Goal: Task Accomplishment & Management: Use online tool/utility

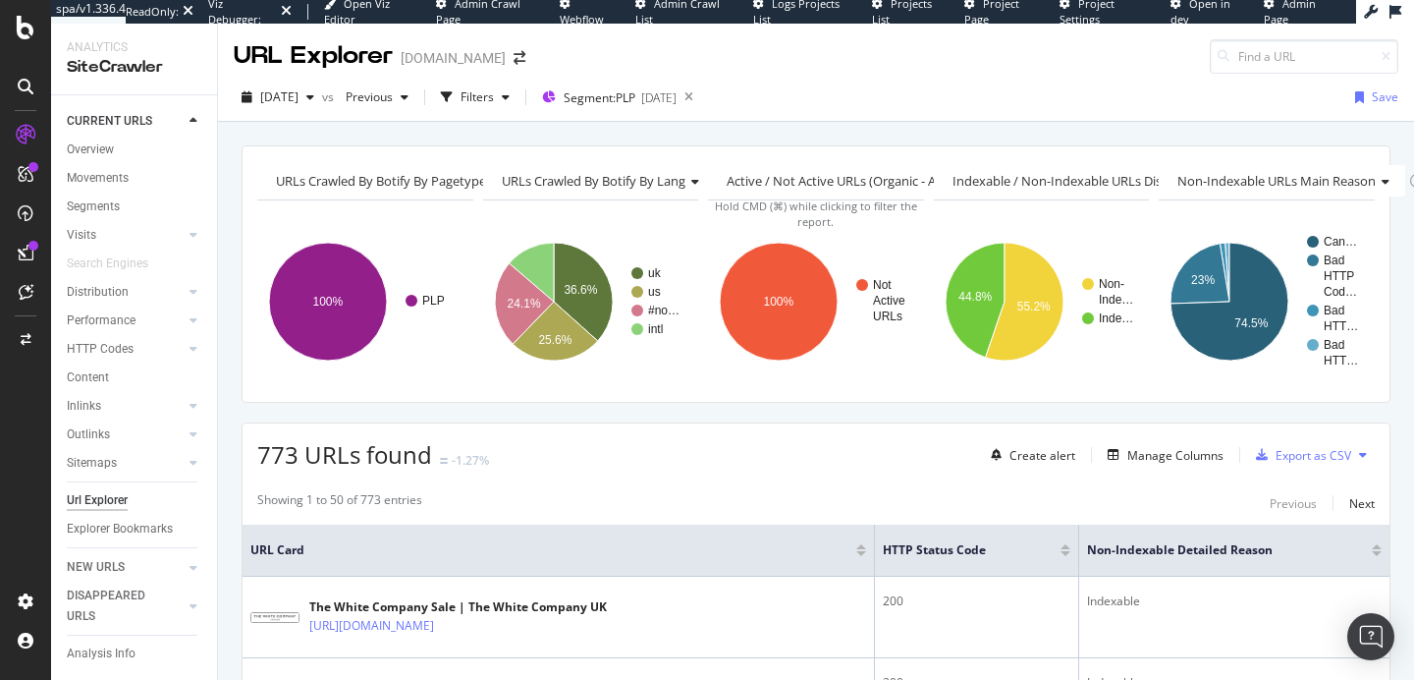
click at [728, 613] on div "The White Company Sale | The White Company UK https://www.thewhitecompany.com/u…" at bounding box center [558, 616] width 616 height 49
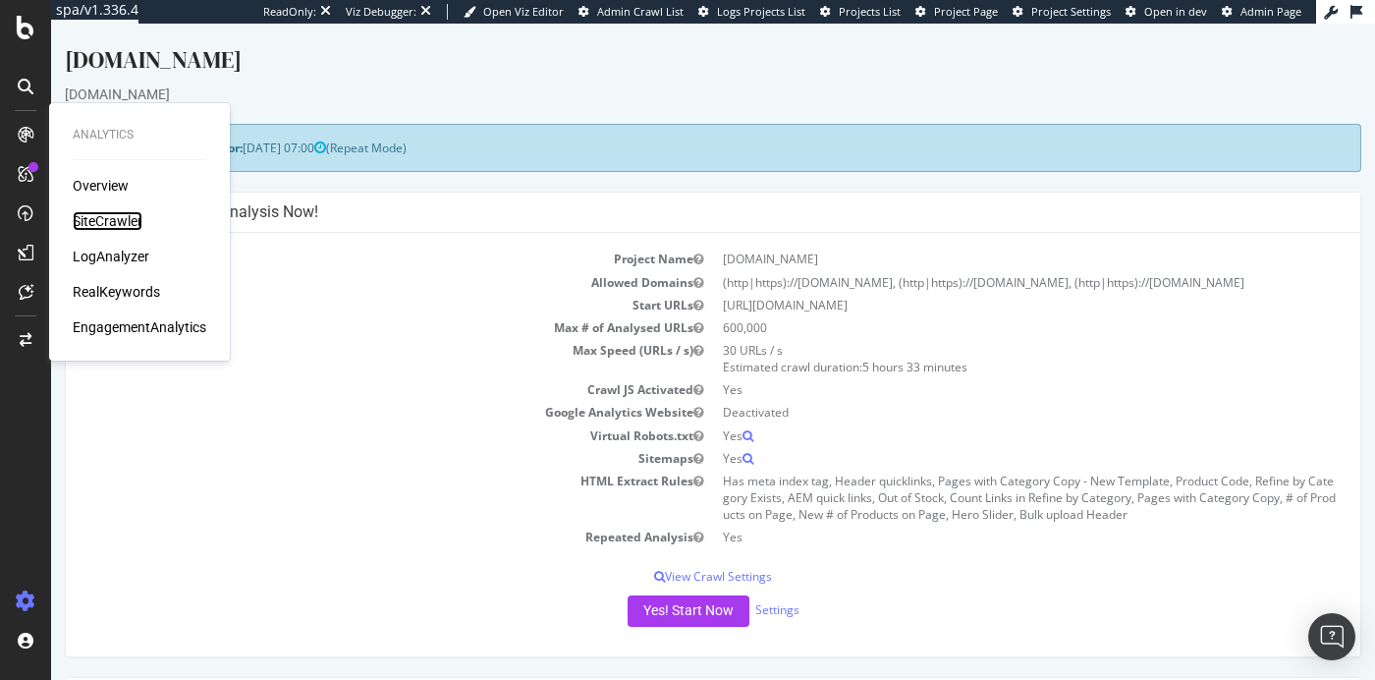
click at [110, 219] on div "SiteCrawler" at bounding box center [108, 221] width 70 height 20
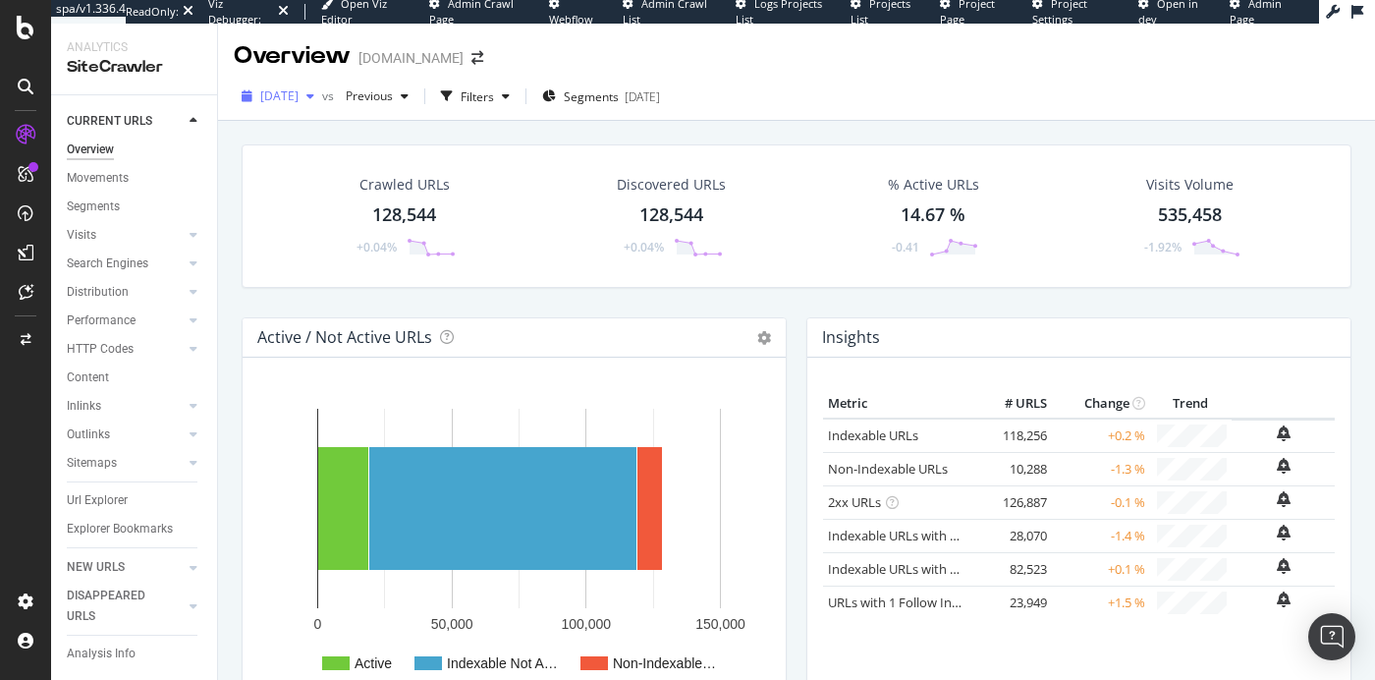
click at [322, 107] on div "2025 Aug. 18th" at bounding box center [278, 96] width 88 height 29
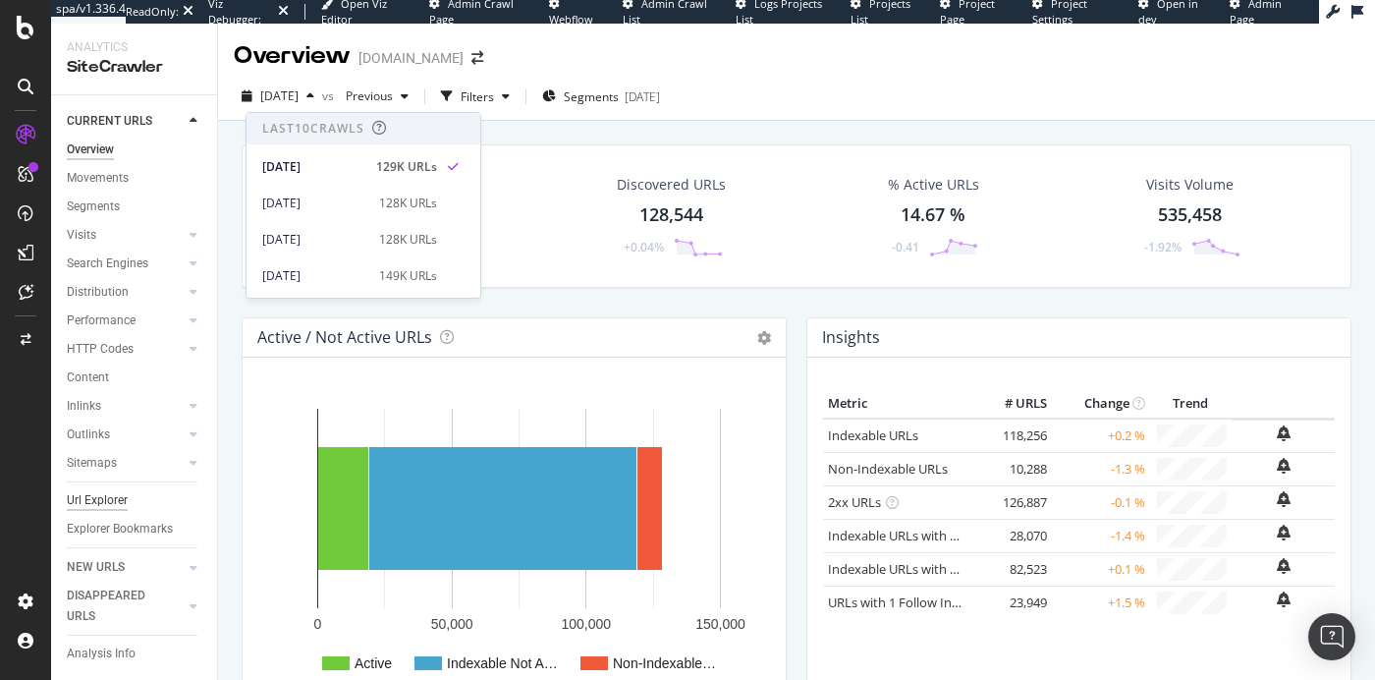
click at [121, 497] on div "Url Explorer" at bounding box center [97, 500] width 61 height 21
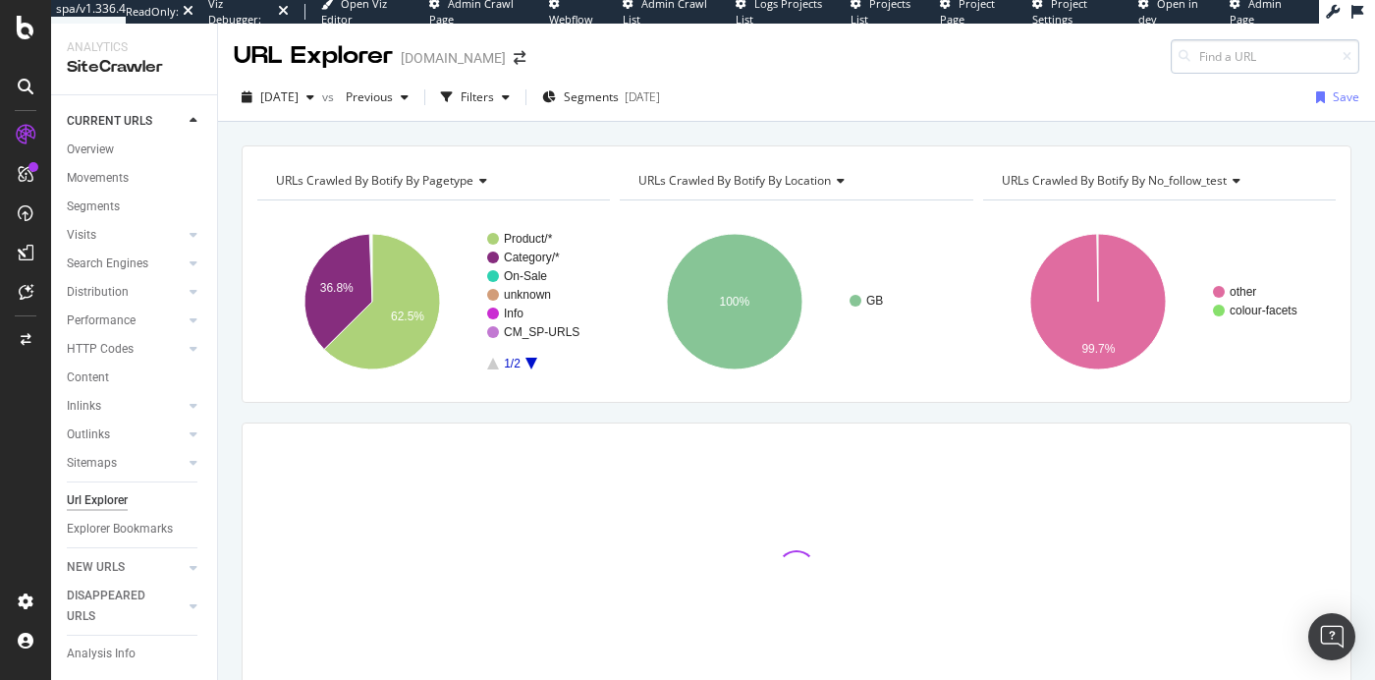
click at [1216, 62] on input at bounding box center [1264, 56] width 189 height 34
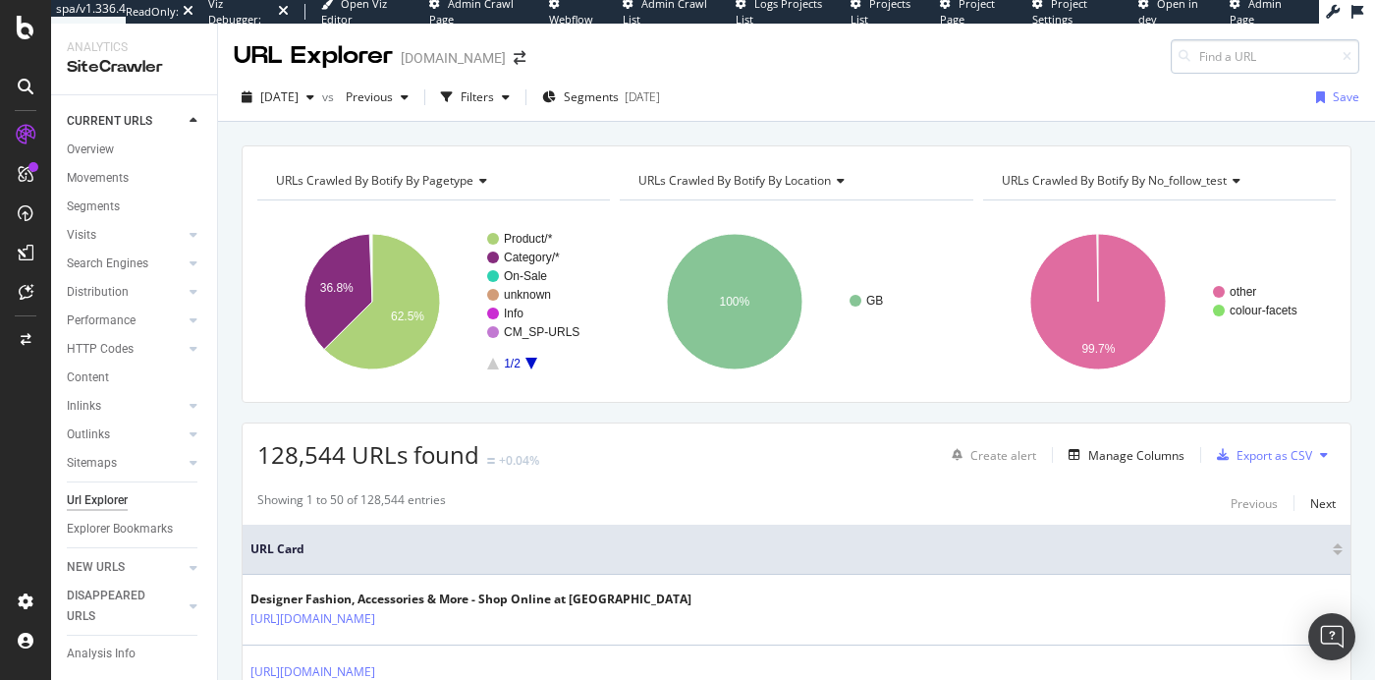
type input "https://www.arcsystems.co.uk/"
paste input "https://www.selfridges.com/GB/en/cat/skims/"
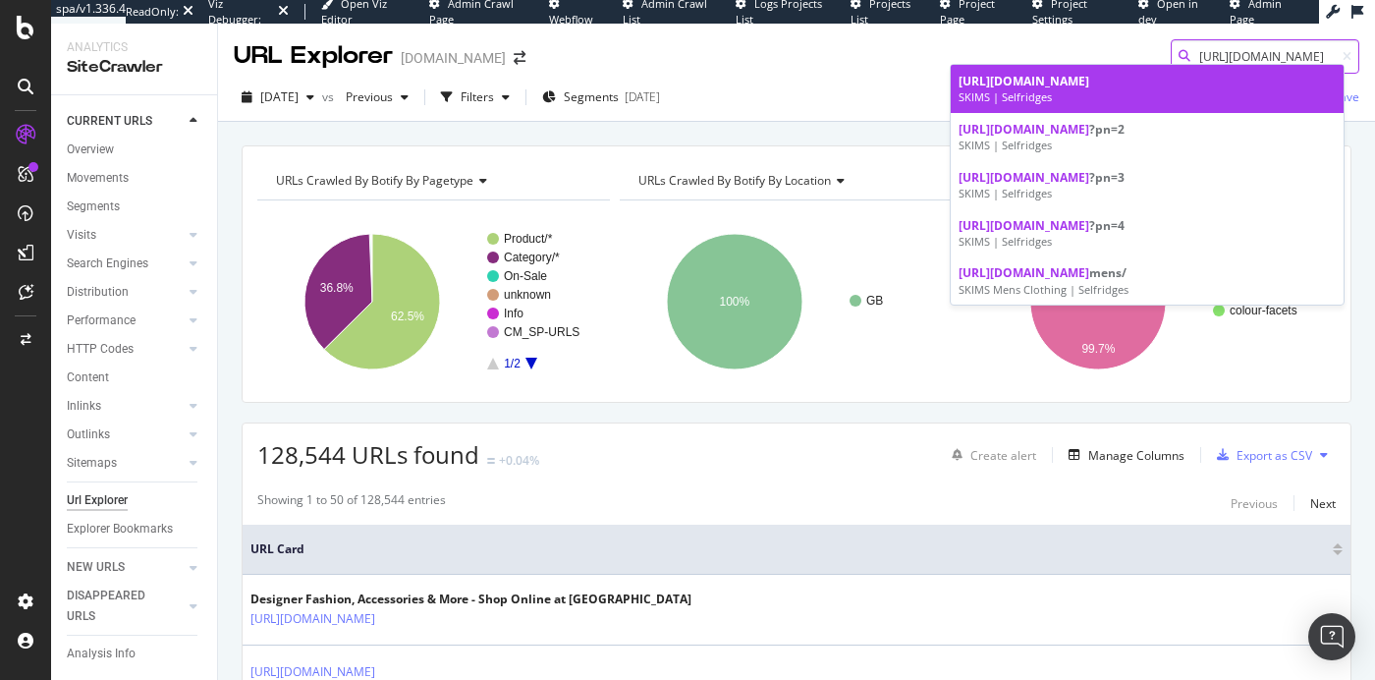
type input "https://www.selfridges.com/GB/en/cat/skims/"
click at [1127, 96] on div "SKIMS | Selfridges" at bounding box center [1146, 97] width 377 height 16
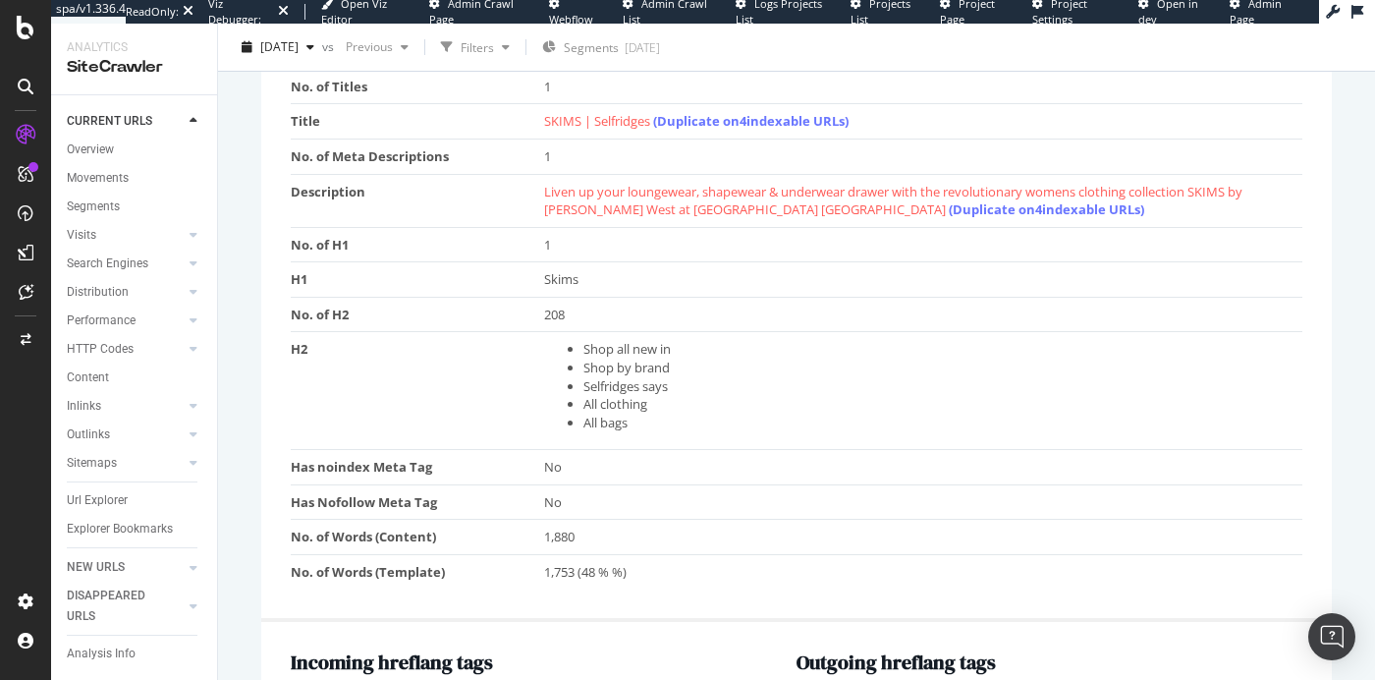
scroll to position [1874, 0]
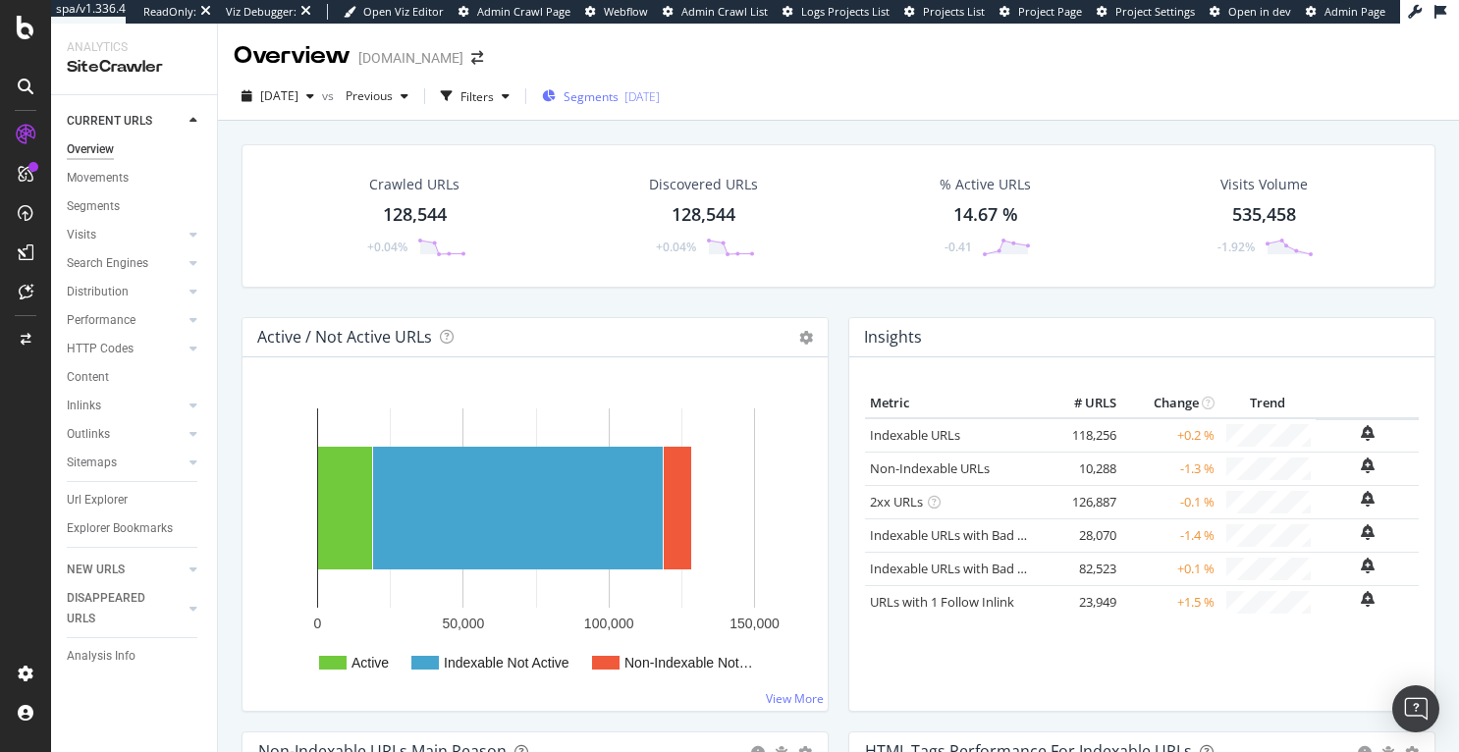
click at [619, 101] on span "Segments" at bounding box center [591, 96] width 55 height 17
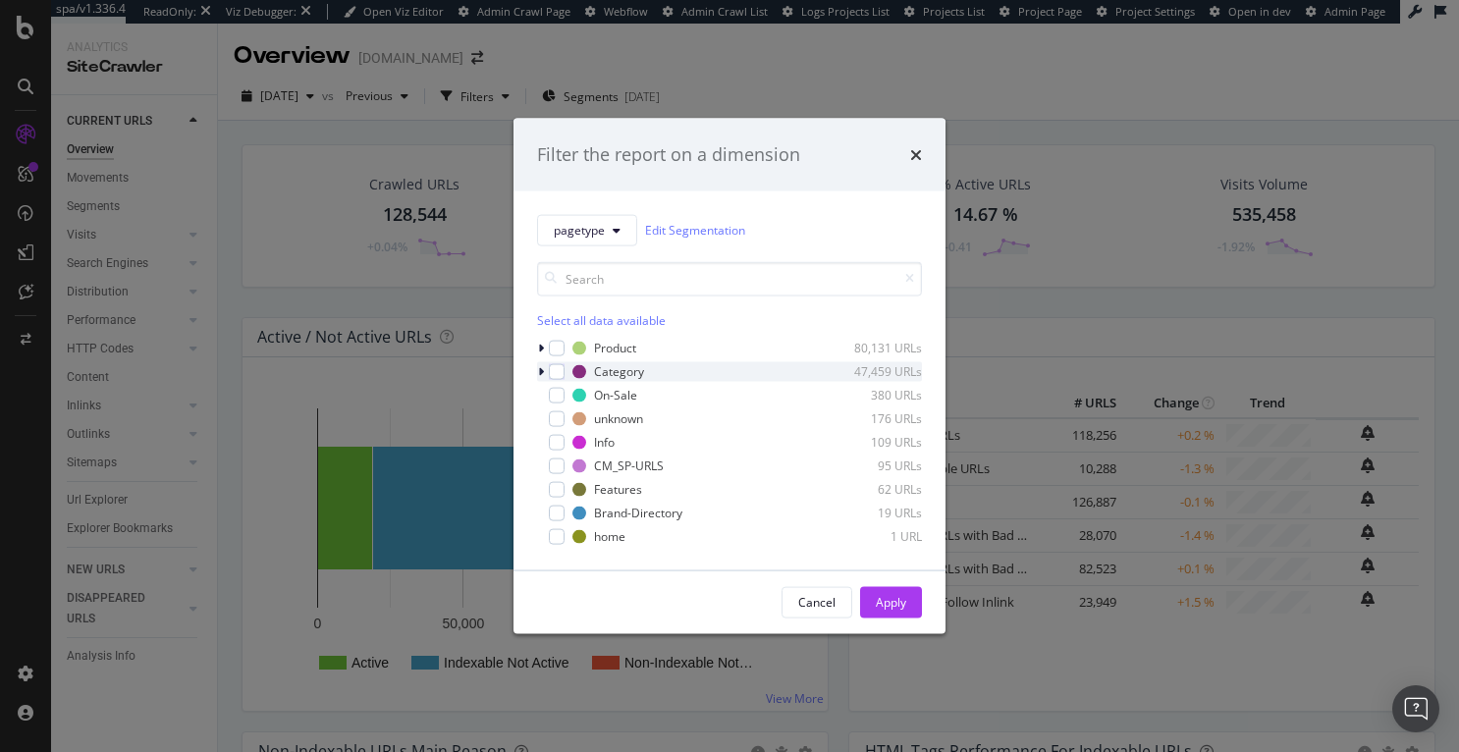
click at [543, 372] on icon "modal" at bounding box center [541, 371] width 6 height 12
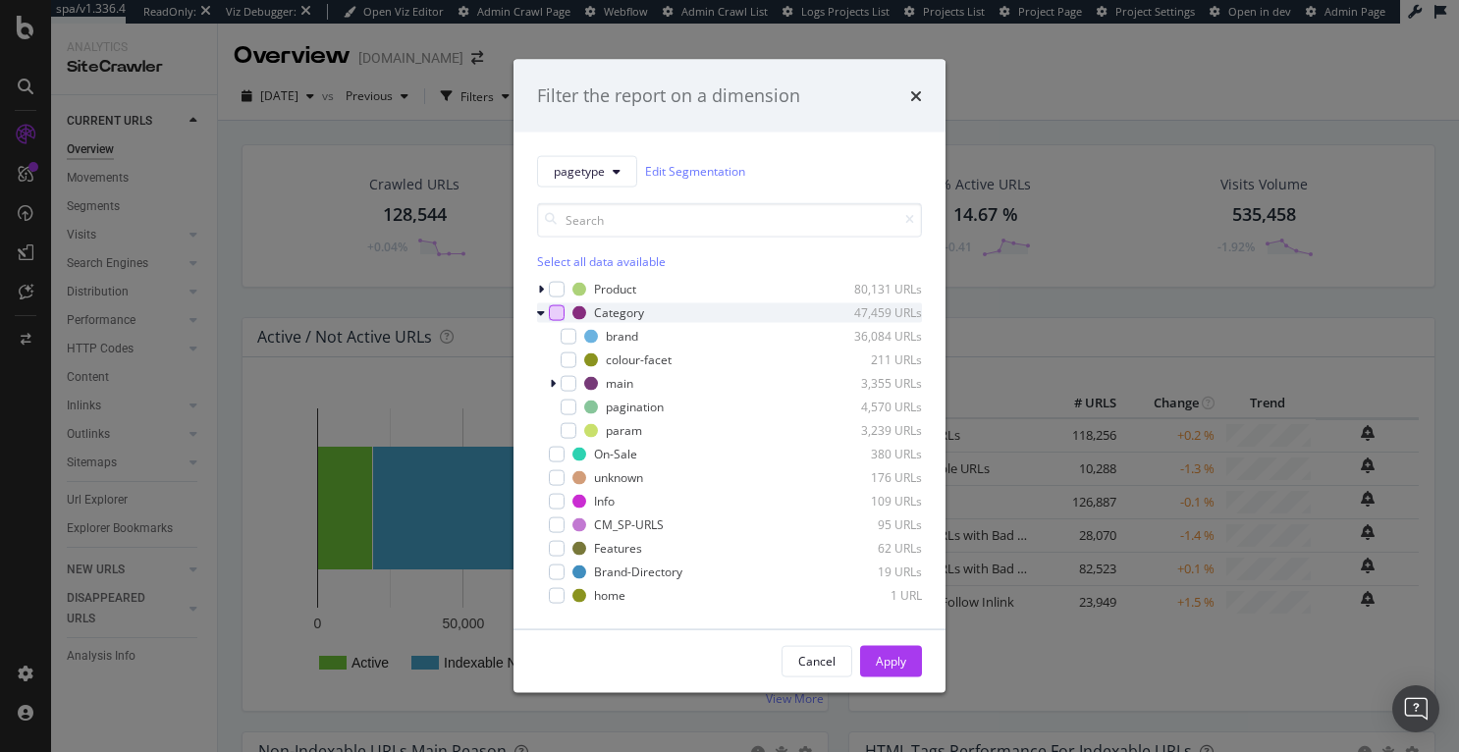
click at [556, 312] on div "modal" at bounding box center [557, 312] width 16 height 16
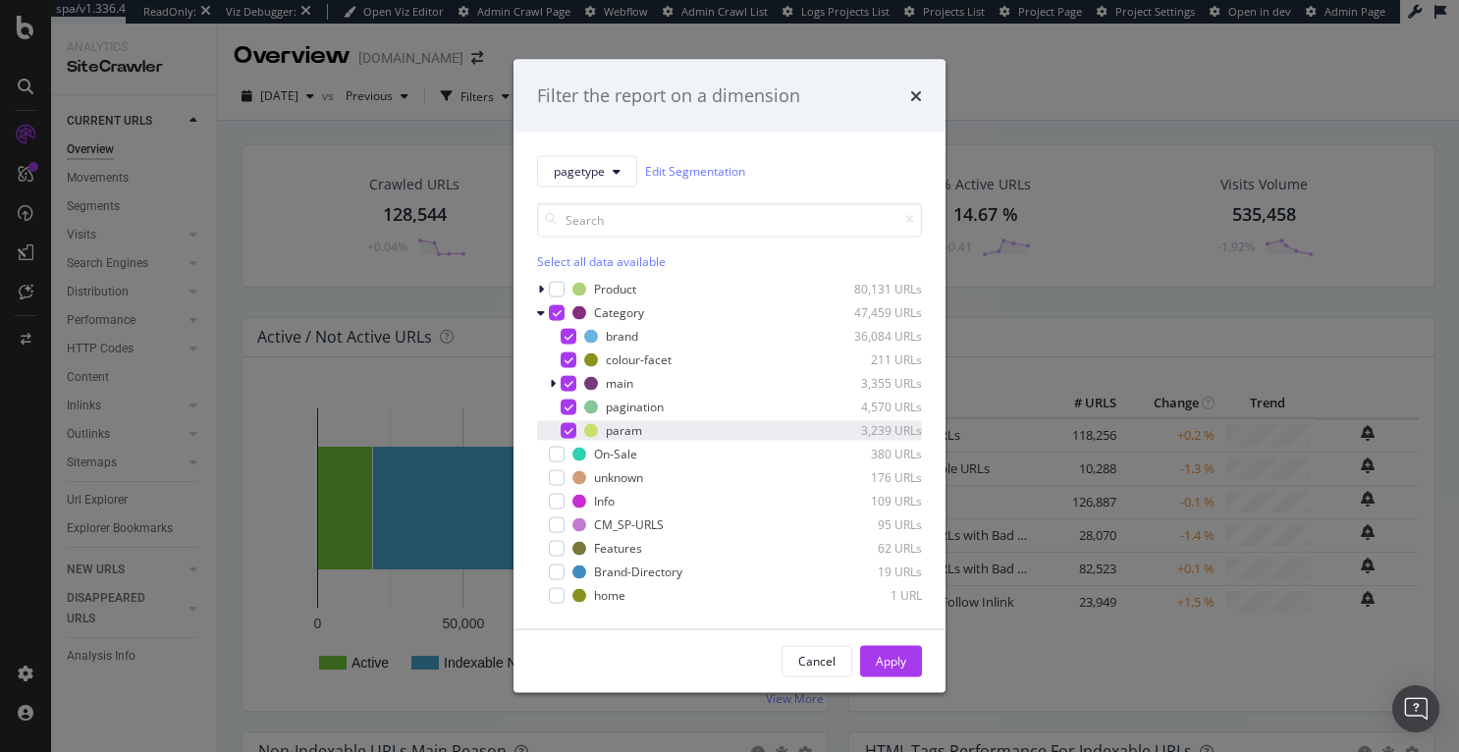
click at [569, 430] on icon "modal" at bounding box center [569, 430] width 9 height 10
click at [554, 379] on icon "modal" at bounding box center [553, 383] width 6 height 12
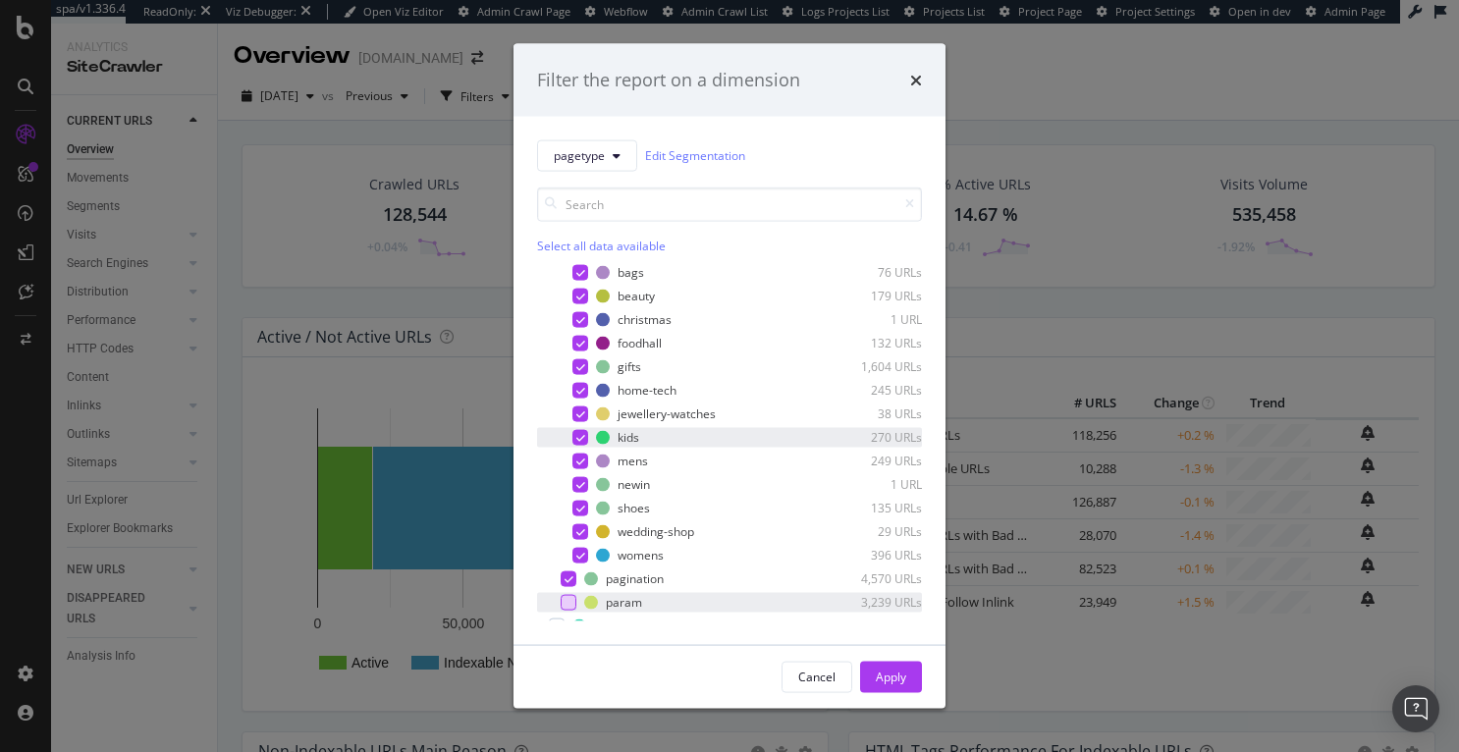
scroll to position [147, 0]
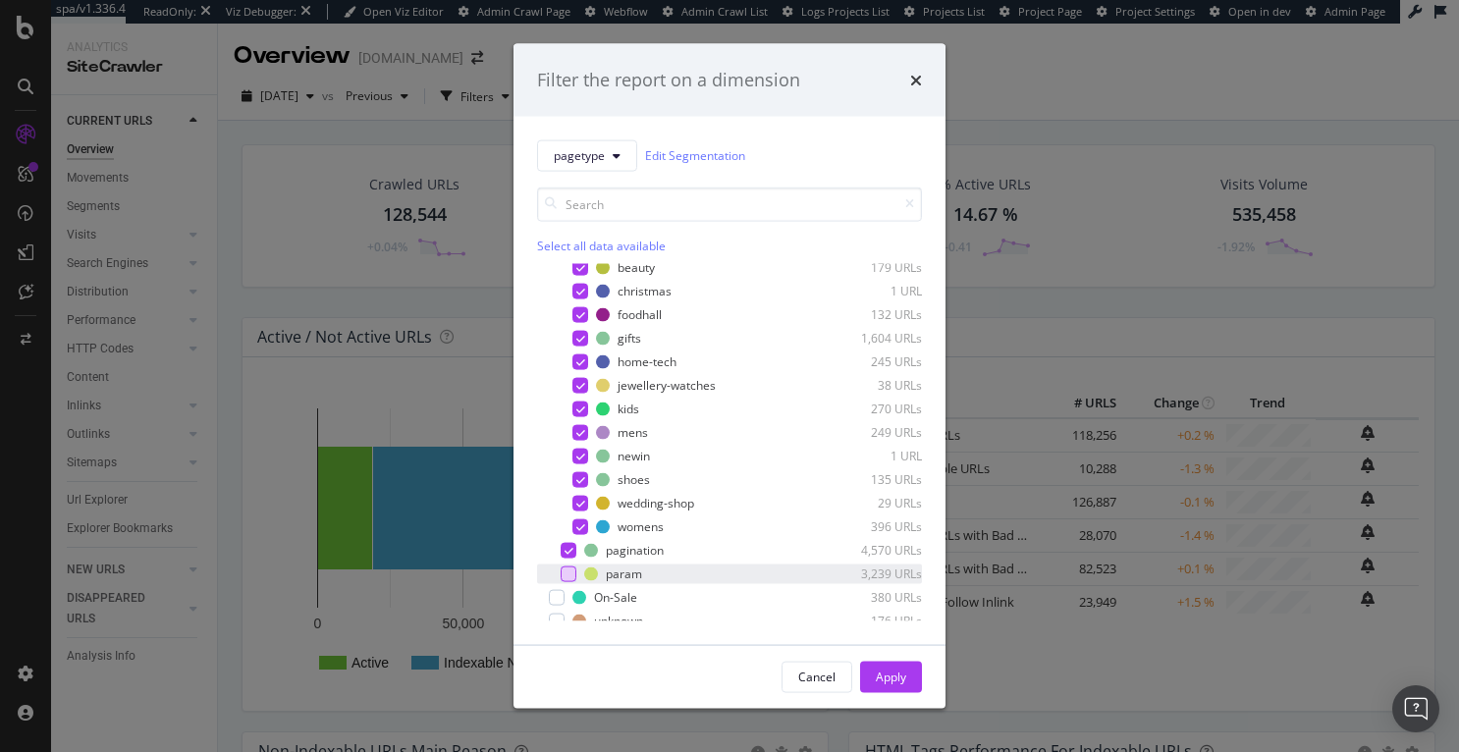
click at [572, 575] on div "modal" at bounding box center [569, 574] width 16 height 16
click at [571, 571] on icon "modal" at bounding box center [569, 574] width 9 height 10
click at [884, 675] on div "Apply" at bounding box center [891, 677] width 30 height 17
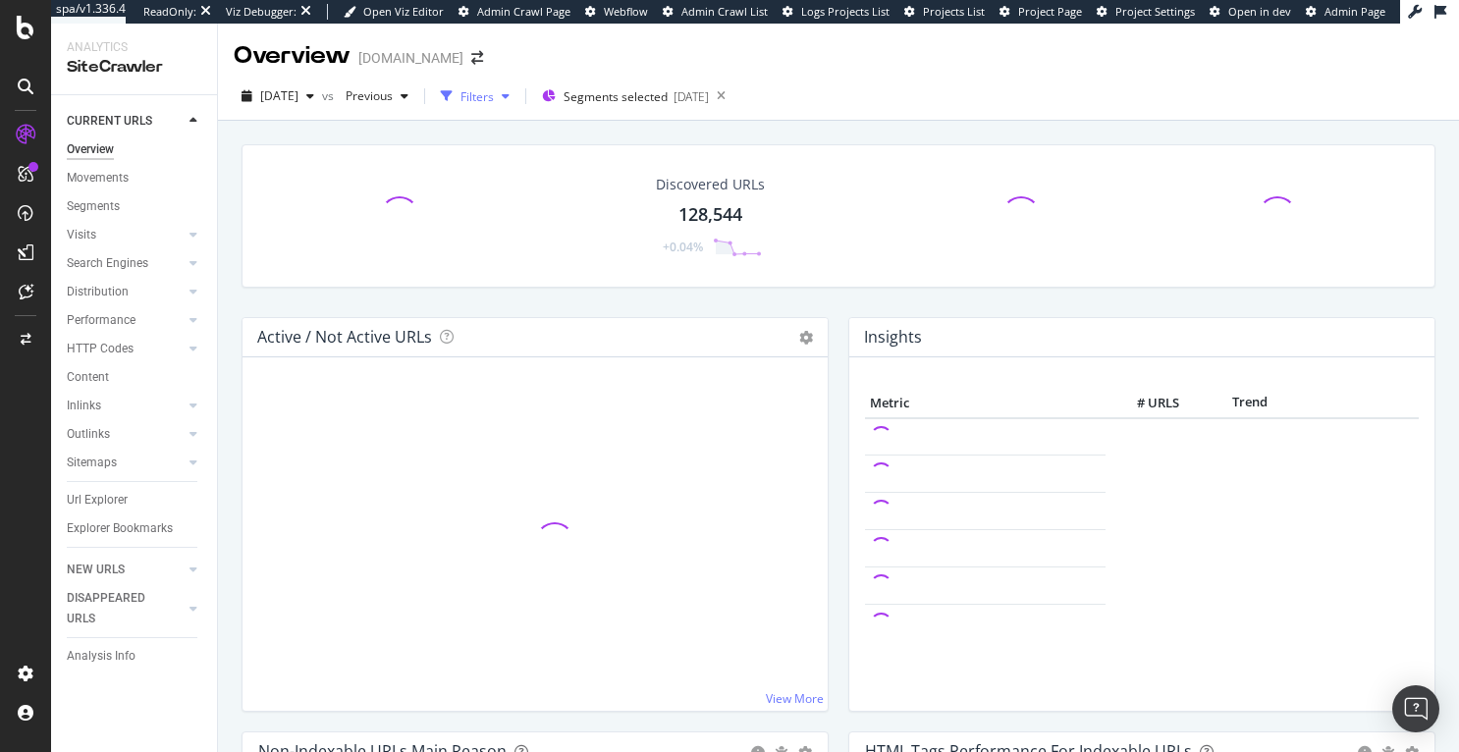
click at [494, 103] on div "Filters" at bounding box center [477, 96] width 33 height 17
click at [494, 95] on div "Filters" at bounding box center [477, 96] width 33 height 17
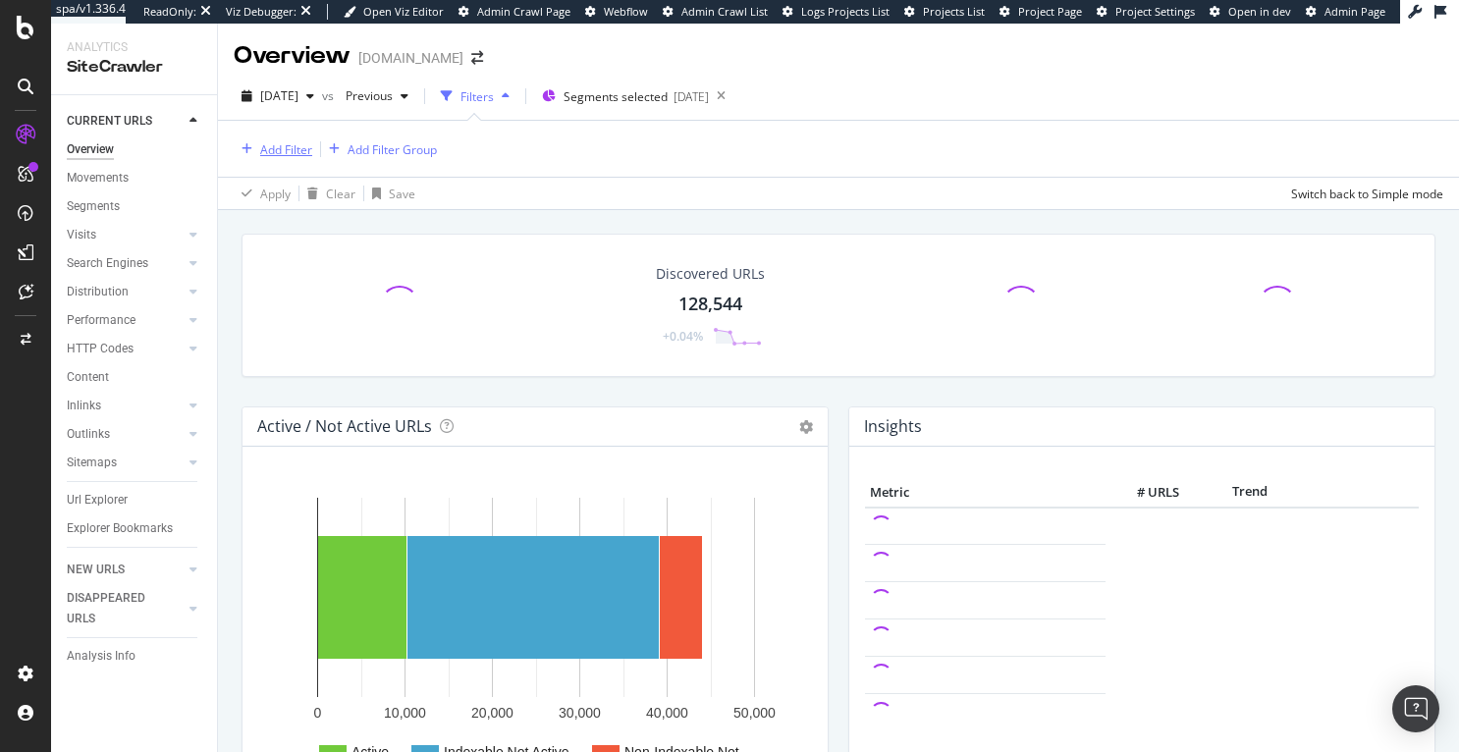
click at [281, 139] on div "Add Filter" at bounding box center [273, 149] width 79 height 22
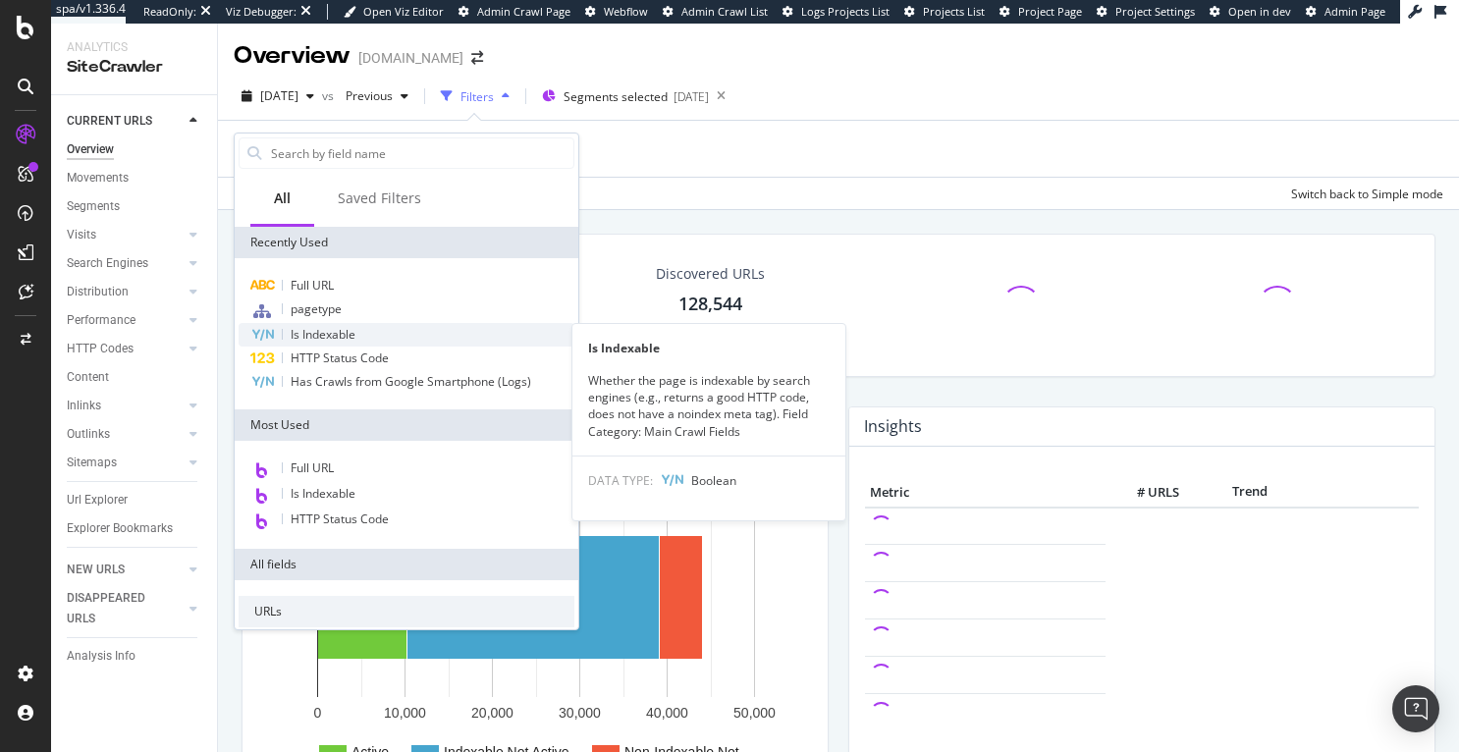
click at [356, 335] on div "Is Indexable" at bounding box center [407, 335] width 336 height 24
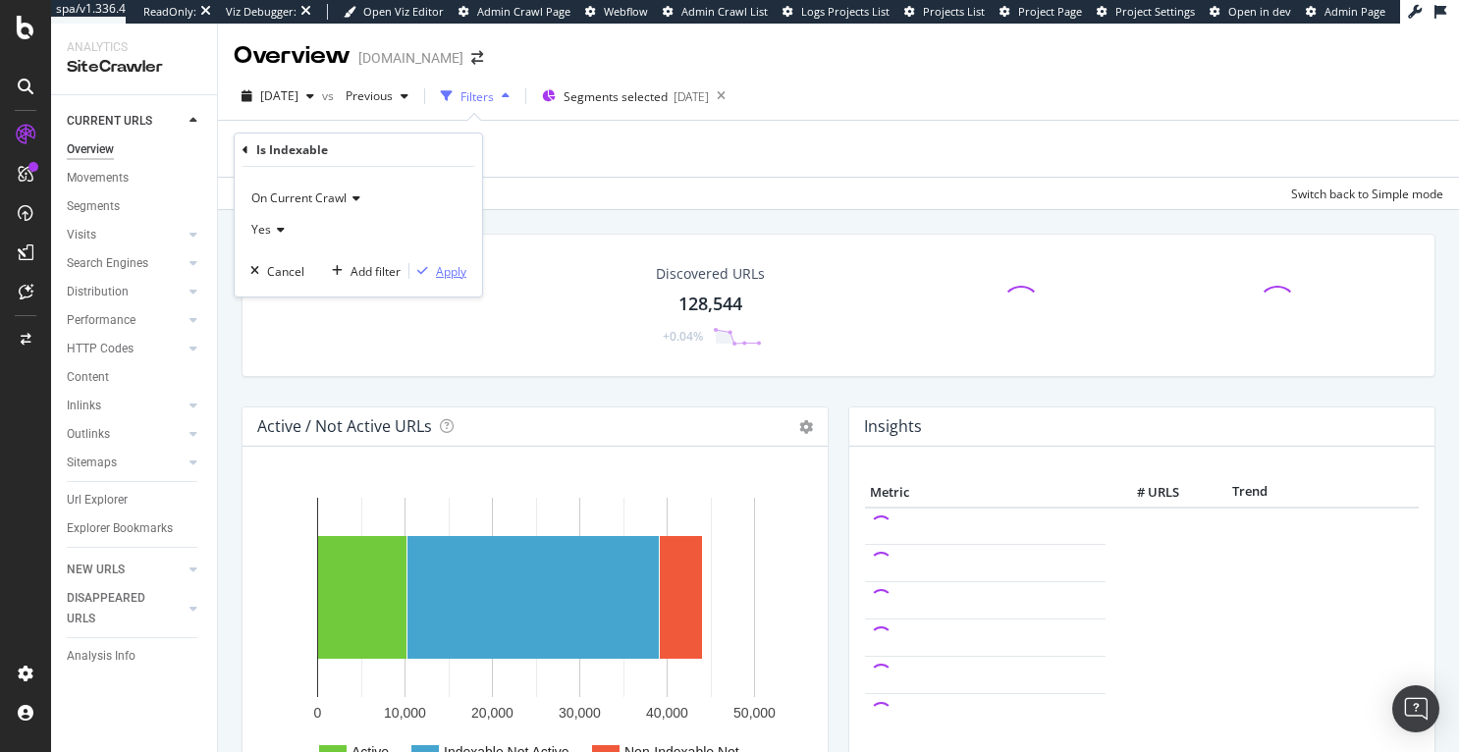
click at [442, 273] on div "Apply" at bounding box center [451, 271] width 30 height 17
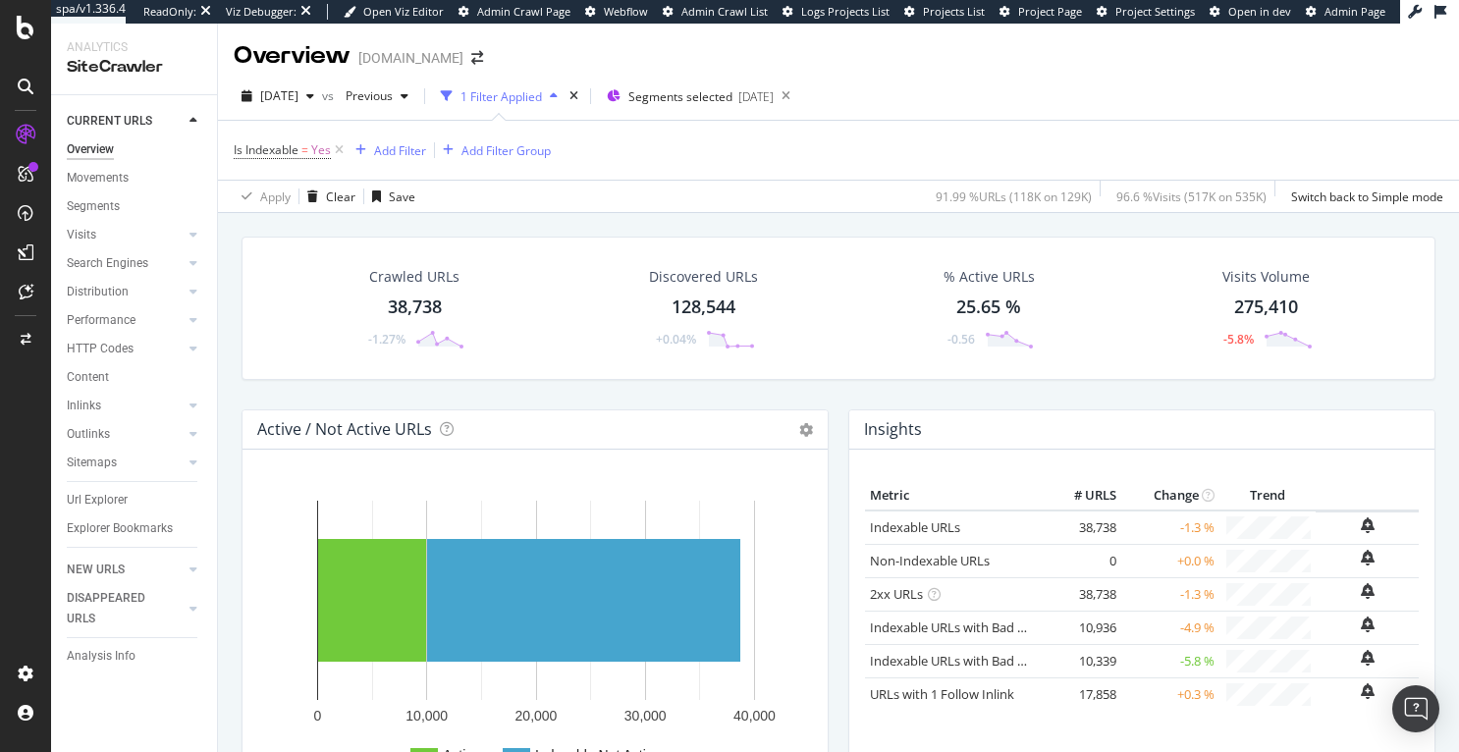
click at [797, 362] on div "Crawled URLs 38,738 -1.27% Discovered URLs 128,544 +0.04% % Active URLs 25.65 %…" at bounding box center [839, 308] width 1194 height 143
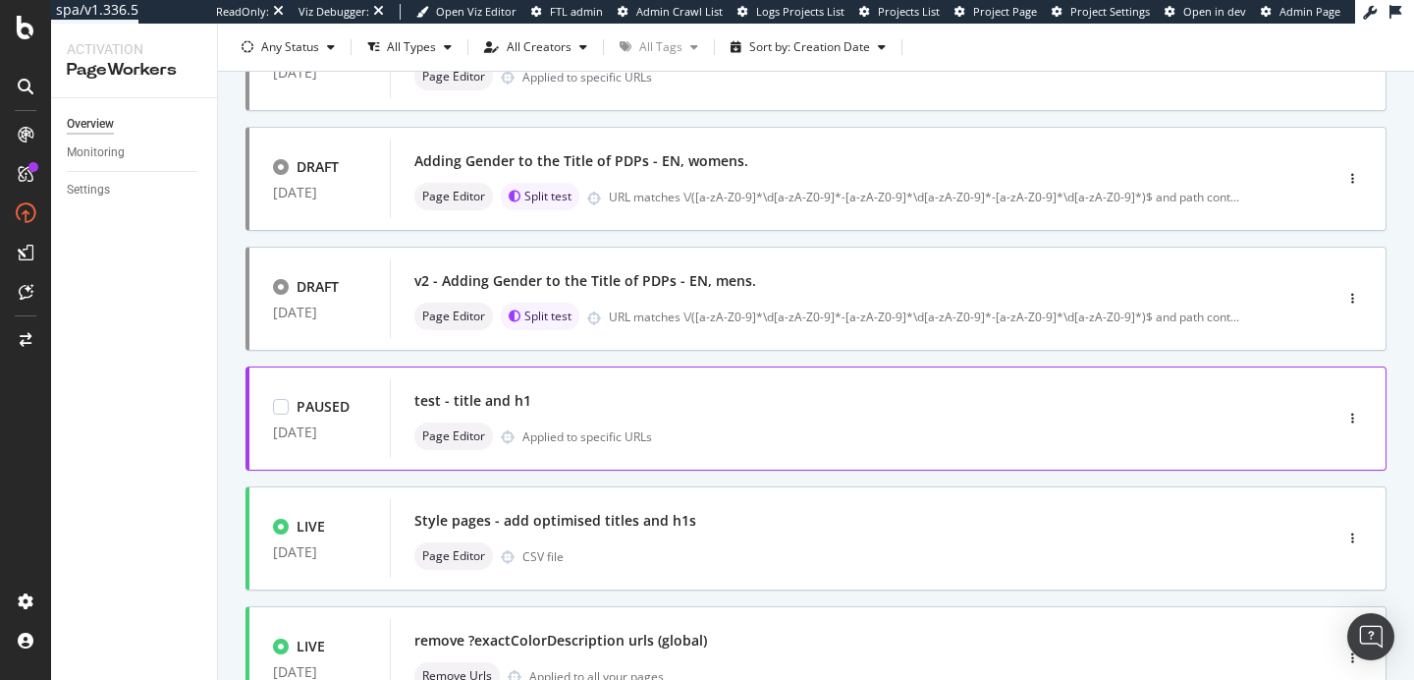
scroll to position [354, 0]
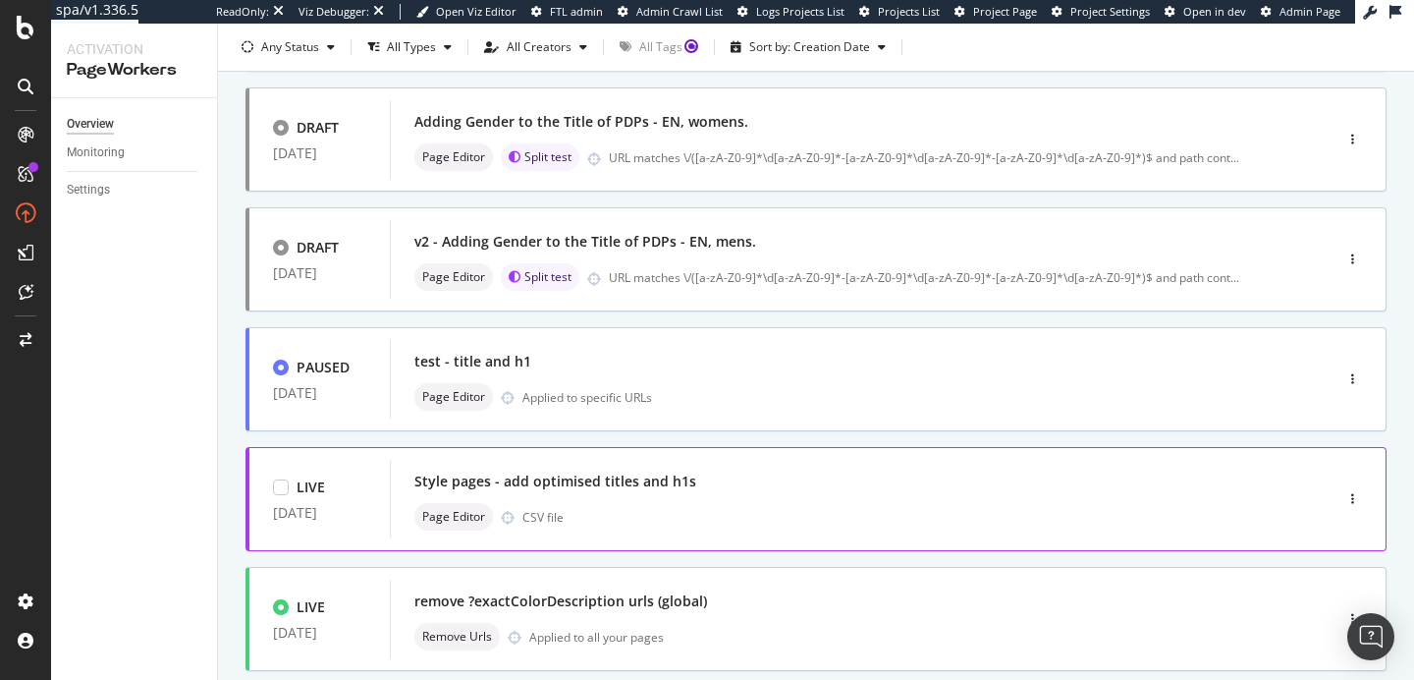
click at [635, 505] on div "DRAFT [DATE] test - add Outlet to pdp and plp titles on outlet Page Editor URL …" at bounding box center [815, 468] width 1141 height 1240
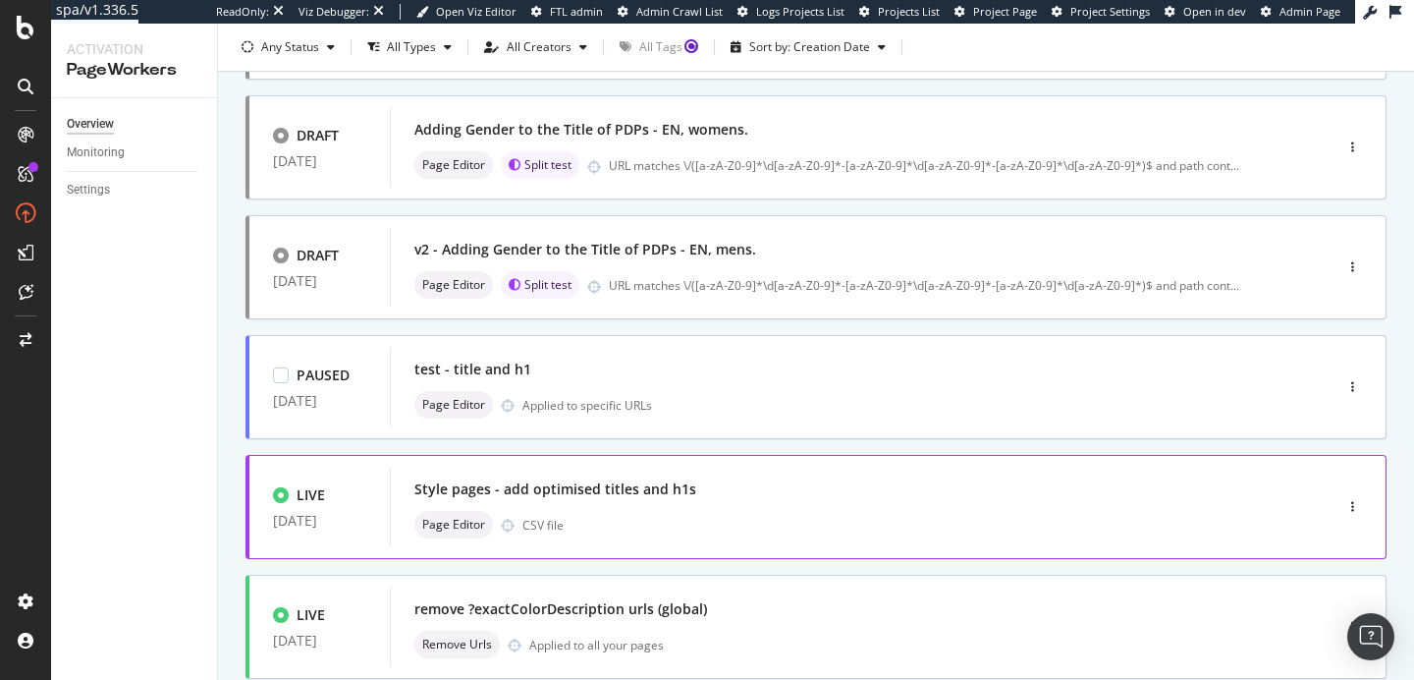
scroll to position [349, 0]
click at [666, 499] on div "Style pages - add optimised titles and h1s" at bounding box center [831, 486] width 835 height 27
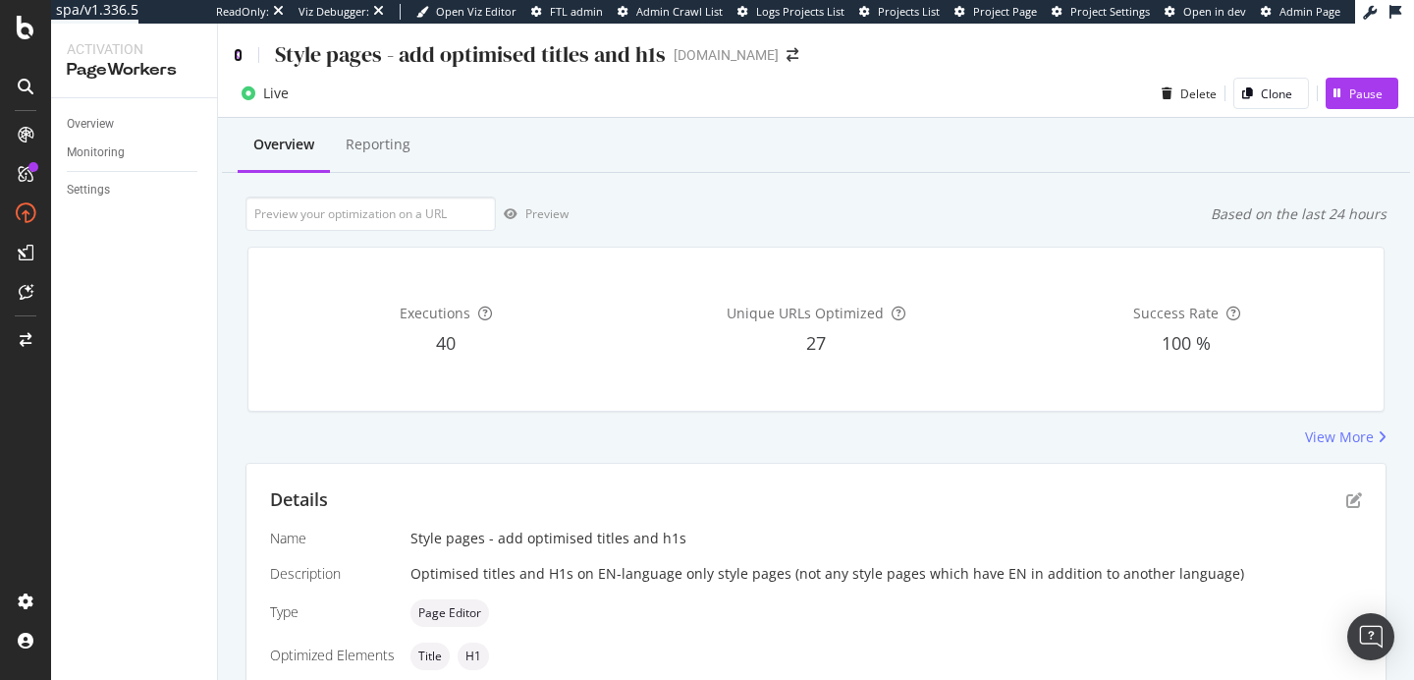
click at [234, 53] on icon at bounding box center [238, 55] width 9 height 14
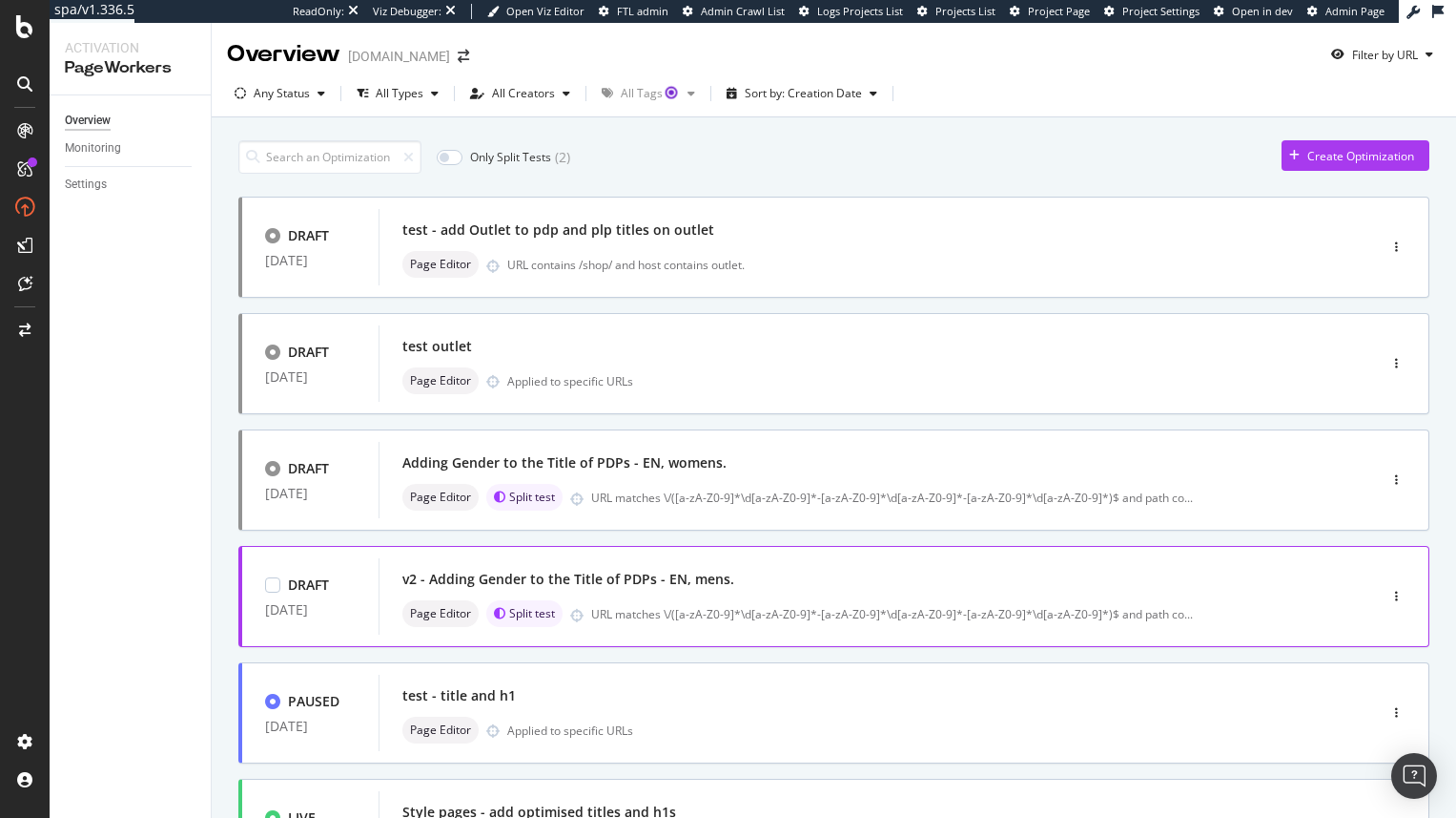
click at [697, 603] on div "Page Editor Split test URL matches \/([a-zA-Z0-9]*\d[a-zA-Z0-9]*-[a-zA-Z0-9]*\d…" at bounding box center [849, 613] width 894 height 26
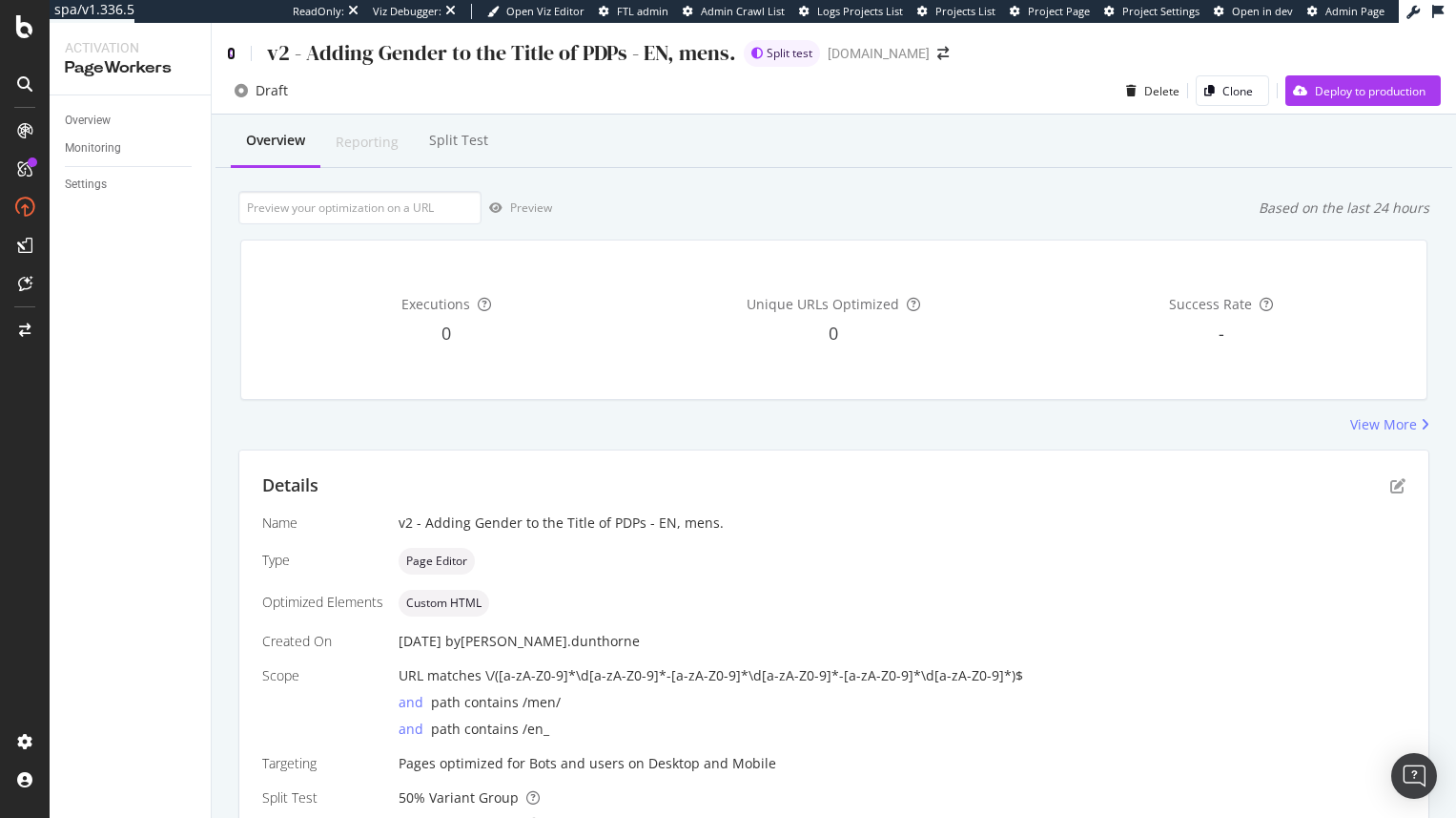
click at [233, 54] on icon at bounding box center [231, 53] width 9 height 14
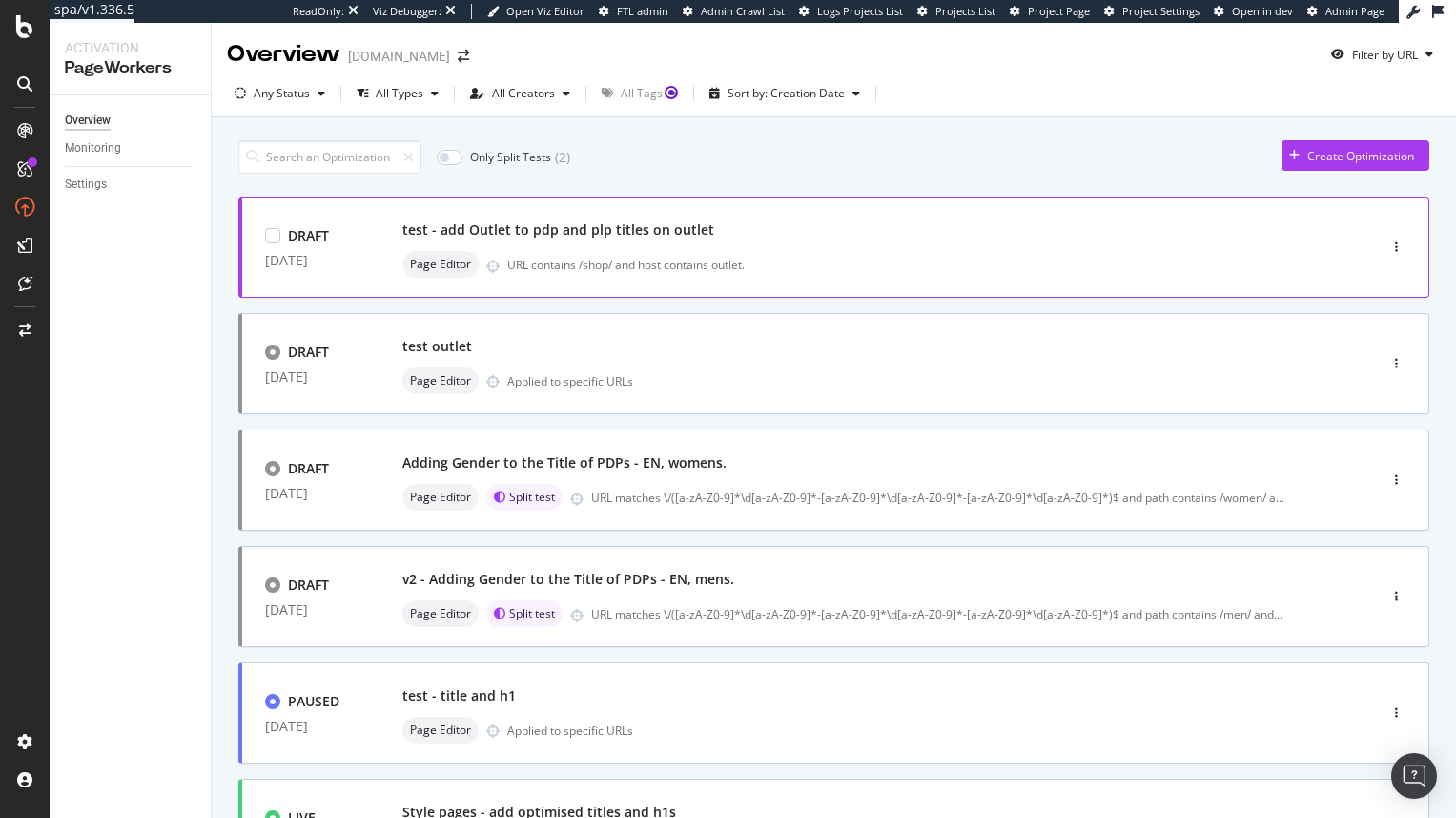
click at [581, 244] on div "test - add Outlet to pdp and plp titles on outlet Page Editor URL contains /sho…" at bounding box center [849, 247] width 894 height 61
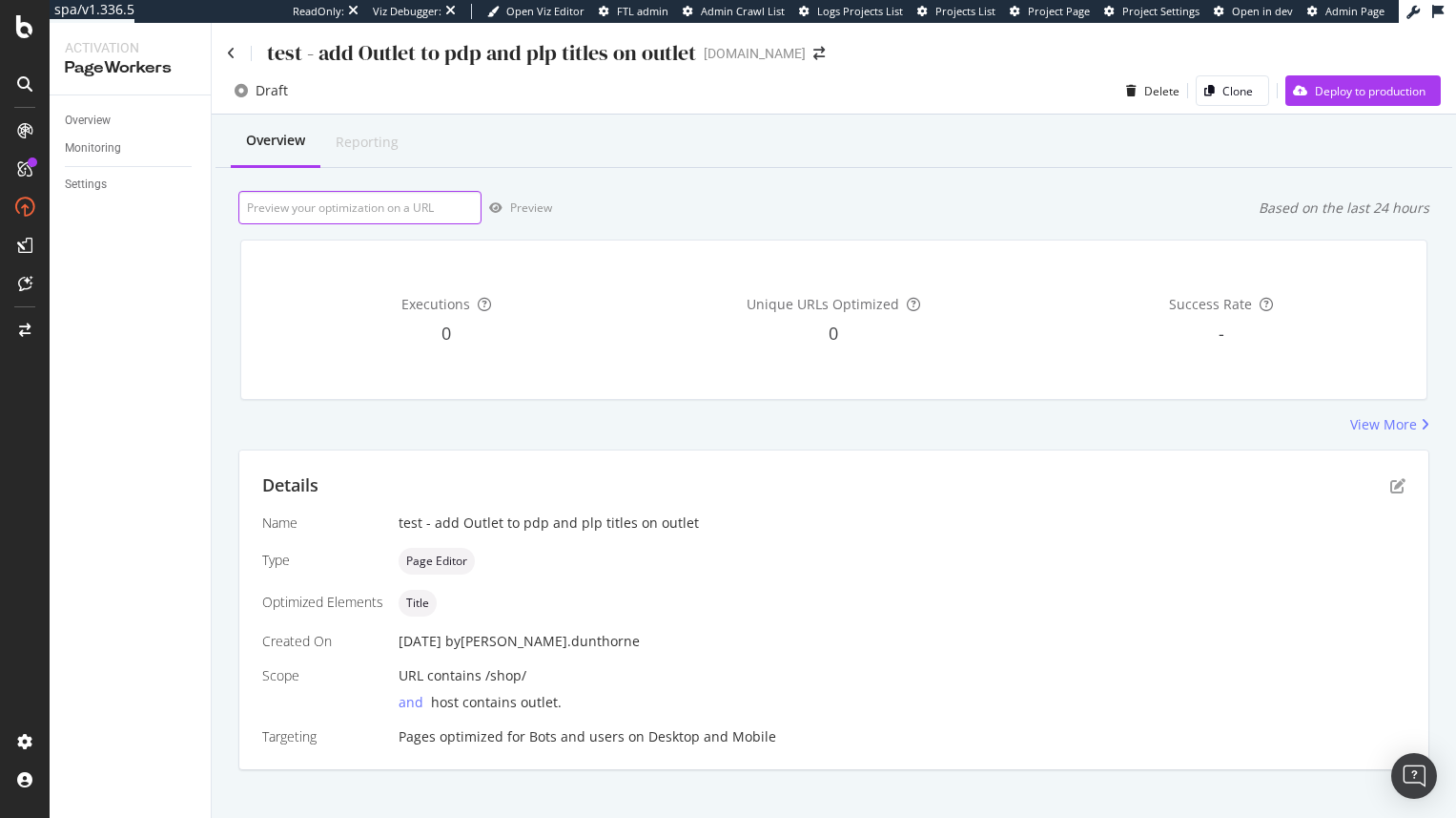
click at [380, 212] on input "url" at bounding box center [359, 207] width 243 height 33
paste input "https://outlet.g-star.com/en_gb/shop/men/t-shirts"
type input "https://outlet.g-star.com/en_gb/shop/men/t-shirts"
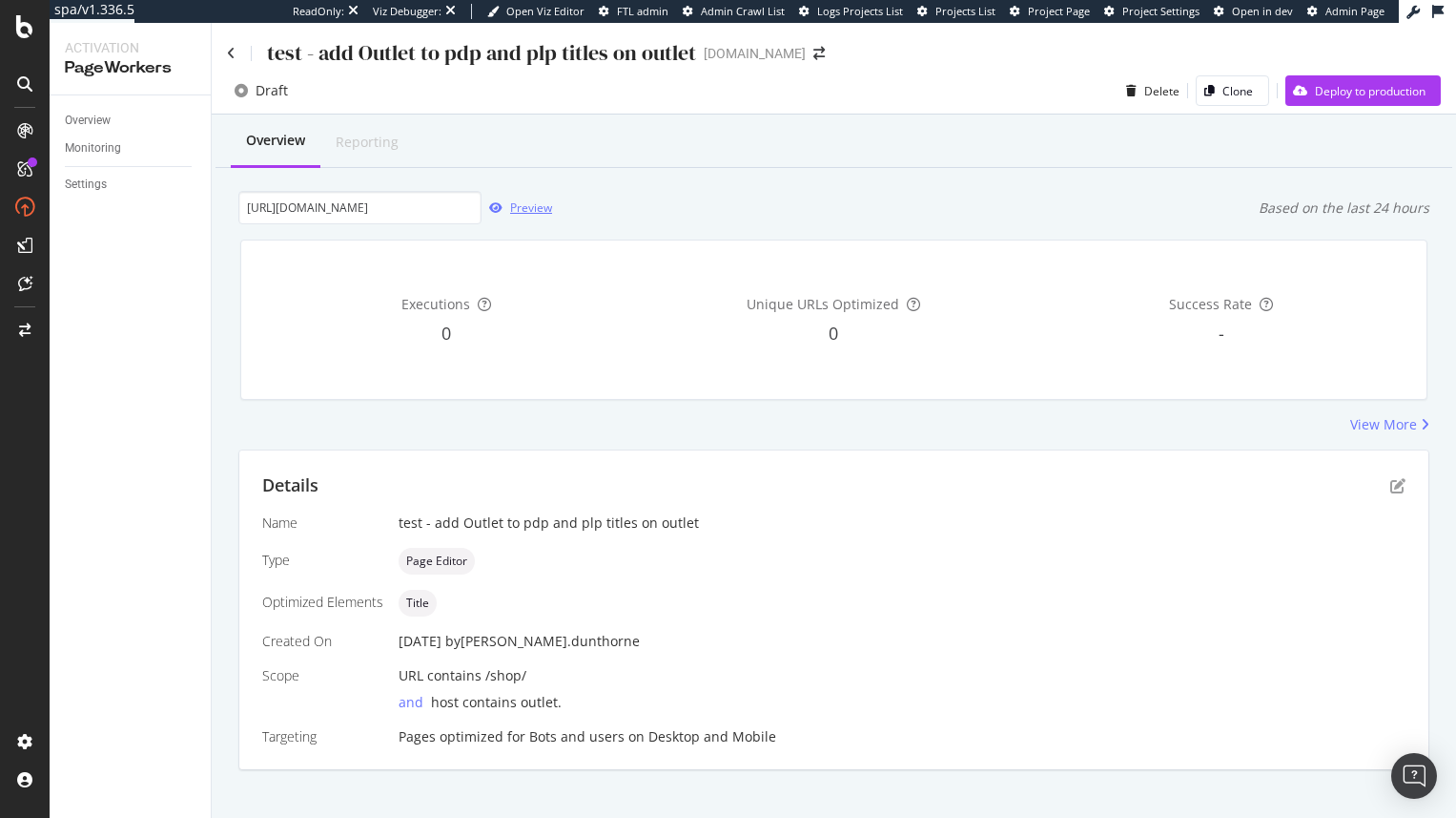
click at [503, 209] on div "button" at bounding box center [495, 208] width 28 height 12
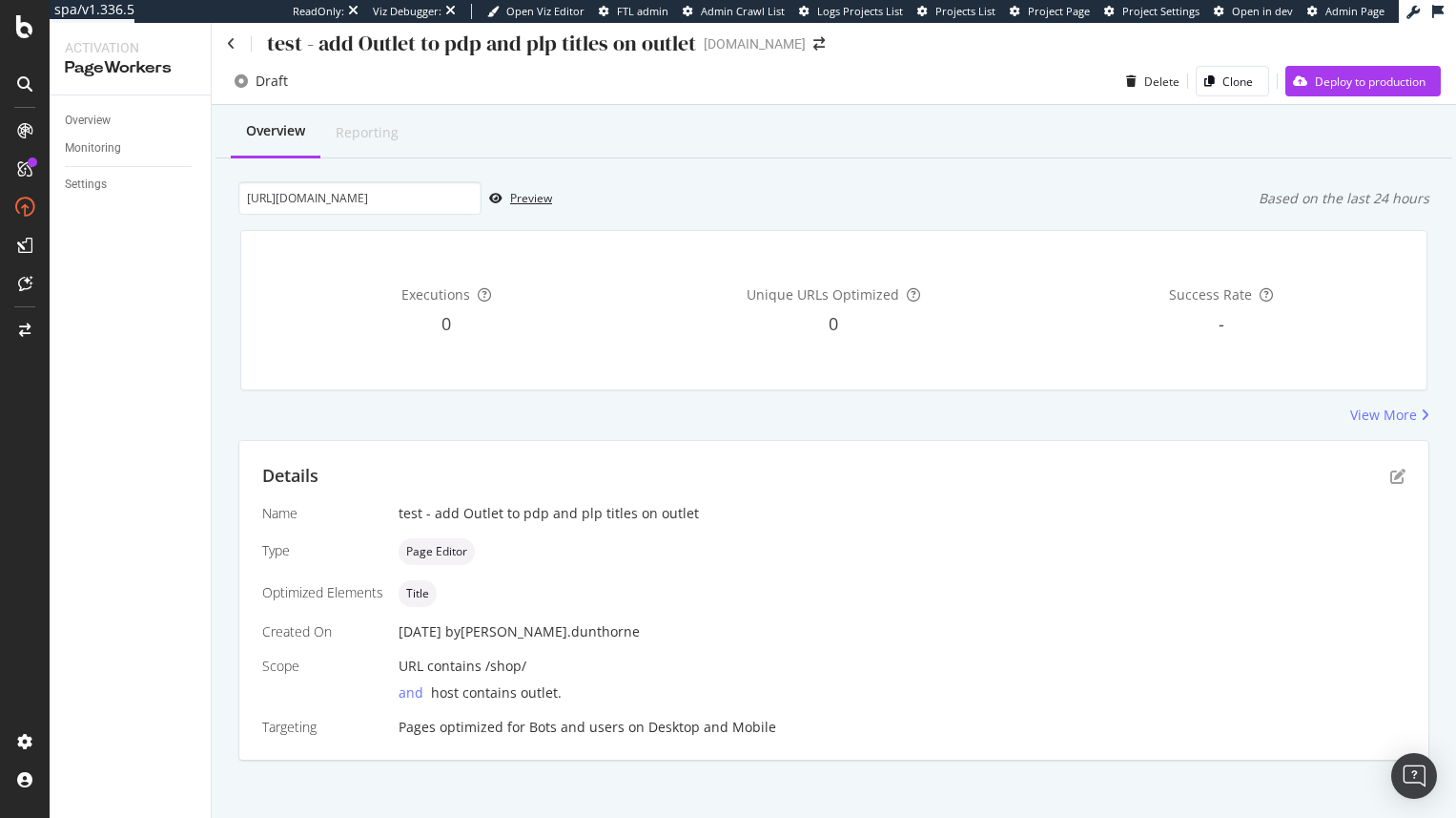
scroll to position [19, 0]
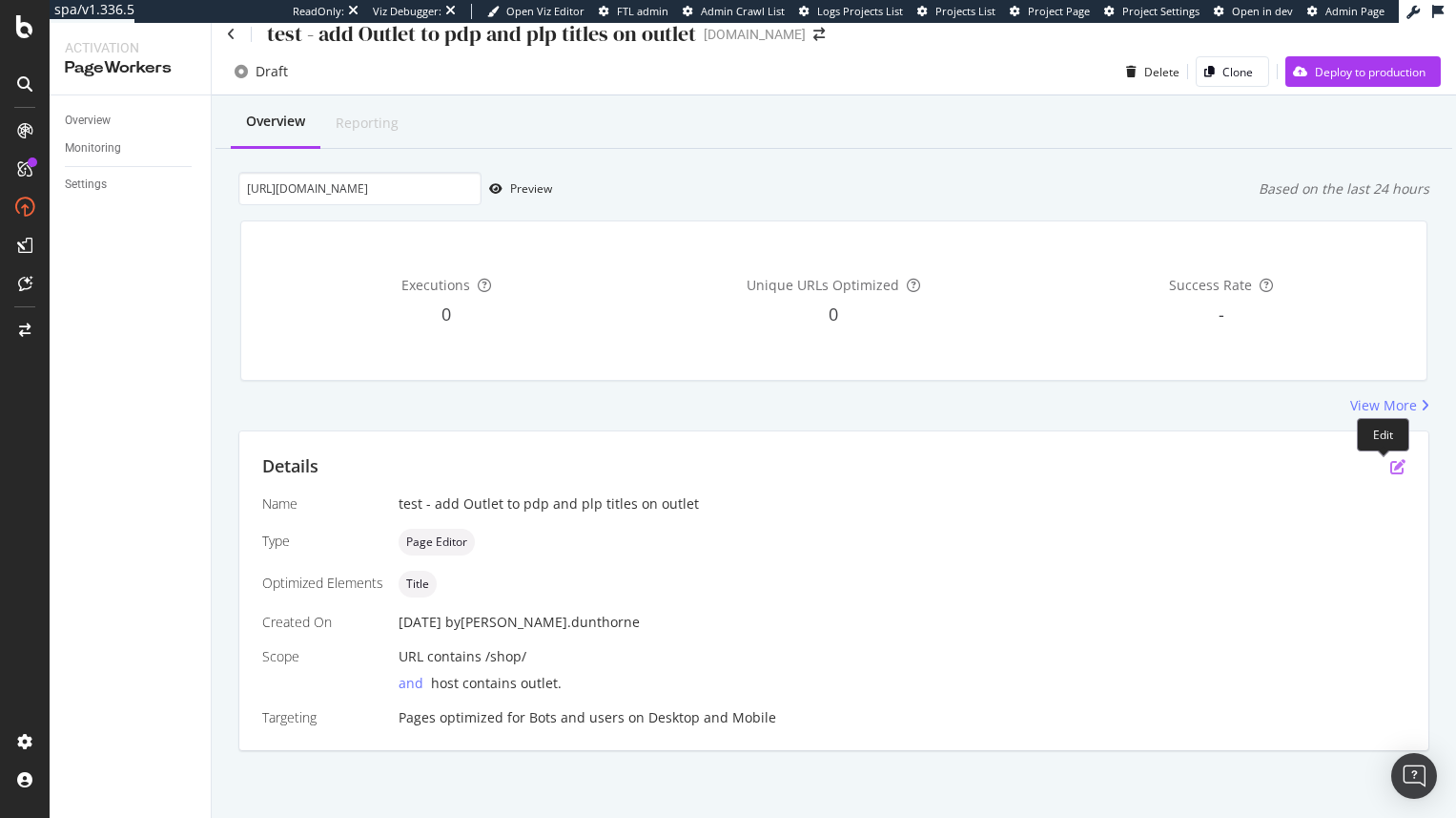
click at [1372, 462] on icon "pen-to-square" at bounding box center [1399, 466] width 16 height 16
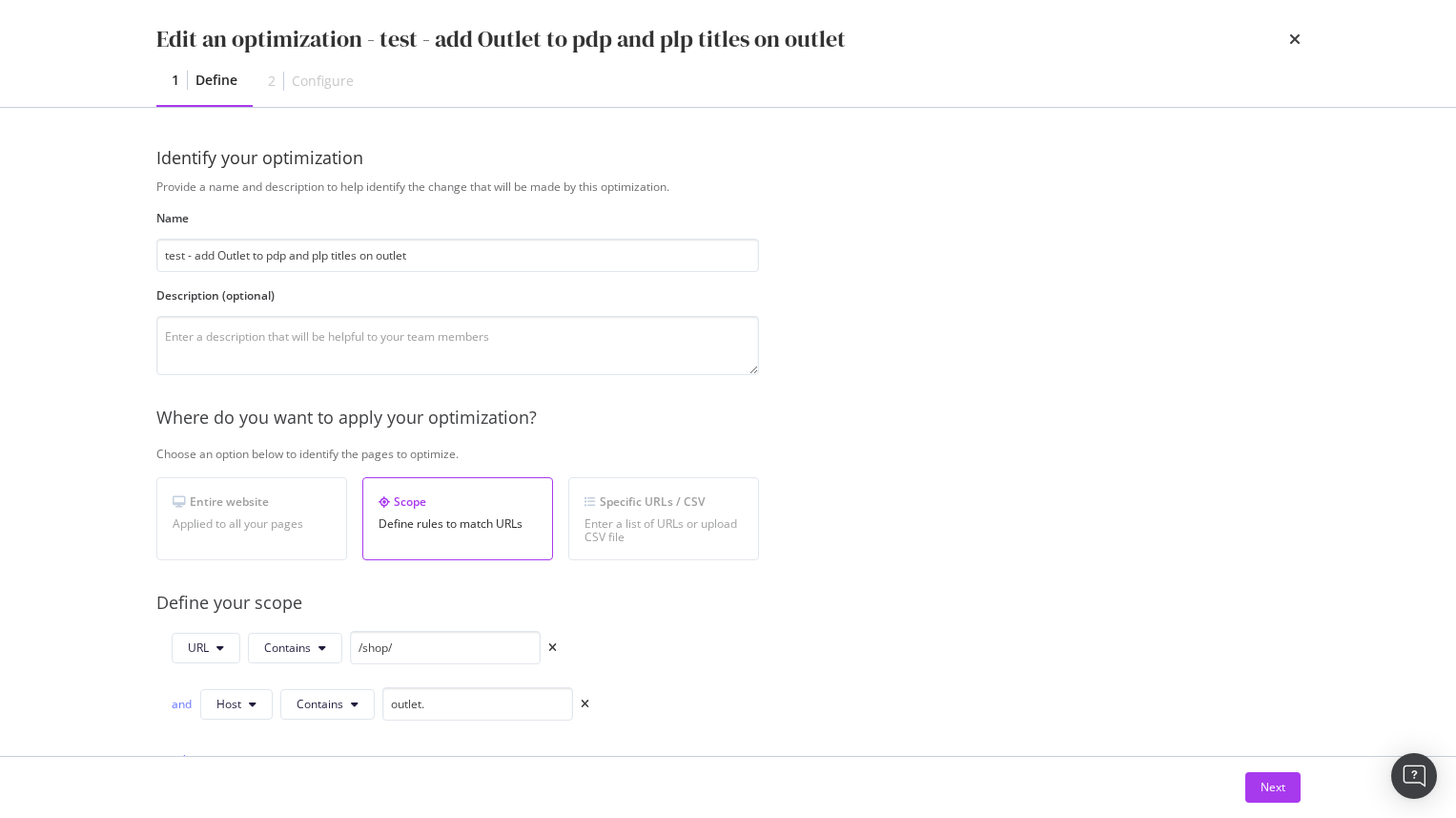
scroll to position [561, 0]
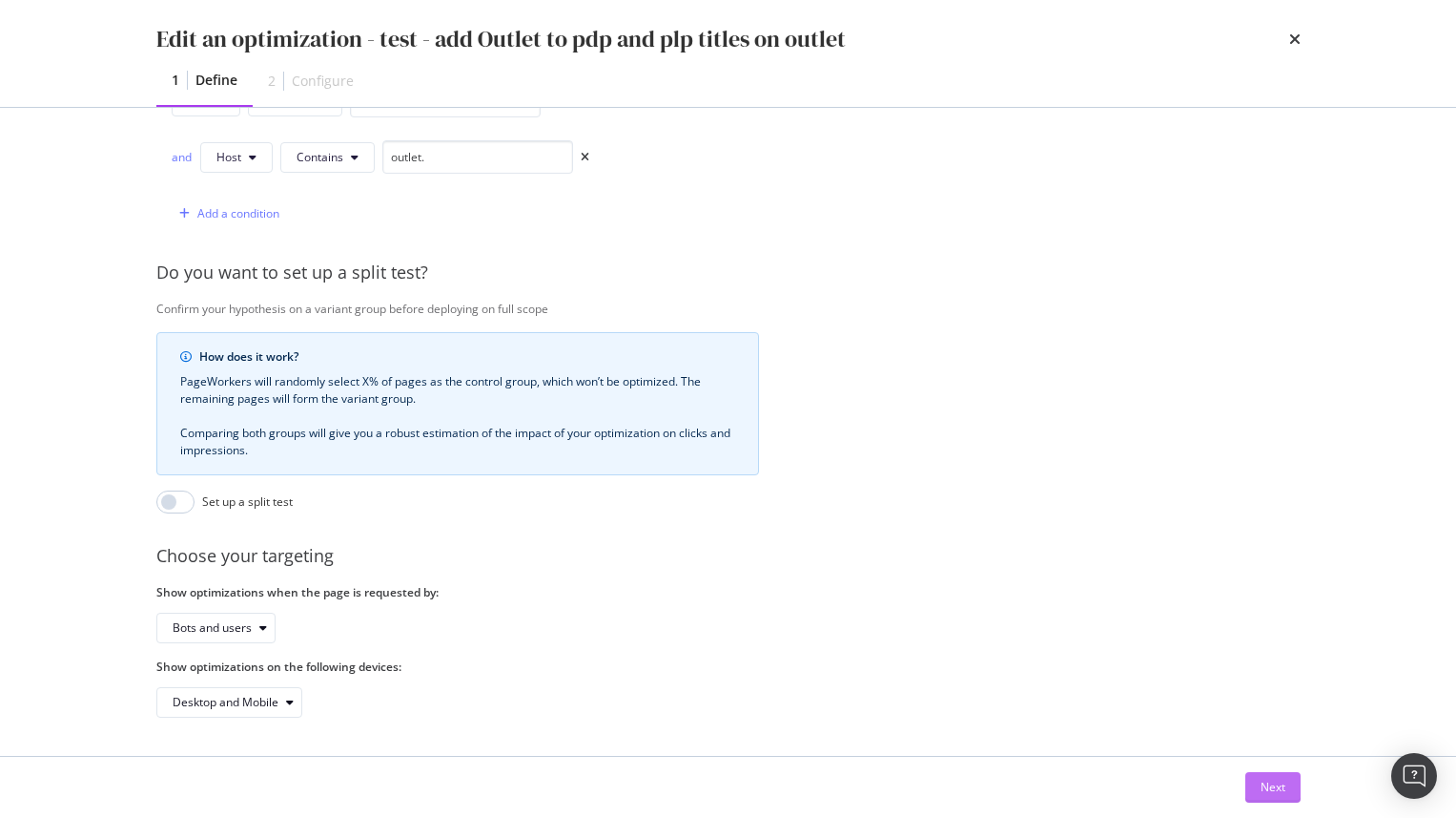
click at [1269, 660] on div "Next" at bounding box center [1273, 786] width 25 height 17
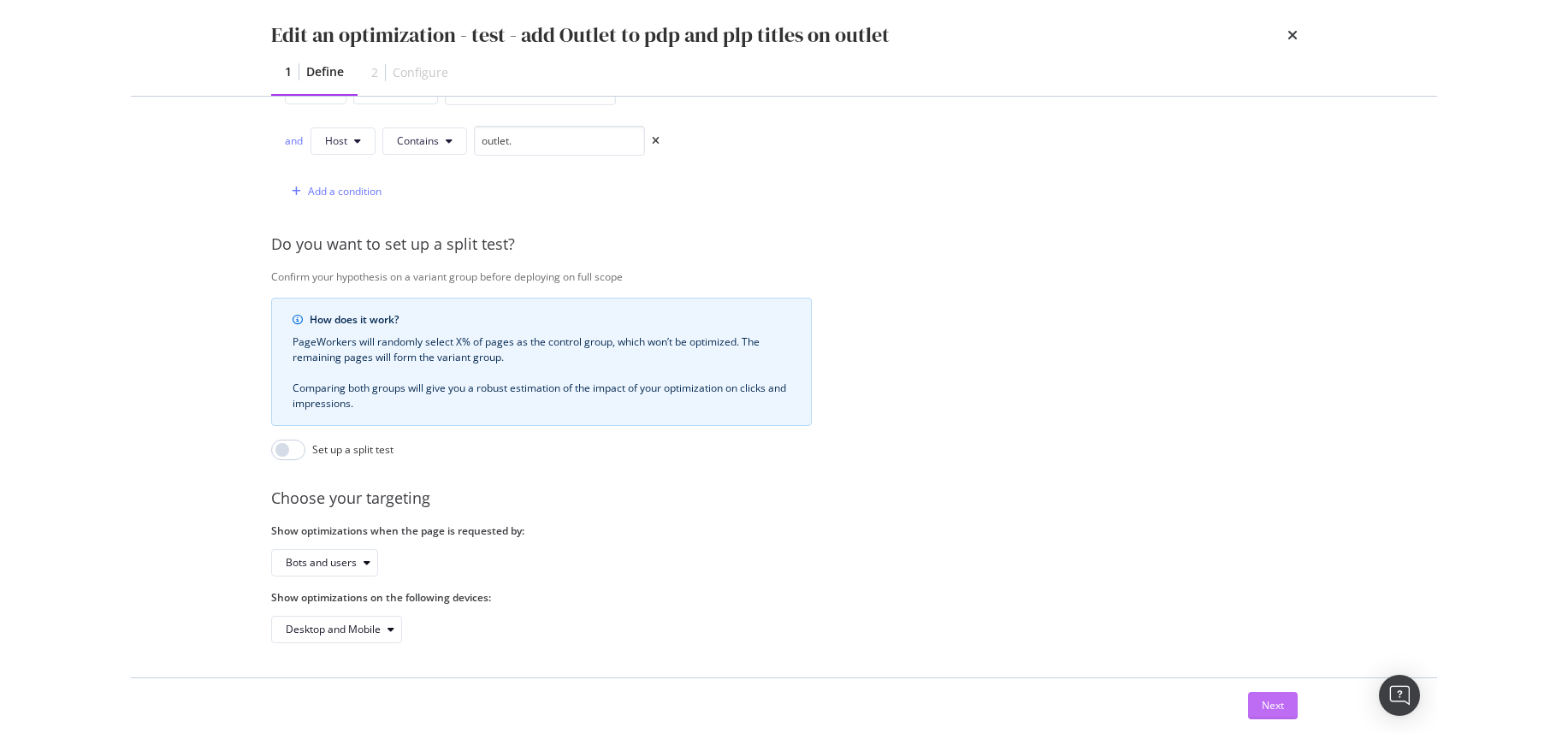
scroll to position [0, 0]
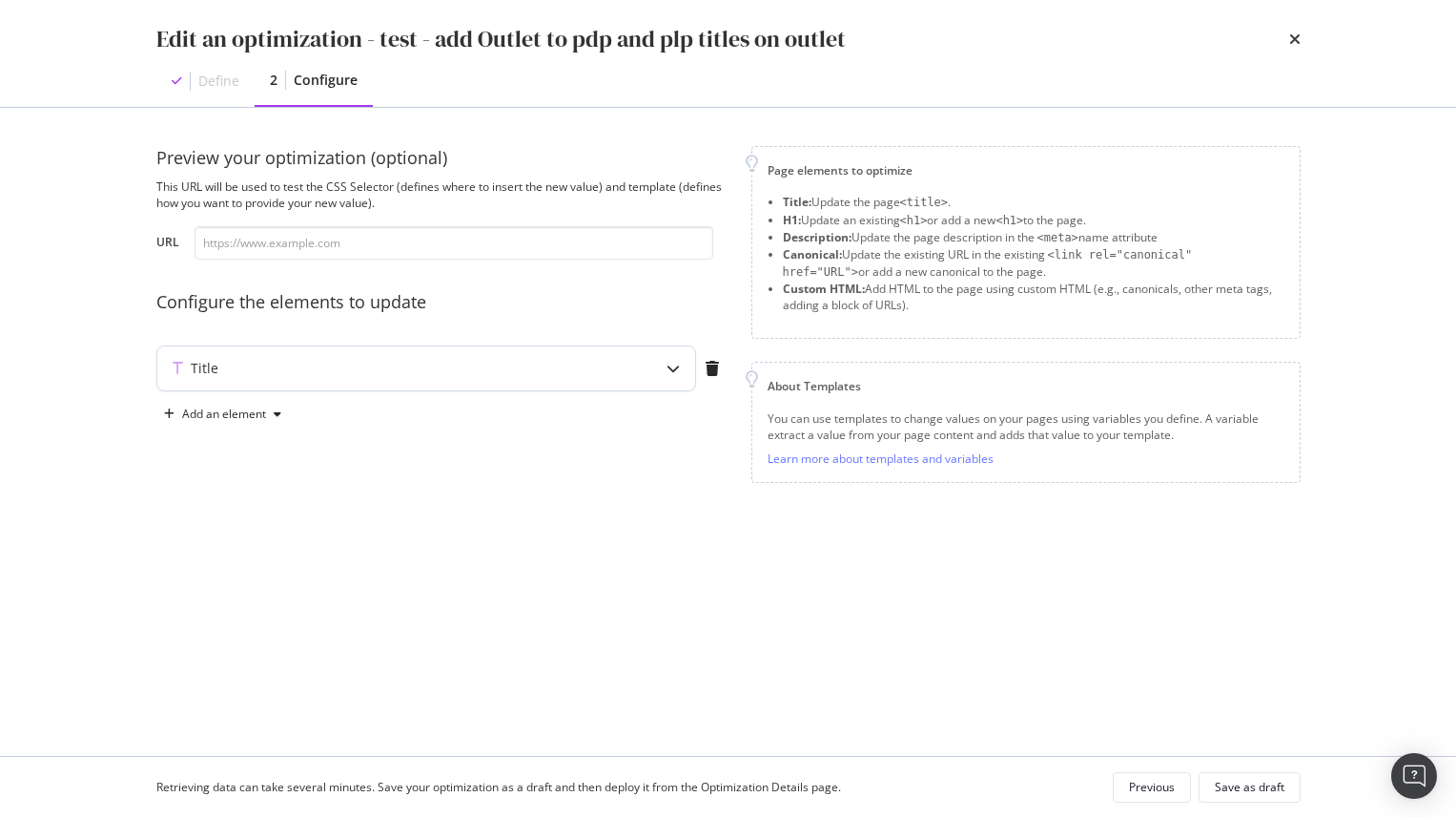
click at [485, 362] on div "Title" at bounding box center [389, 368] width 462 height 19
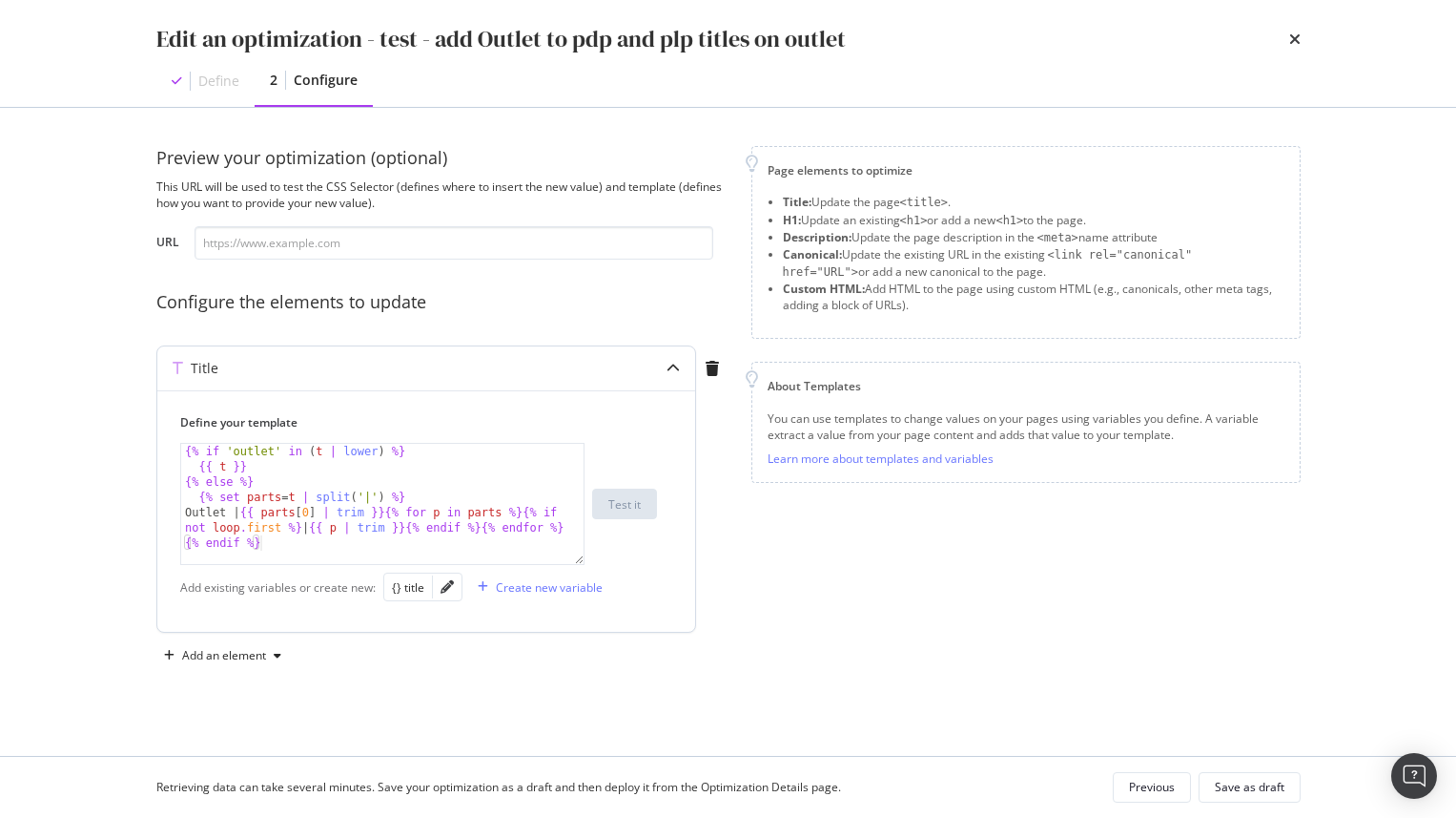
click at [369, 491] on div "{% if 'outlet' in ( t | lower ) %} {{ t }} {% else %} {% set parts = t | split …" at bounding box center [383, 519] width 402 height 151
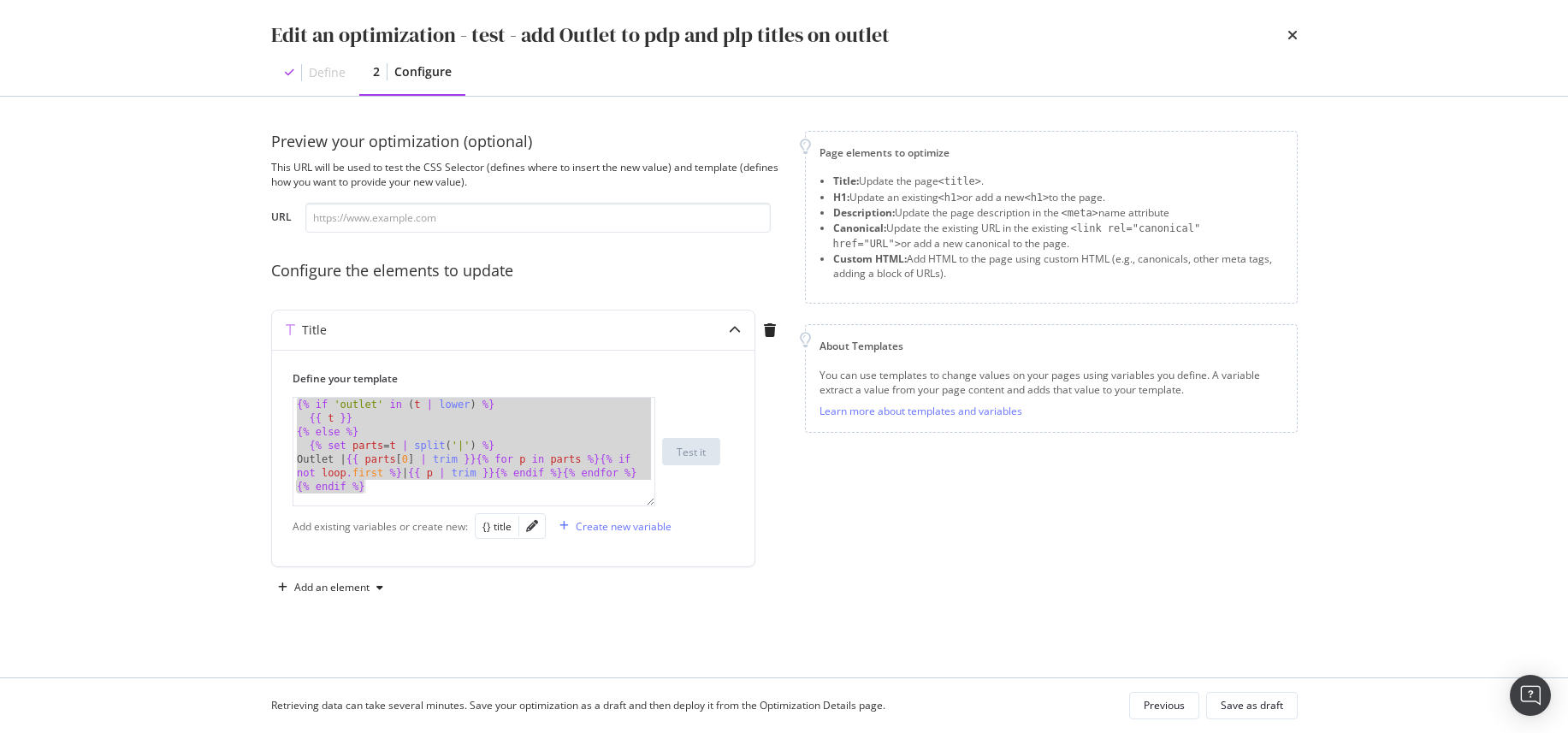
drag, startPoint x: 1007, startPoint y: 611, endPoint x: 855, endPoint y: 548, distance: 164.5
click at [1005, 591] on div "Preview your optimization (optional) This URL will be used to test the CSS Sele…" at bounding box center [784, 382] width 1026 height 504
click at [470, 461] on div "{% if 'outlet' in ( t | lower ) %} {{ t }} {% else %} {% set parts = t | split …" at bounding box center [474, 465] width 361 height 135
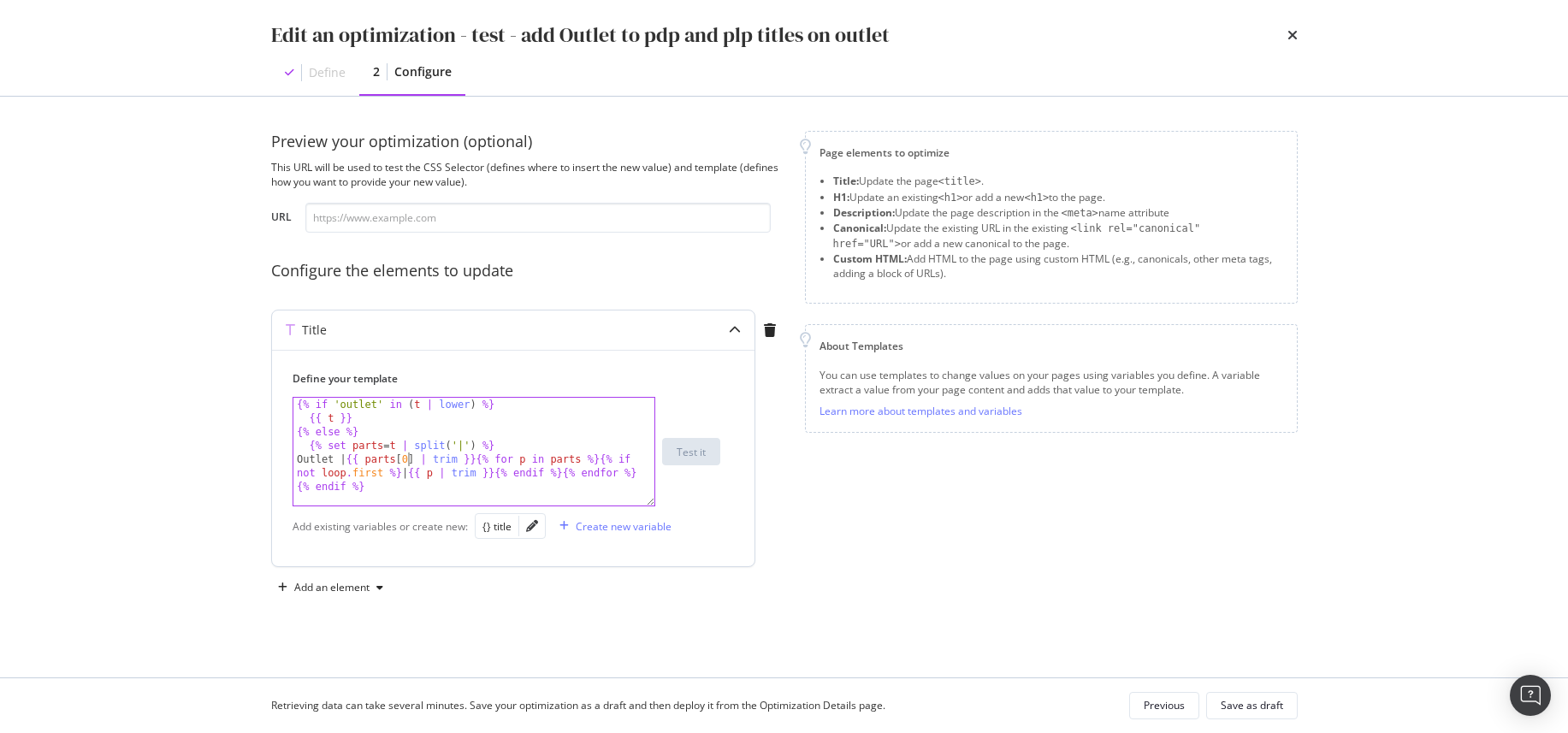
click at [404, 455] on div "{% if 'outlet' in ( t | lower ) %} {{ t }} {% else %} {% set parts = t | split …" at bounding box center [474, 465] width 361 height 135
click at [497, 446] on div "{% if 'outlet' in ( t | lower ) %} {{ t }} {% else %} {% set parts = t | split …" at bounding box center [474, 465] width 361 height 135
type textarea "Outlet | {{ parts[0] | trim }}{% for p in parts %}{% if not loop.first %} | {{ …"
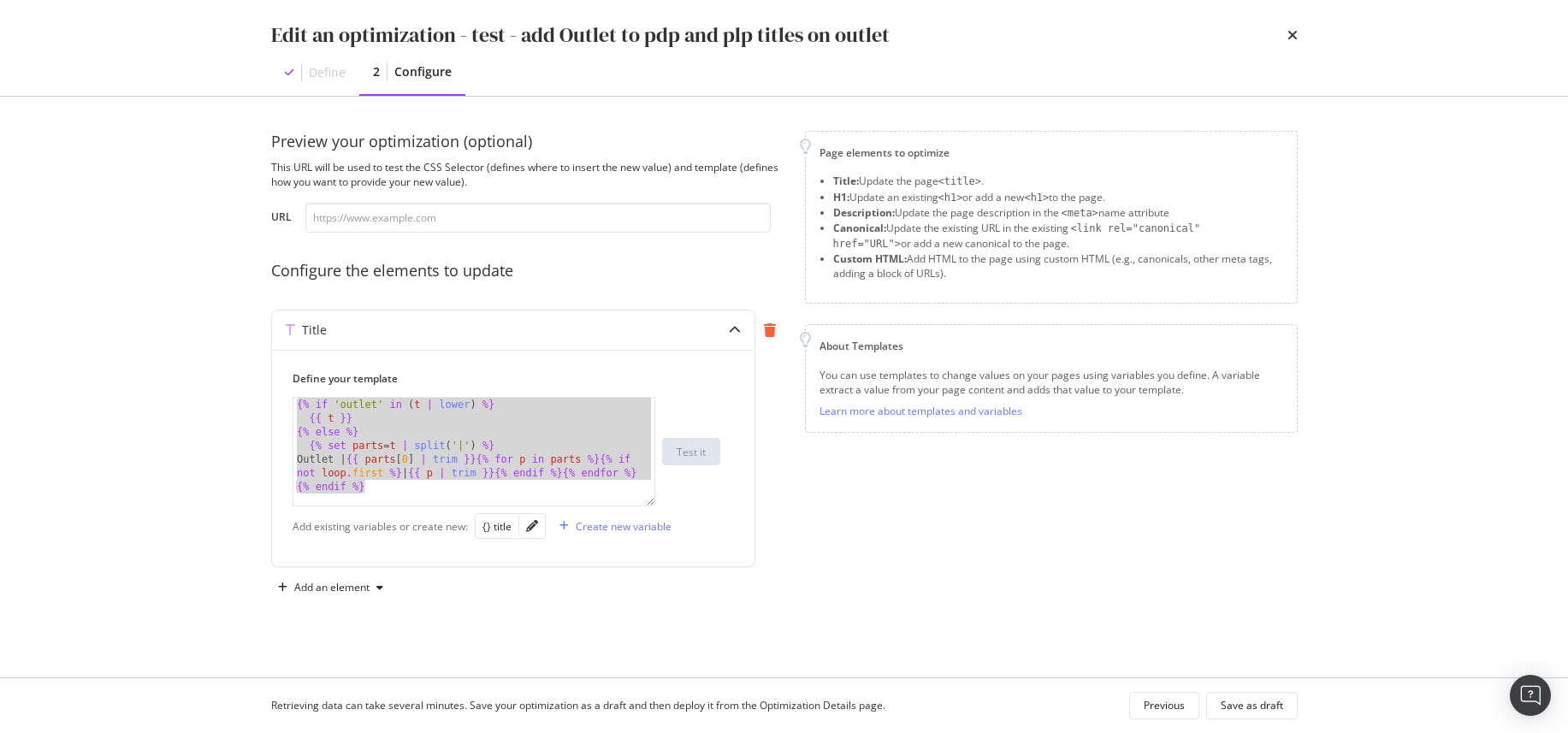
click at [769, 325] on icon "modal" at bounding box center [770, 330] width 12 height 14
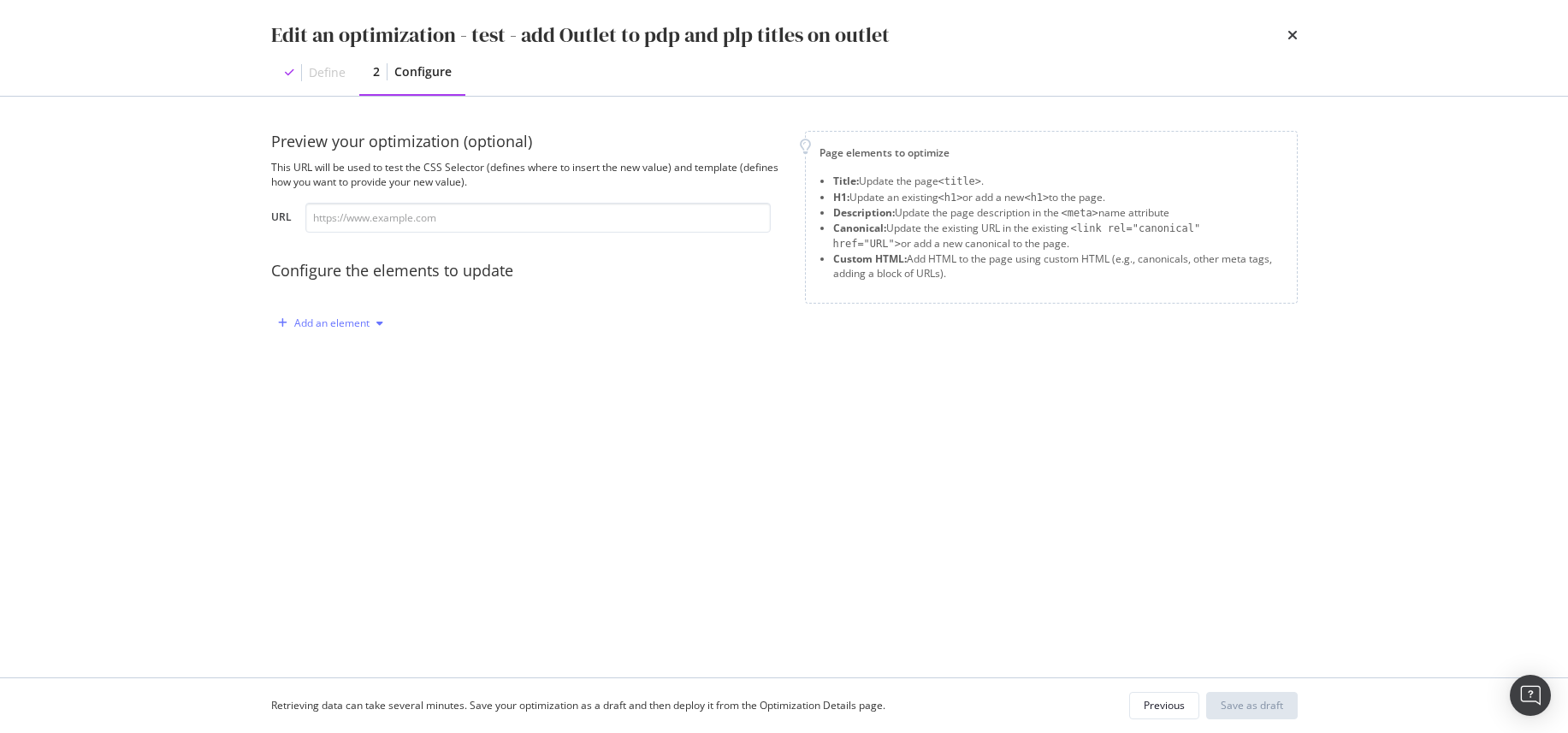
click at [357, 322] on div "Add an element" at bounding box center [332, 323] width 75 height 10
click at [355, 467] on div "Custom HTML" at bounding box center [350, 468] width 68 height 15
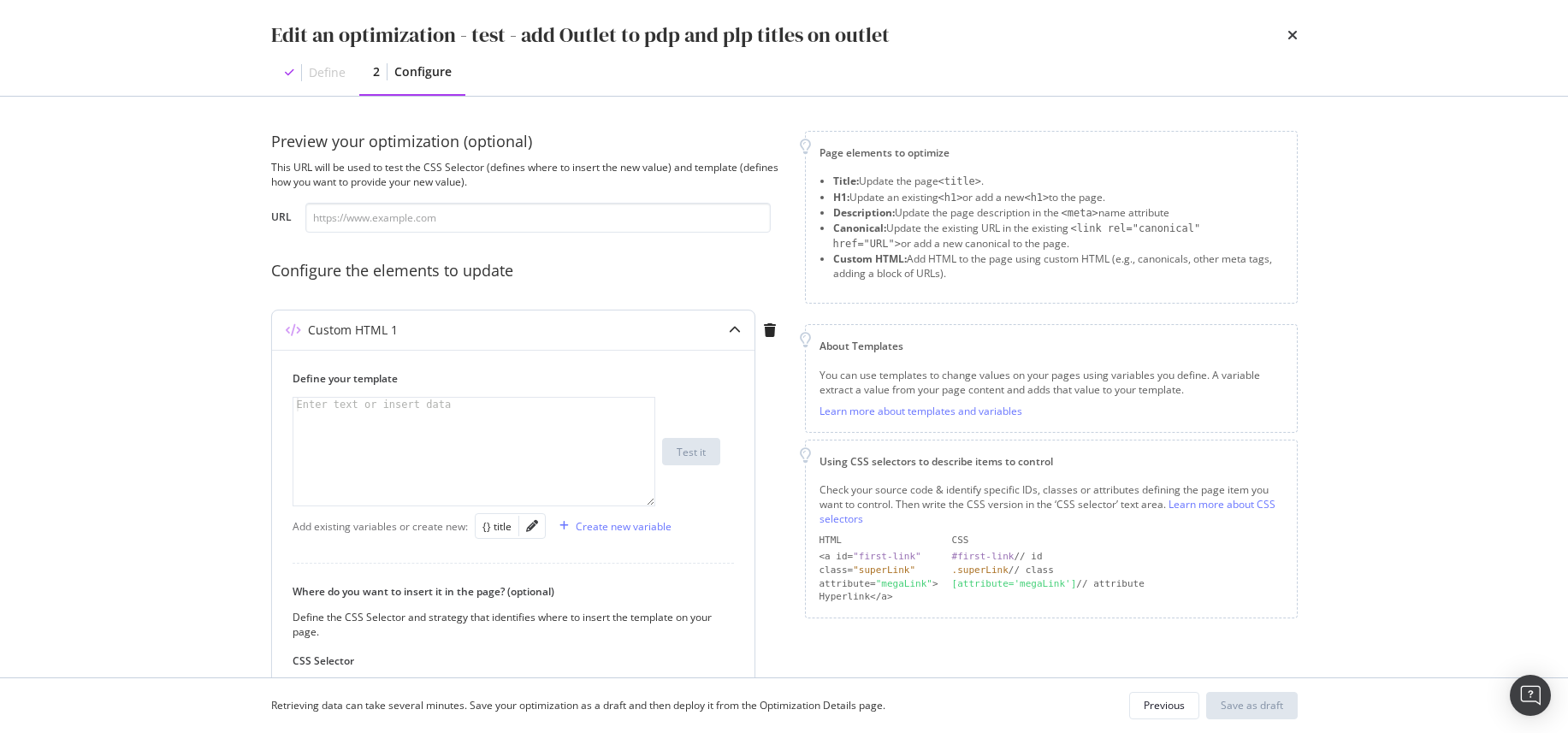
click at [386, 423] on div "modal" at bounding box center [474, 465] width 361 height 135
paste textarea "{% endif %}"
type textarea "{% endif %}"
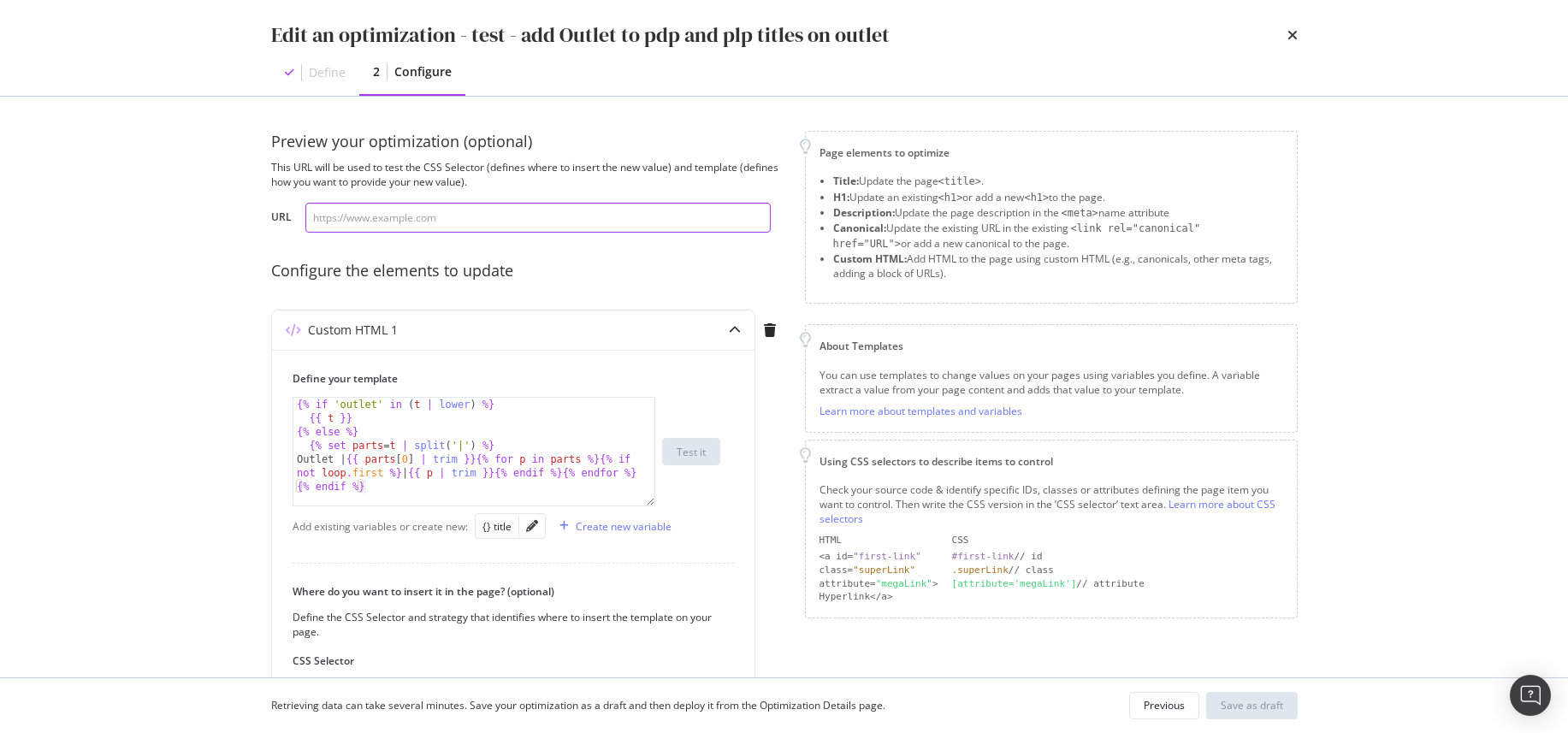
click at [389, 209] on input "modal" at bounding box center [538, 218] width 465 height 30
paste input "https://outlet.g-star.com/en_gb/shop/men/t-shirts"
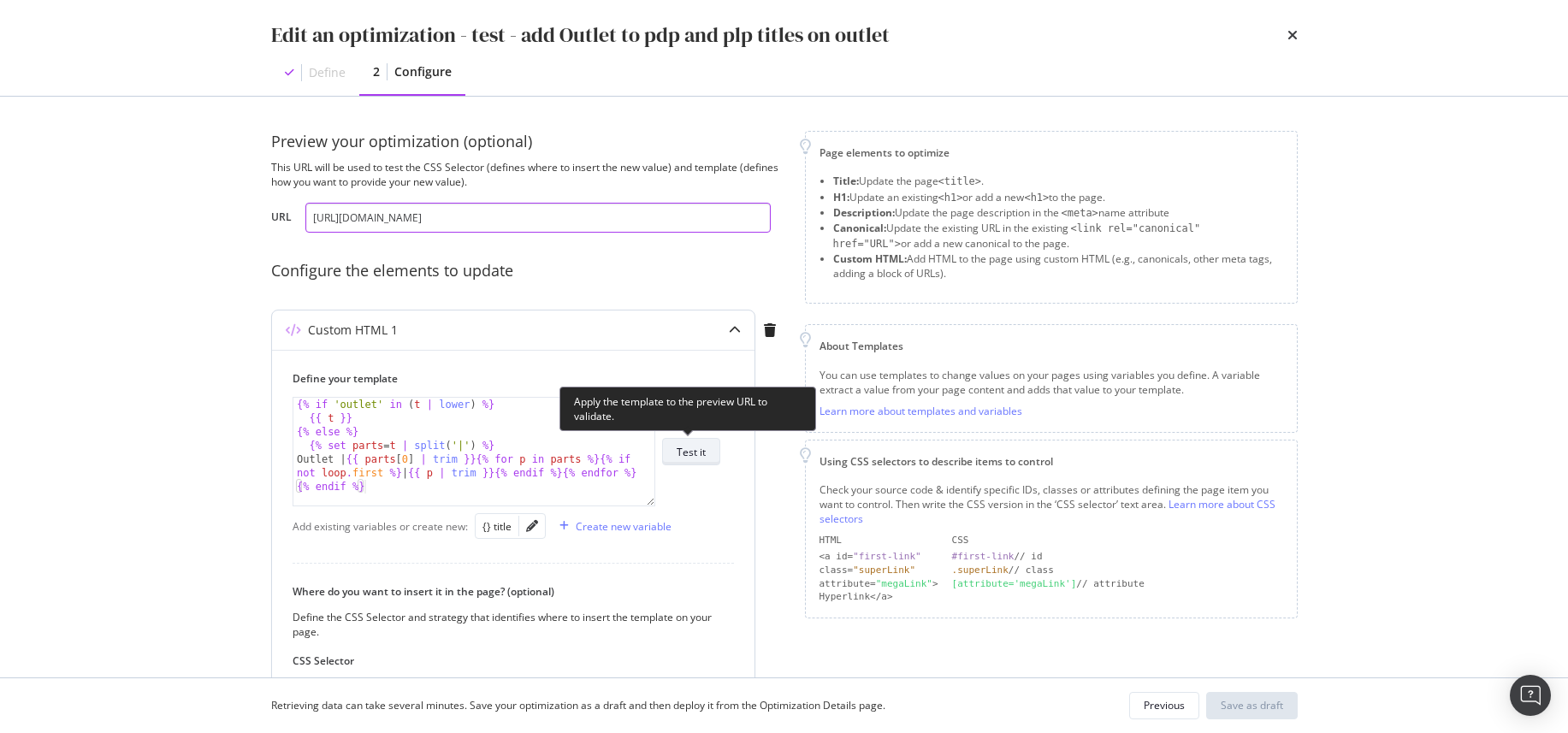
type input "https://outlet.g-star.com/en_gb/shop/men/t-shirts"
click at [698, 455] on div "Test it" at bounding box center [691, 452] width 29 height 15
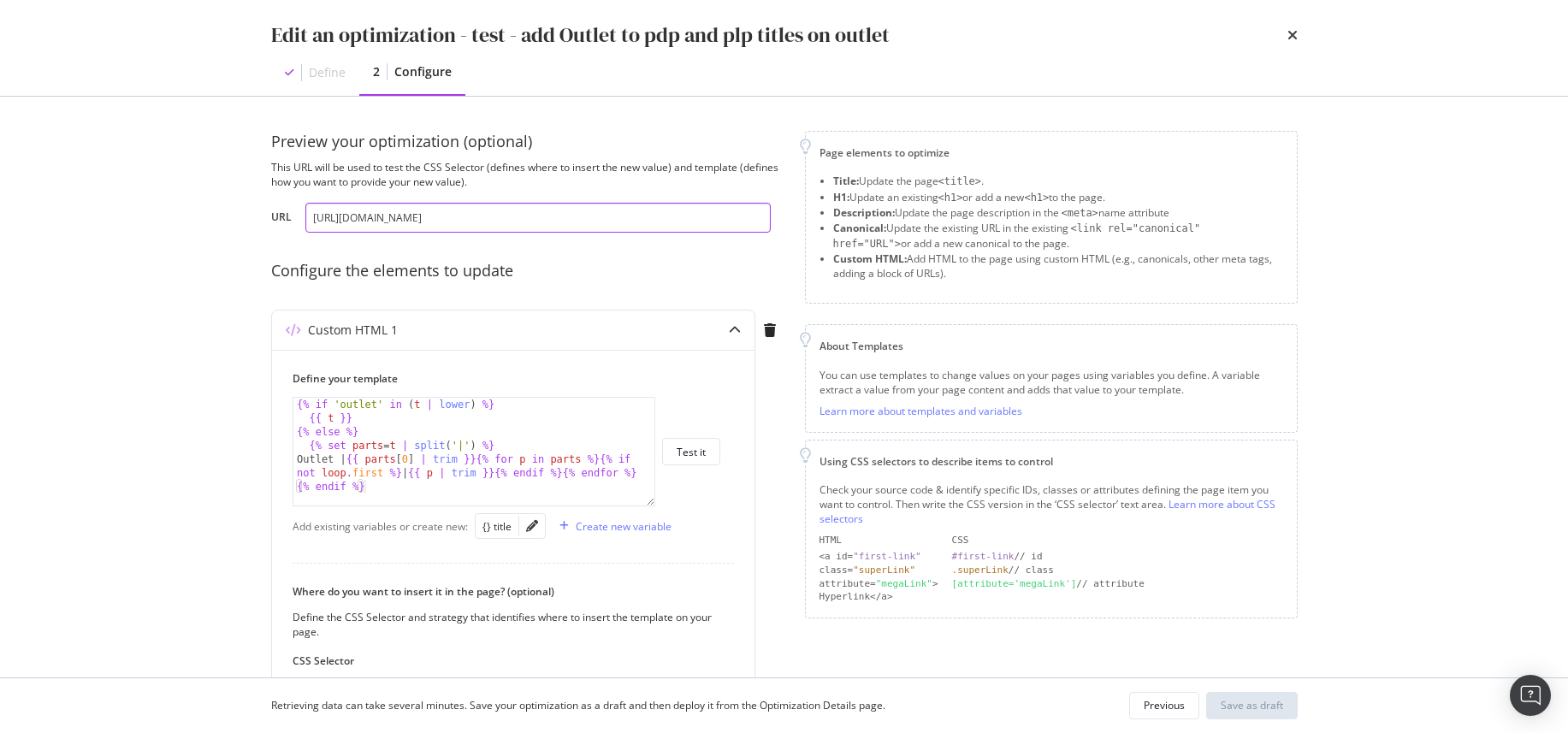
click at [527, 223] on input "https://outlet.g-star.com/en_gb/shop/men/t-shirts" at bounding box center [538, 218] width 465 height 30
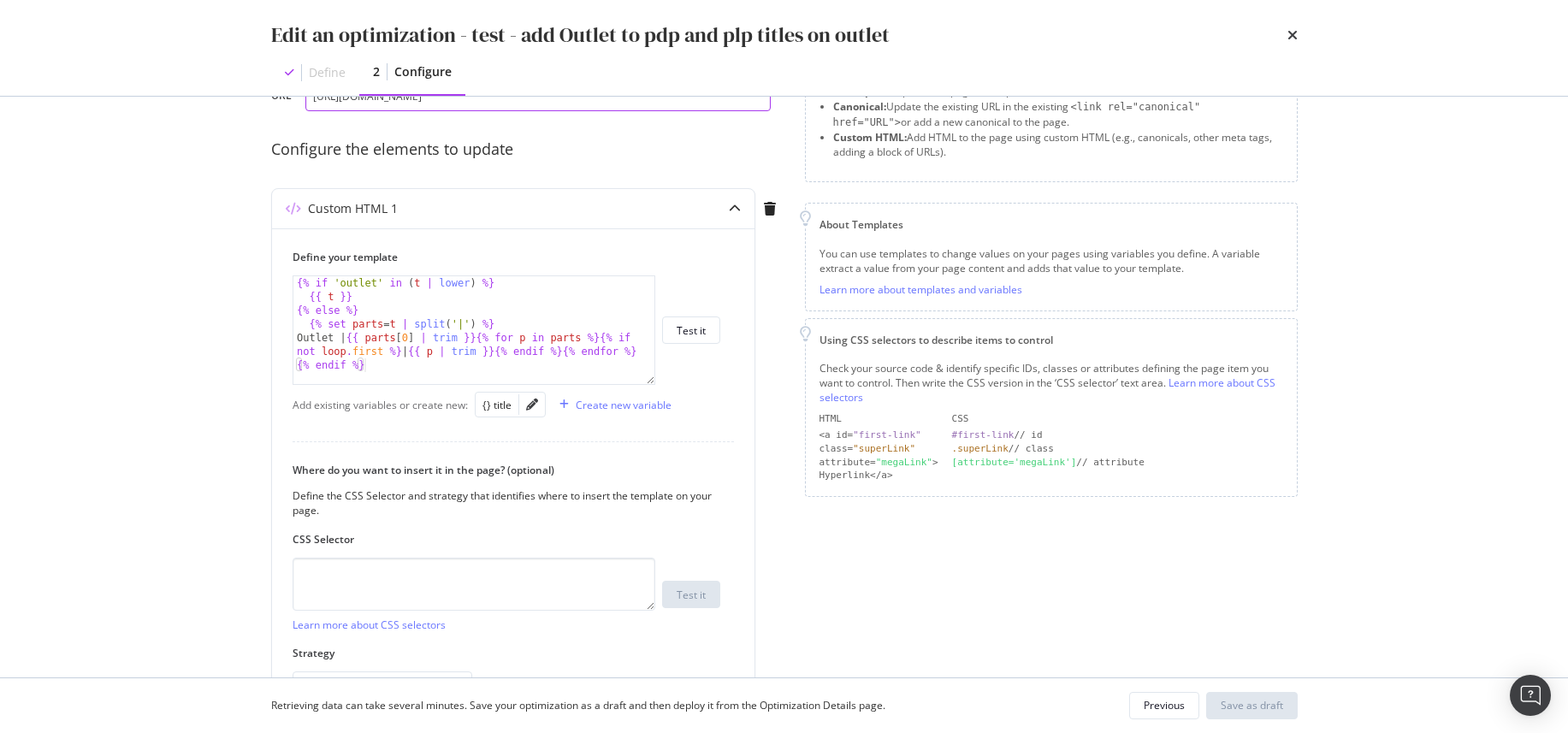
scroll to position [215, 0]
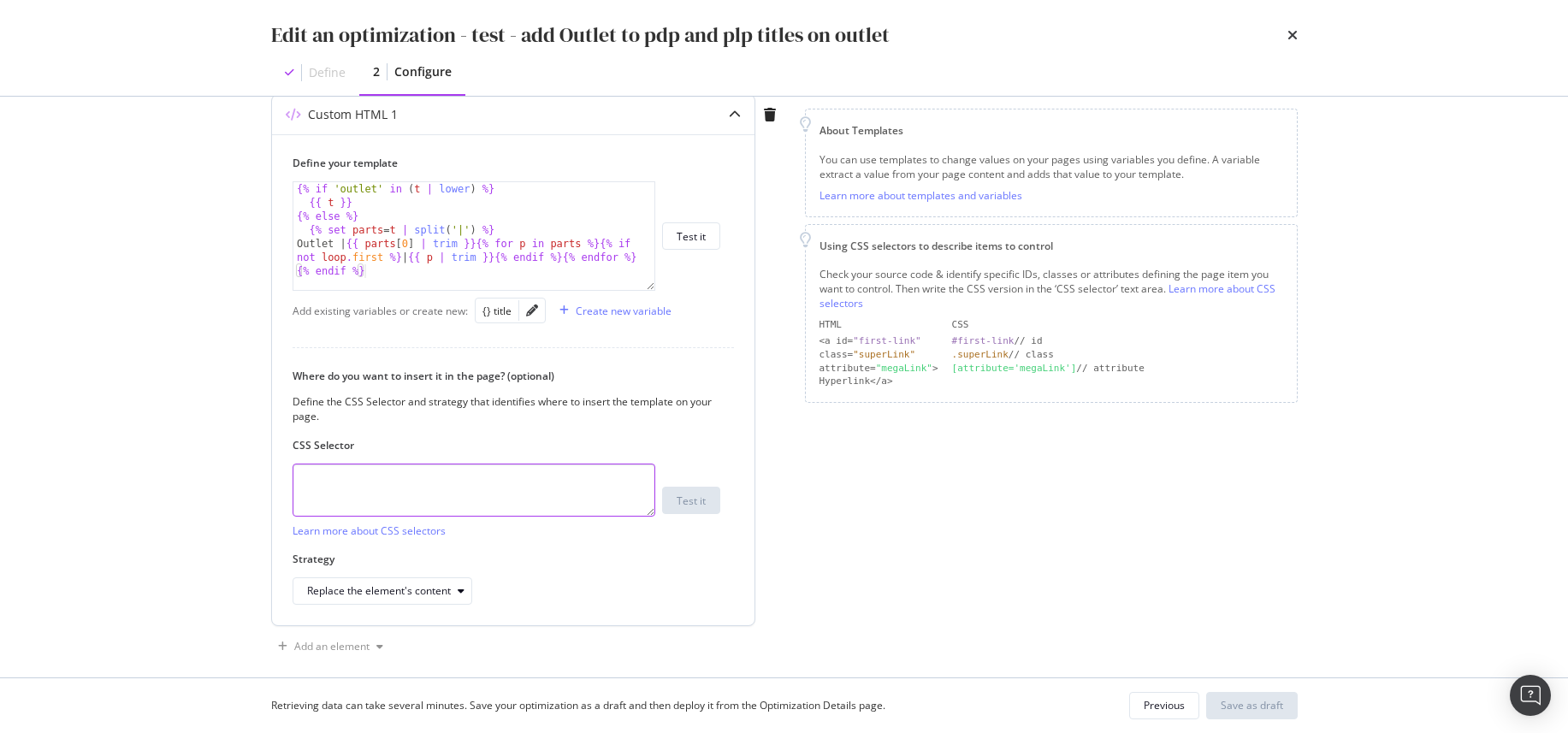
click at [428, 501] on textarea "modal" at bounding box center [474, 489] width 362 height 53
click at [410, 482] on textarea "modal" at bounding box center [474, 489] width 362 height 53
paste textarea "head > title"
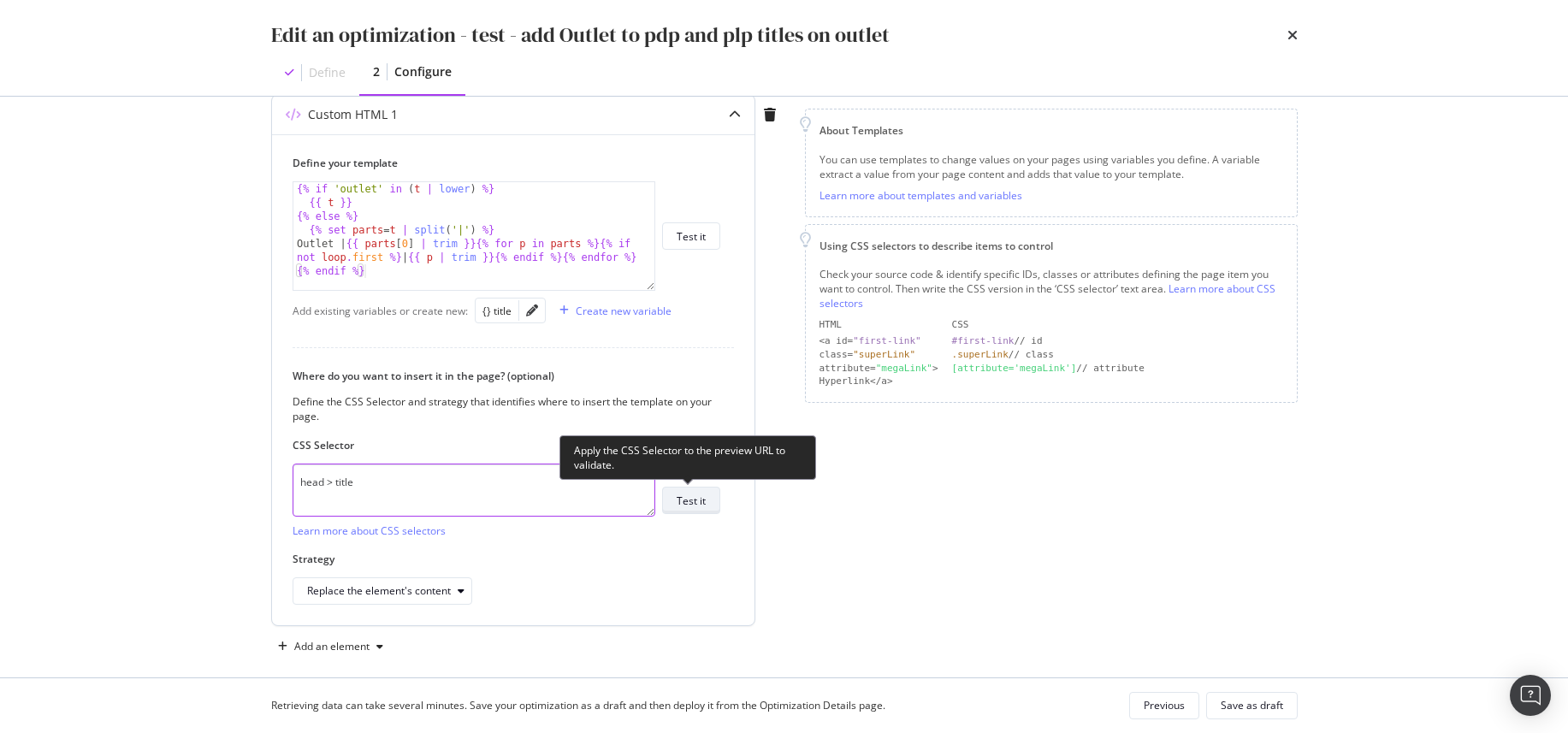
type textarea "head > title"
click at [682, 495] on div "Test it" at bounding box center [691, 501] width 29 height 15
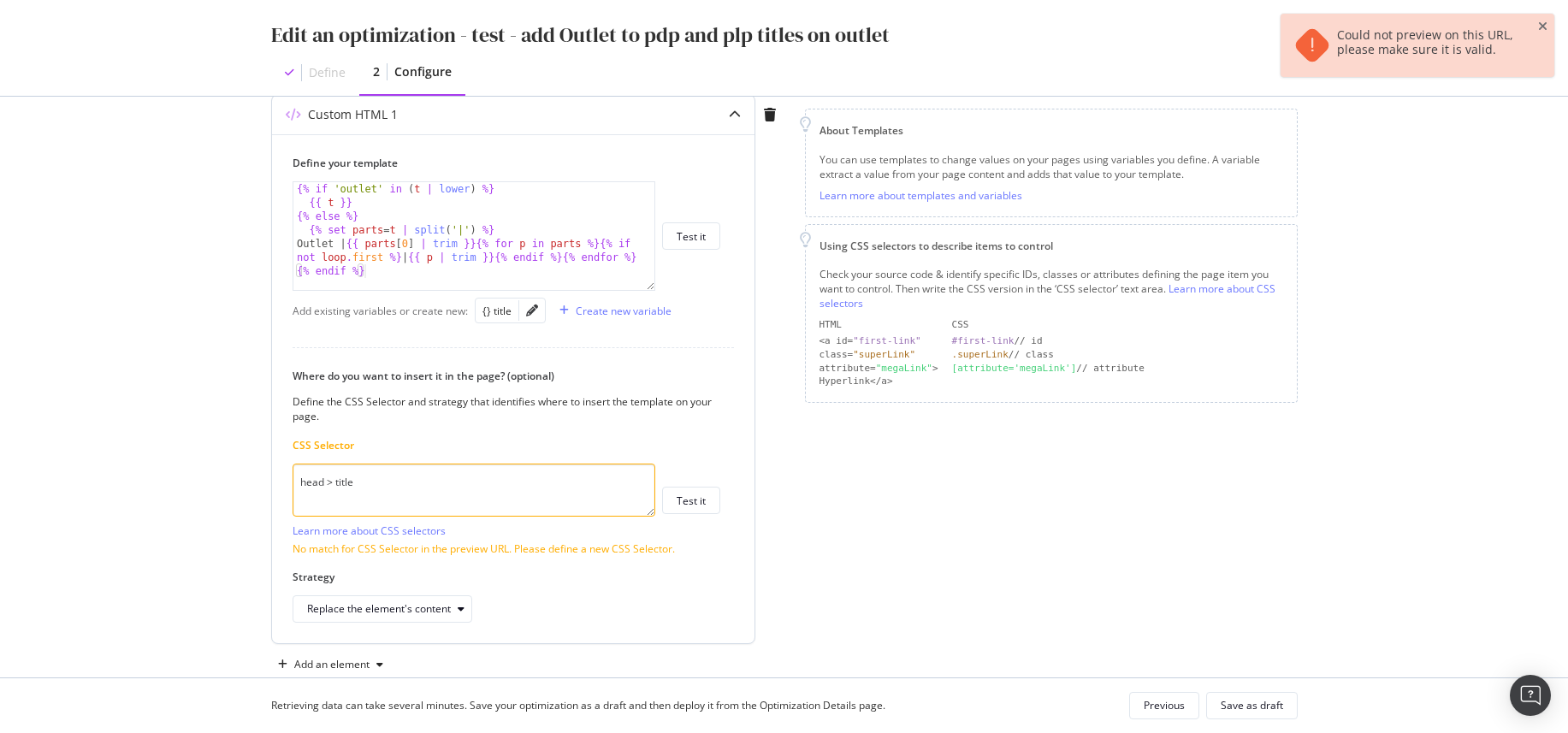
scroll to position [0, 0]
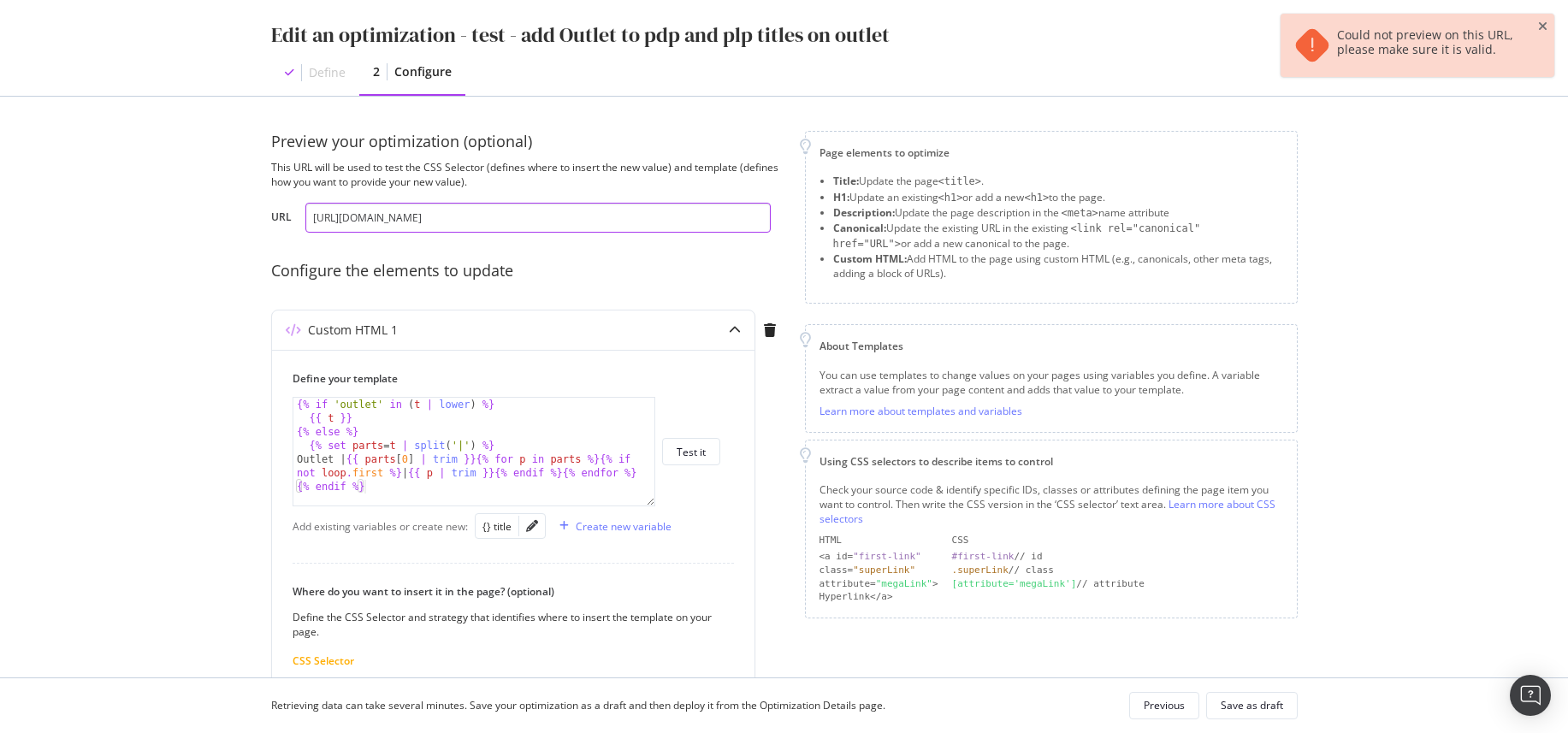
click at [527, 218] on input "https://outlet.g-star.com/en_gb/shop/men/t-shirts" at bounding box center [538, 218] width 465 height 30
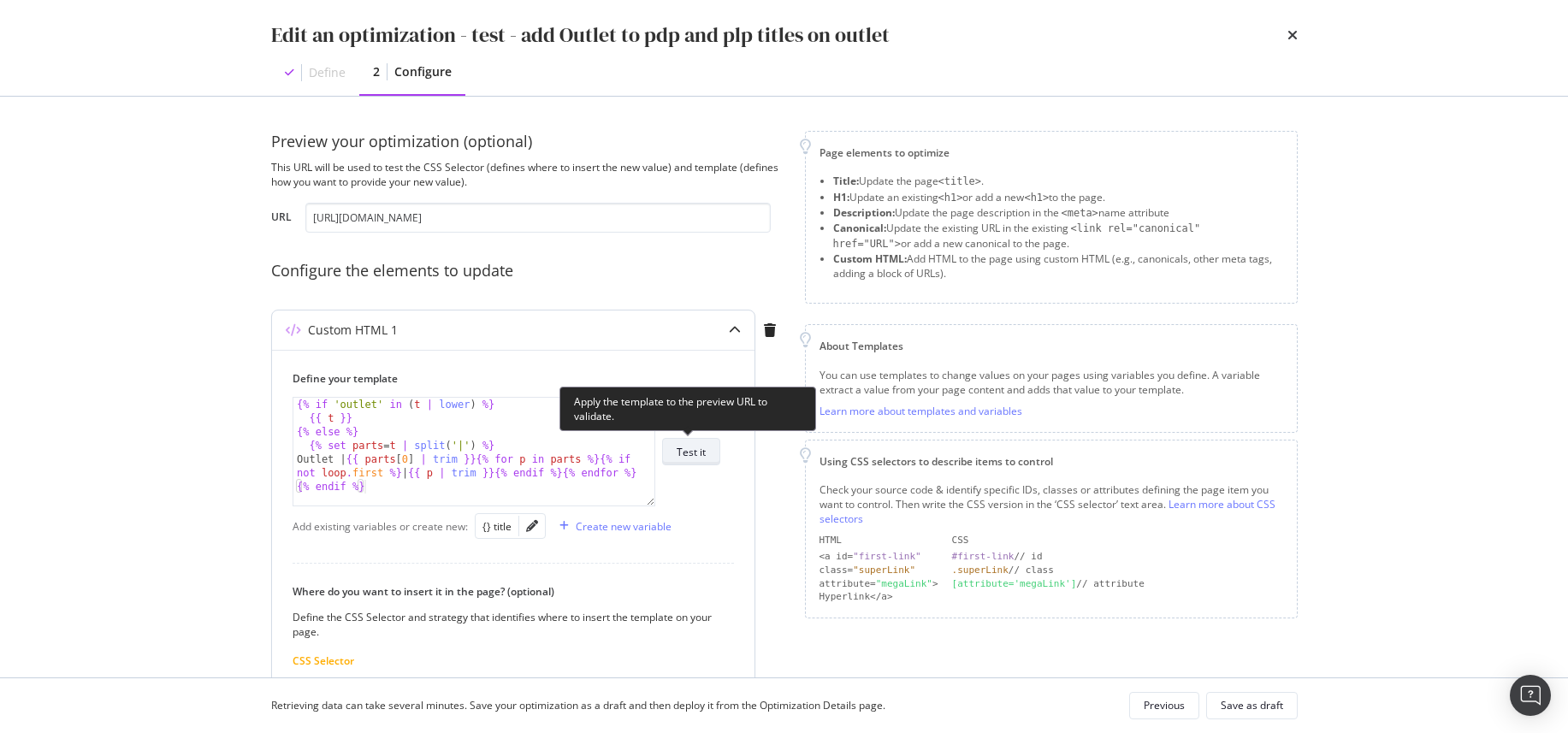
click at [699, 447] on div "Test it" at bounding box center [691, 452] width 29 height 15
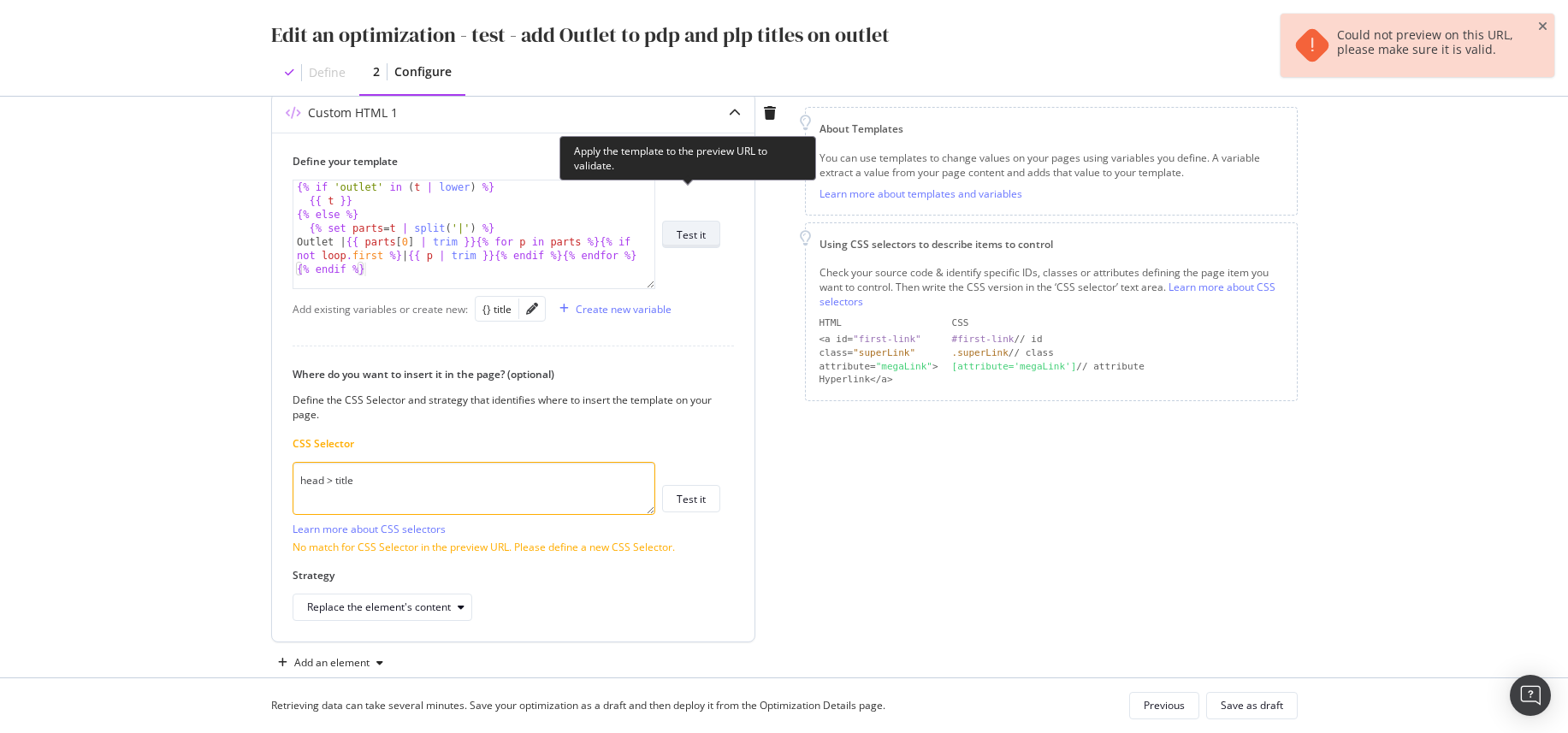
scroll to position [251, 0]
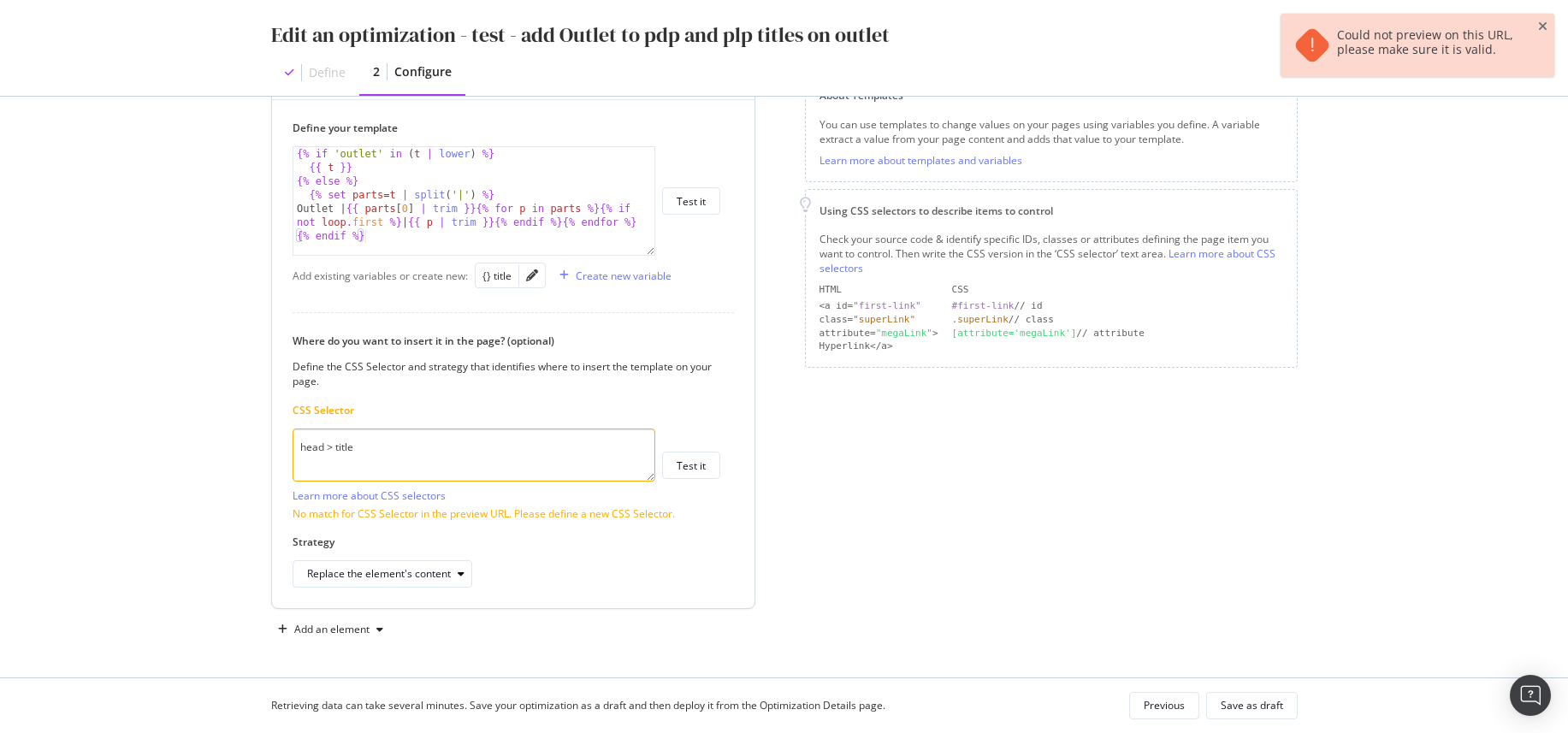
click at [352, 442] on textarea "head > title" at bounding box center [474, 454] width 362 height 53
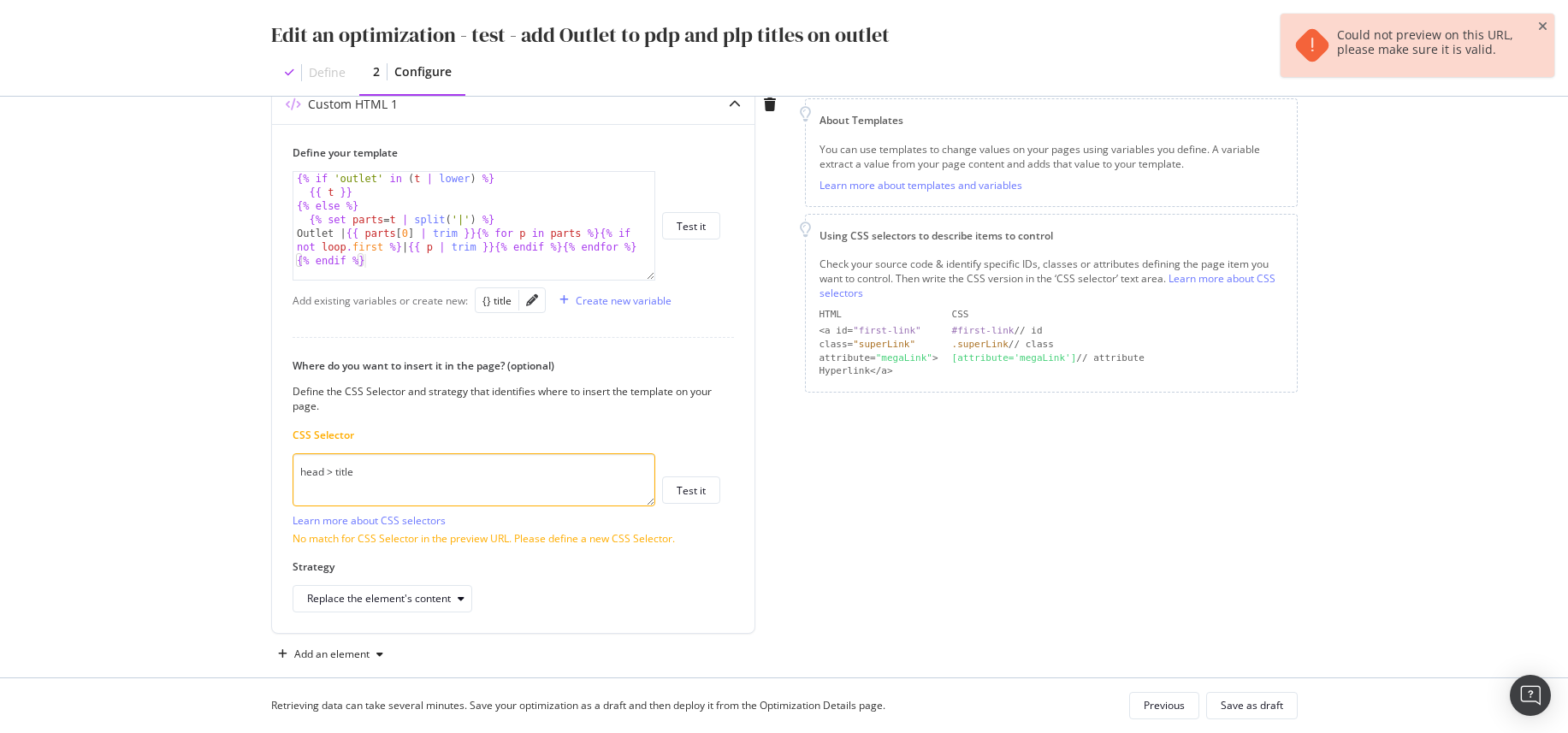
scroll to position [225, 0]
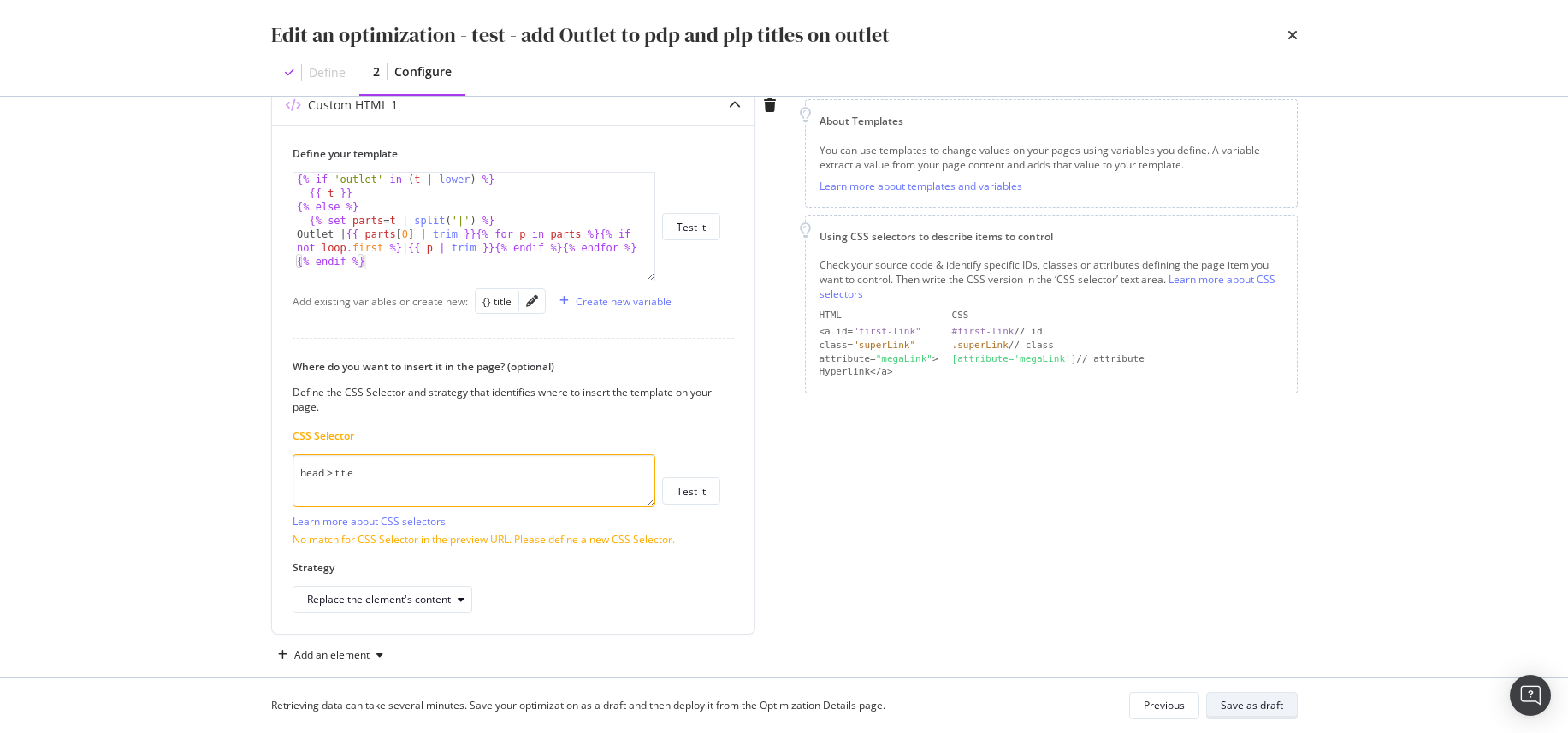
click at [1231, 591] on div "Save as draft" at bounding box center [1252, 704] width 63 height 15
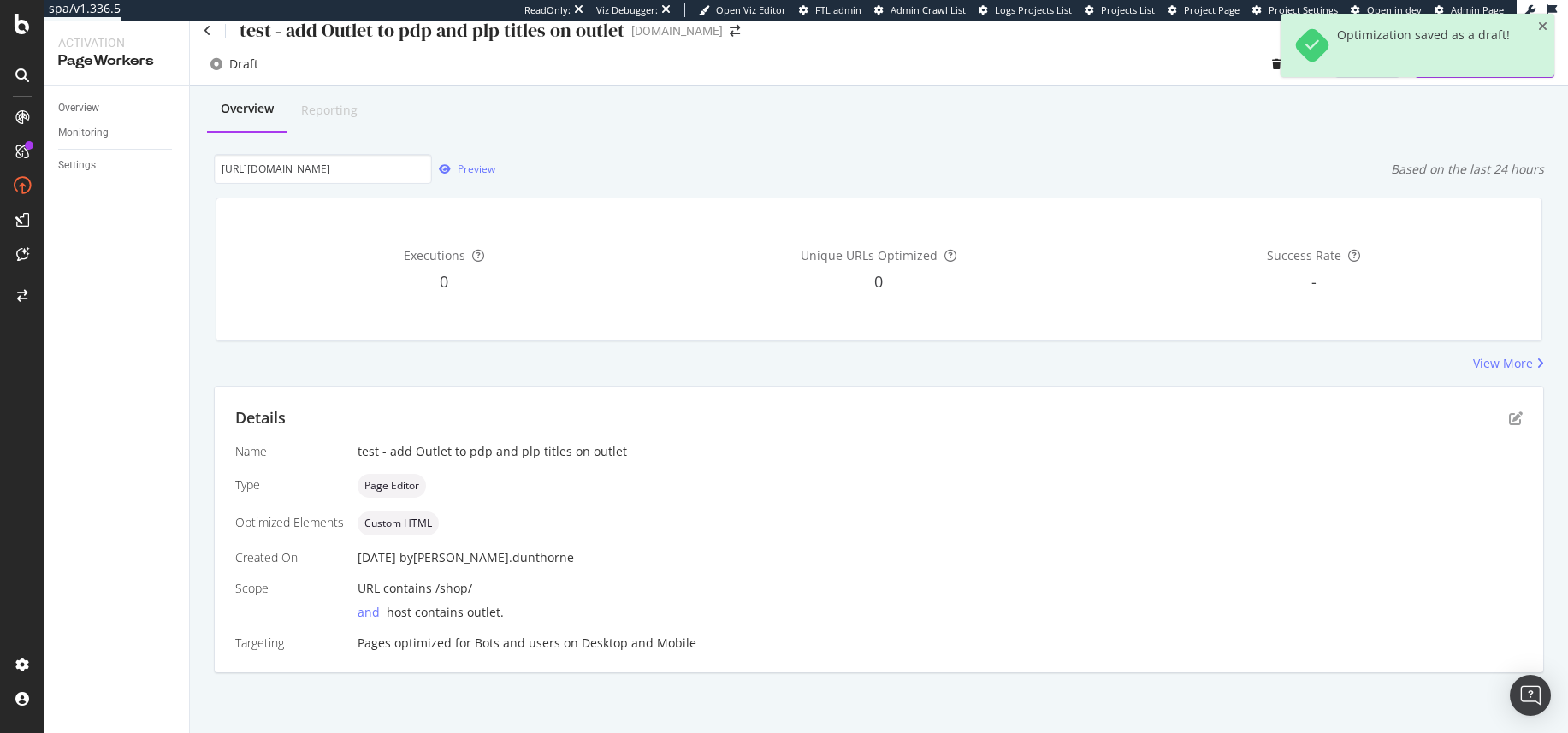
click at [454, 175] on div "Preview" at bounding box center [463, 169] width 64 height 25
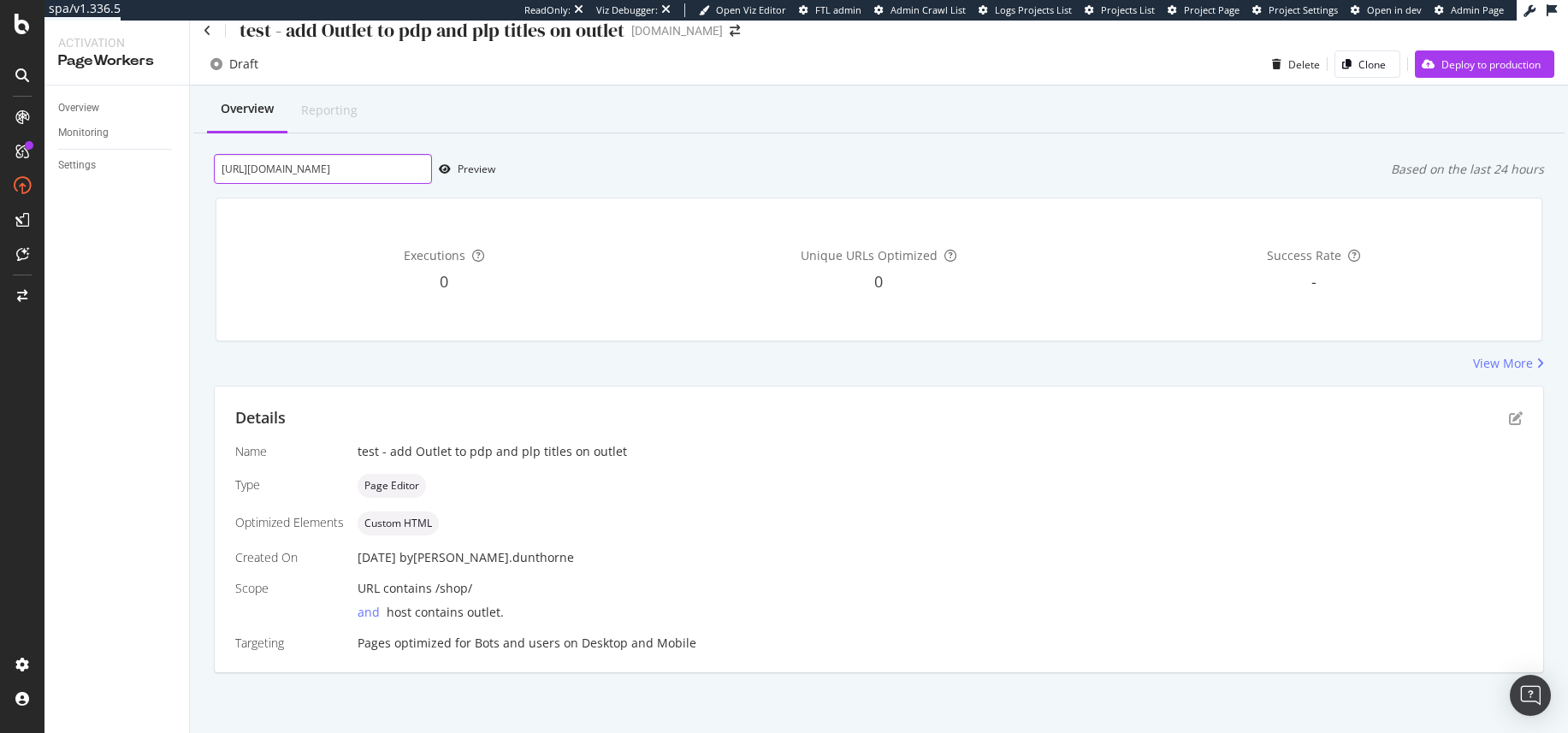
click at [330, 169] on input "https://outlet.g-star.com/en_gb/shop/men/t-shirts" at bounding box center [322, 169] width 218 height 30
paste input "/d25480-c627-c744"
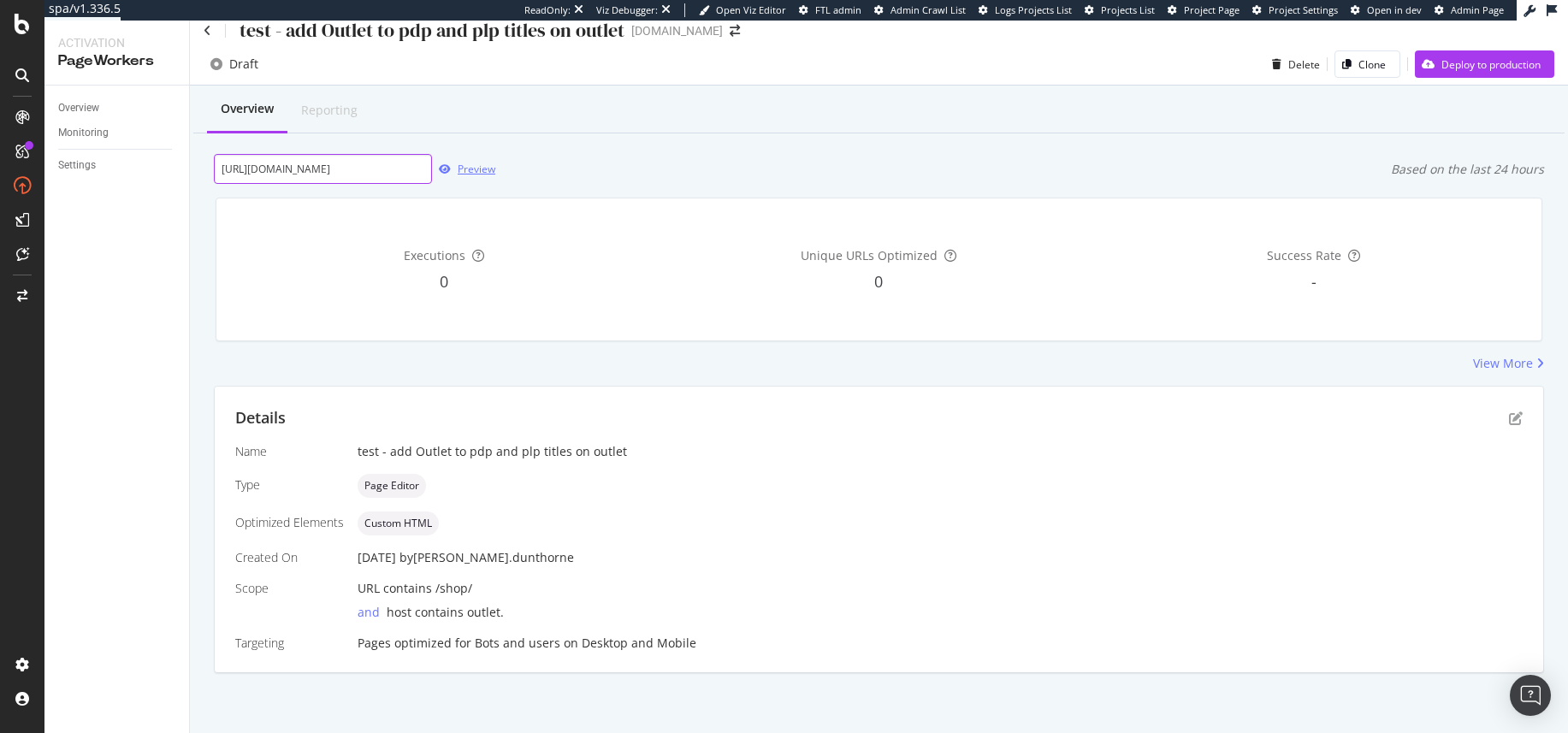
type input "https://outlet.g-star.com/en_gb/shop/men/t-shirts/d25480-c627-c744"
click at [471, 168] on div "Preview" at bounding box center [476, 169] width 37 height 15
click at [1231, 418] on icon "pen-to-square" at bounding box center [1516, 418] width 14 height 14
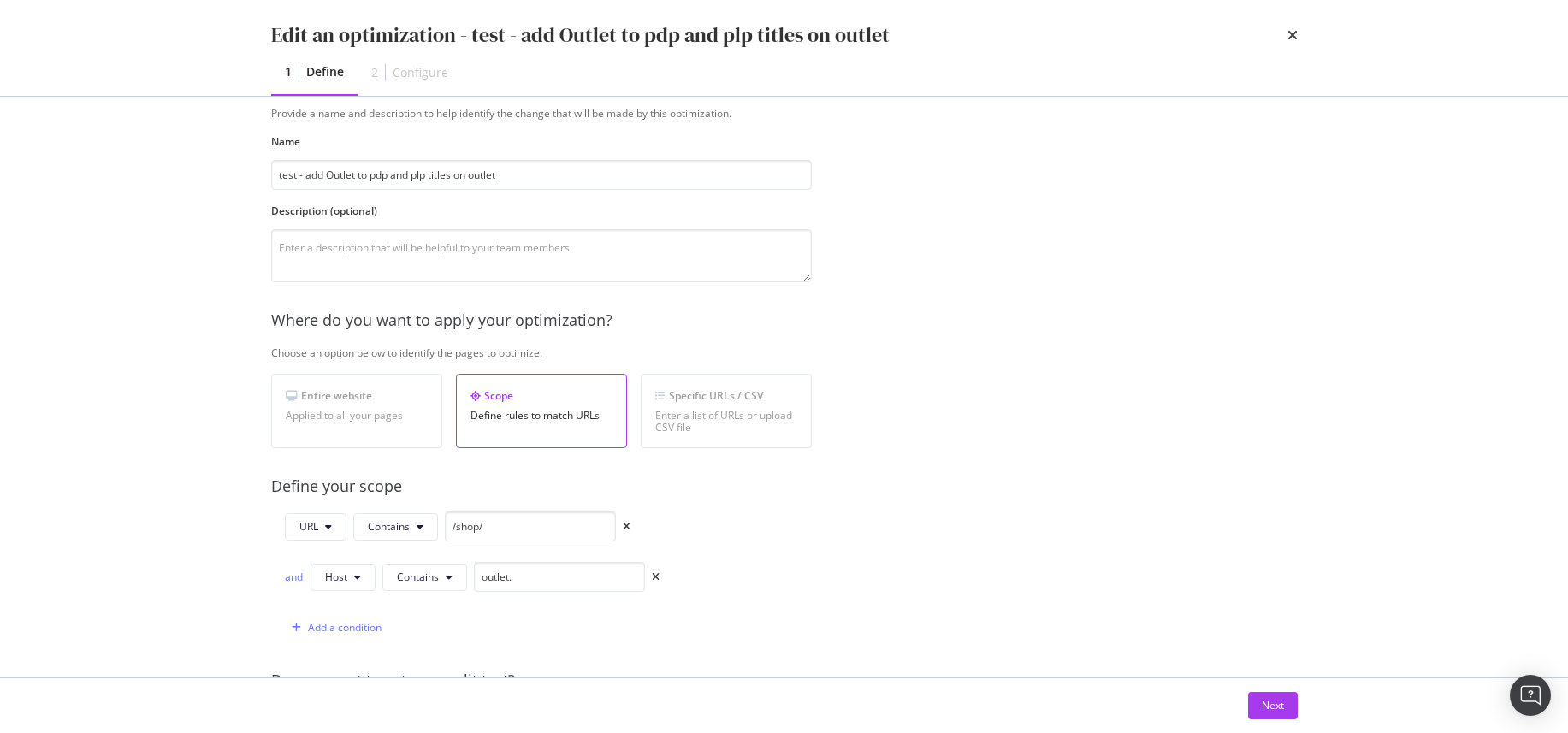
scroll to position [74, 0]
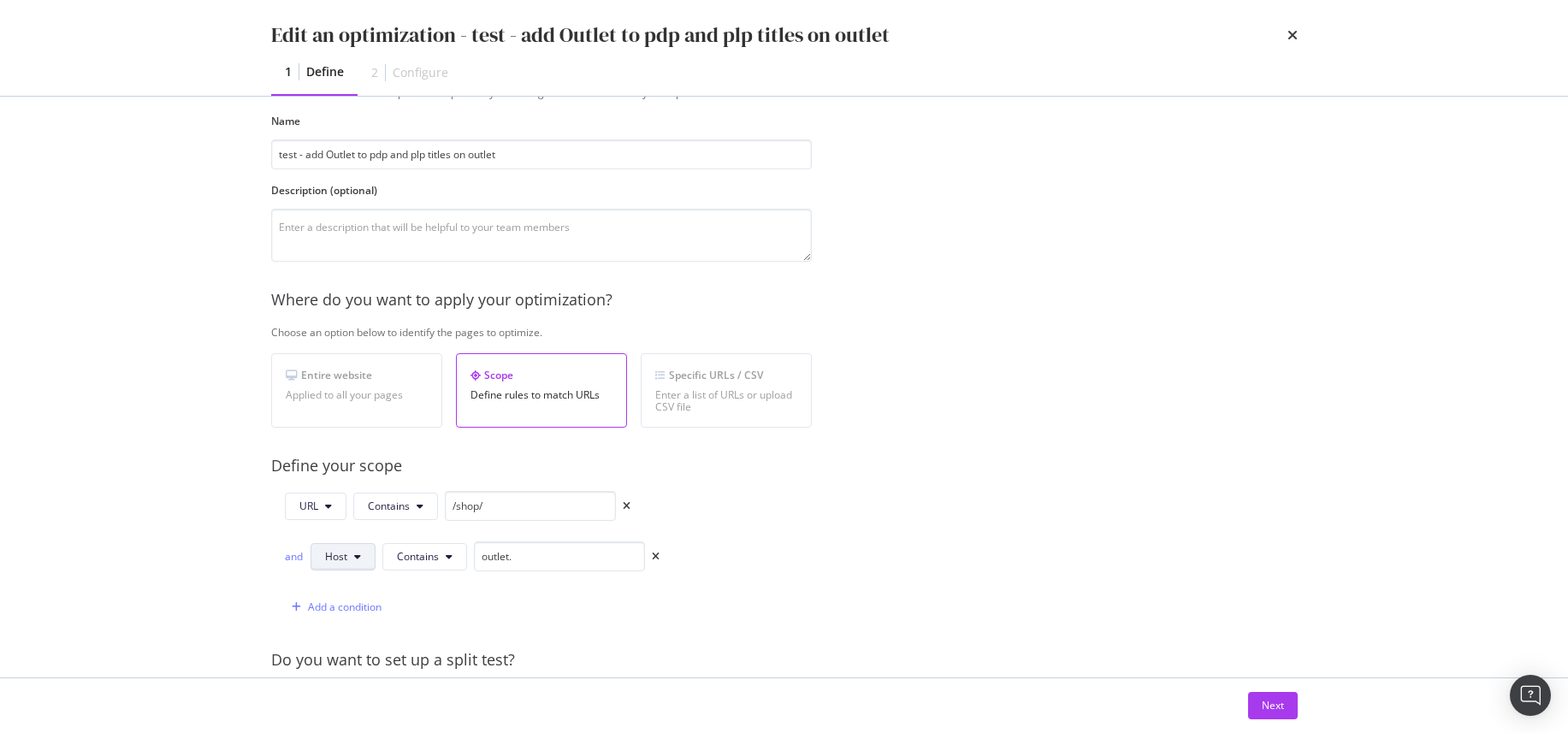
click at [348, 554] on button "Host" at bounding box center [342, 556] width 65 height 27
click at [777, 541] on div "URL Contains /shop/ and Host Contains outlet. Add a condition" at bounding box center [541, 556] width 541 height 131
click at [1231, 591] on div "Next" at bounding box center [1273, 704] width 23 height 15
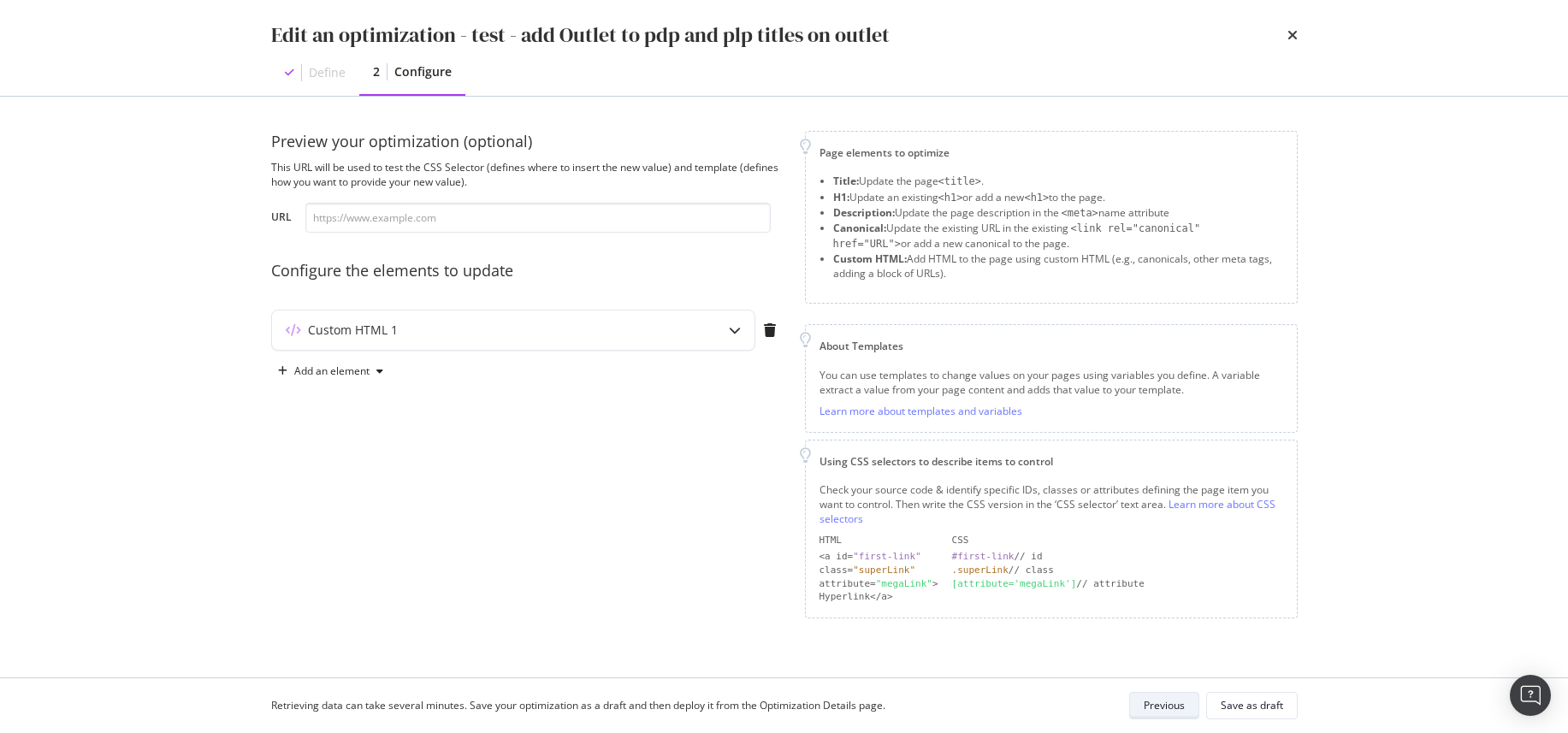
scroll to position [0, 0]
click at [422, 207] on input "modal" at bounding box center [538, 218] width 465 height 30
paste input "https://outlet.g-star.com/en_gb/shop/men/t-shirts/d25480-c627-c744"
type input "https://outlet.g-star.com/en_gb/shop/men/t-shirts/d25480-c627-c744"
click at [618, 345] on div "Custom HTML 1" at bounding box center [513, 329] width 483 height 39
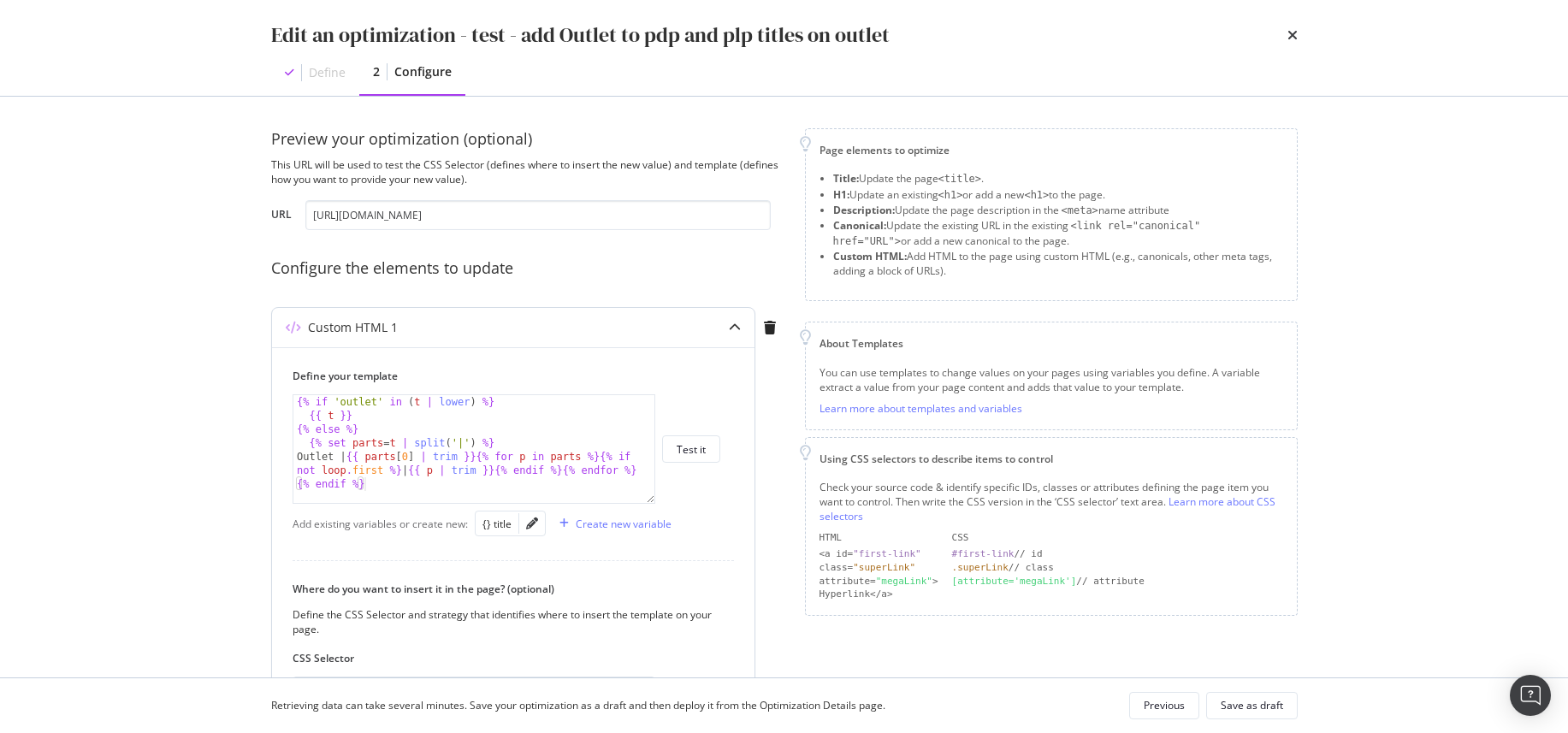
scroll to position [3, 0]
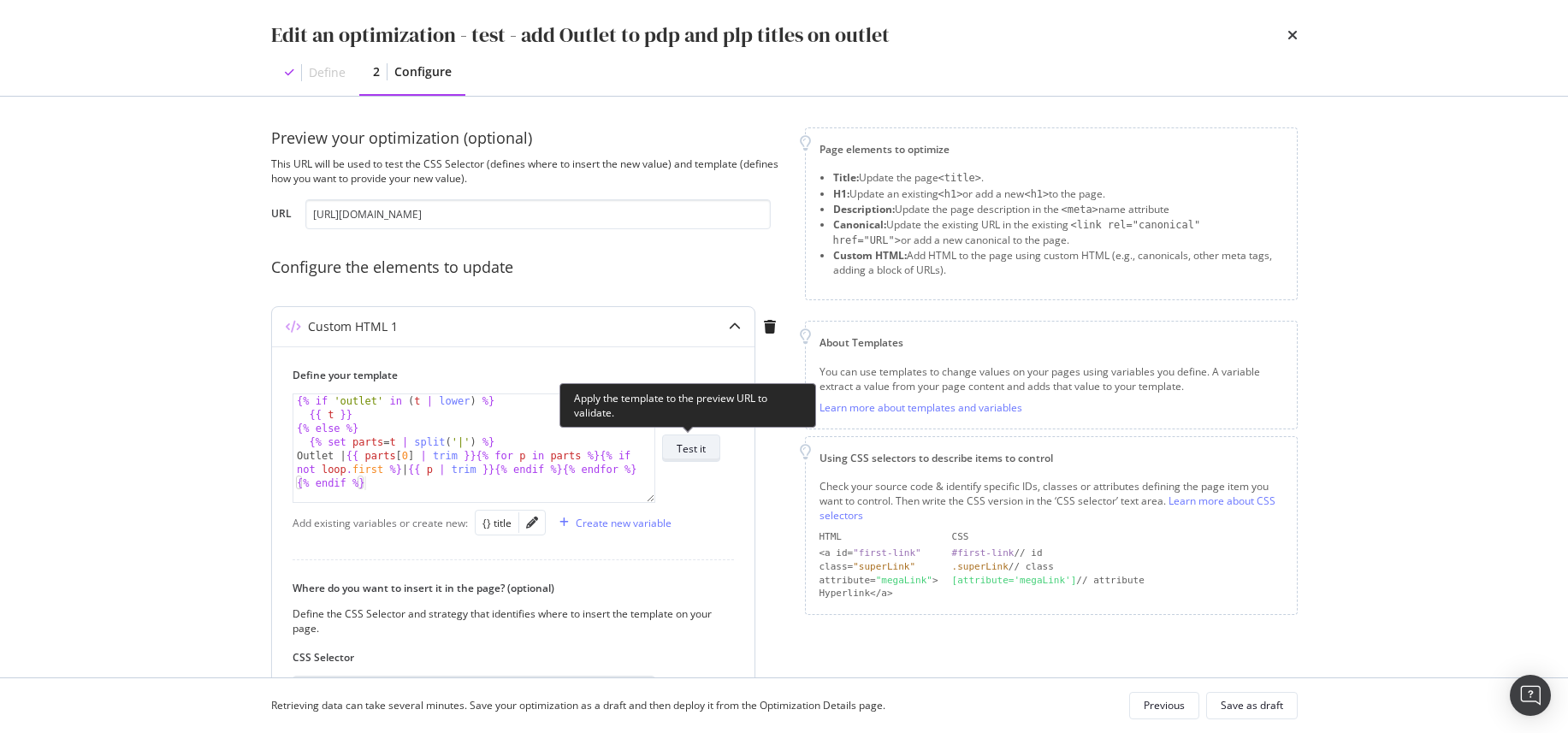
click at [695, 455] on div "Test it" at bounding box center [691, 447] width 29 height 24
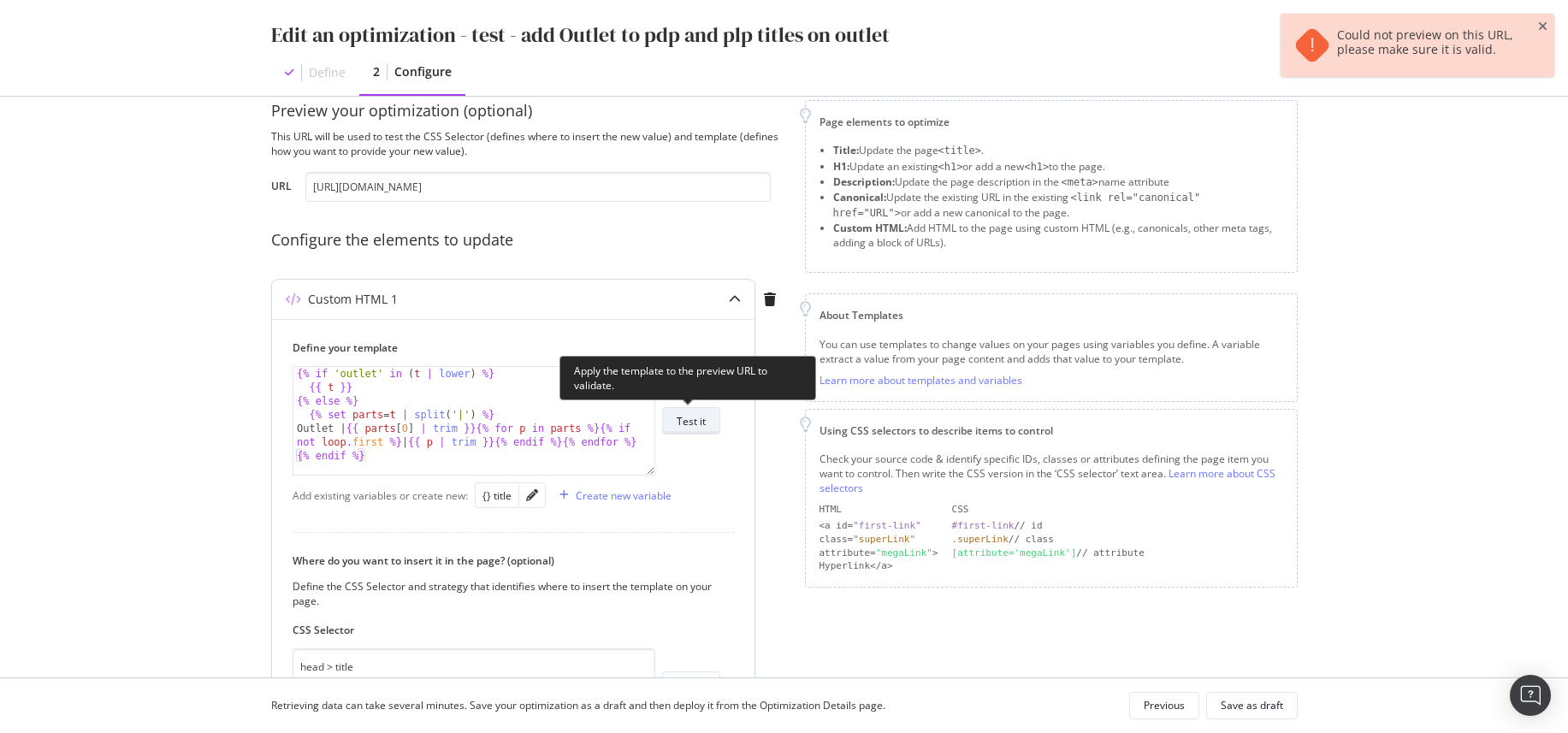
scroll to position [232, 0]
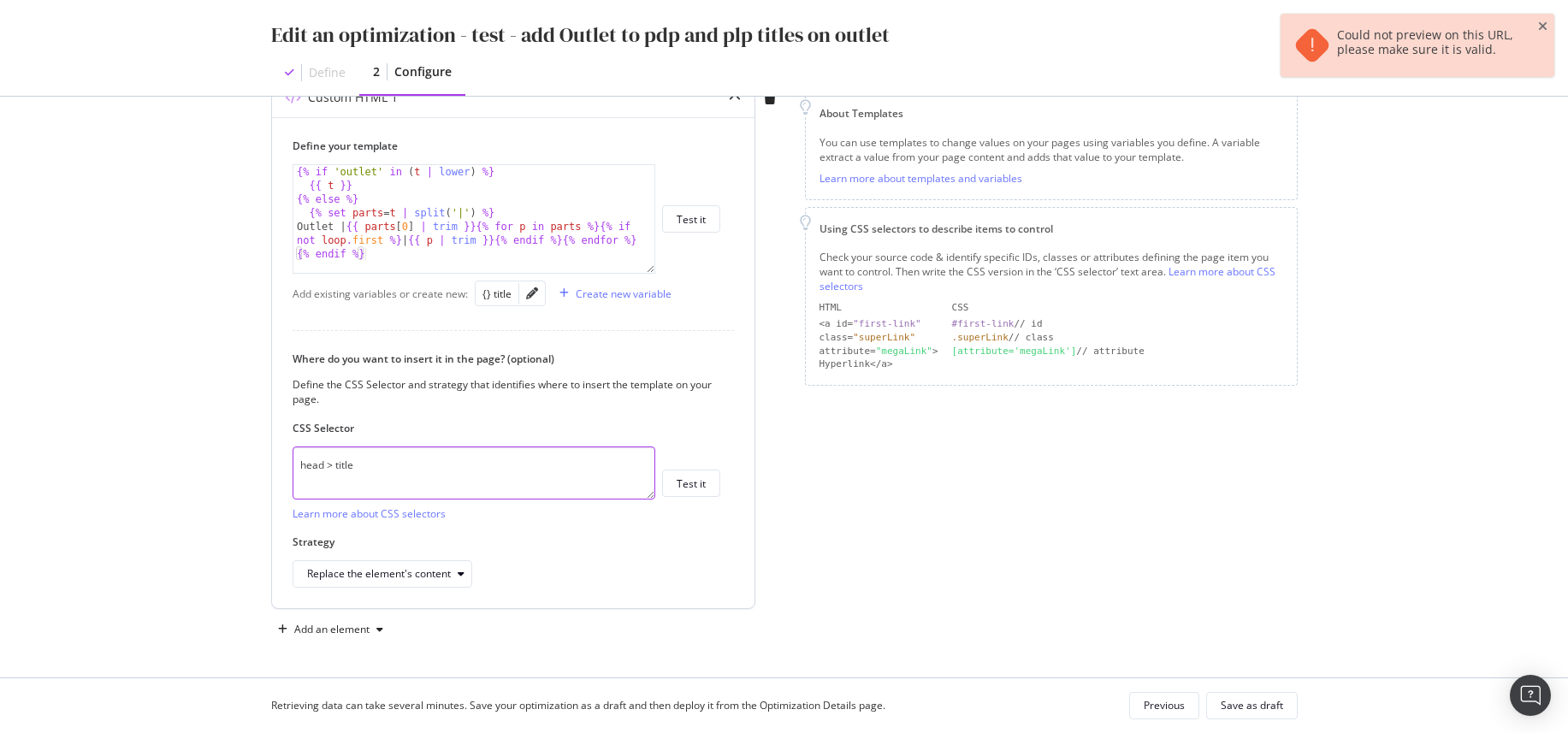
click at [491, 472] on textarea "head > title" at bounding box center [474, 473] width 362 height 53
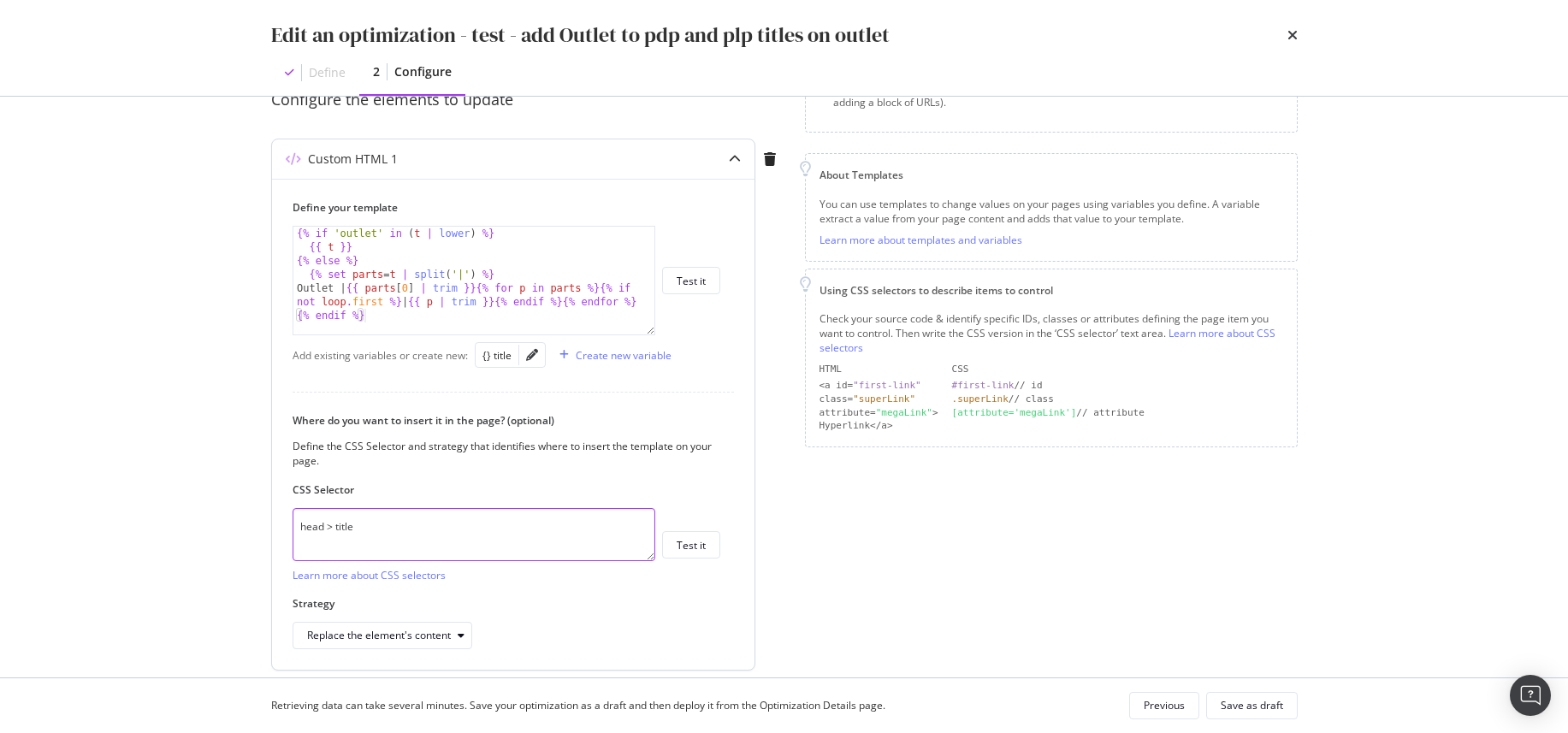
scroll to position [138, 0]
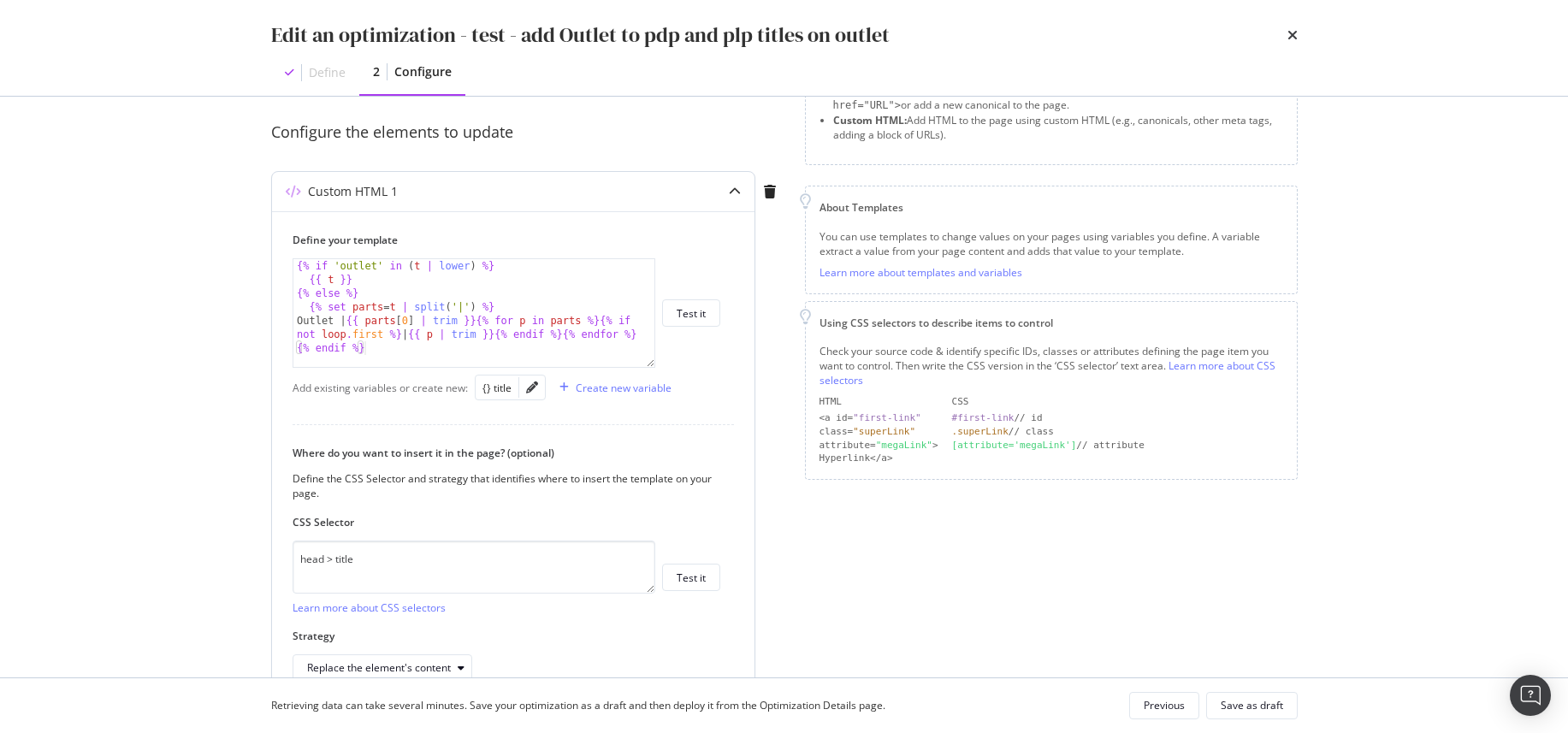
click at [469, 358] on div "{% if 'outlet' in ( t | lower ) %} {{ t }} {% else %} {% set parts = t | split …" at bounding box center [474, 326] width 361 height 135
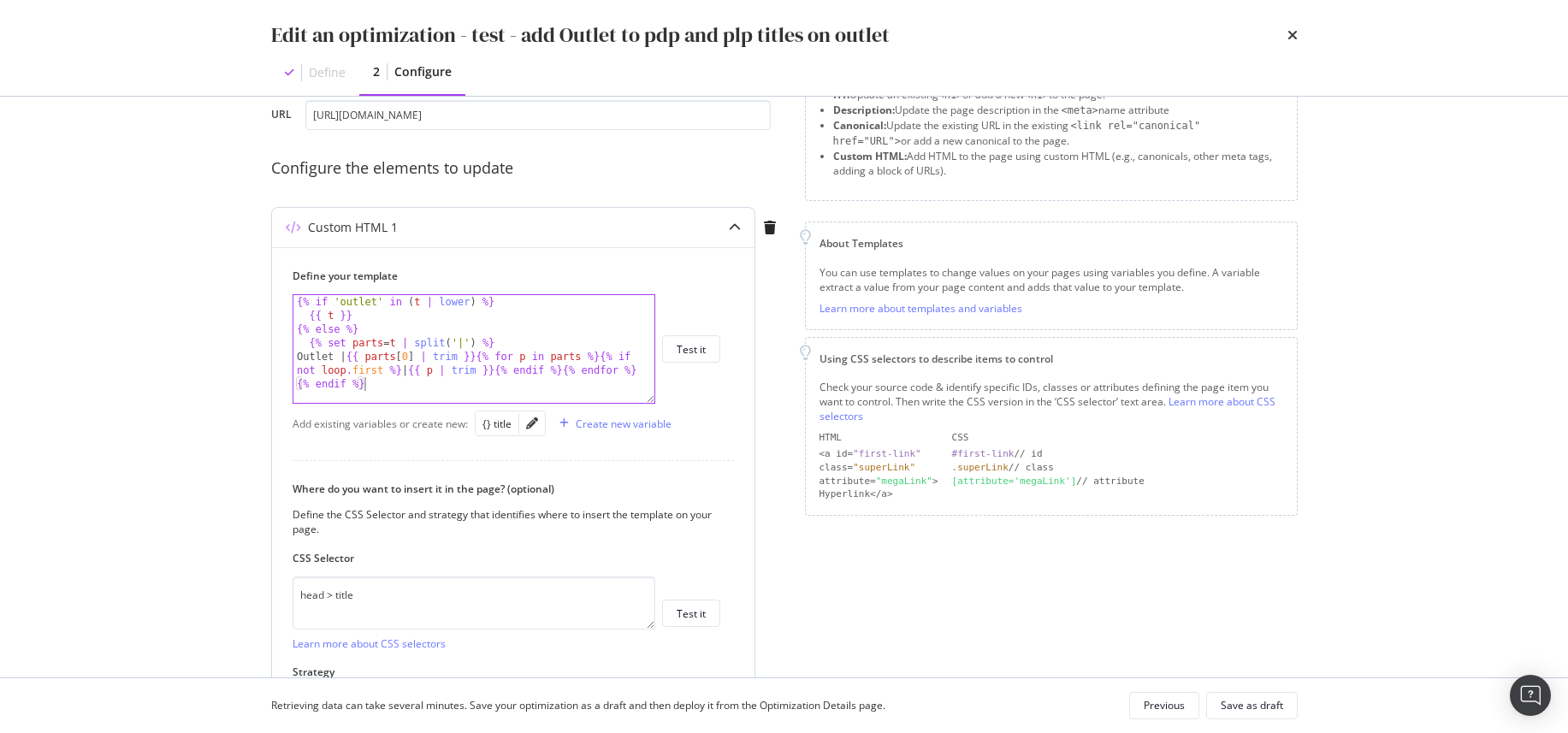
scroll to position [10, 0]
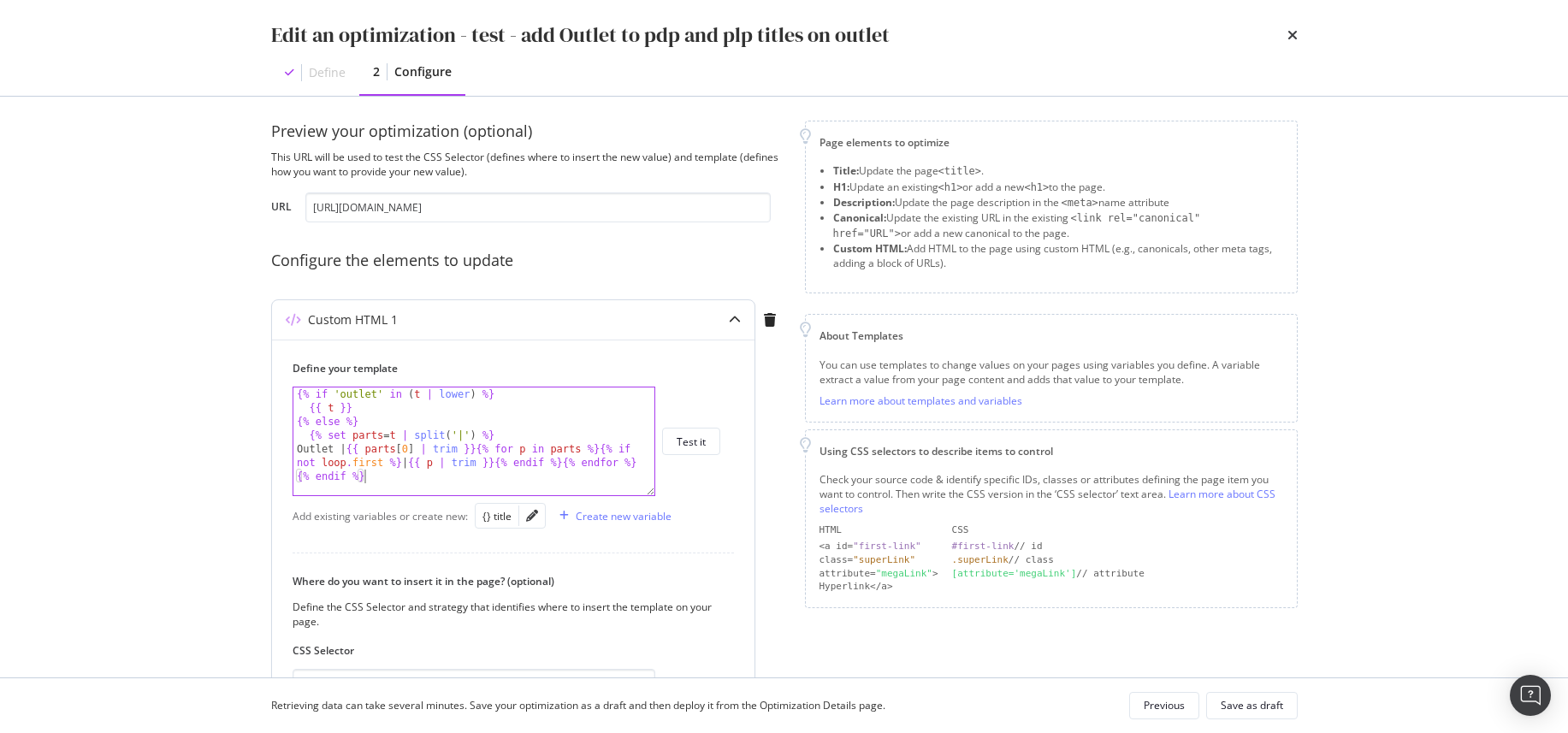
click at [401, 453] on div "{% if 'outlet' in ( t | lower ) %} {{ t }} {% else %} {% set parts = t | split …" at bounding box center [474, 454] width 361 height 135
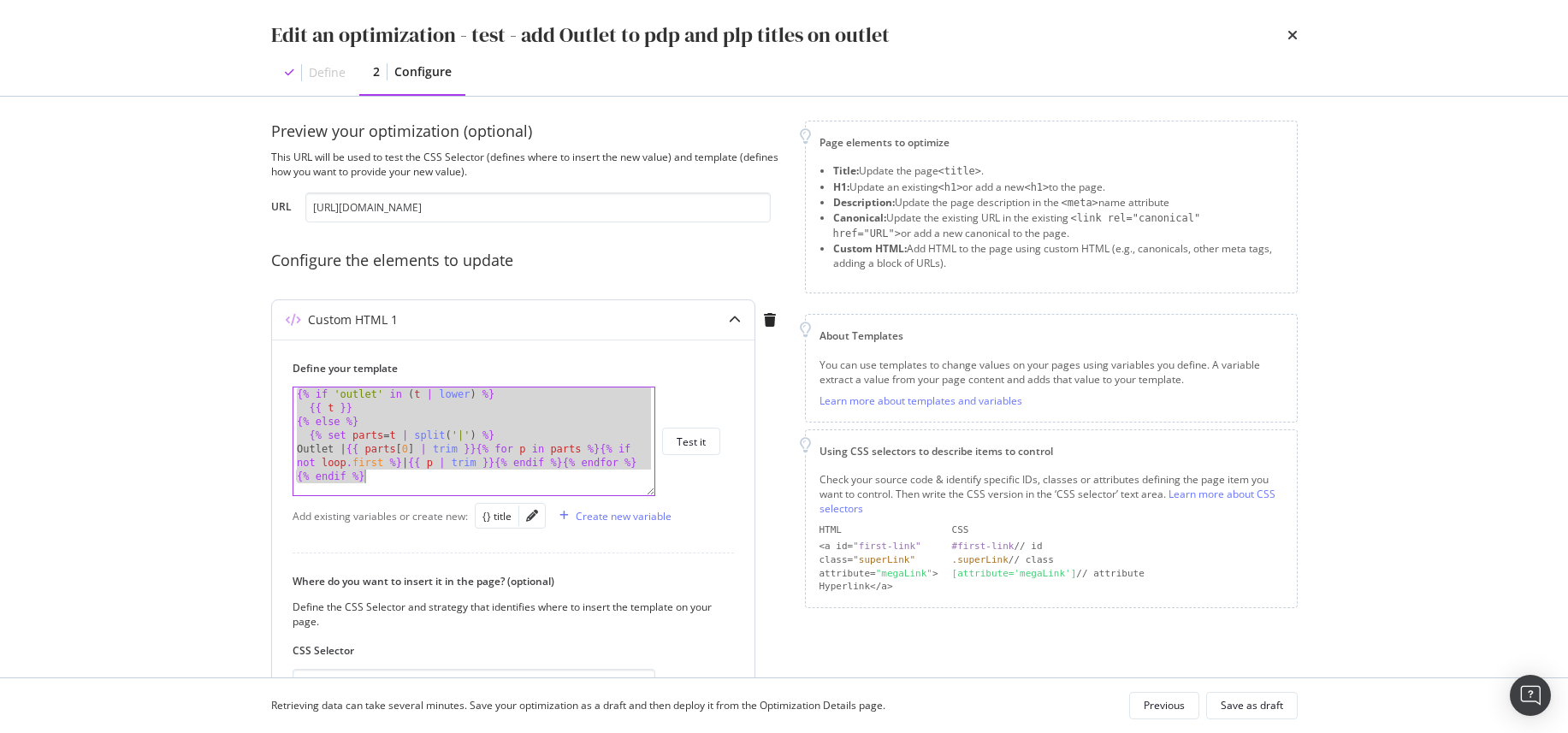
paste textarea "{{ title | replace(' | ', ' | Outlet | ', 1) }"
type textarea "{{ title | replace(' | ', ' | Outlet | ', 1) }}"
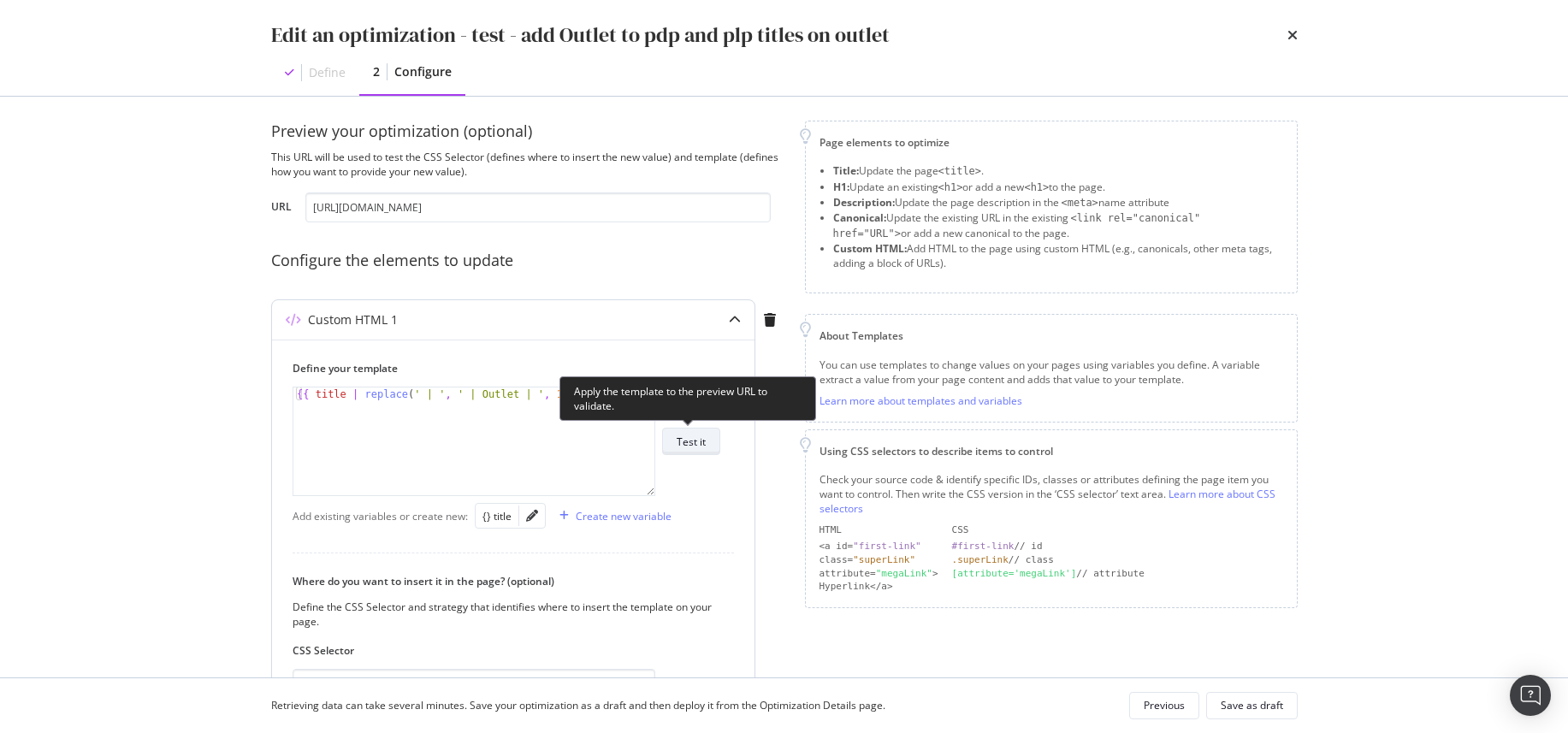
click at [697, 440] on div "Test it" at bounding box center [691, 441] width 29 height 15
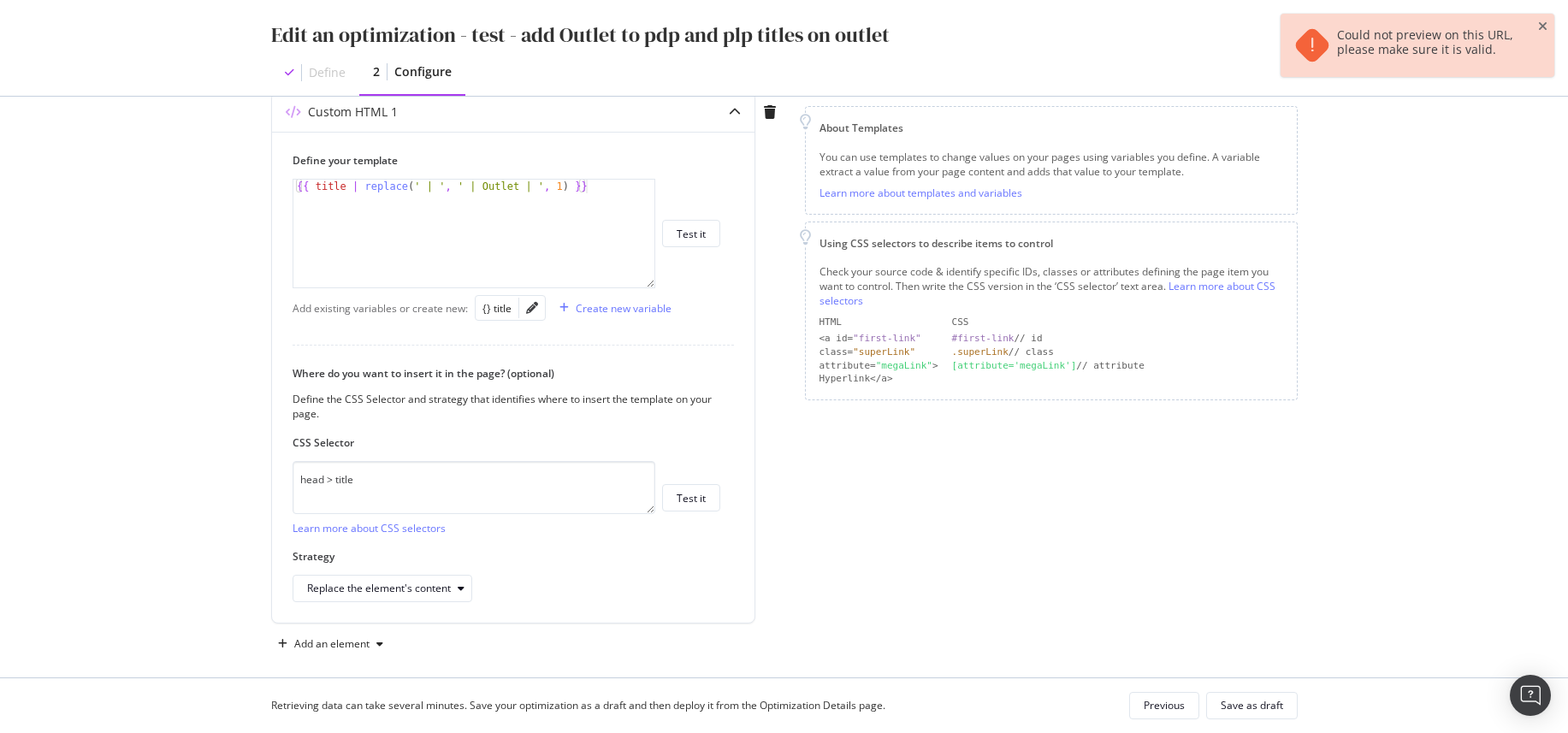
scroll to position [232, 0]
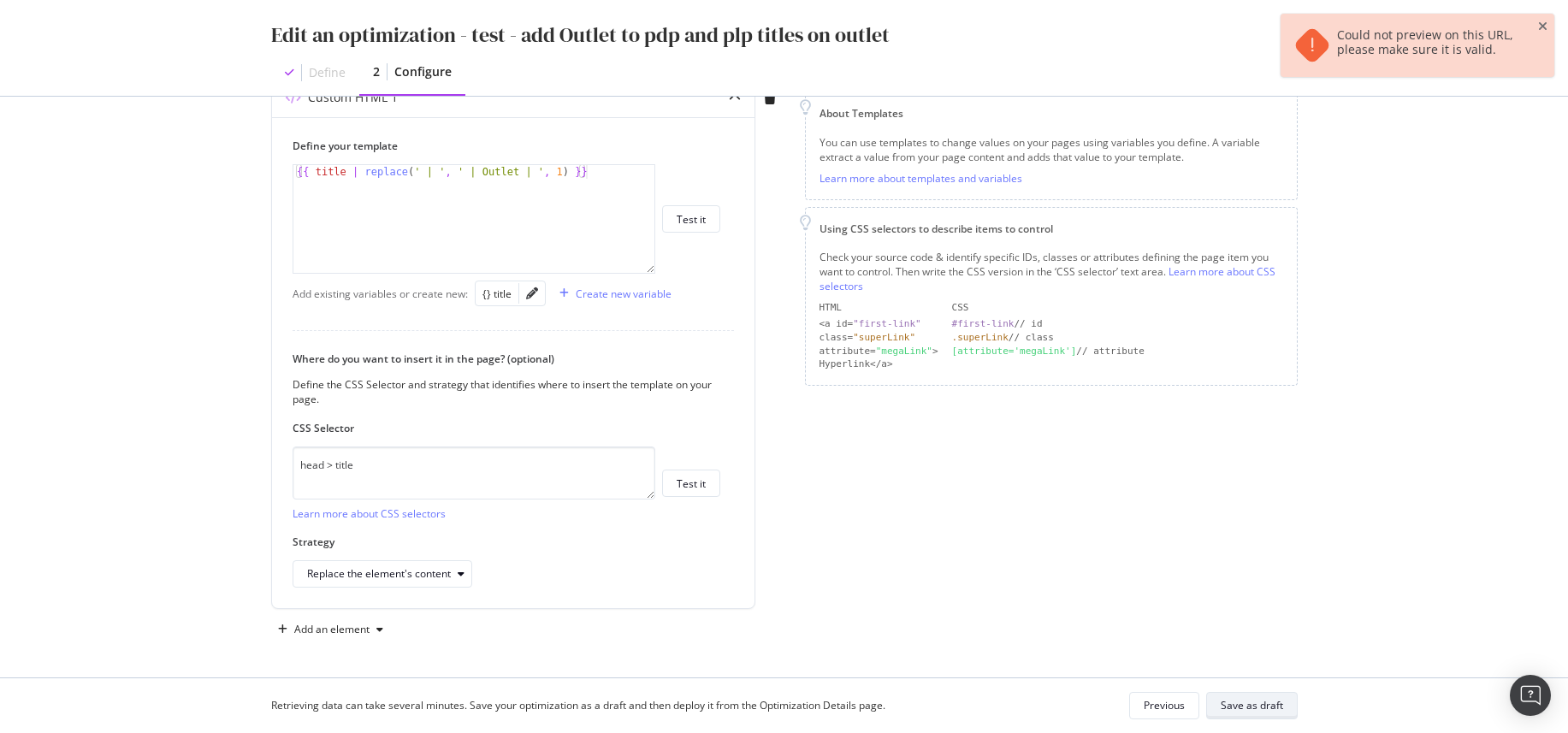
click at [1222, 591] on div "Save as draft" at bounding box center [1252, 704] width 63 height 15
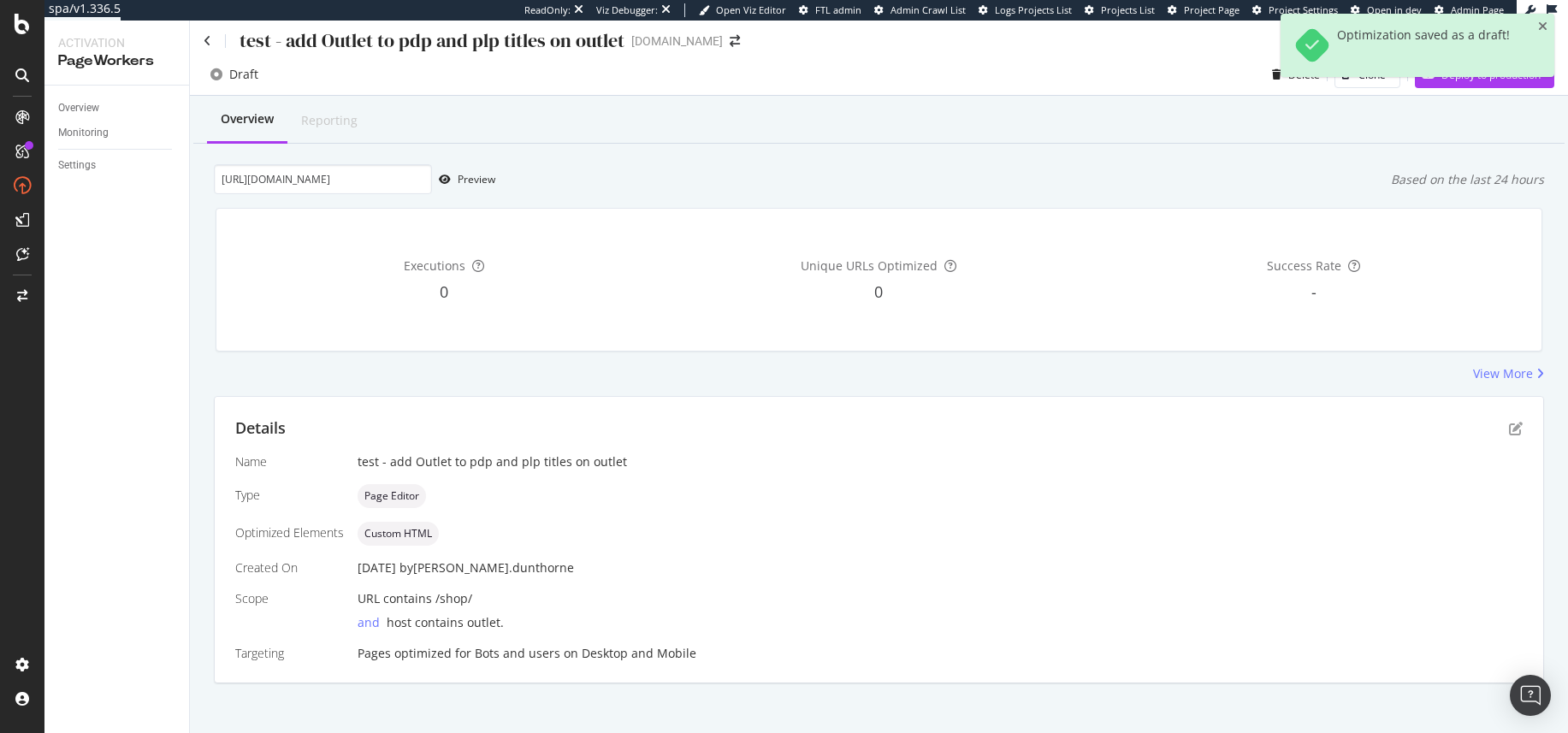
scroll to position [0, 0]
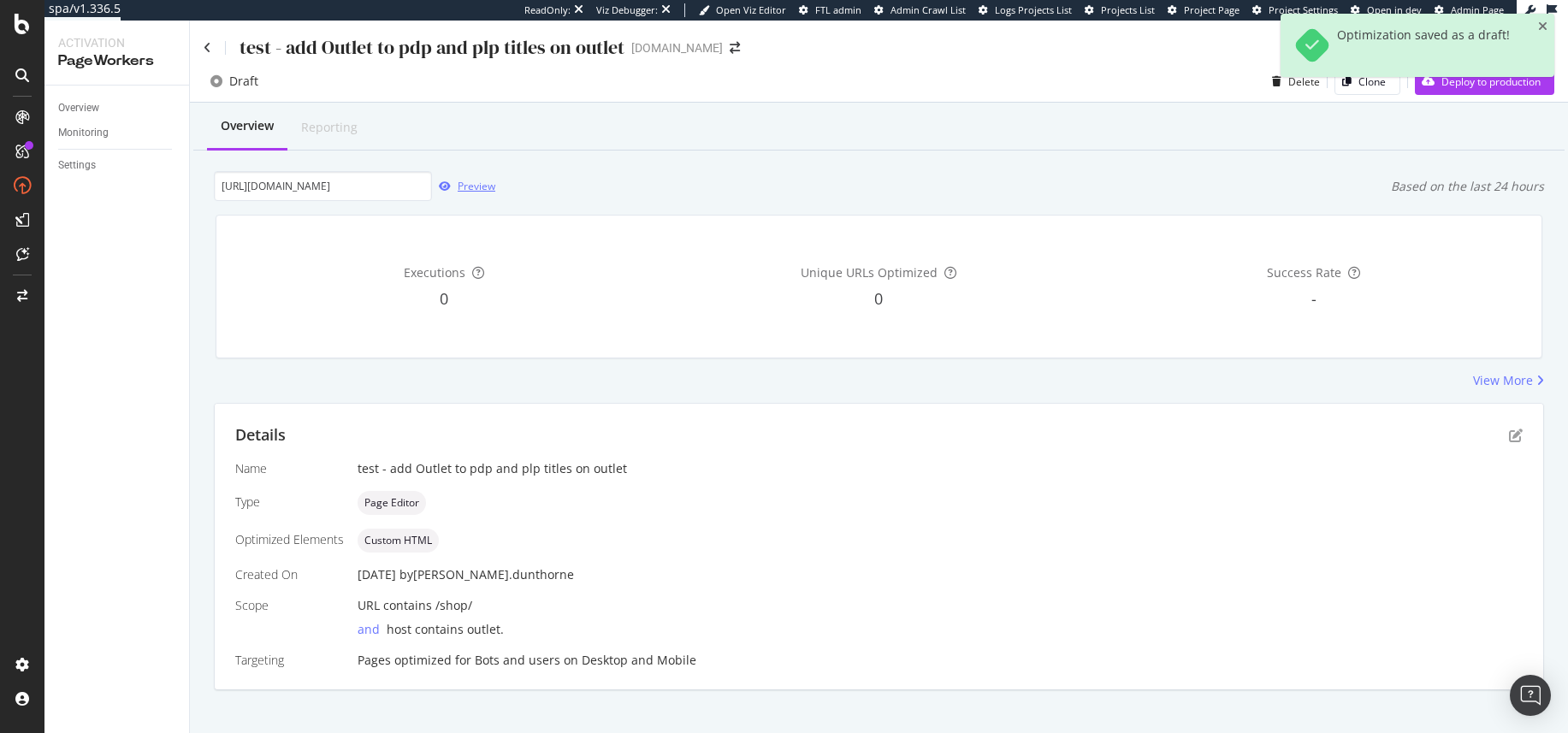
click at [451, 184] on div "button" at bounding box center [444, 186] width 25 height 10
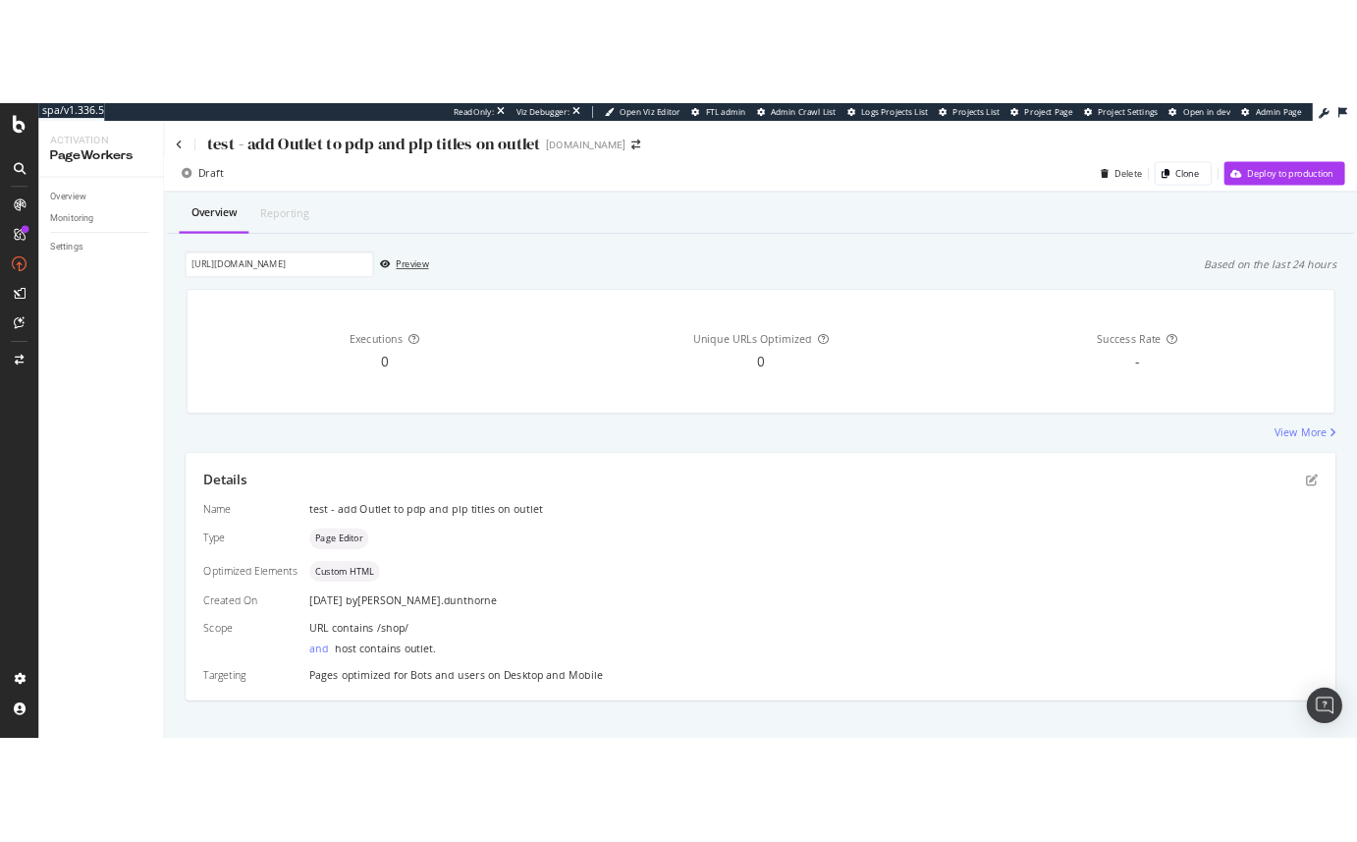
scroll to position [20, 0]
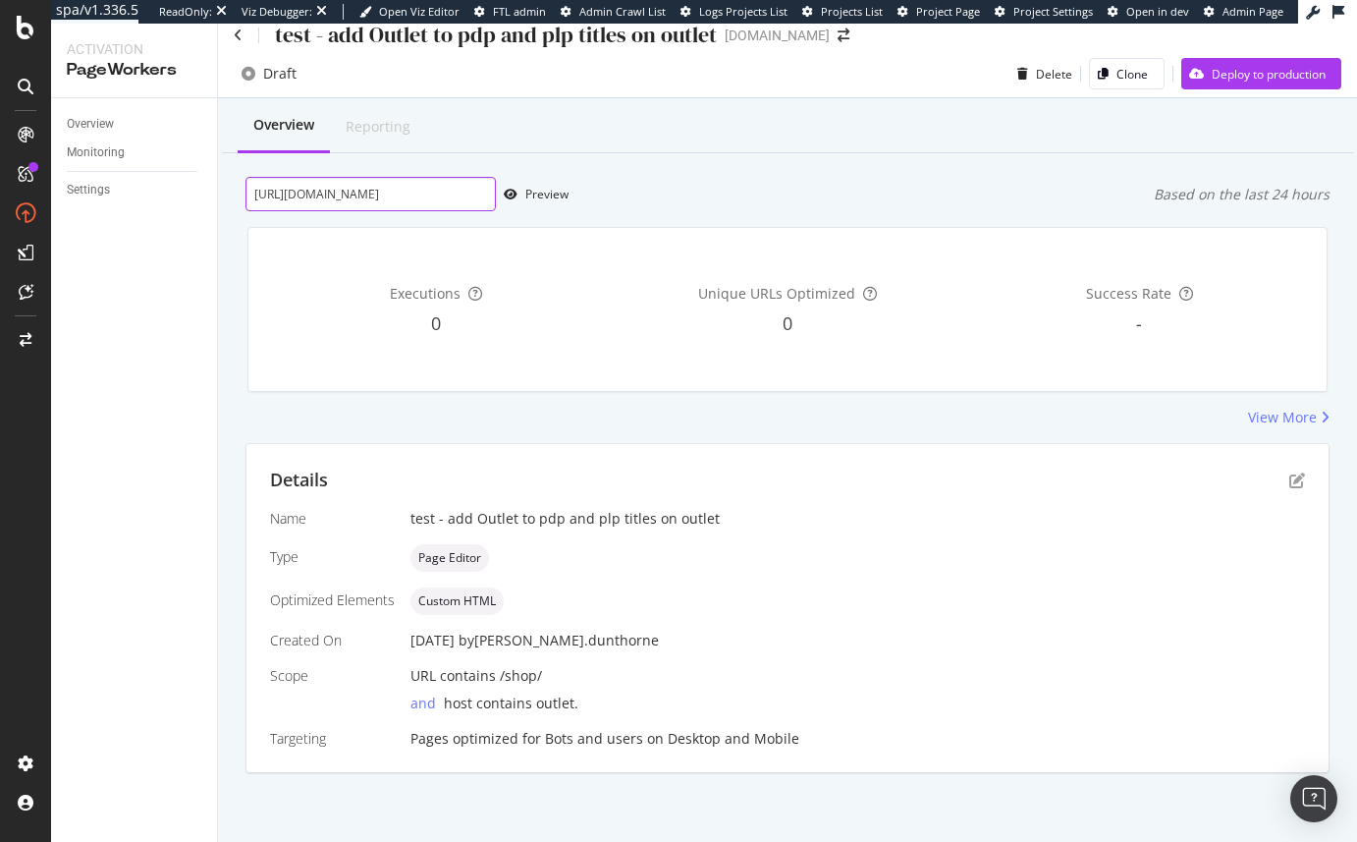
click at [417, 196] on input "https://outlet.g-star.com/en_gb/shop/men/t-shirts/d25480-c627-c744" at bounding box center [370, 194] width 250 height 34
paste input "polos"
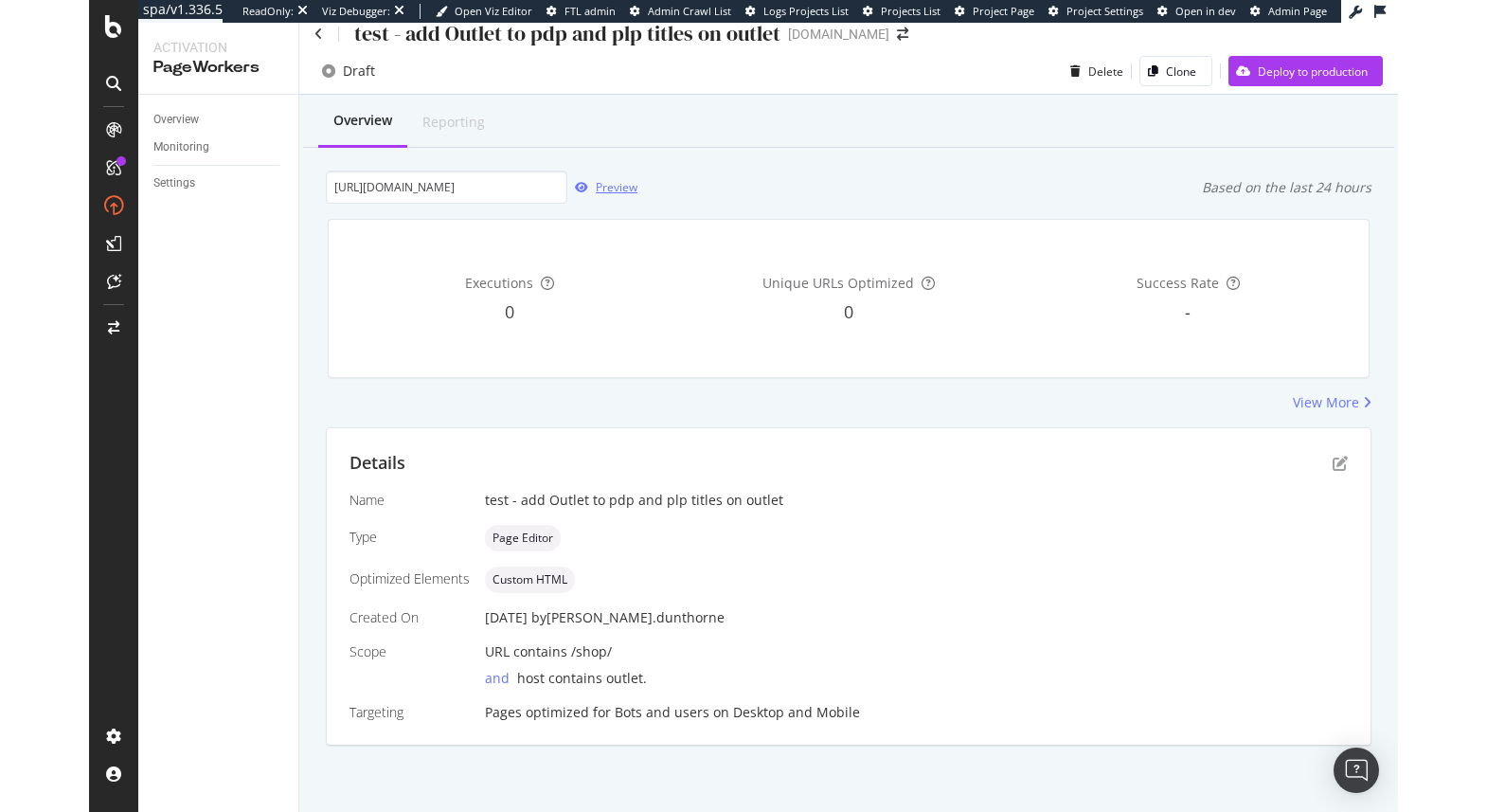
scroll to position [0, 0]
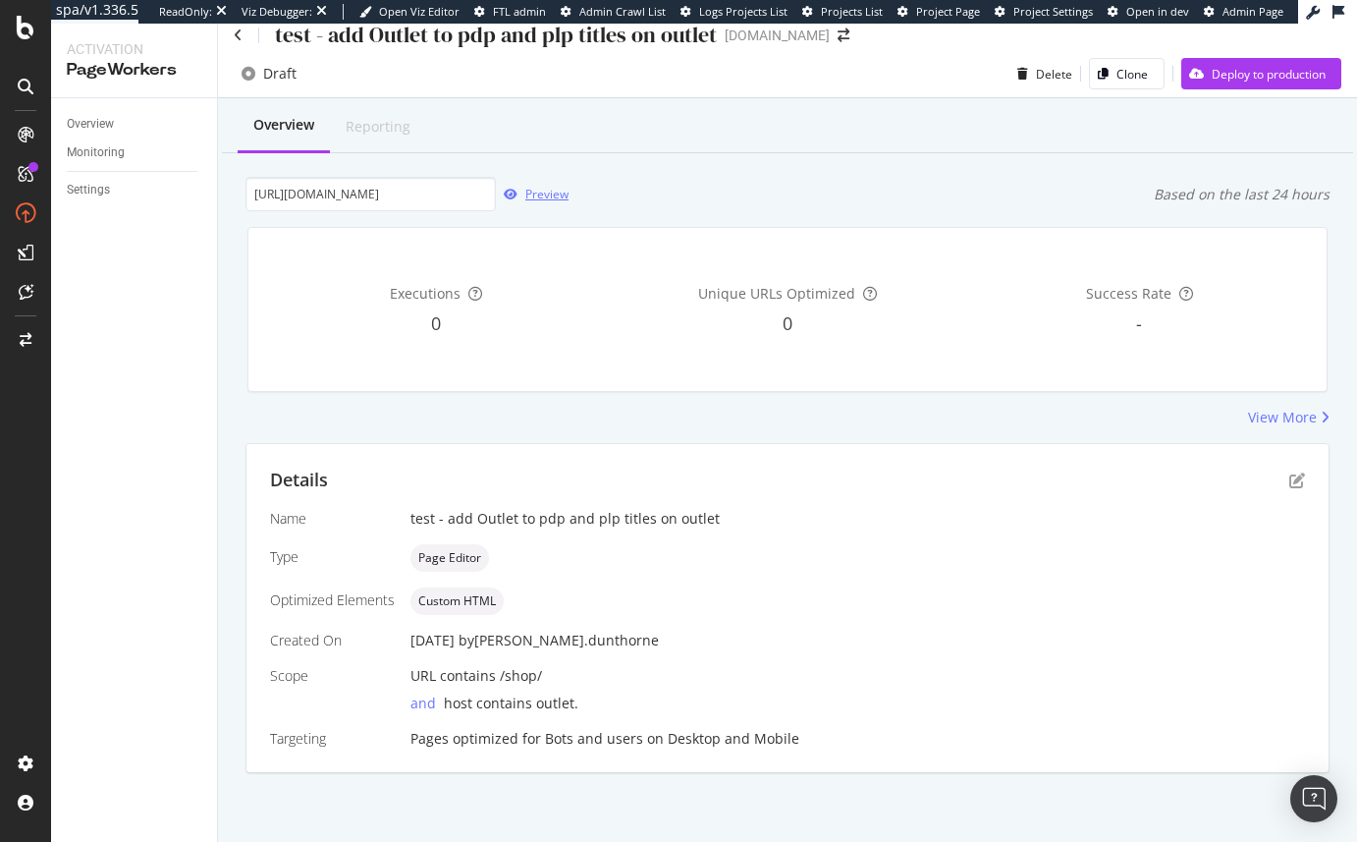
click at [530, 195] on div "Preview" at bounding box center [546, 194] width 43 height 17
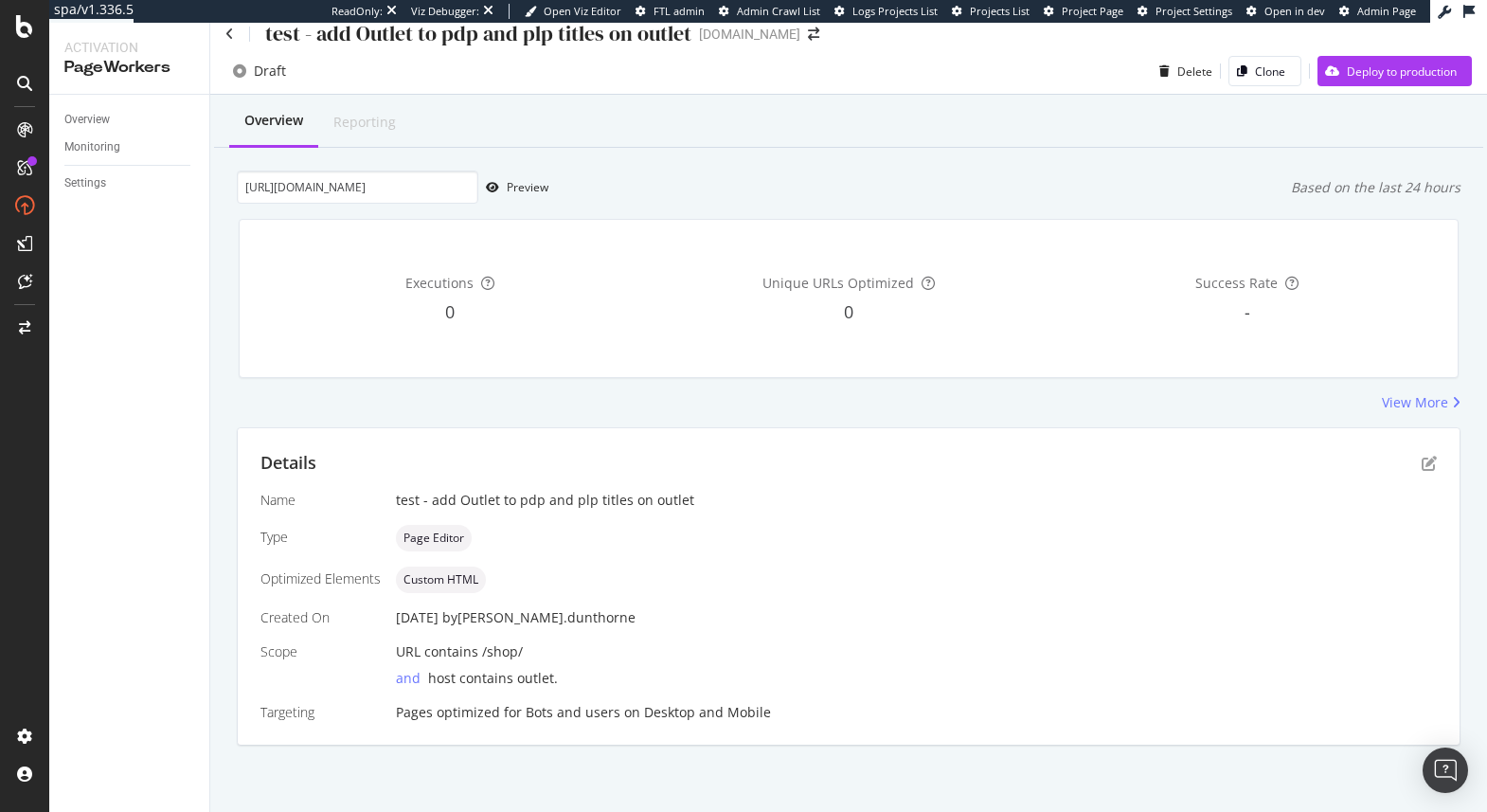
click at [374, 209] on div "Executions 0 Unique URLs Optimized 0 Success Rate -" at bounding box center [849, 298] width 1242 height 189
click at [369, 184] on input "https://outlet.g-star.com/en_gb/shop/men/polos" at bounding box center [357, 187] width 241 height 33
paste input "www.g-star.com/en_us/shop/men/jeans/slim"
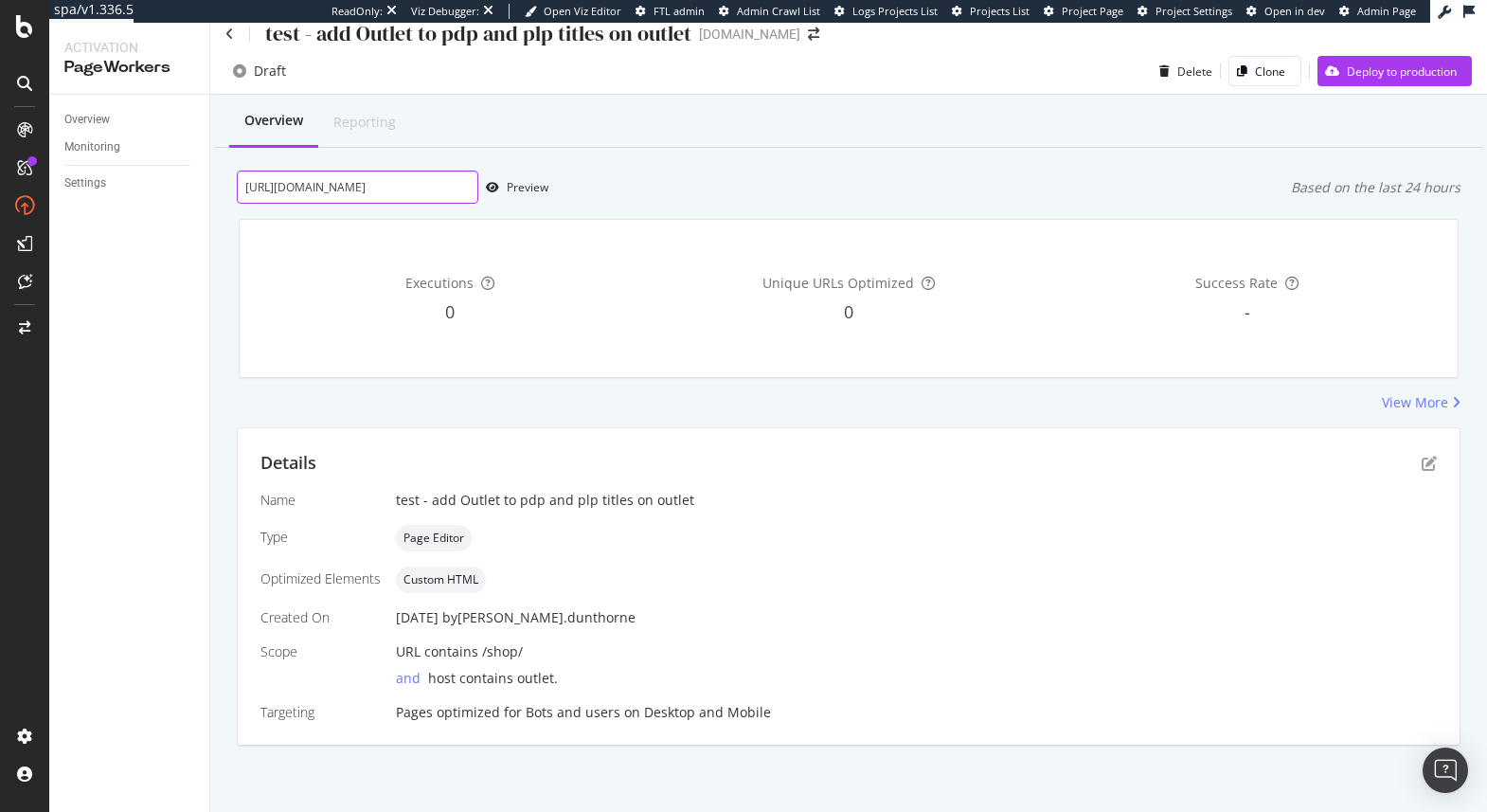
scroll to position [0, 50]
click at [499, 193] on div "Preview" at bounding box center [513, 187] width 70 height 28
click at [384, 187] on input "https://www.g-star.com/en_us/shop/men/jeans/slim" at bounding box center [357, 187] width 241 height 33
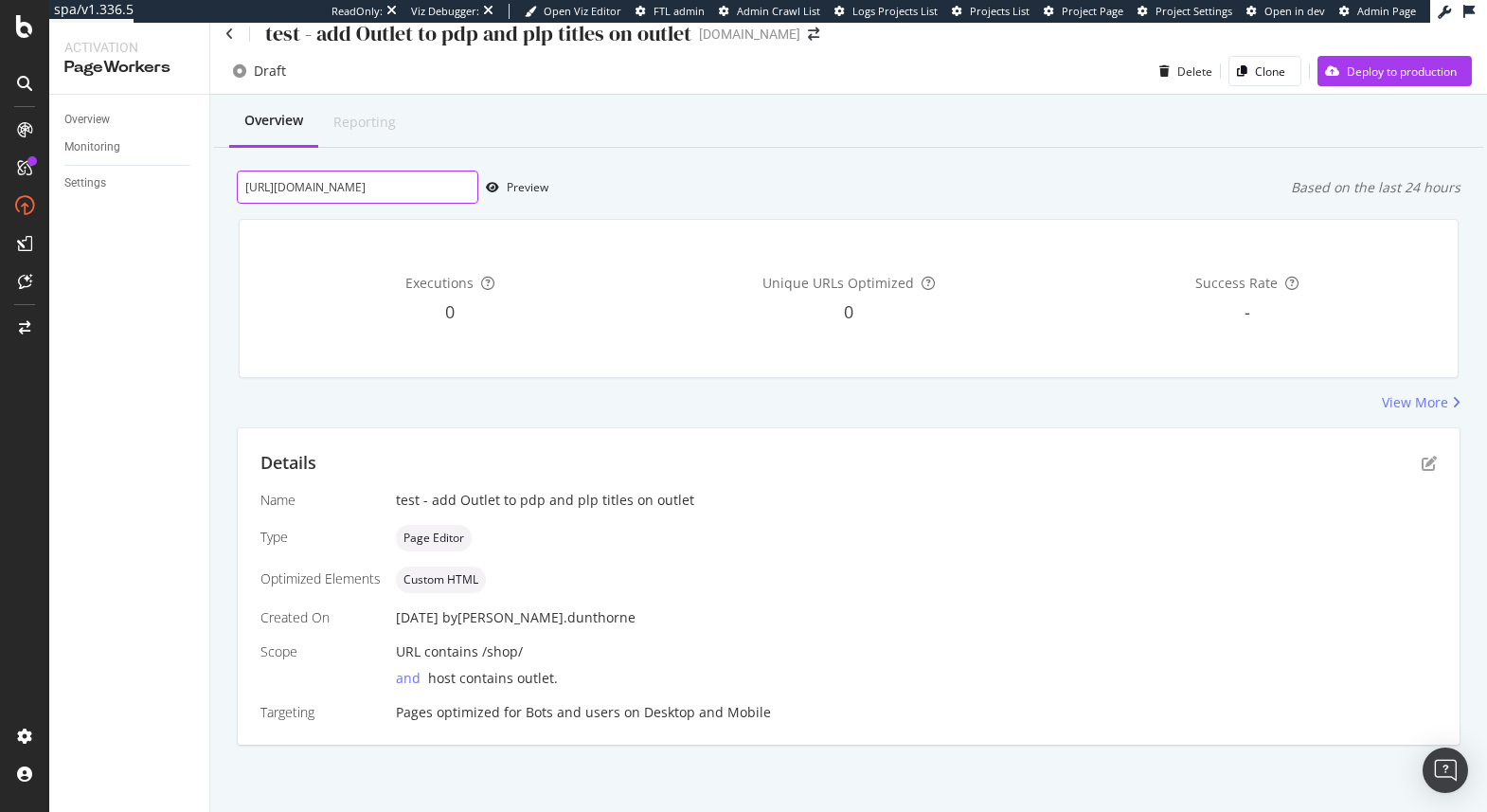
click at [384, 187] on input "https://www.g-star.com/en_us/shop/men/jeans/slim" at bounding box center [357, 187] width 241 height 33
paste input "t-shirts"
click at [503, 190] on div "button" at bounding box center [492, 188] width 28 height 12
click at [368, 194] on input "https://www.g-star.com/en_us/shop/men/t-shirts" at bounding box center [357, 187] width 241 height 33
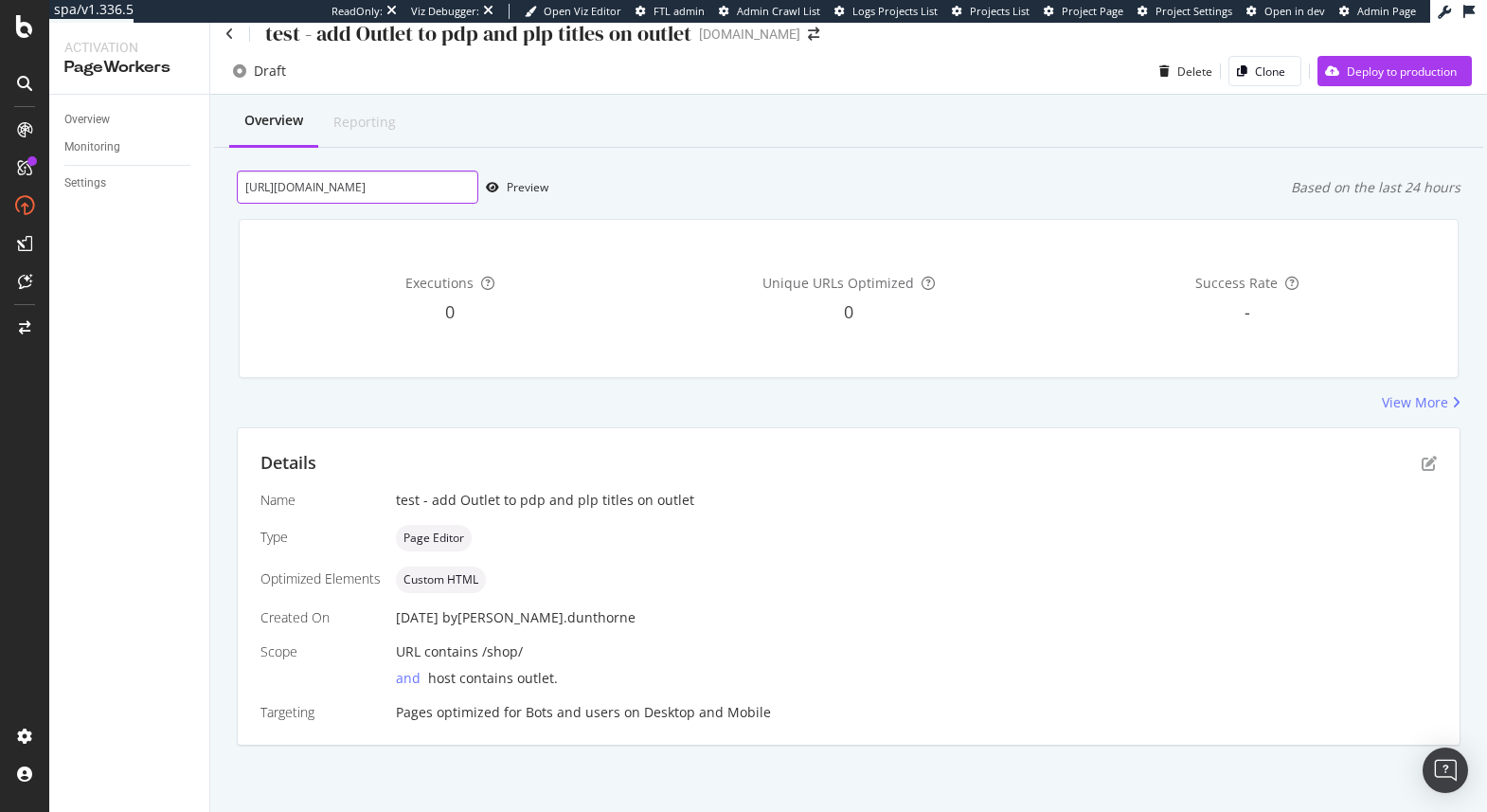
click at [368, 194] on input "https://www.g-star.com/en_us/shop/men/t-shirts" at bounding box center [357, 187] width 241 height 33
paste input "outlet.g-star.com/en_gb/shop/men/over"
click at [527, 187] on div "Preview" at bounding box center [527, 187] width 41 height 16
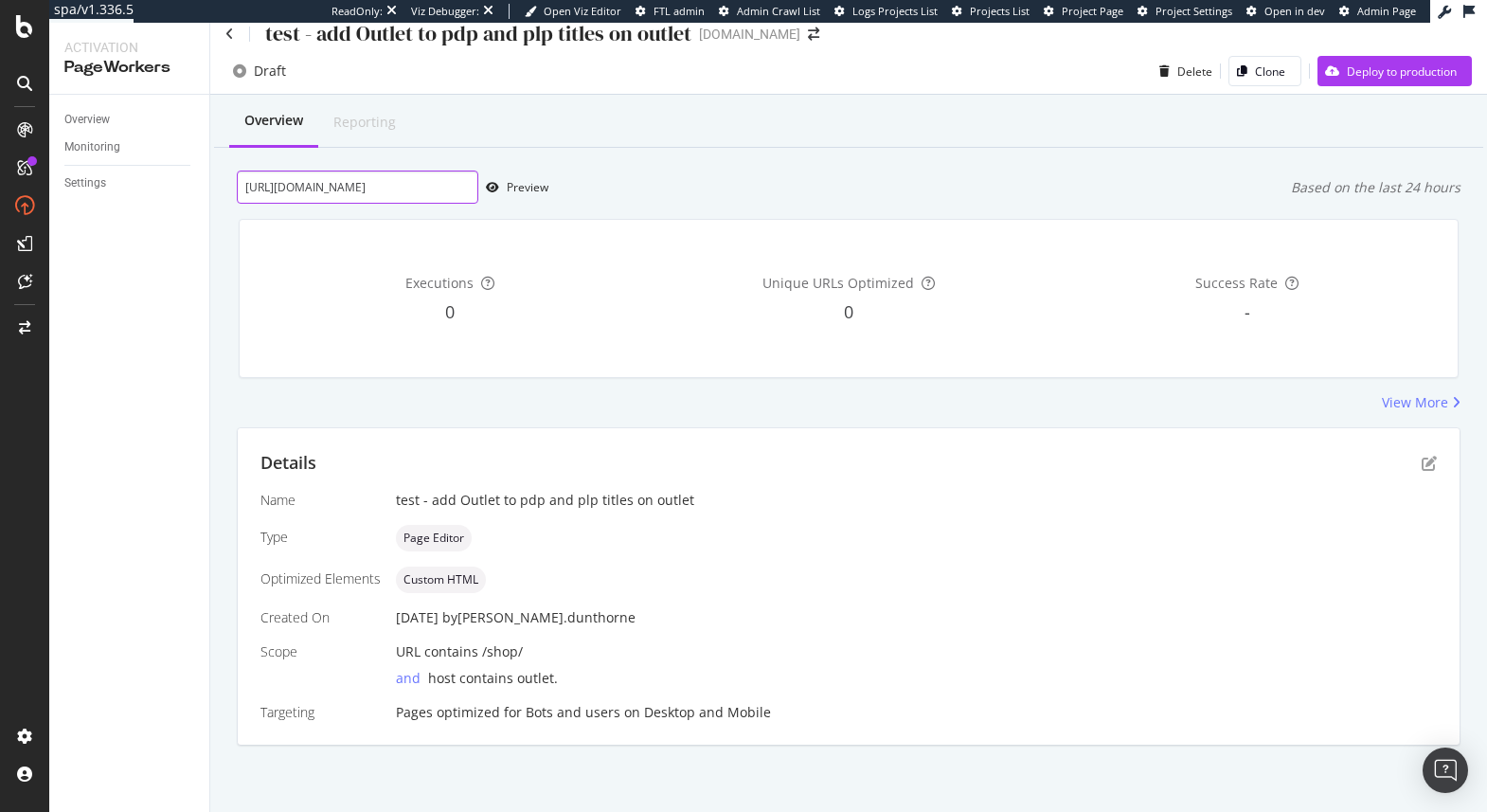
click at [401, 183] on input "https://outlet.g-star.com/en_gb/shop/men/overshirts" at bounding box center [357, 187] width 241 height 33
paste input "/d25388-d911-h172"
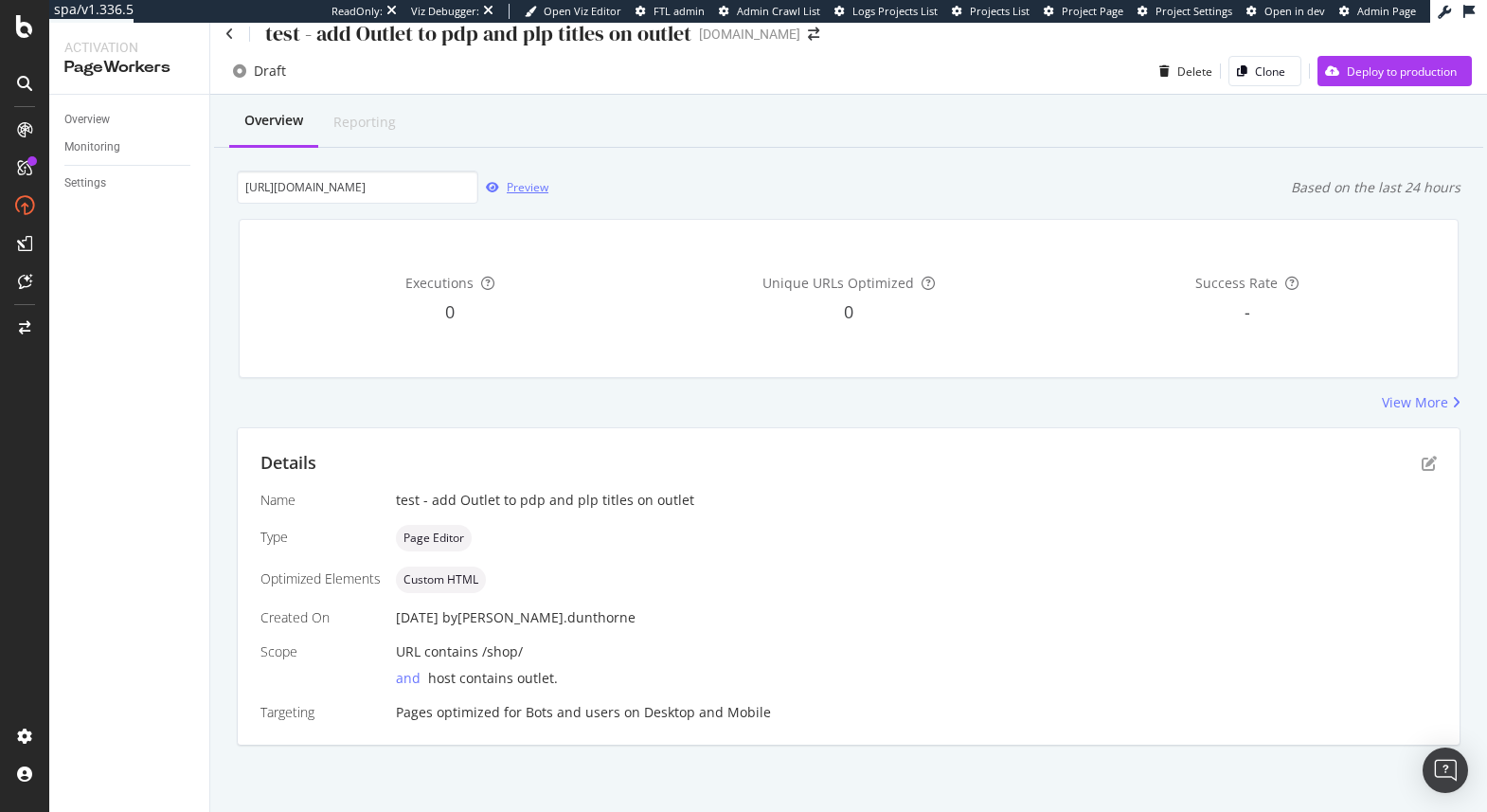
click at [502, 191] on div "button" at bounding box center [492, 188] width 28 height 12
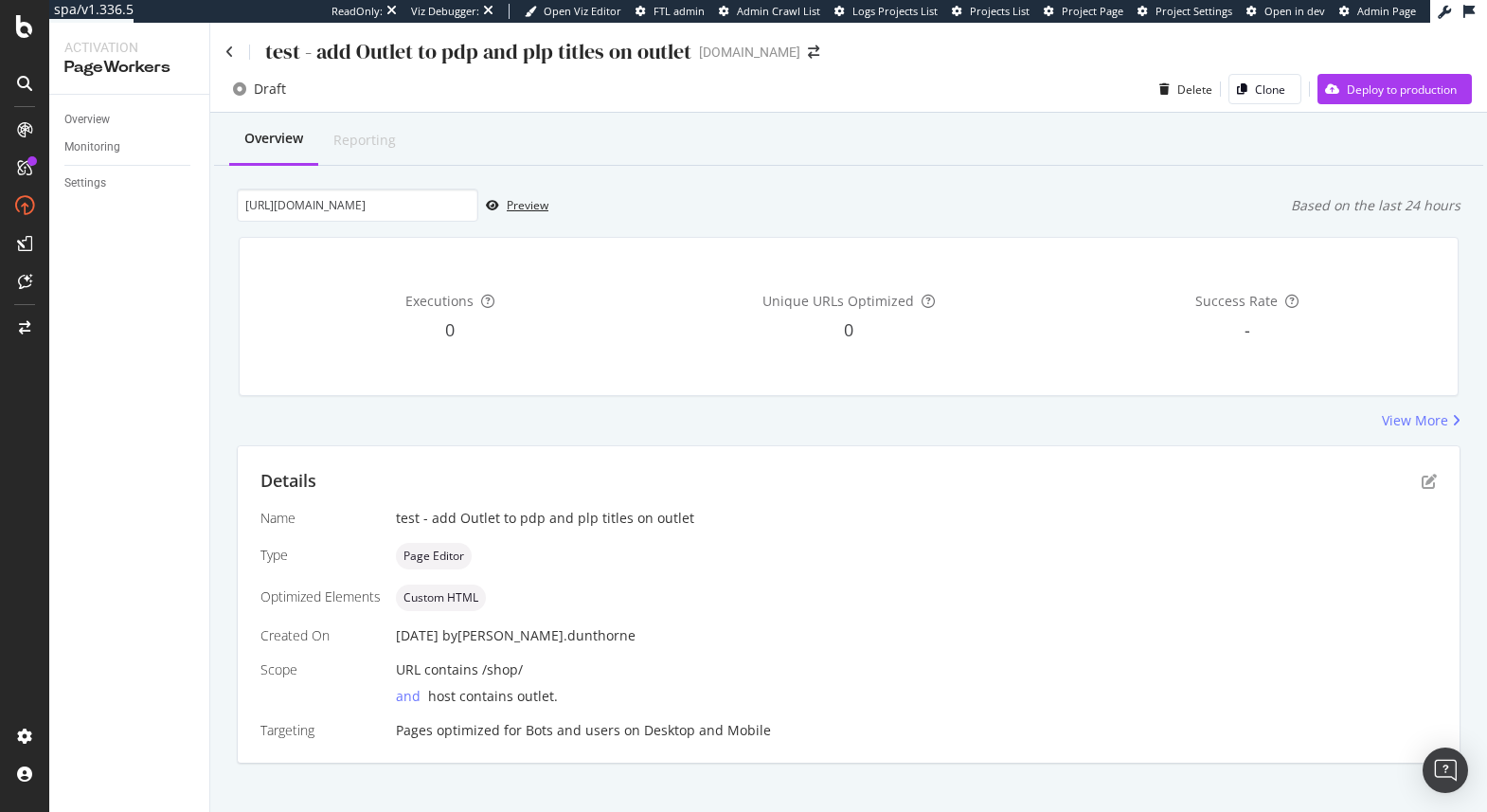
scroll to position [0, 0]
click at [312, 203] on input "https://outlet.g-star.com/en_gb/shop/men/overshirts/d25388-d911-h172" at bounding box center [357, 205] width 241 height 33
paste input "182-d894-g925"
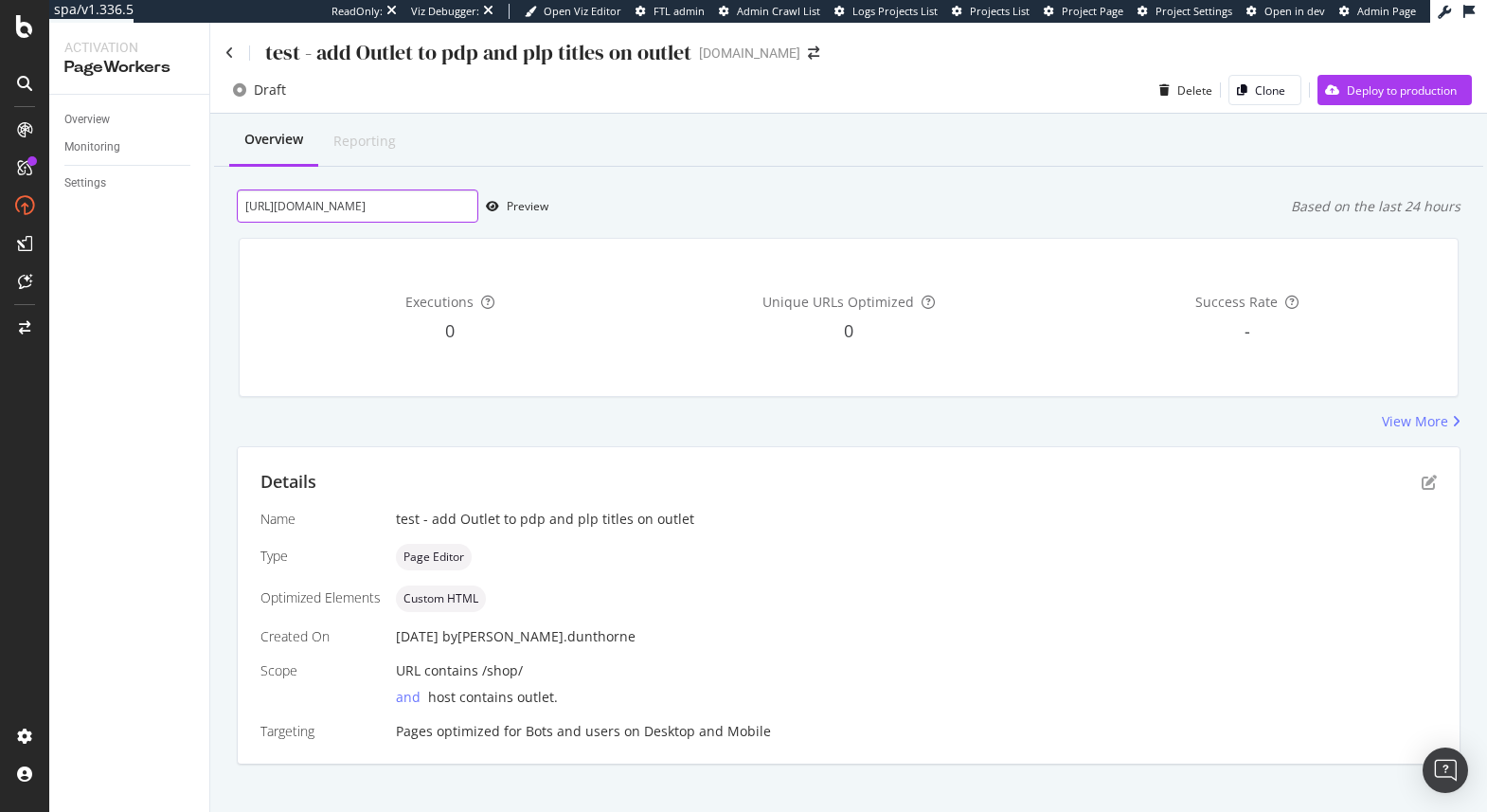
scroll to position [0, 158]
type input "https://outlet.g-star.com/en_gb/shop/men/overshirts/d25182-d894-g925"
click at [524, 207] on div "Preview" at bounding box center [527, 205] width 41 height 16
click at [228, 52] on icon at bounding box center [230, 53] width 9 height 14
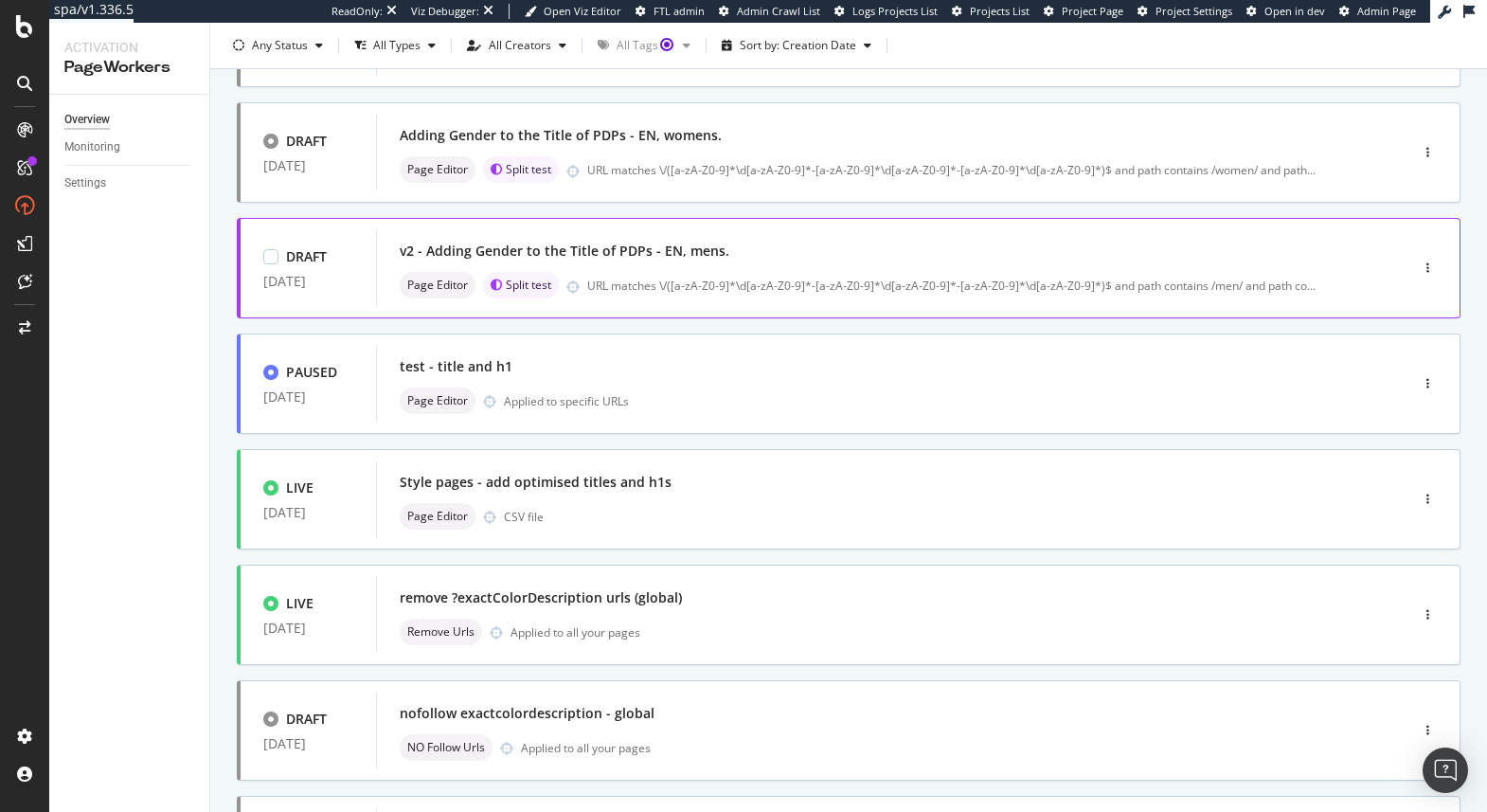
scroll to position [338, 0]
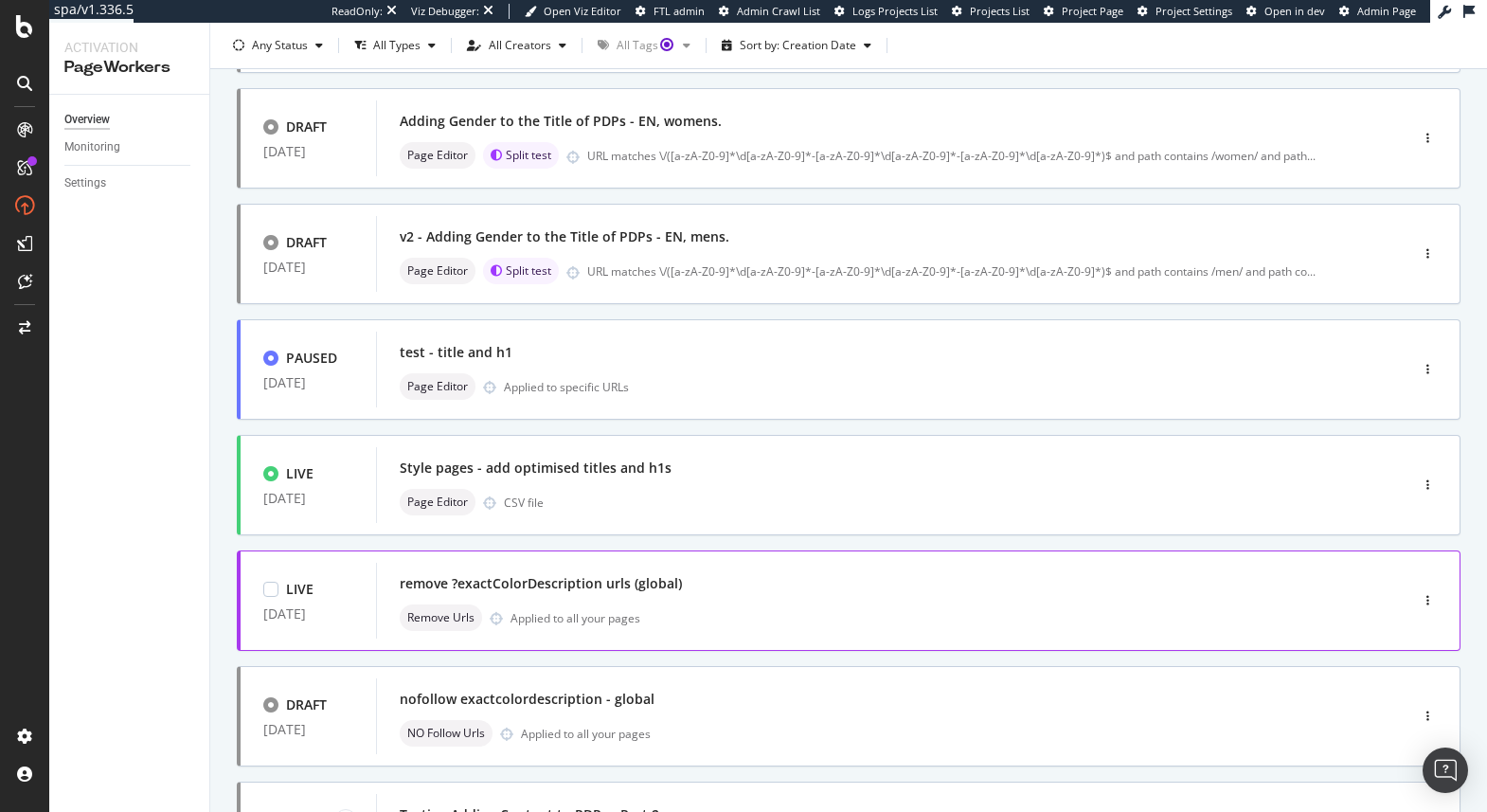
click at [635, 601] on div "remove ?exactColorDescription urls (global) Remove Urls Applied to all your pag…" at bounding box center [863, 600] width 928 height 61
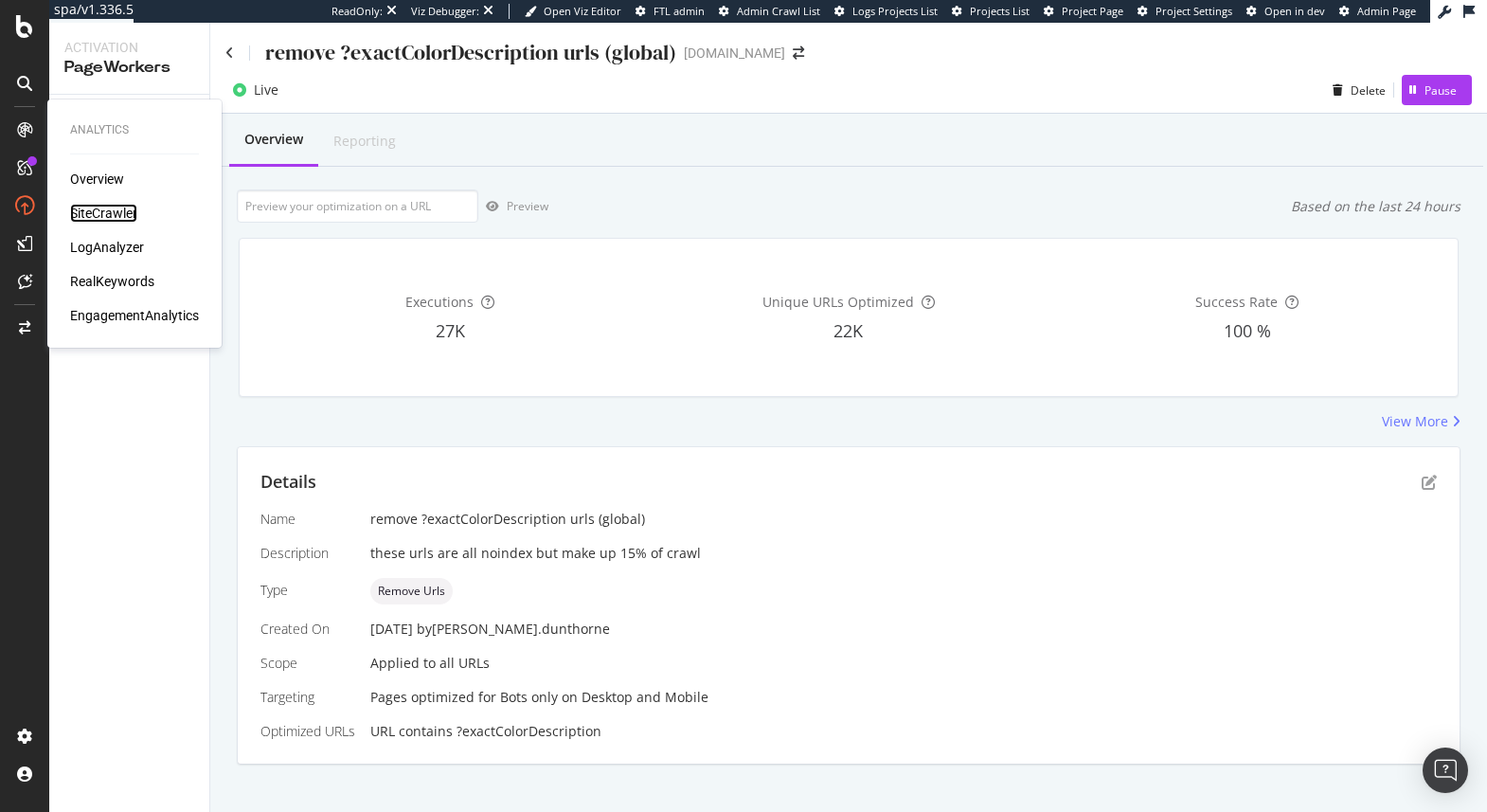
click at [106, 209] on div "SiteCrawler" at bounding box center [104, 213] width 68 height 19
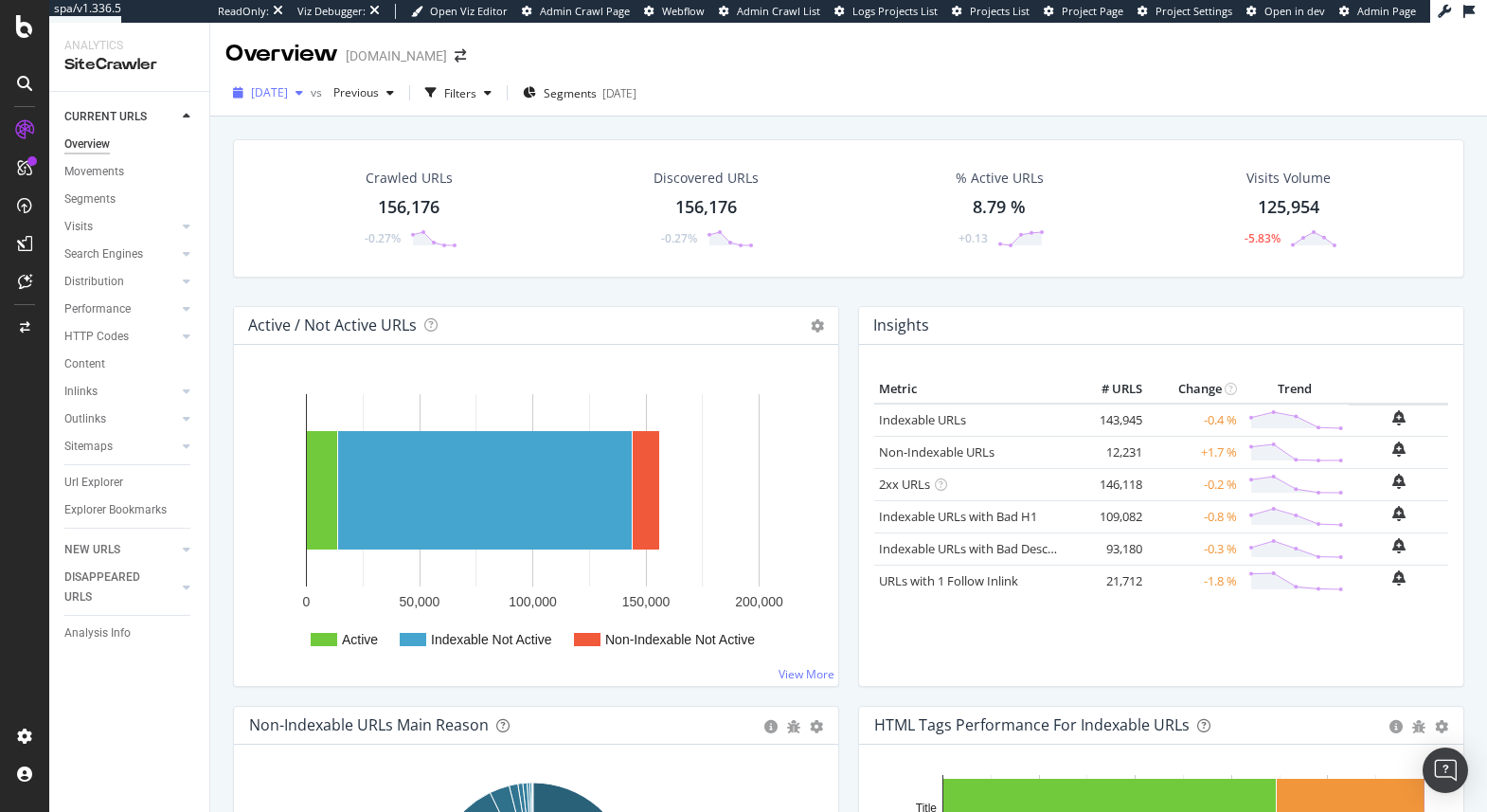
click at [275, 97] on span "2025 Aug. 11th" at bounding box center [269, 92] width 37 height 16
click at [621, 141] on div "Crawled URLs 156,176 -0.27% Discovered URLs 156,176 -0.27% % Active URLs 8.79 %…" at bounding box center [849, 207] width 1231 height 138
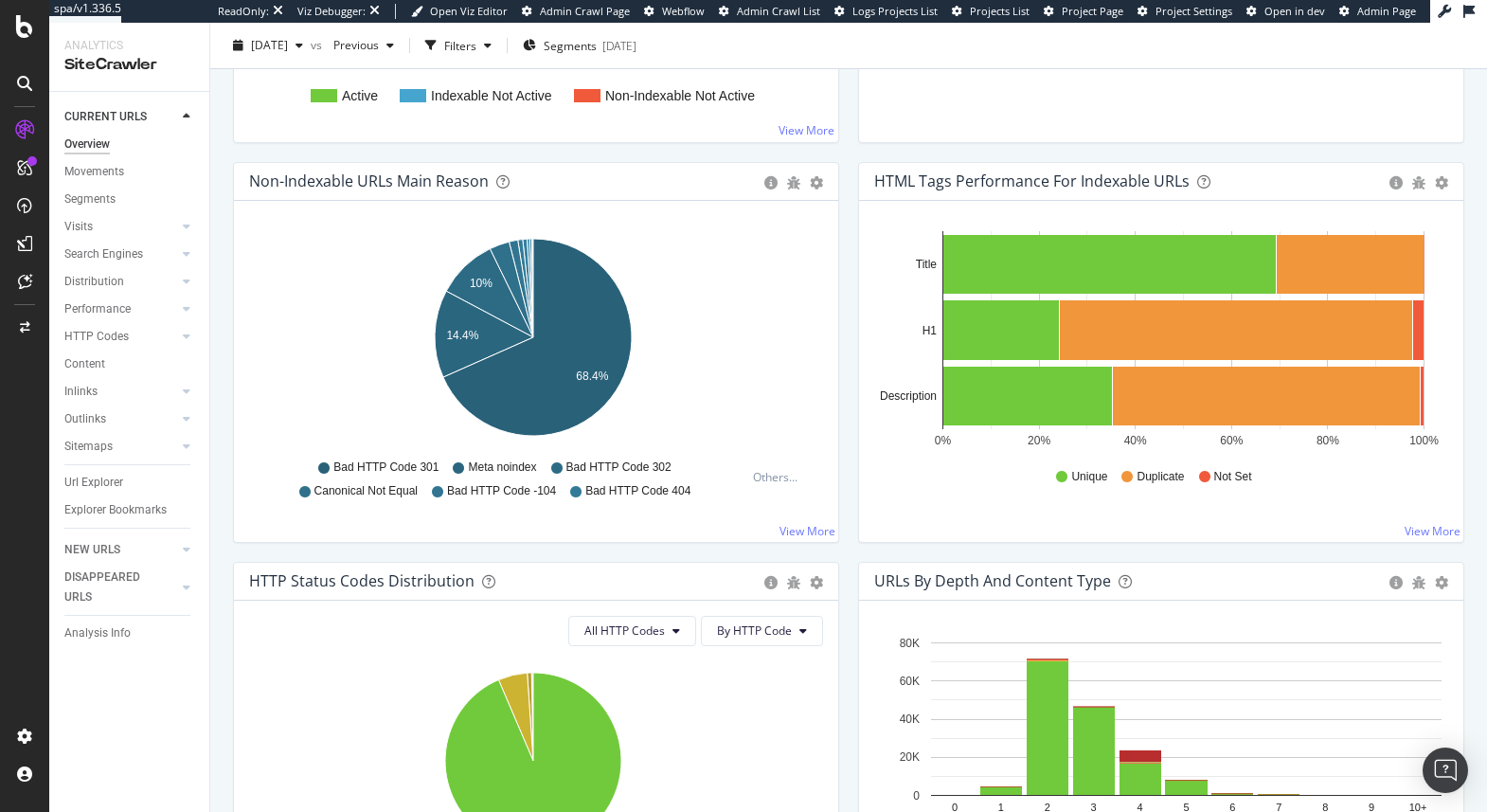
scroll to position [0, 0]
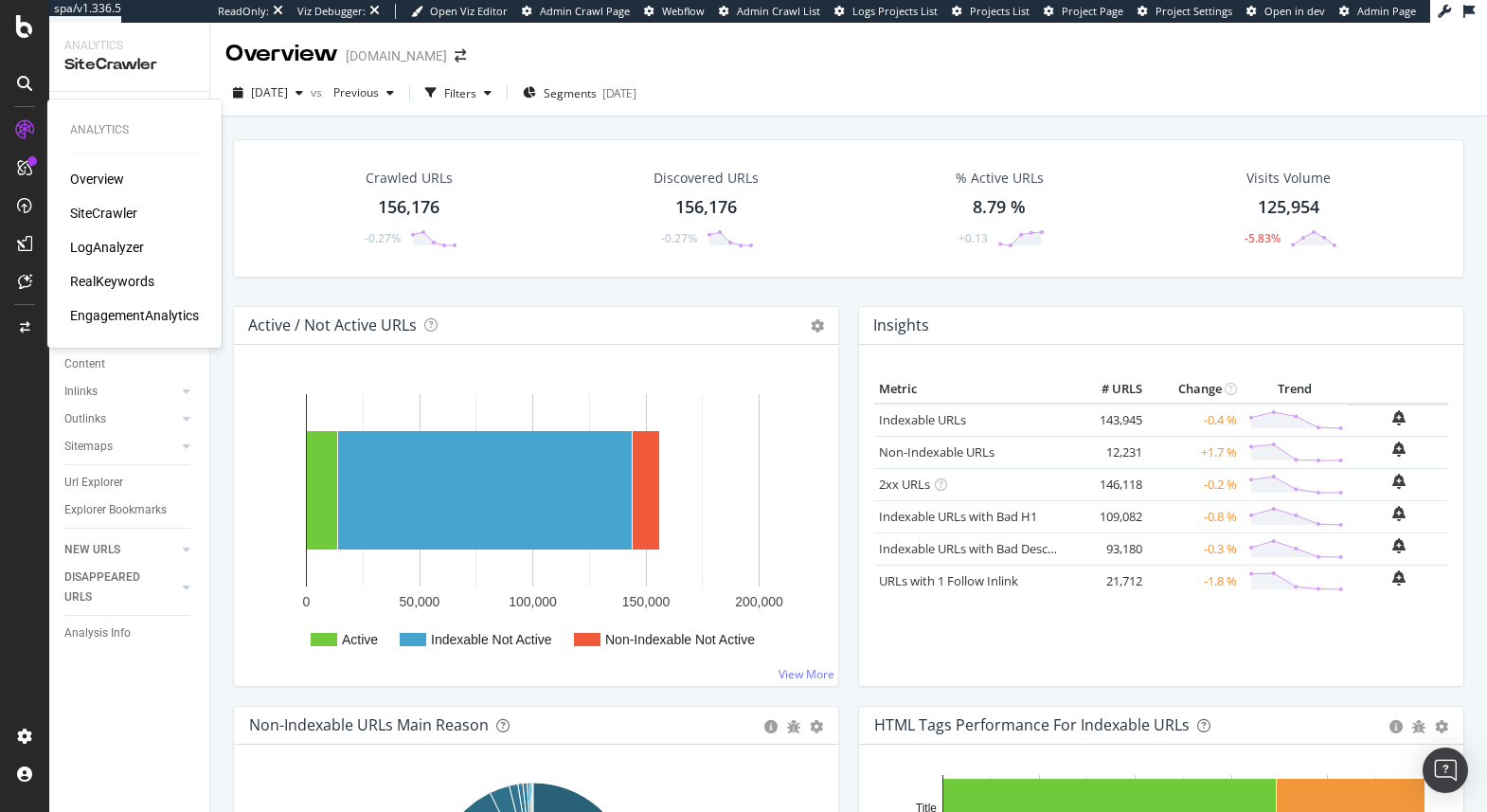
click at [109, 176] on div "Overview" at bounding box center [97, 179] width 54 height 19
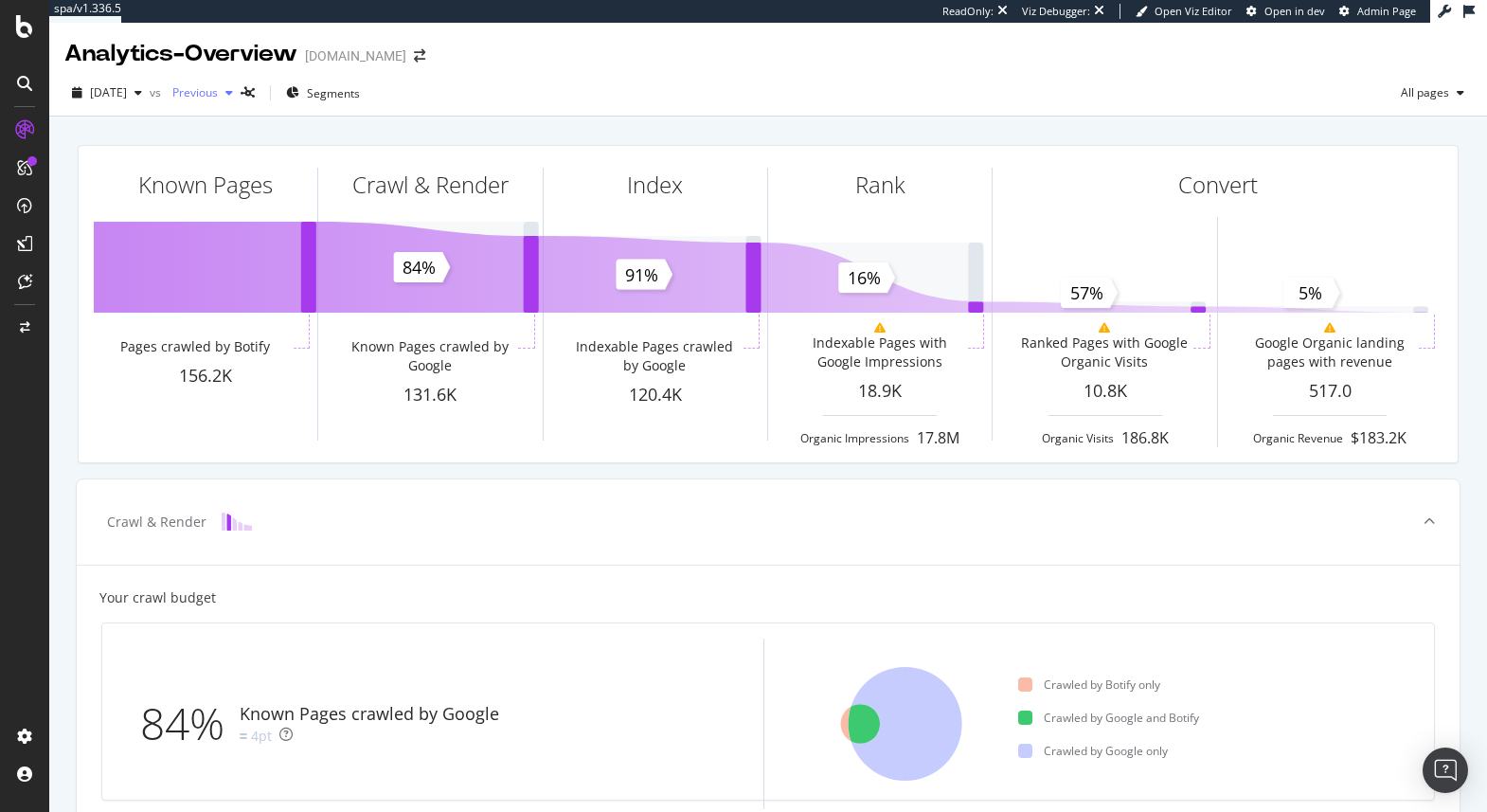
click at [218, 97] on span "Previous" at bounding box center [191, 92] width 53 height 16
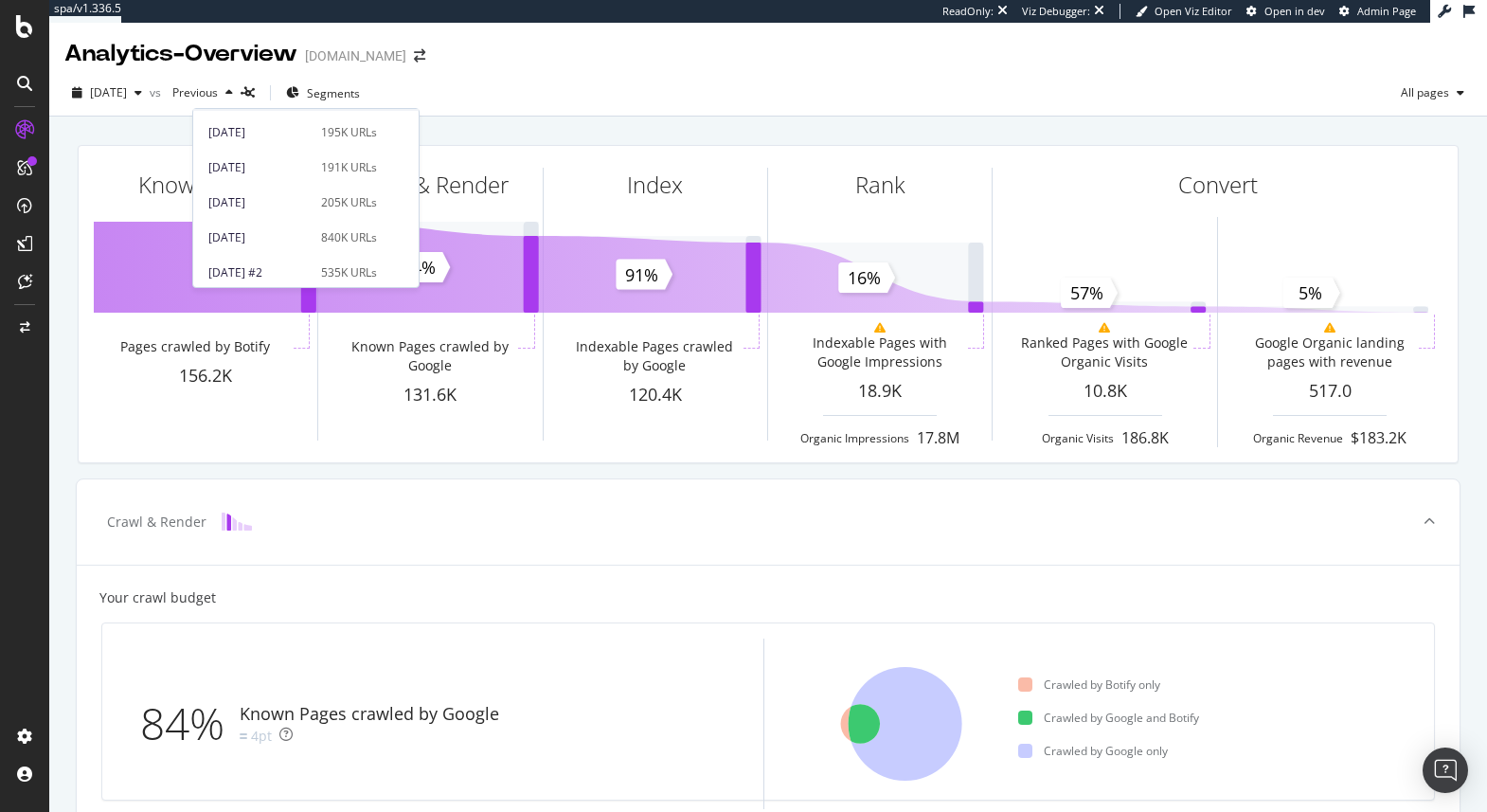
scroll to position [416, 0]
click at [296, 189] on div "2025 Mar. 31st" at bounding box center [258, 196] width 101 height 17
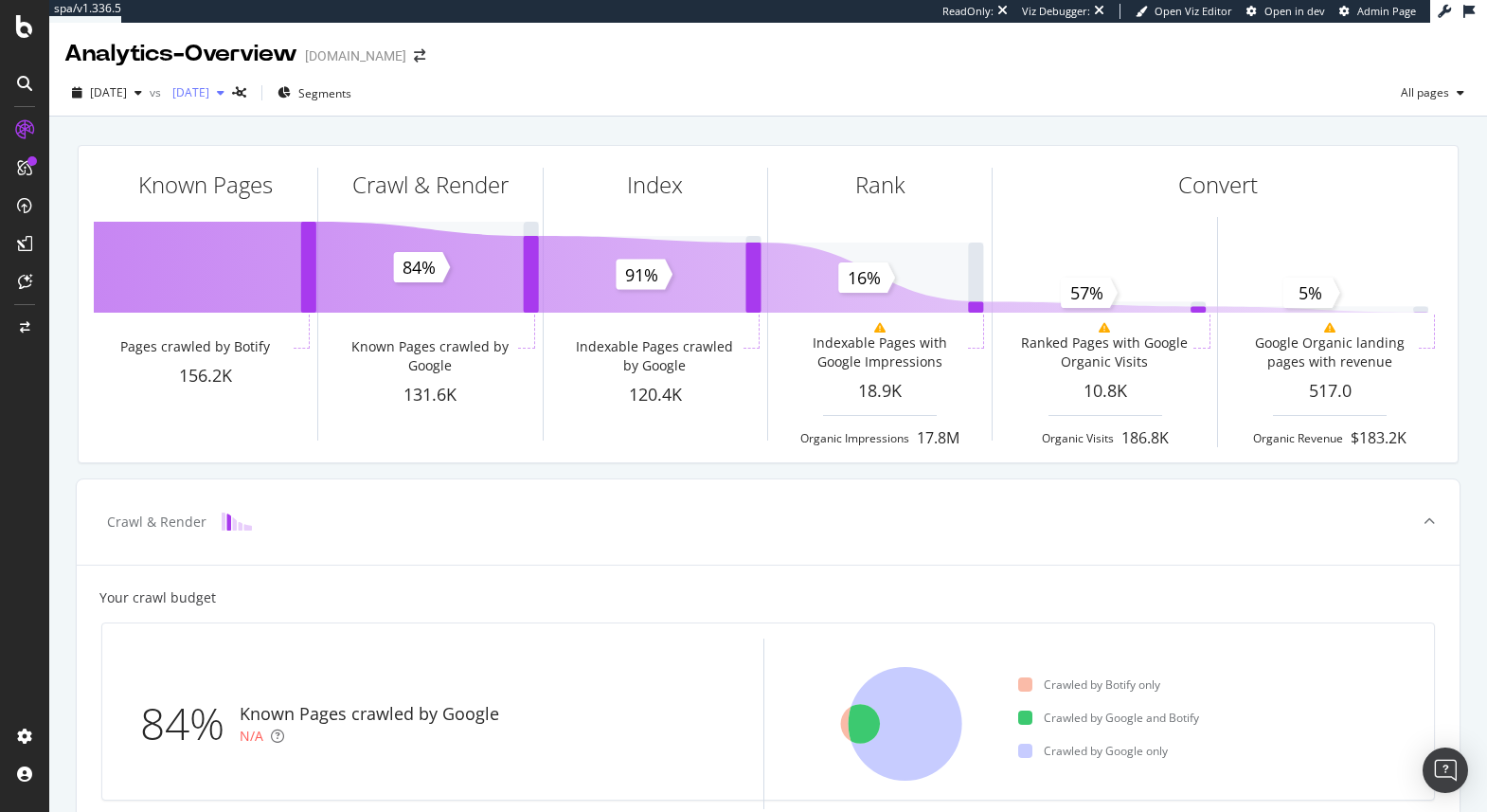
click at [209, 89] on span "2025 Mar. 31st" at bounding box center [187, 92] width 44 height 16
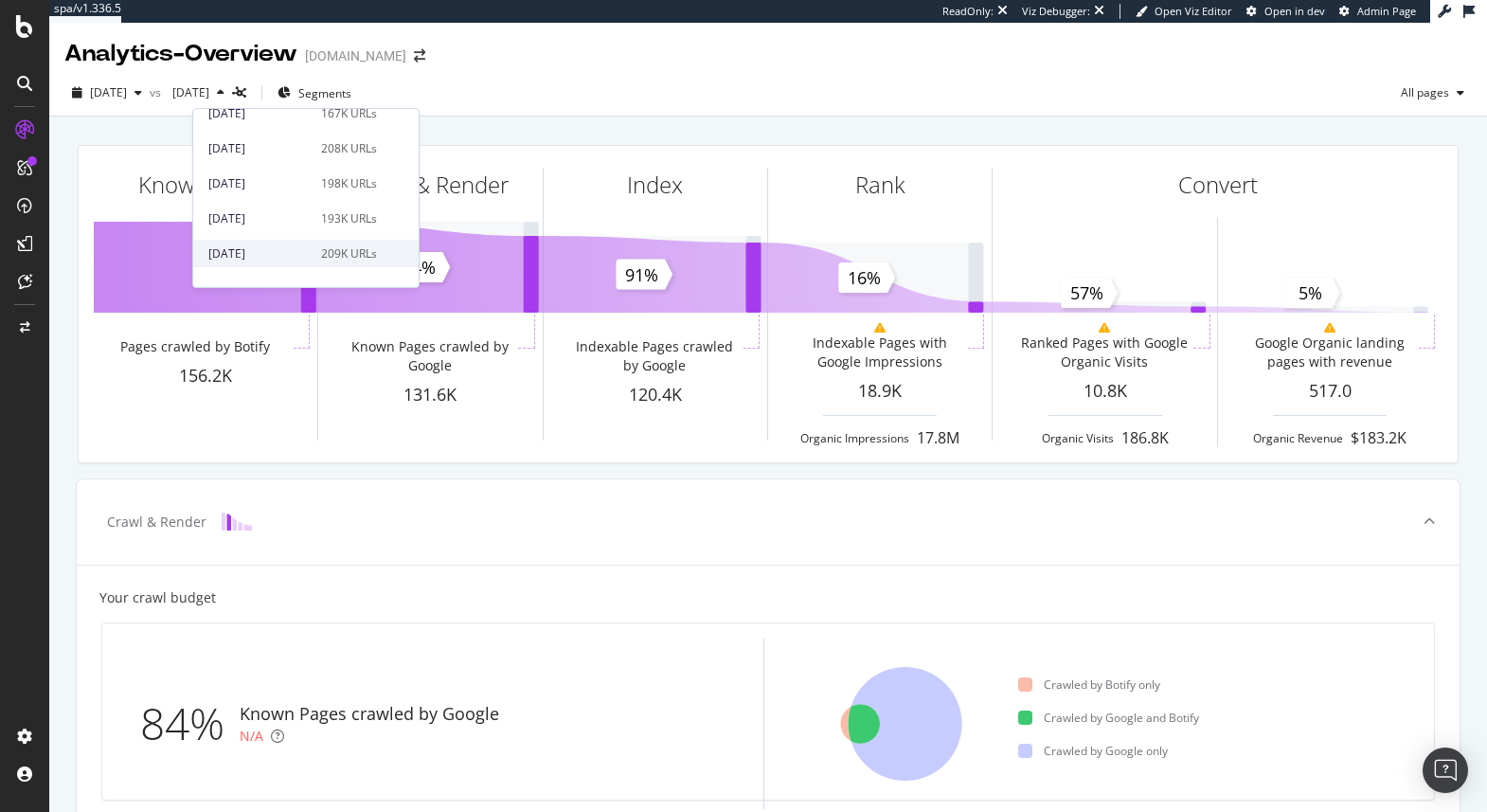
scroll to position [132, 0]
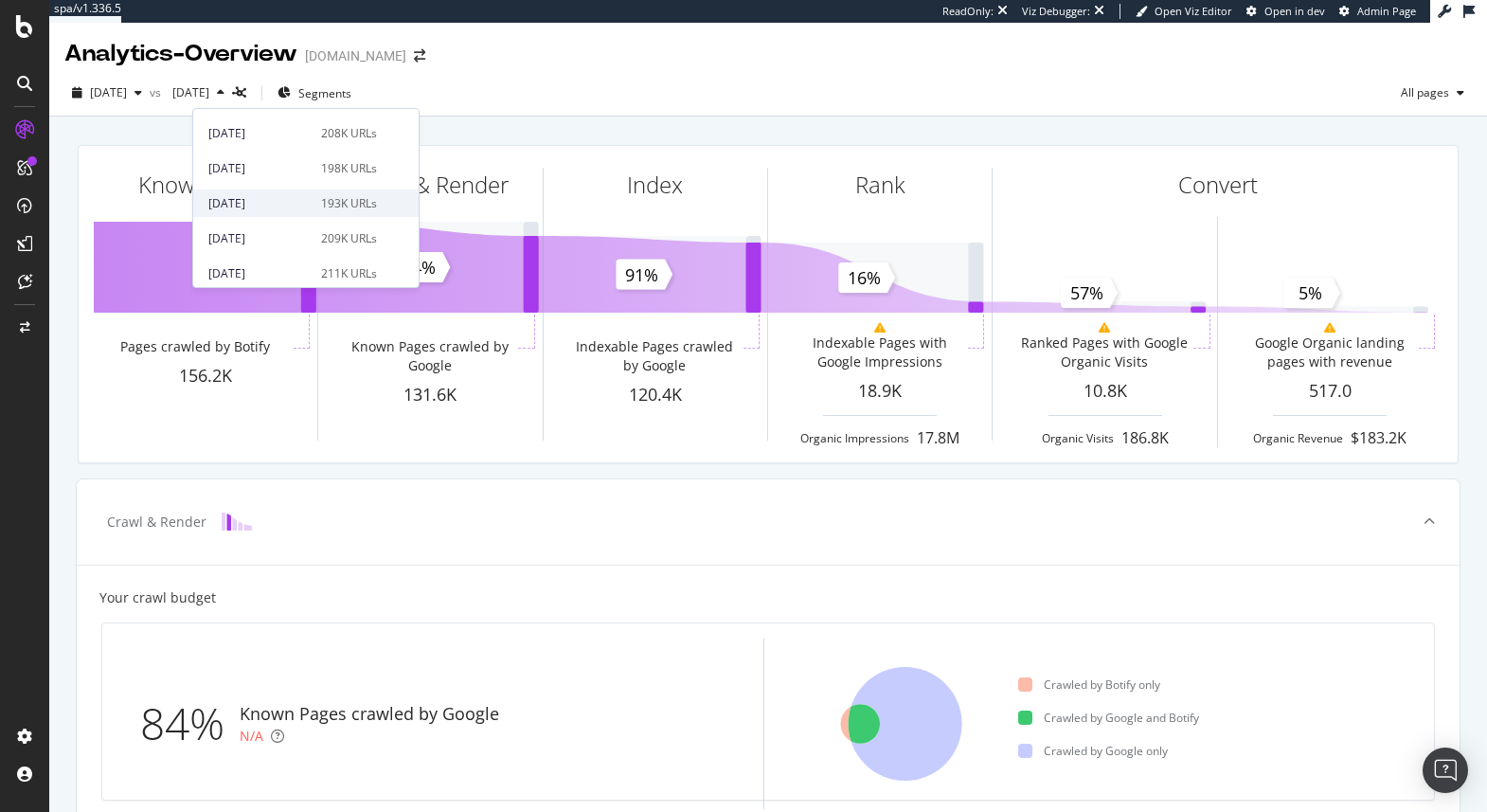
click at [327, 204] on div "193K URLs" at bounding box center [349, 203] width 56 height 17
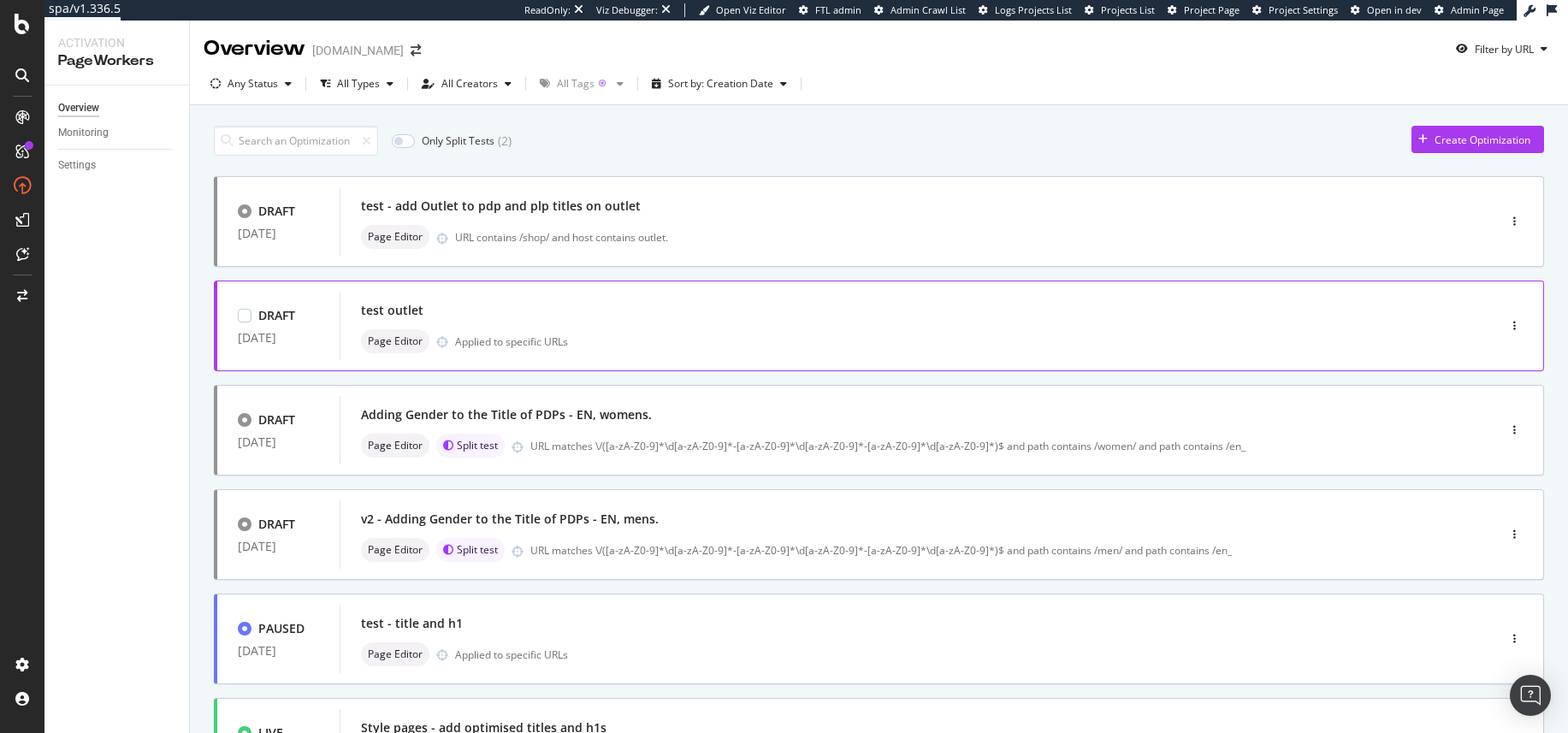
click at [566, 335] on div "Applied to specific URLs" at bounding box center [511, 341] width 113 height 15
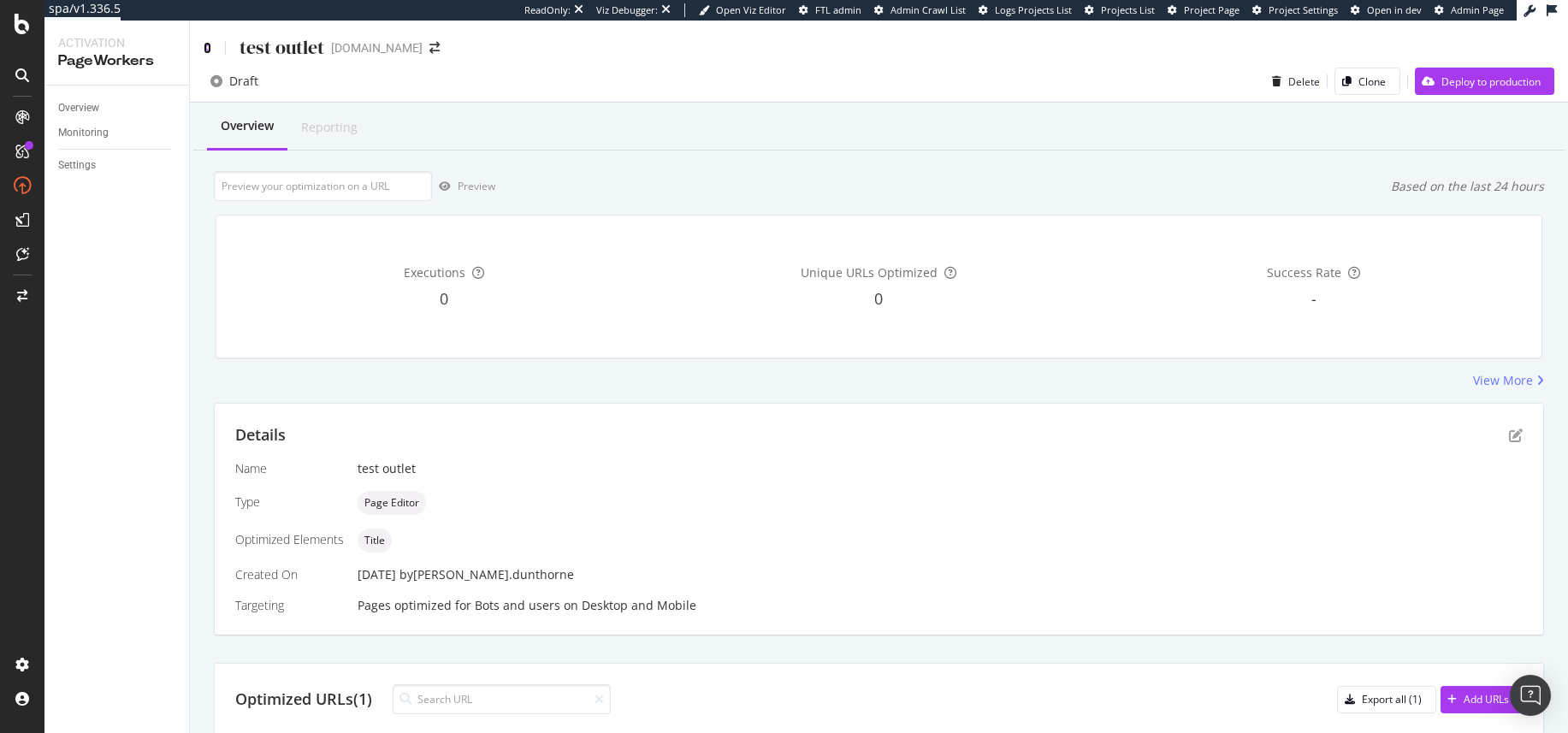
click at [206, 50] on icon at bounding box center [207, 48] width 8 height 12
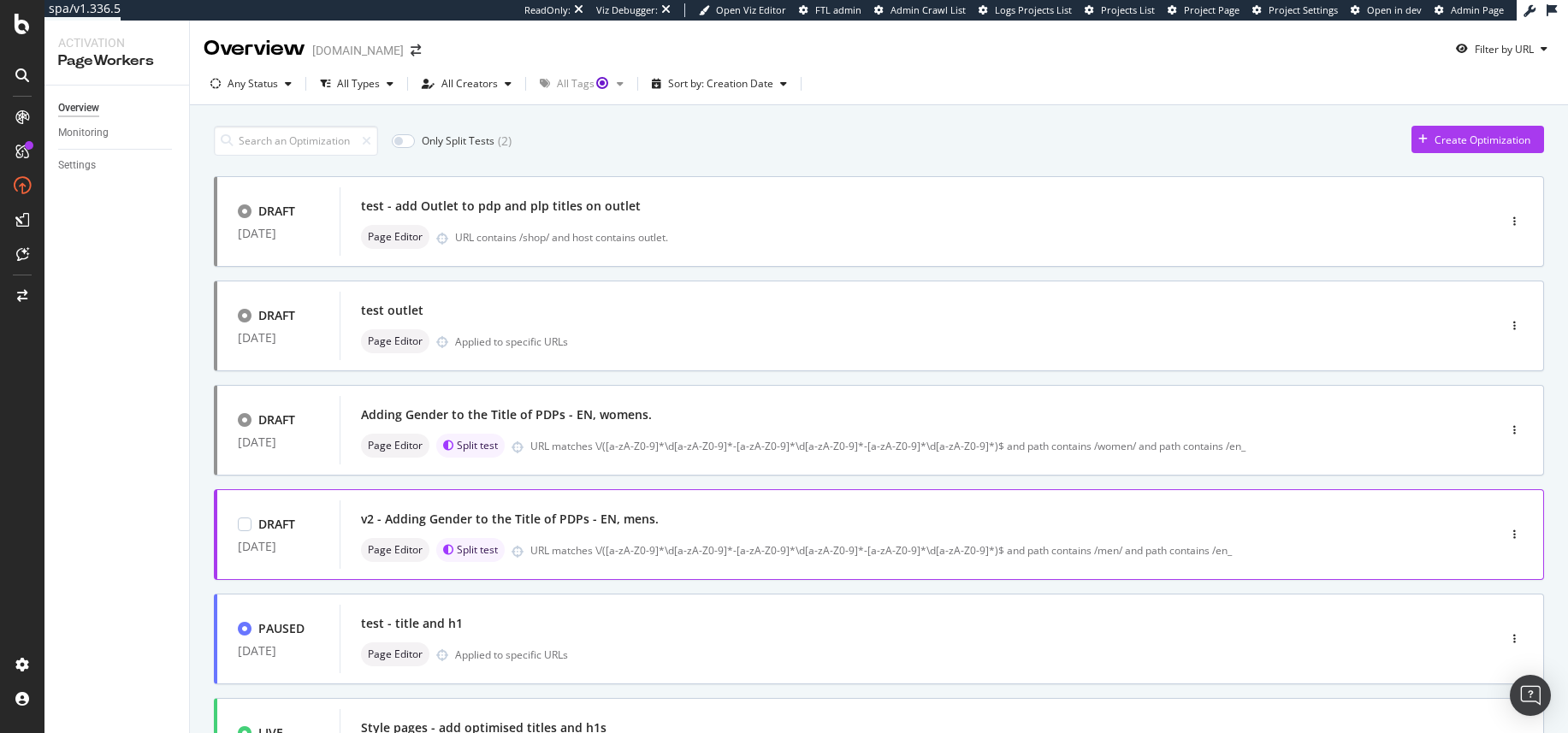
click at [588, 527] on div "v2 - Adding Gender to the Title of PDPs - EN, mens." at bounding box center [510, 519] width 298 height 17
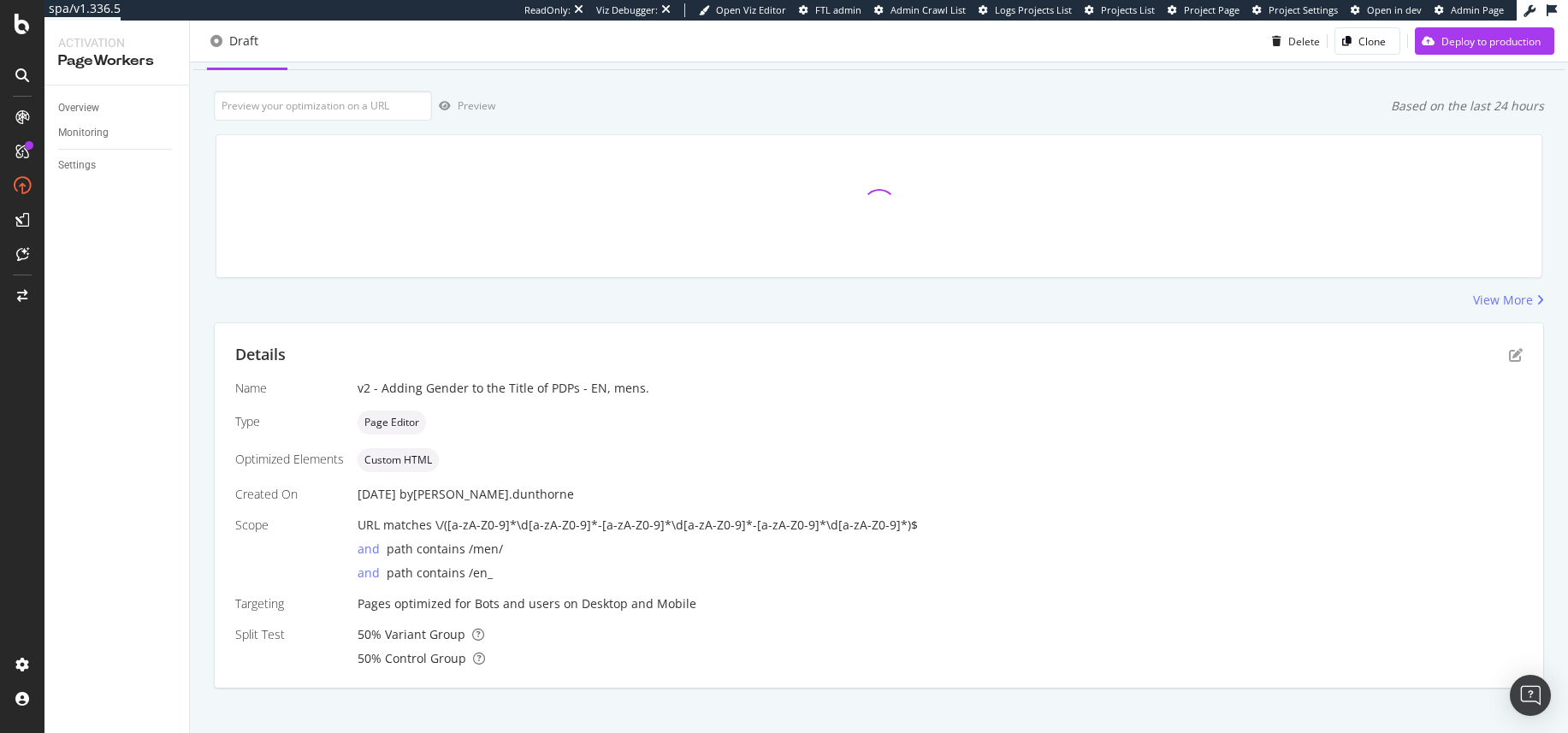
scroll to position [96, 0]
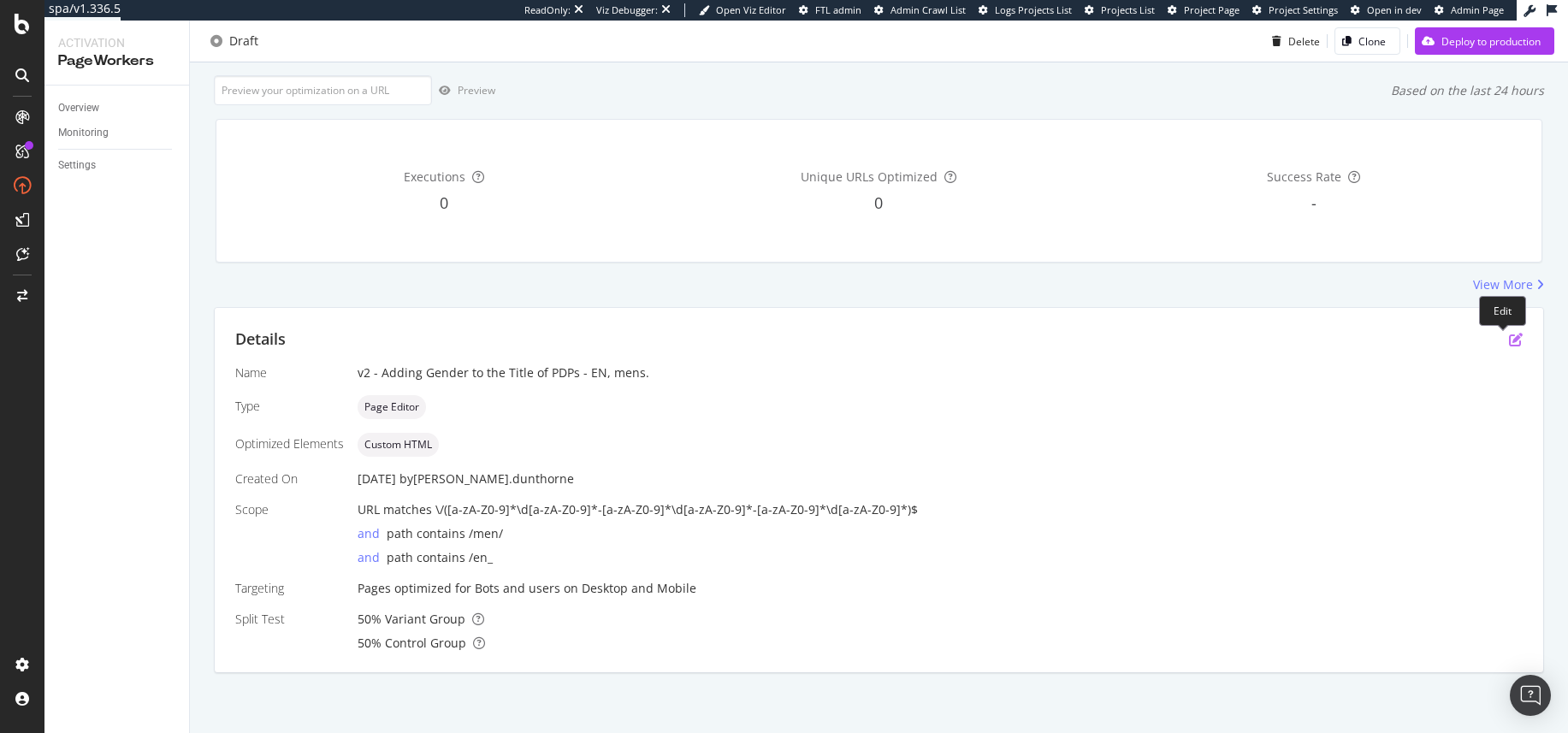
click at [1509, 340] on icon "pen-to-square" at bounding box center [1516, 340] width 14 height 14
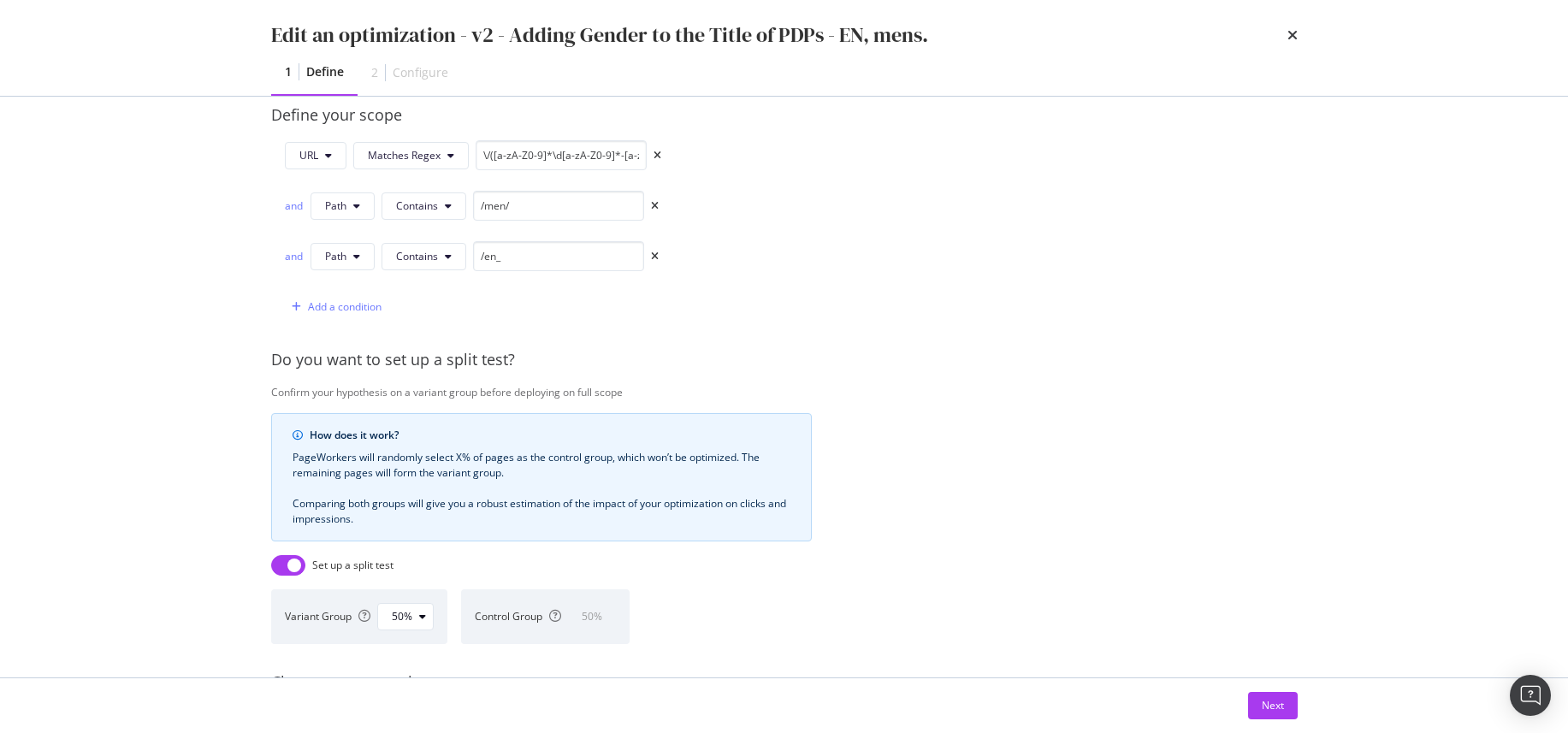
scroll to position [450, 0]
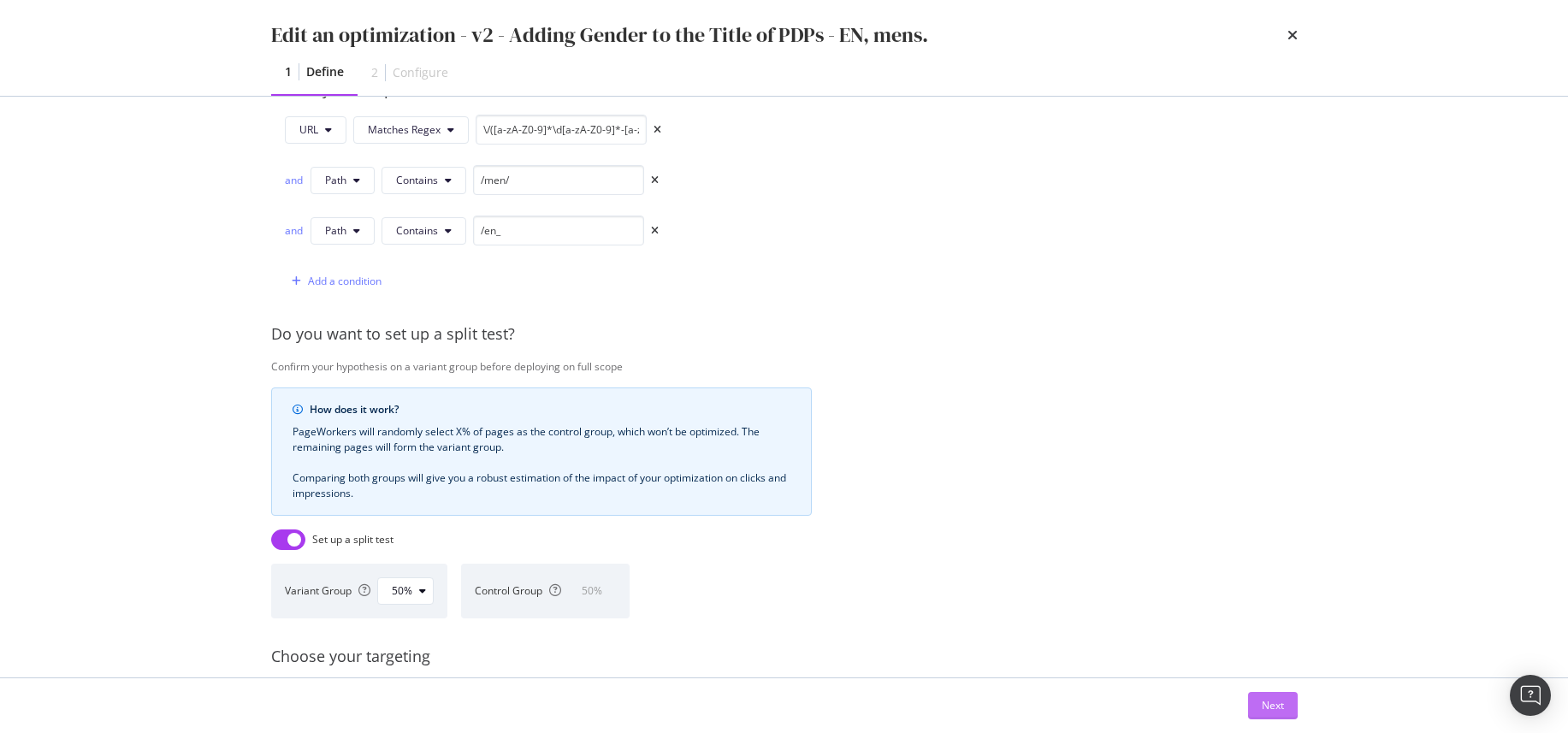
click at [1267, 699] on div "Next" at bounding box center [1273, 704] width 23 height 15
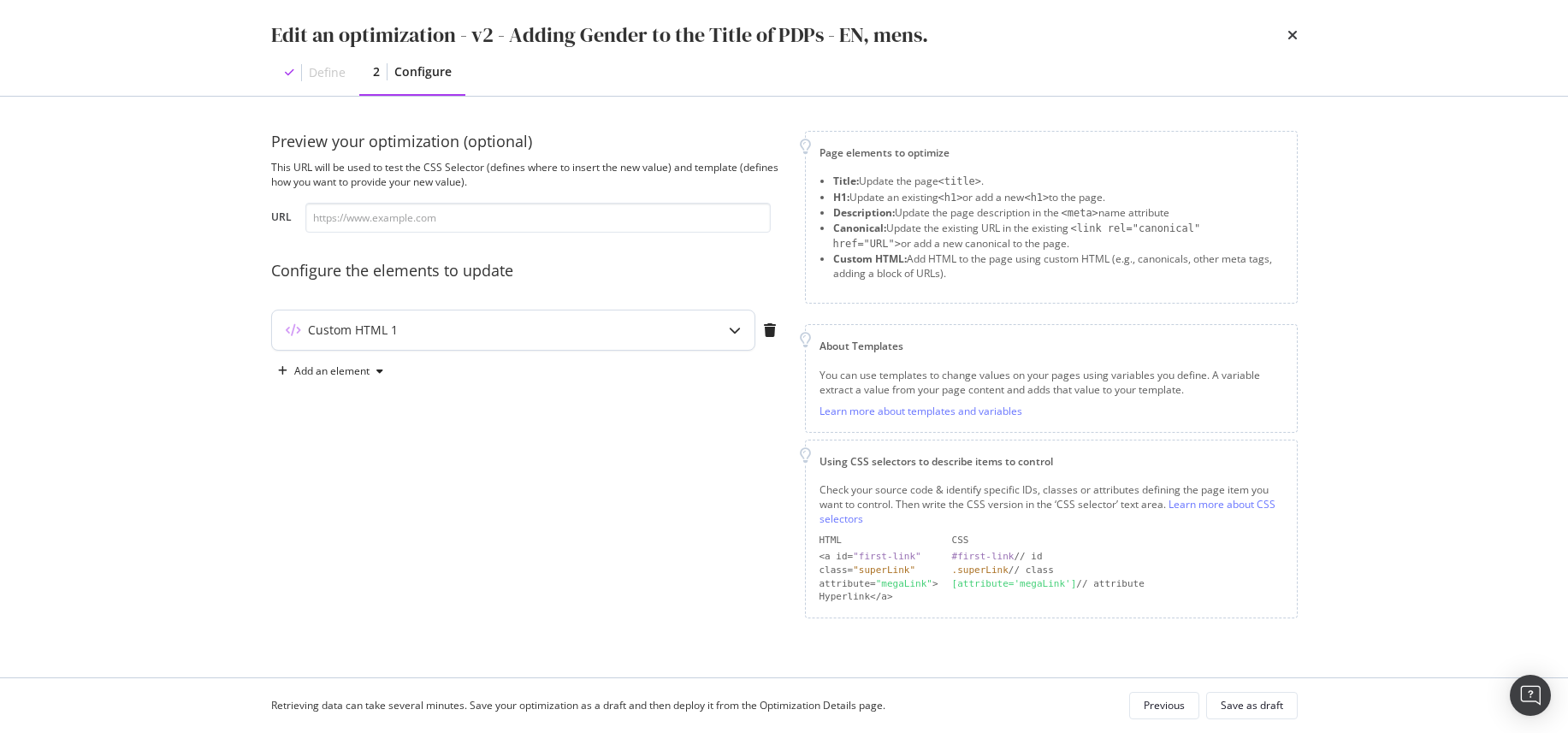
click at [570, 334] on div "Custom HTML 1" at bounding box center [479, 330] width 415 height 17
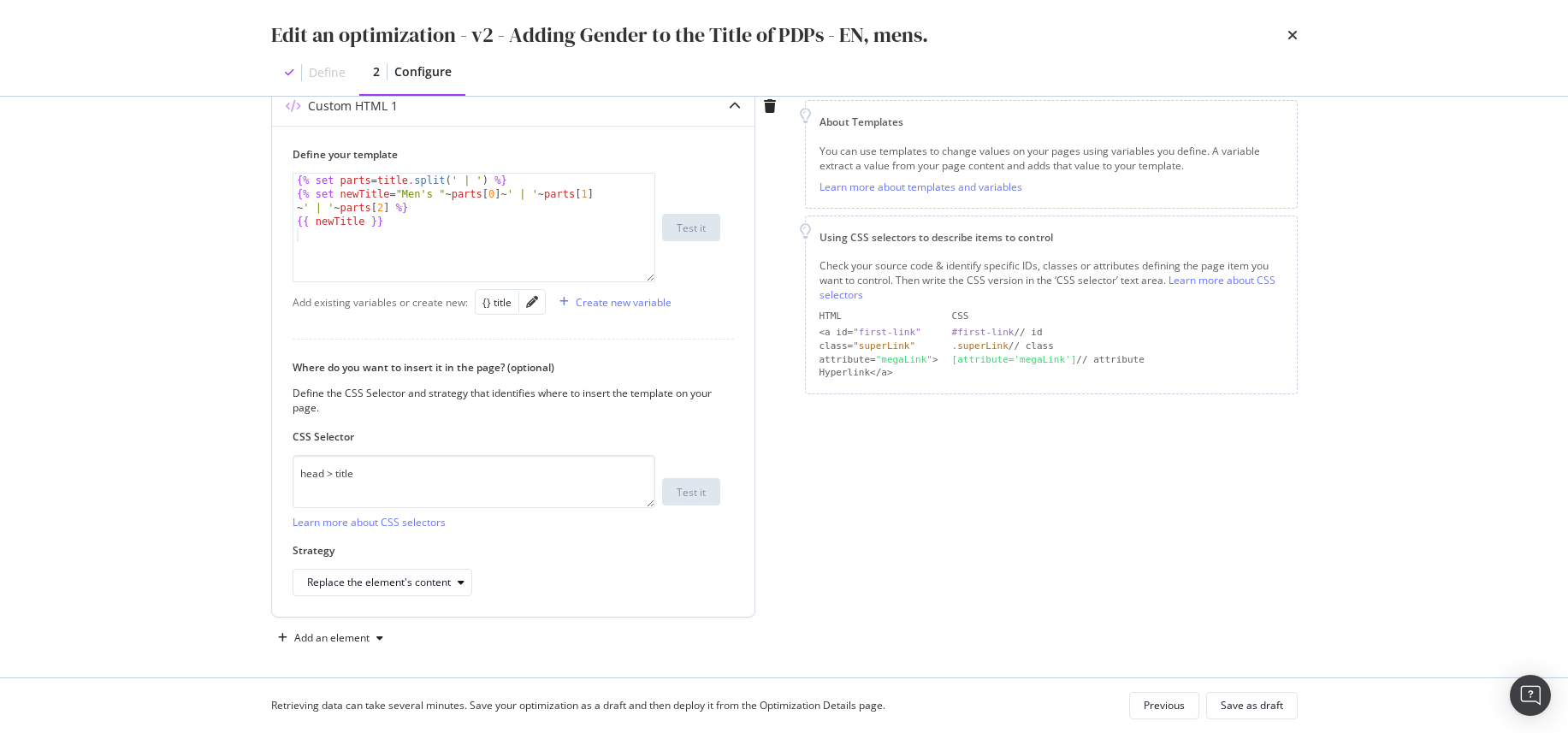
scroll to position [232, 0]
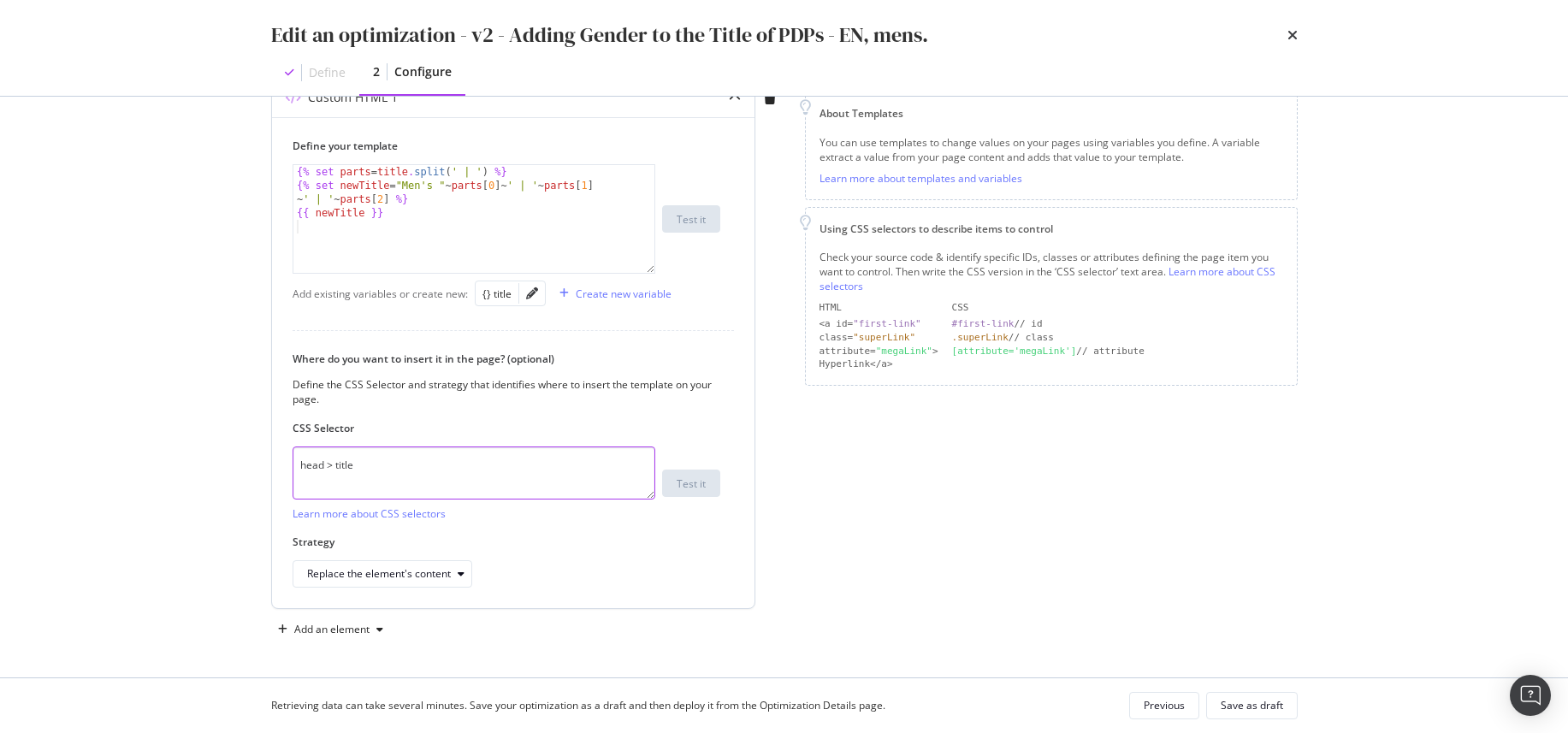
click at [336, 456] on textarea "head > title" at bounding box center [474, 473] width 362 height 53
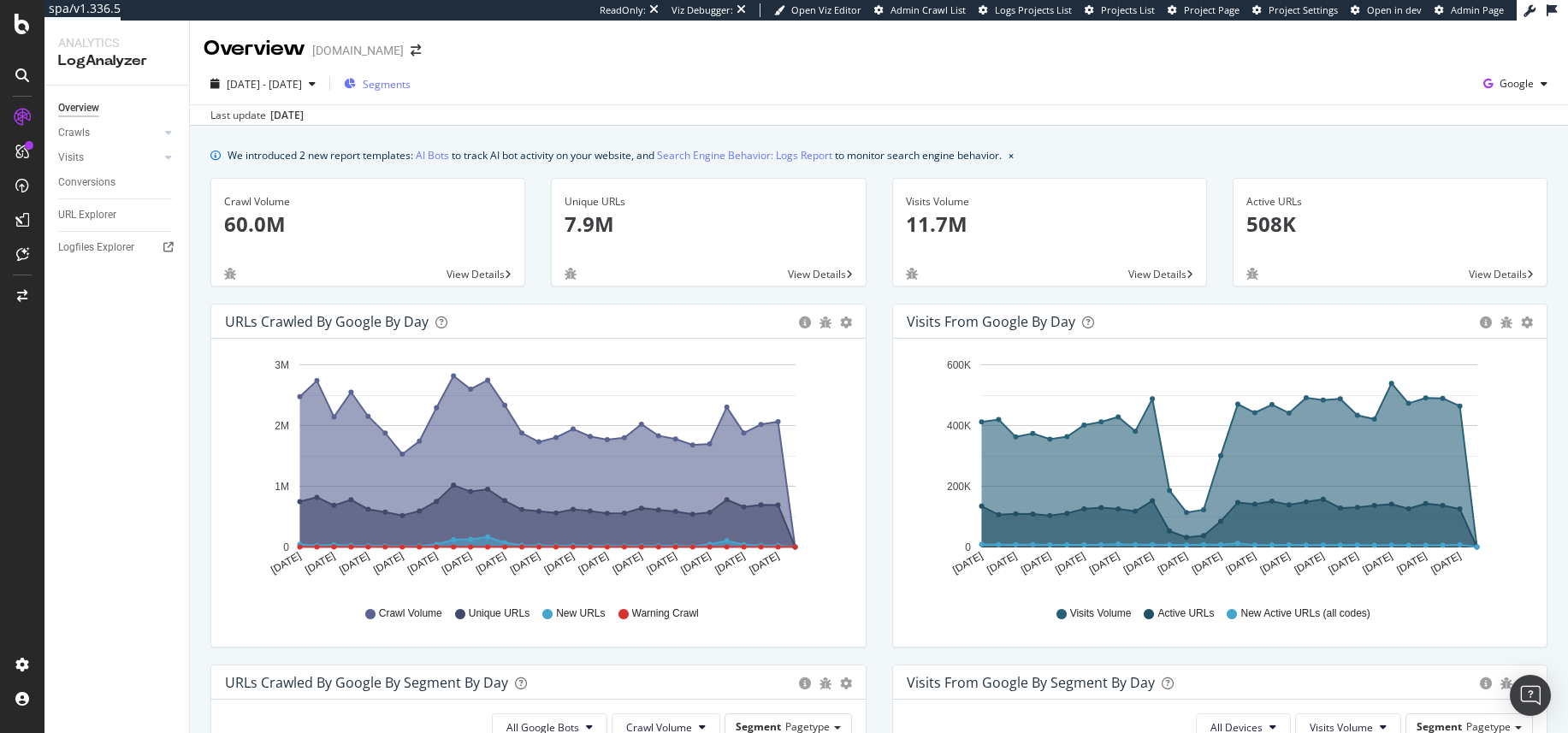
click at [410, 89] on span "Segments" at bounding box center [386, 84] width 48 height 15
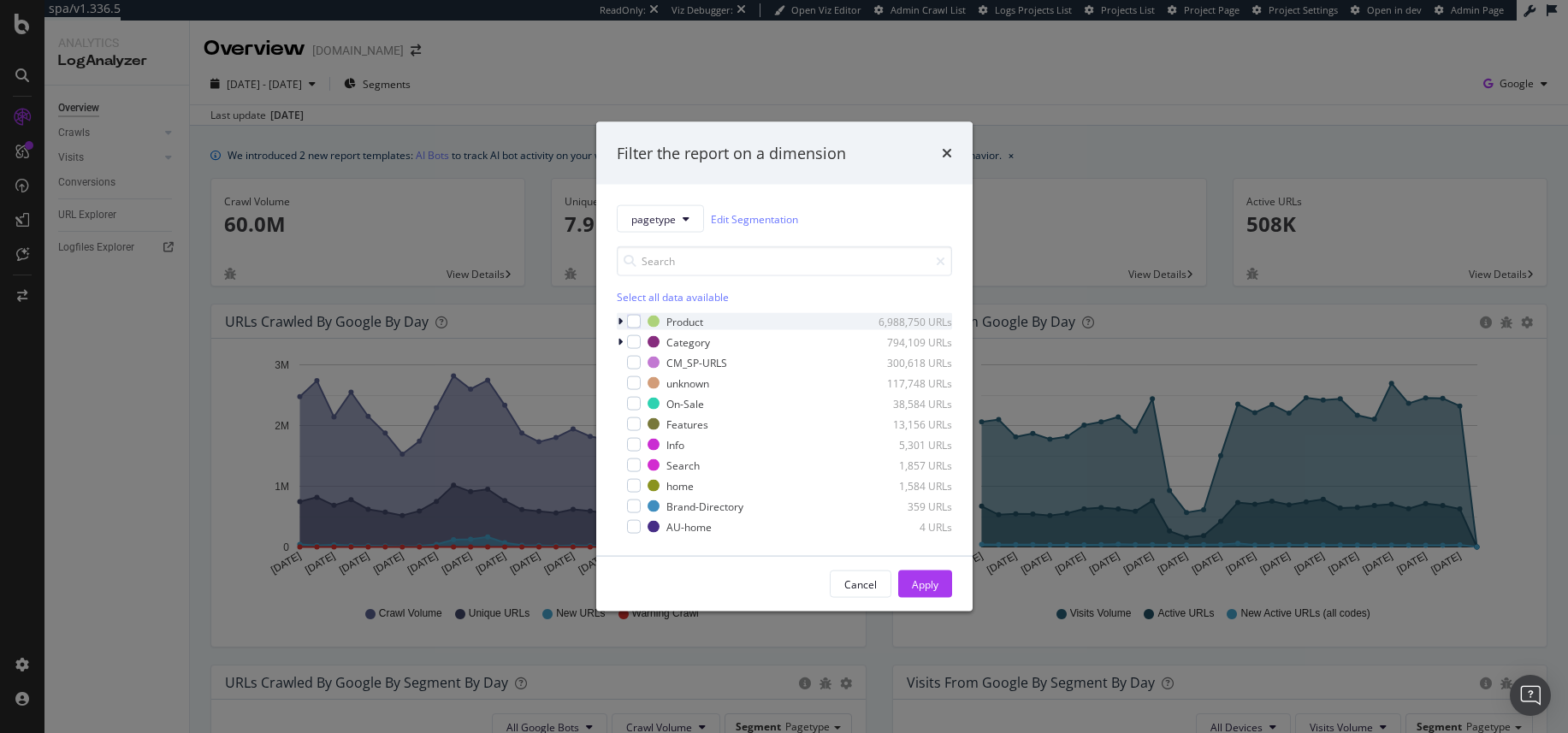
click at [618, 318] on icon "modal" at bounding box center [620, 321] width 5 height 10
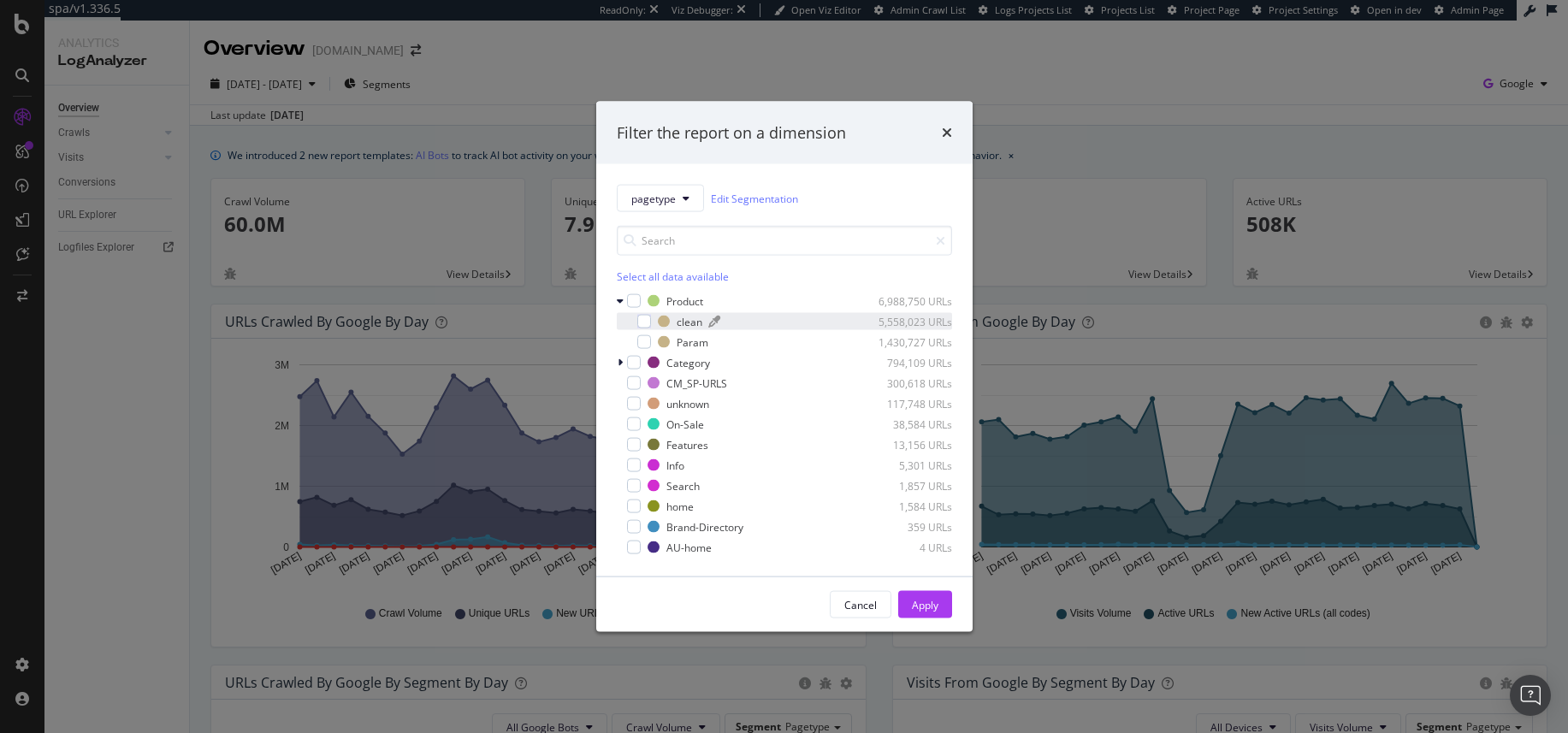
click at [687, 324] on div "clean" at bounding box center [689, 320] width 25 height 15
click at [928, 614] on div "Apply" at bounding box center [925, 604] width 26 height 25
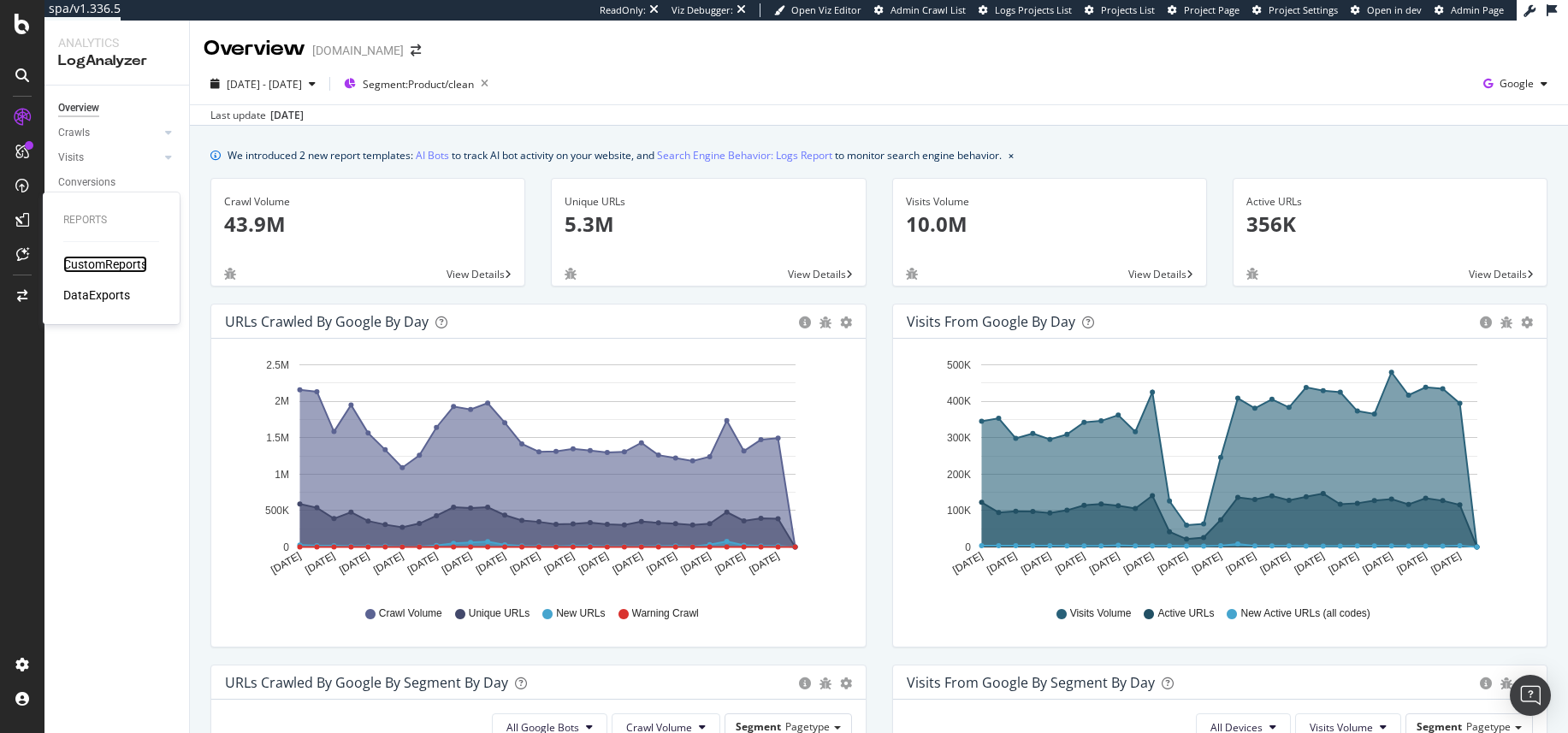
click at [79, 261] on div "CustomReports" at bounding box center [105, 265] width 84 height 17
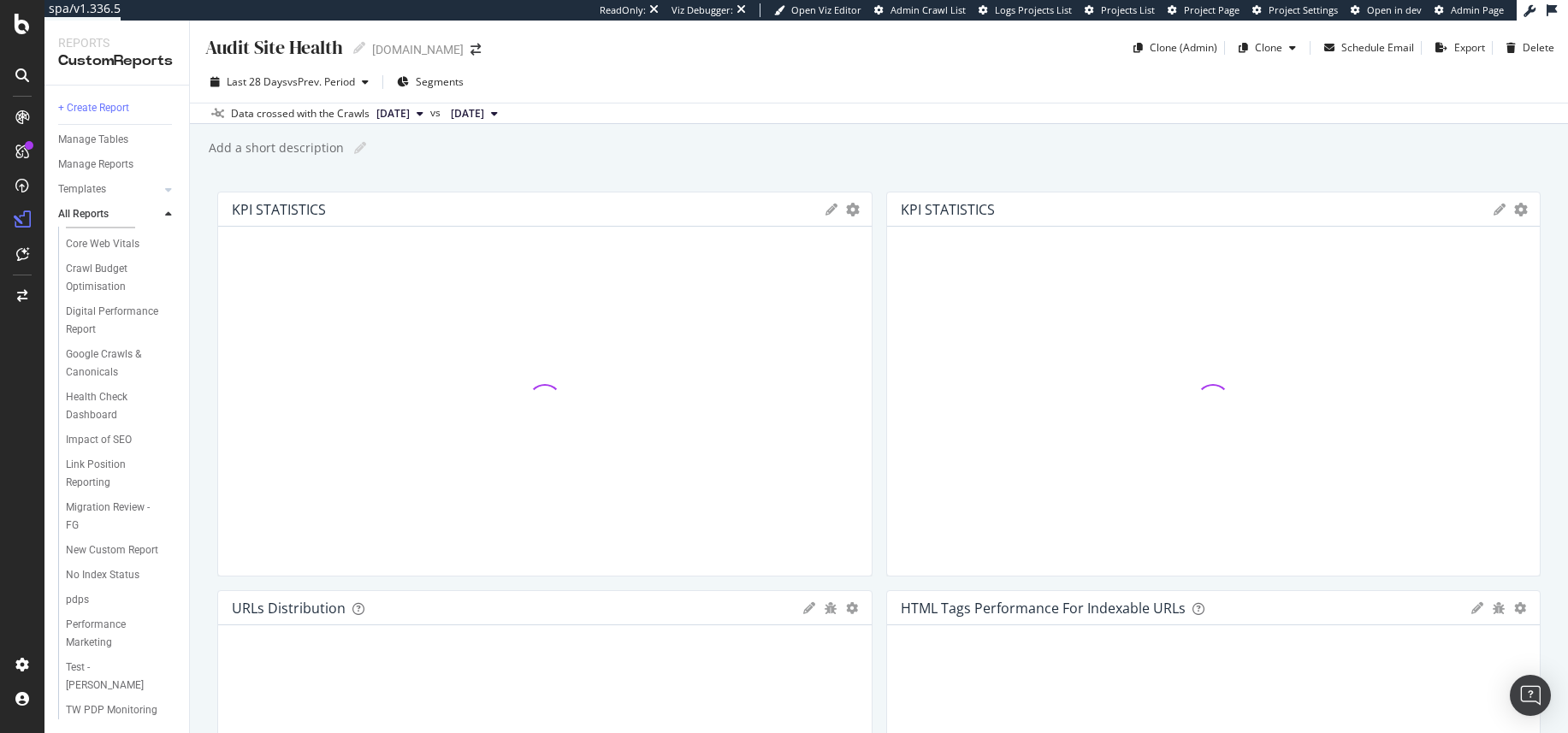
scroll to position [191, 0]
click at [81, 701] on div "TW PDP Monitoring" at bounding box center [112, 709] width 91 height 18
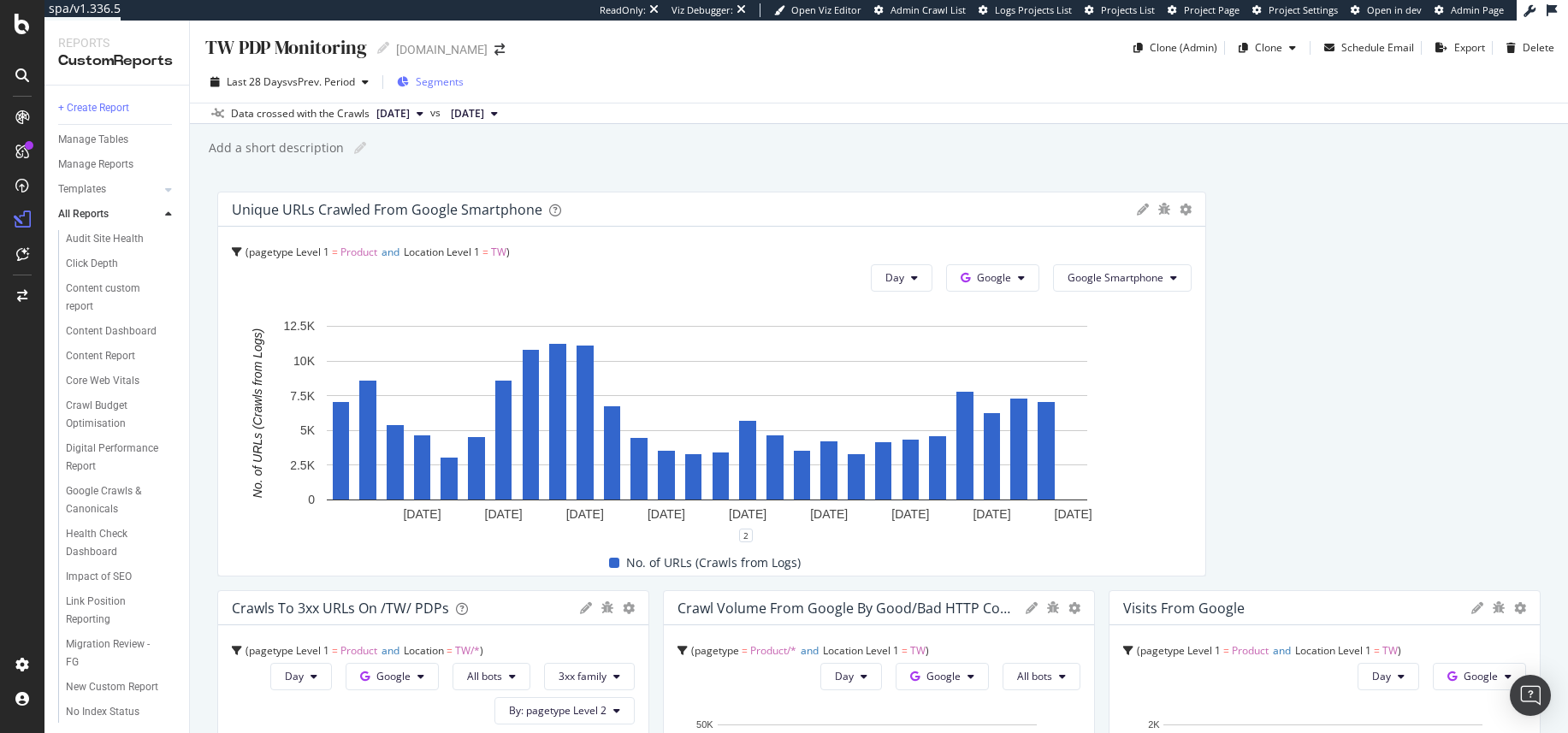
click at [435, 85] on span "Segments" at bounding box center [439, 81] width 48 height 15
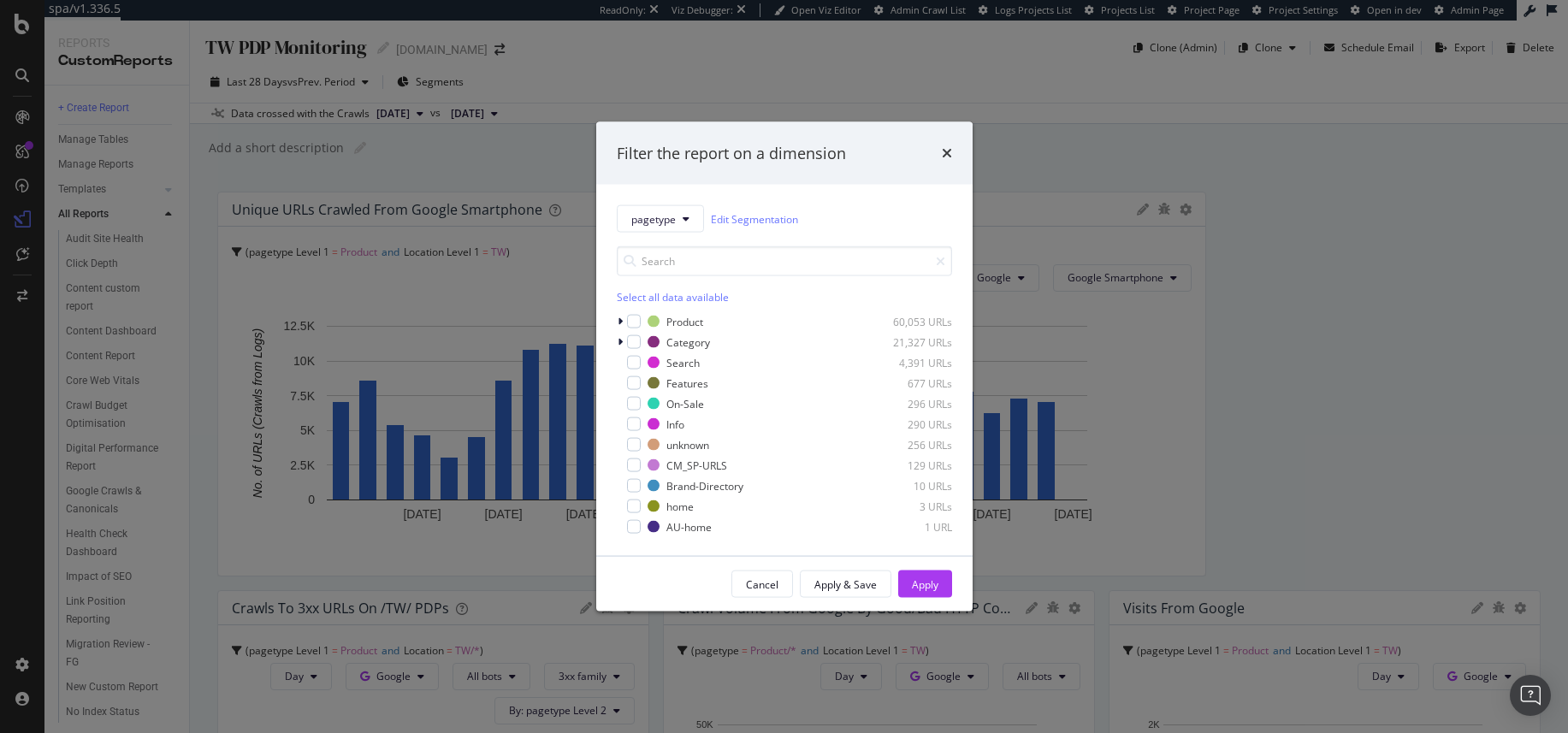
click at [506, 611] on div "Filter the report on a dimension pagetype Edit Segmentation Select all data ava…" at bounding box center [784, 366] width 1568 height 733
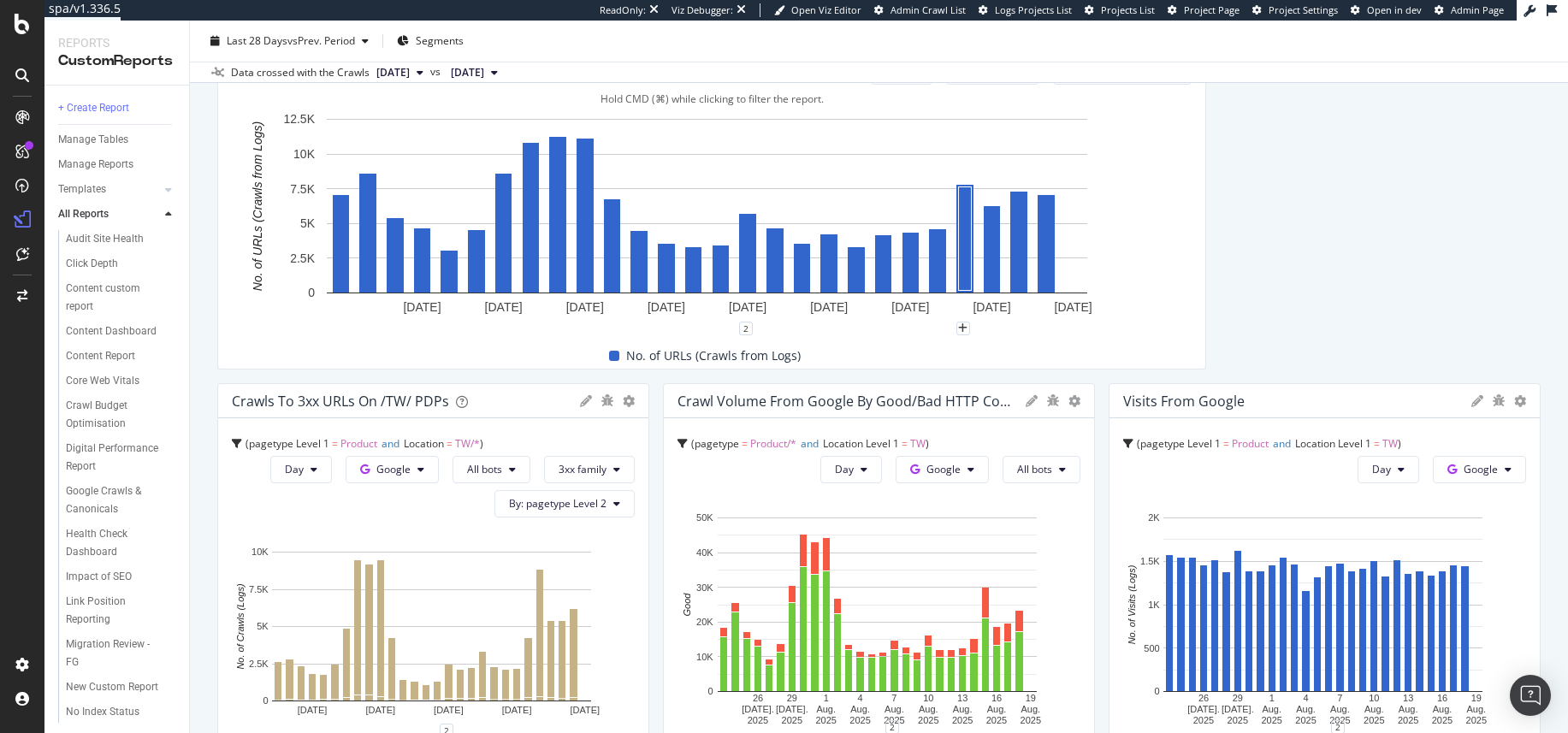
scroll to position [549, 0]
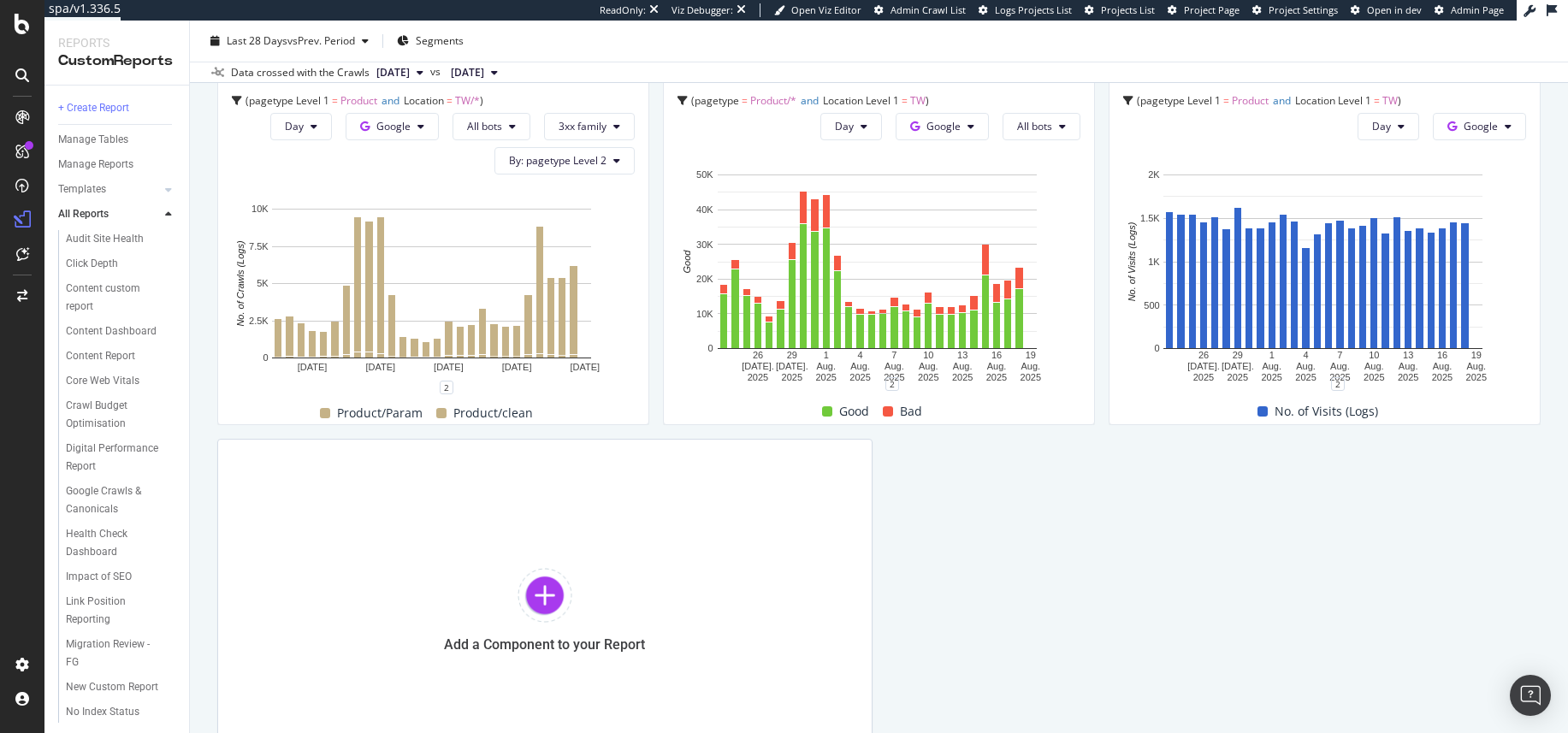
click at [1018, 469] on div "Unique URLs Crawled from Google Smartphone pagetype Level 1 = Product and Locat…" at bounding box center [878, 212] width 1323 height 1139
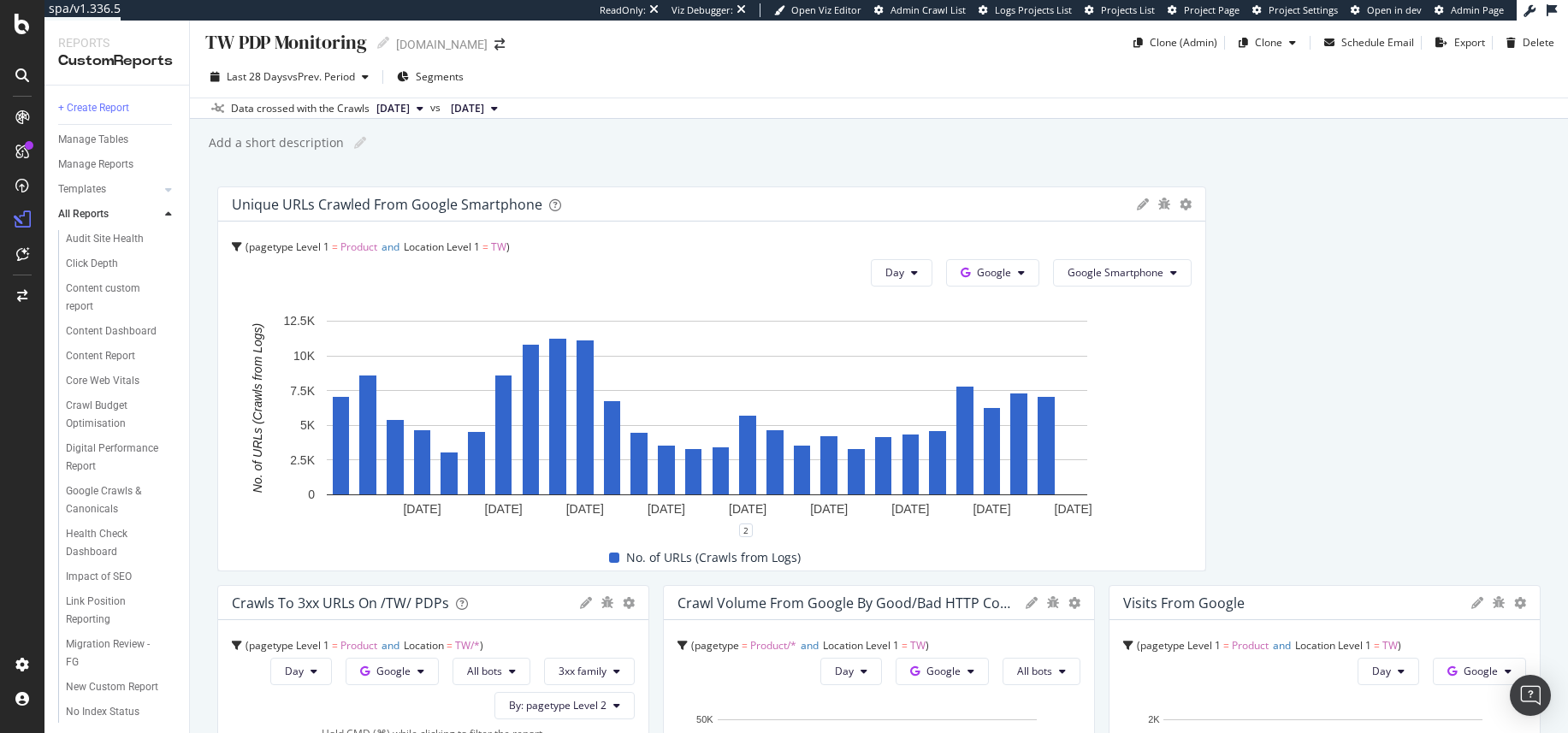
scroll to position [0, 0]
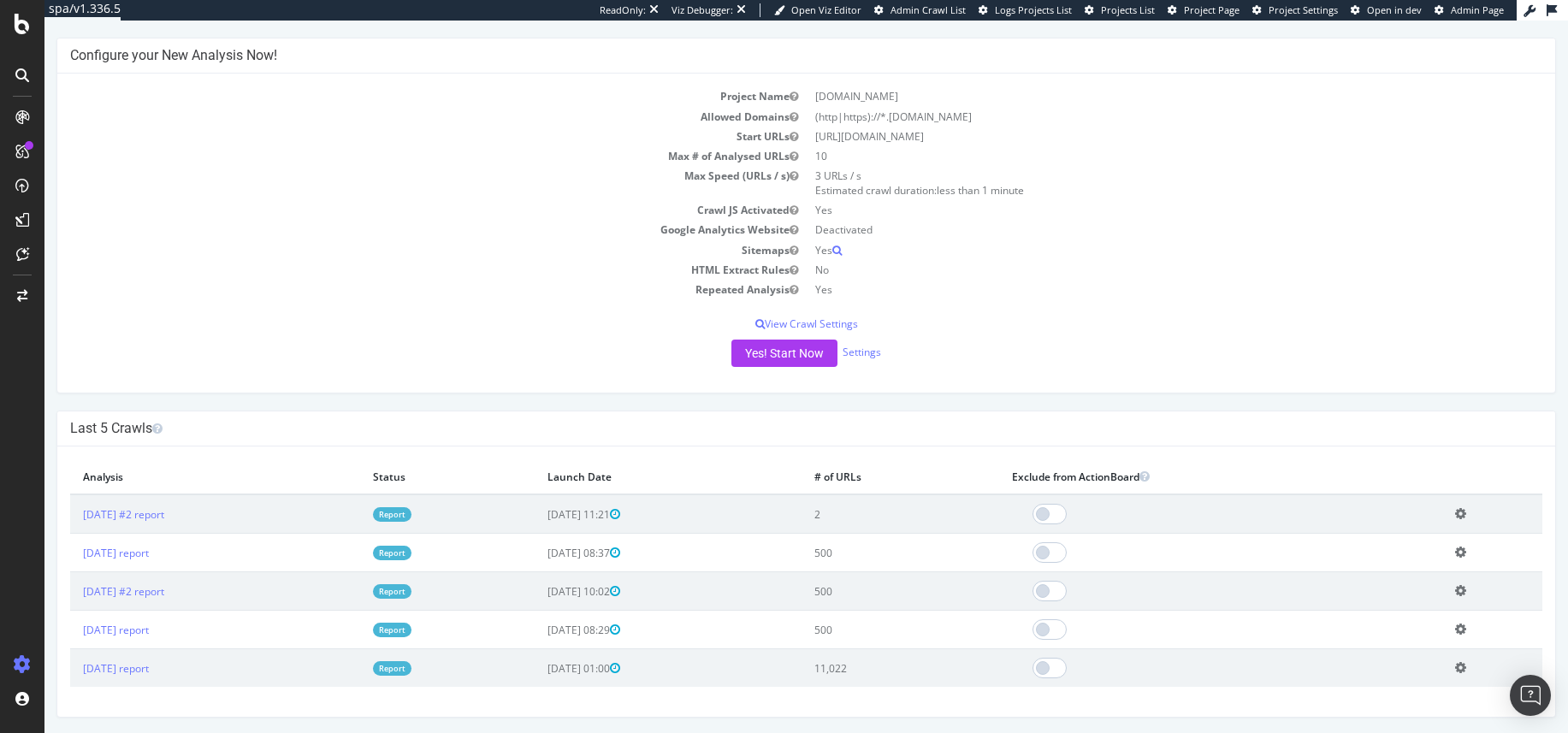
scroll to position [127, 0]
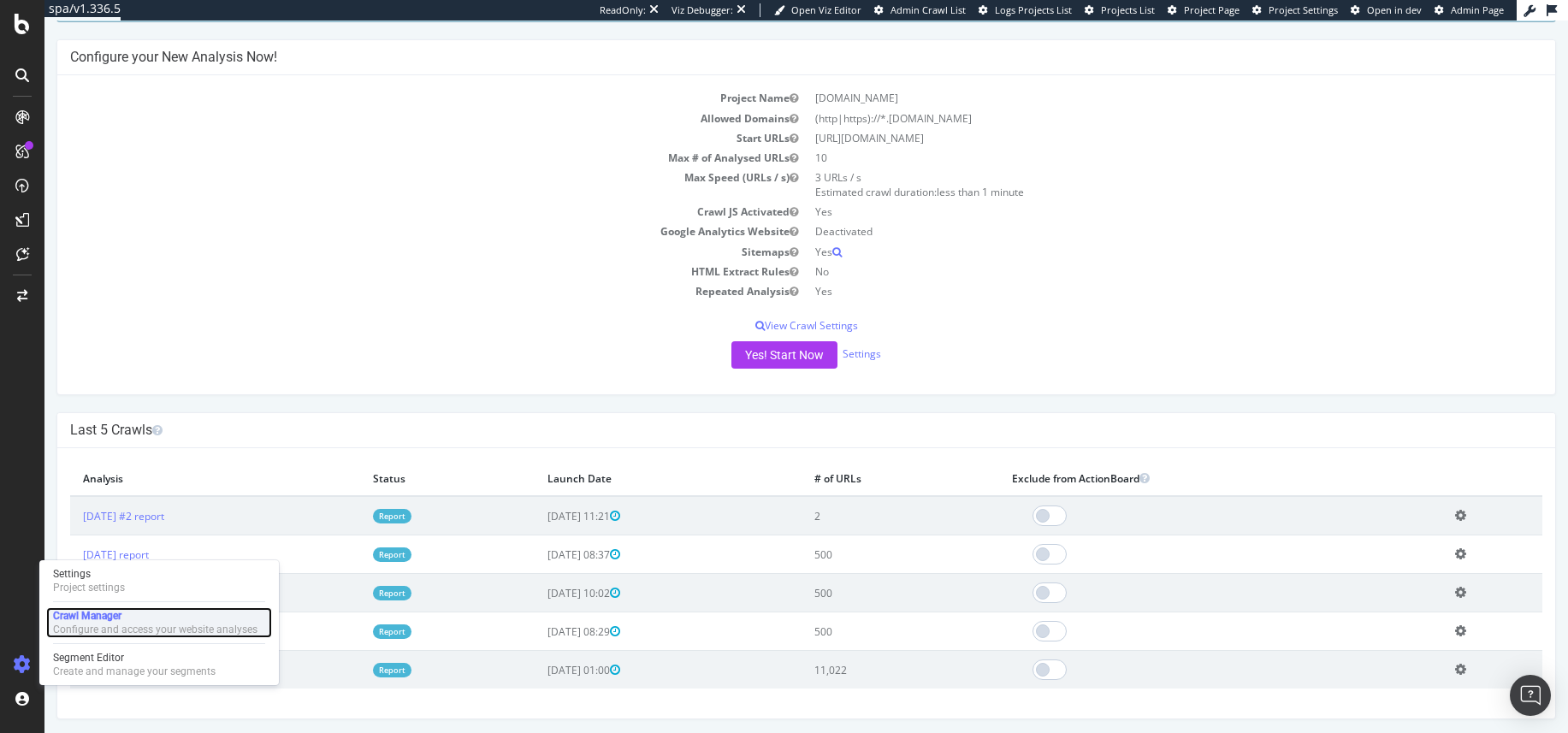
click at [117, 623] on div "Configure and access your website analyses" at bounding box center [155, 629] width 205 height 14
click at [390, 400] on div "www.thewhitecompany.com thewhitecompany.com × × Next Launch Scheduled for: 2025…" at bounding box center [806, 419] width 1524 height 1018
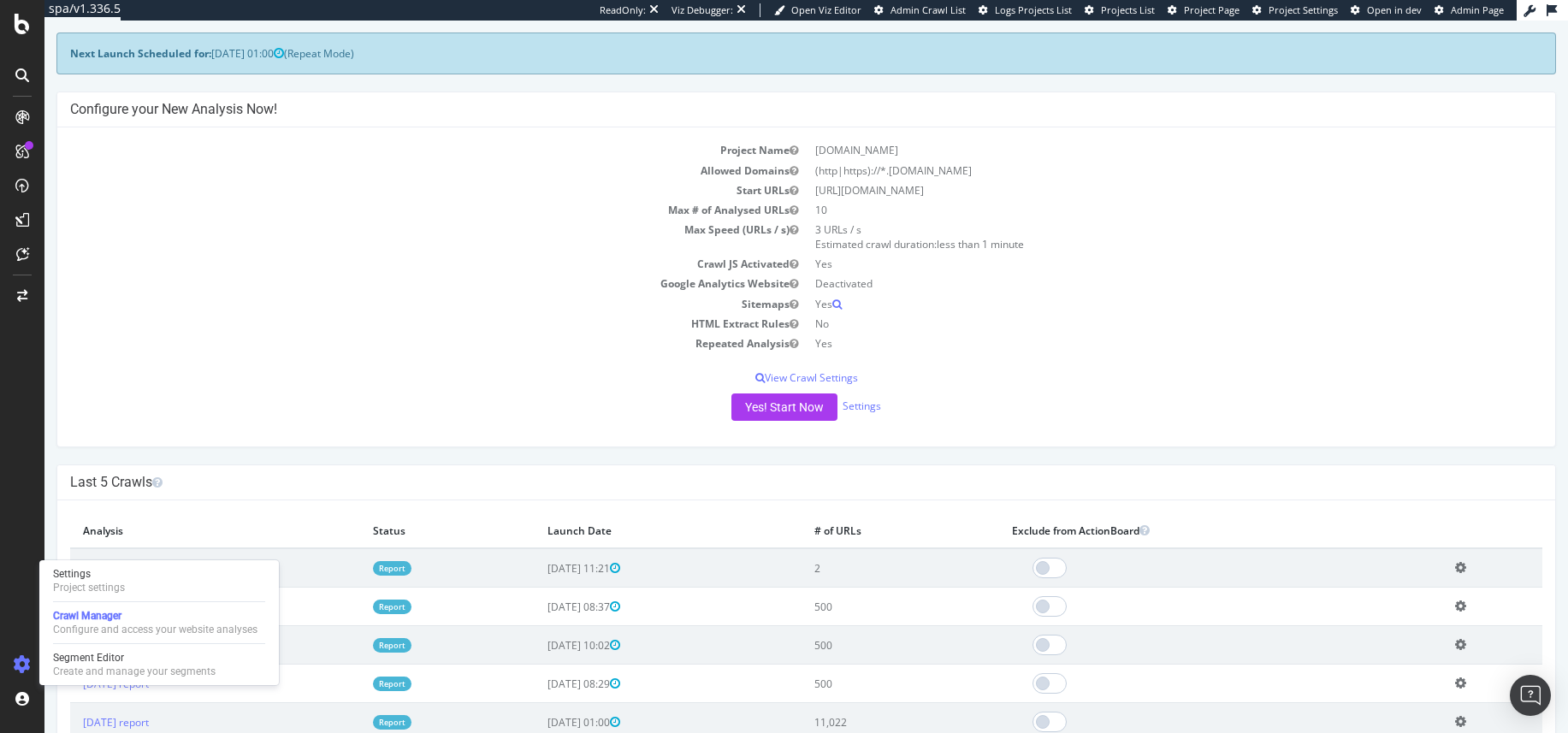
scroll to position [0, 0]
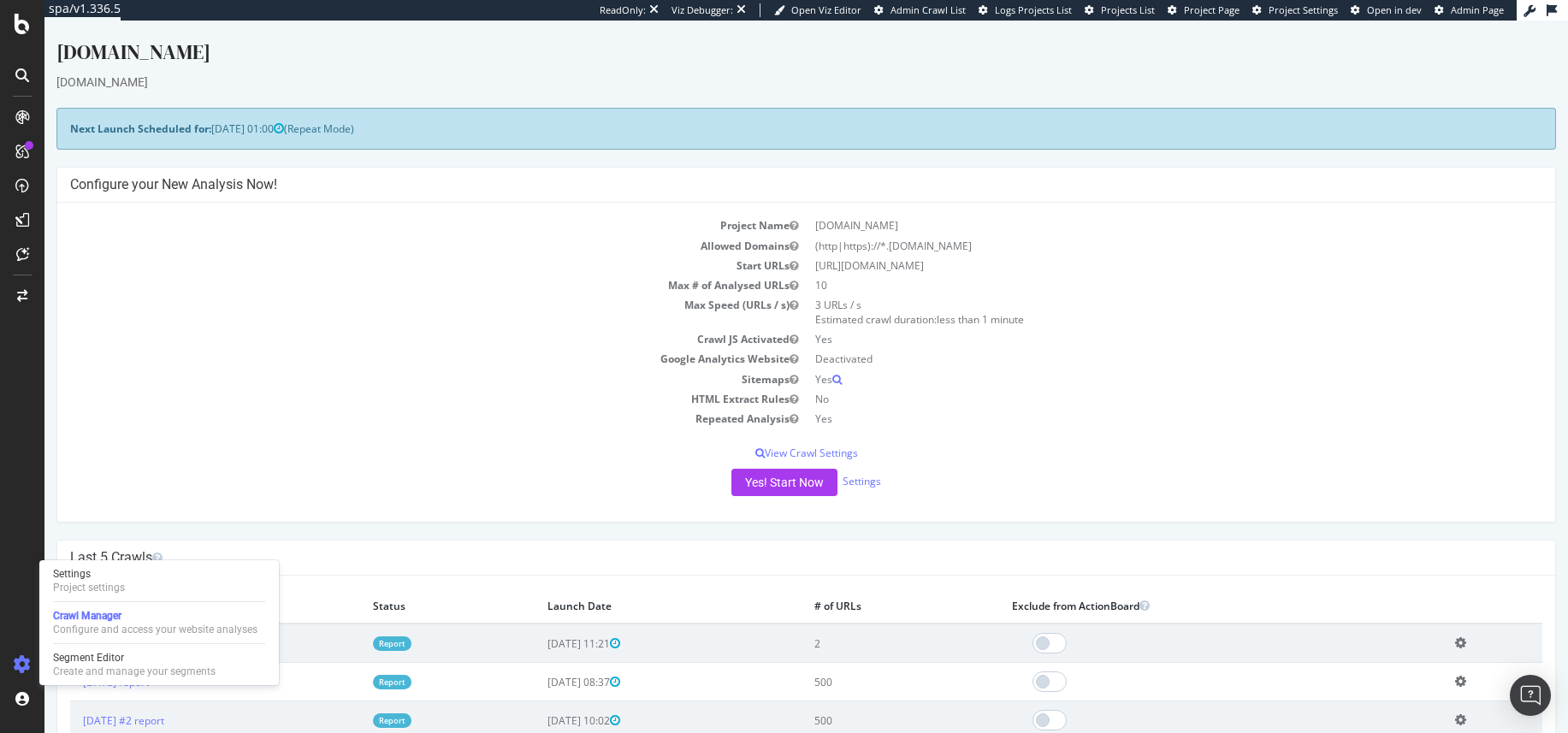
click at [324, 485] on div "Yes! Start Now Settings" at bounding box center [807, 481] width 1472 height 27
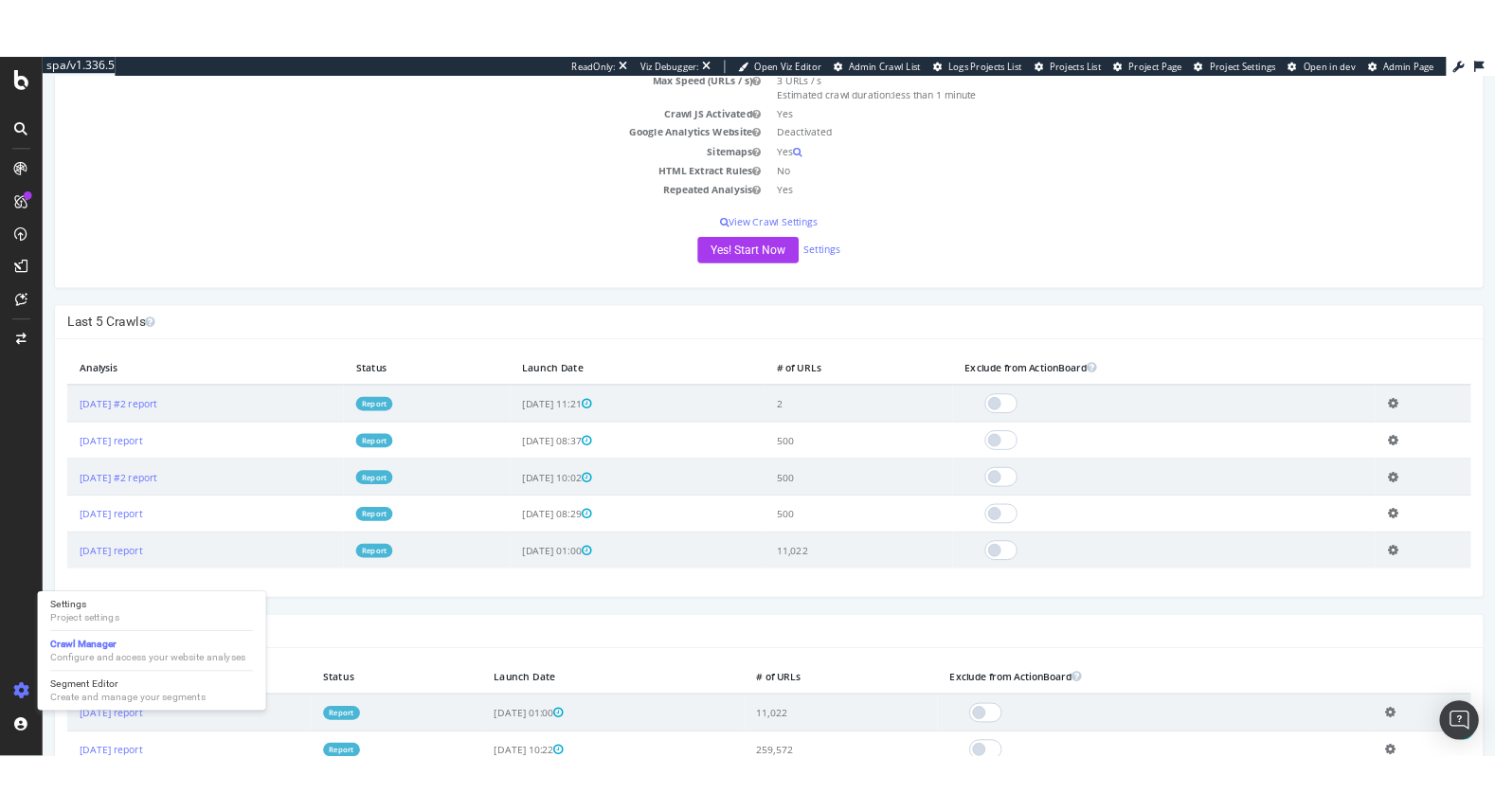
scroll to position [311, 0]
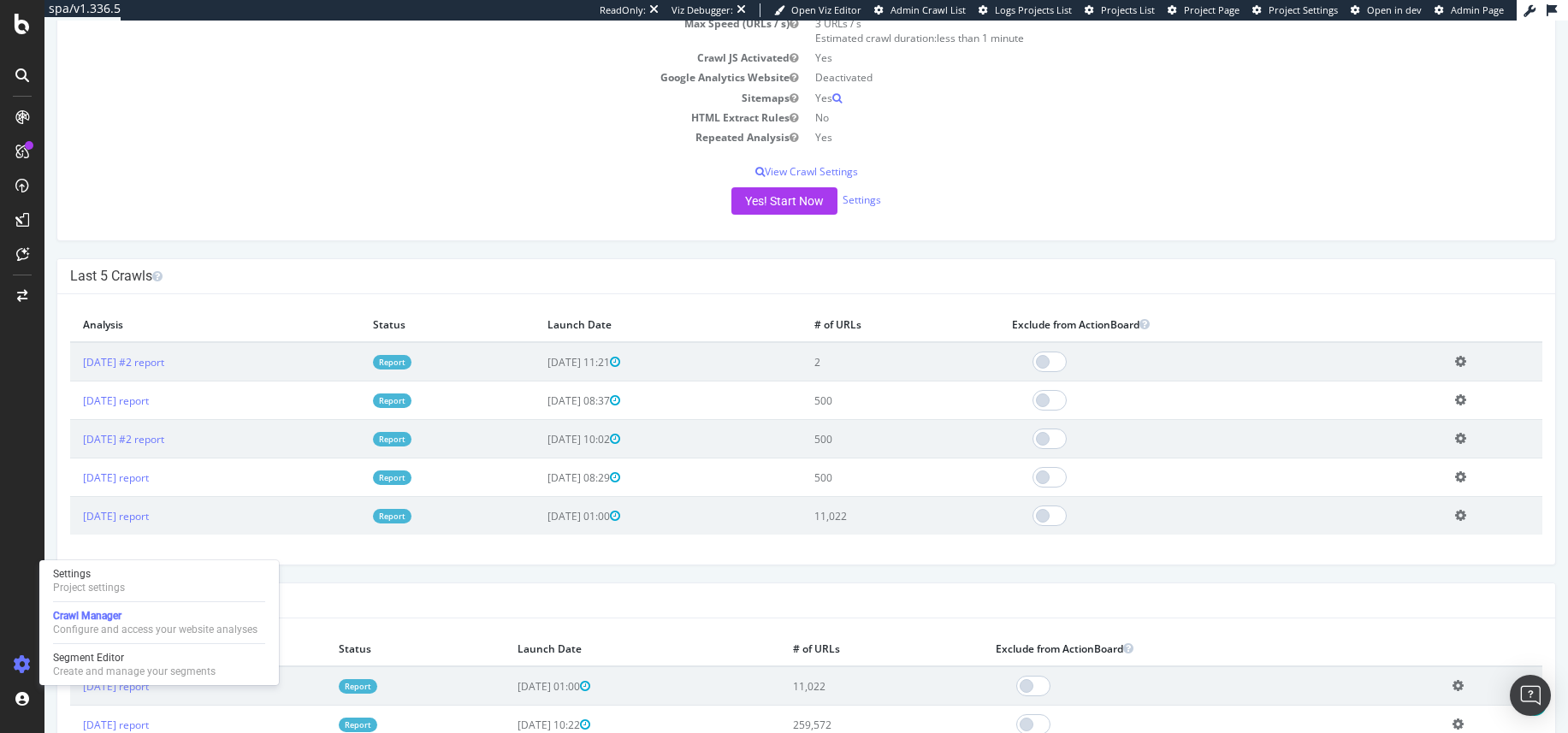
click at [367, 575] on div "www.thewhitecompany.com thewhitecompany.com × × Next Launch Scheduled for: 2025…" at bounding box center [806, 265] width 1524 height 1018
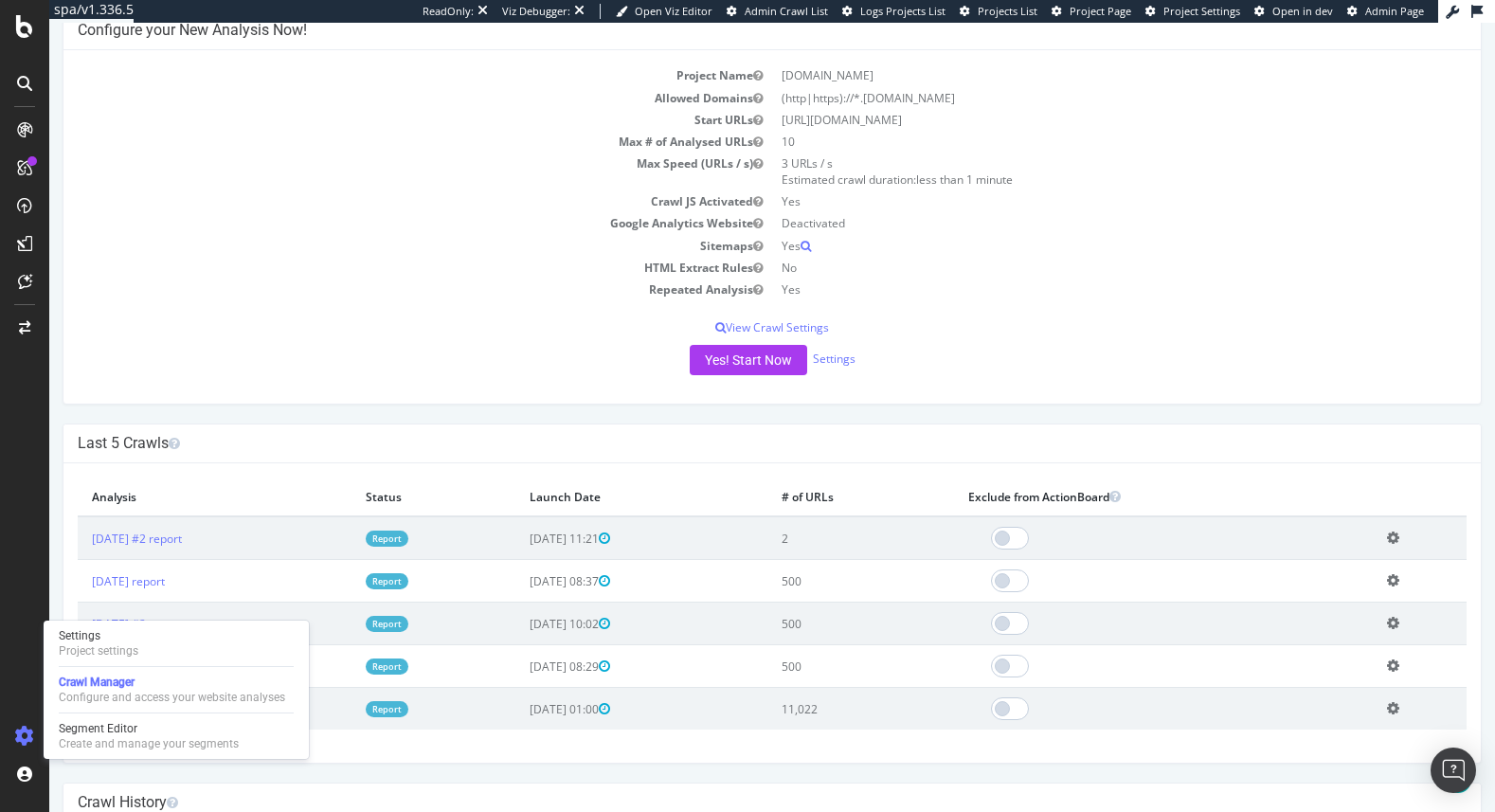
scroll to position [0, 0]
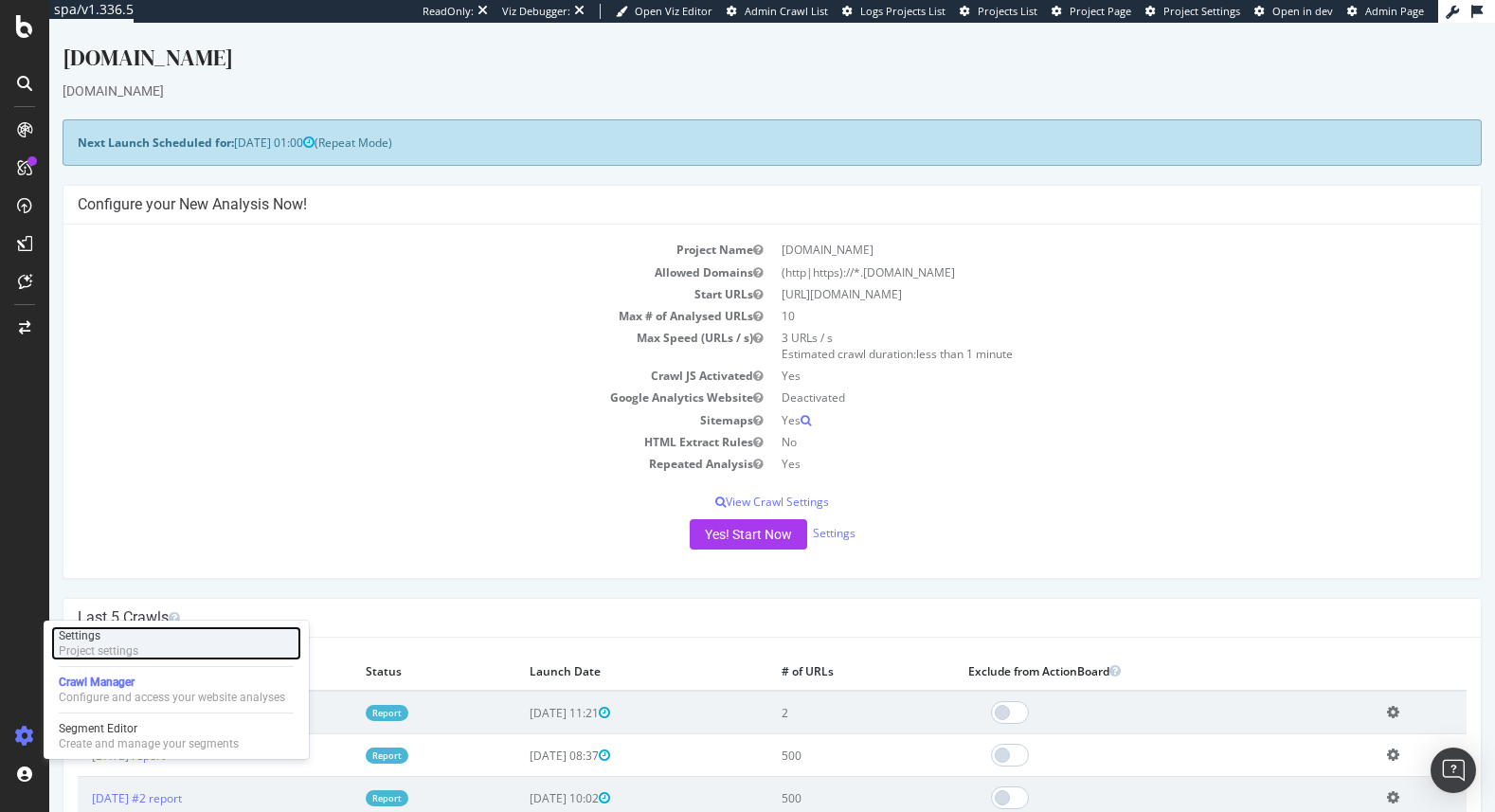
click at [149, 655] on div "Settings Project settings" at bounding box center [176, 642] width 250 height 34
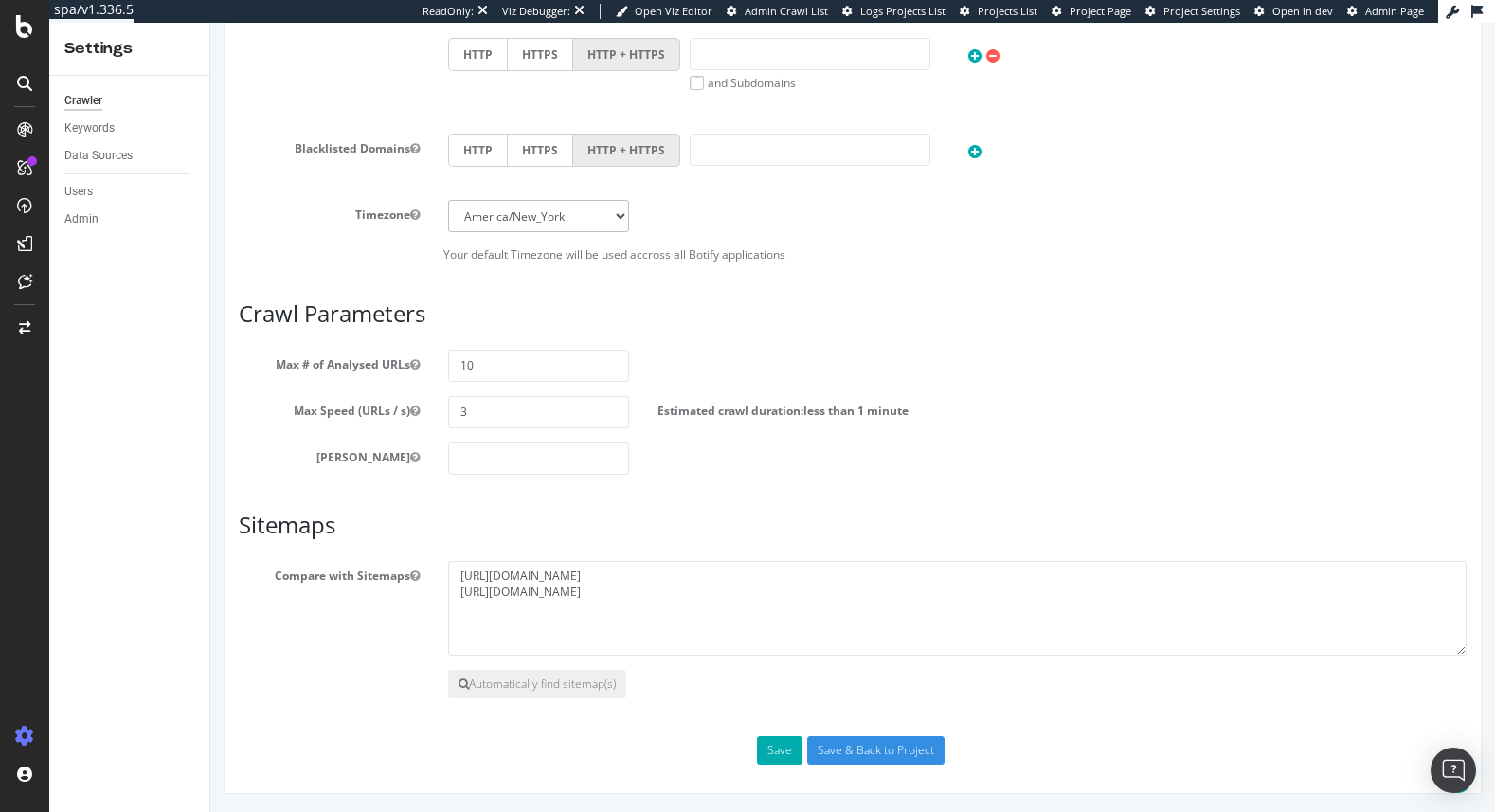
scroll to position [812, 0]
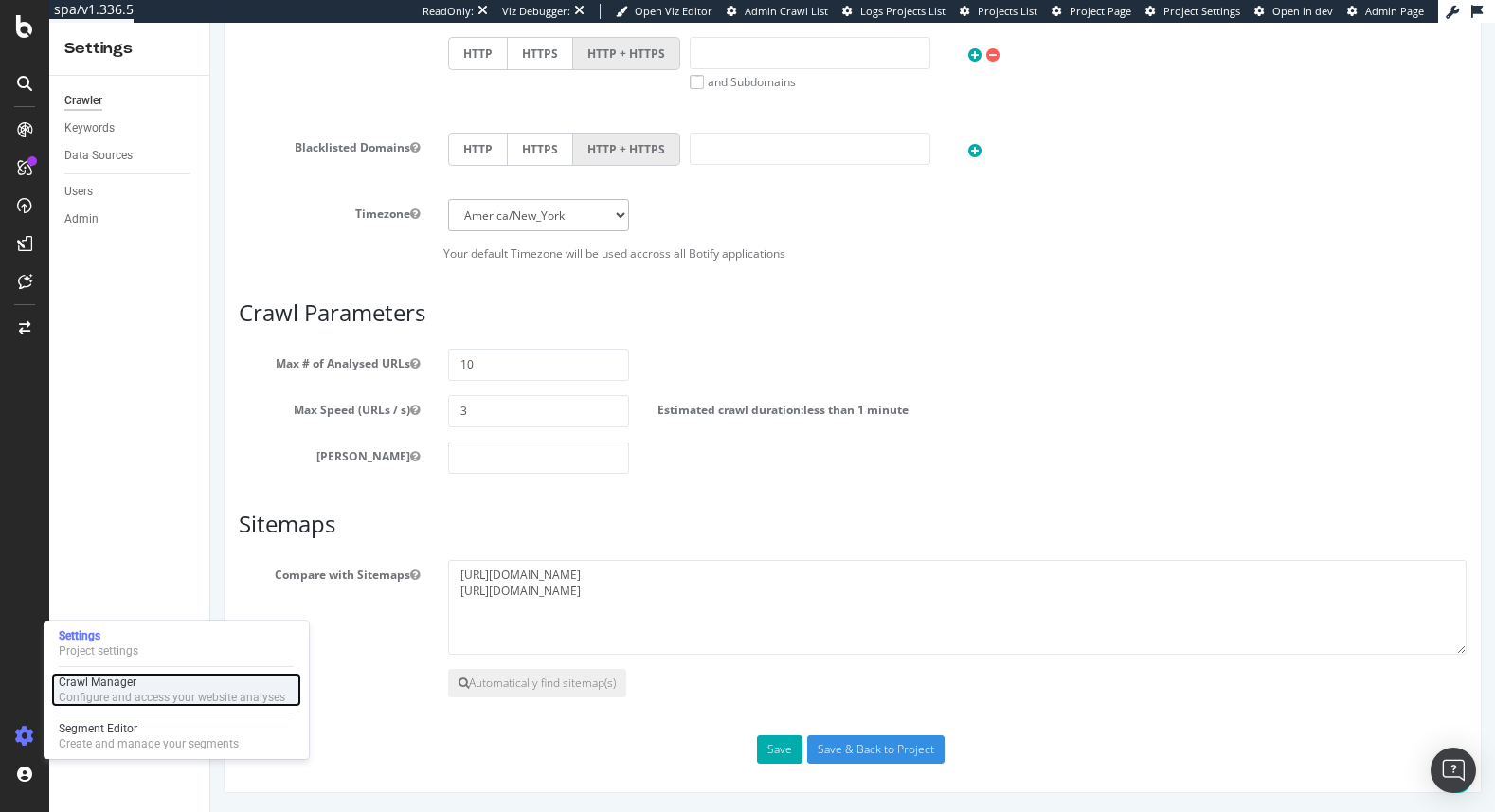
click at [124, 690] on div "Configure and access your website analyses" at bounding box center [172, 697] width 227 height 15
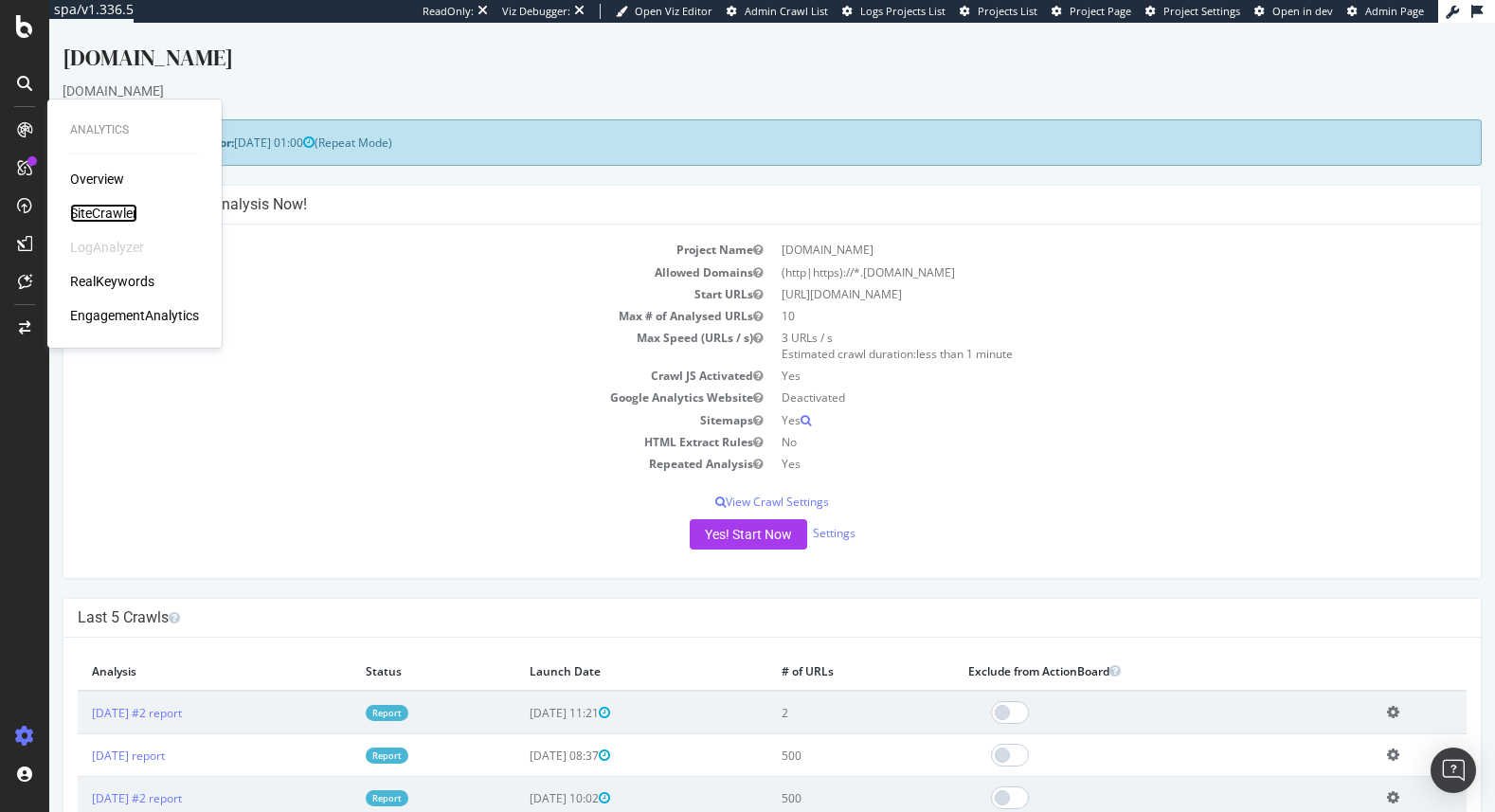
click at [100, 211] on div "SiteCrawler" at bounding box center [104, 213] width 68 height 19
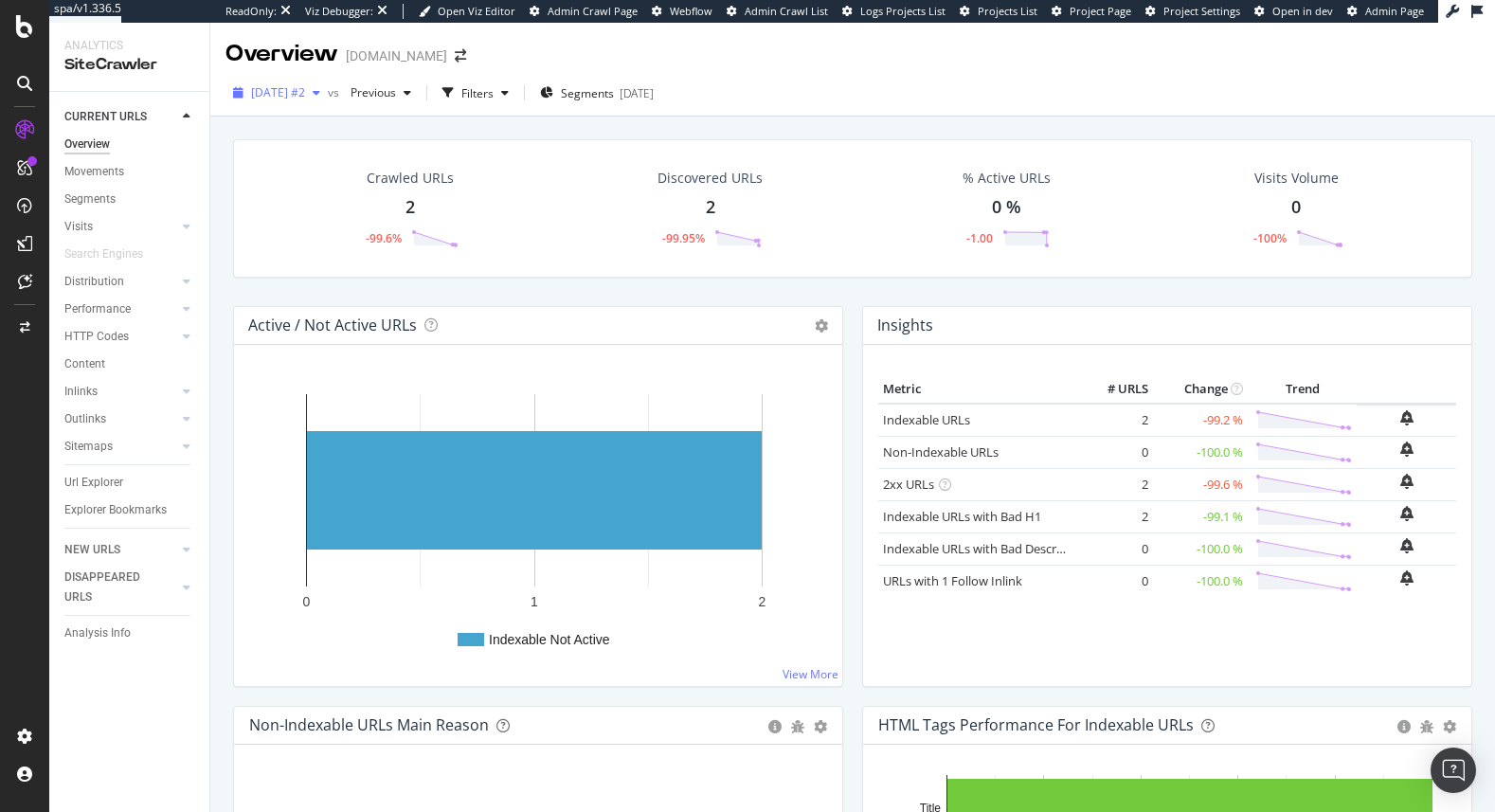
click at [291, 83] on div "[DATE] #2" at bounding box center [277, 93] width 102 height 28
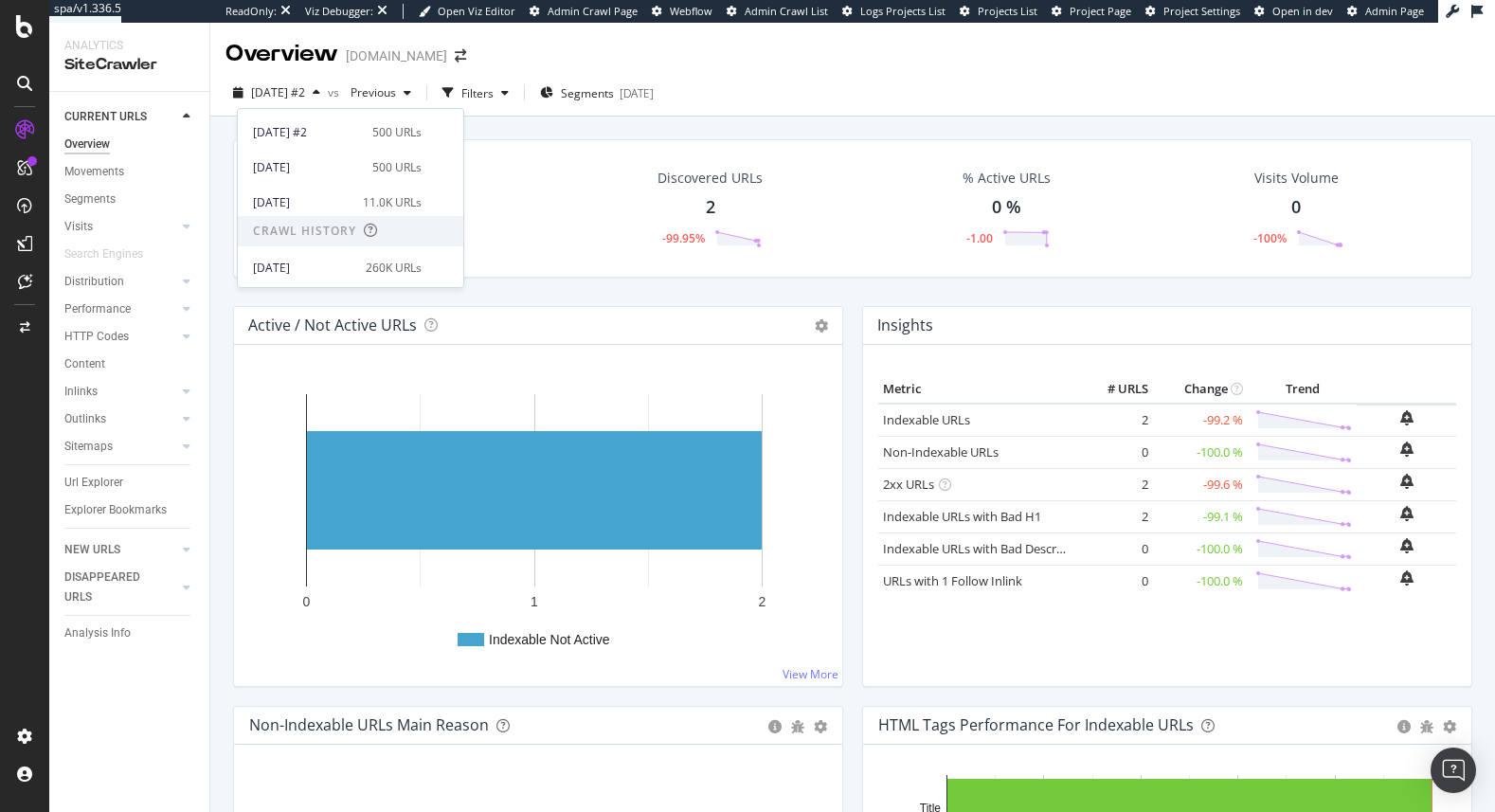
scroll to position [100, 0]
click at [326, 197] on div "[DATE]" at bounding box center [302, 201] width 98 height 17
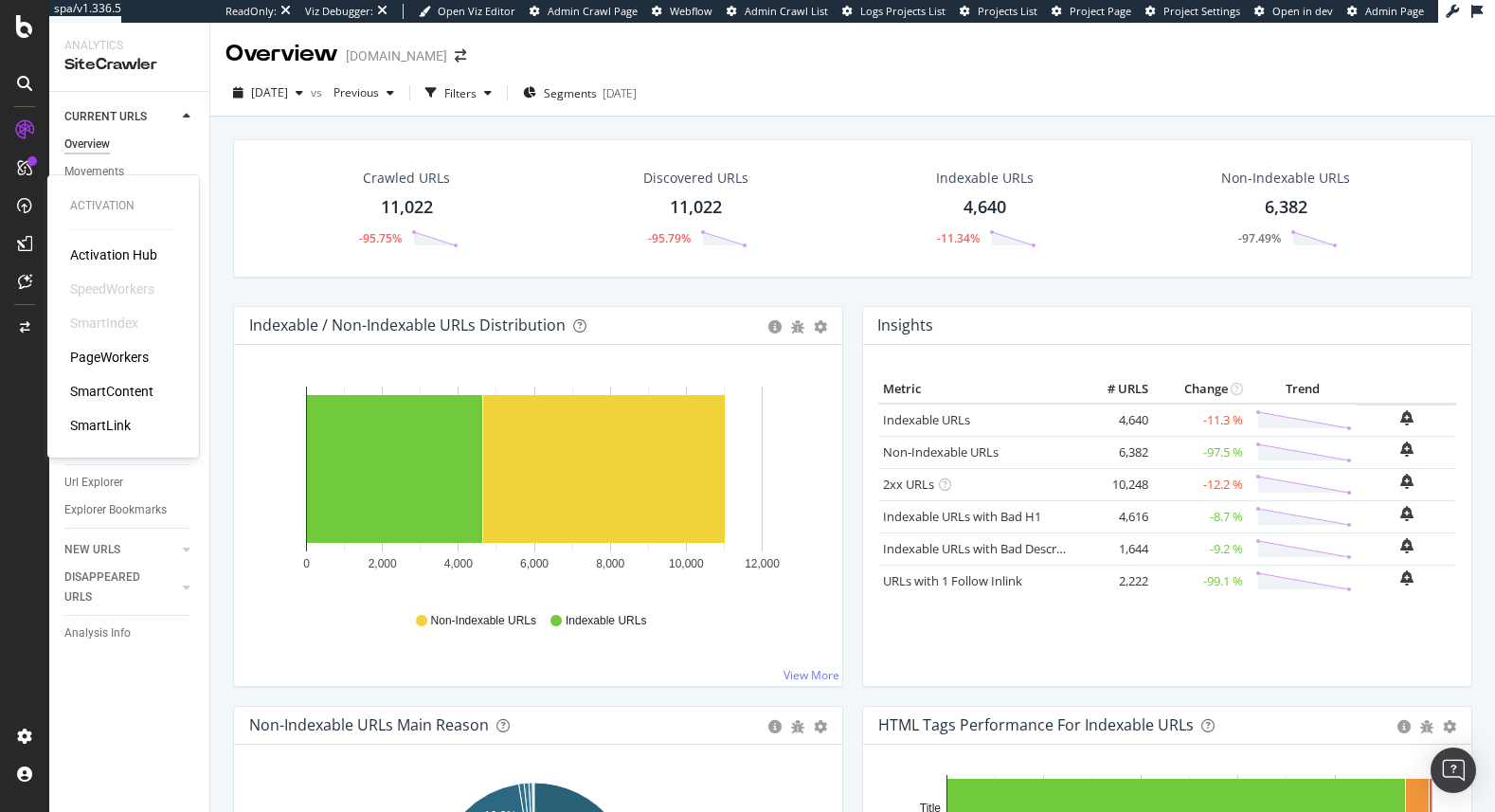
click at [103, 363] on div "PageWorkers" at bounding box center [110, 357] width 79 height 19
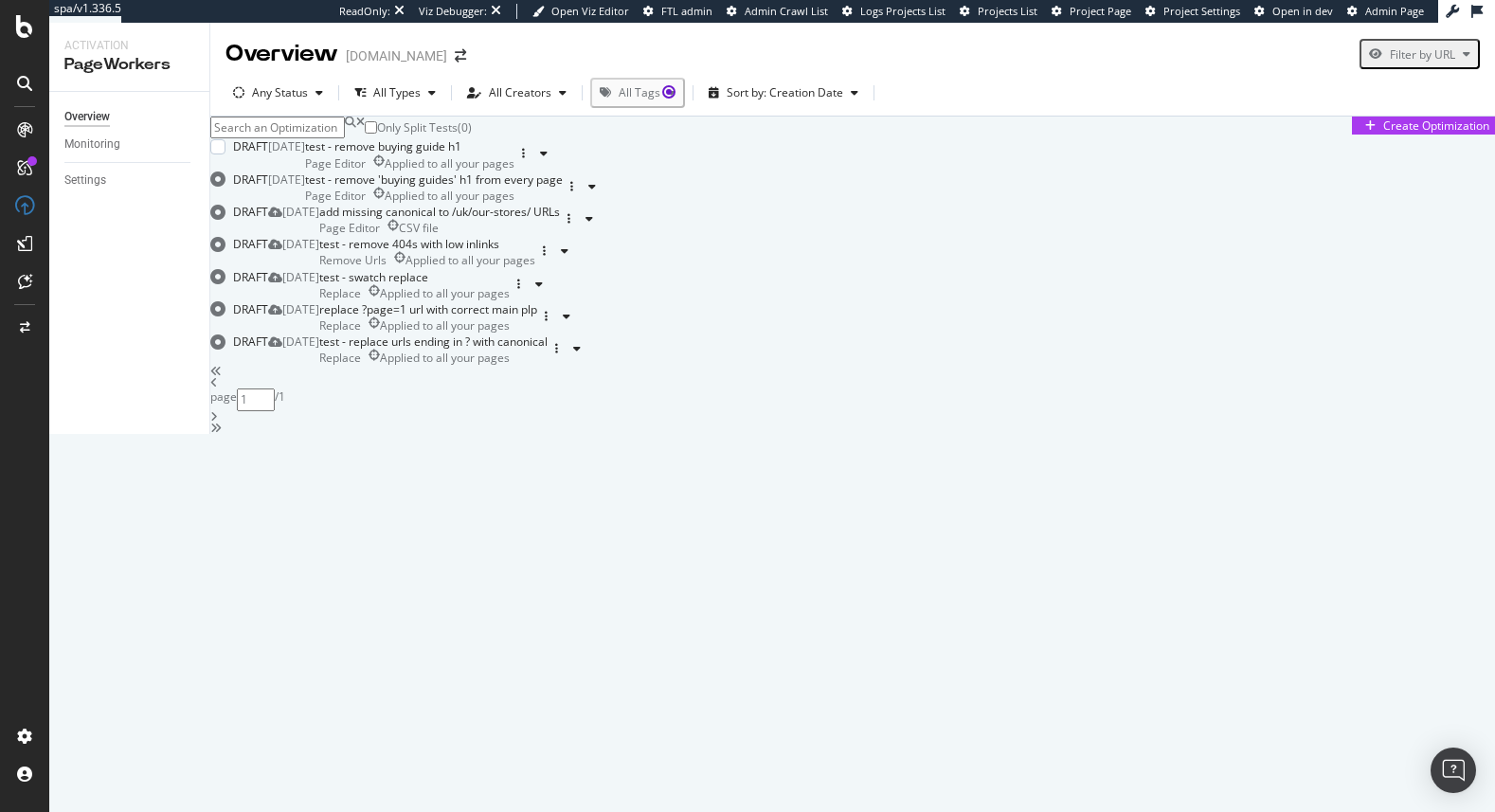
click at [514, 154] on div "test - remove buying guide h1" at bounding box center [409, 146] width 209 height 16
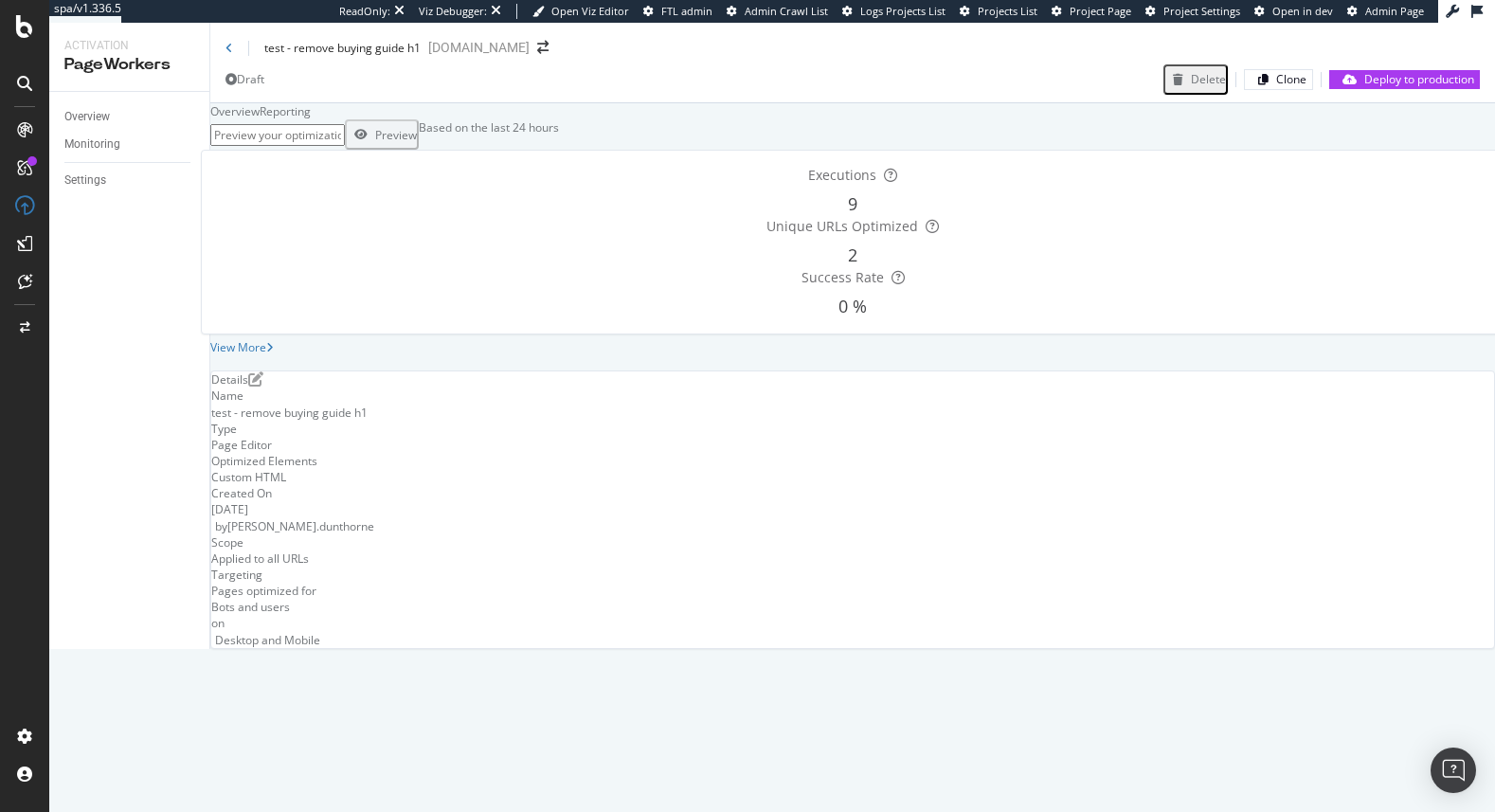
click at [340, 146] on input "url" at bounding box center [277, 135] width 134 height 22
paste input "[URL][DOMAIN_NAME]"
click at [417, 143] on div "Preview" at bounding box center [395, 135] width 41 height 16
click at [344, 146] on input "[URL][DOMAIN_NAME]" at bounding box center [277, 135] width 134 height 22
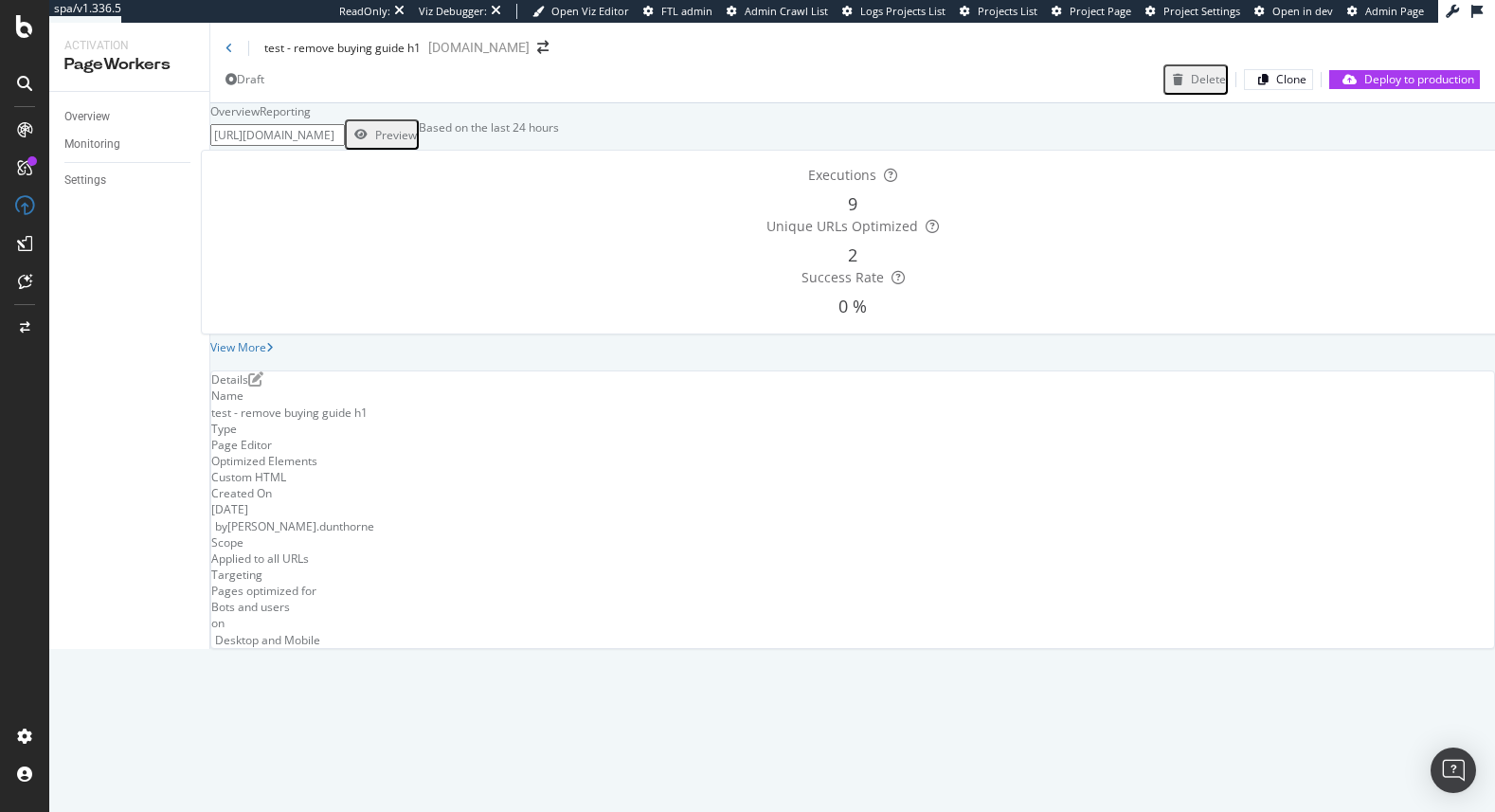
click at [344, 146] on input "[URL][DOMAIN_NAME]" at bounding box center [277, 135] width 134 height 22
paste input "Candles-and-Fragrance/Our-Fragrances/c/aromatic-fragrances"
type input "https://www.thewhitecompany.com/uk/Candles-and-Fragrance/Our-Fragrances/c/aroma…"
click at [417, 143] on div "Preview" at bounding box center [395, 135] width 41 height 16
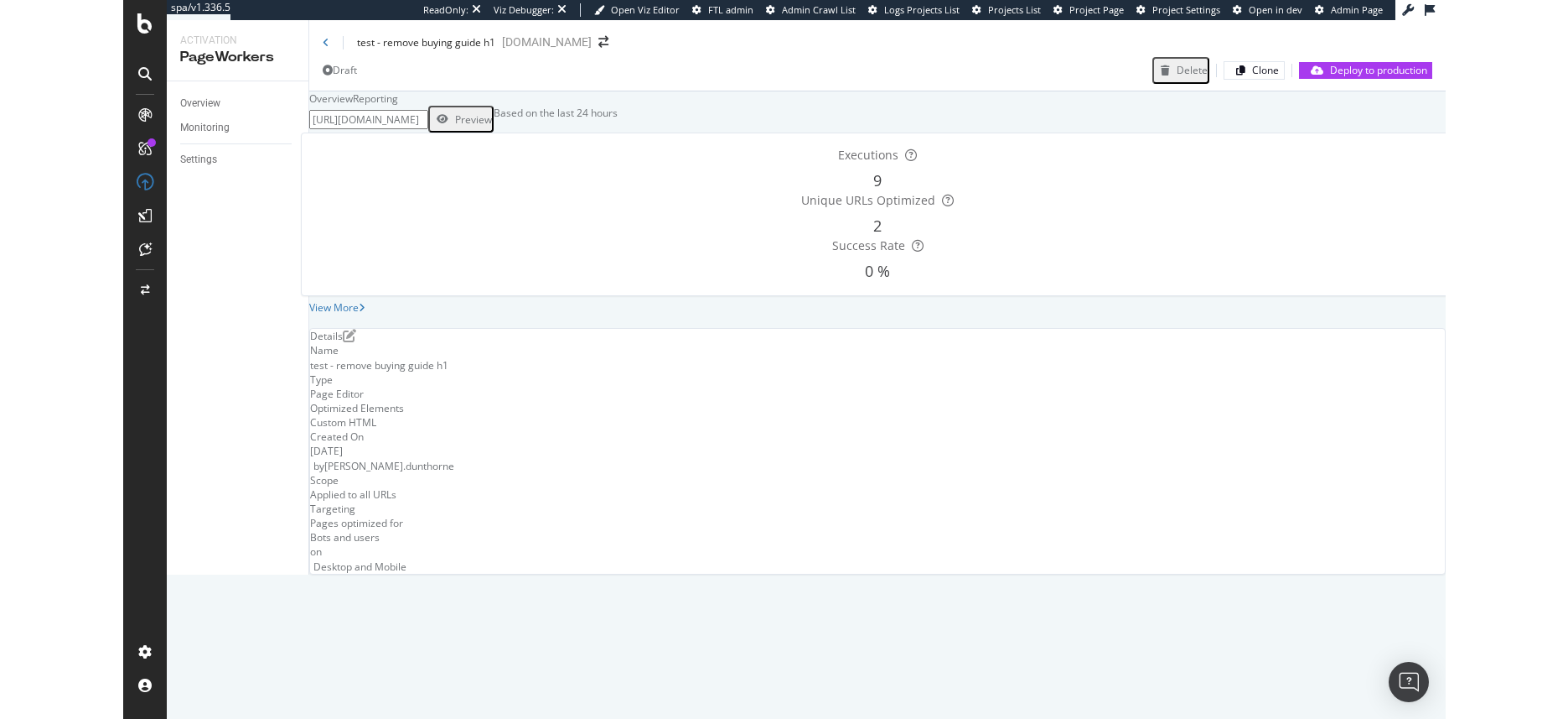
scroll to position [0, 0]
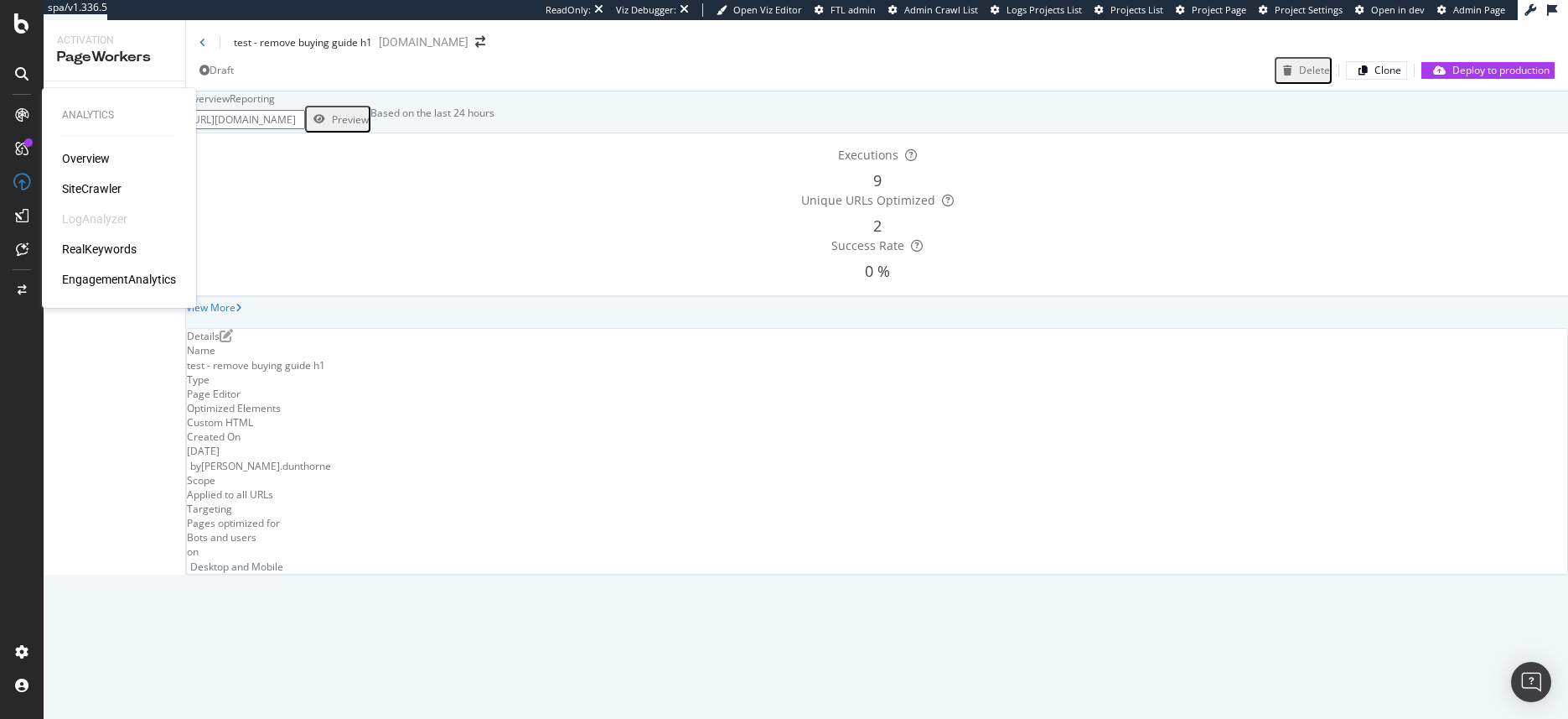
click at [102, 185] on div "SiteCrawler" at bounding box center [92, 189] width 60 height 17
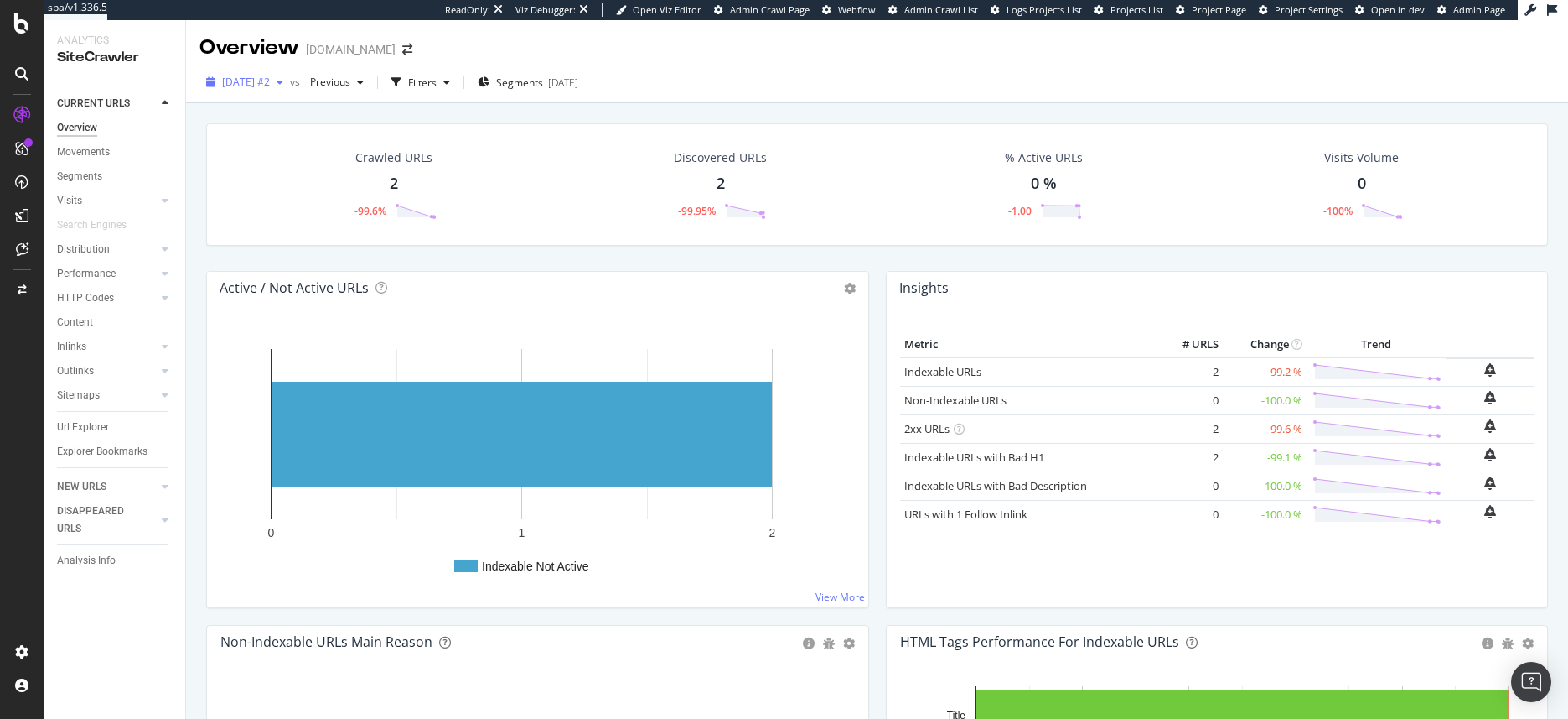
click at [270, 77] on span "[DATE] #2" at bounding box center [246, 81] width 48 height 15
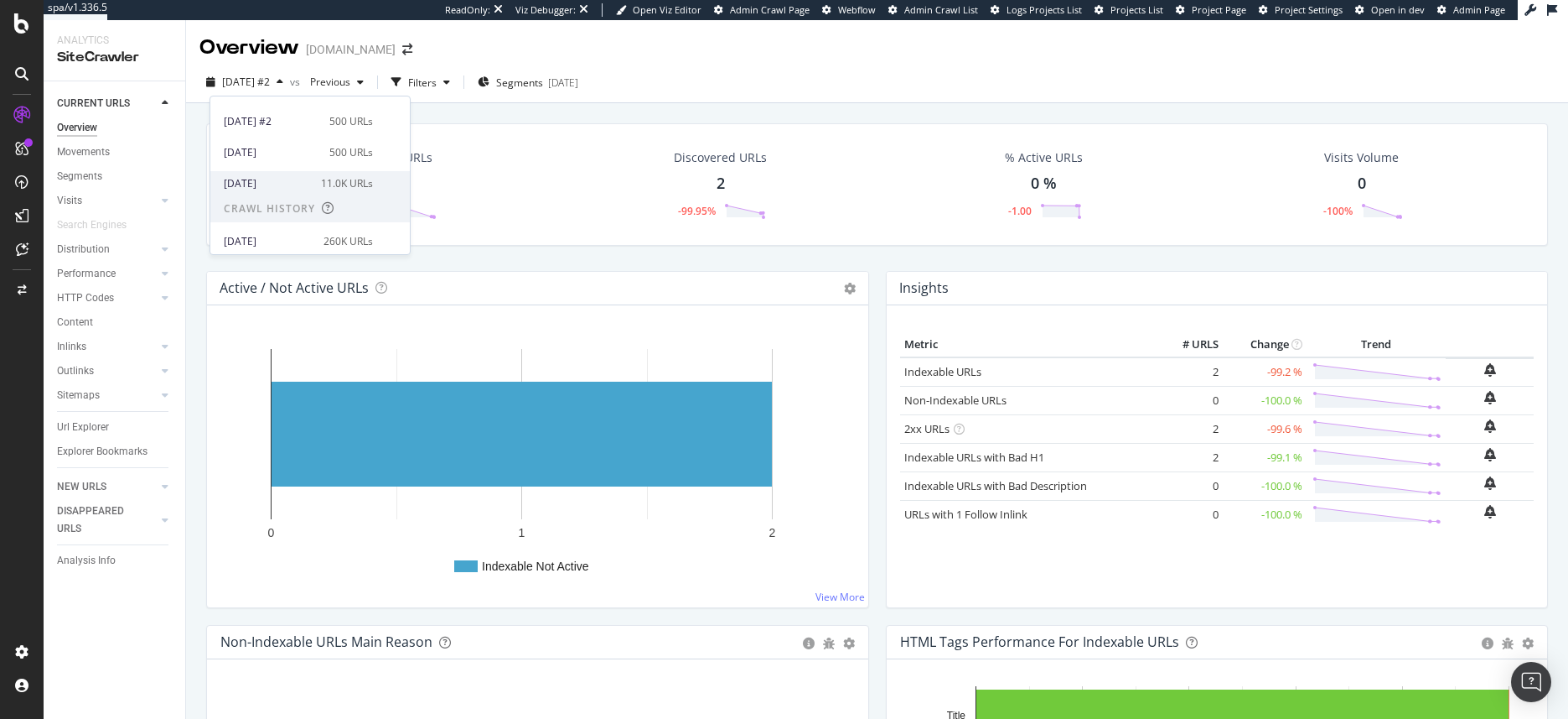
scroll to position [89, 0]
click at [327, 229] on div "260K URLs" at bounding box center [348, 236] width 50 height 15
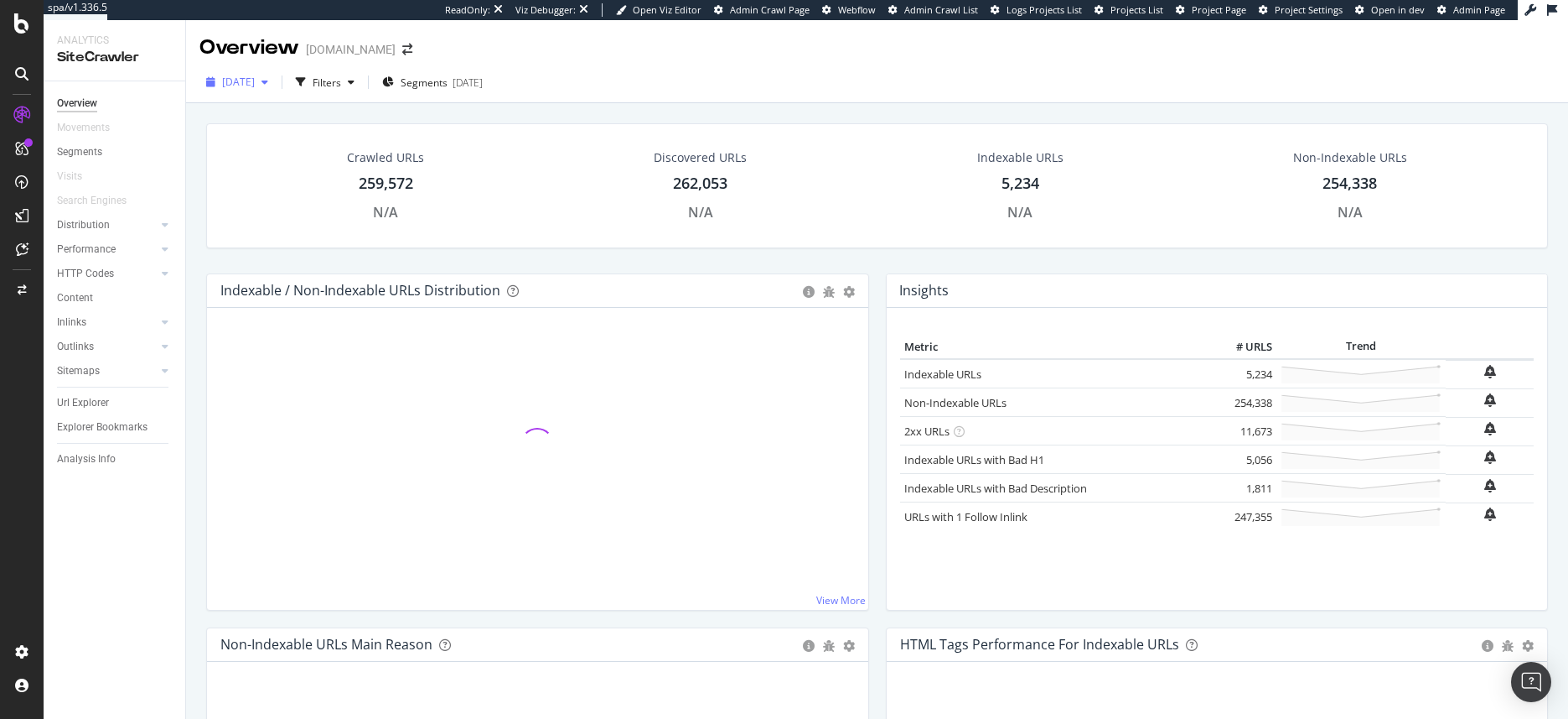
click at [254, 87] on span "[DATE]" at bounding box center [238, 81] width 32 height 15
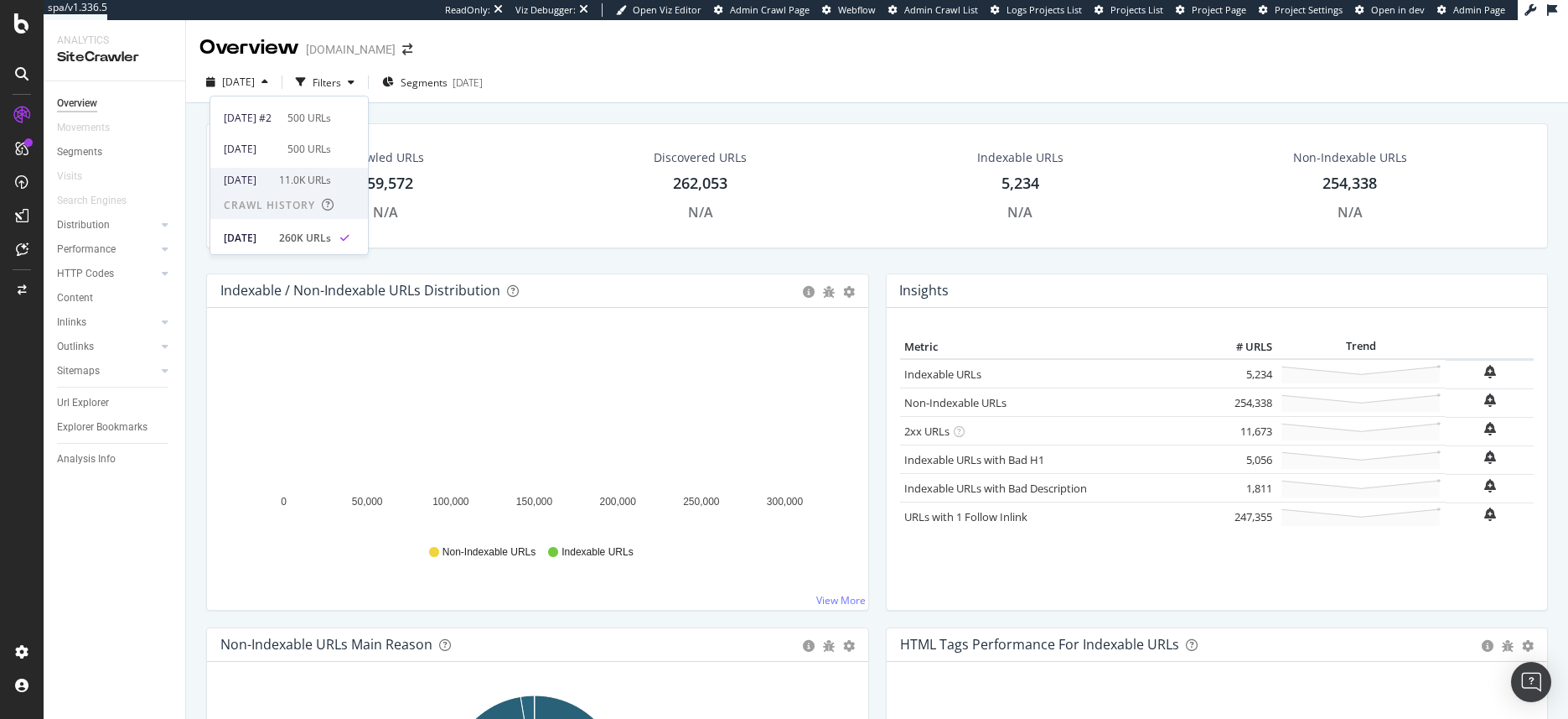
scroll to position [85, 0]
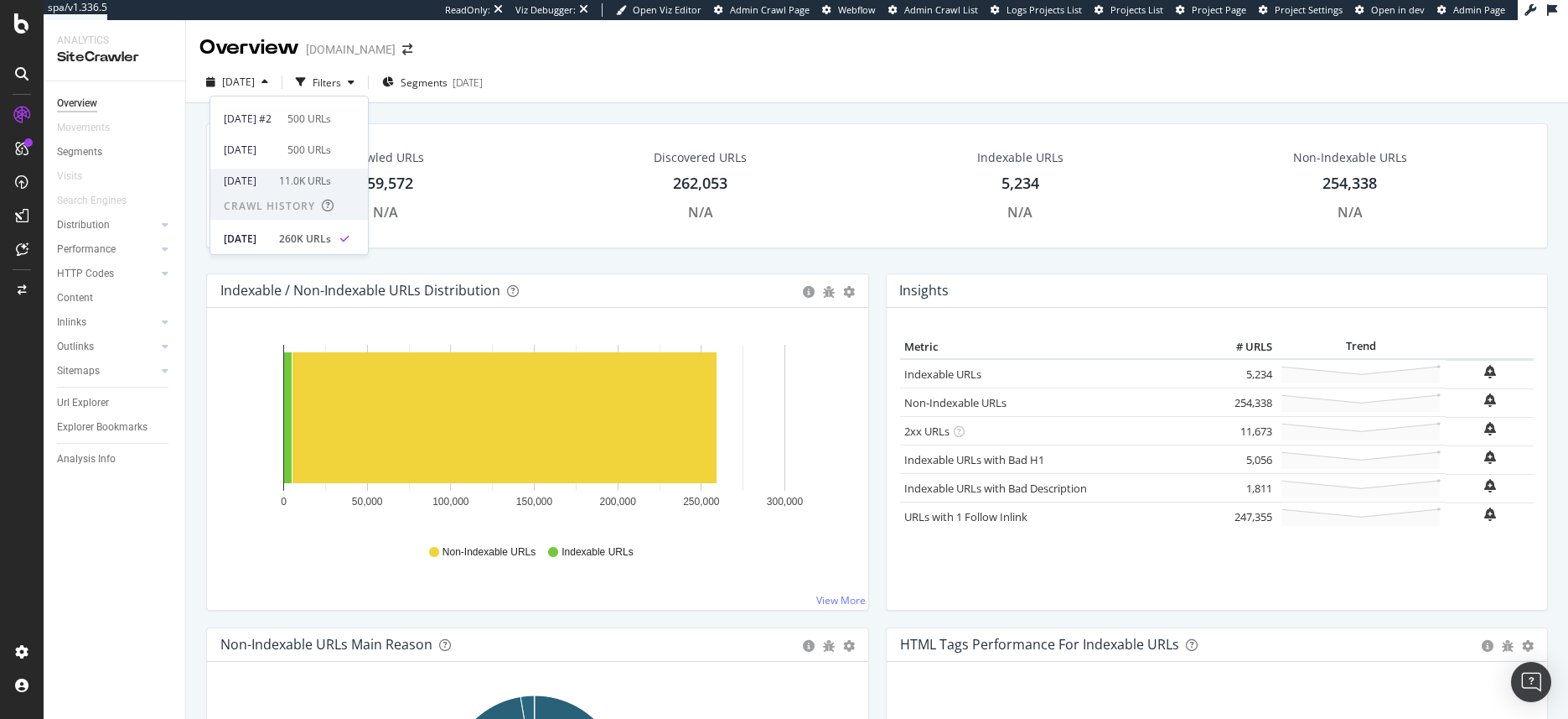
click at [331, 181] on div "11.0K URLs" at bounding box center [305, 181] width 52 height 15
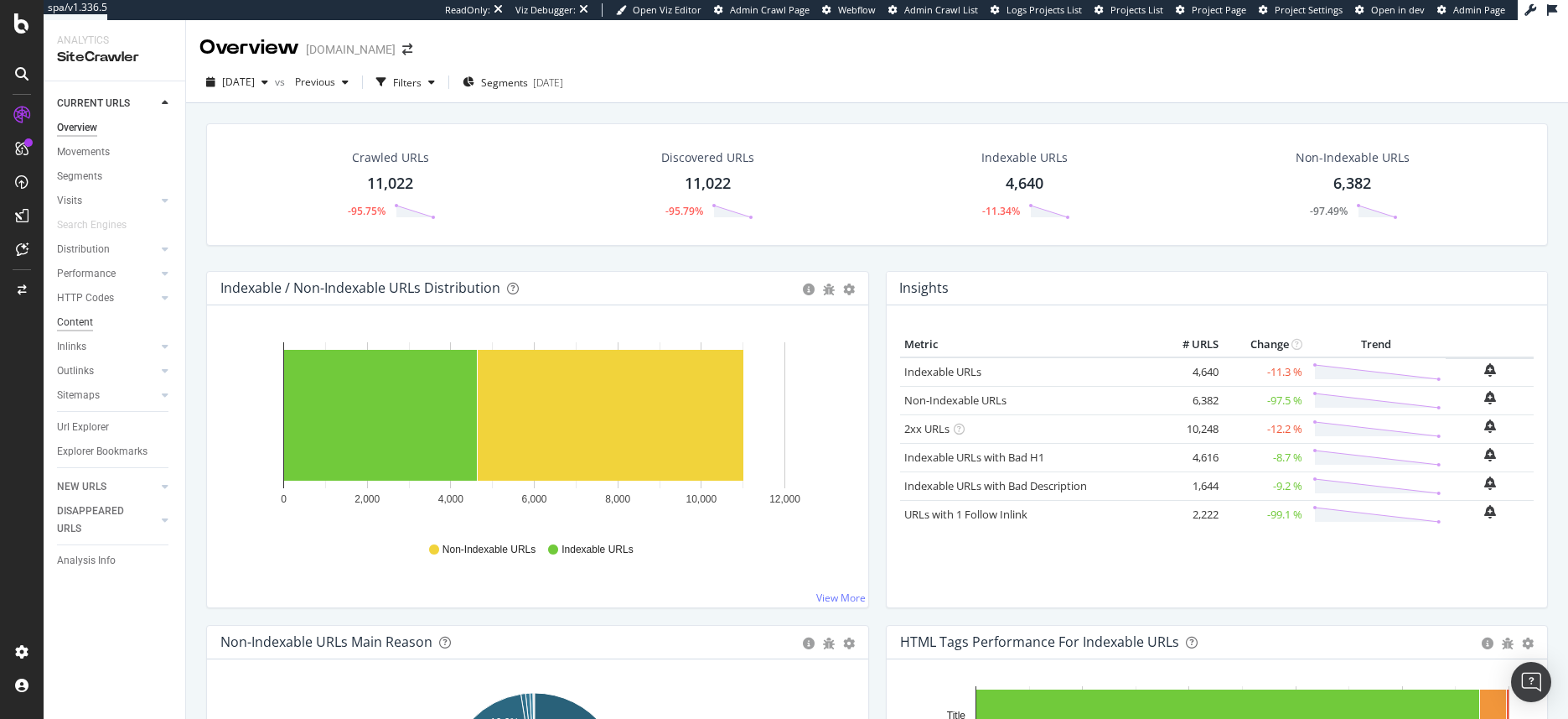
click at [89, 325] on div "Content" at bounding box center [75, 322] width 36 height 18
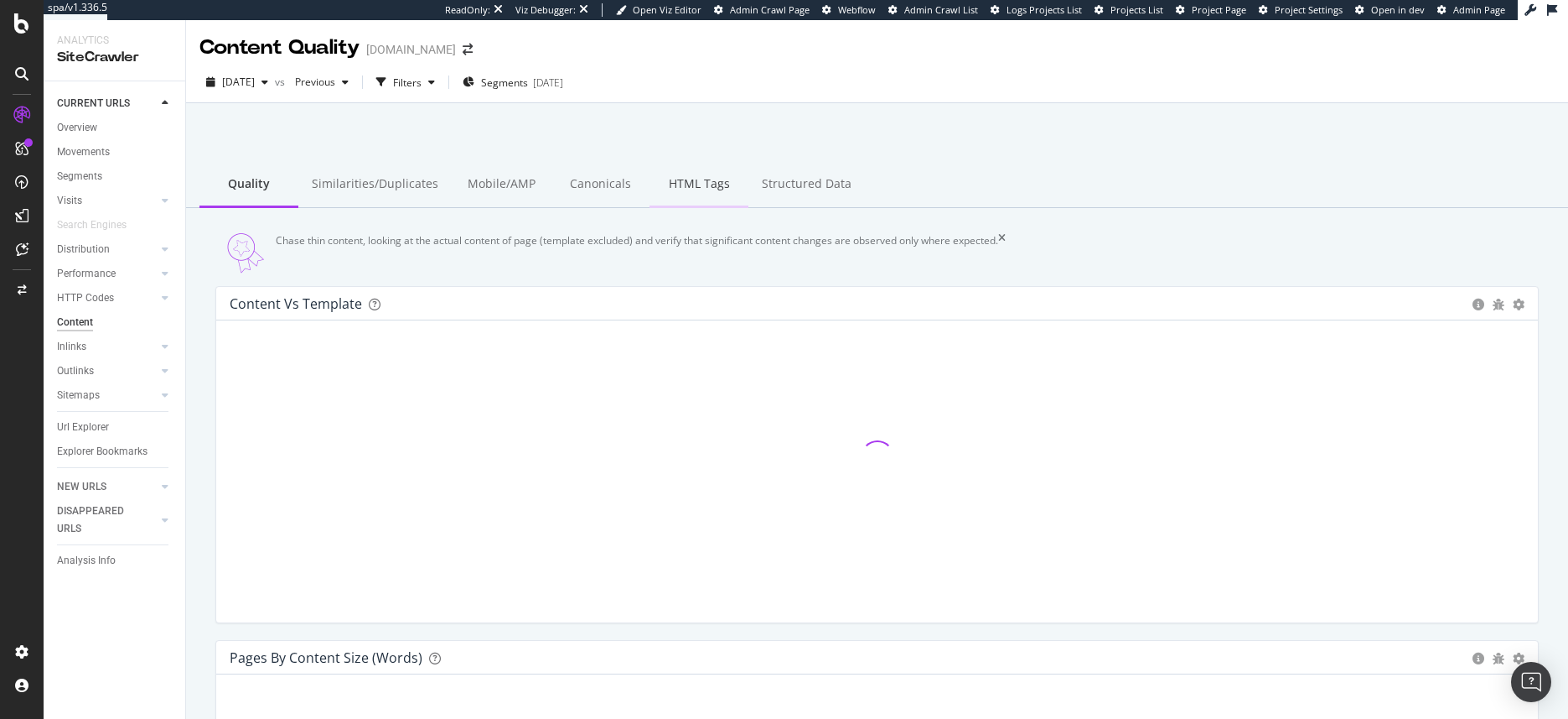
click at [694, 186] on div "HTML Tags" at bounding box center [699, 185] width 99 height 46
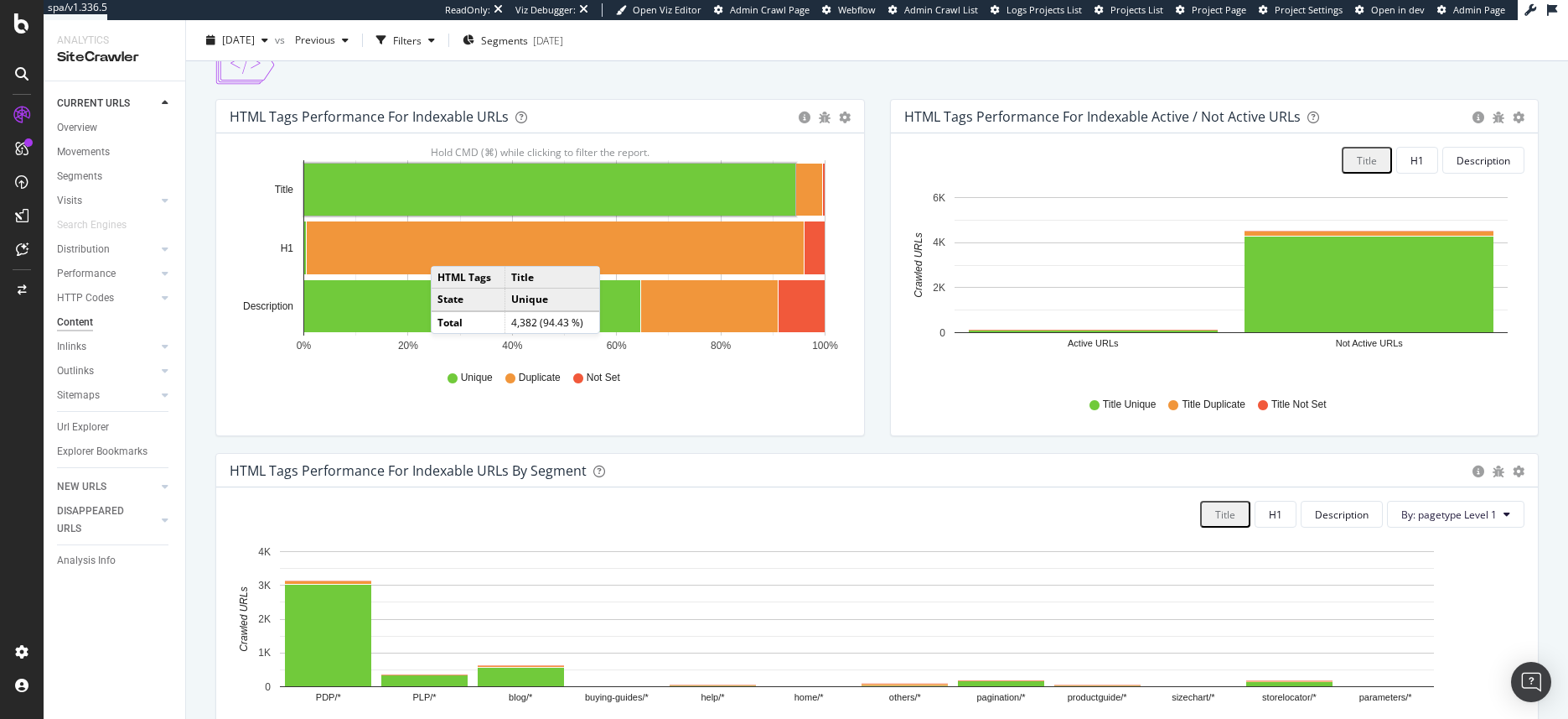
scroll to position [277, 0]
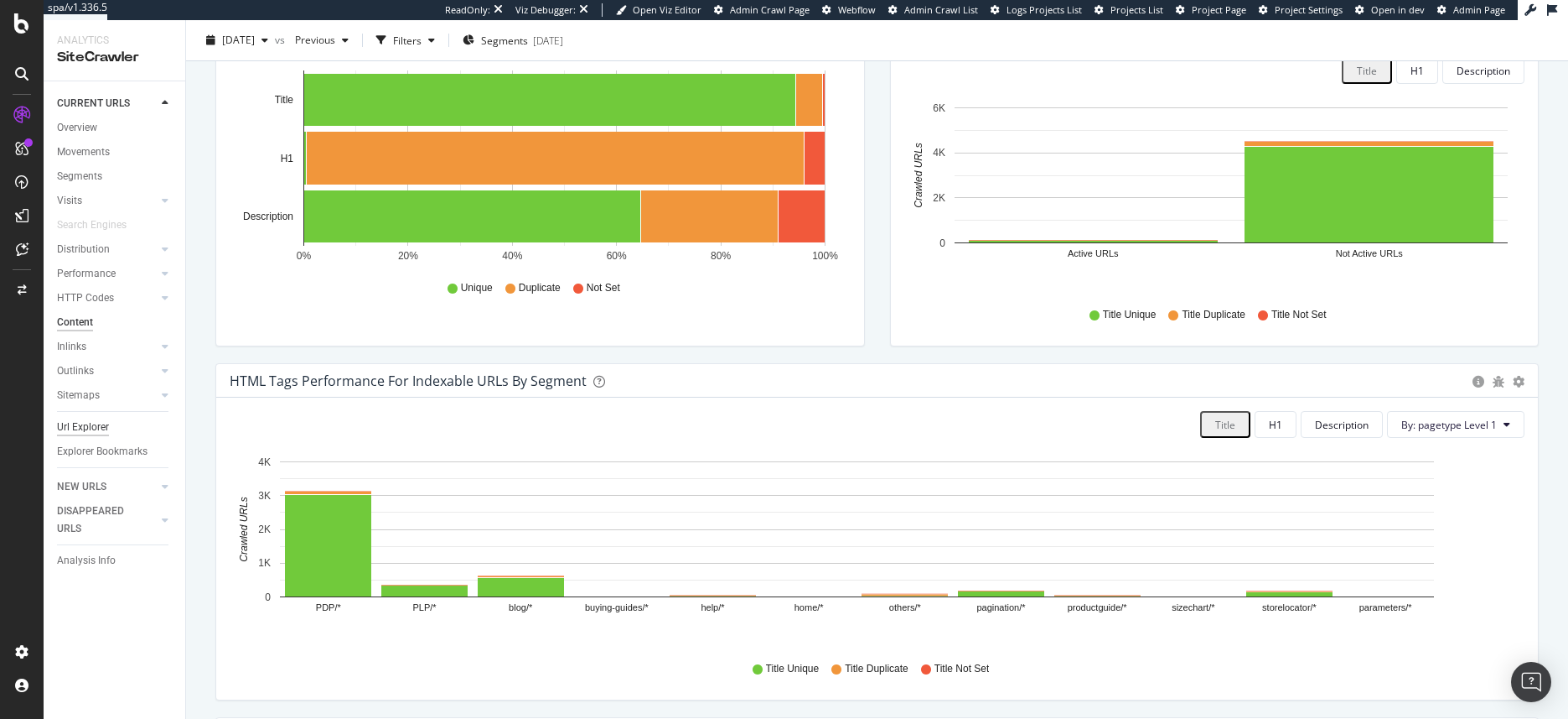
click at [78, 431] on div "Url Explorer" at bounding box center [83, 427] width 52 height 18
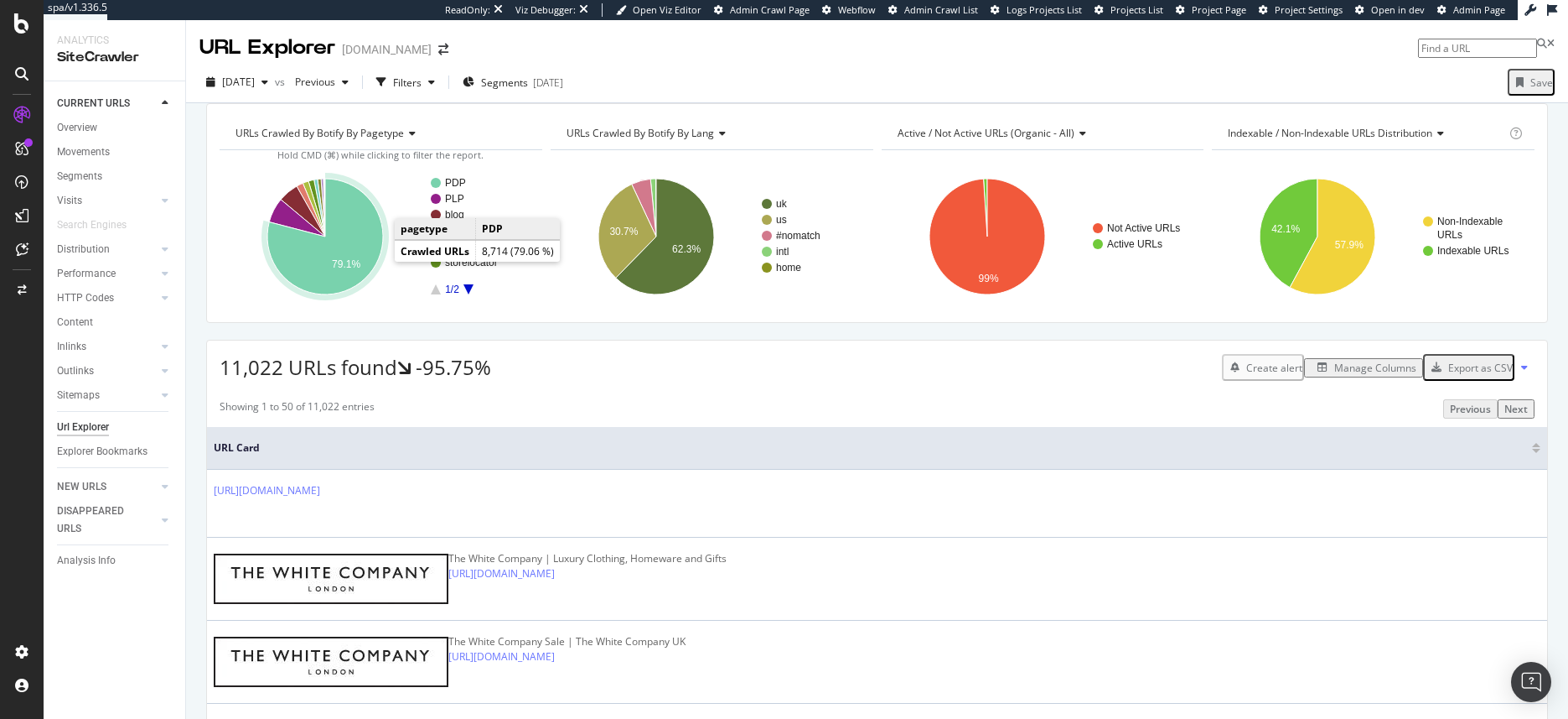
click at [347, 243] on icon "A chart." at bounding box center [325, 237] width 116 height 116
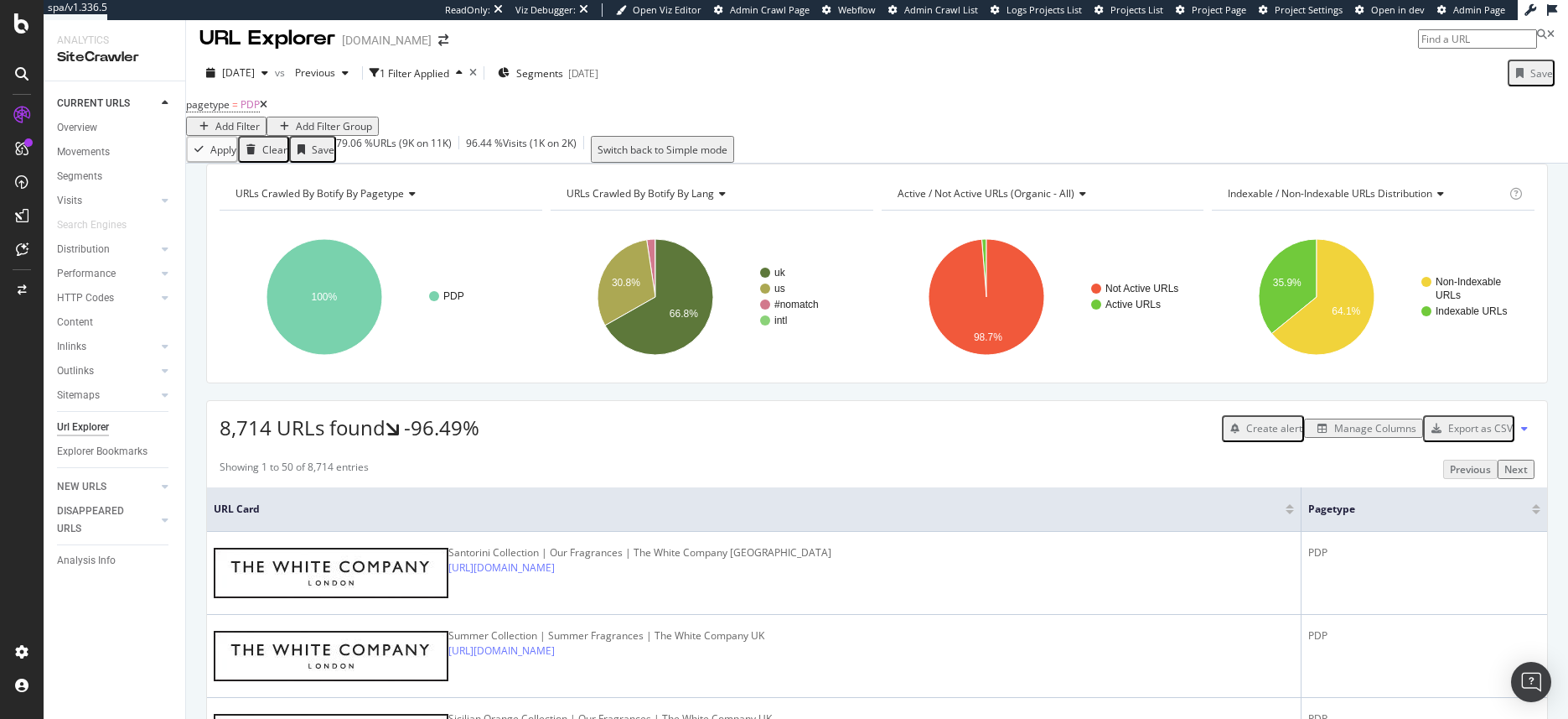
scroll to position [8, 0]
click at [1349, 437] on div "Manage Columns" at bounding box center [1375, 430] width 82 height 15
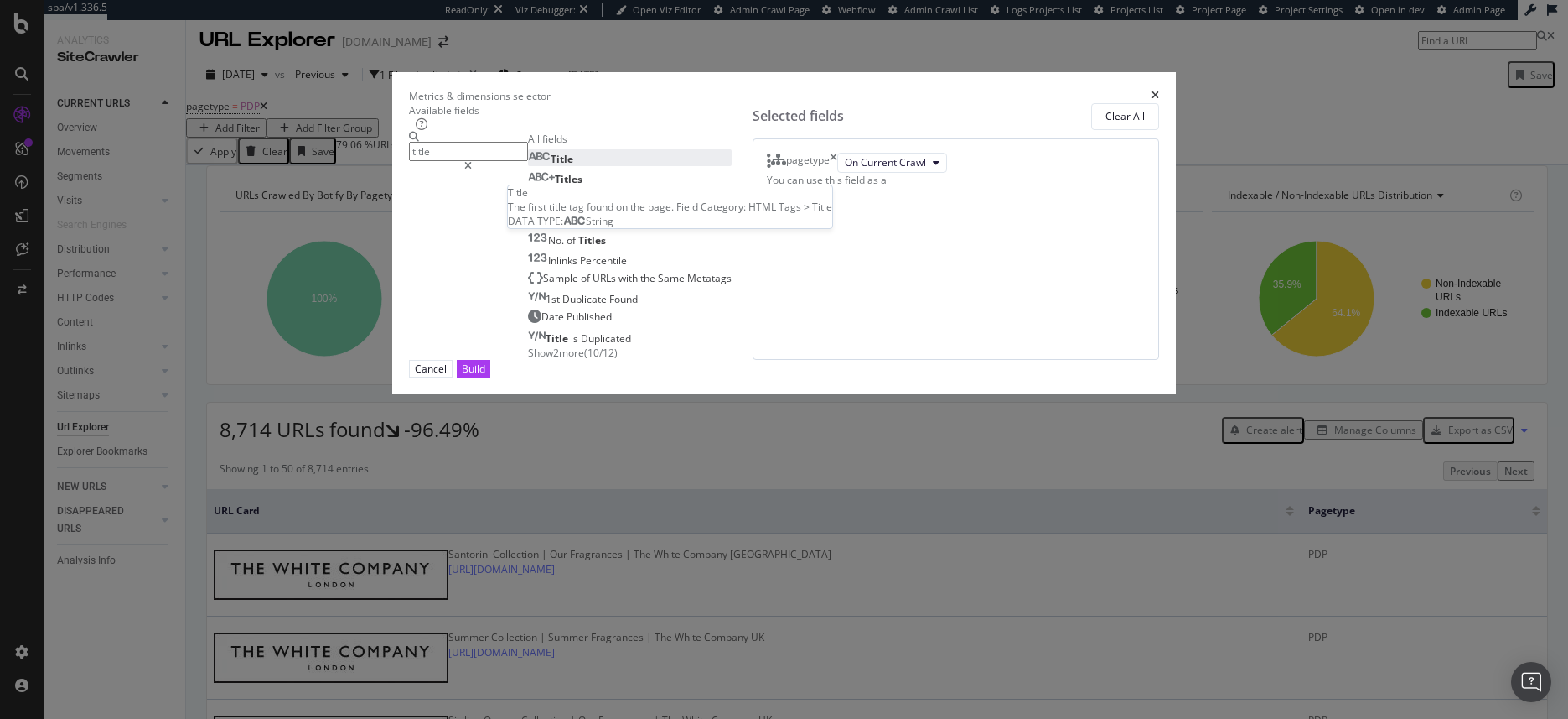
type input "title"
click at [532, 166] on div "Title" at bounding box center [551, 159] width 45 height 15
click at [486, 376] on div "Build" at bounding box center [473, 368] width 23 height 15
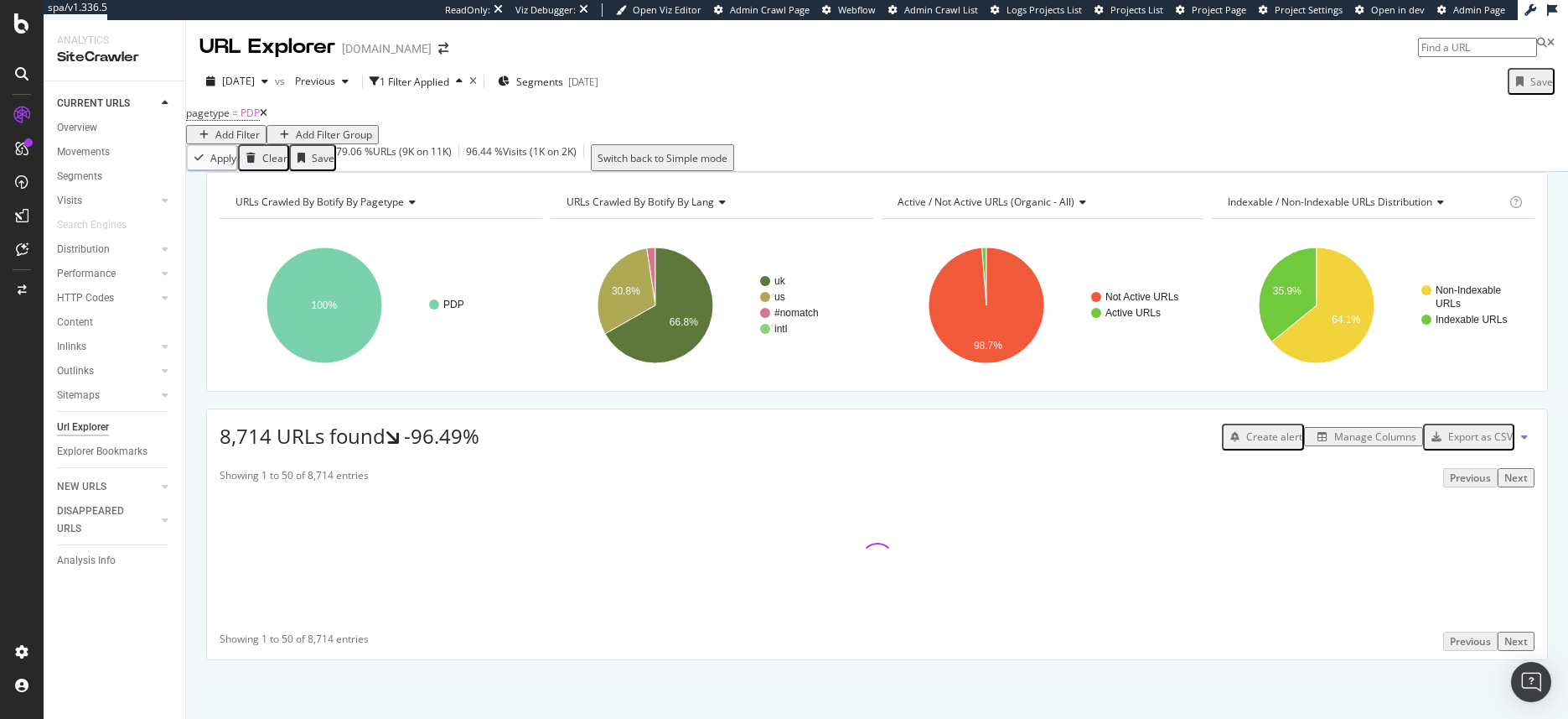
click at [1340, 443] on div "Manage Columns" at bounding box center [1375, 436] width 82 height 15
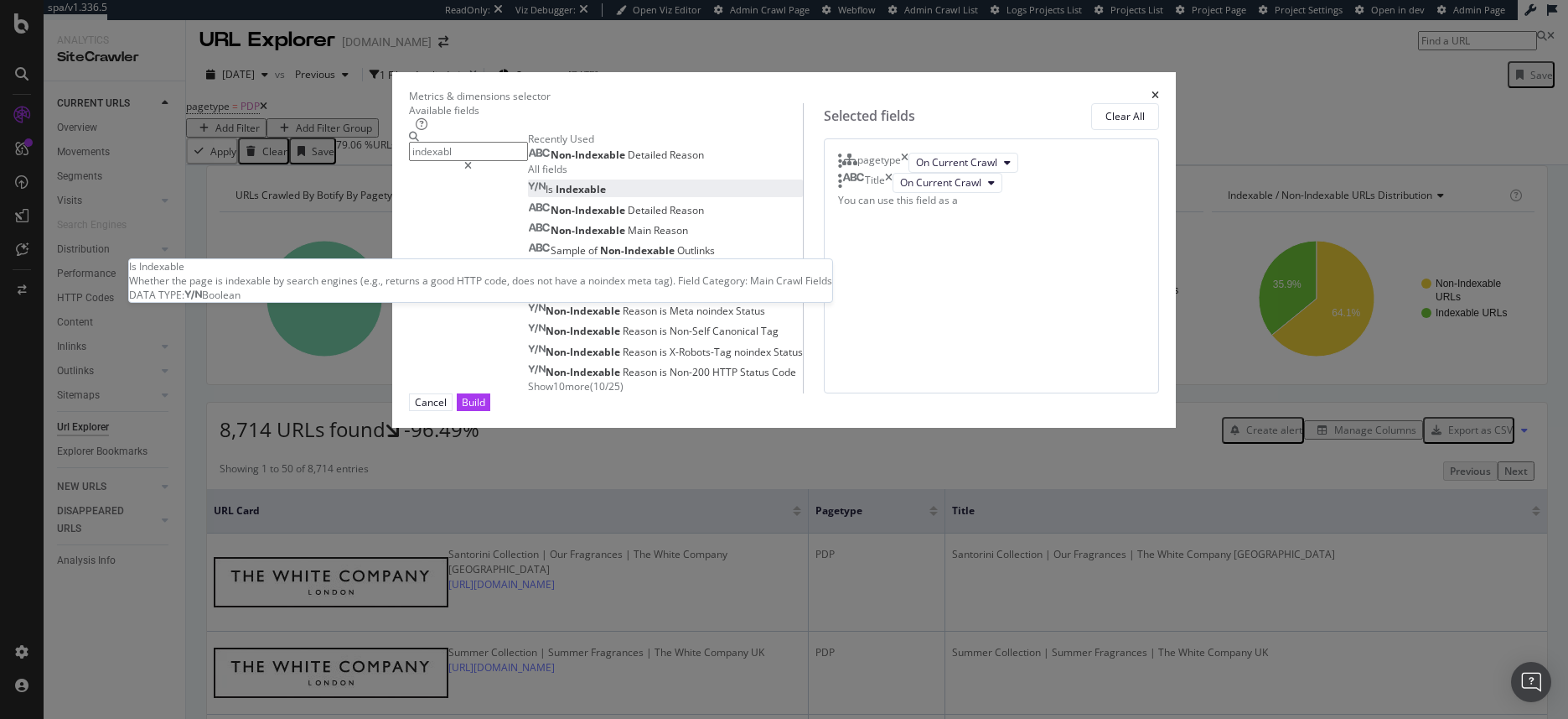
type input "indexabl"
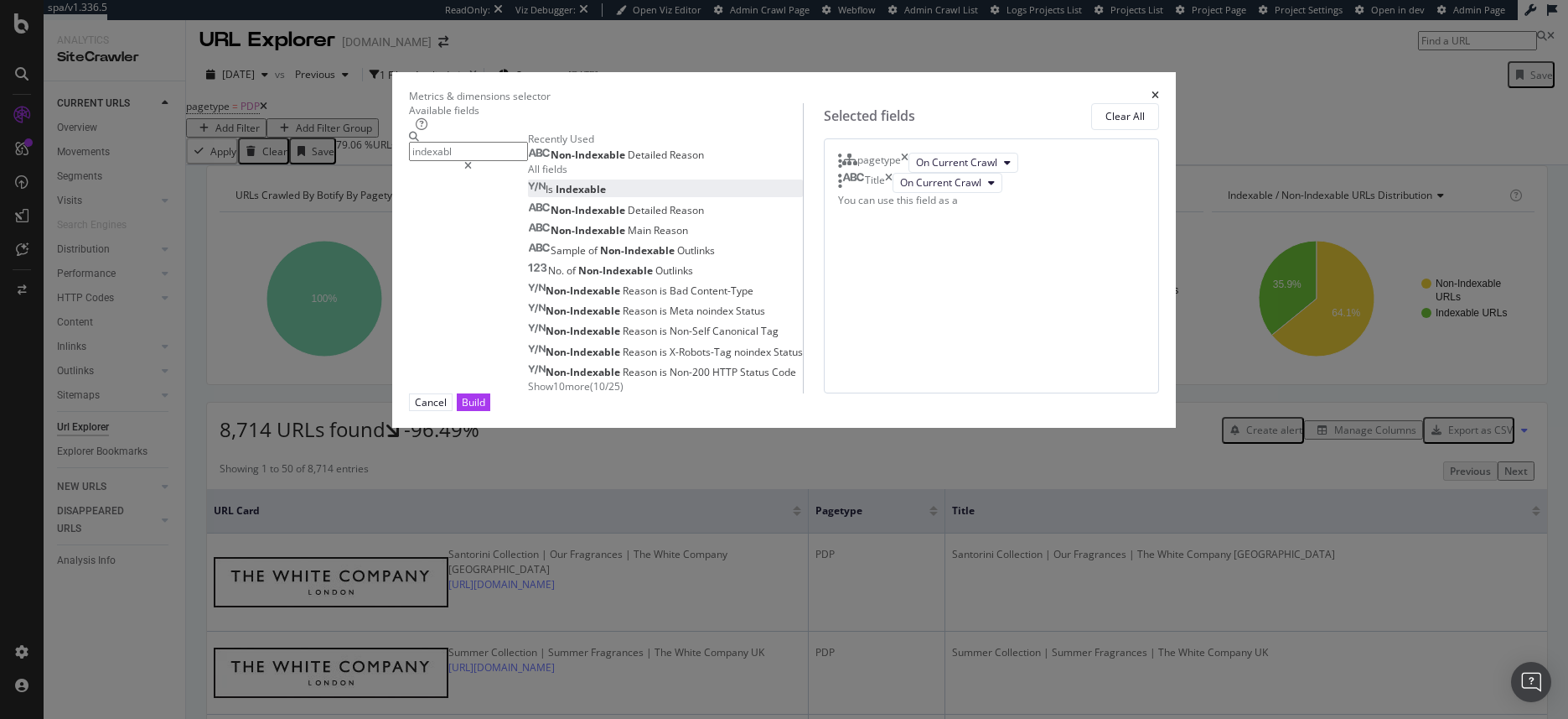
click at [556, 196] on span "Indexable" at bounding box center [580, 189] width 50 height 15
click at [486, 409] on div "Build" at bounding box center [473, 401] width 23 height 15
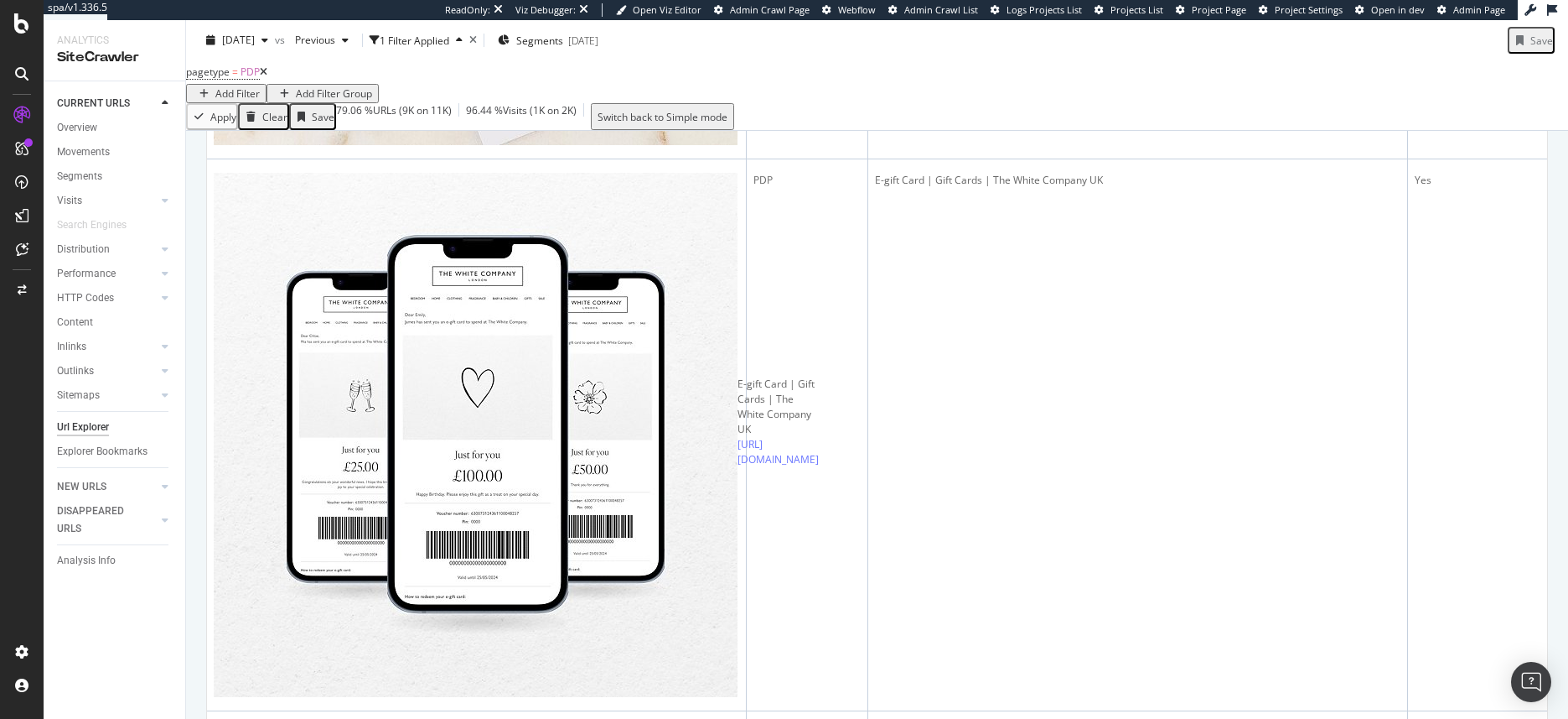
scroll to position [1365, 0]
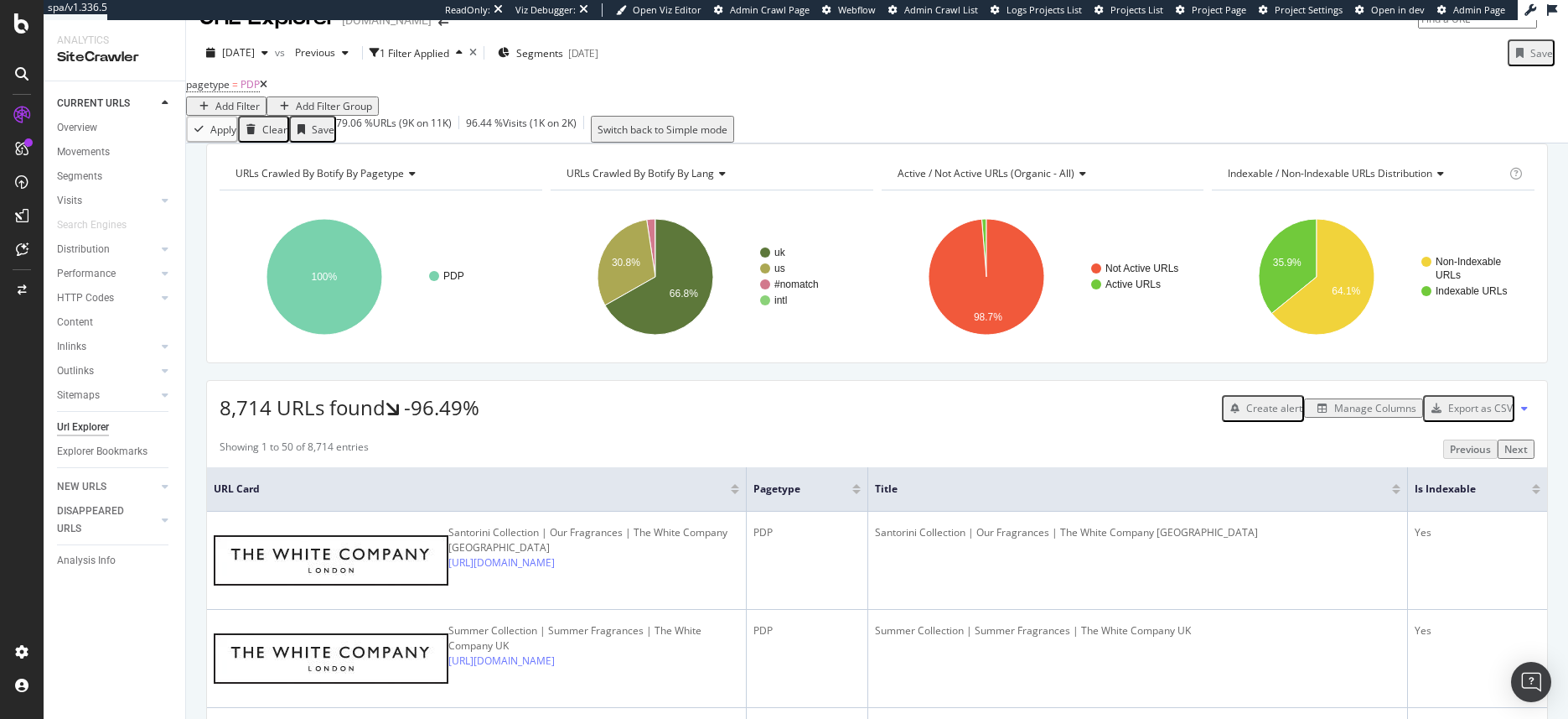
scroll to position [0, 0]
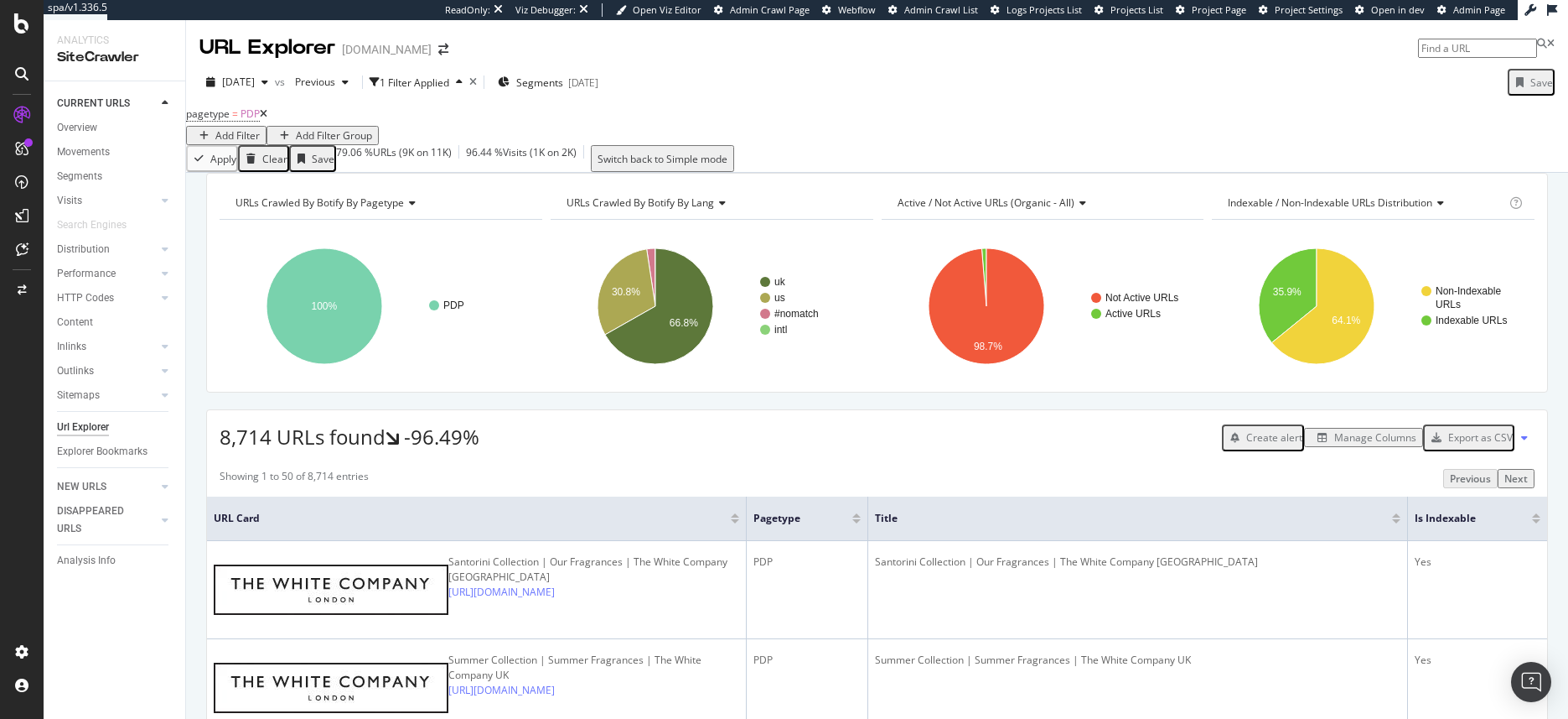
click at [1336, 444] on div "Manage Columns" at bounding box center [1375, 437] width 82 height 15
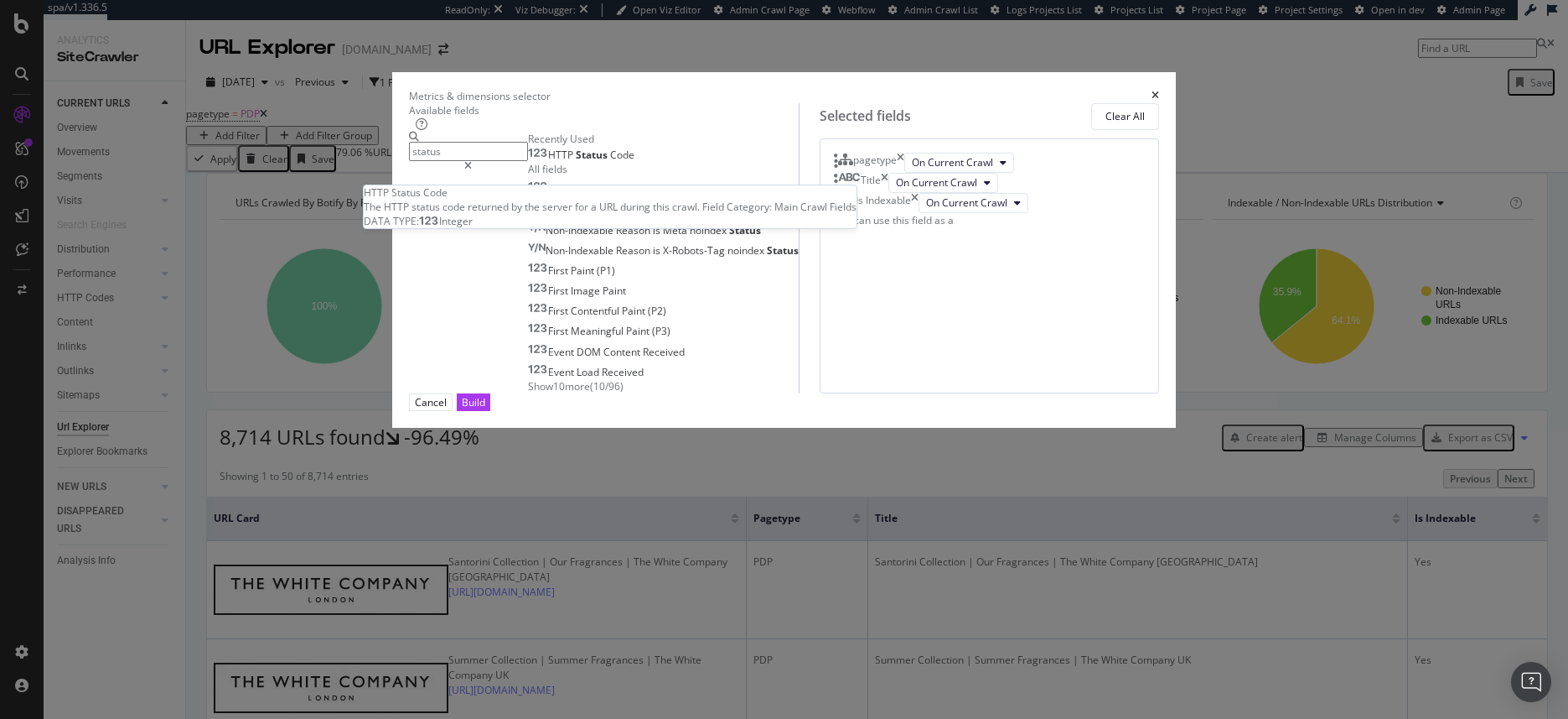
type input "status"
click at [576, 162] on span "Status" at bounding box center [593, 155] width 34 height 15
click at [486, 409] on div "Build" at bounding box center [473, 401] width 23 height 15
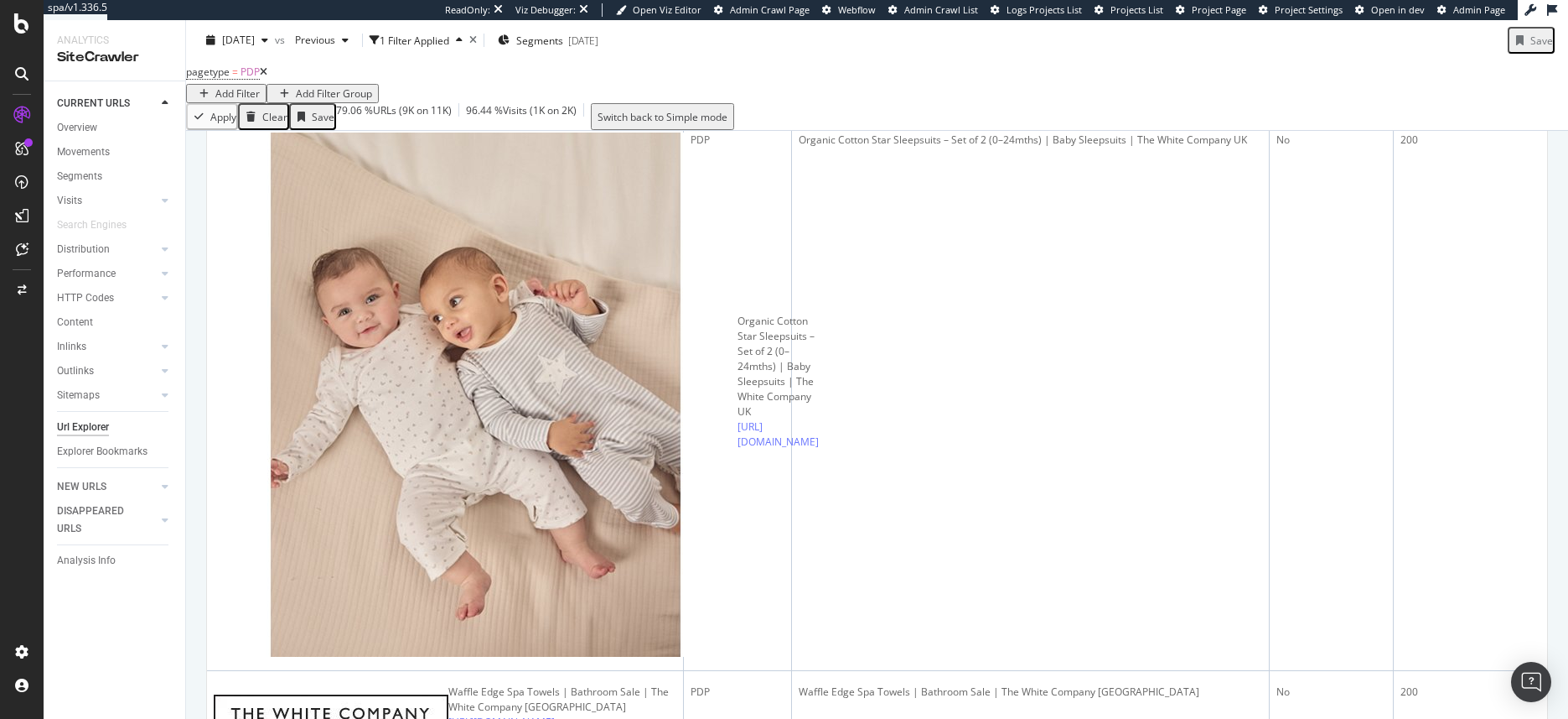
scroll to position [4324, 0]
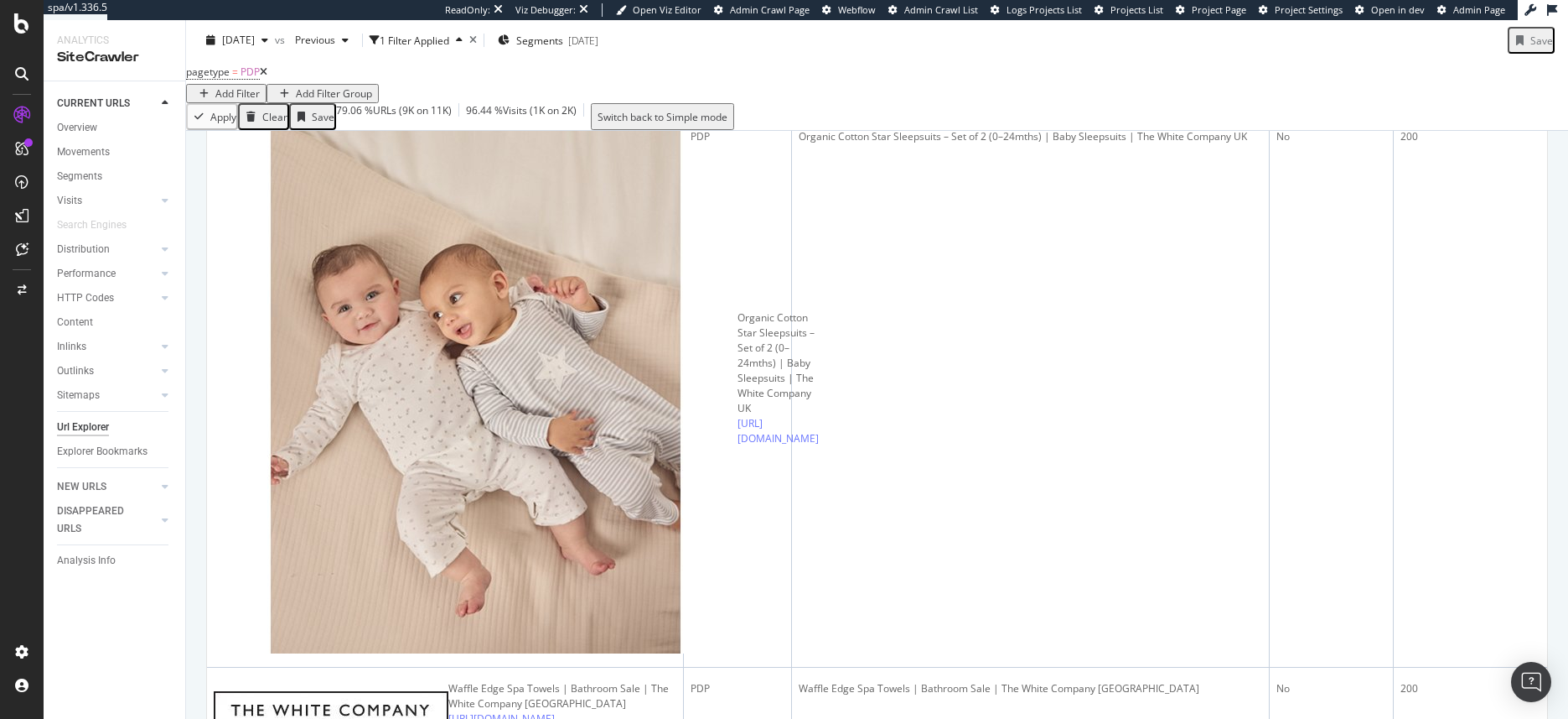
drag, startPoint x: 258, startPoint y: 581, endPoint x: 349, endPoint y: 587, distance: 91.2
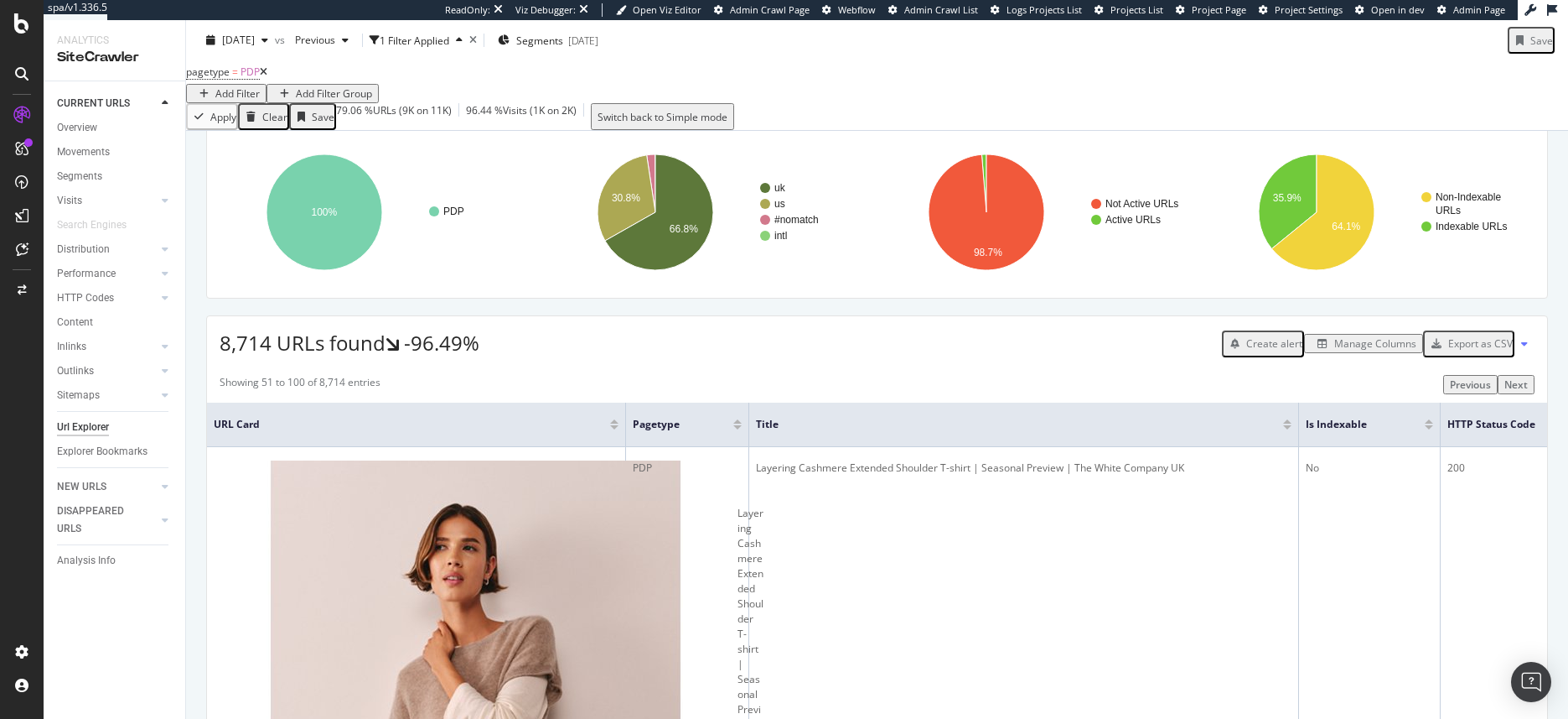
scroll to position [301, 0]
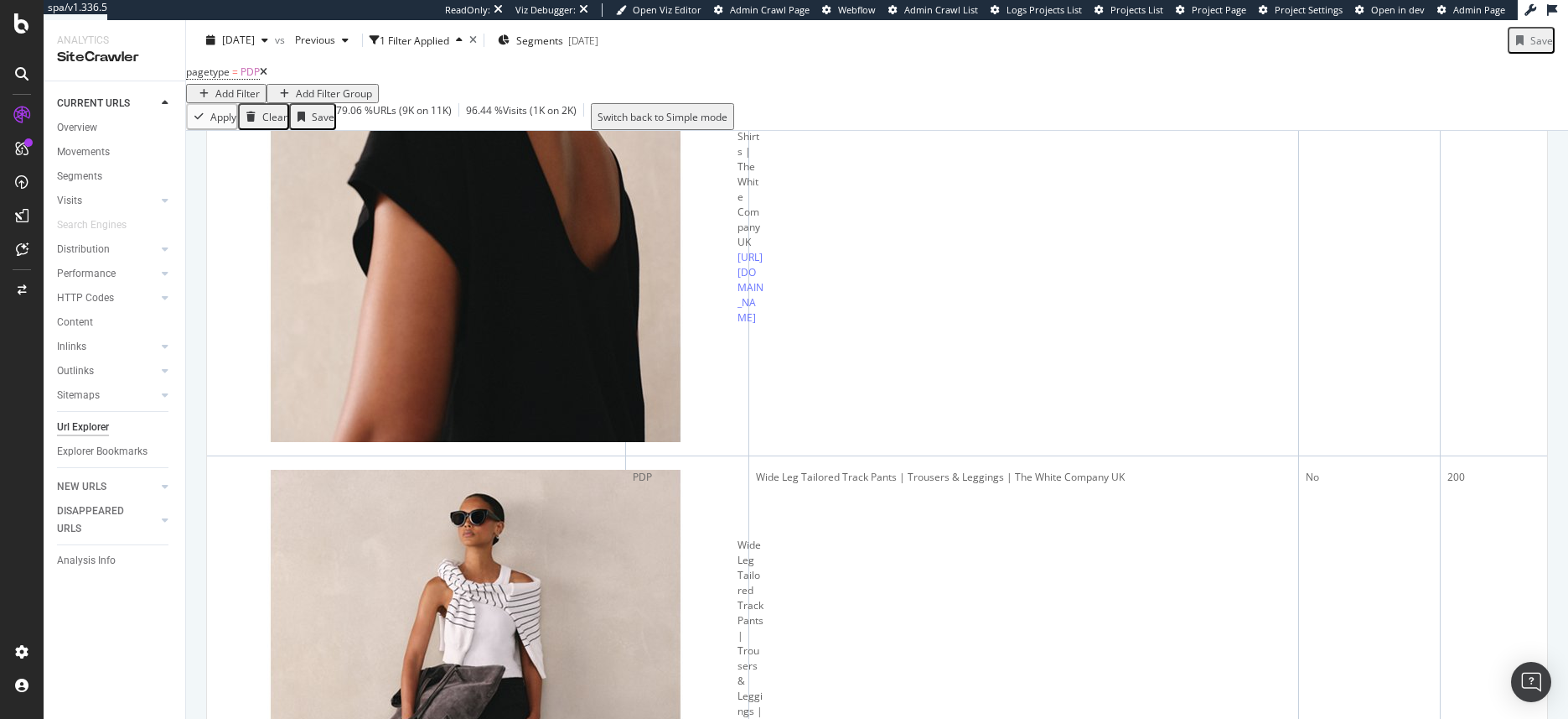
scroll to position [1768, 0]
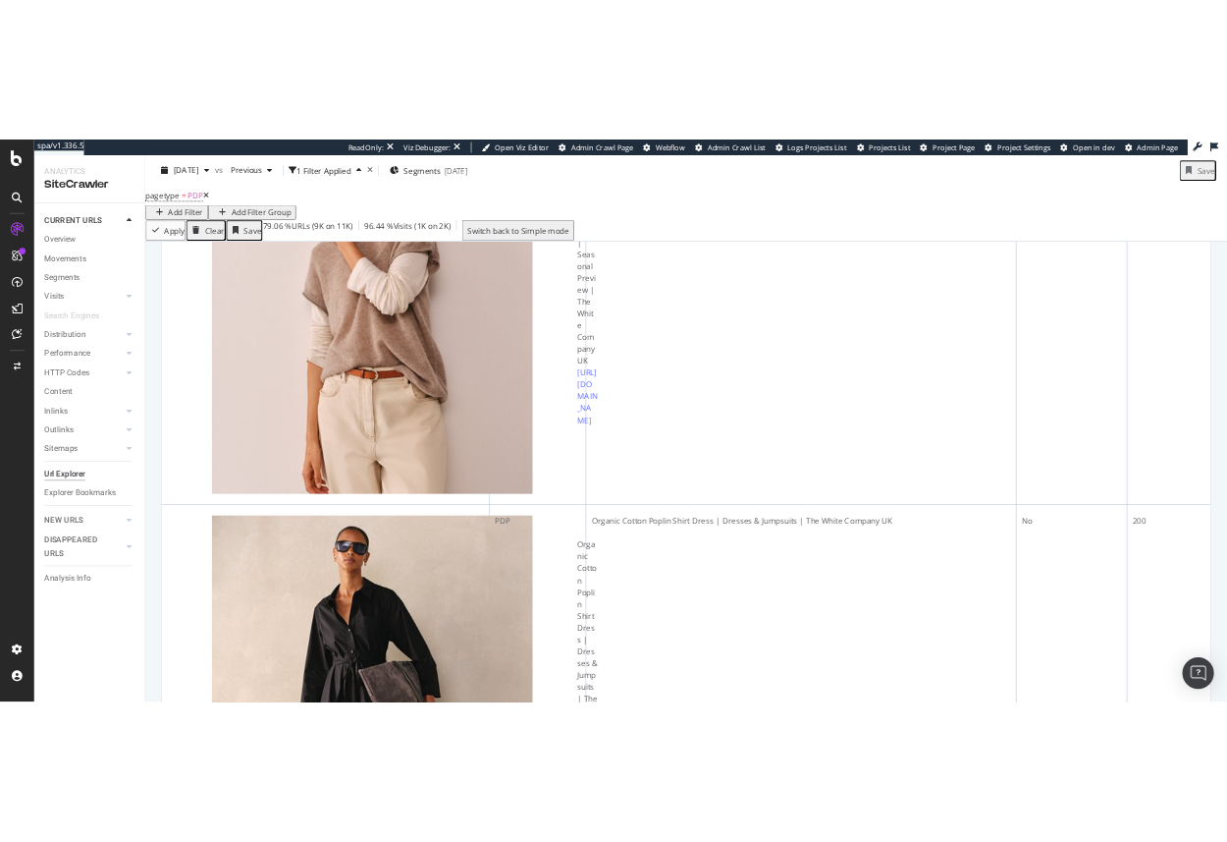
scroll to position [0, 0]
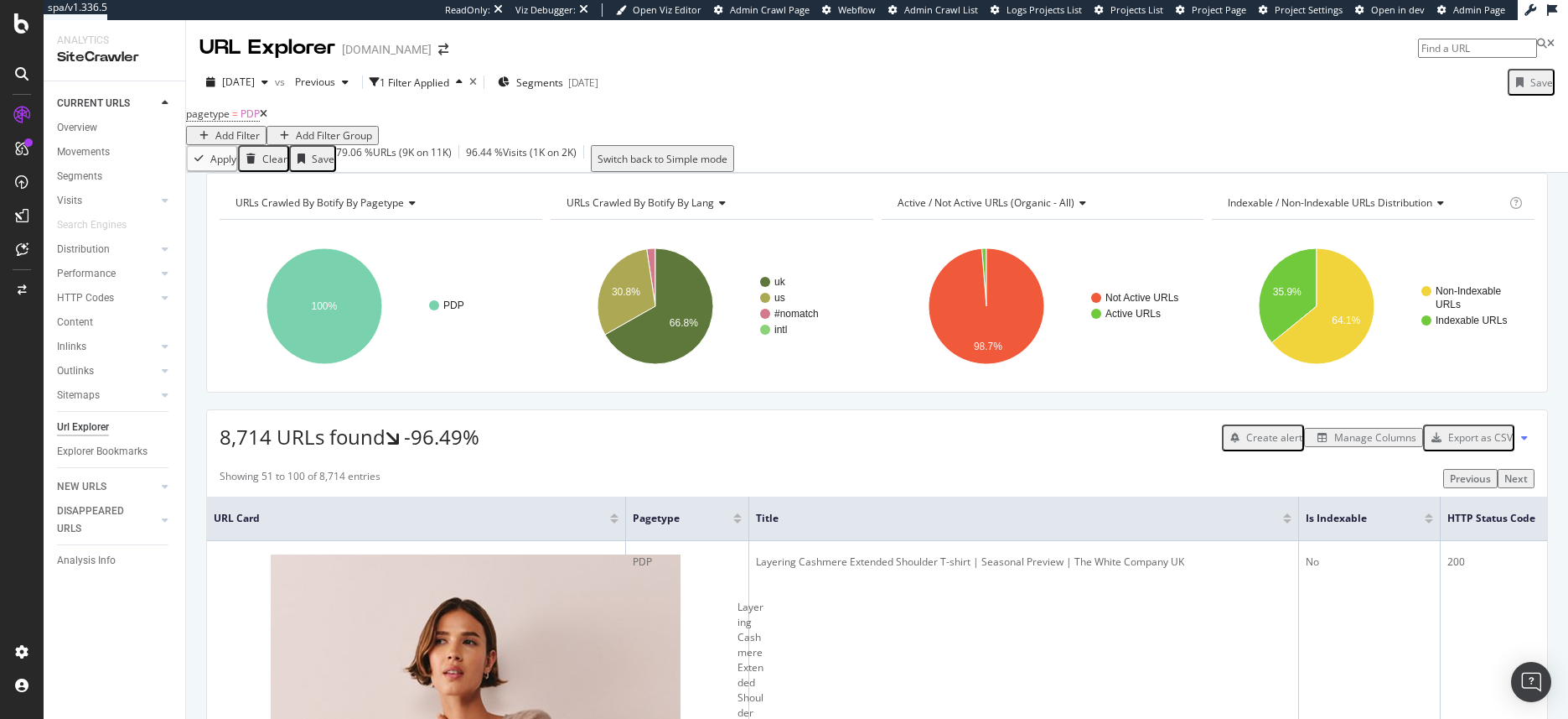
click at [1449, 444] on div "Export as CSV" at bounding box center [1481, 437] width 65 height 15
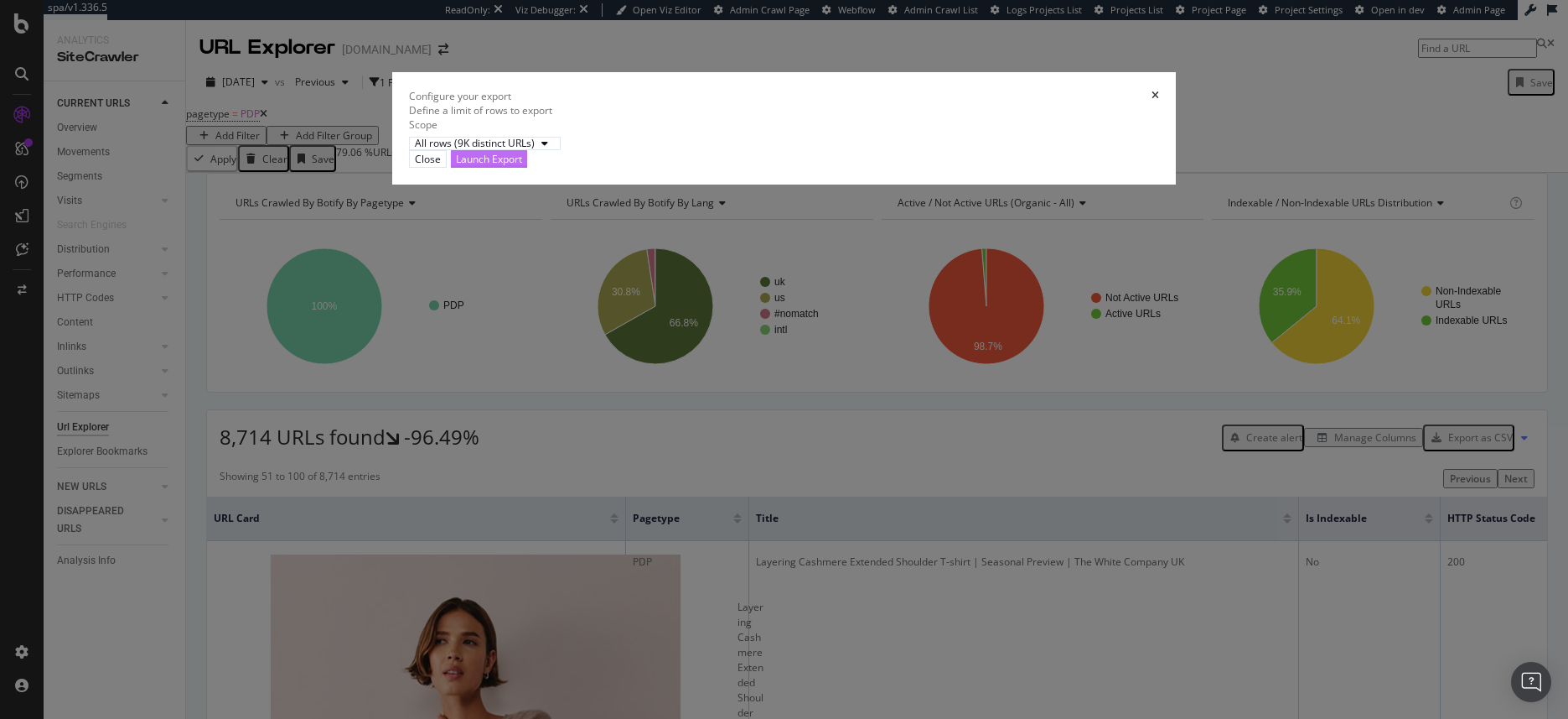
click at [522, 166] on div "Launch Export" at bounding box center [489, 159] width 67 height 15
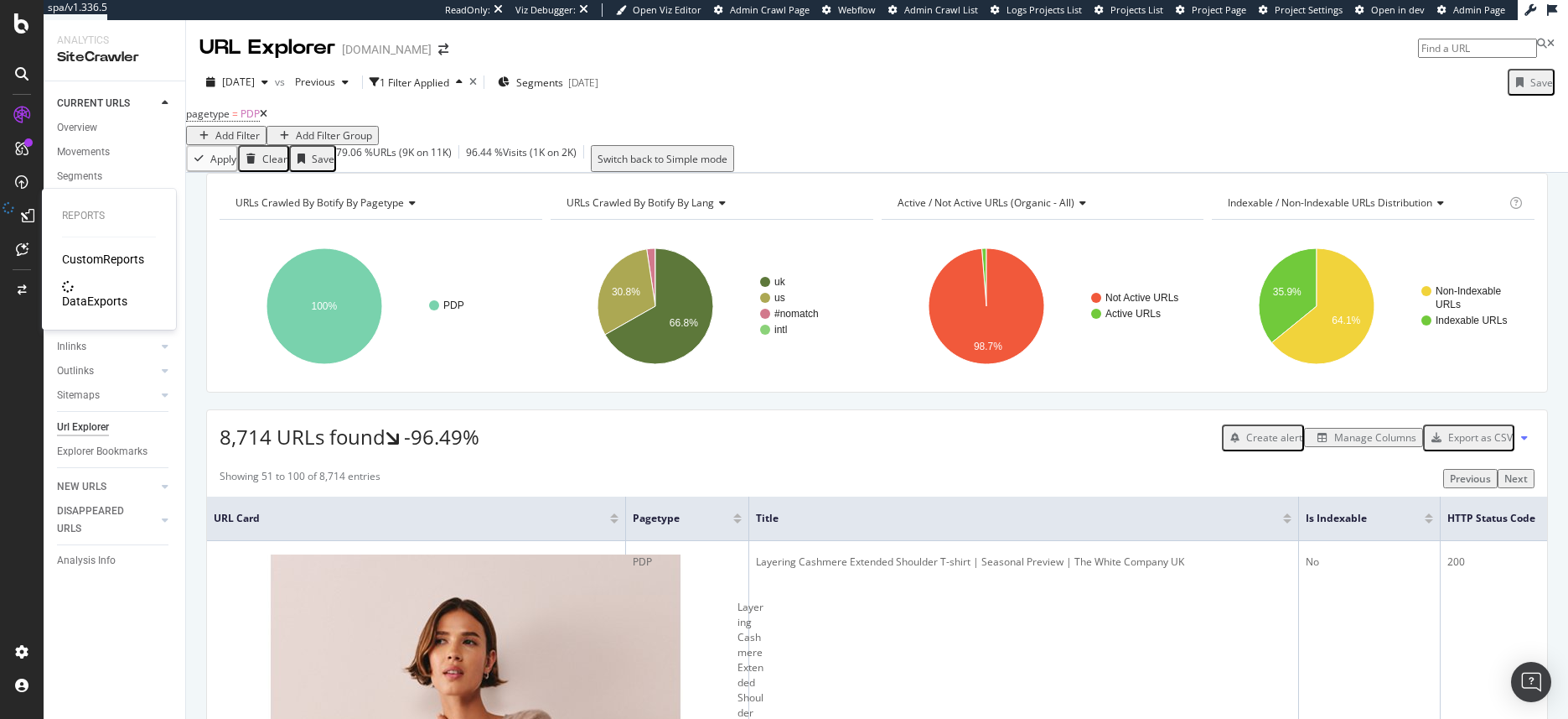
click at [111, 295] on div "DataExports" at bounding box center [95, 301] width 66 height 17
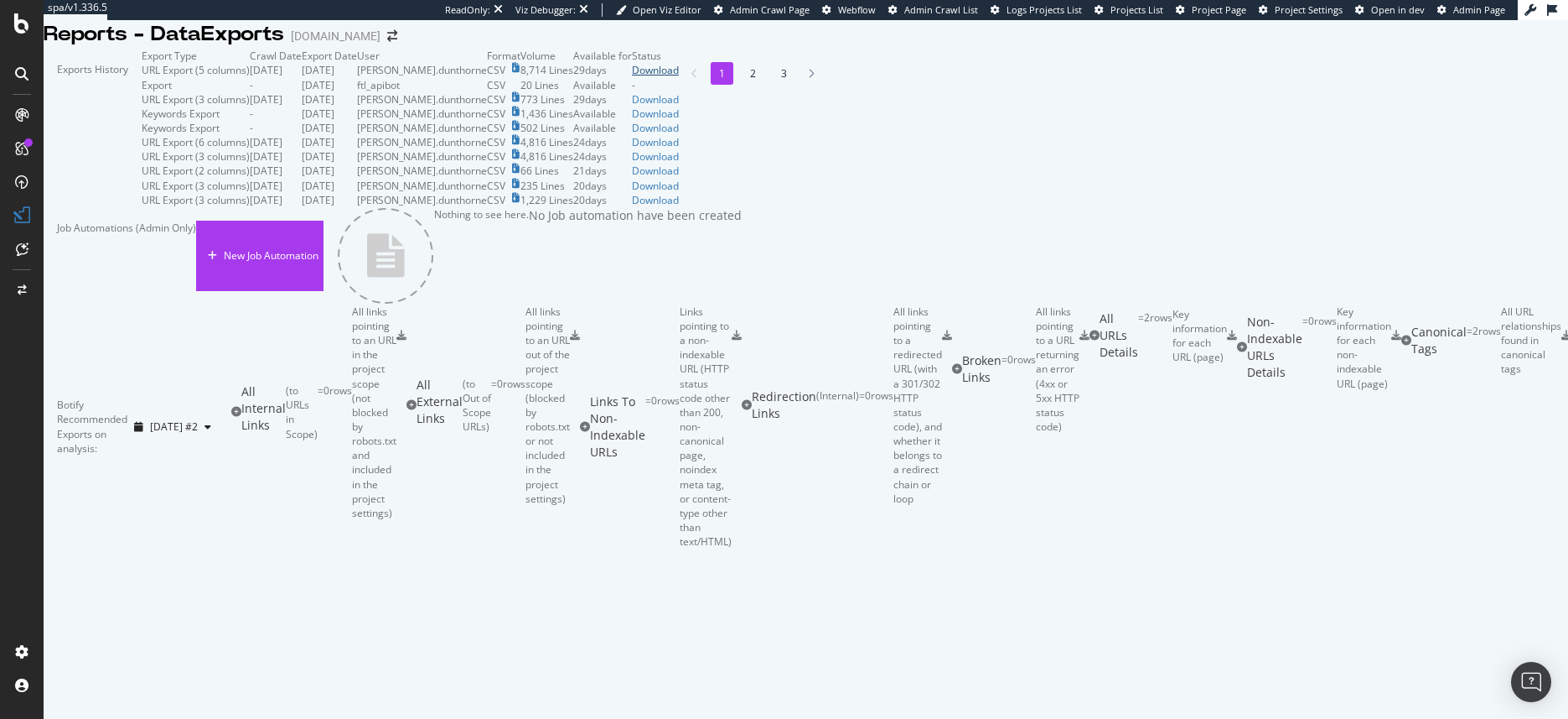
click at [679, 77] on div "Download" at bounding box center [655, 70] width 47 height 15
click at [662, 304] on div "Nothing to see here. No Job automation have been created" at bounding box center [539, 256] width 405 height 97
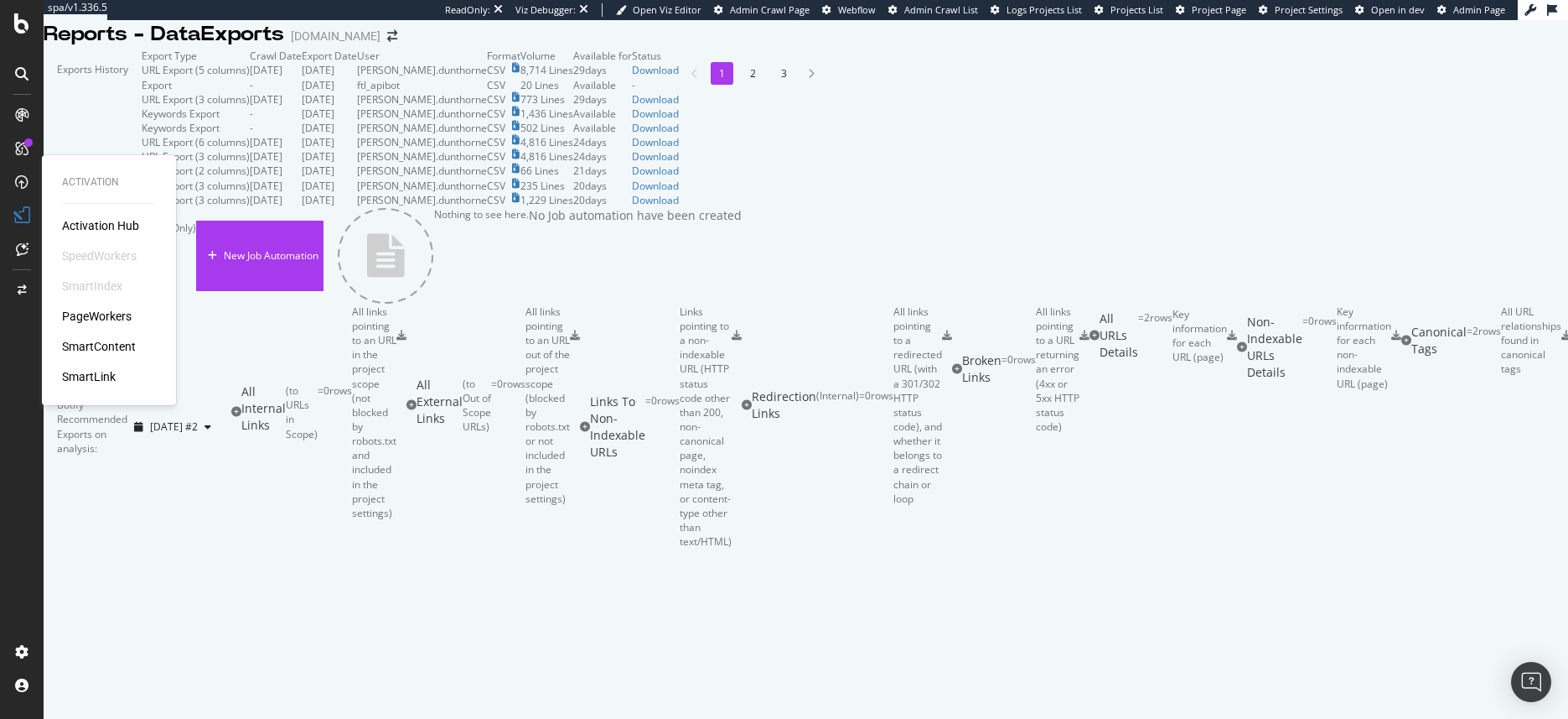
click at [90, 318] on div "PageWorkers" at bounding box center [97, 316] width 70 height 17
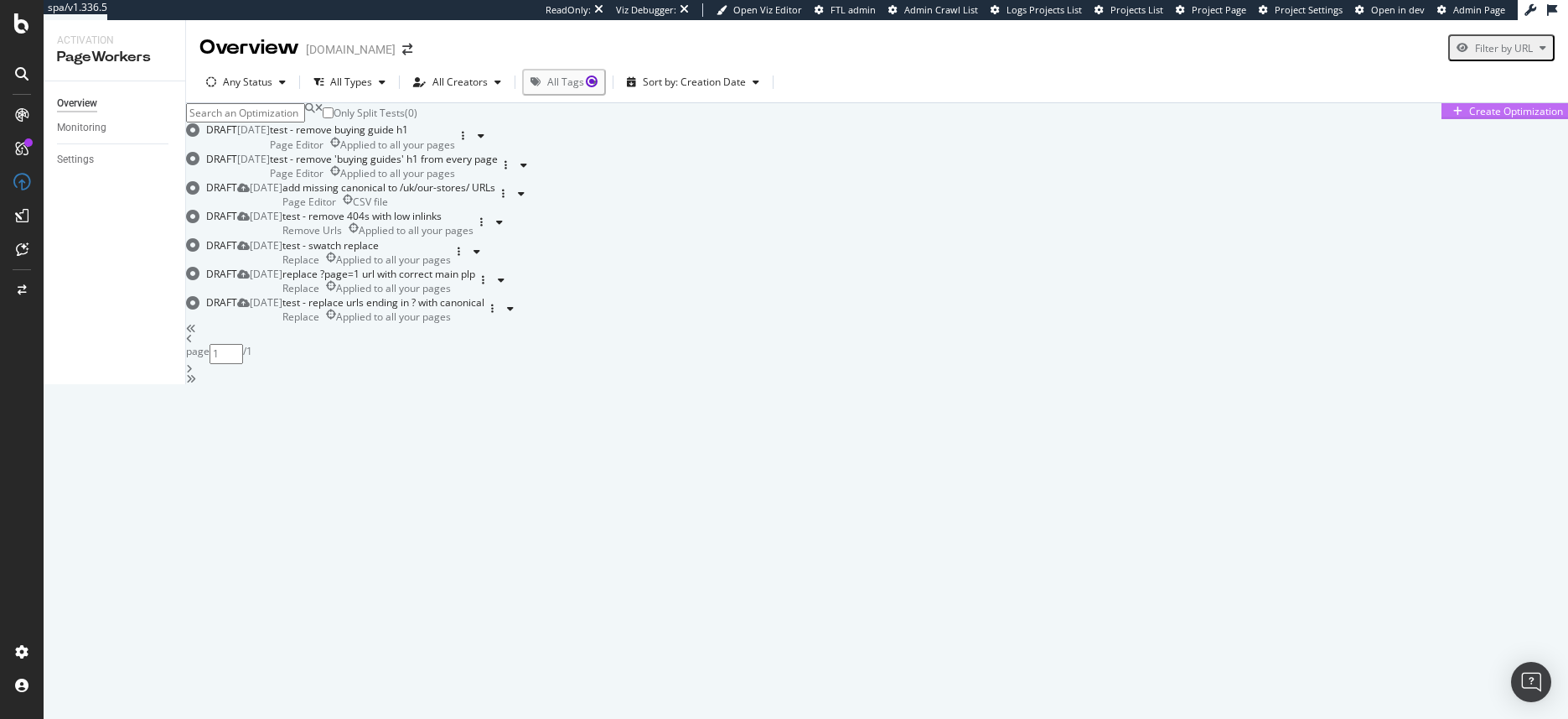
click at [1469, 118] on div "Create Optimization" at bounding box center [1516, 111] width 94 height 15
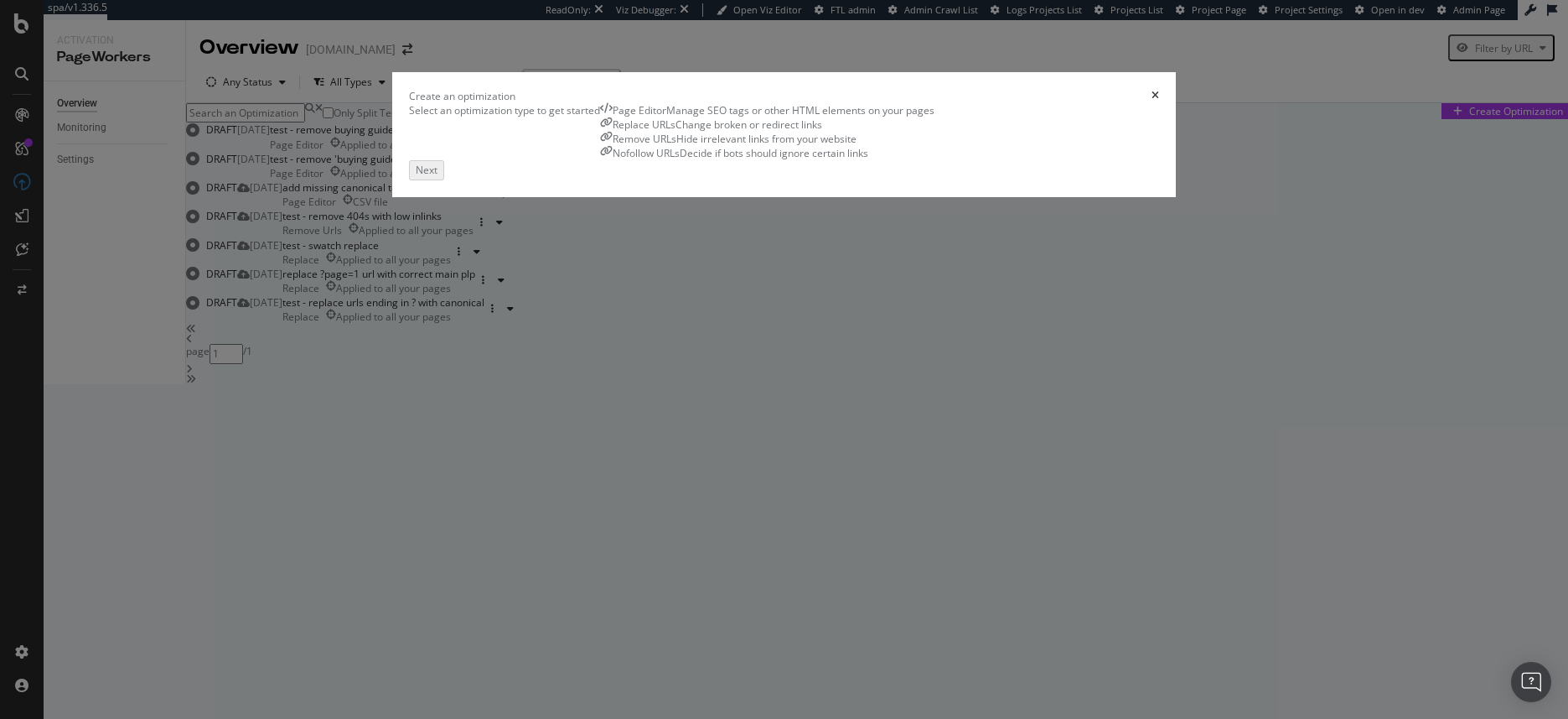
click at [600, 117] on div "Page Editor Manage SEO tags or other HTML elements on your pages" at bounding box center [767, 110] width 335 height 15
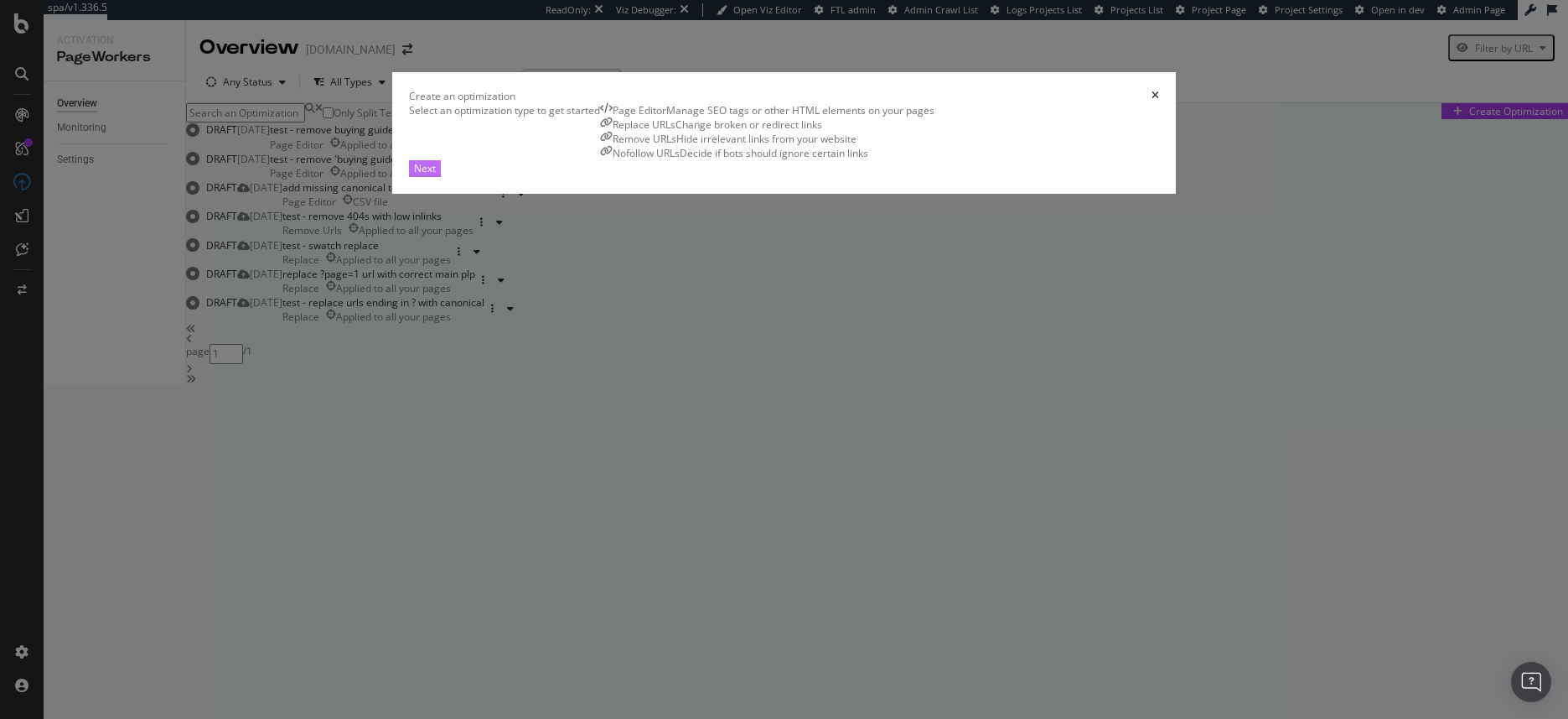
click at [436, 175] on div "Next" at bounding box center [425, 168] width 22 height 15
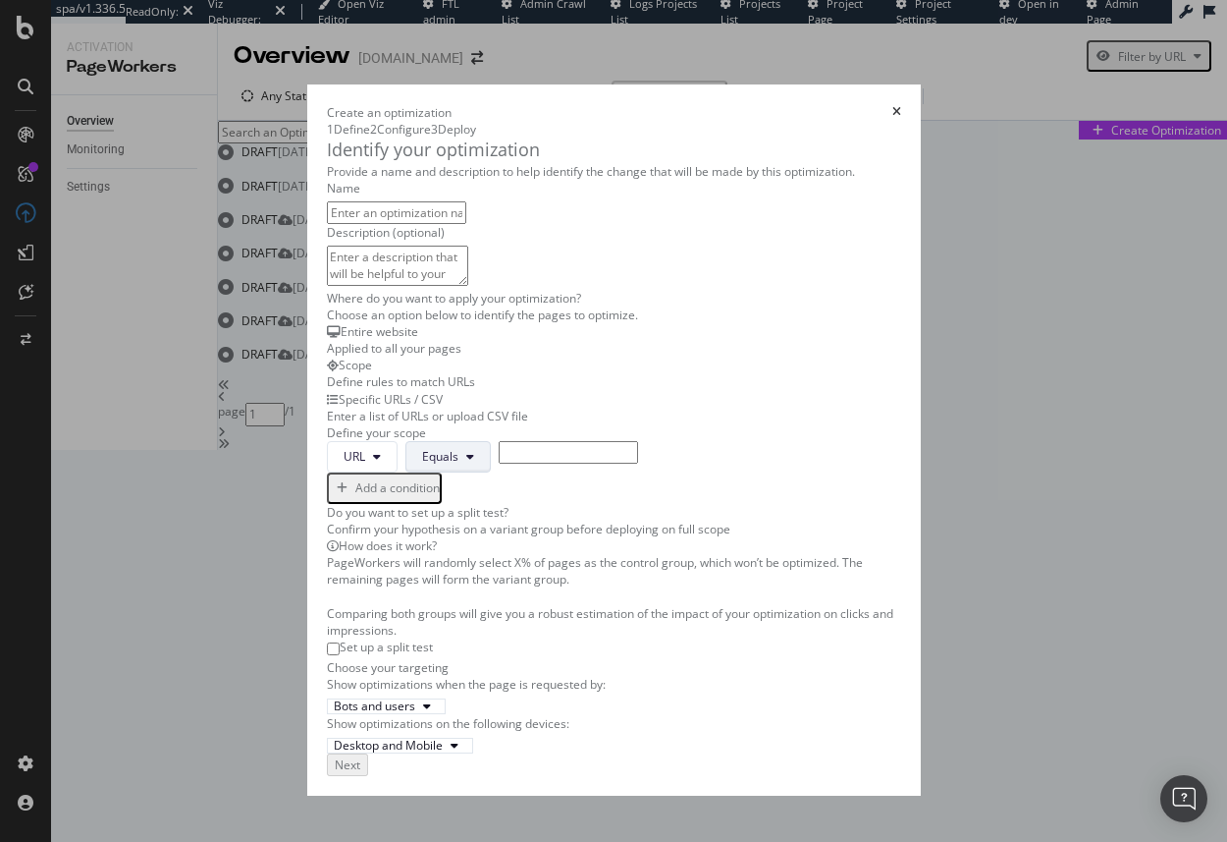
click at [406, 472] on button "Equals" at bounding box center [448, 456] width 85 height 31
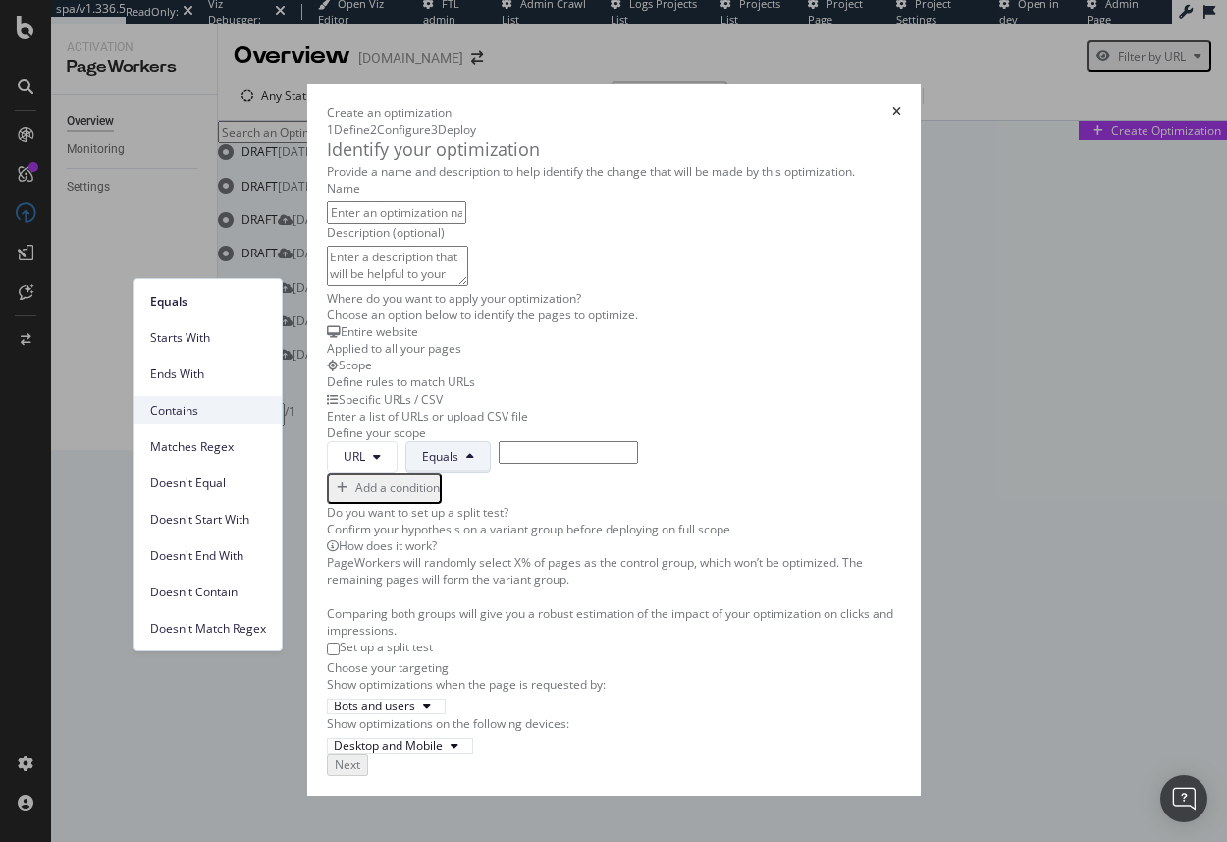
click at [203, 414] on span "Contains" at bounding box center [208, 411] width 116 height 18
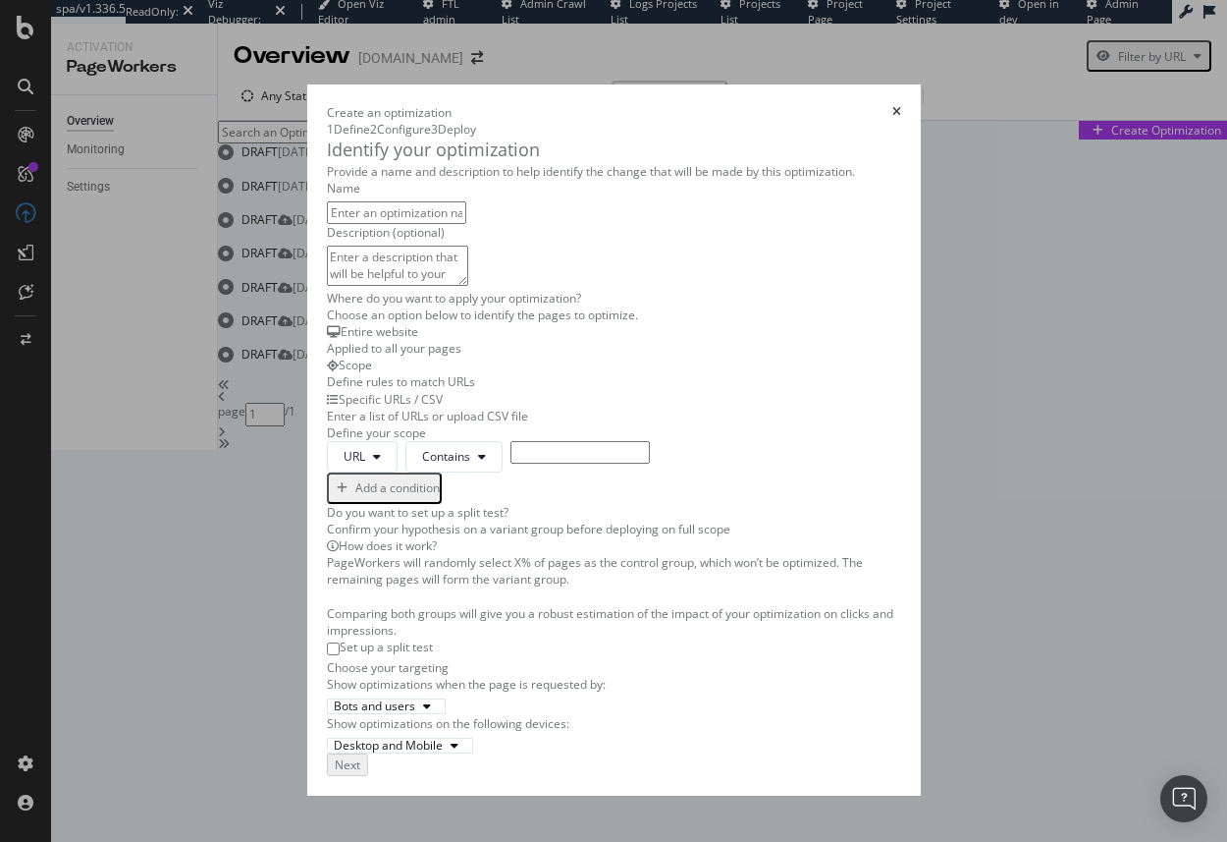
click at [511, 463] on input "modal" at bounding box center [580, 452] width 139 height 23
type input "/p/"
click at [327, 224] on input "modal" at bounding box center [396, 212] width 139 height 23
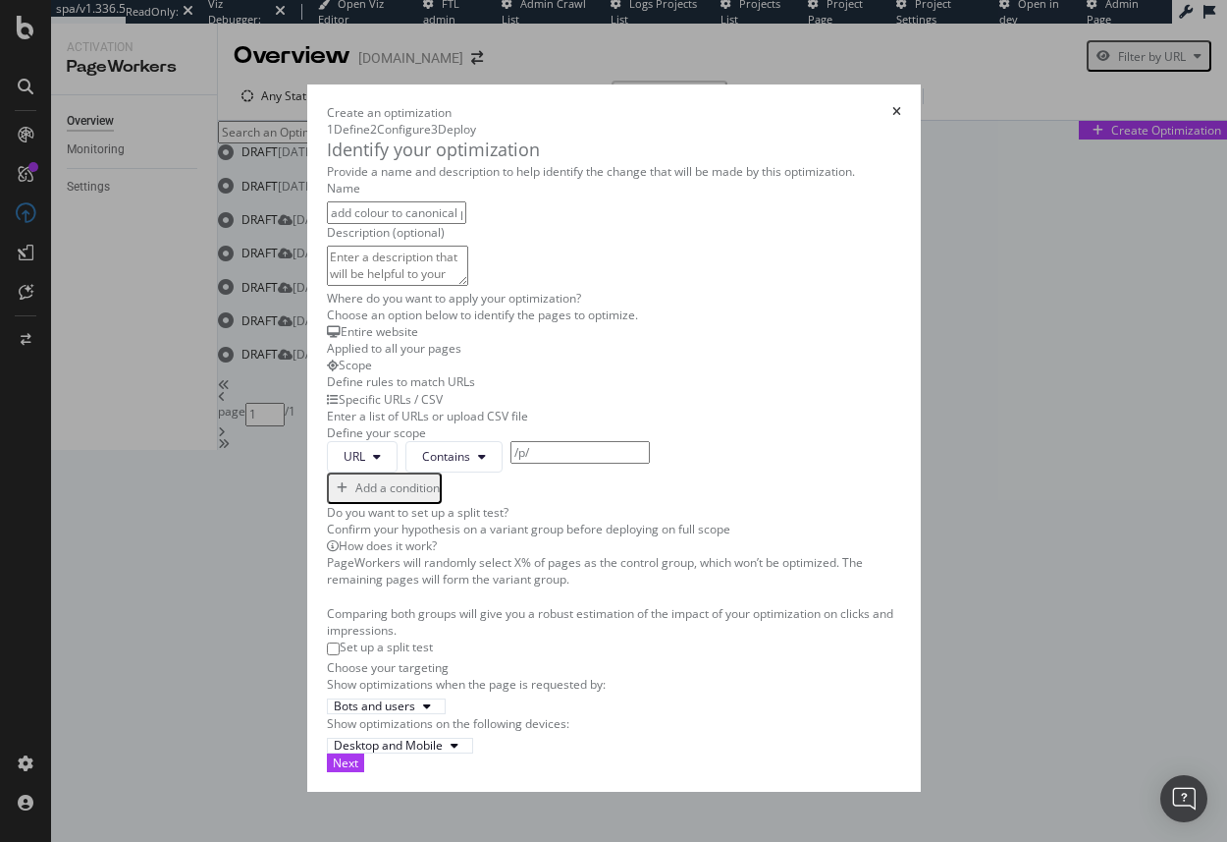
drag, startPoint x: 332, startPoint y: 261, endPoint x: 433, endPoint y: 257, distance: 101.2
click at [430, 224] on input "add colour to canonical pdp if it has only one colour varian" at bounding box center [396, 212] width 139 height 23
type input "add colour to canonical pdp if it has only one colour"
click at [355, 496] on div "Add a condition" at bounding box center [397, 487] width 84 height 17
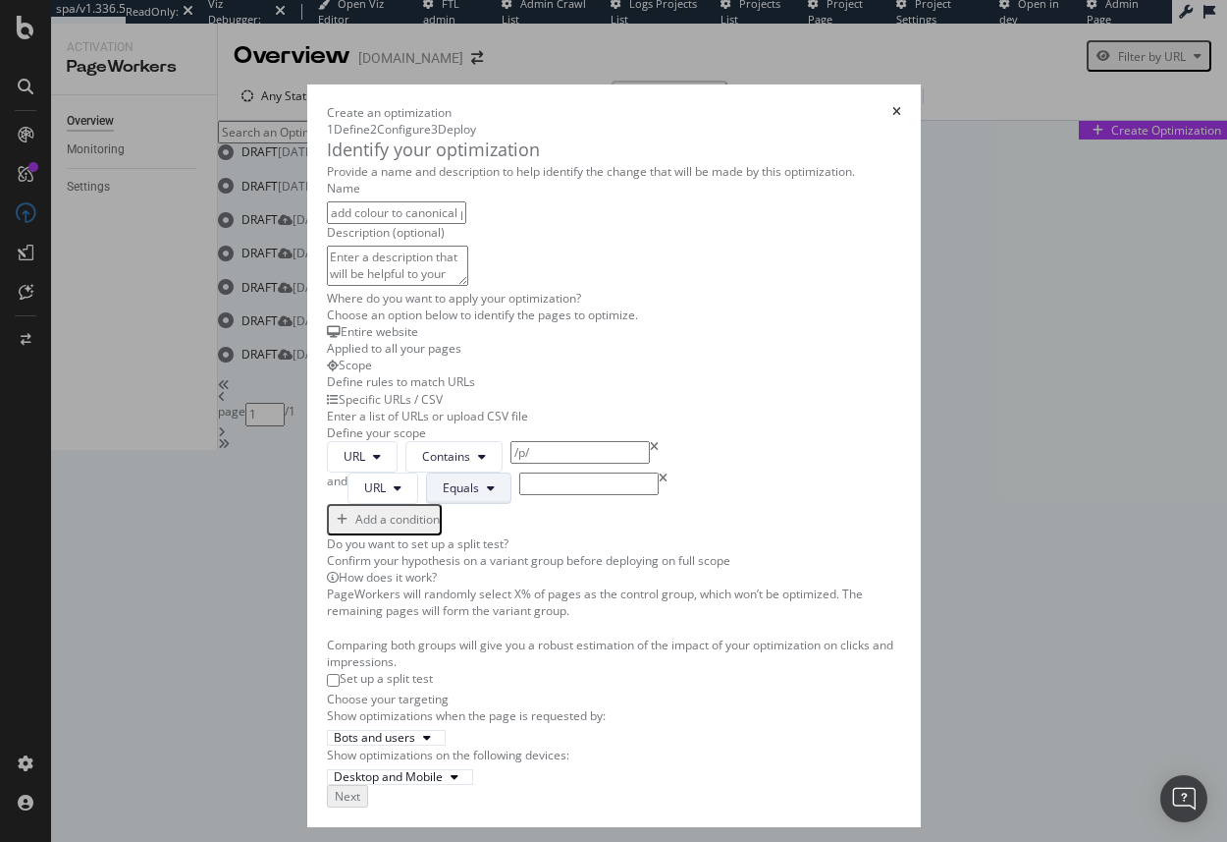
click at [443, 496] on span "Equals" at bounding box center [461, 487] width 36 height 17
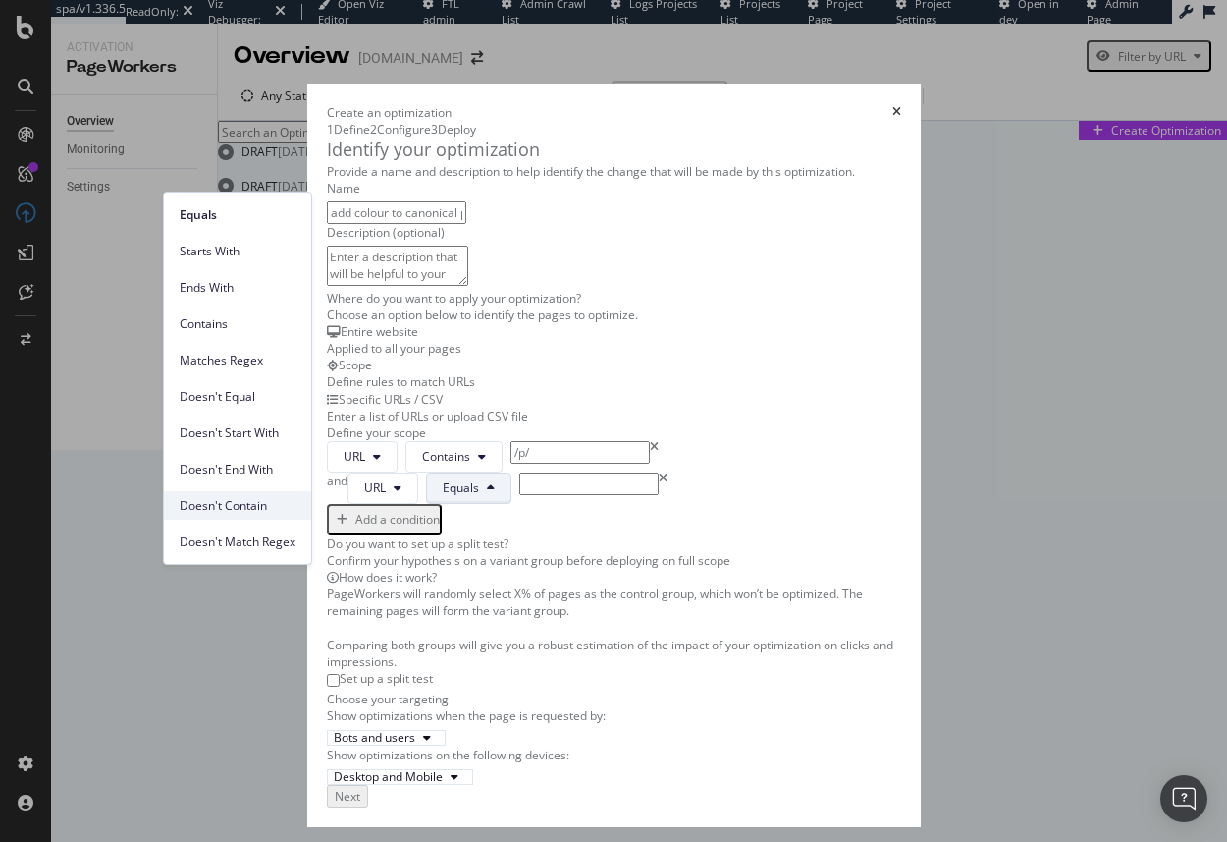
click at [240, 505] on span "Doesn't Contain" at bounding box center [238, 506] width 116 height 18
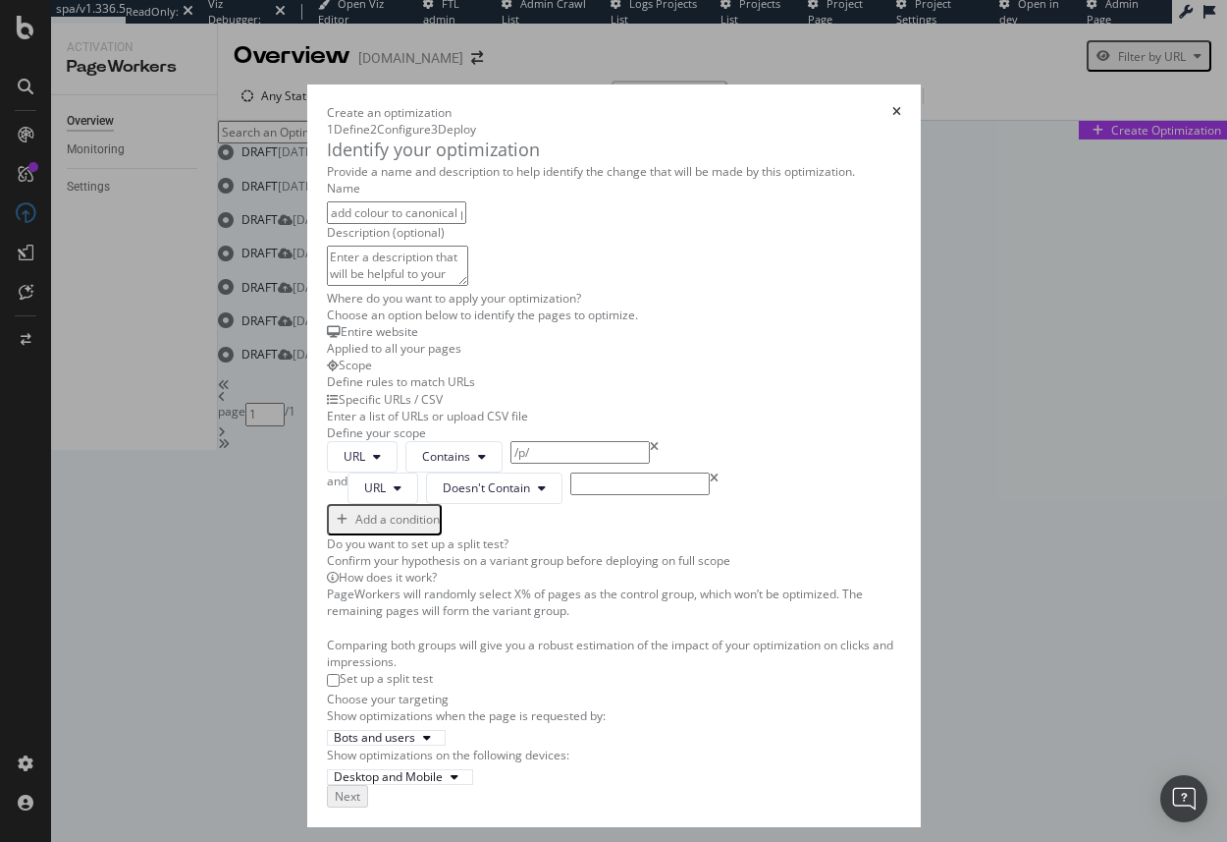
click at [571, 495] on input "modal" at bounding box center [640, 483] width 139 height 23
type input "?swatch"
click at [364, 803] on button "Next" at bounding box center [345, 794] width 37 height 19
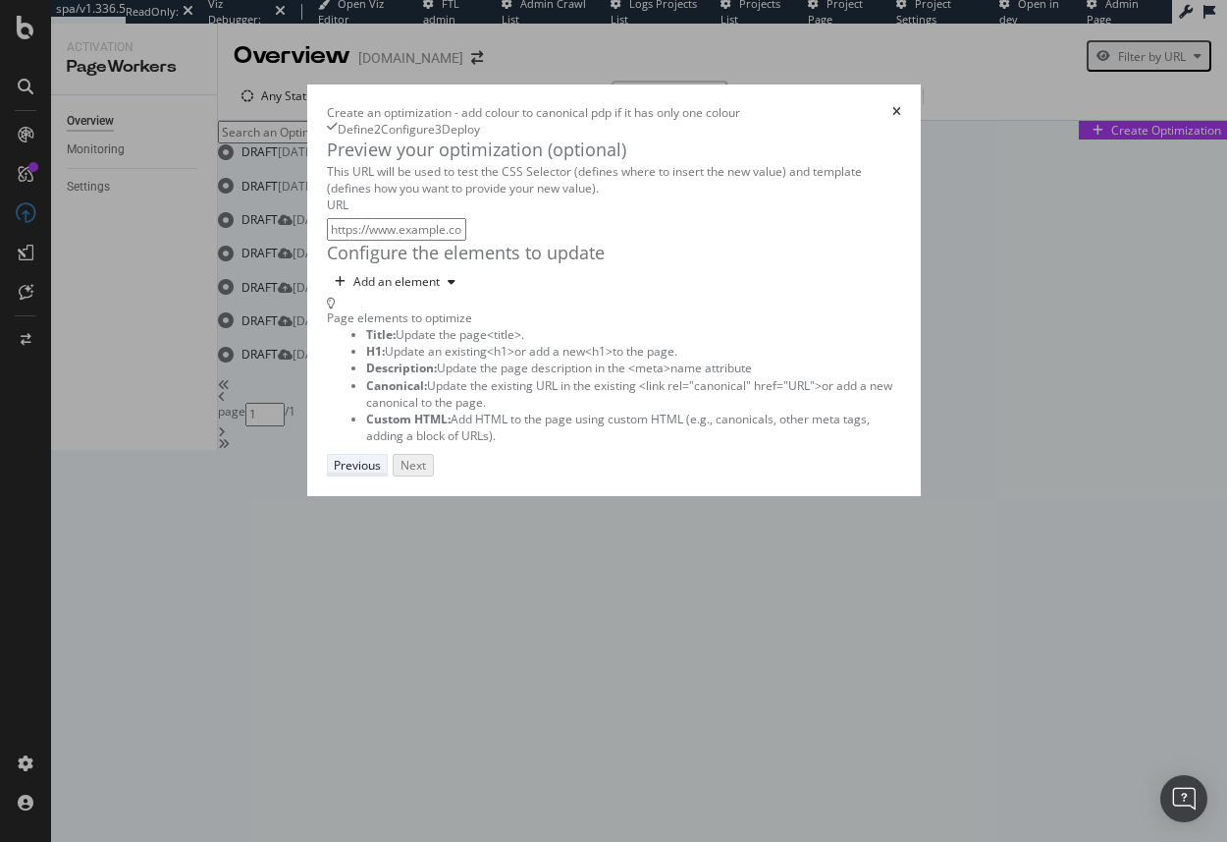
scroll to position [0, 0]
click at [353, 288] on div "Add an element" at bounding box center [396, 282] width 86 height 12
click at [126, 531] on div "Custom HTML" at bounding box center [87, 523] width 78 height 17
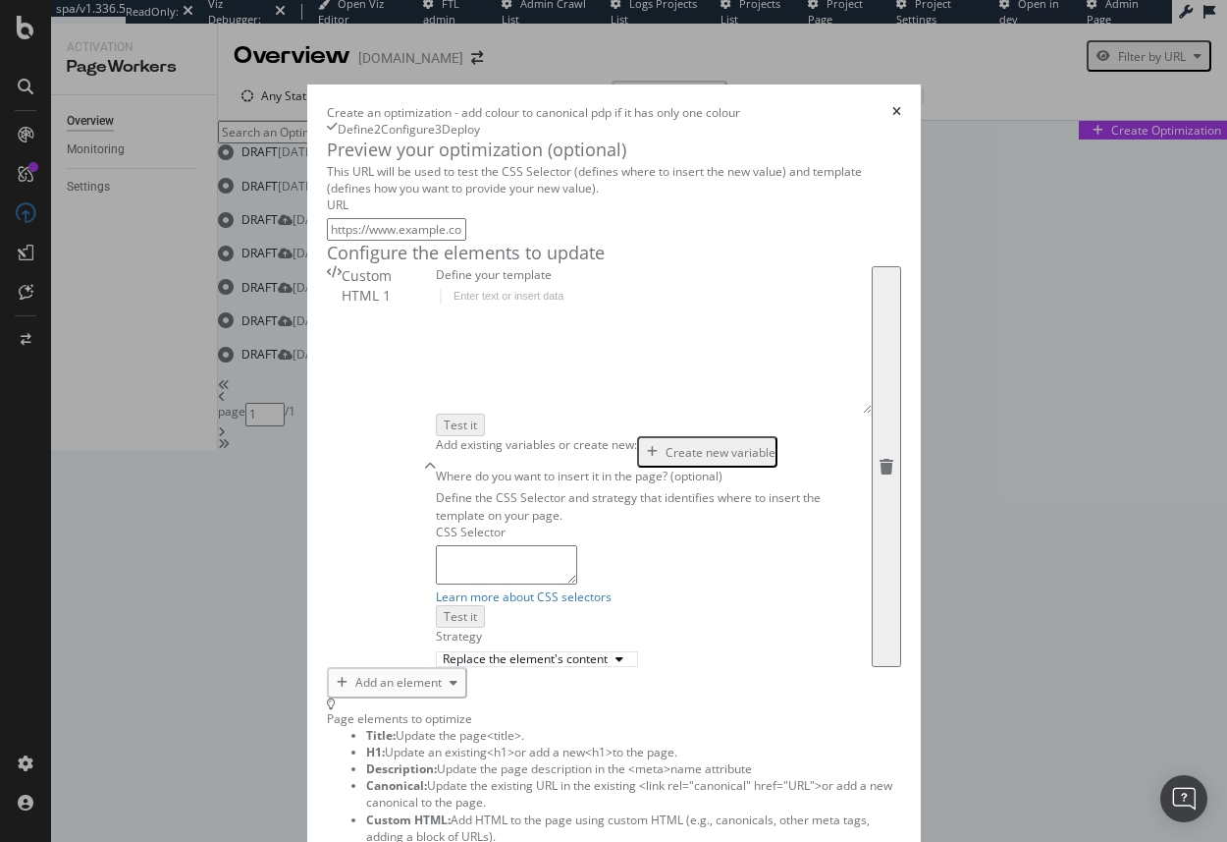
click at [436, 443] on div "modal" at bounding box center [653, 365] width 435 height 155
click at [666, 448] on div "Create new variable" at bounding box center [721, 452] width 110 height 17
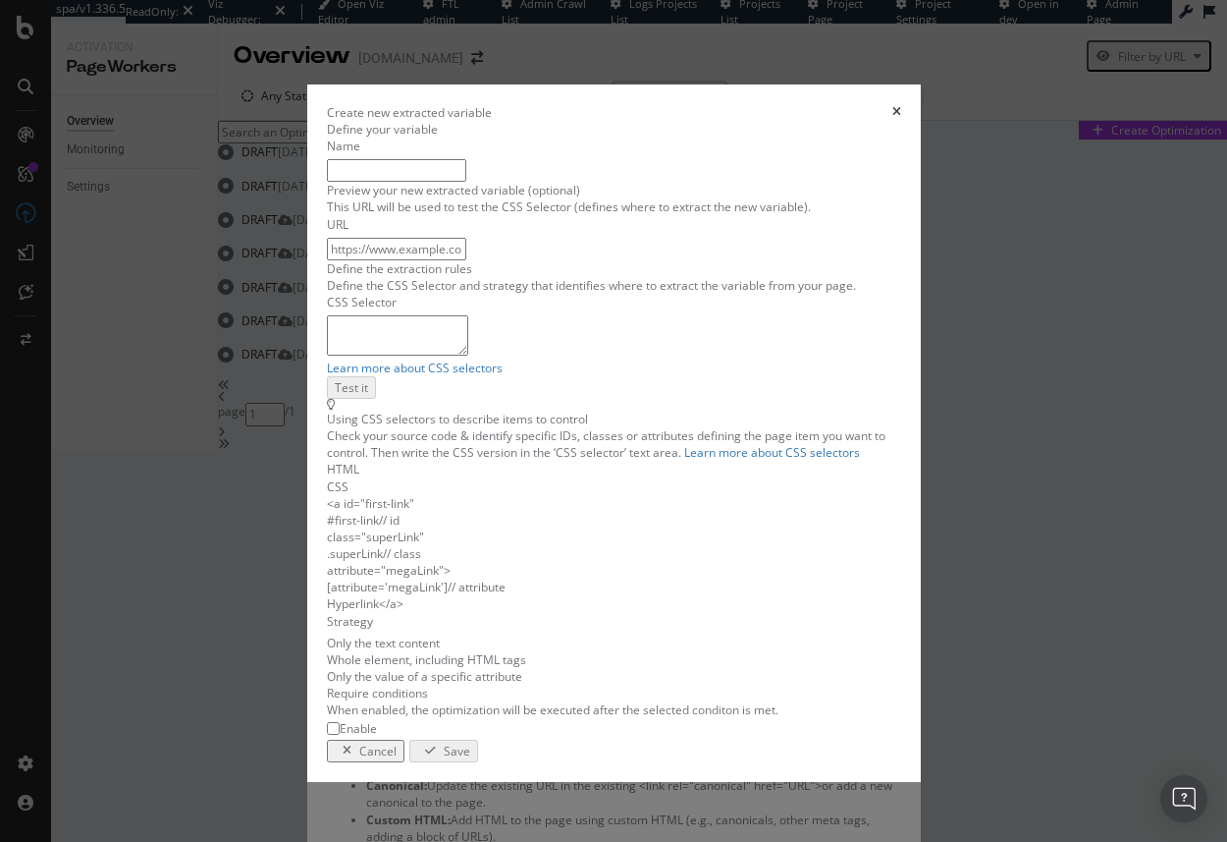
click at [327, 260] on input "modal" at bounding box center [396, 249] width 139 height 23
click at [327, 354] on textarea "modal" at bounding box center [397, 334] width 141 height 39
paste textarea "#main-content > div.layout-limiter.layout-limiter--pdp > div > div.col.col--min…"
type textarea "#main-content > div.layout-limiter.layout-limiter--pdp > div > div.col.col--min…"
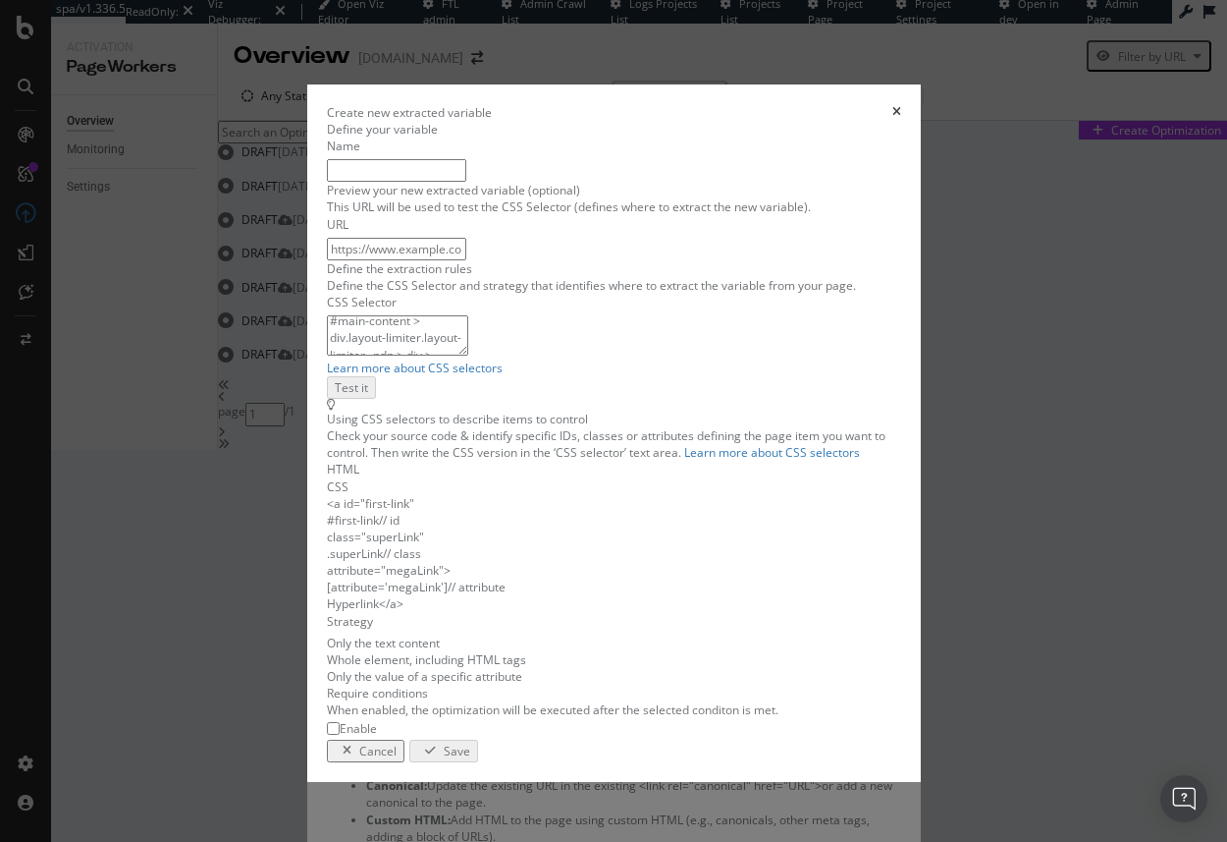
scroll to position [0, 0]
click at [350, 260] on input "modal" at bounding box center [396, 249] width 139 height 23
paste input "https://www.thewhitecompany.com/uk/-Mens-Double-Cotton-PJ-Set/p/A15466?swatch=N…"
type input "https://www.thewhitecompany.com/uk/-Mens-Double-Cotton-PJ-Set/p/A15466?swatch=N…"
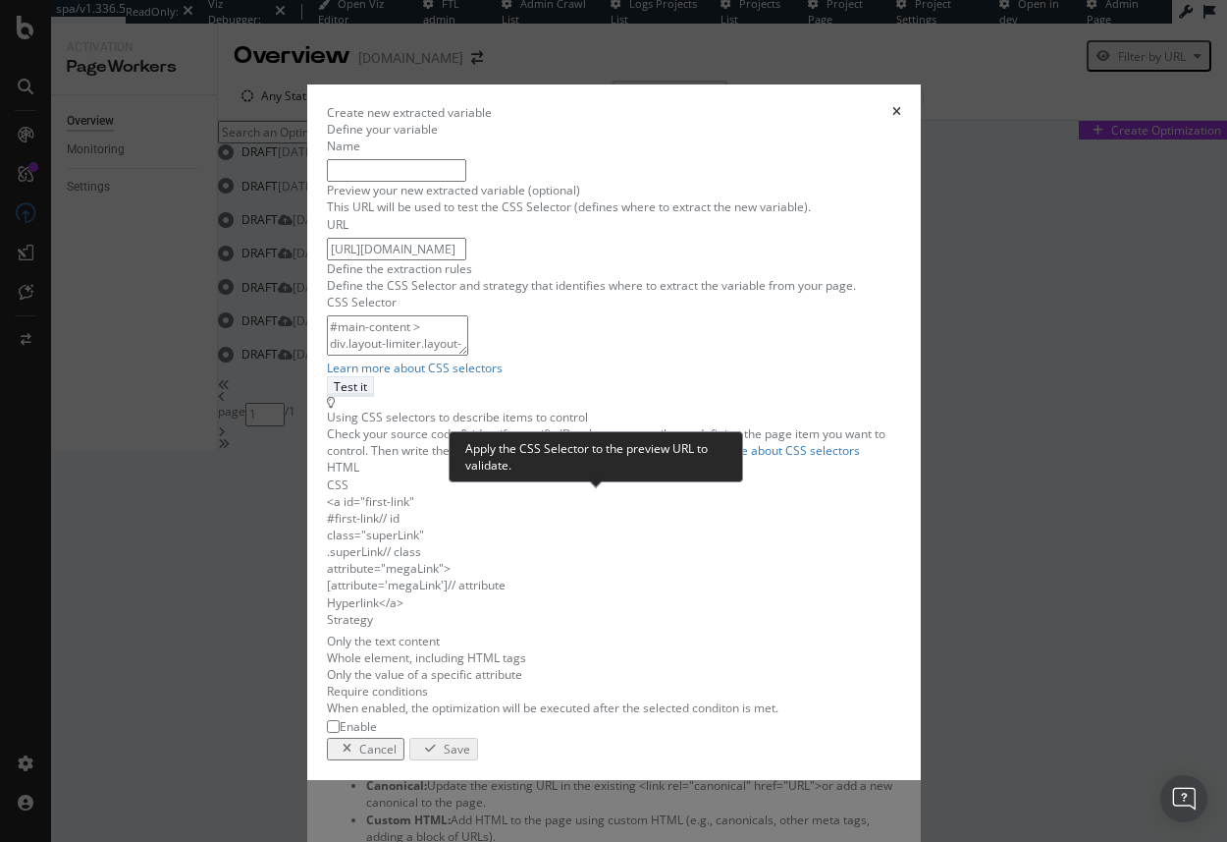
type input "https://www.thewhitecompany.com/uk/-Mens-Double-Cotton-PJ-Set/p/A15466?swatch=N…"
click at [367, 395] on div "Test it" at bounding box center [350, 386] width 33 height 17
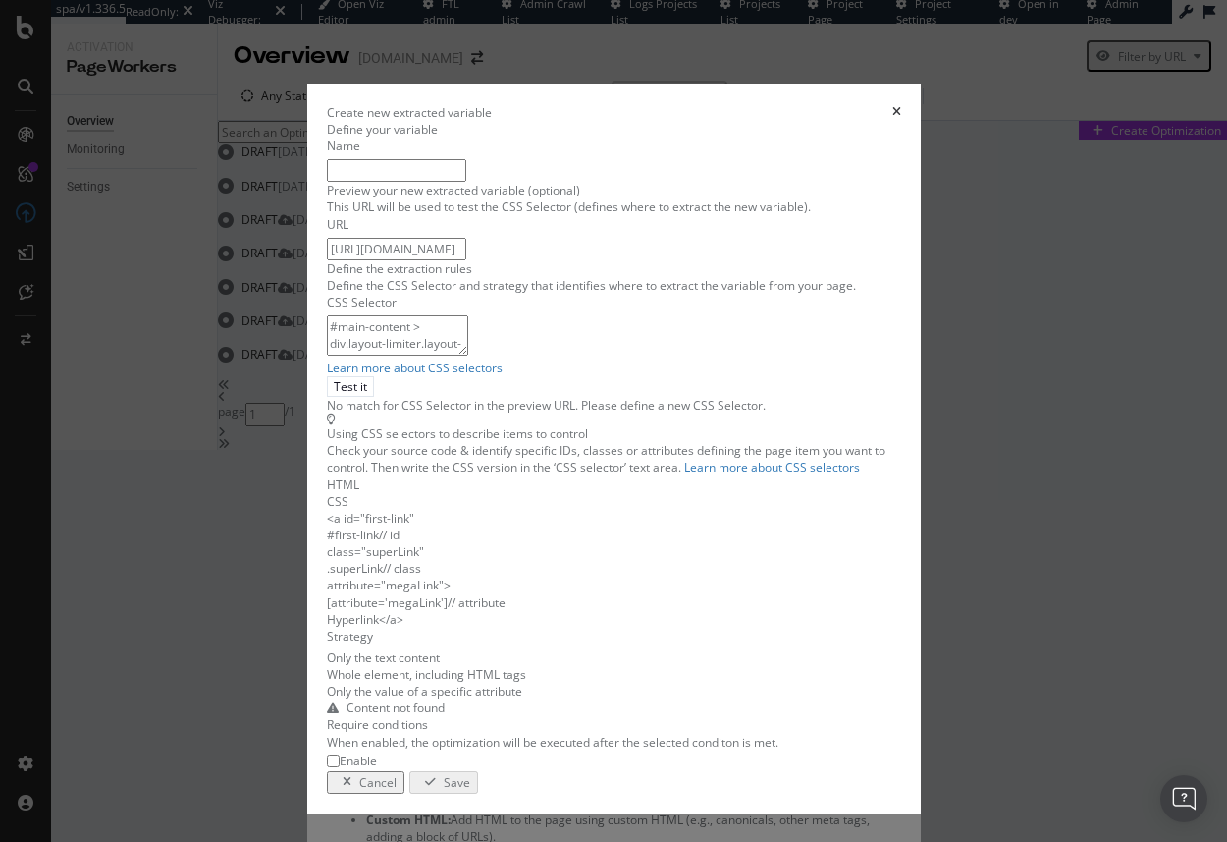
scroll to position [143, 0]
click at [901, 106] on icon "times" at bounding box center [897, 112] width 9 height 12
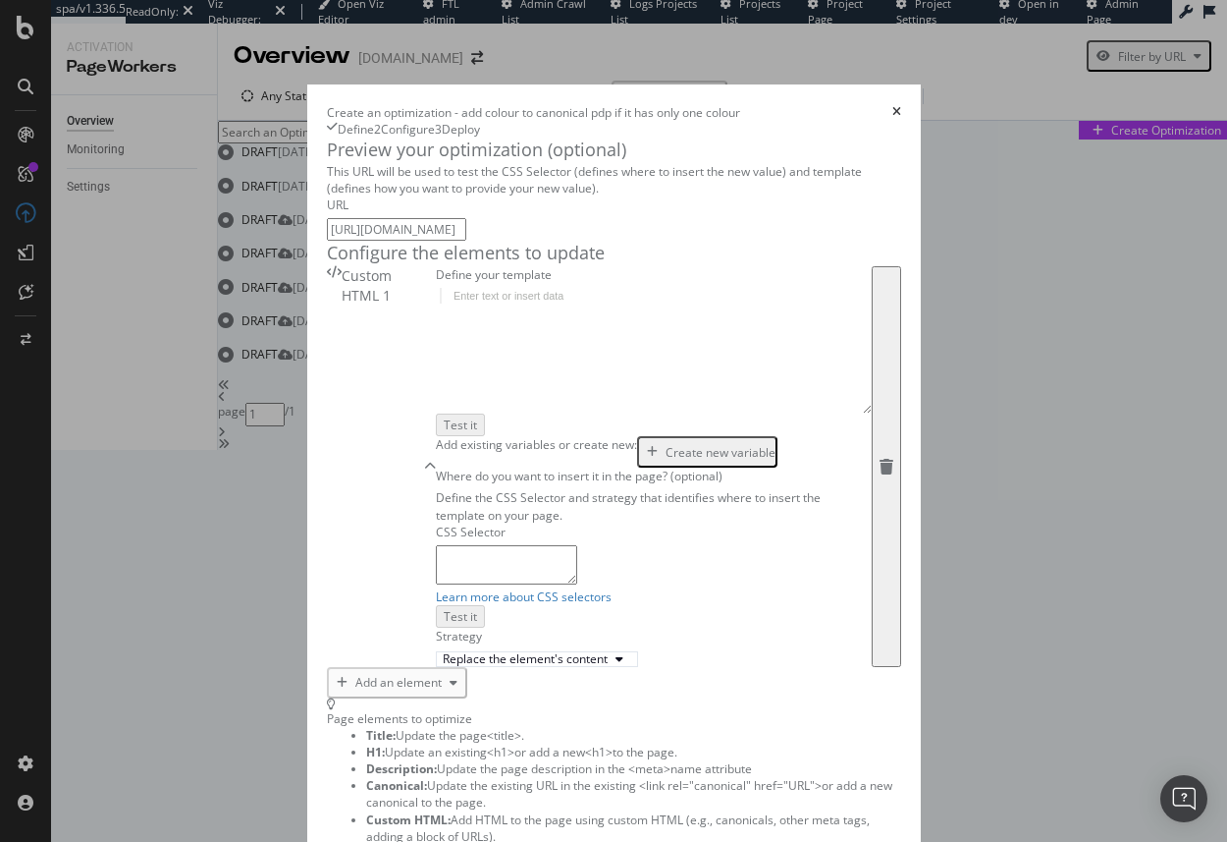
scroll to position [0, 0]
click at [901, 106] on icon "times" at bounding box center [897, 112] width 9 height 12
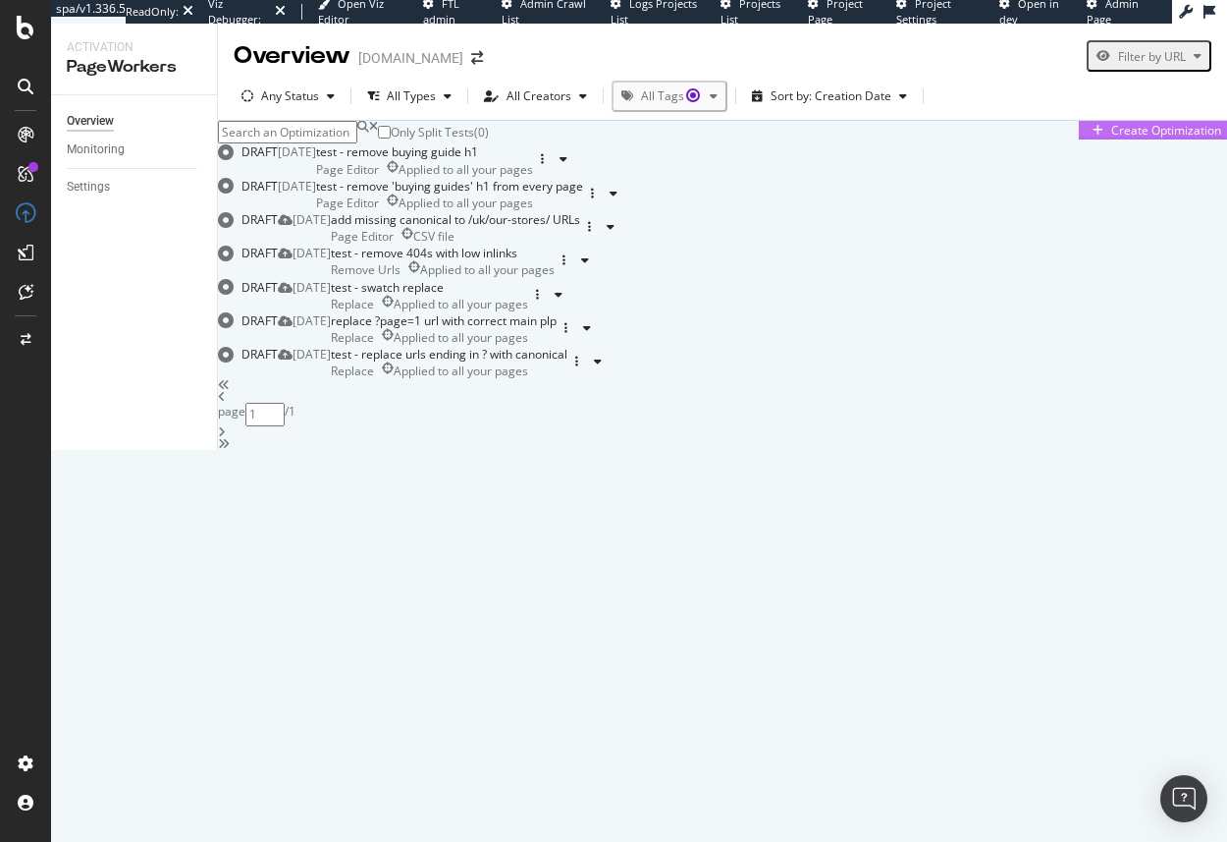
click at [1112, 138] on div "Create Optimization" at bounding box center [1167, 130] width 110 height 17
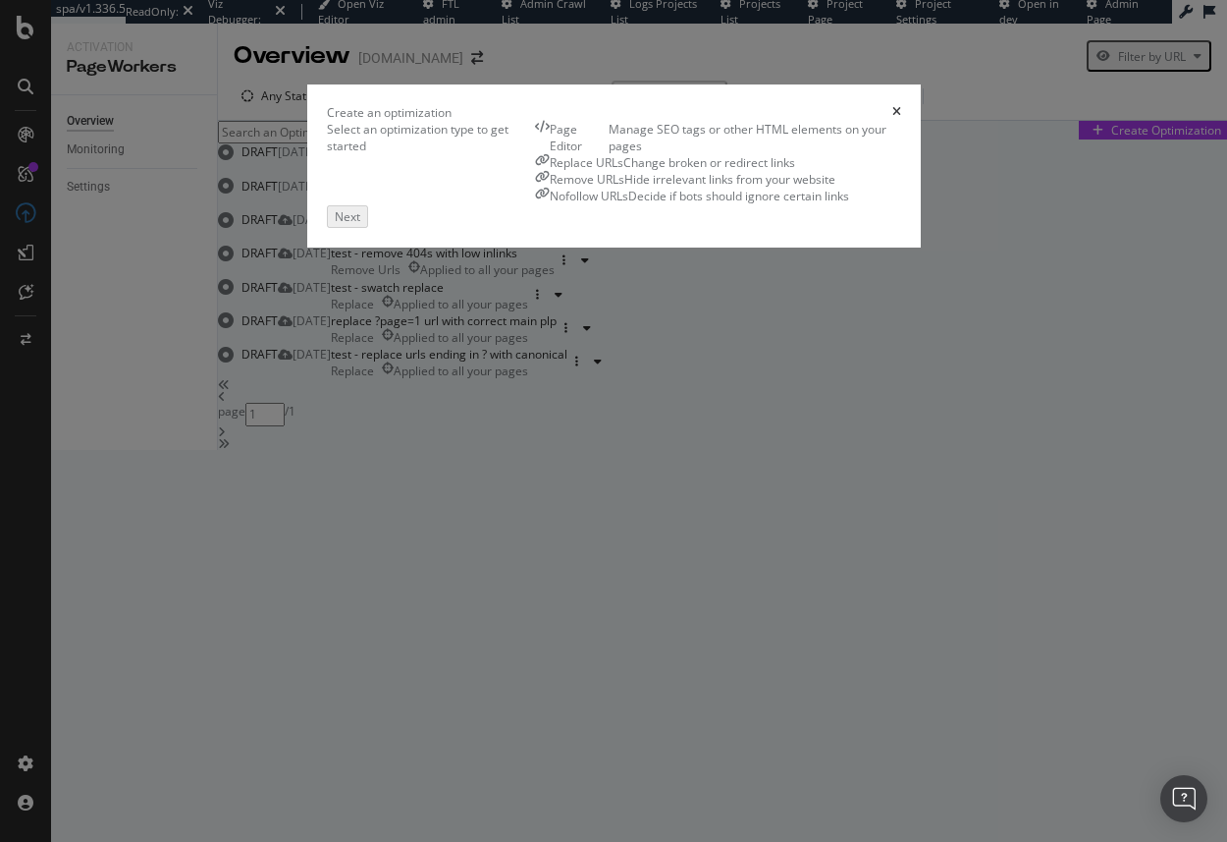
click at [609, 154] on div "Manage SEO tags or other HTML elements on your pages" at bounding box center [755, 137] width 293 height 33
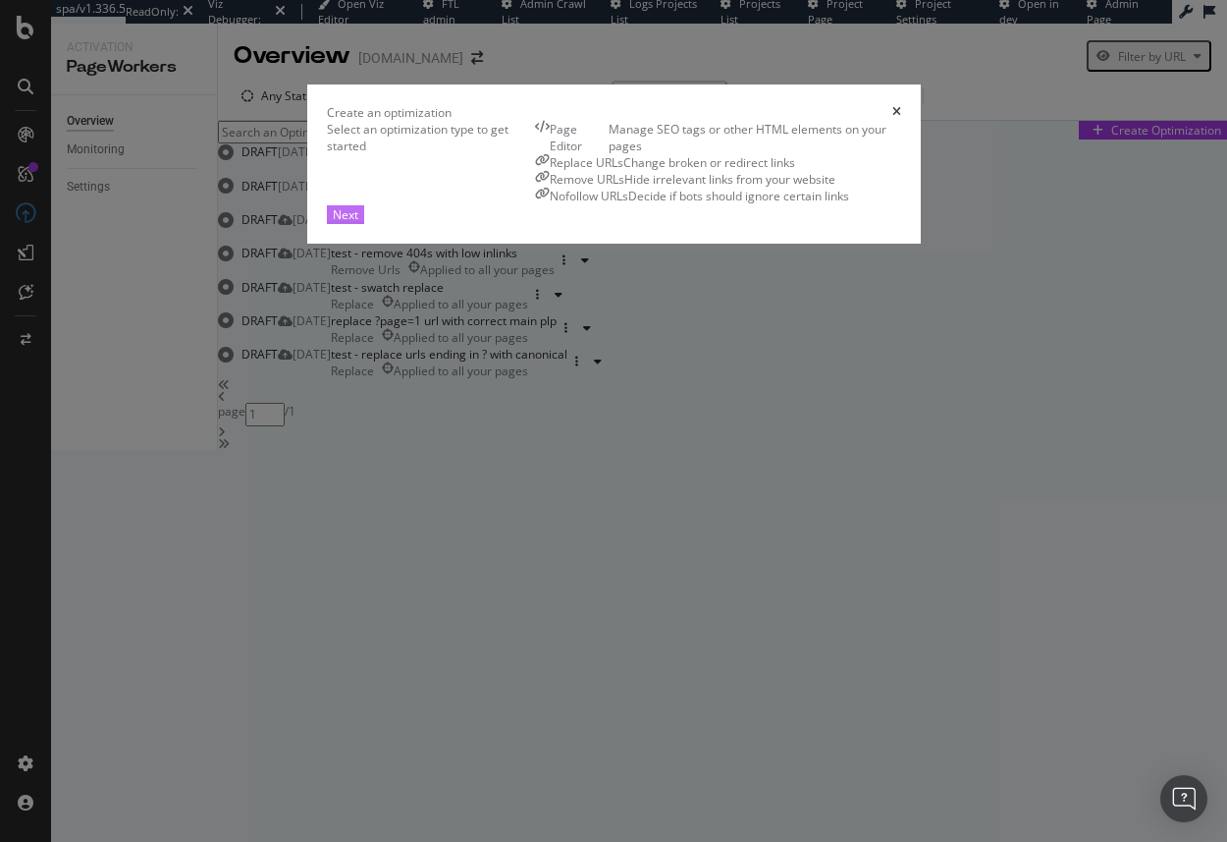
click at [358, 223] on div "Next" at bounding box center [346, 214] width 26 height 17
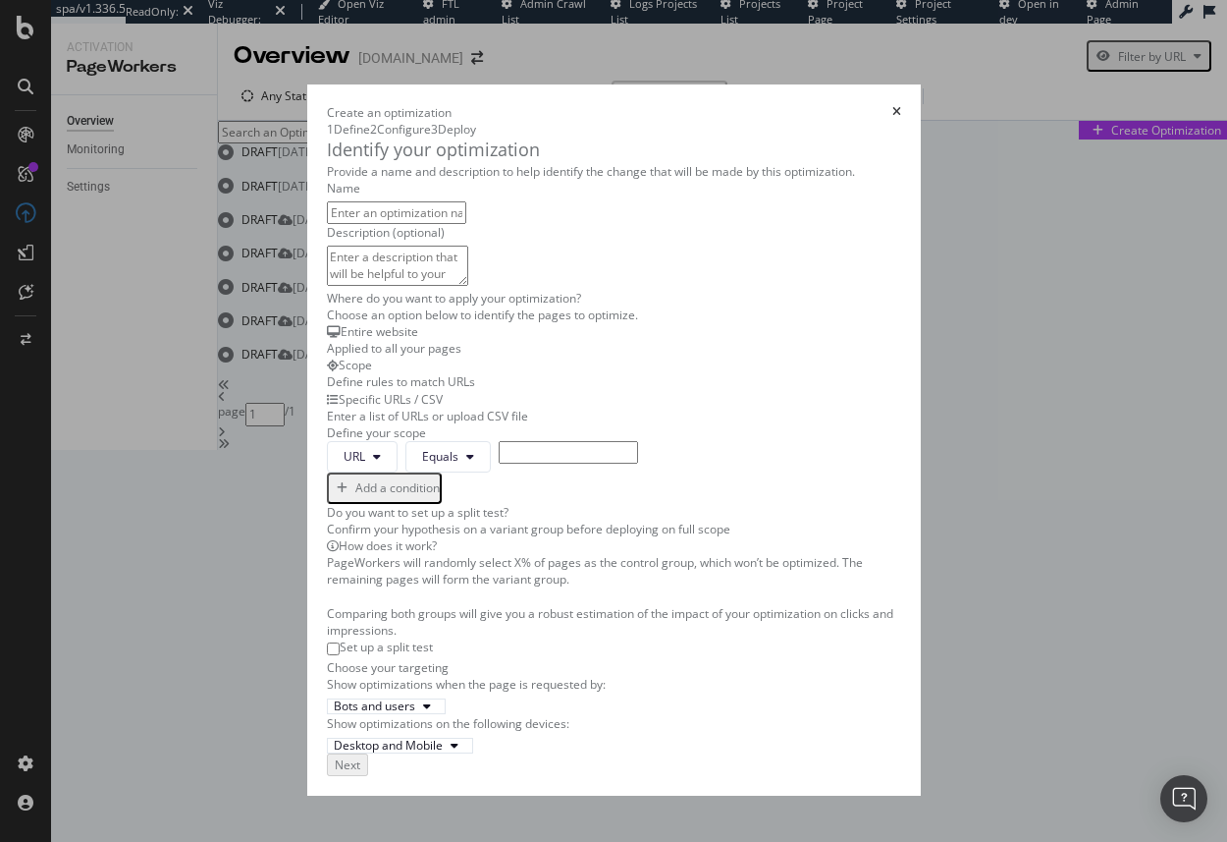
click at [521, 424] on div "Enter a list of URLs or upload CSV file" at bounding box center [614, 416] width 574 height 17
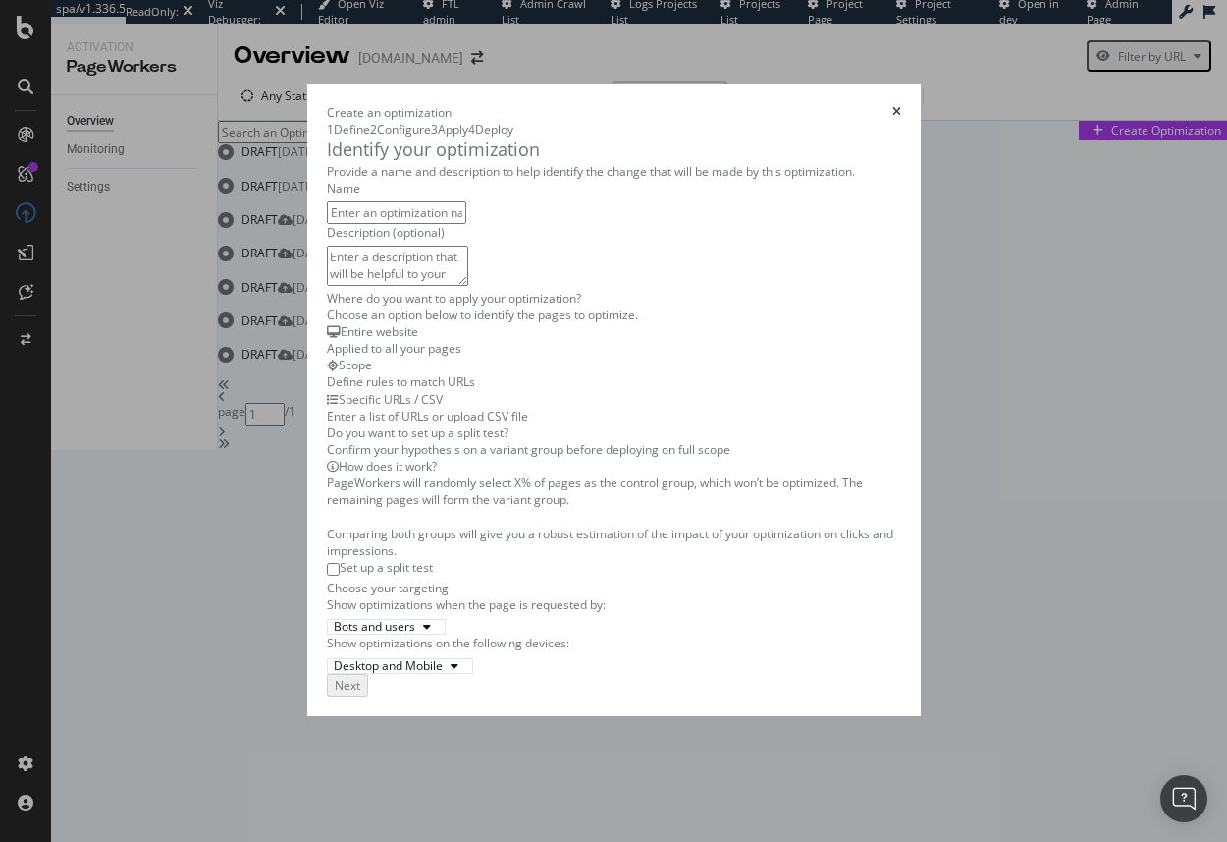
click at [327, 224] on input "modal" at bounding box center [396, 212] width 139 height 23
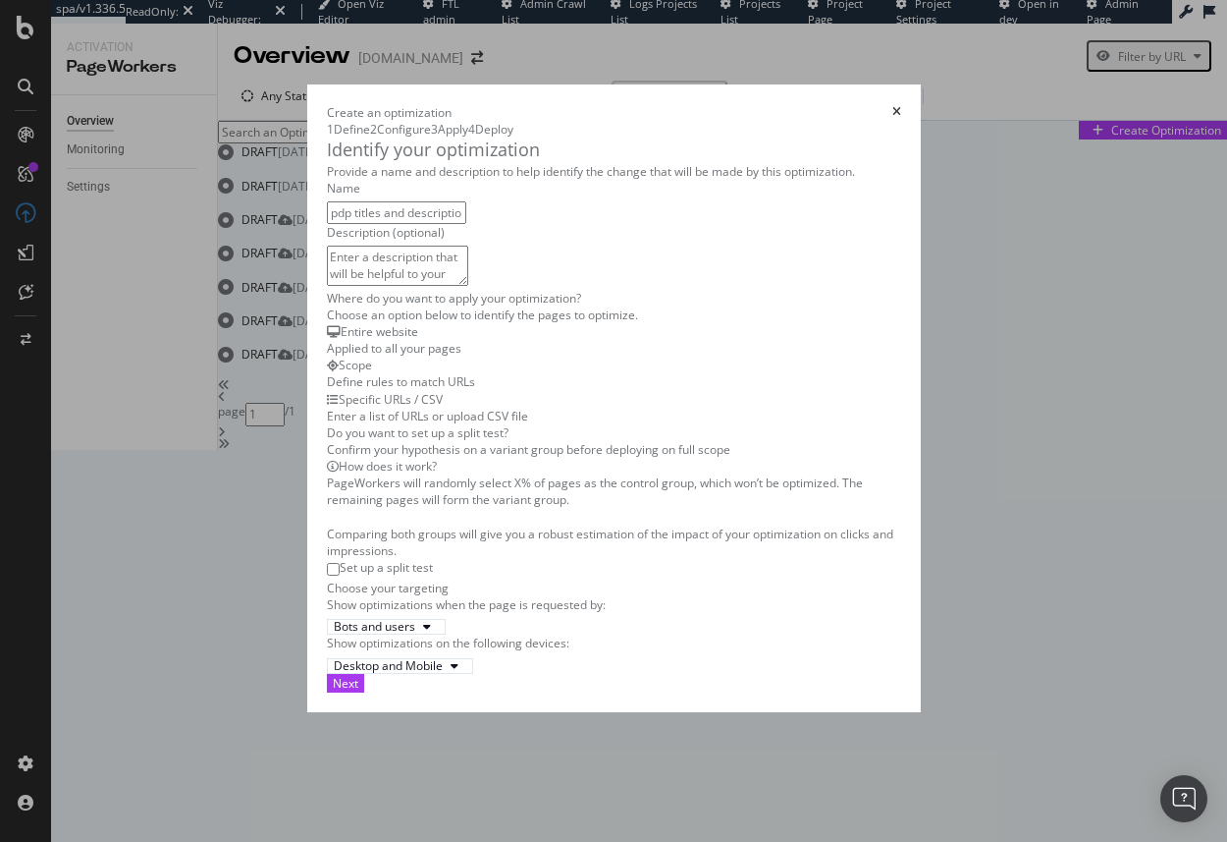
scroll to position [354, 0]
type input "pdp titles and descriptions"
click at [327, 563] on input "modal" at bounding box center [333, 569] width 13 height 13
checkbox input "true"
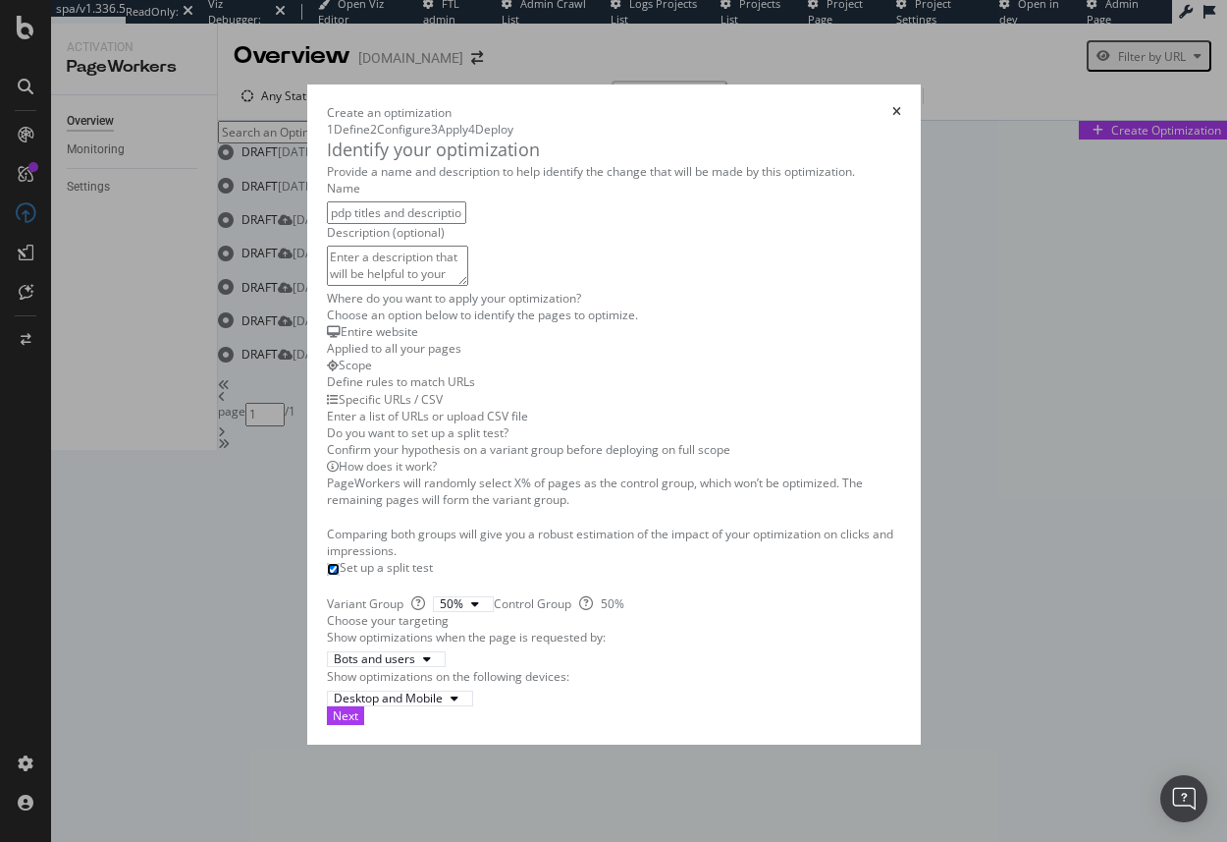
scroll to position [433, 0]
click at [358, 724] on div "Next" at bounding box center [346, 715] width 26 height 17
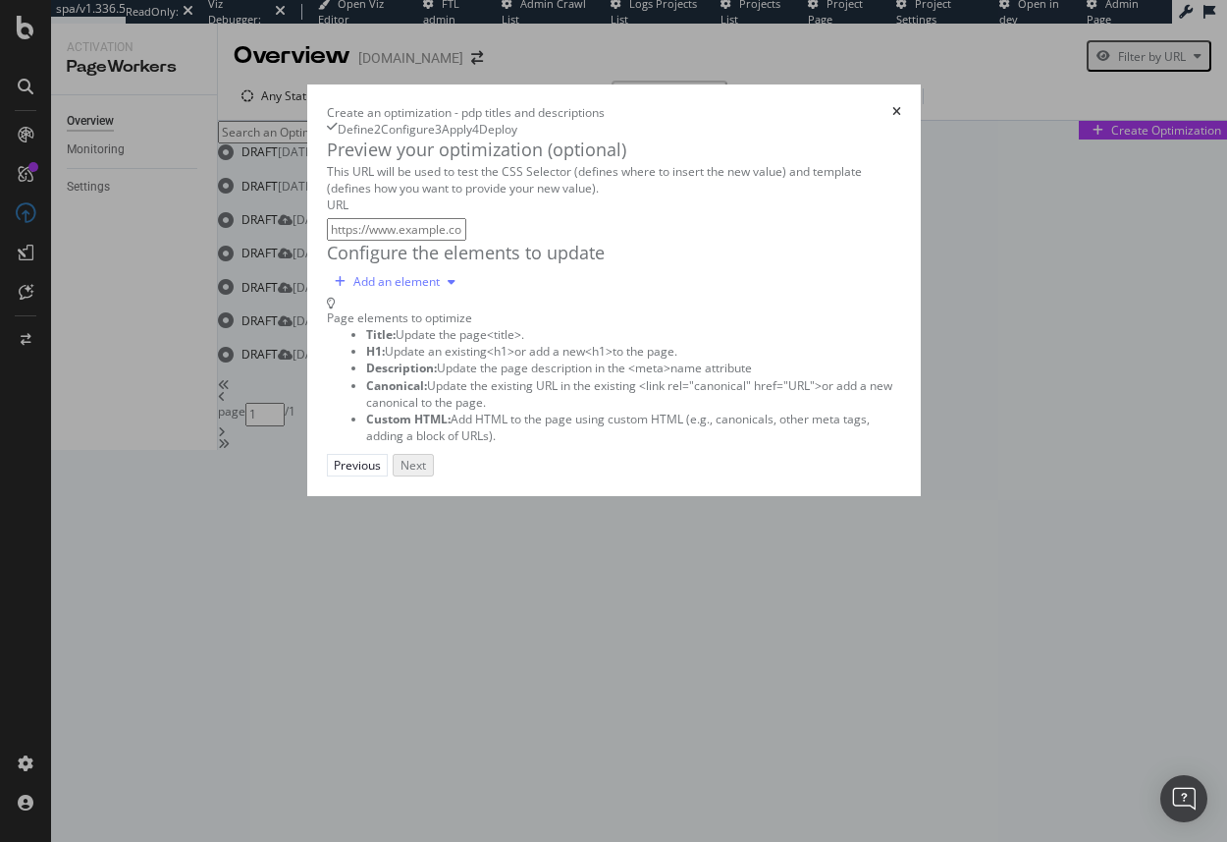
click at [353, 288] on div "Add an element" at bounding box center [396, 282] width 86 height 12
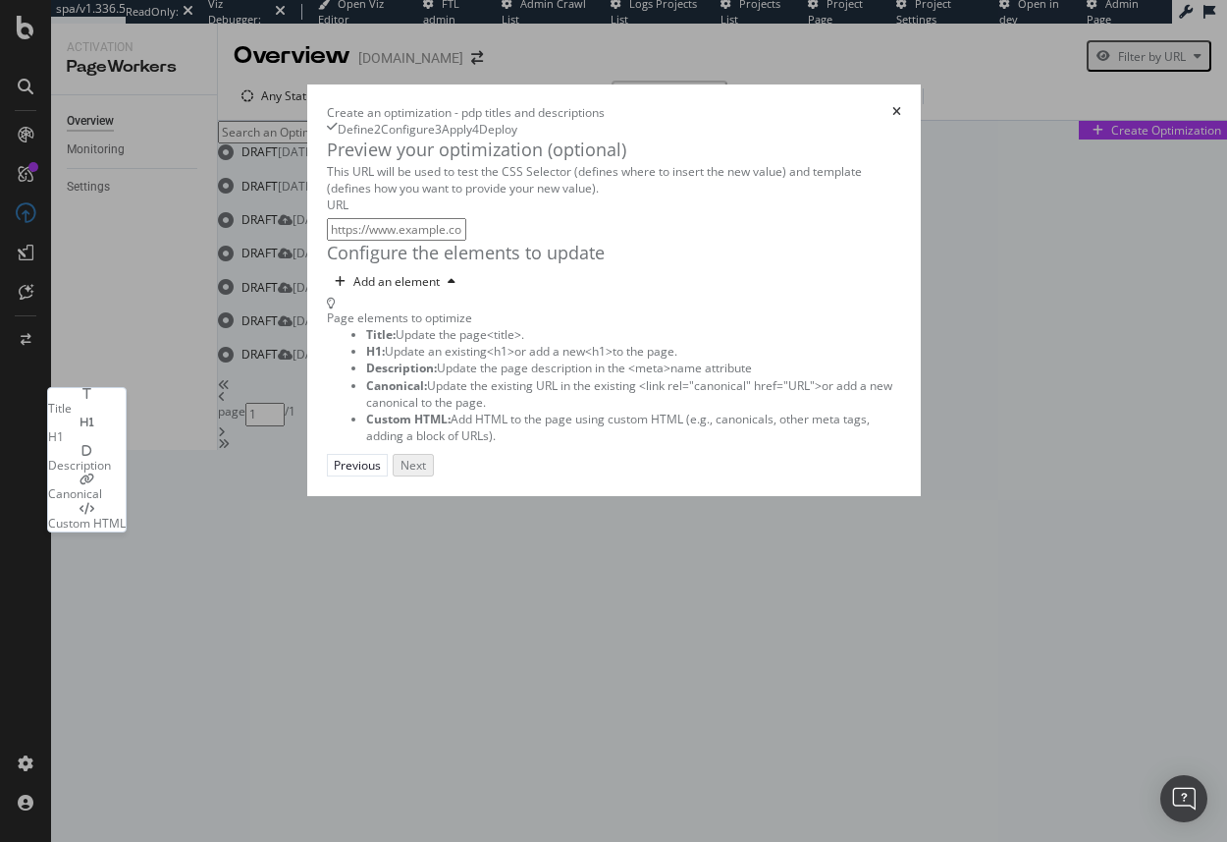
click at [92, 404] on div "Title" at bounding box center [87, 408] width 78 height 17
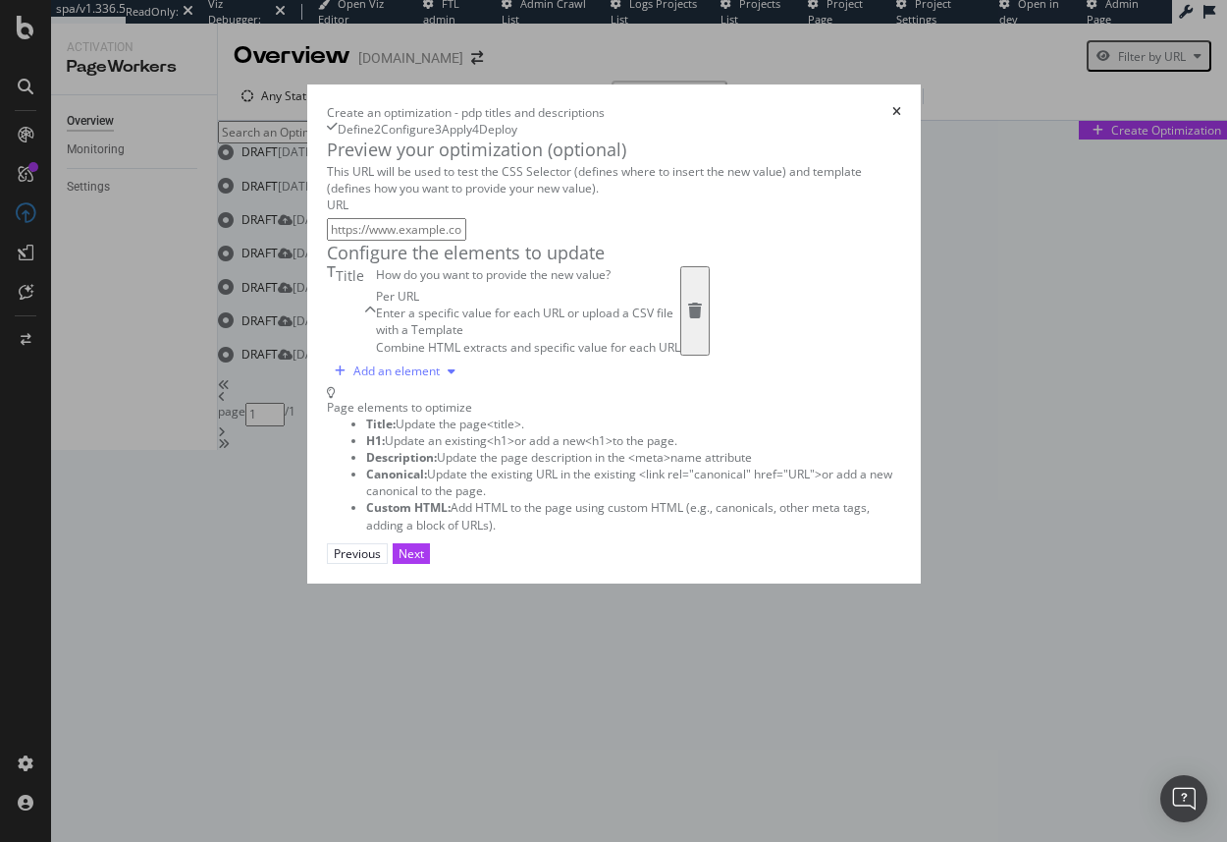
click at [353, 377] on div "Add an element" at bounding box center [396, 371] width 86 height 12
click at [126, 632] on div "H1" at bounding box center [87, 620] width 78 height 28
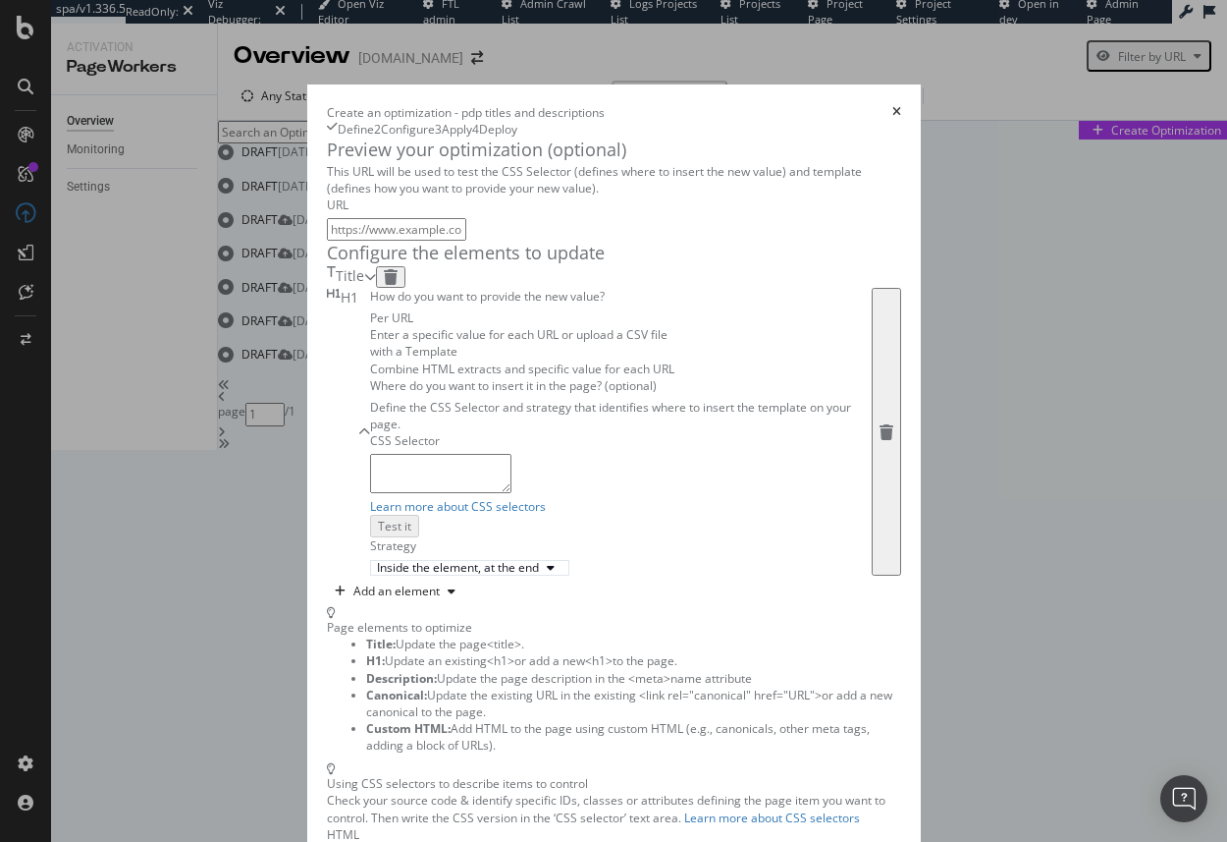
click at [880, 433] on div "modal" at bounding box center [887, 432] width 14 height 16
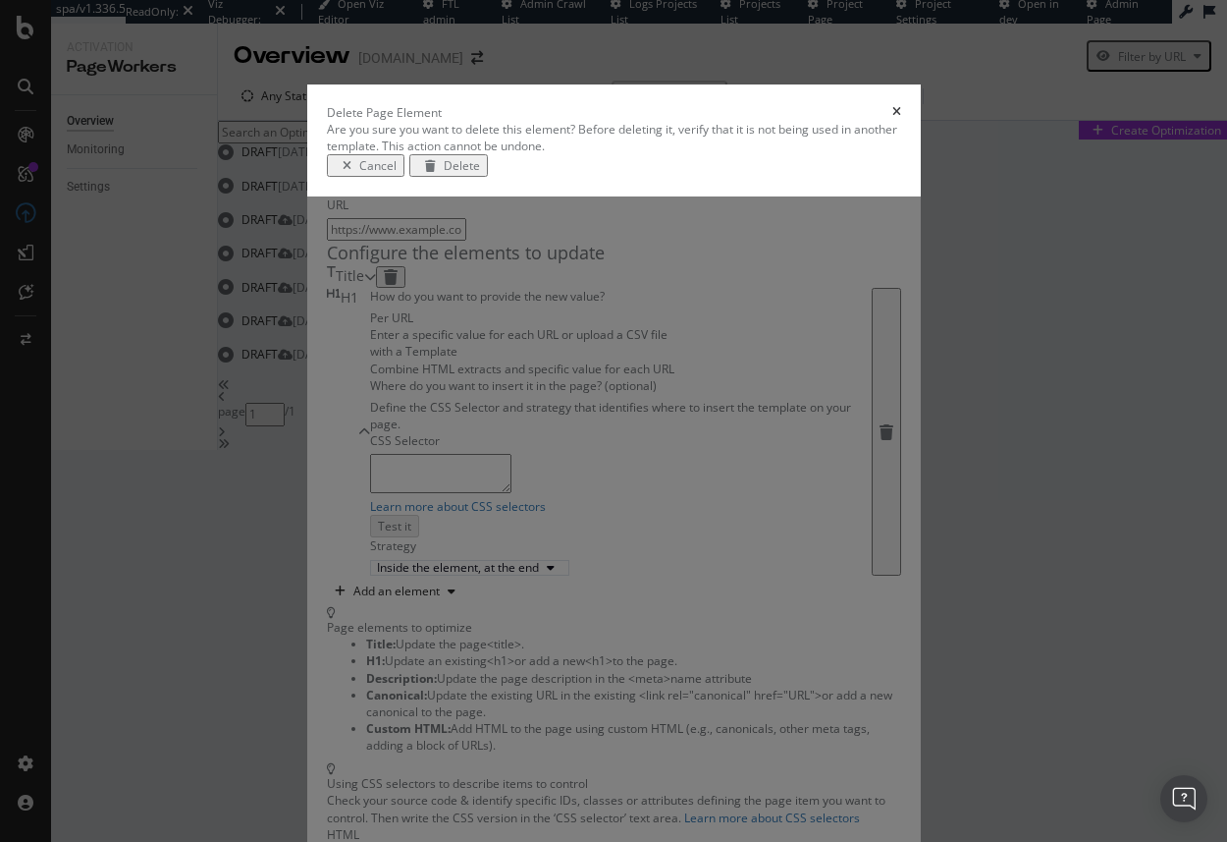
click at [480, 174] on div "Delete" at bounding box center [448, 165] width 63 height 17
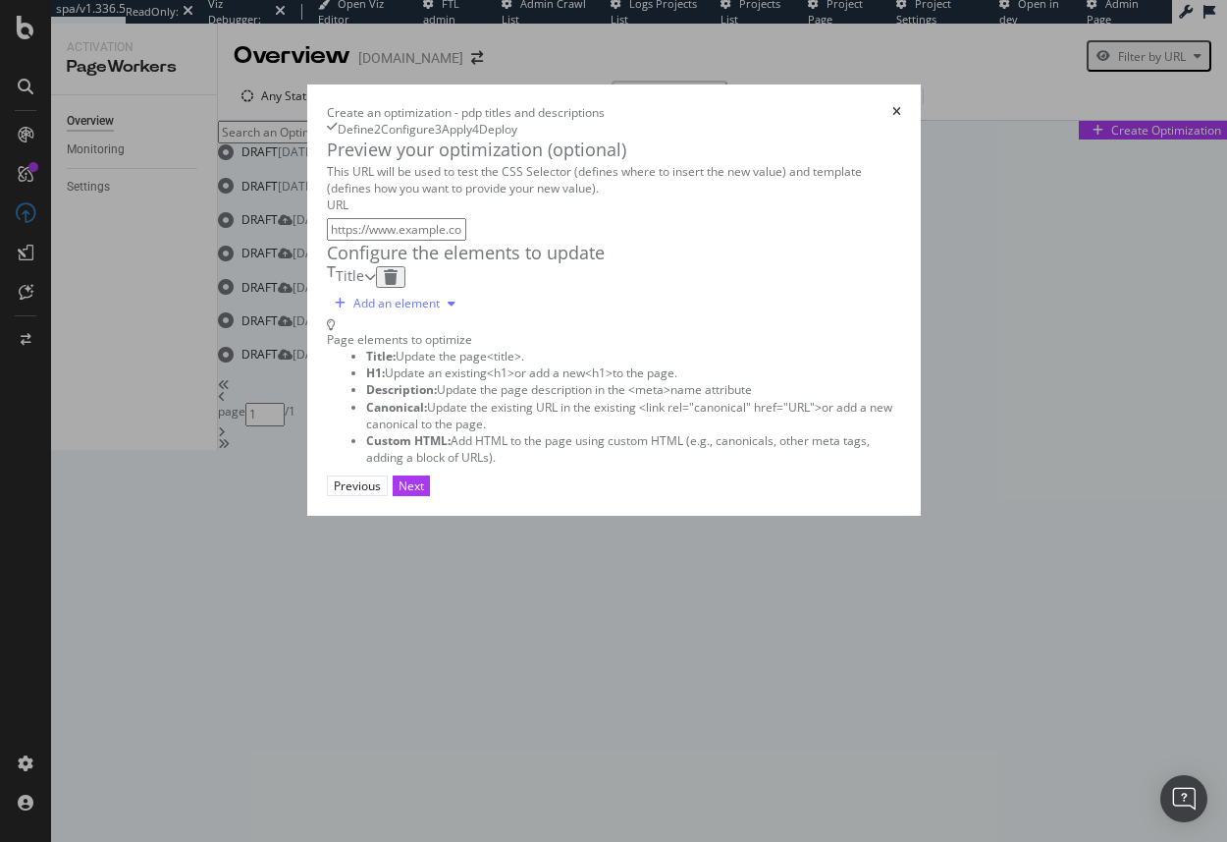
click at [353, 309] on div "Add an element" at bounding box center [396, 304] width 86 height 12
click at [126, 499] on div "Description" at bounding box center [87, 491] width 78 height 17
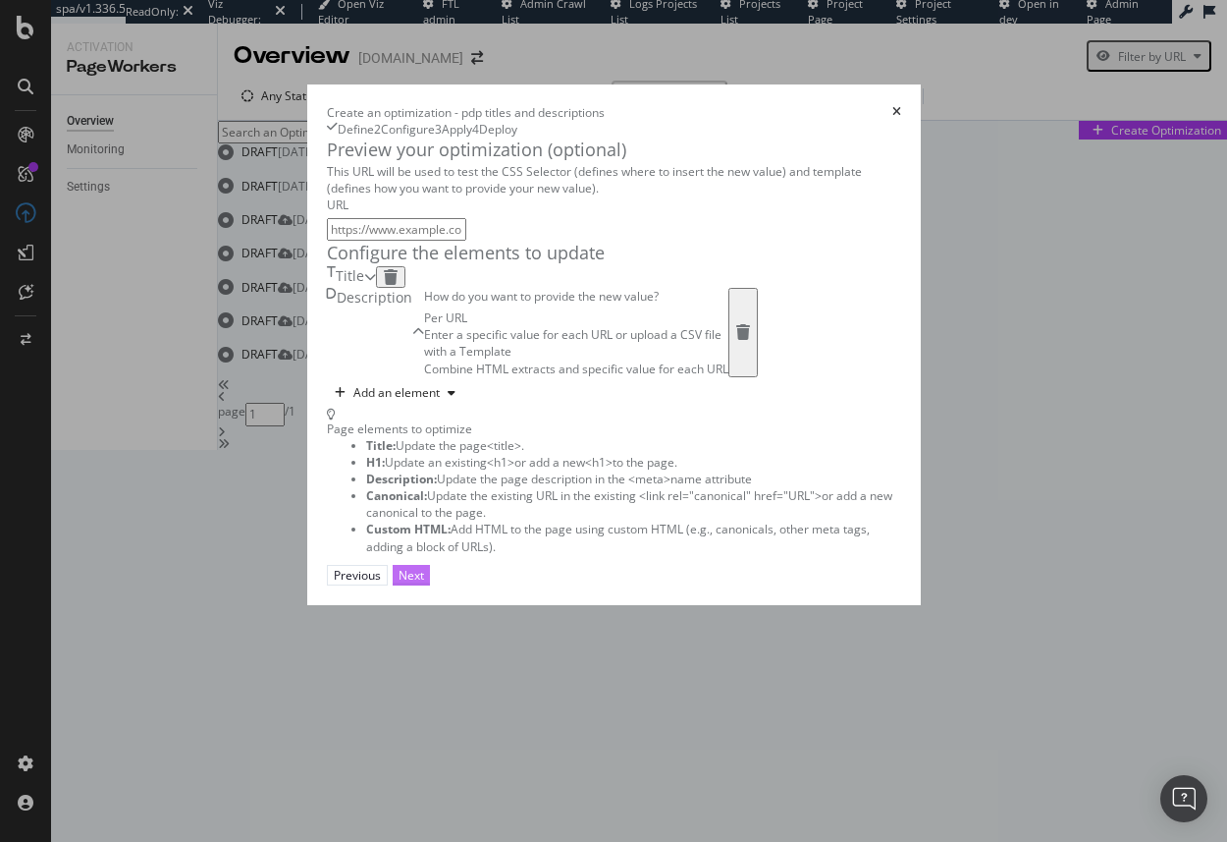
click at [430, 585] on button "Next" at bounding box center [411, 575] width 37 height 21
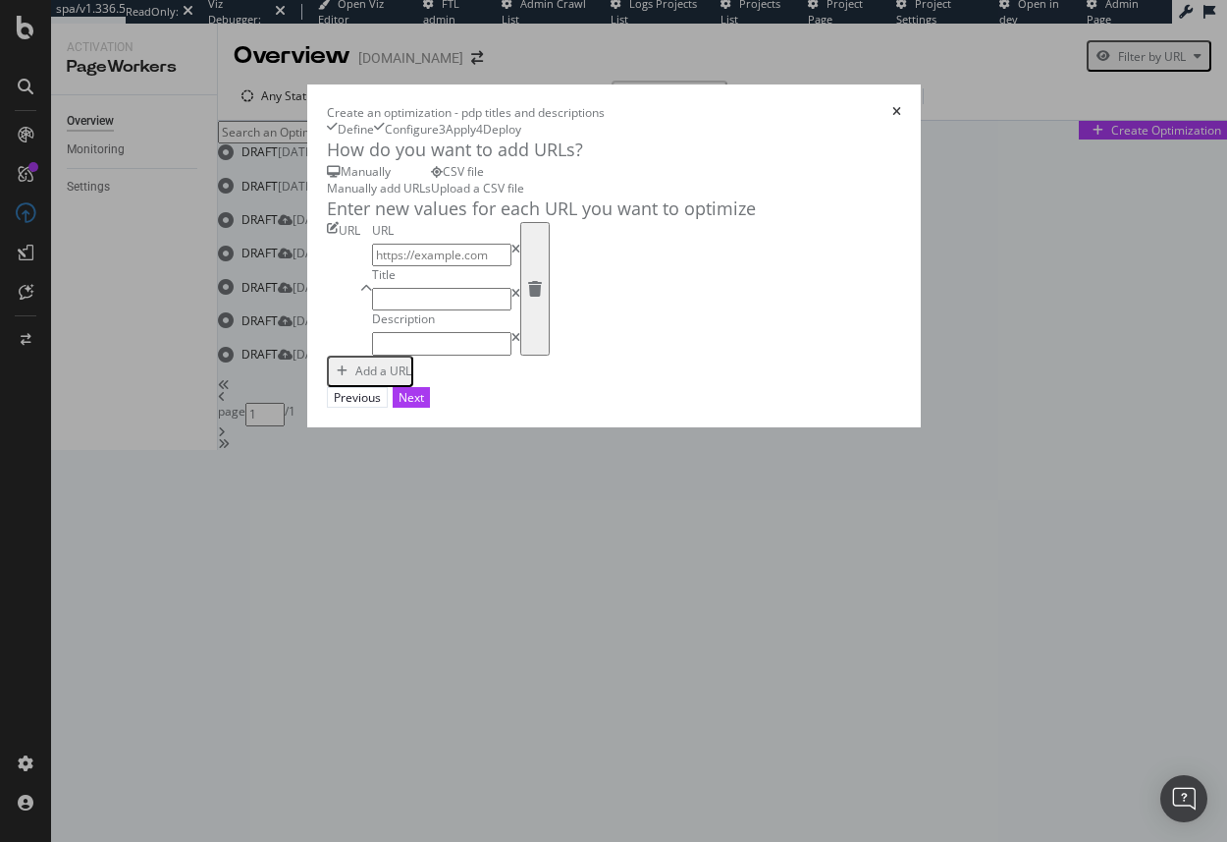
click at [431, 180] on div "CSV file" at bounding box center [477, 171] width 93 height 17
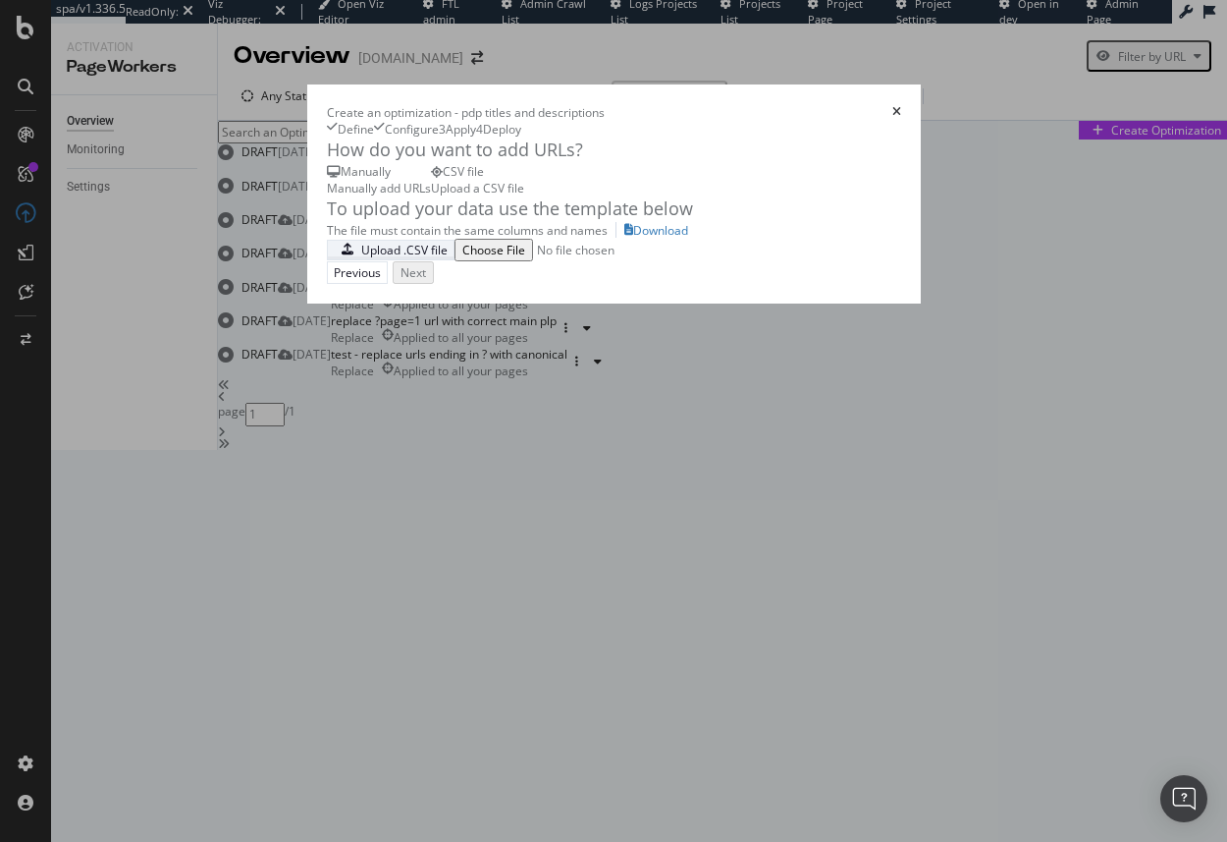
click at [361, 258] on div "Upload .CSV file" at bounding box center [404, 250] width 86 height 17
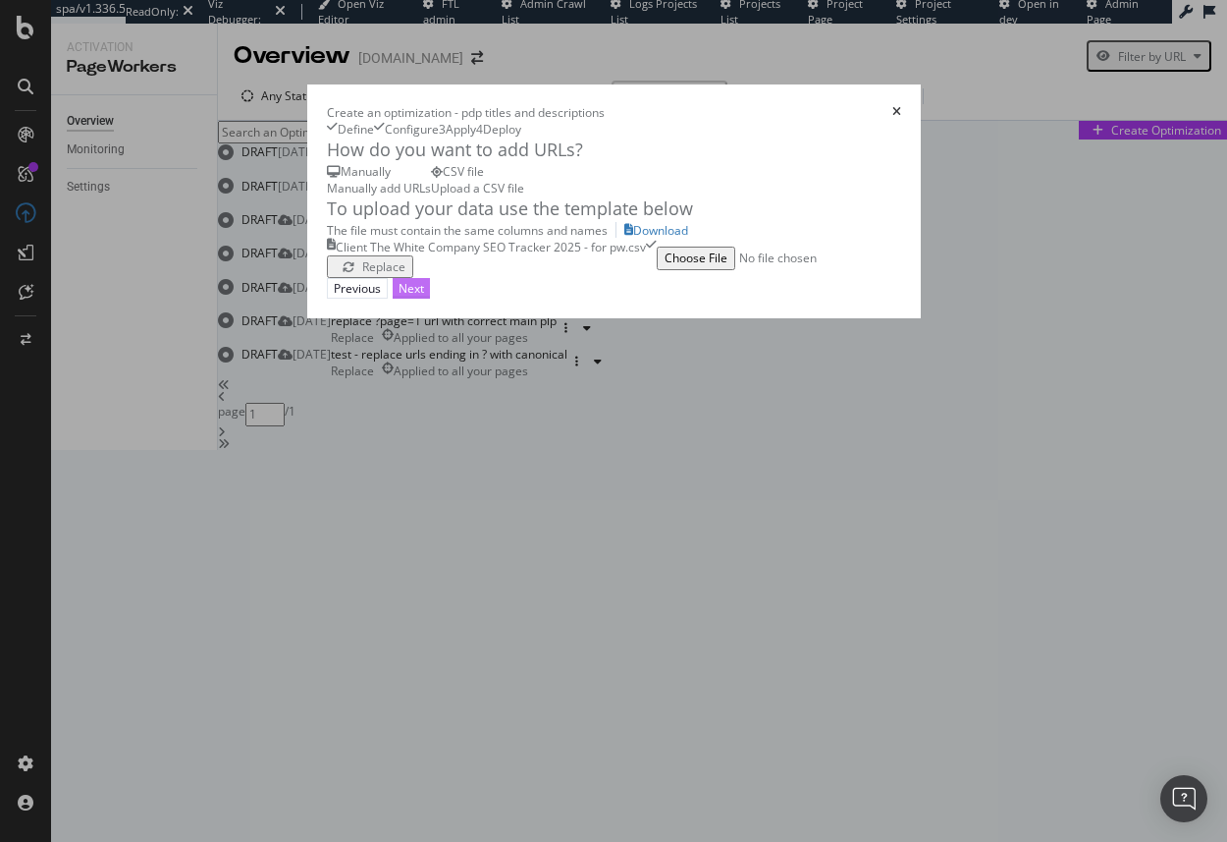
click at [424, 297] on div "Next" at bounding box center [412, 288] width 26 height 17
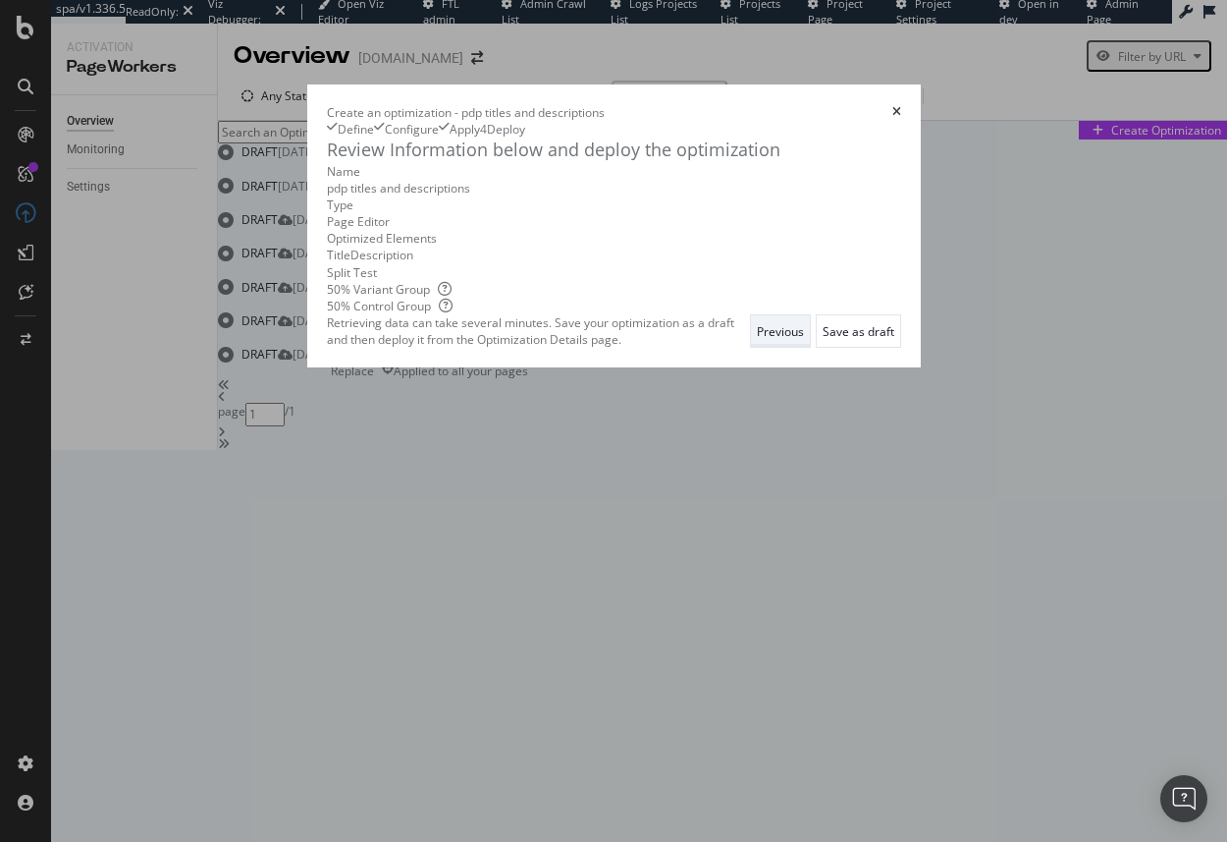
click at [804, 346] on div "Previous" at bounding box center [780, 330] width 47 height 29
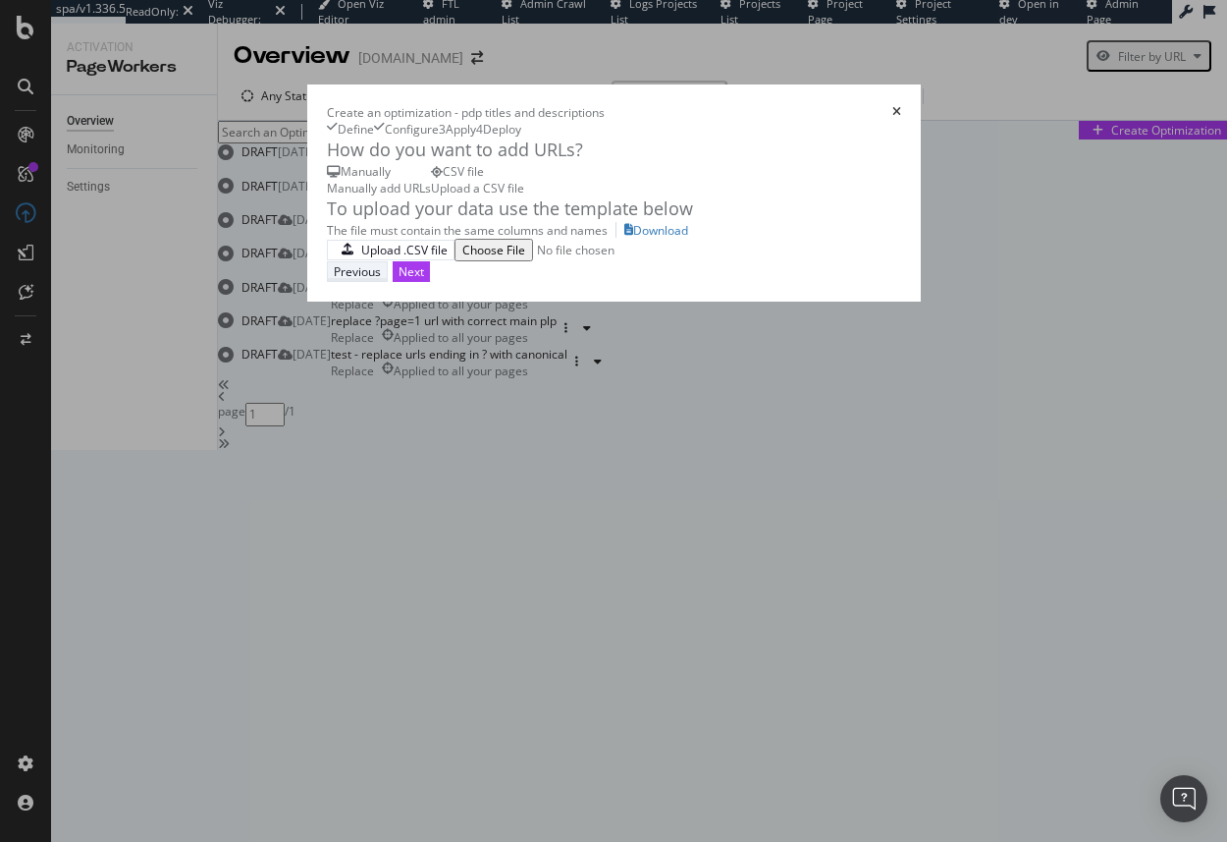
click at [381, 280] on div "Previous" at bounding box center [357, 271] width 47 height 17
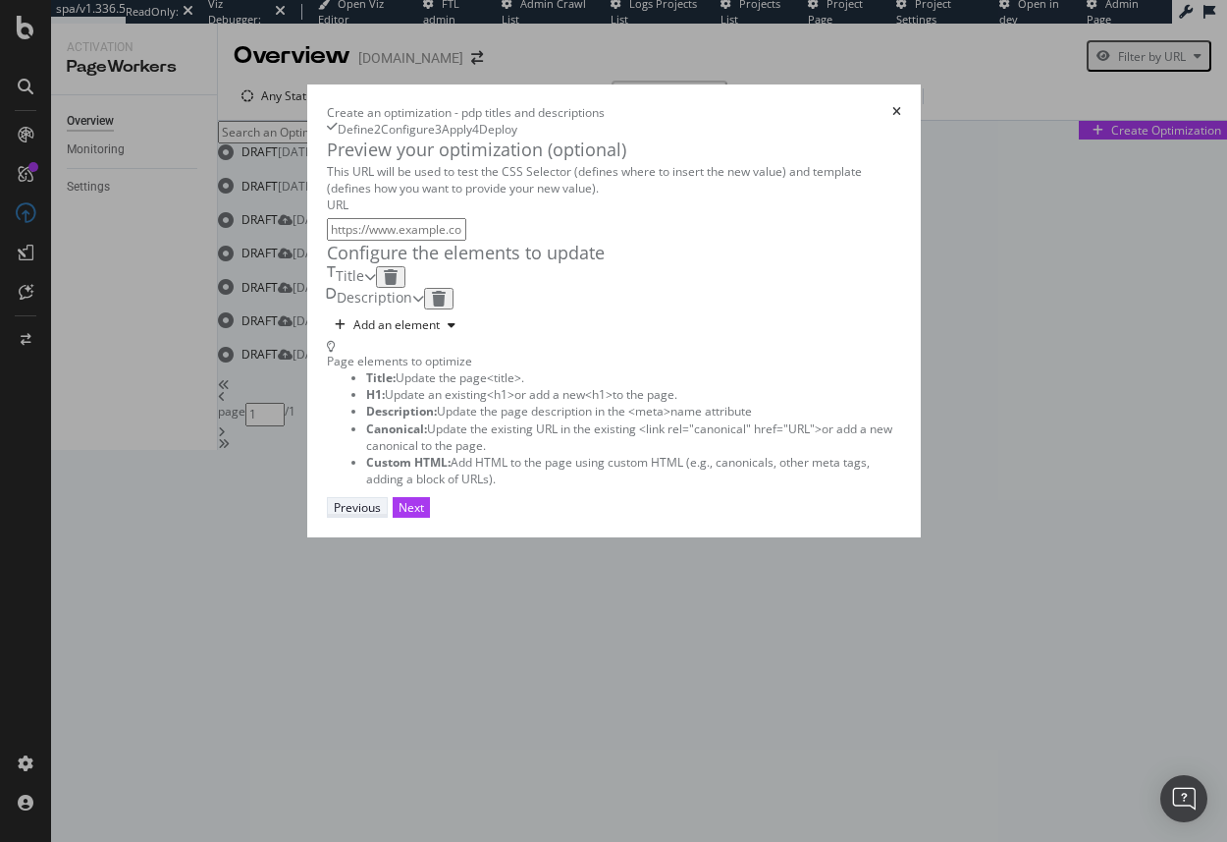
click at [381, 516] on div "Previous" at bounding box center [357, 507] width 47 height 17
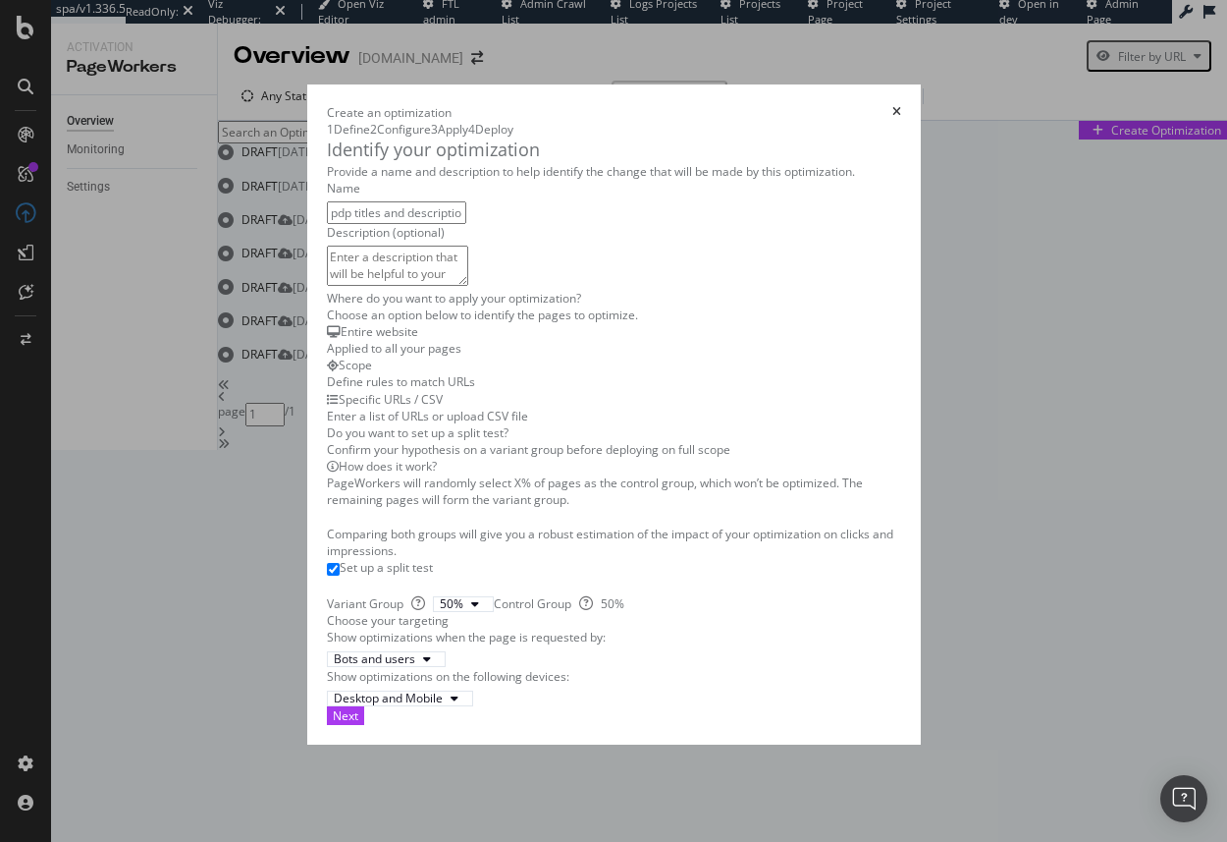
drag, startPoint x: 101, startPoint y: 259, endPoint x: 246, endPoint y: 260, distance: 145.3
click at [327, 224] on input "pdp titles and descriptions" at bounding box center [396, 212] width 139 height 23
drag, startPoint x: 99, startPoint y: 259, endPoint x: 160, endPoint y: 268, distance: 61.5
click at [327, 224] on input "pdp titles - remove category name" at bounding box center [396, 212] width 139 height 23
click at [327, 224] on input "pdp titles split test - remove category name" at bounding box center [396, 212] width 139 height 23
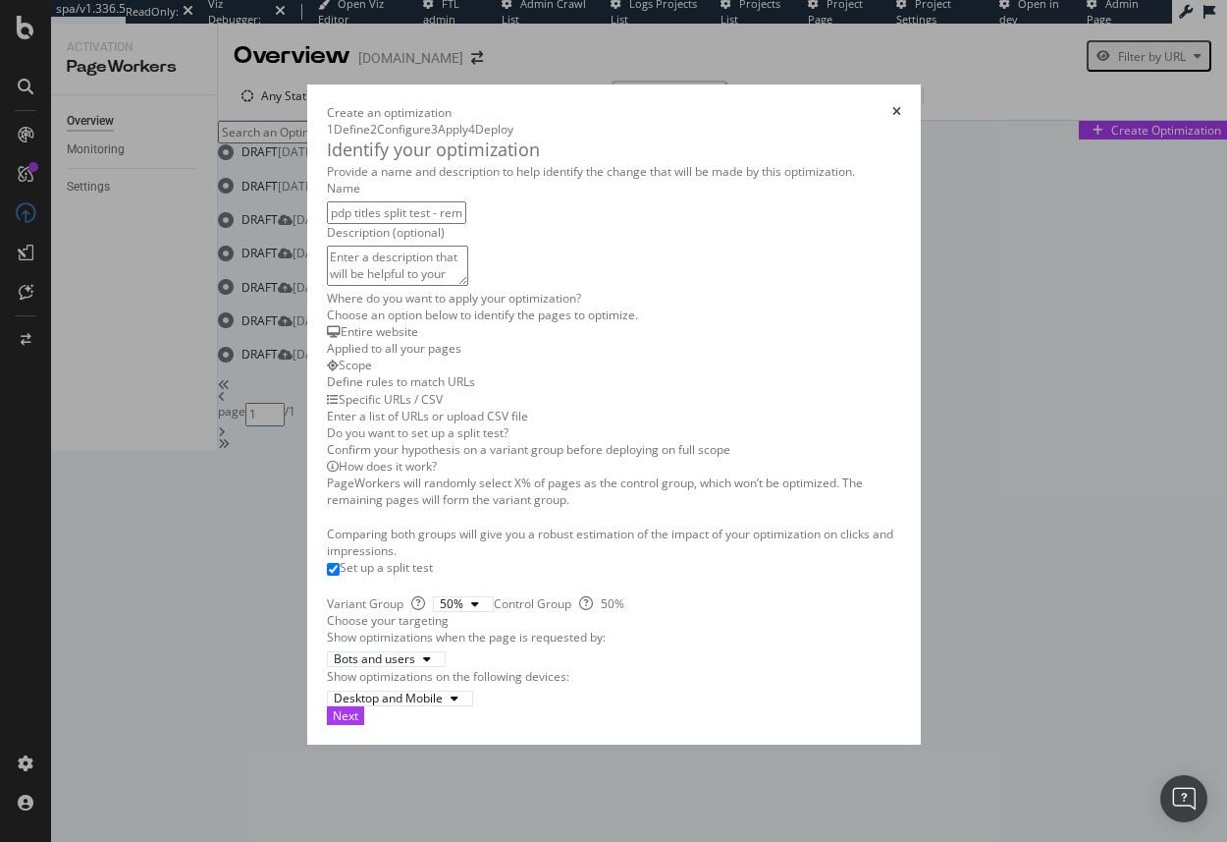
scroll to position [433, 0]
type input "pdp titles split test - remove category name"
click at [364, 725] on button "Next" at bounding box center [345, 715] width 37 height 19
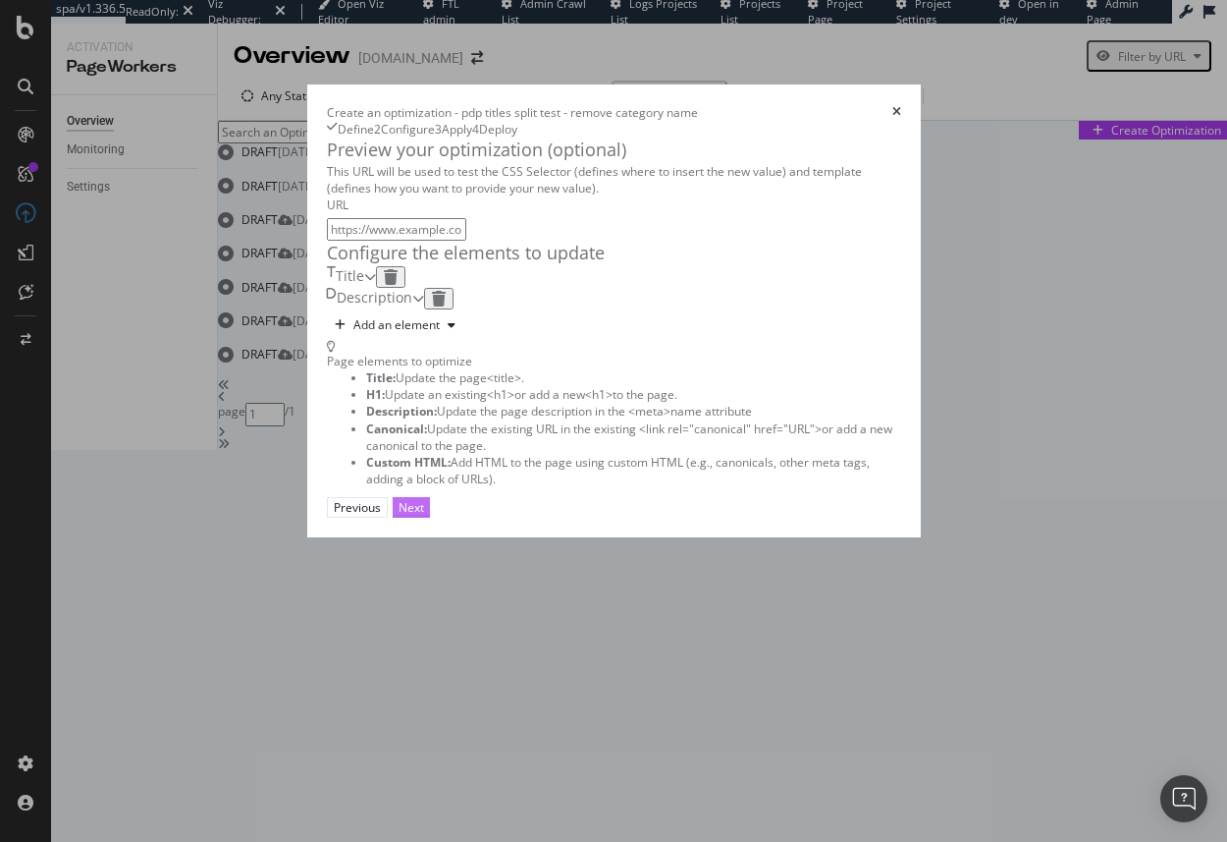
scroll to position [0, 0]
click at [430, 517] on button "Next" at bounding box center [411, 507] width 37 height 21
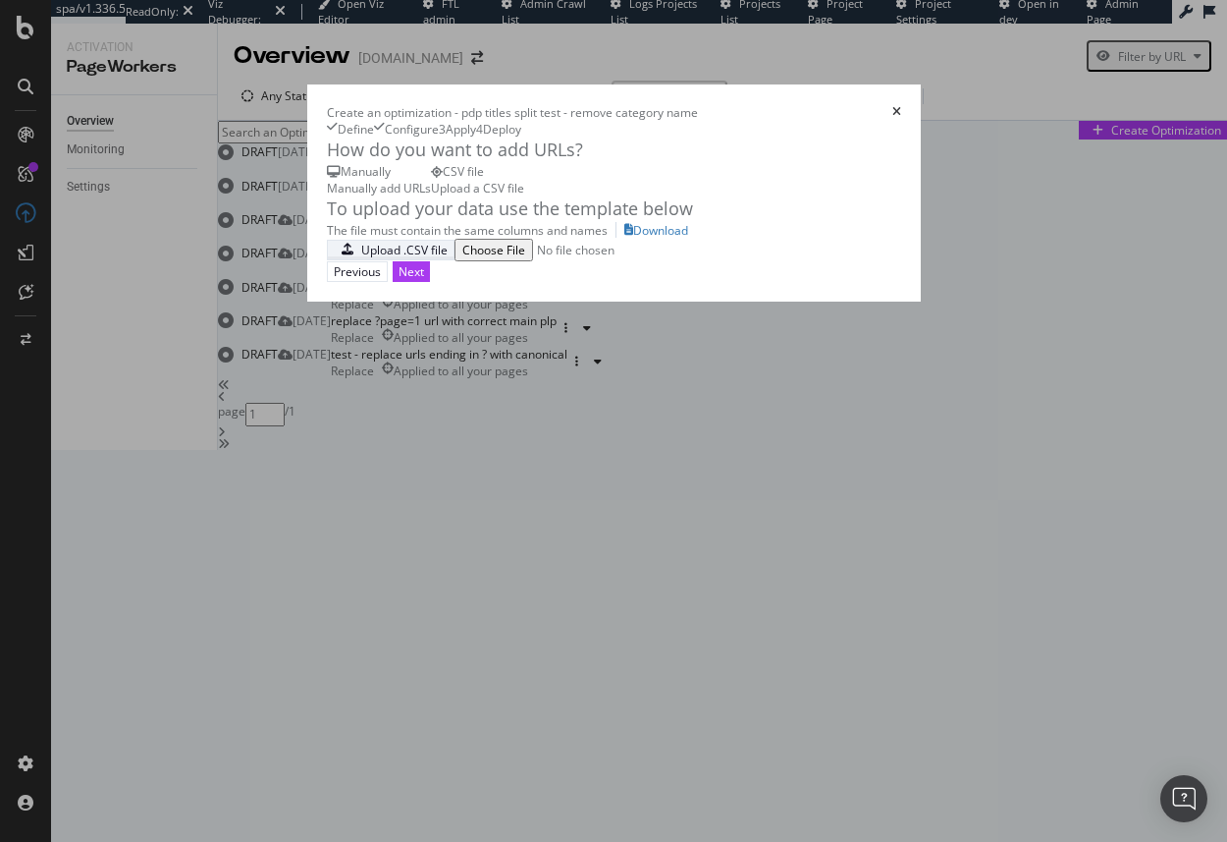
click at [361, 258] on div "Upload .CSV file" at bounding box center [404, 250] width 86 height 17
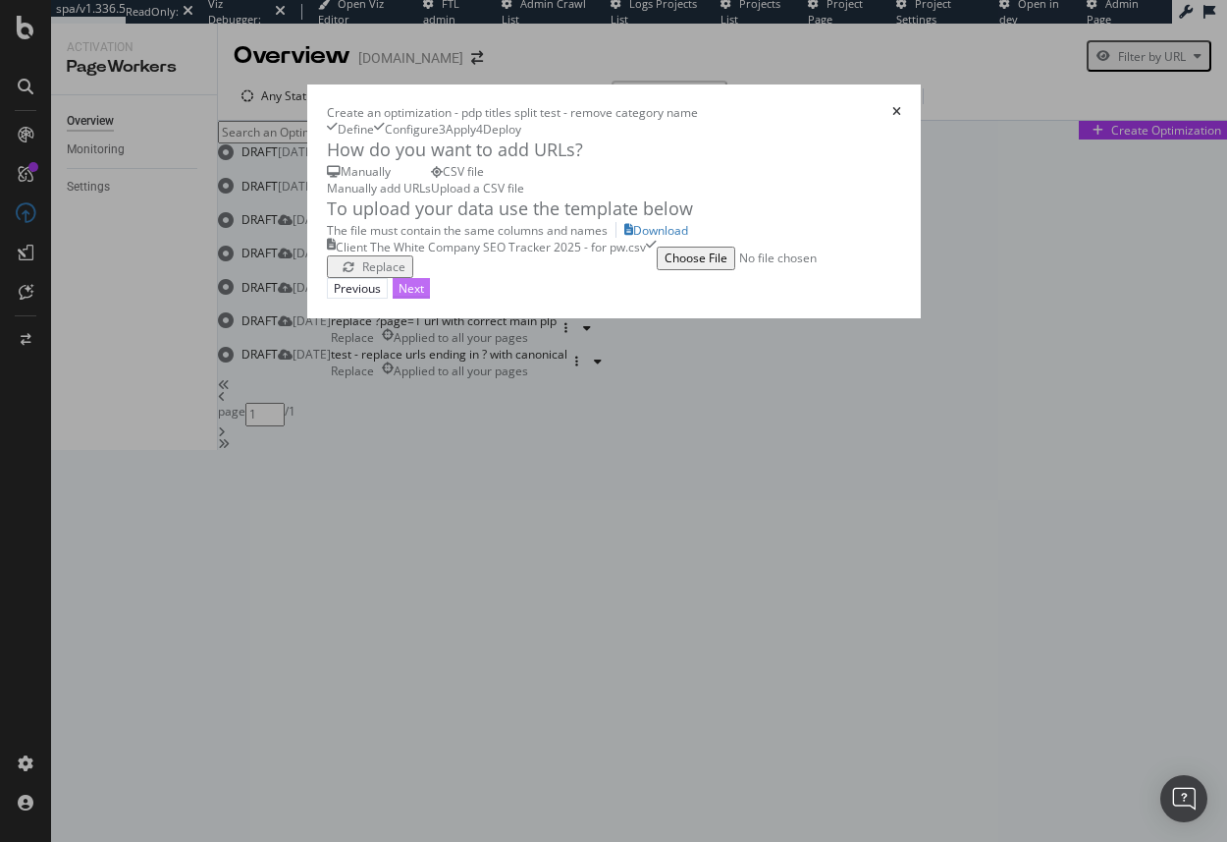
click at [430, 299] on button "Next" at bounding box center [411, 288] width 37 height 21
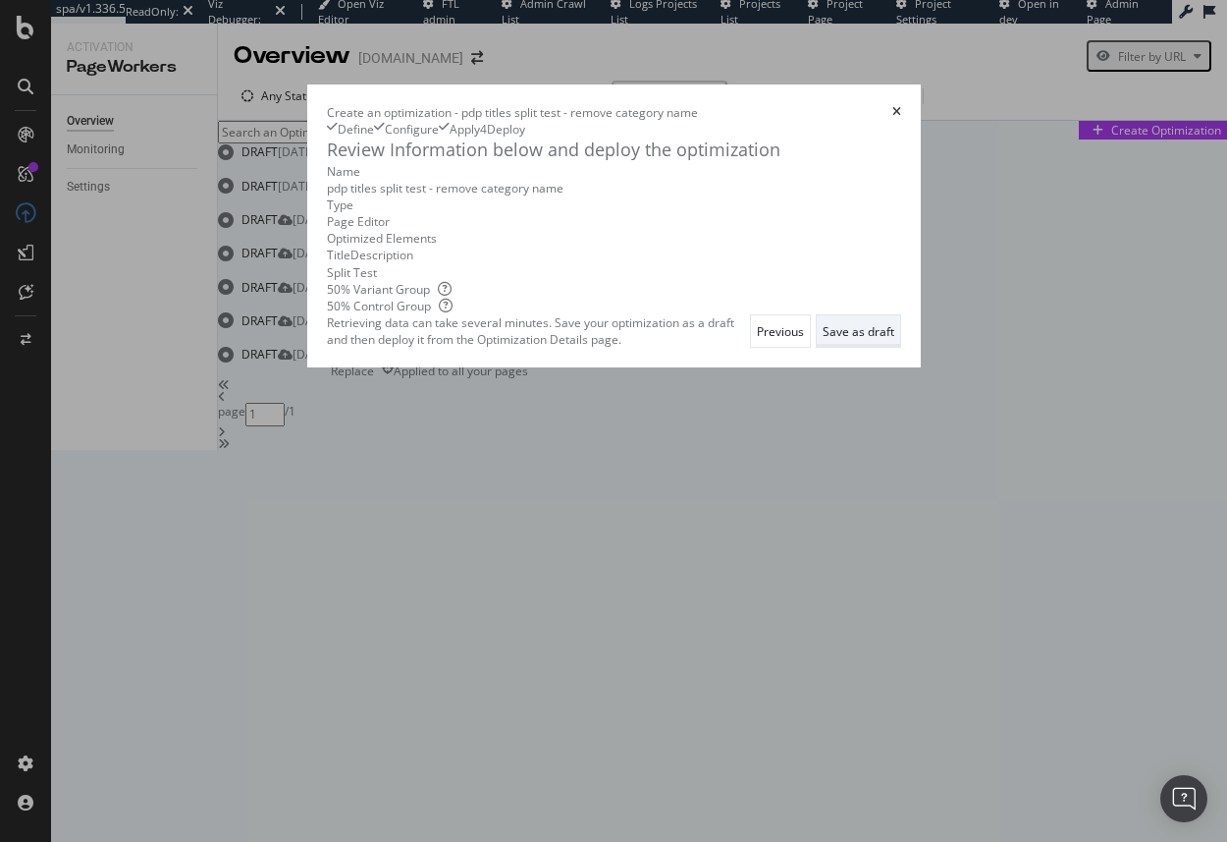
click at [895, 340] on div "Save as draft" at bounding box center [859, 331] width 72 height 17
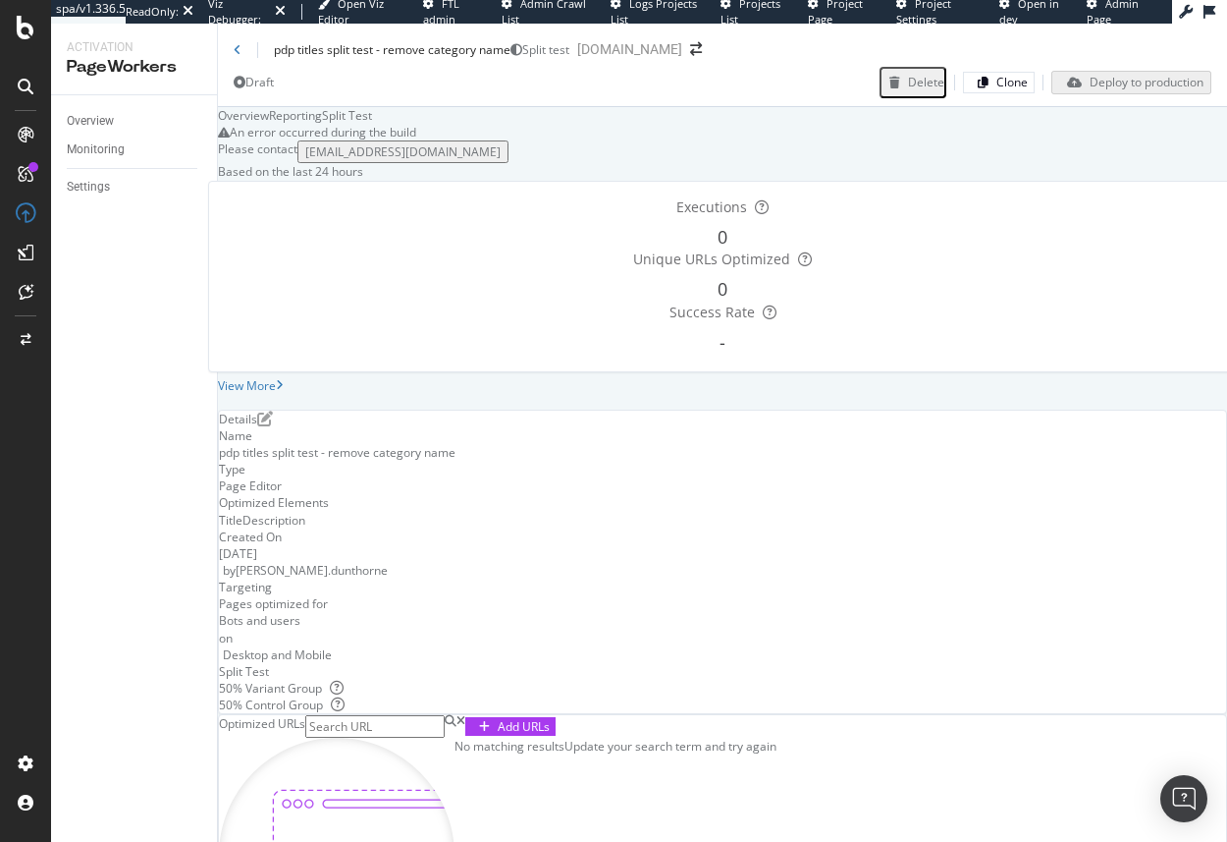
click at [583, 321] on div "Executions 0 Unique URLs Optimized 0 Success Rate -" at bounding box center [722, 279] width 1029 height 196
click at [550, 718] on div "Add URLs" at bounding box center [524, 726] width 52 height 17
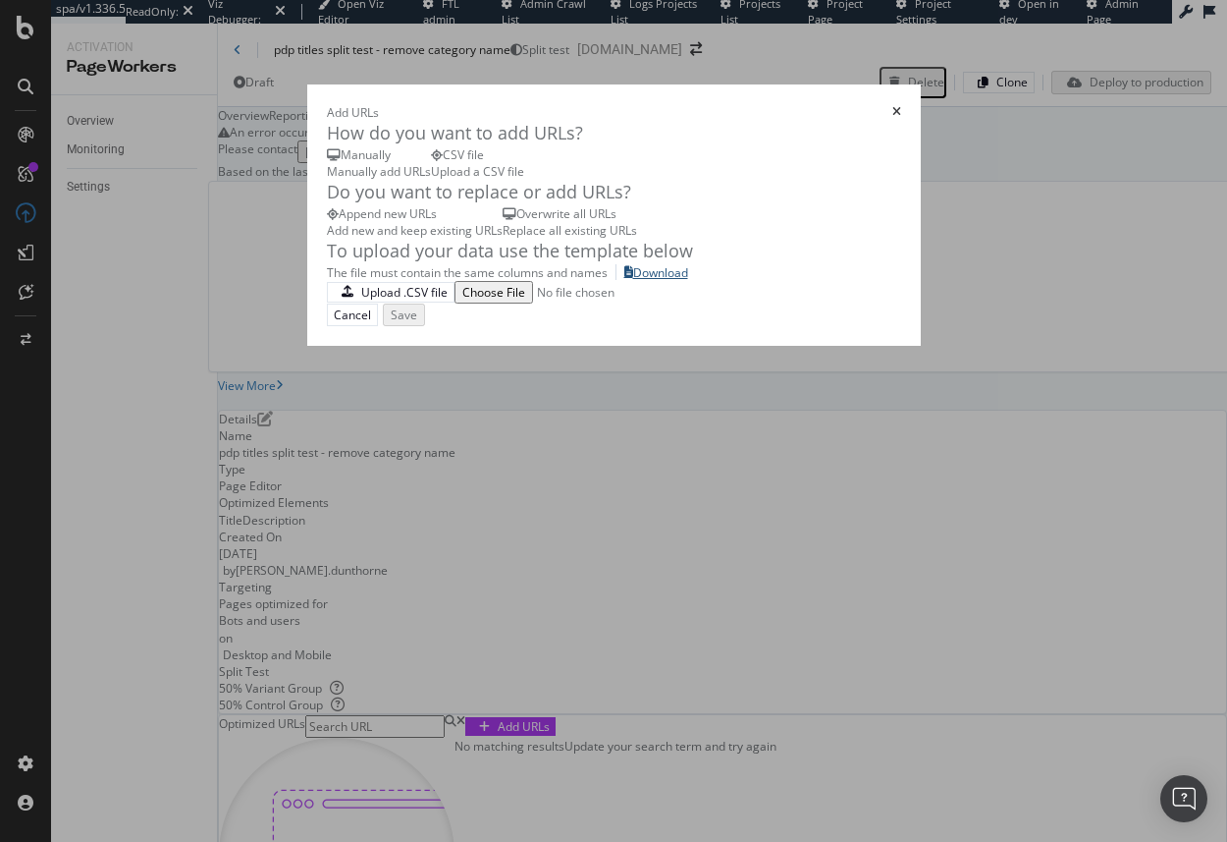
click at [633, 281] on div "Download" at bounding box center [660, 272] width 55 height 17
drag, startPoint x: 1080, startPoint y: 810, endPoint x: 1157, endPoint y: 182, distance: 633.1
click at [921, 228] on div "Add URLs How do you want to add URLs? Manually Manually add URLs CSV file Uploa…" at bounding box center [614, 214] width 614 height 261
click at [901, 106] on icon "times" at bounding box center [897, 112] width 9 height 12
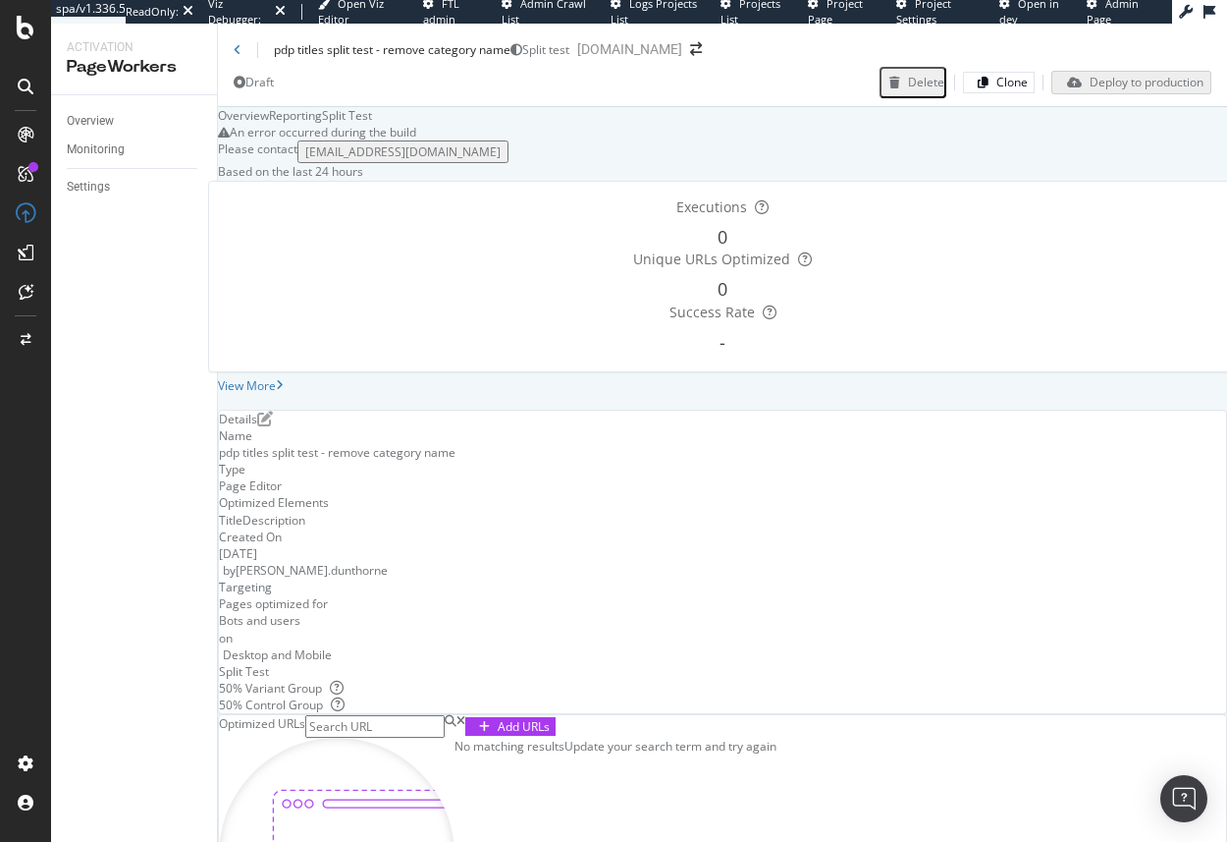
scroll to position [0, 0]
click at [1166, 571] on div "Details Name pdp titles split test - remove category name Type Page Editor Opti…" at bounding box center [722, 561] width 1007 height 303
click at [273, 426] on icon "pen-to-square" at bounding box center [265, 418] width 16 height 16
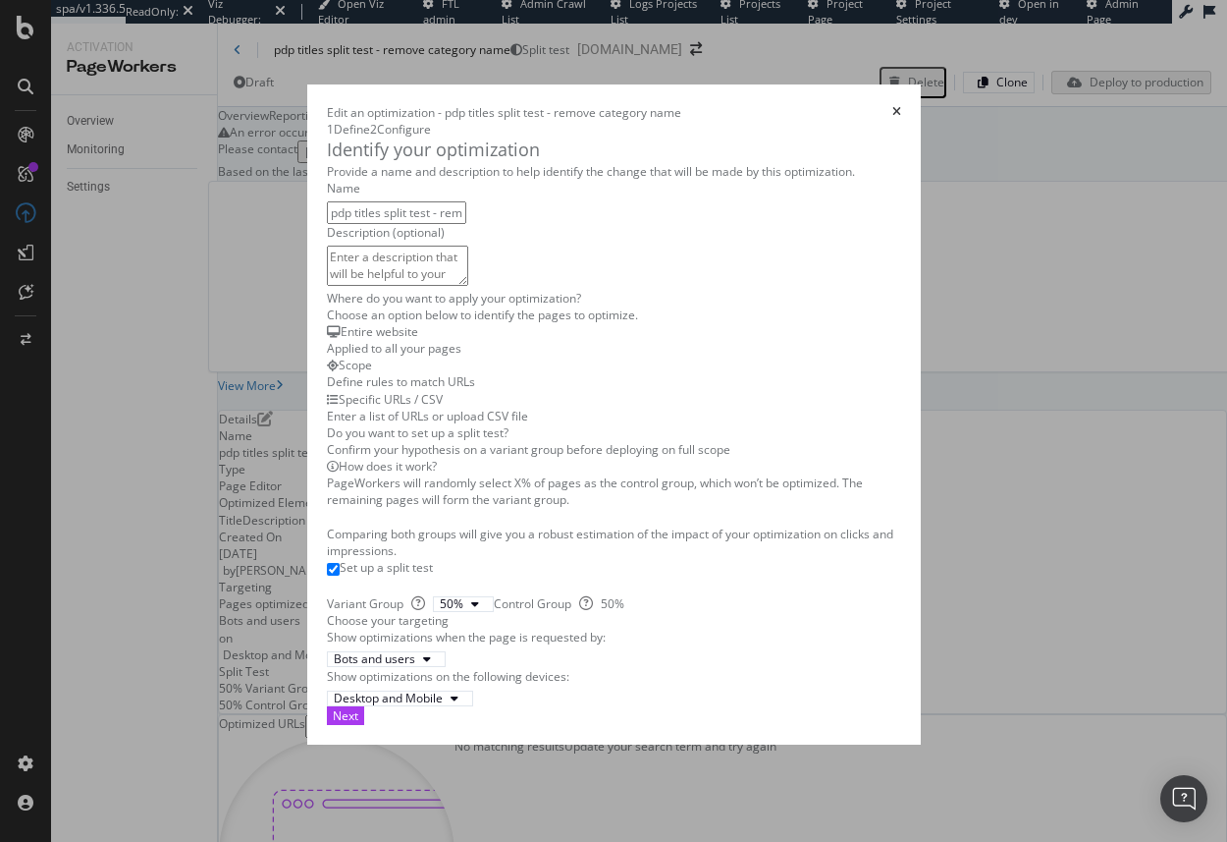
scroll to position [433, 0]
click at [364, 725] on button "Next" at bounding box center [345, 715] width 37 height 19
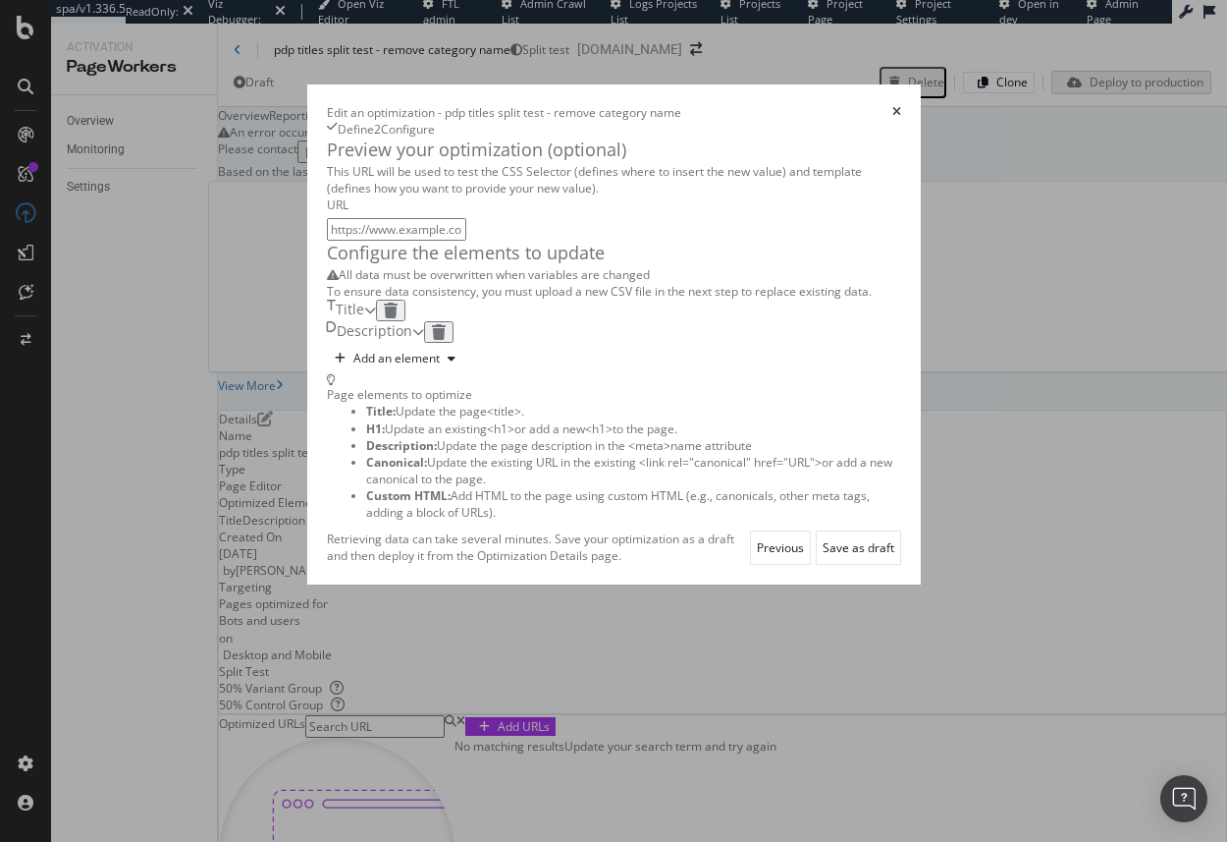
click at [446, 340] on icon "modal" at bounding box center [439, 332] width 14 height 16
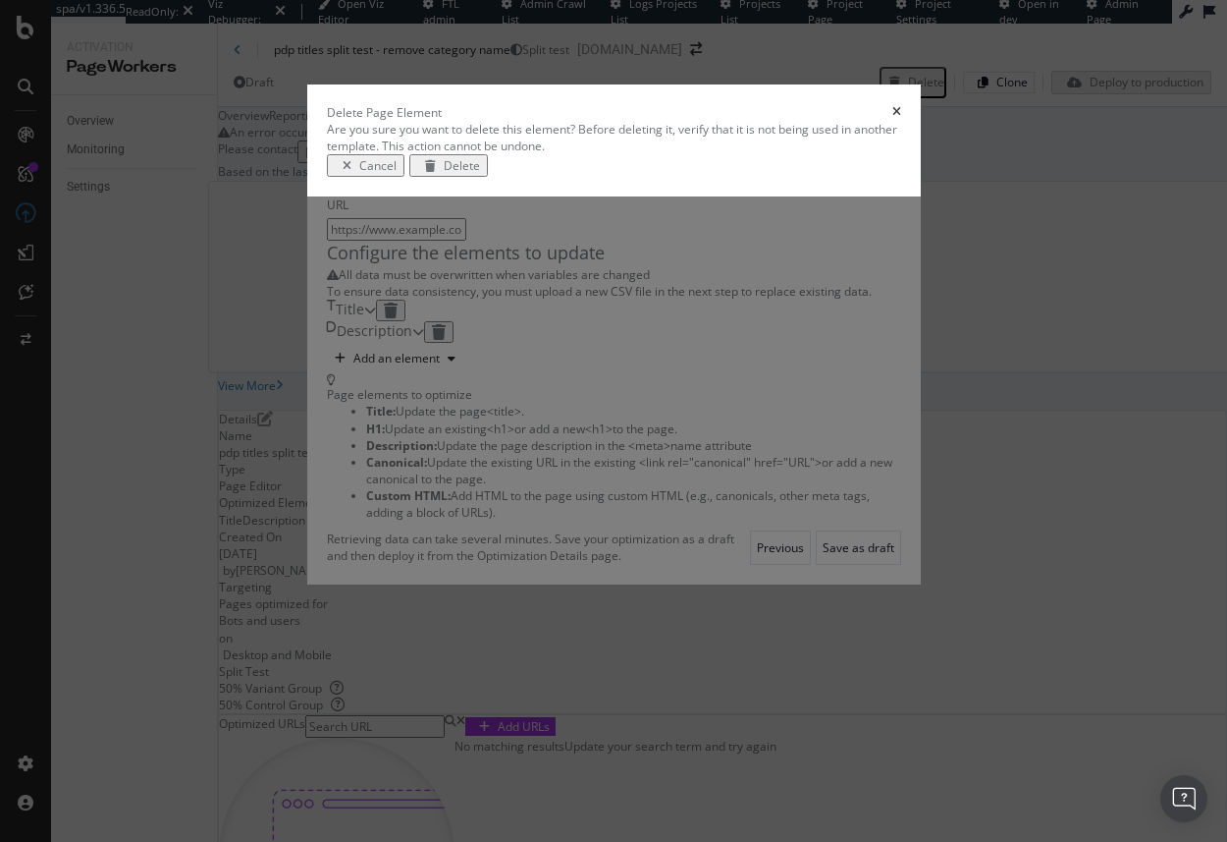
click at [480, 174] on div "Delete" at bounding box center [462, 165] width 36 height 17
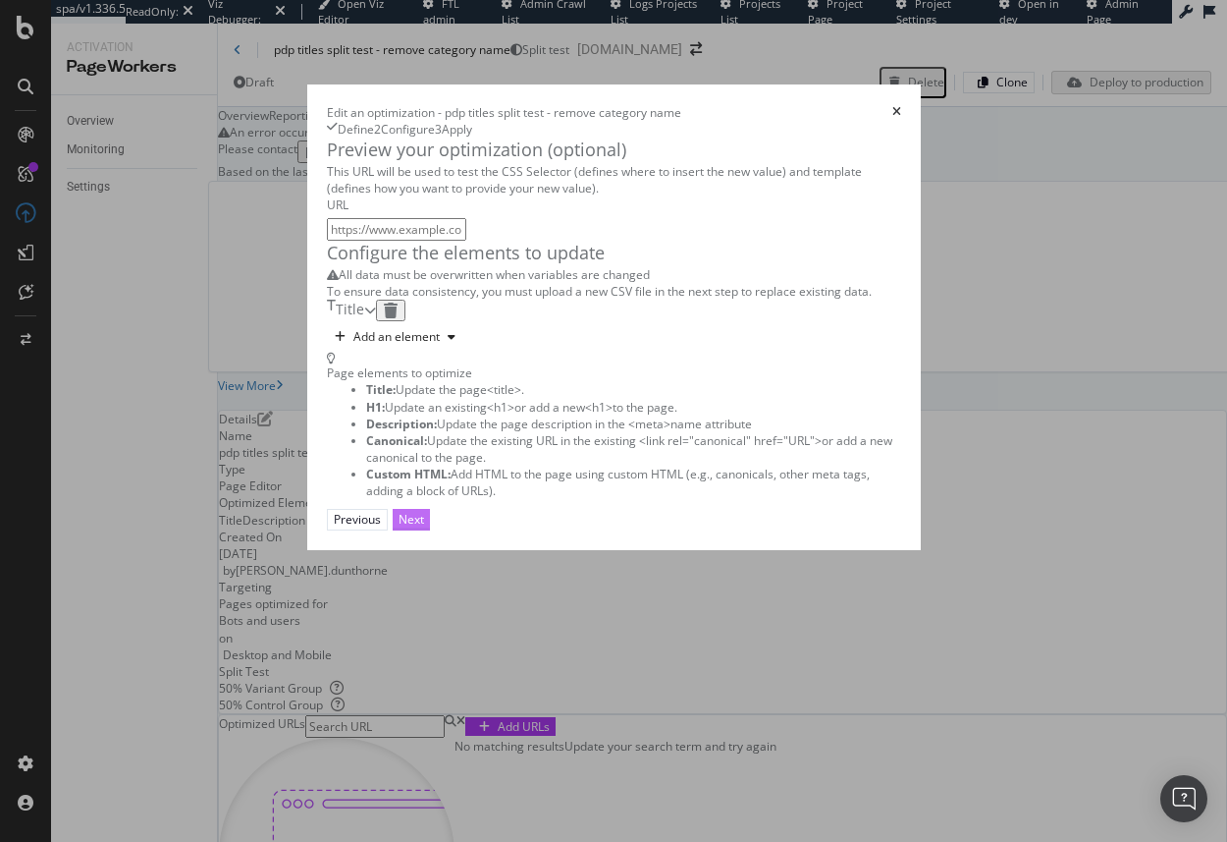
click at [430, 529] on button "Next" at bounding box center [411, 519] width 37 height 21
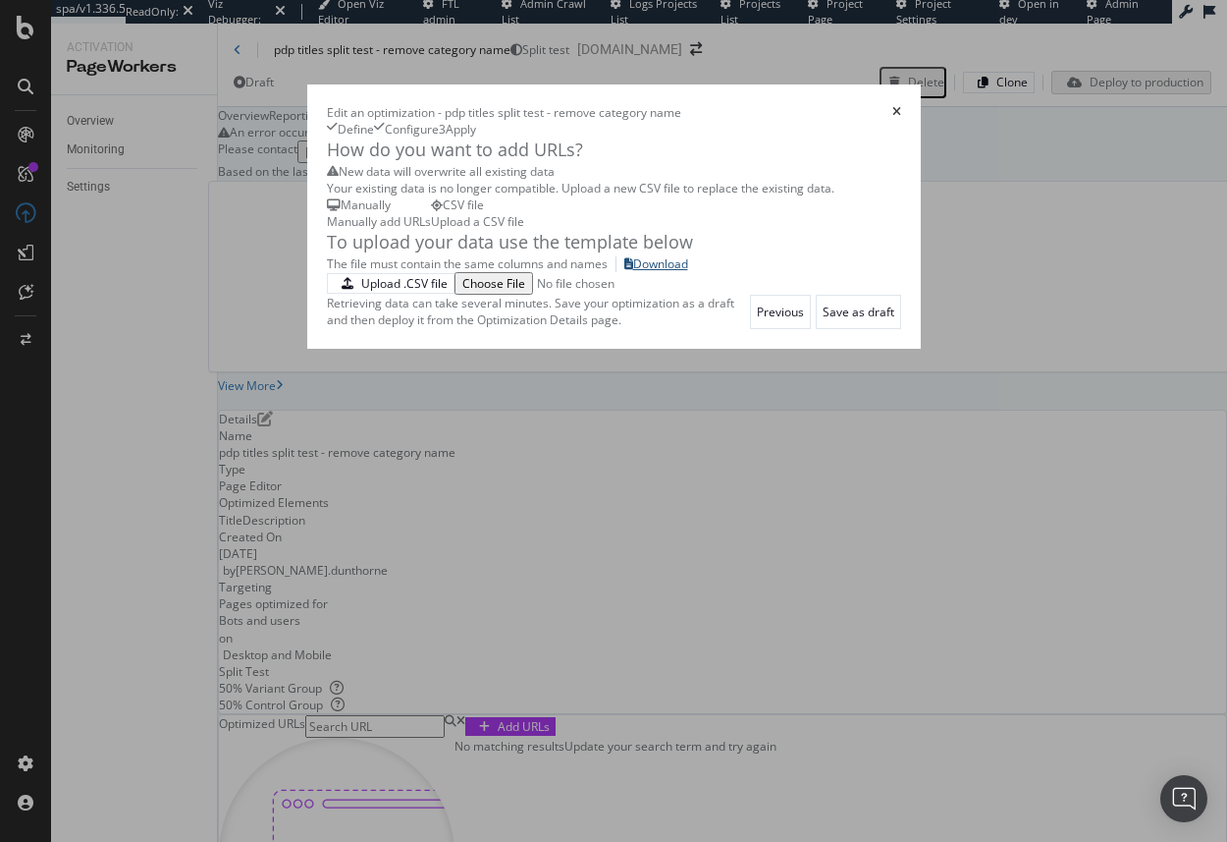
click at [633, 272] on div "Download" at bounding box center [660, 263] width 55 height 17
click at [361, 292] on div "Upload .CSV file" at bounding box center [404, 283] width 86 height 17
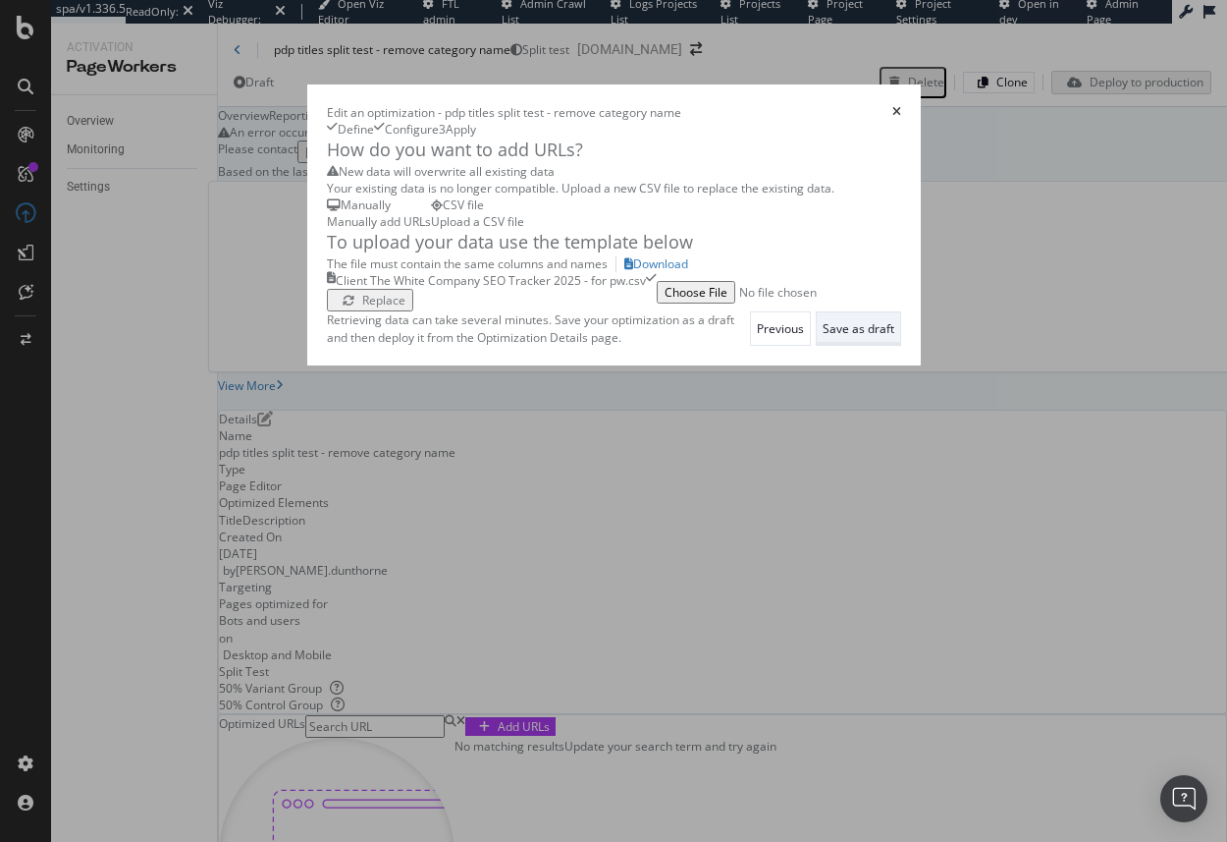
click at [895, 337] on div "Save as draft" at bounding box center [859, 328] width 72 height 17
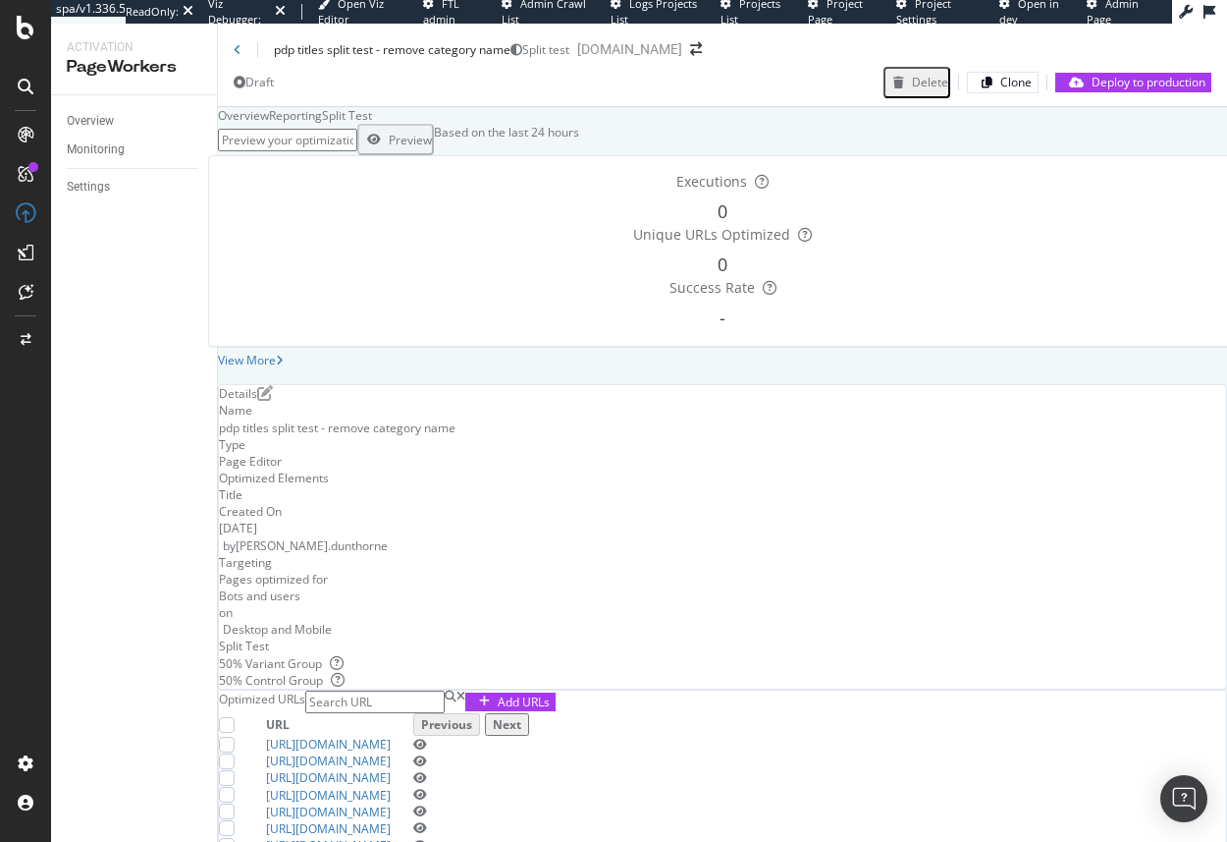
scroll to position [299, 0]
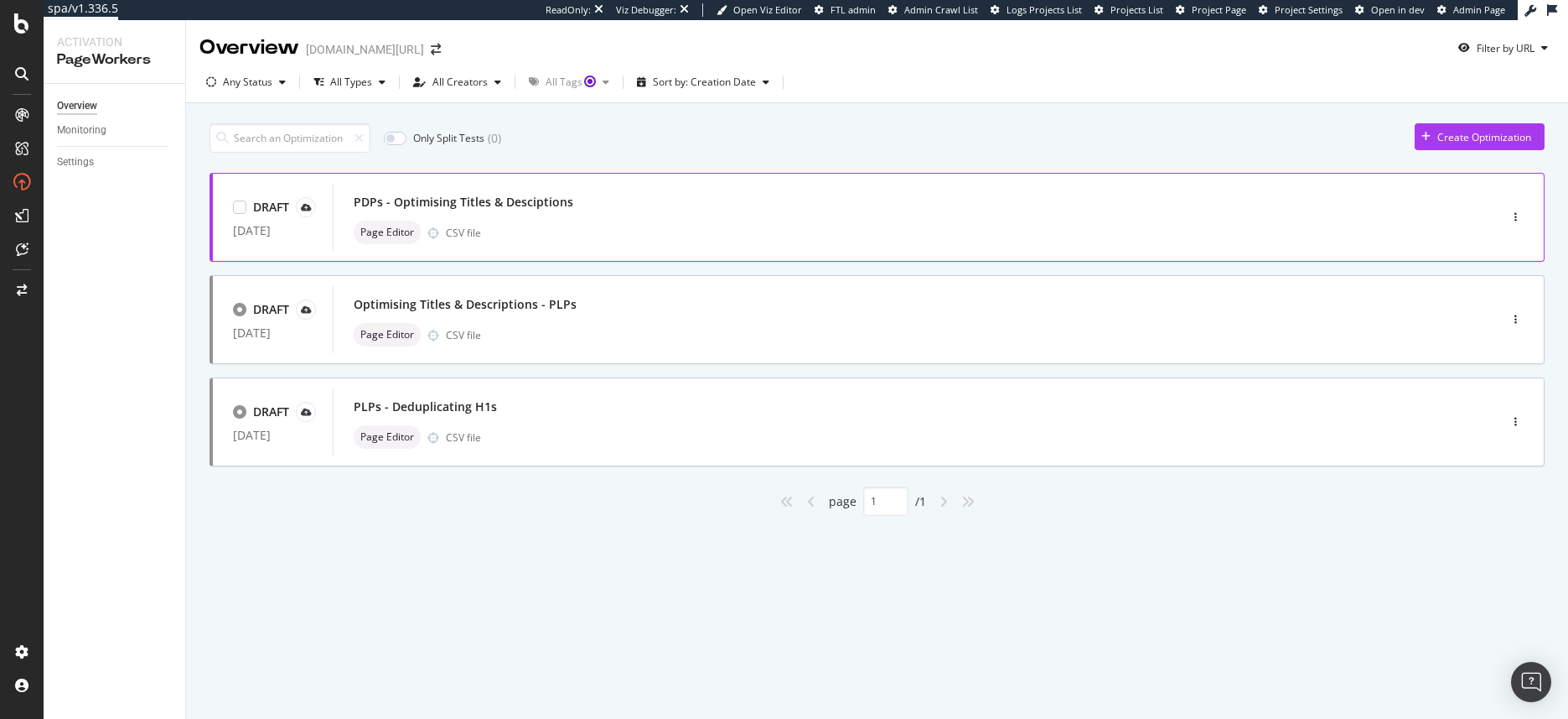
click at [552, 215] on div "PDPs - Optimising Titles & Desciptions Page Editor CSV file" at bounding box center [890, 217] width 1074 height 54
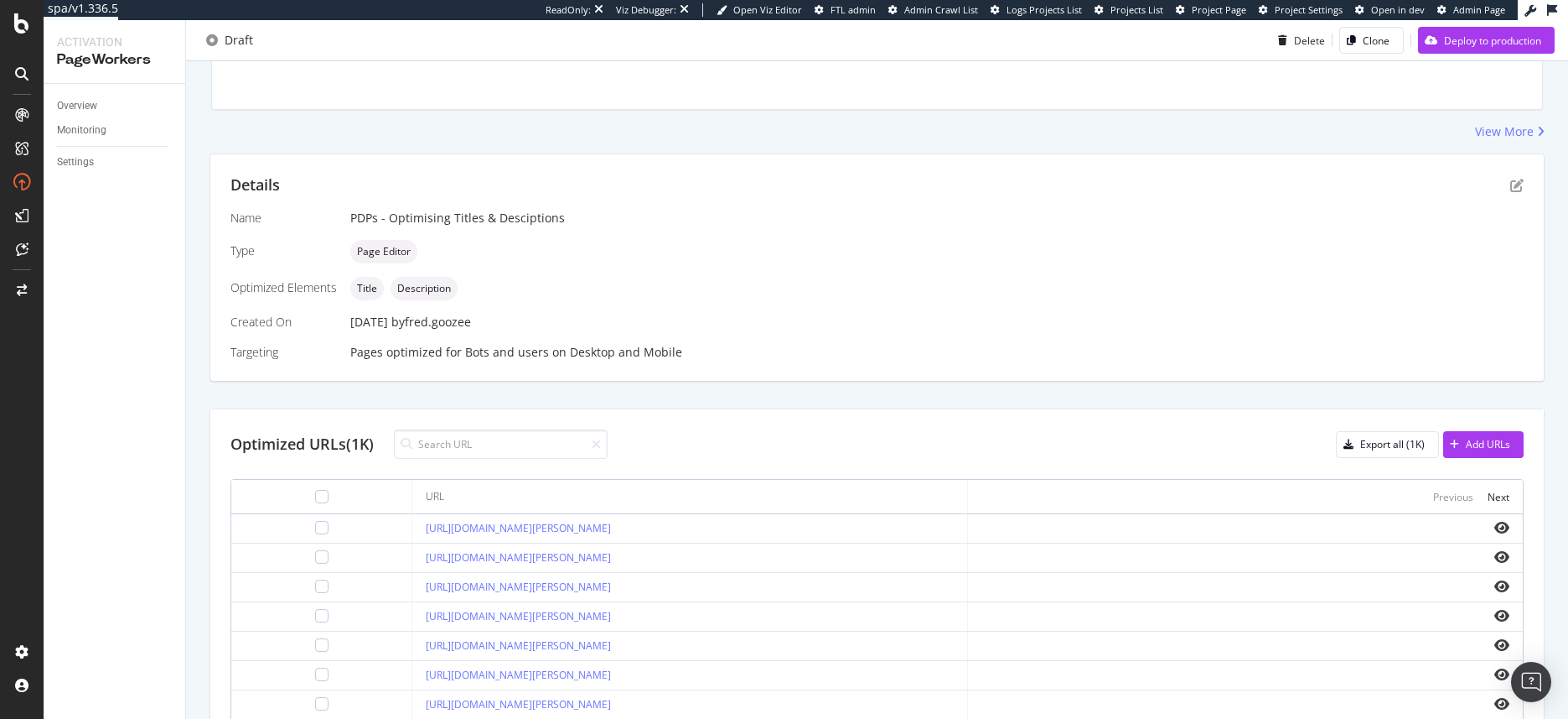
scroll to position [53, 0]
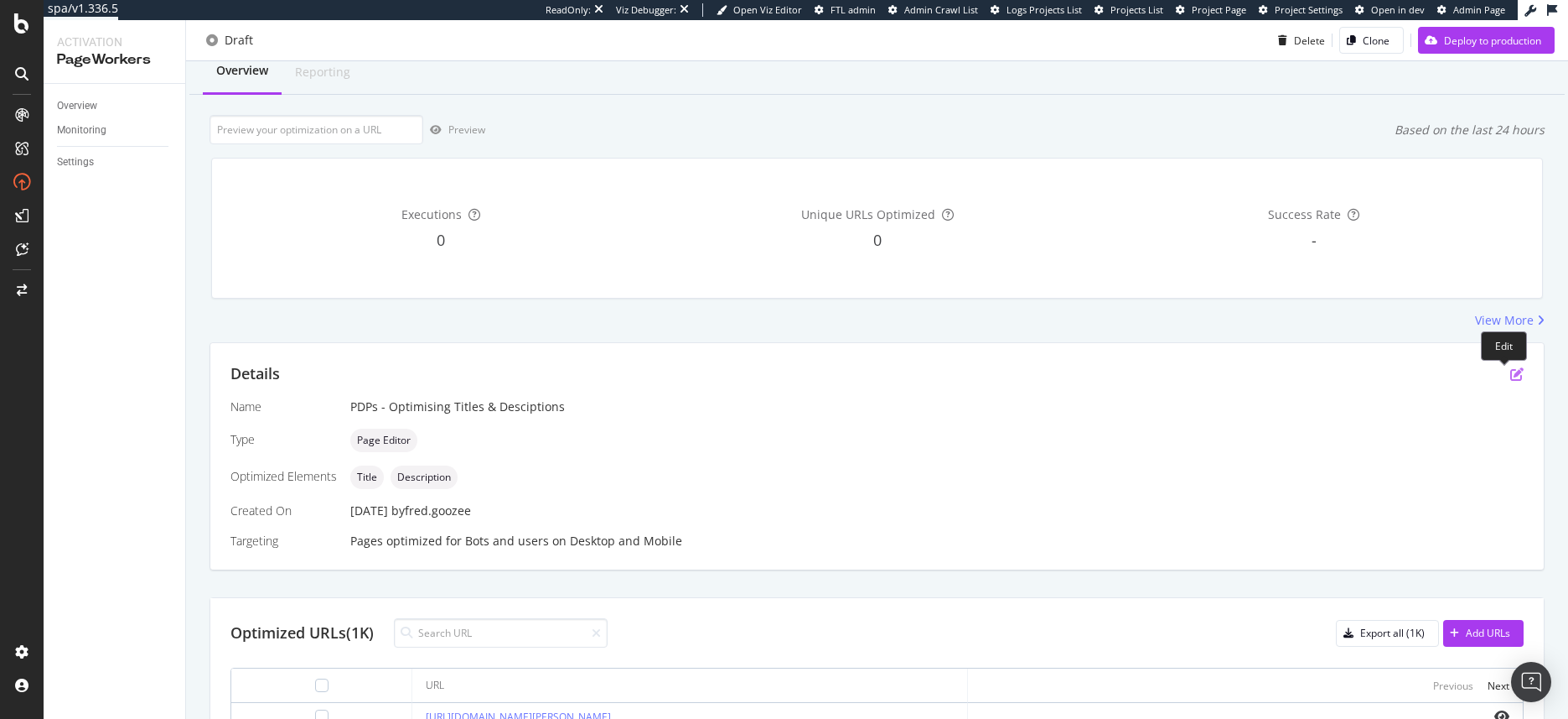
click at [1510, 371] on icon "pen-to-square" at bounding box center [1517, 374] width 14 height 14
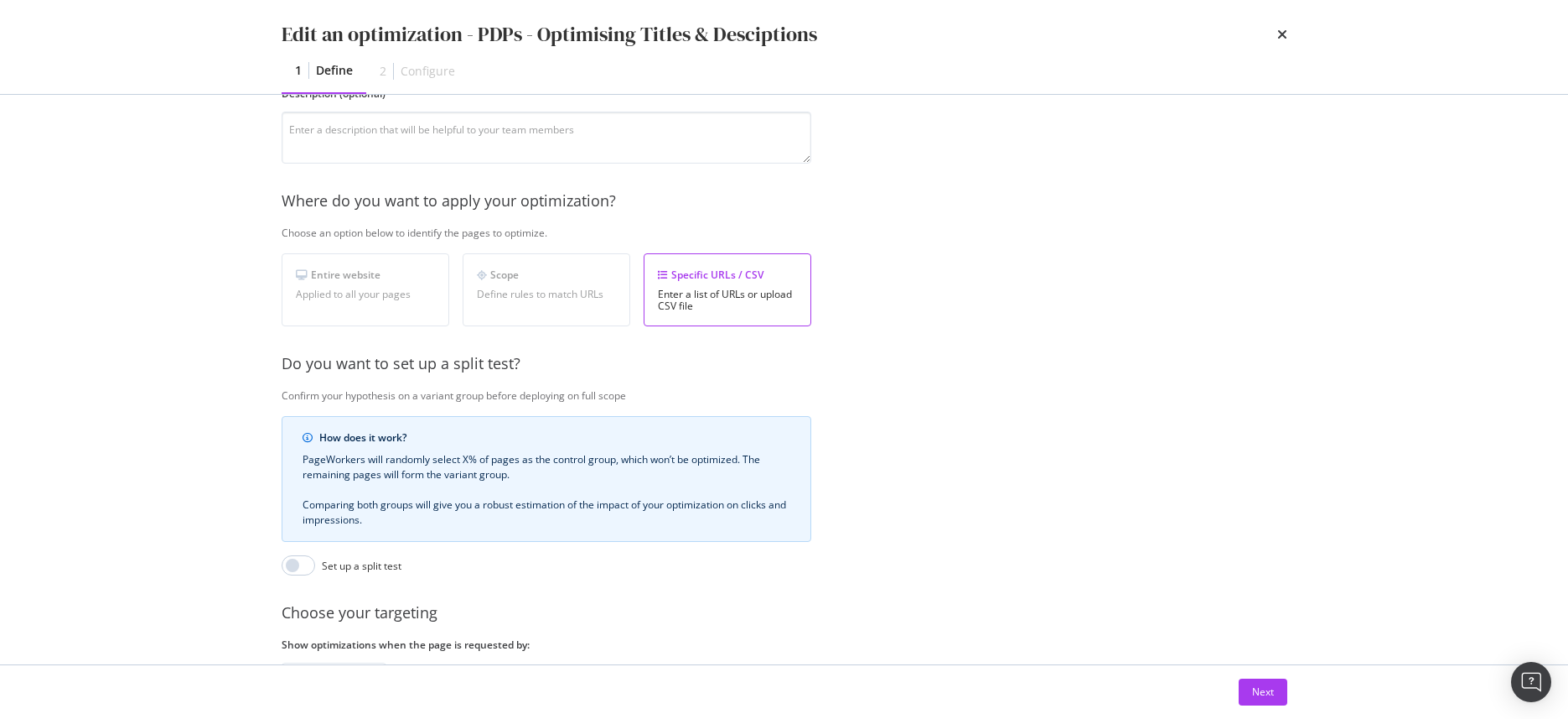
scroll to position [302, 0]
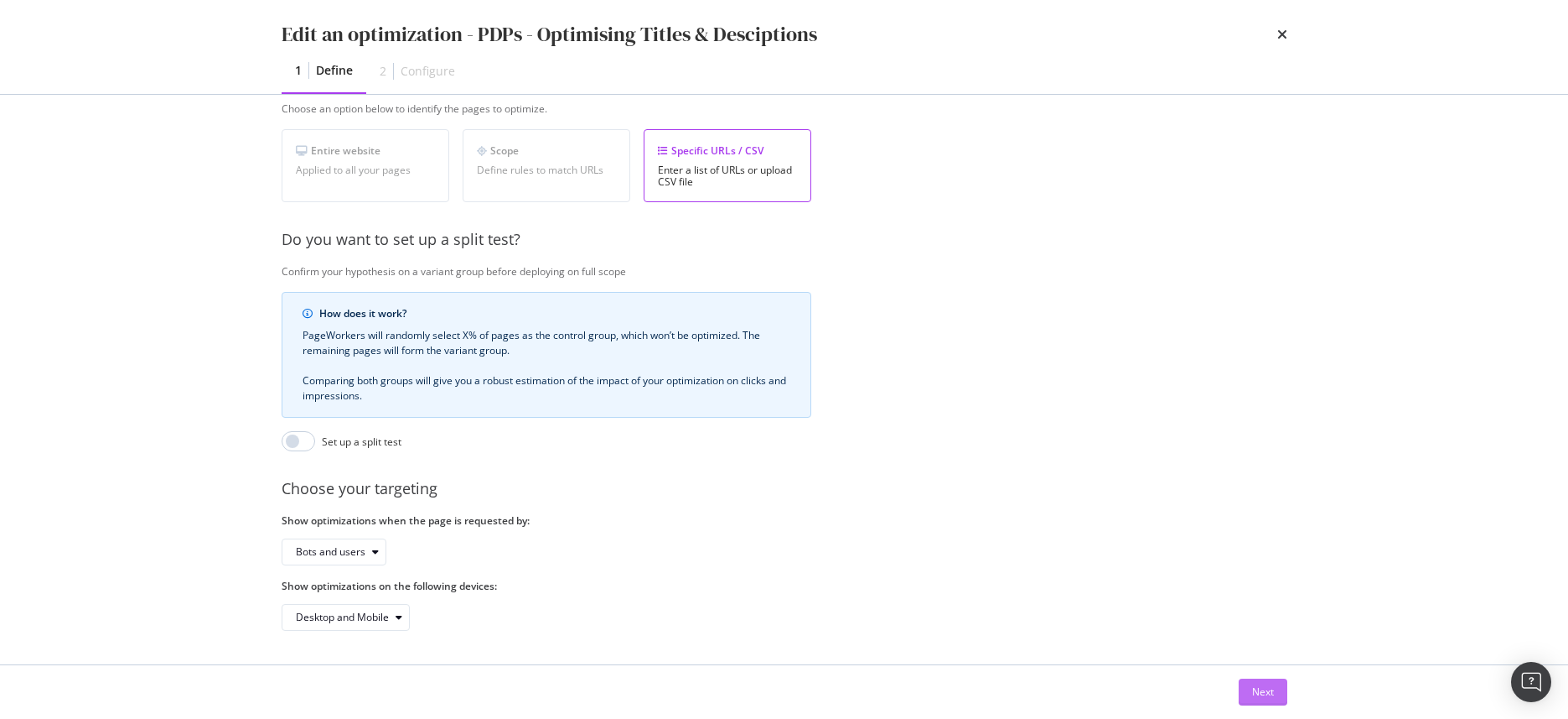
click at [1272, 697] on div "Next" at bounding box center [1263, 691] width 22 height 15
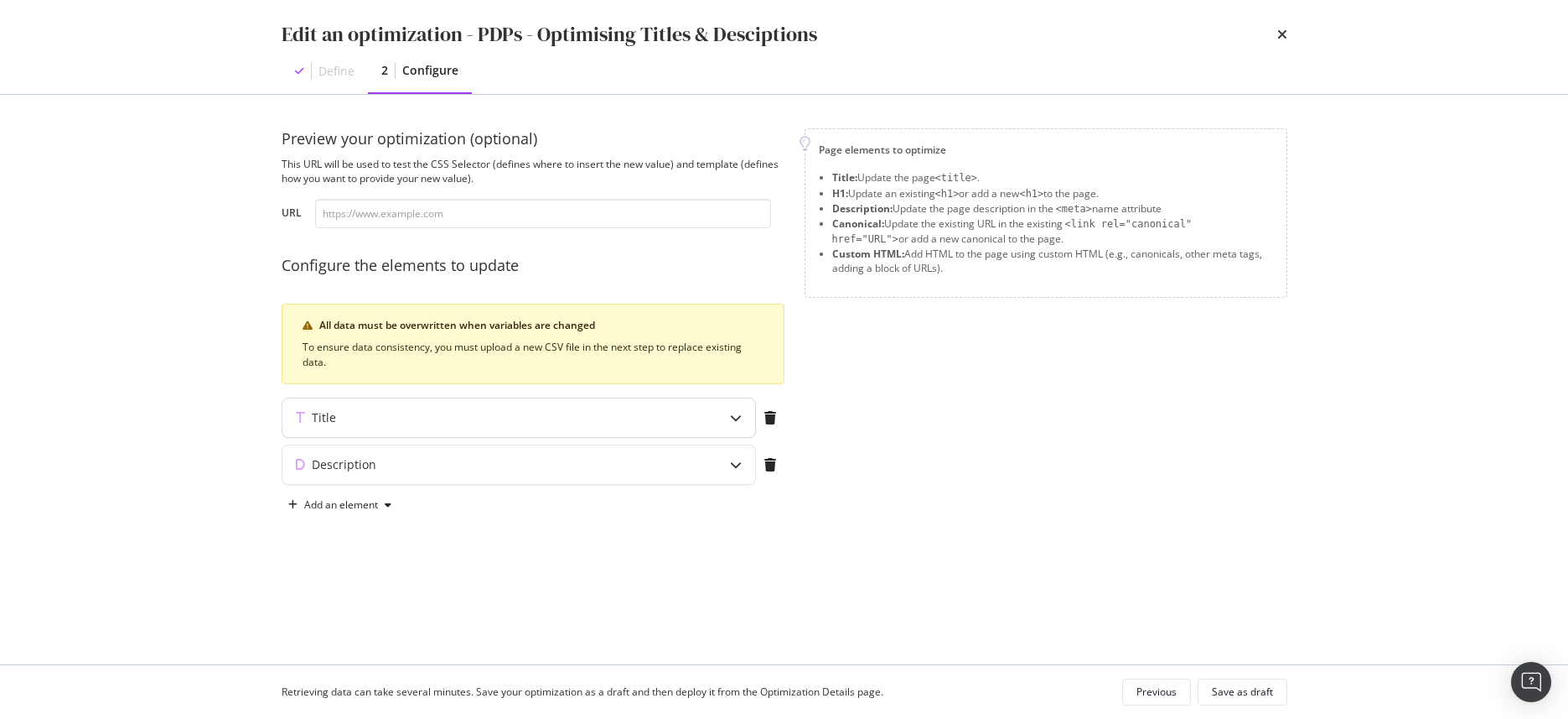
click at [726, 418] on div "modal" at bounding box center [736, 417] width 38 height 38
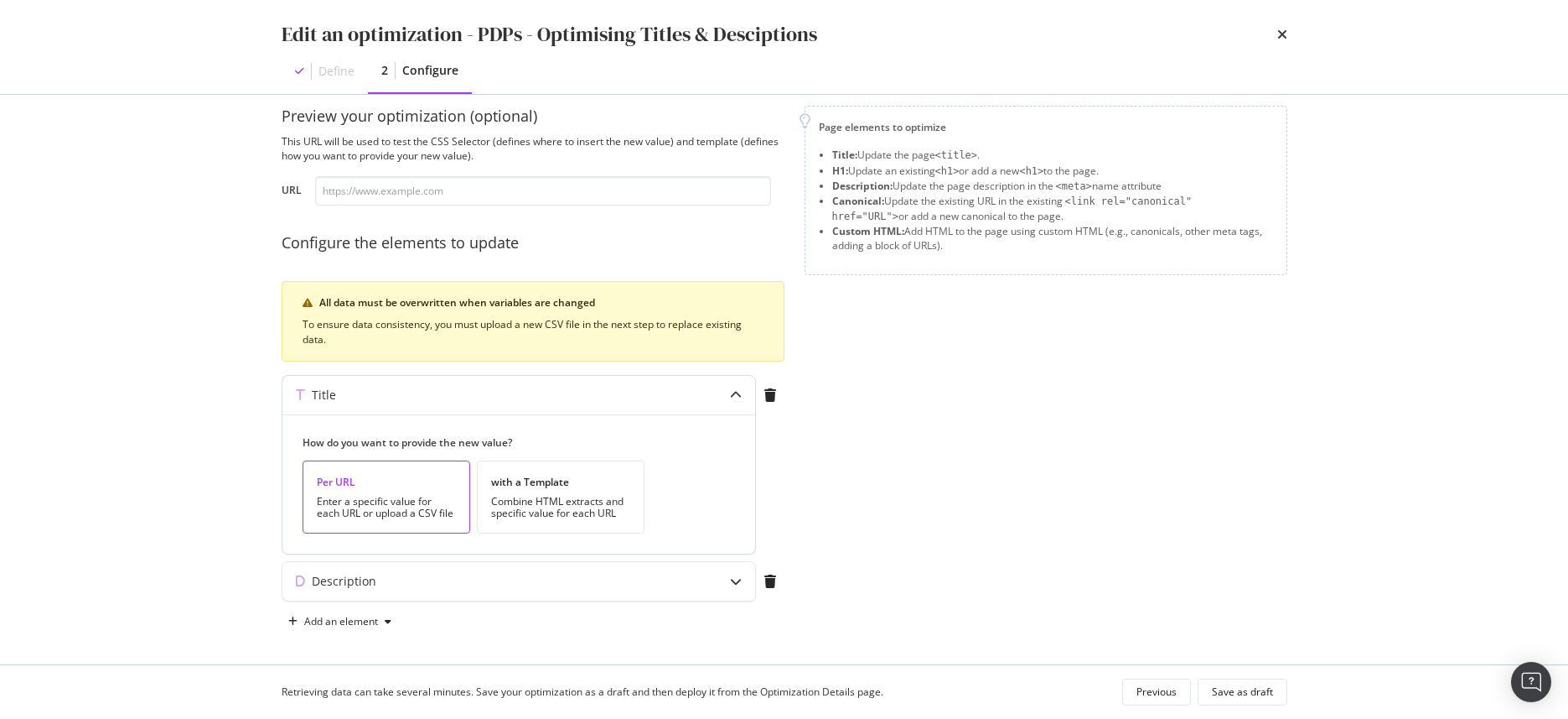
scroll to position [26, 0]
click at [714, 570] on div "Description" at bounding box center [519, 576] width 473 height 38
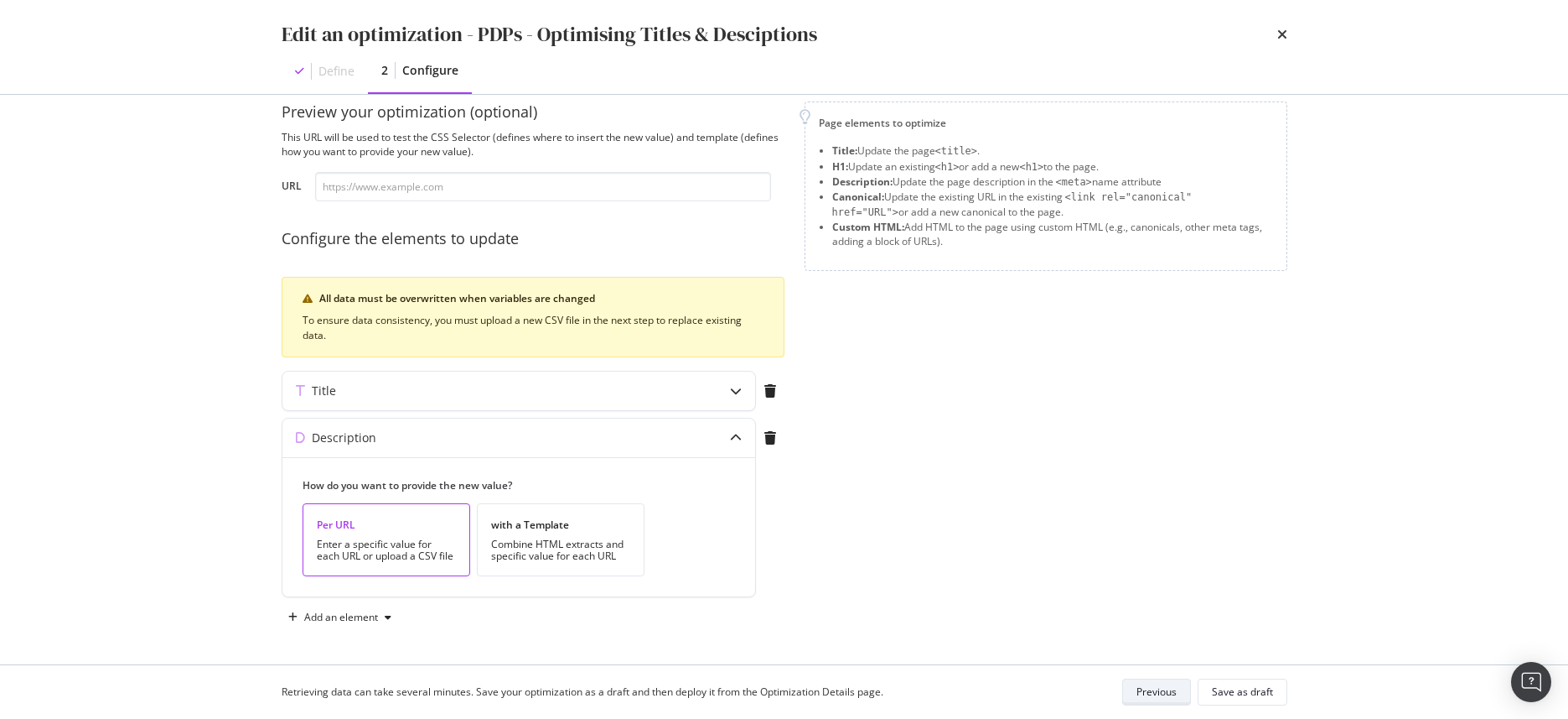
click at [1155, 688] on div "Previous" at bounding box center [1157, 691] width 40 height 15
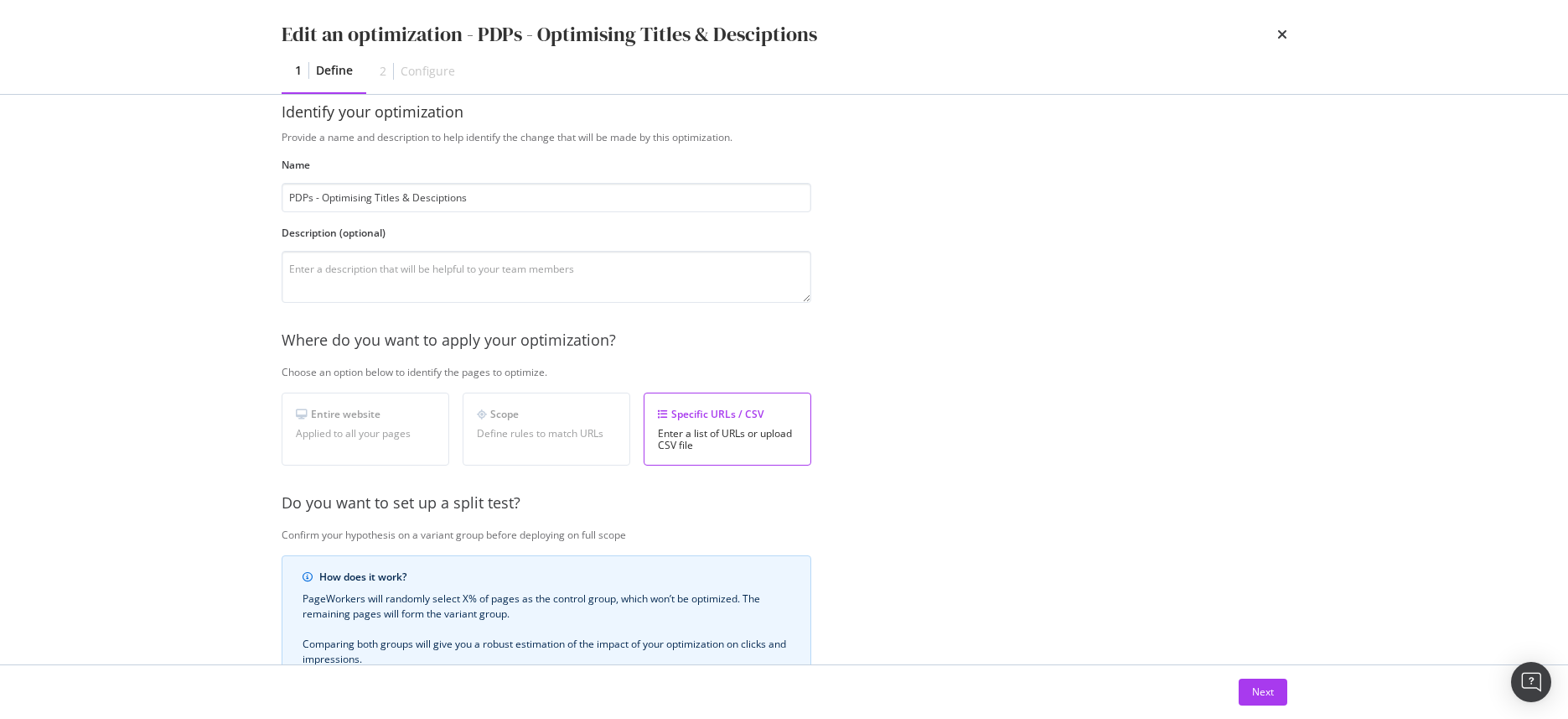
scroll to position [302, 0]
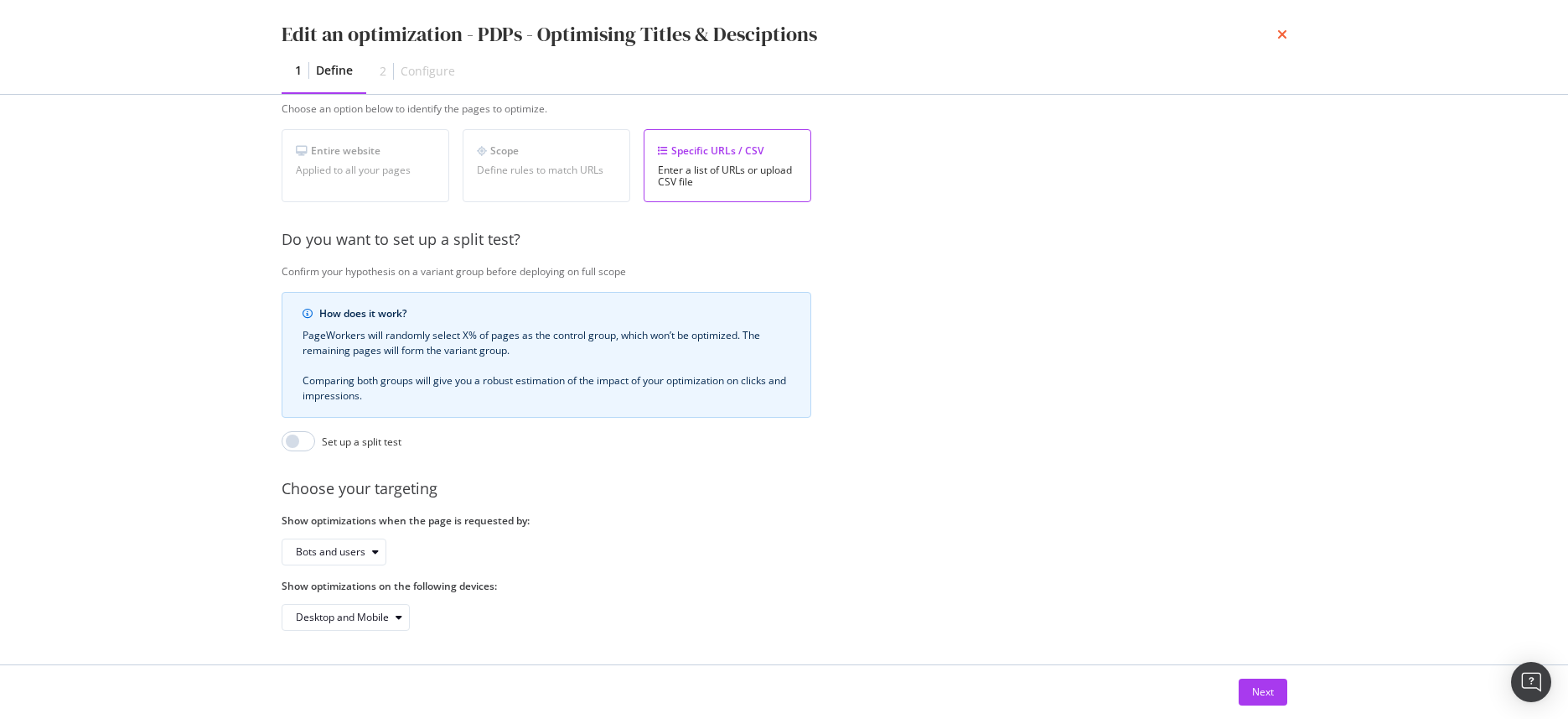
click at [1278, 32] on icon "times" at bounding box center [1282, 34] width 10 height 14
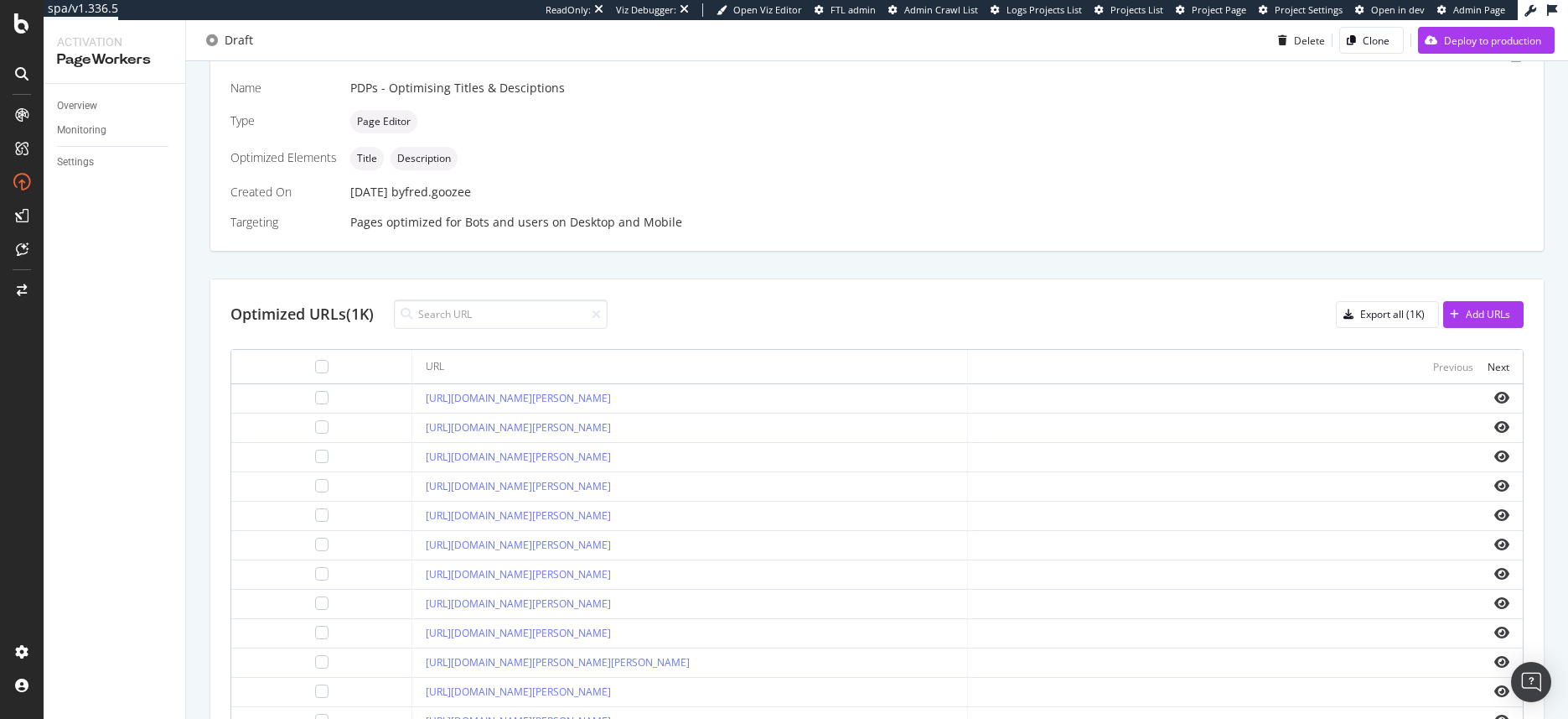
scroll to position [385, 0]
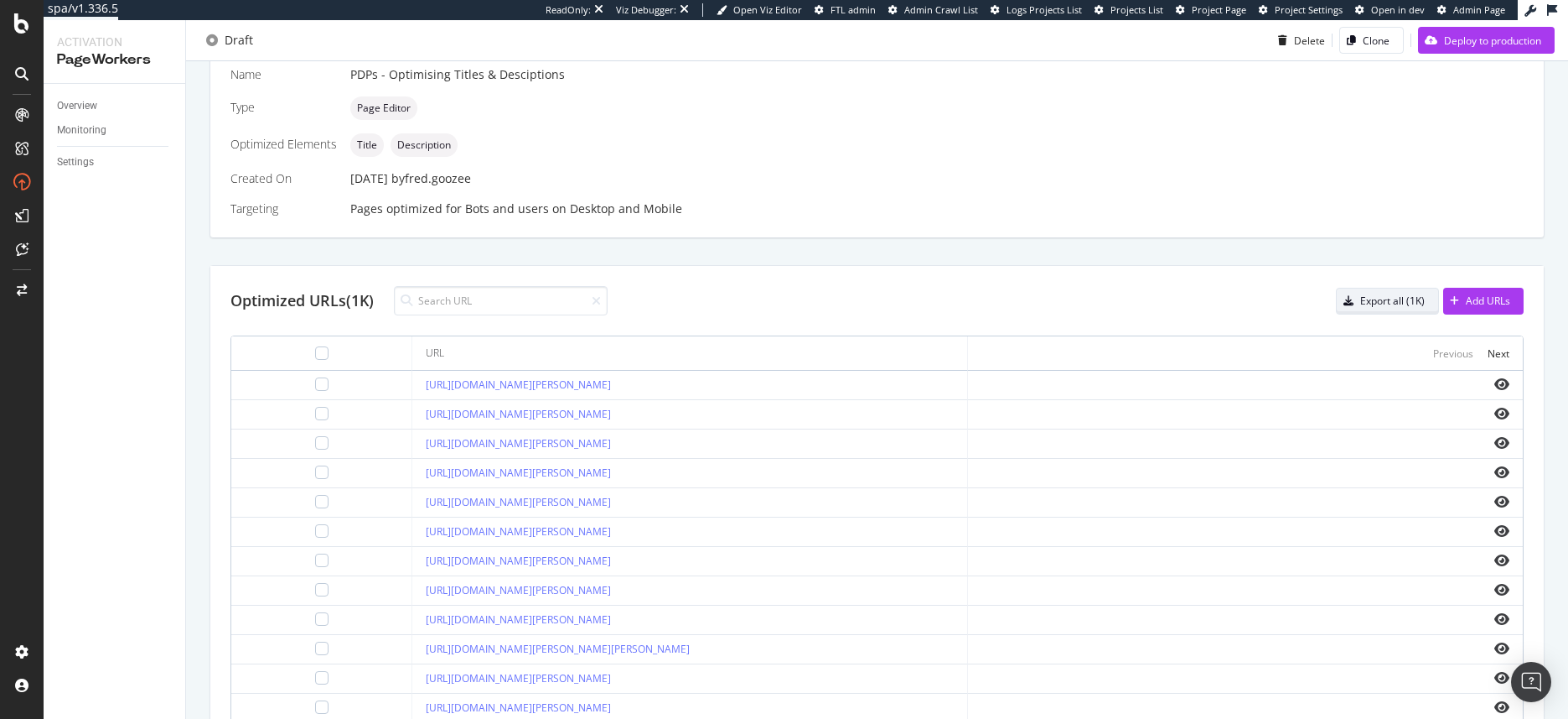
click at [1361, 300] on div "Export all (1K)" at bounding box center [1393, 301] width 65 height 15
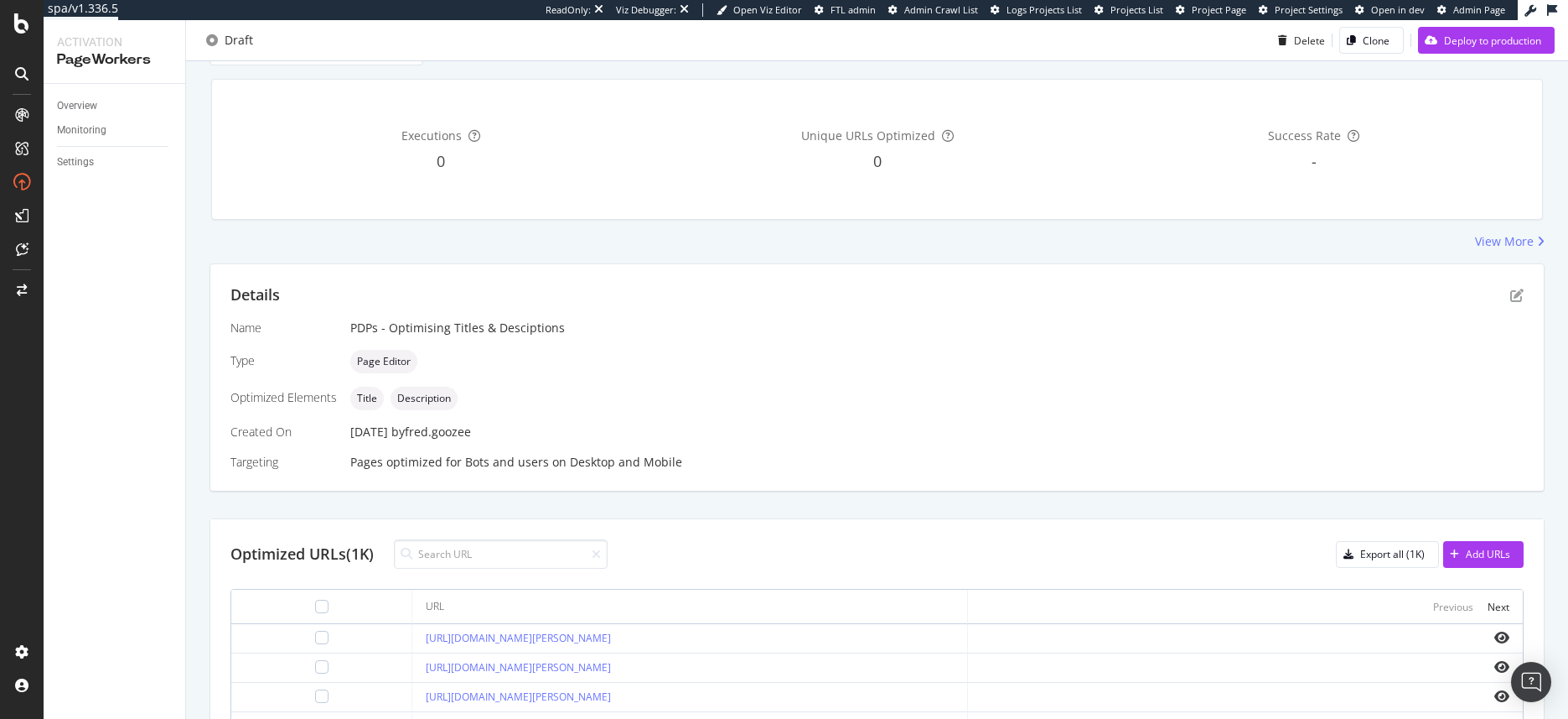
scroll to position [0, 0]
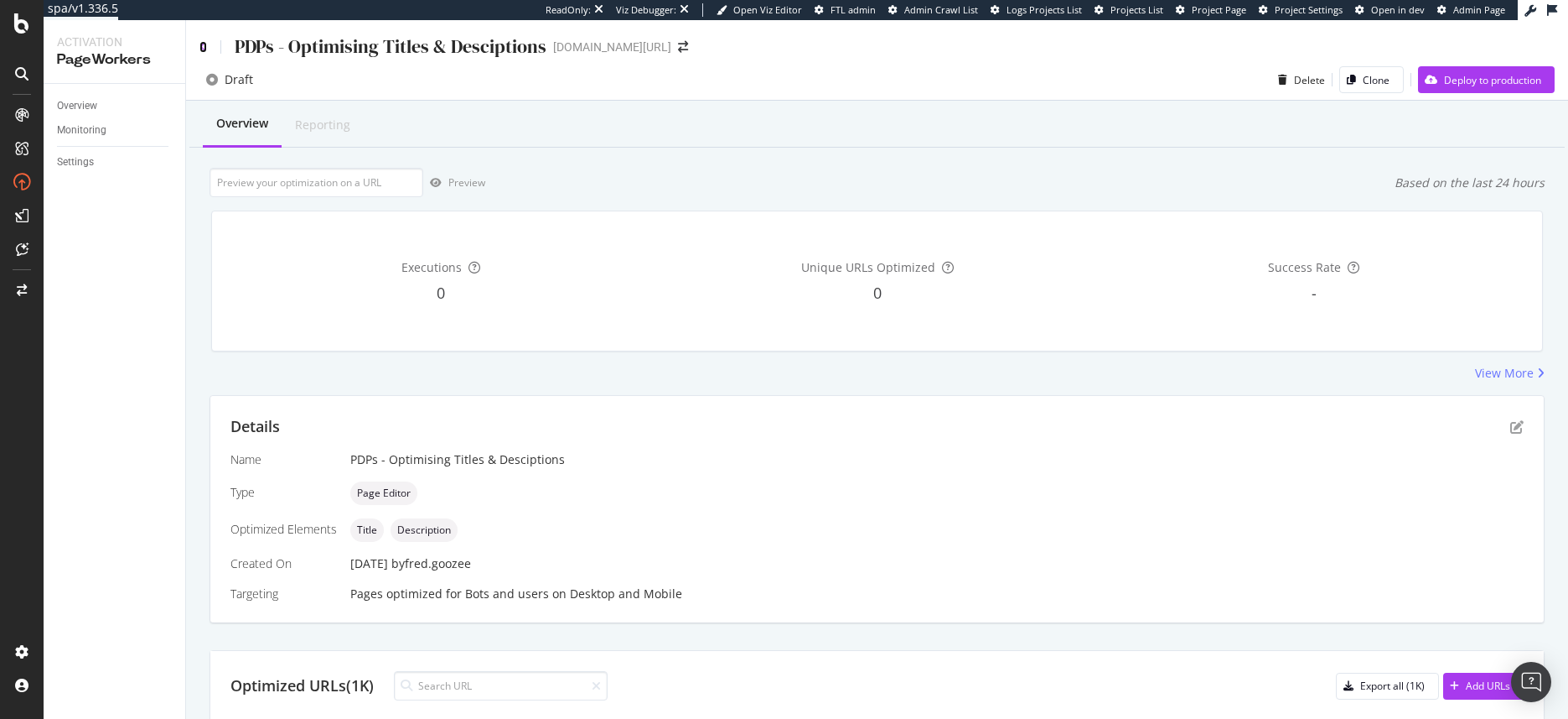
click at [206, 44] on icon at bounding box center [203, 47] width 8 height 12
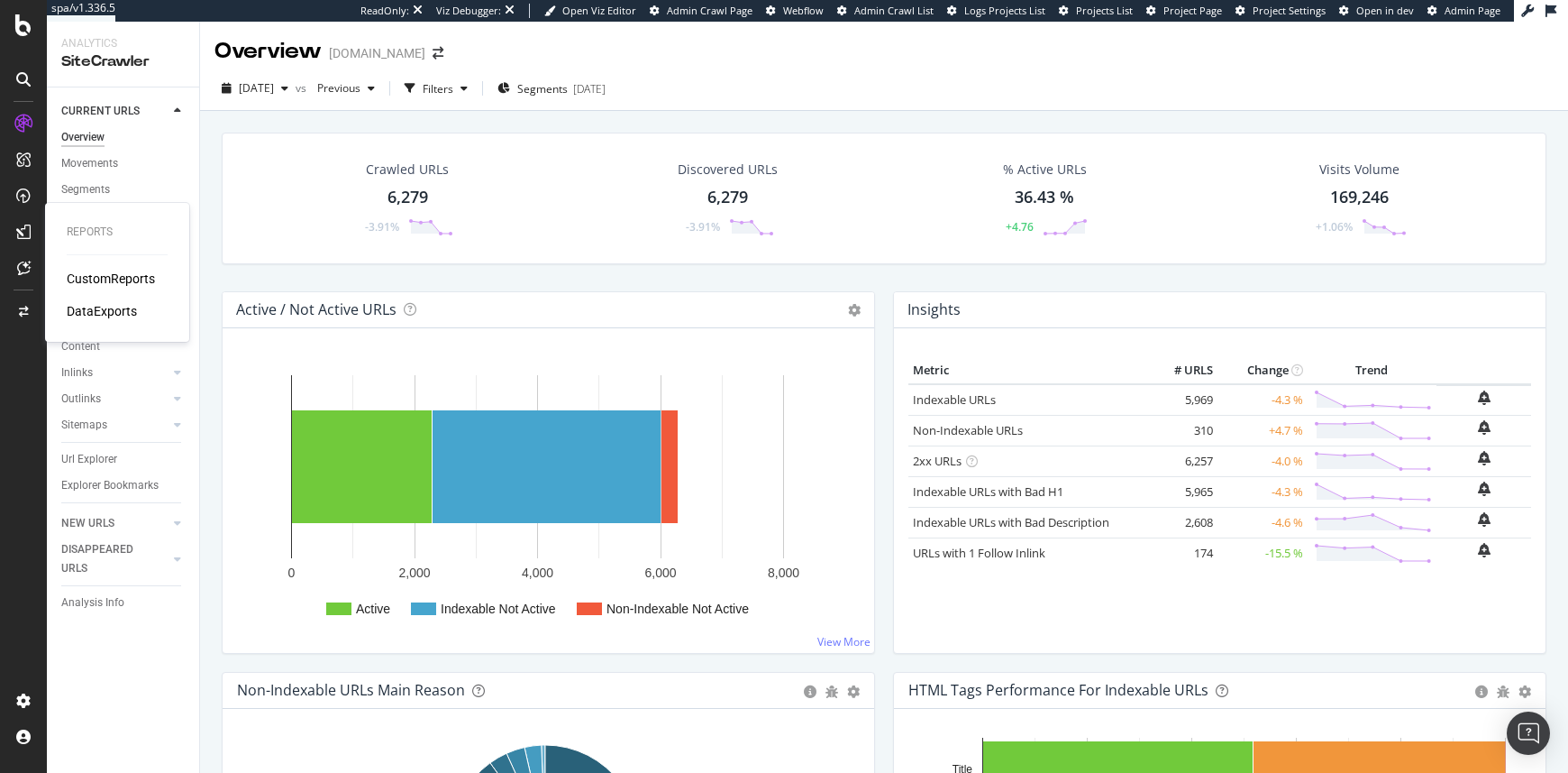
click at [116, 276] on div "CustomReports" at bounding box center [111, 279] width 88 height 18
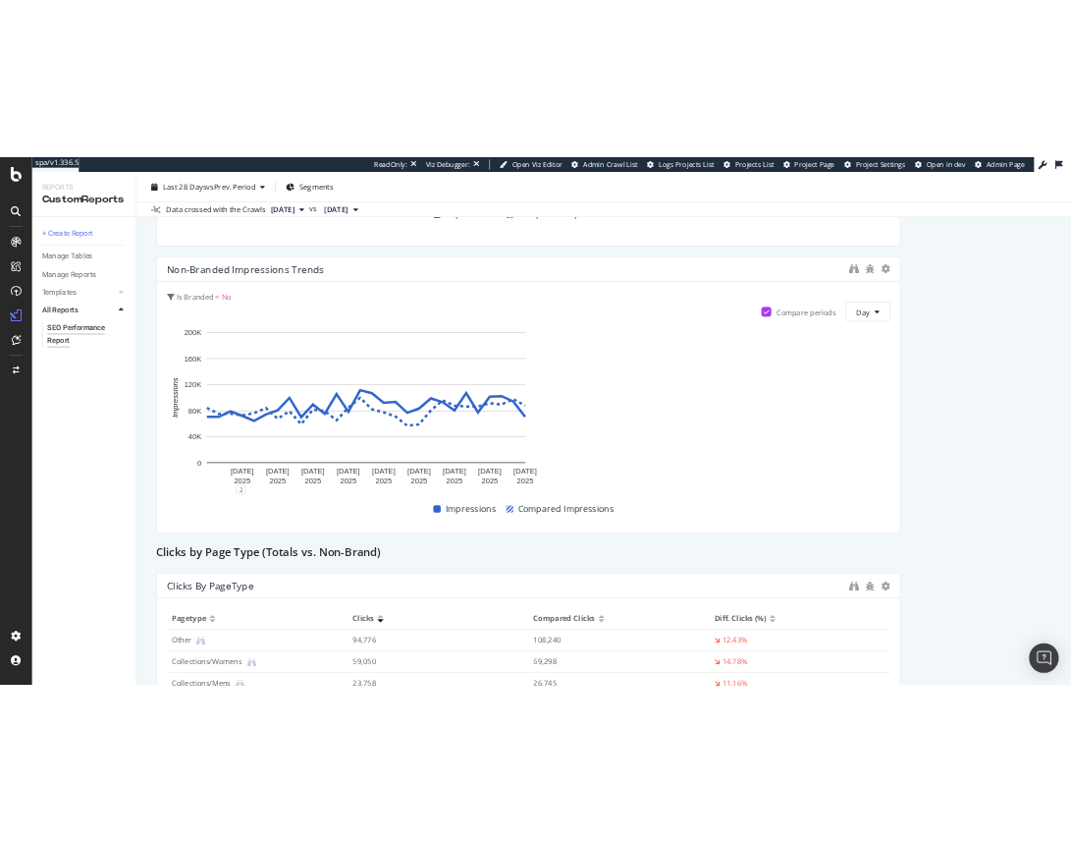
scroll to position [4274, 0]
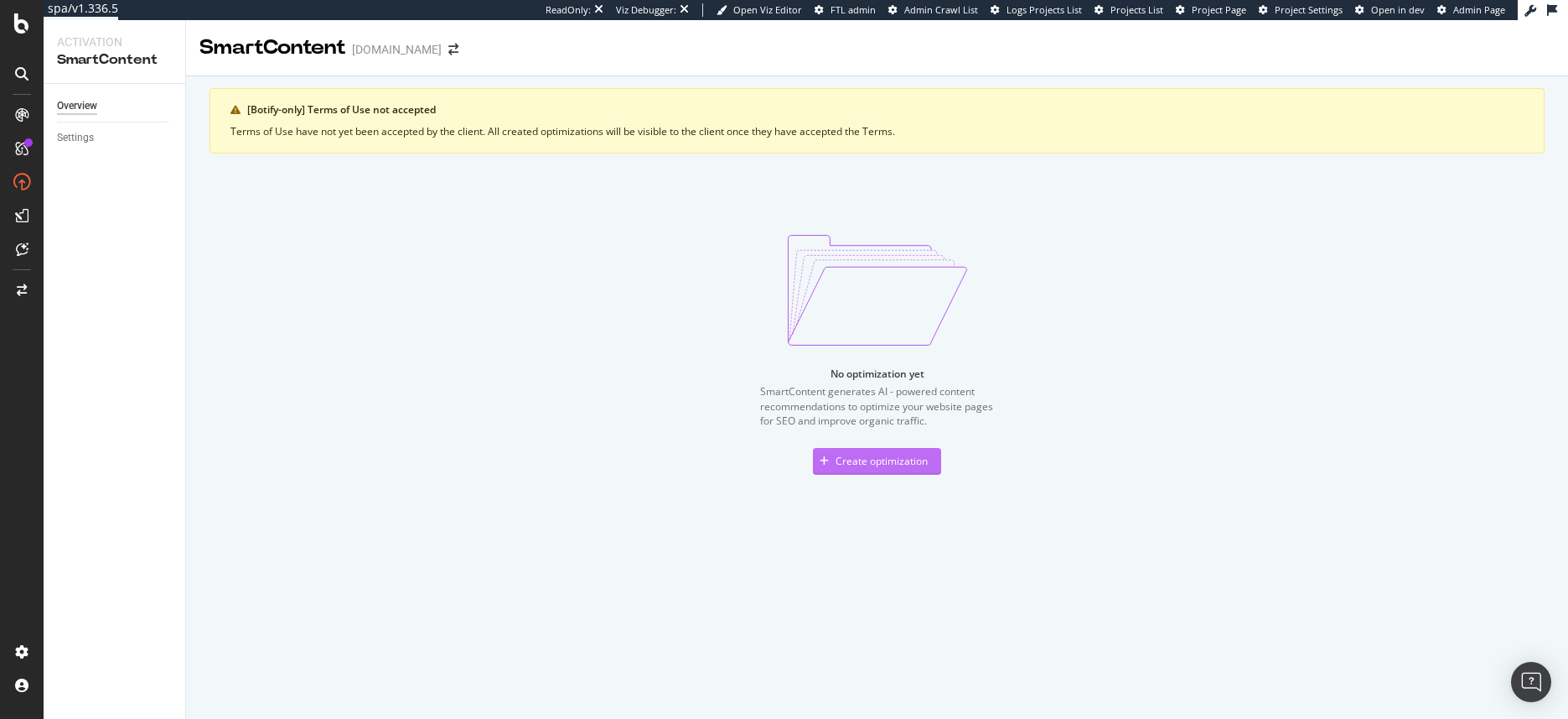
click at [867, 463] on div "Create optimization" at bounding box center [882, 460] width 92 height 15
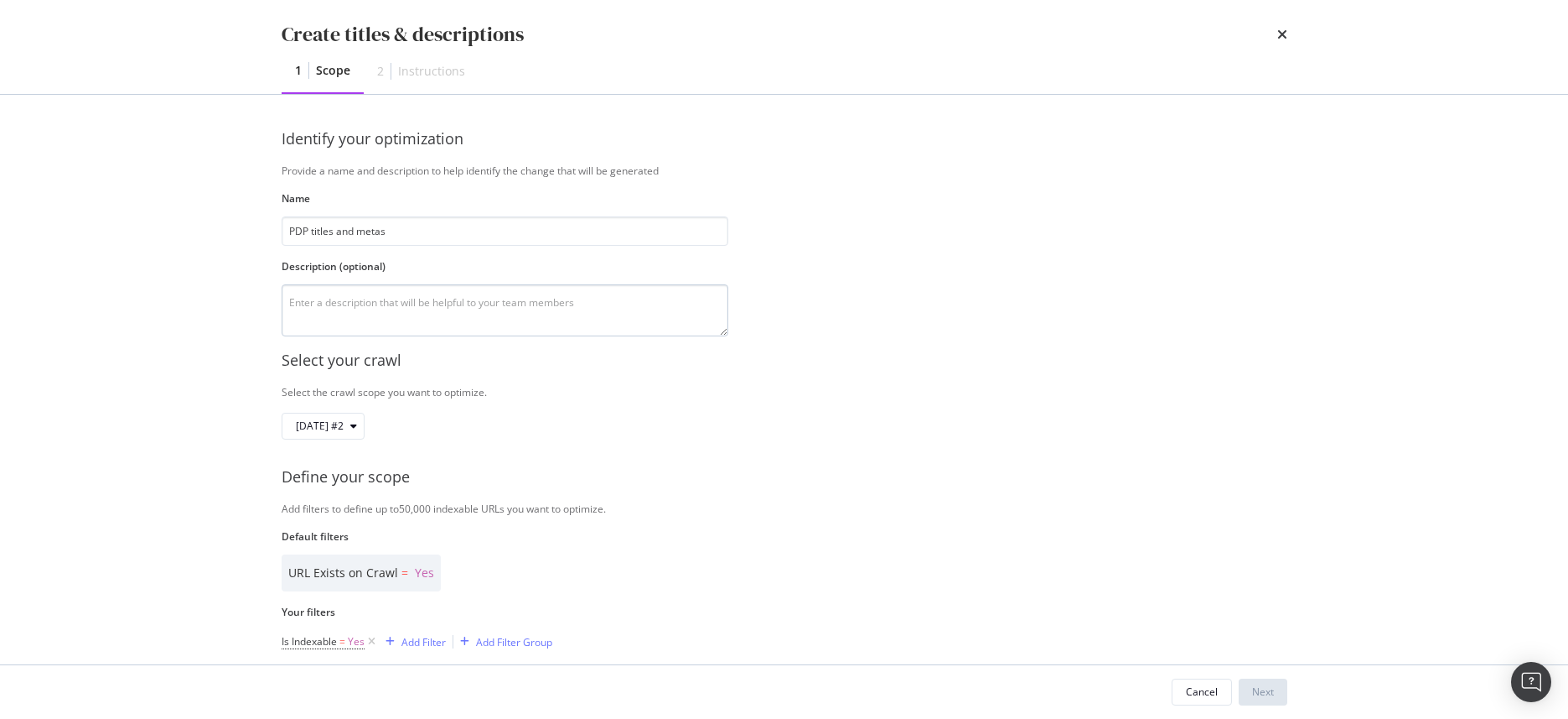
type input "PDP titles and metas"
click at [454, 296] on textarea "modal" at bounding box center [504, 310] width 446 height 52
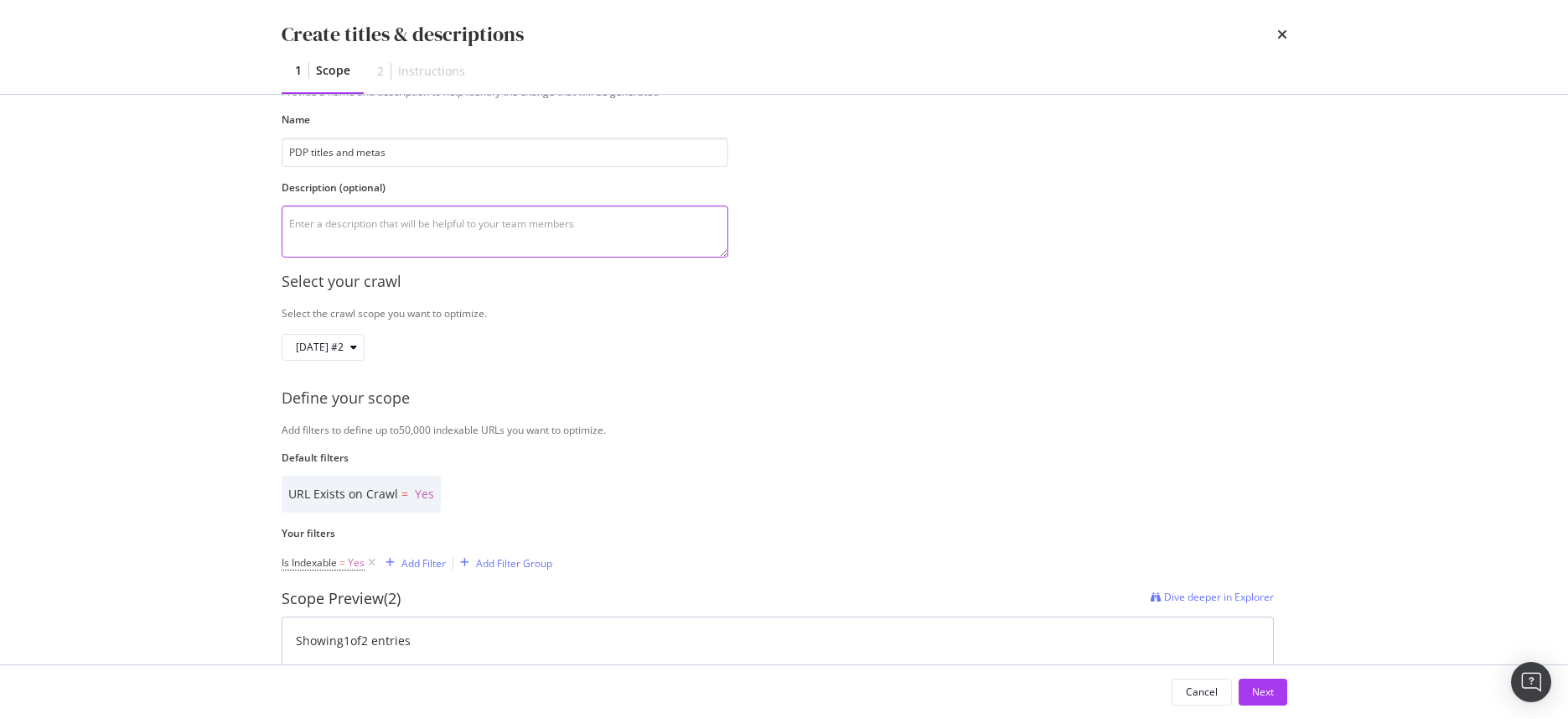
scroll to position [96, 0]
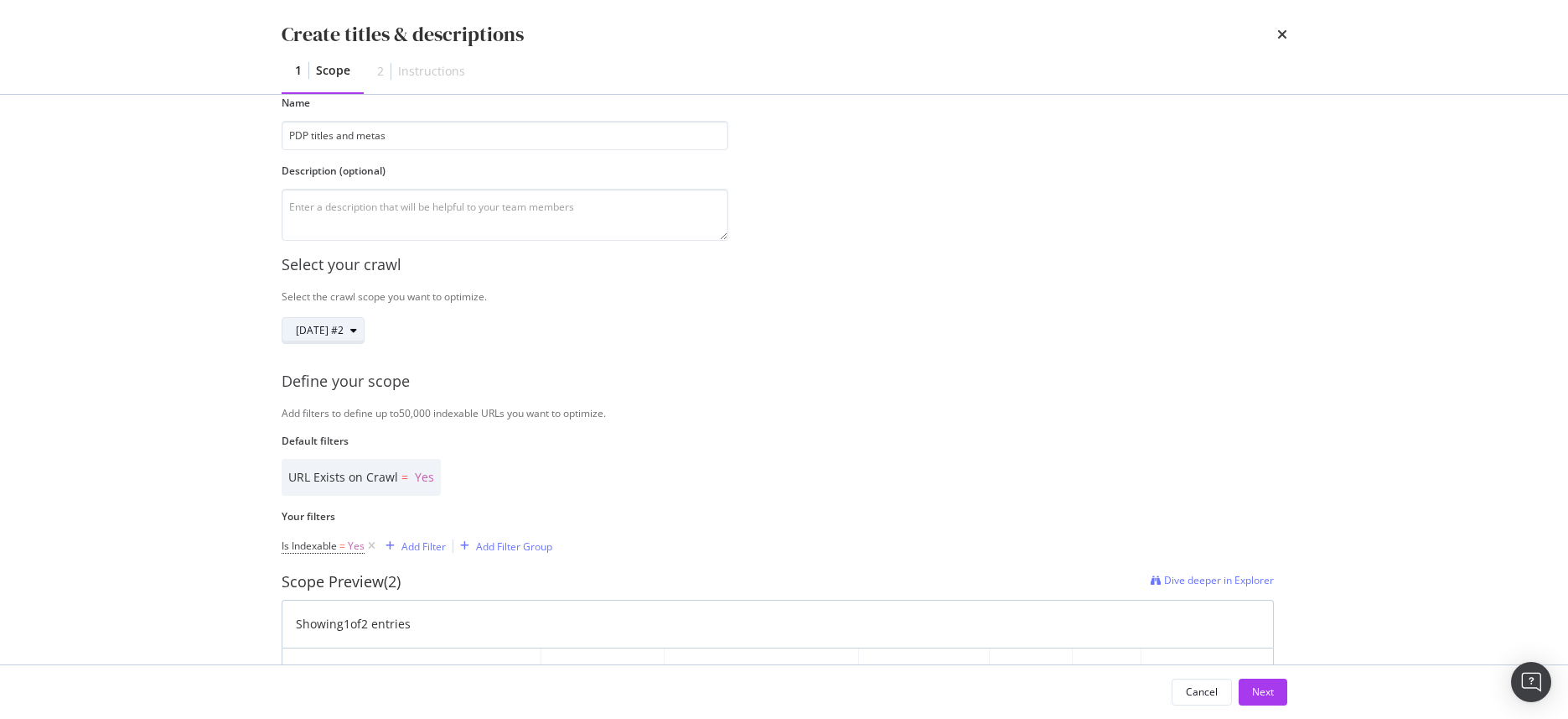
click at [344, 330] on span "[DATE] #2" at bounding box center [320, 330] width 48 height 15
click at [412, 429] on div "11.0K URLs" at bounding box center [387, 434] width 52 height 15
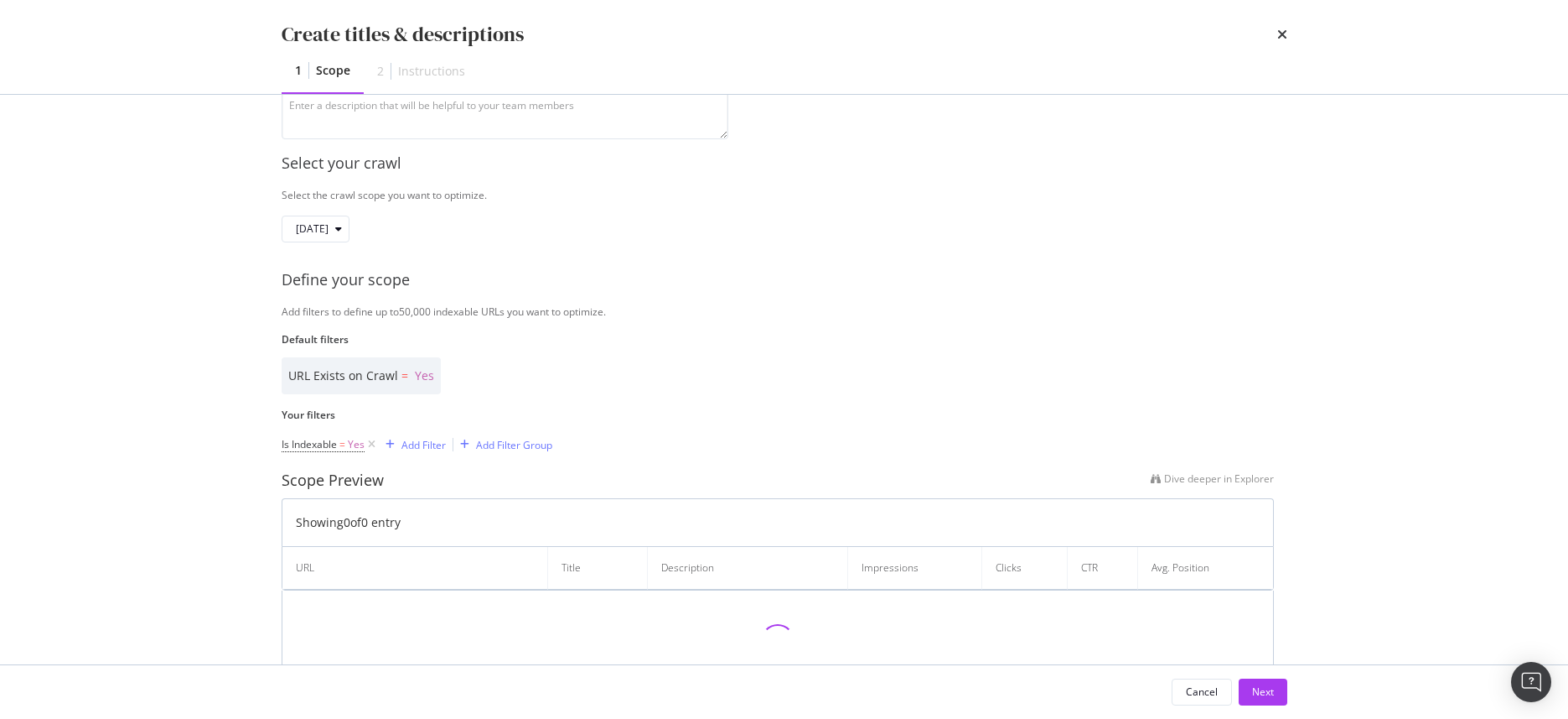
scroll to position [212, 0]
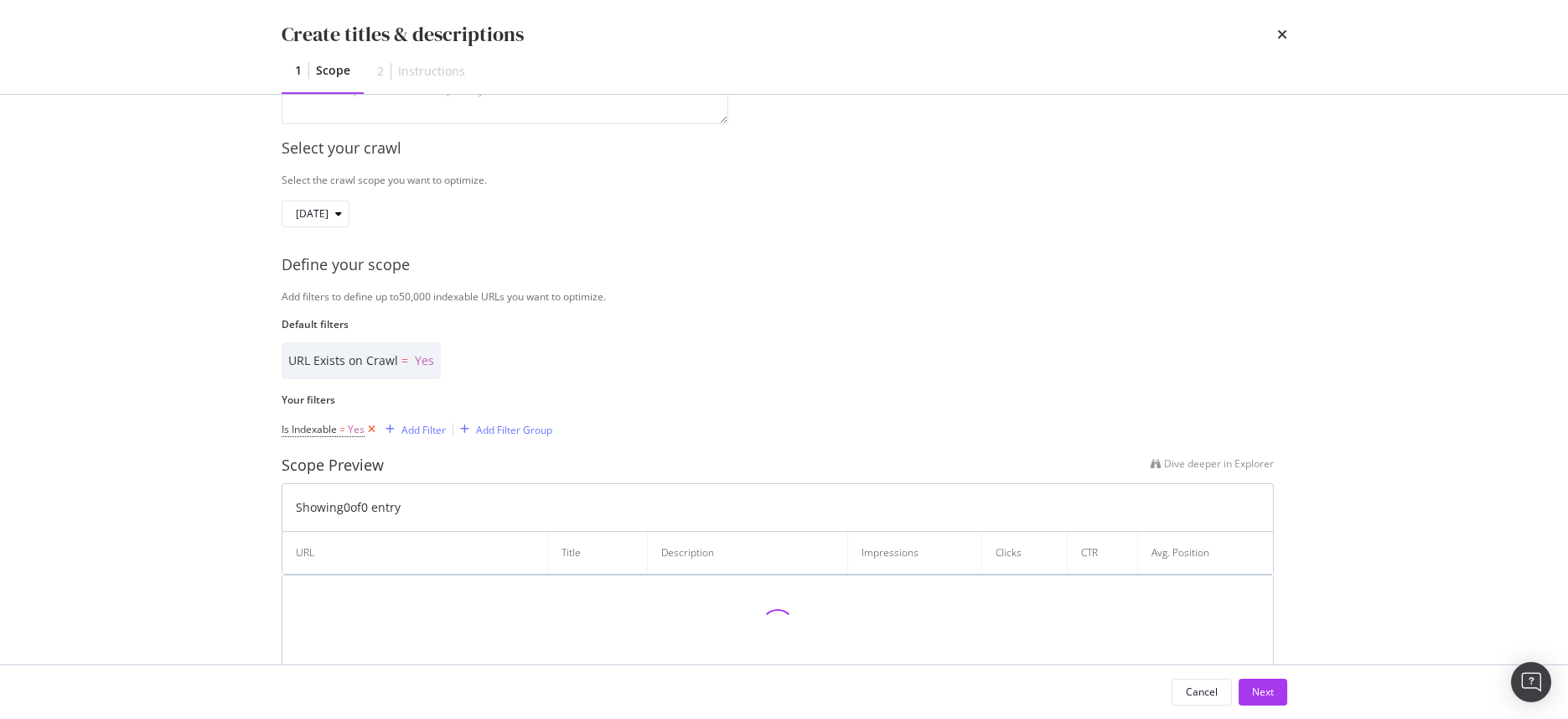
click at [371, 428] on icon "modal" at bounding box center [371, 430] width 15 height 17
click at [318, 429] on div "Add Filter" at bounding box center [326, 430] width 44 height 15
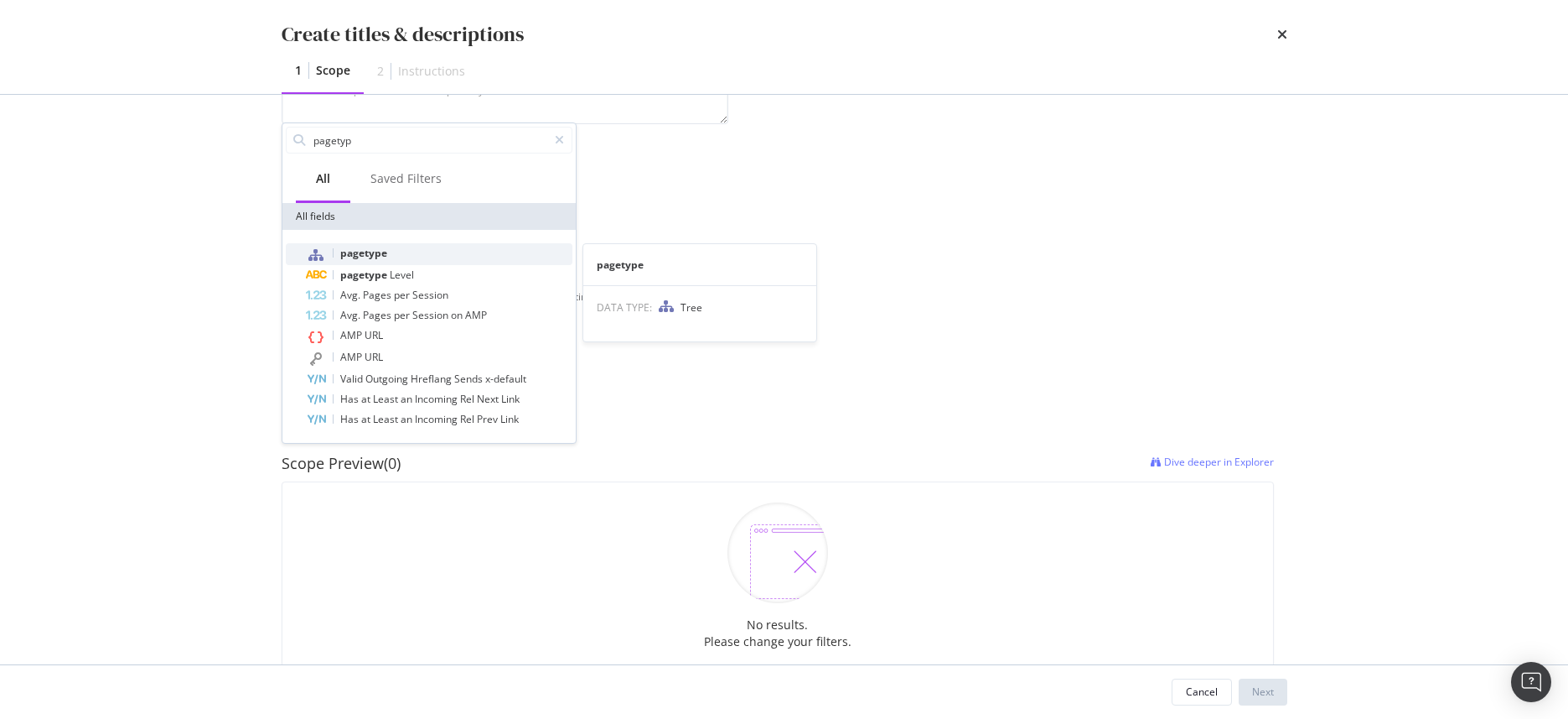
type input "pagetyp"
click at [388, 248] on div "pagetype" at bounding box center [439, 254] width 266 height 22
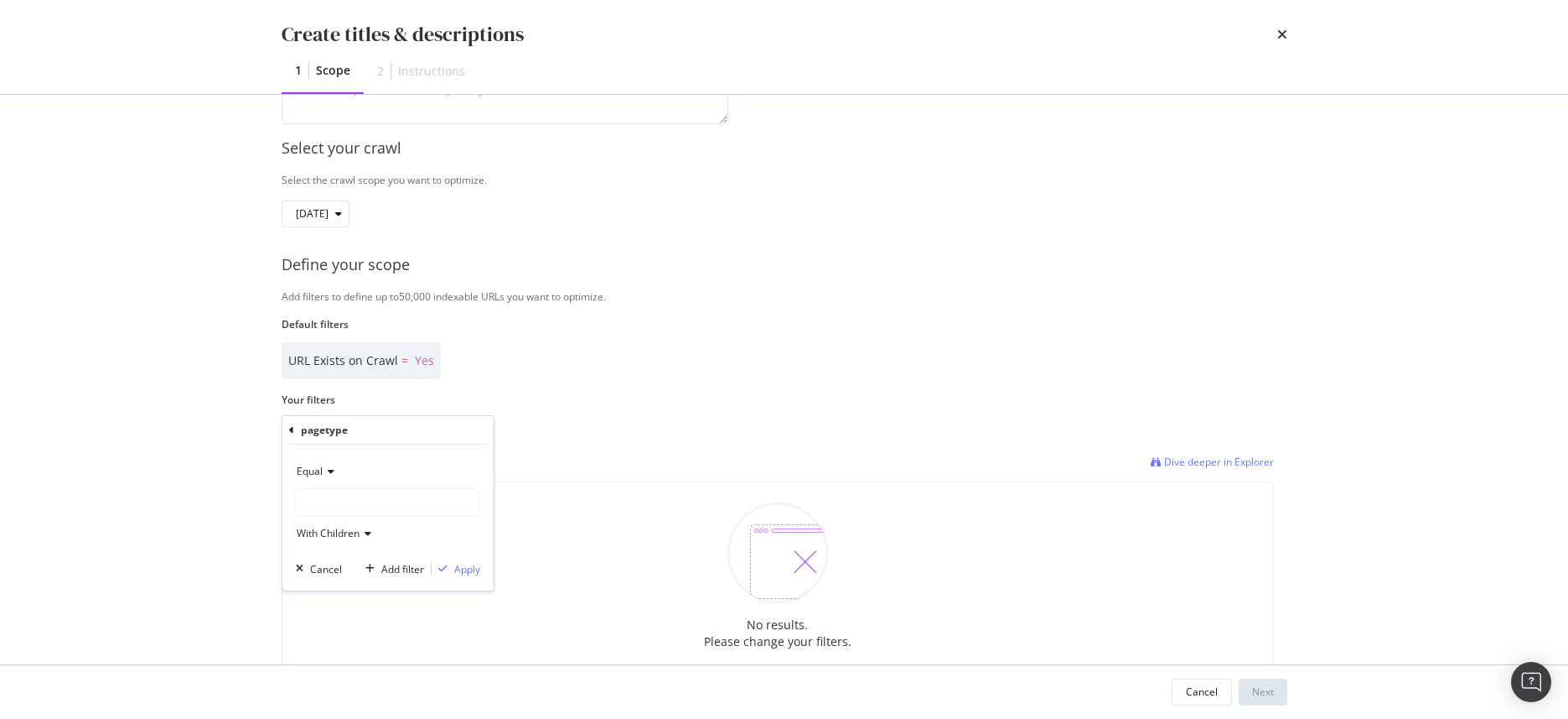
click at [339, 500] on div "modal" at bounding box center [388, 501] width 183 height 26
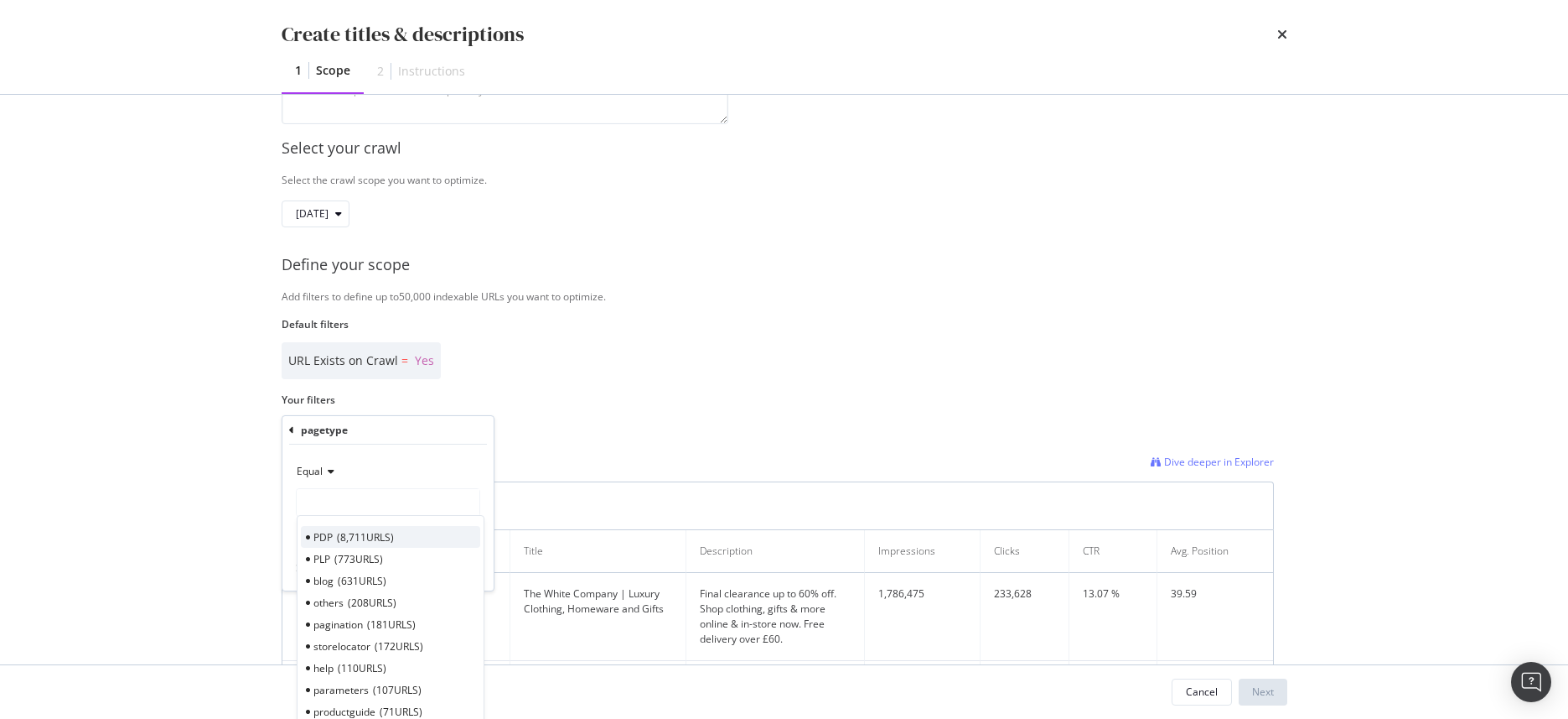
click at [344, 539] on span "8,711 URLS" at bounding box center [365, 537] width 57 height 15
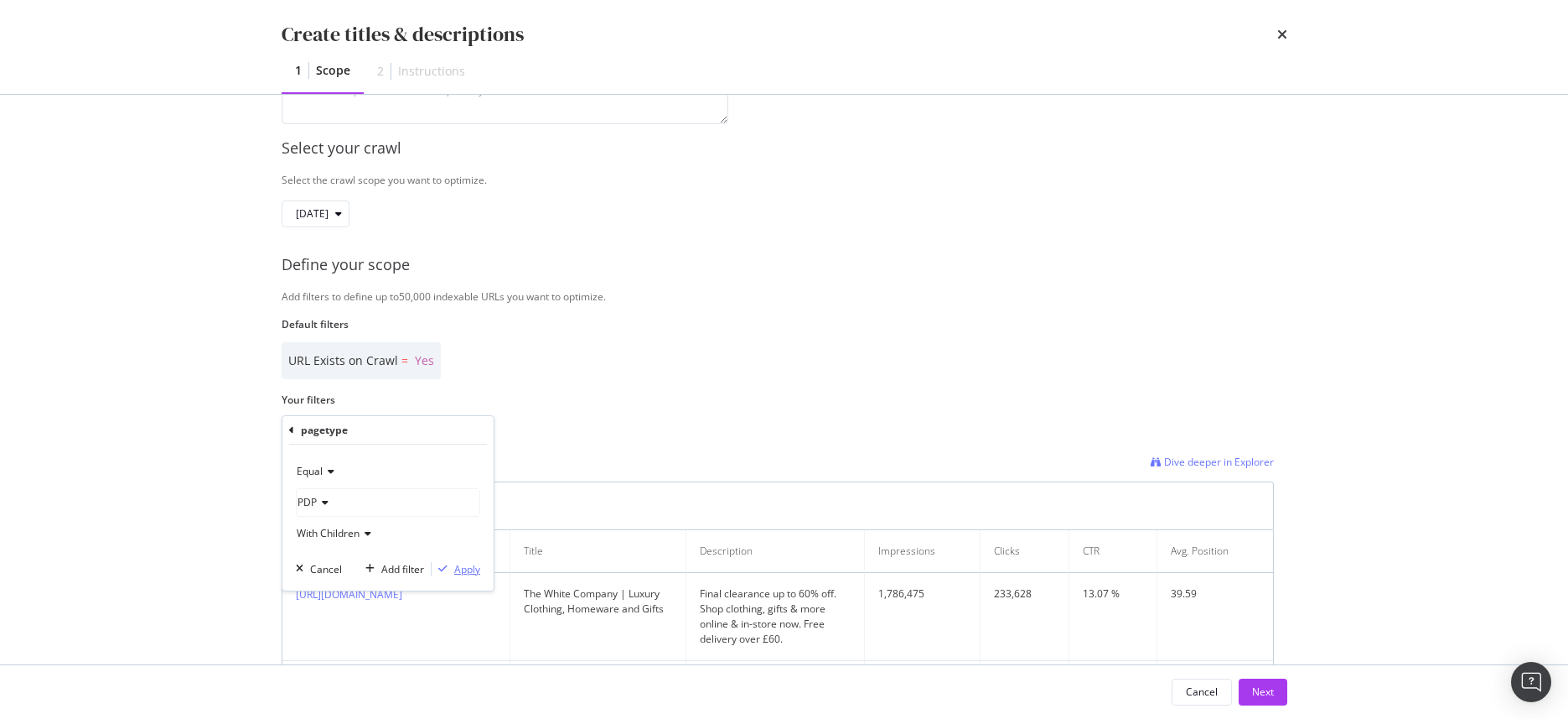
click at [463, 571] on div "Apply" at bounding box center [467, 569] width 26 height 15
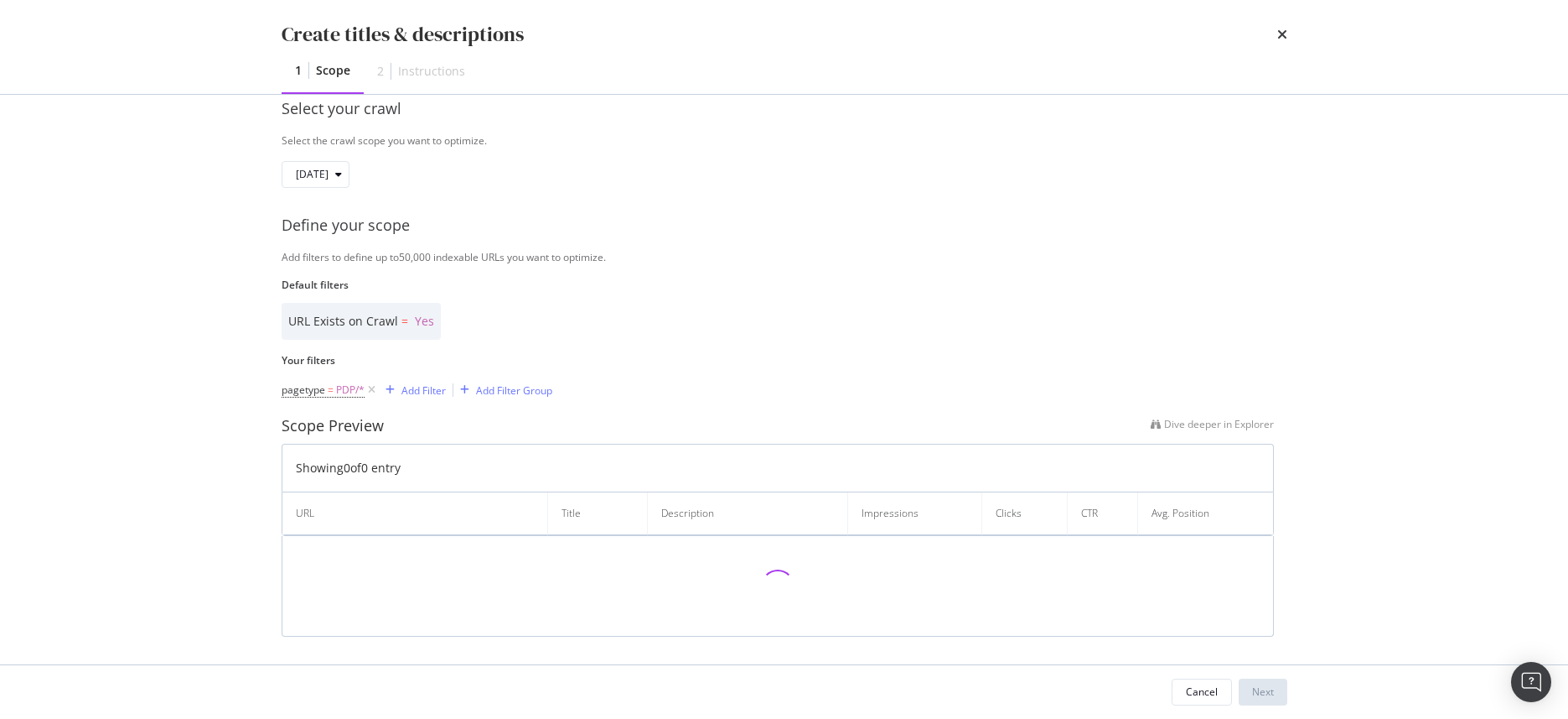
scroll to position [257, 0]
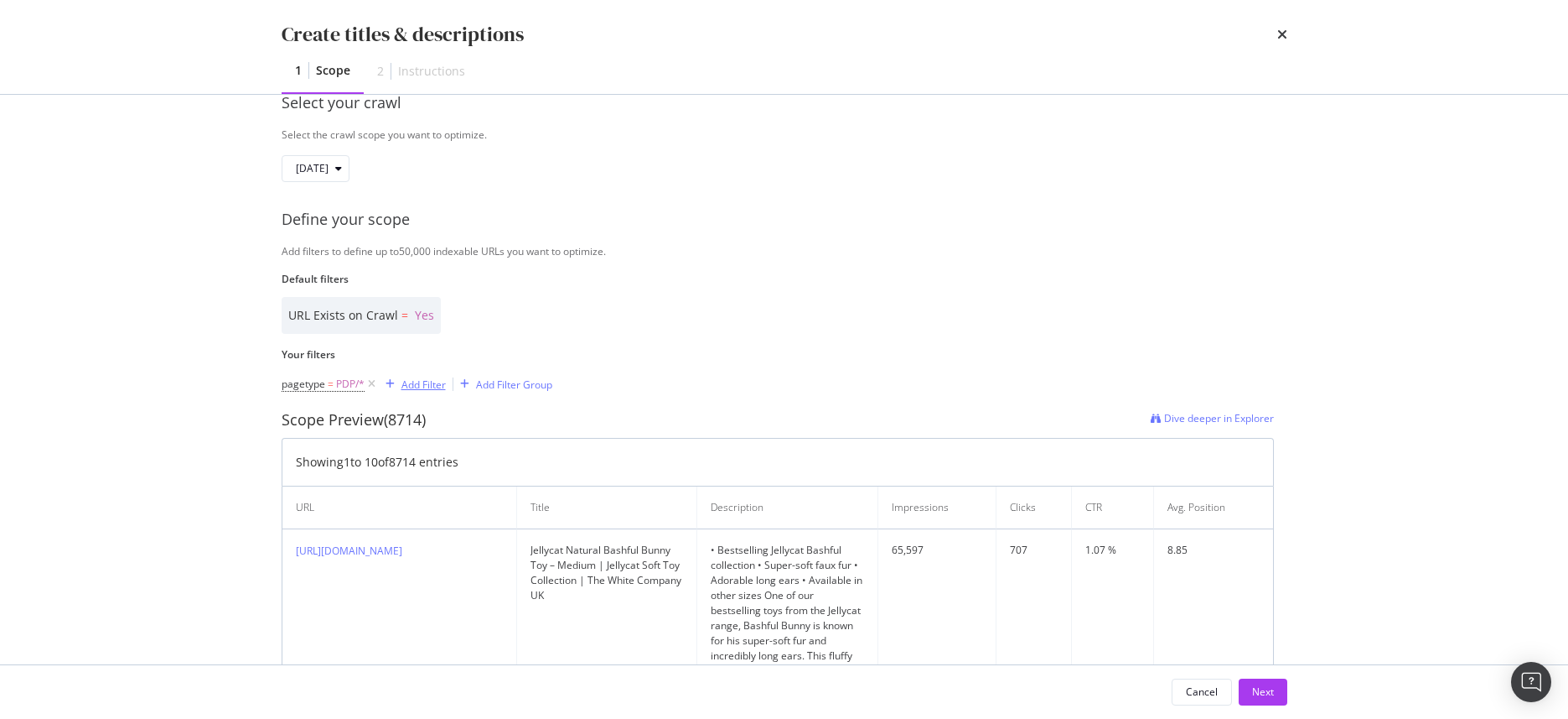
click at [413, 383] on div "Add Filter" at bounding box center [423, 384] width 44 height 15
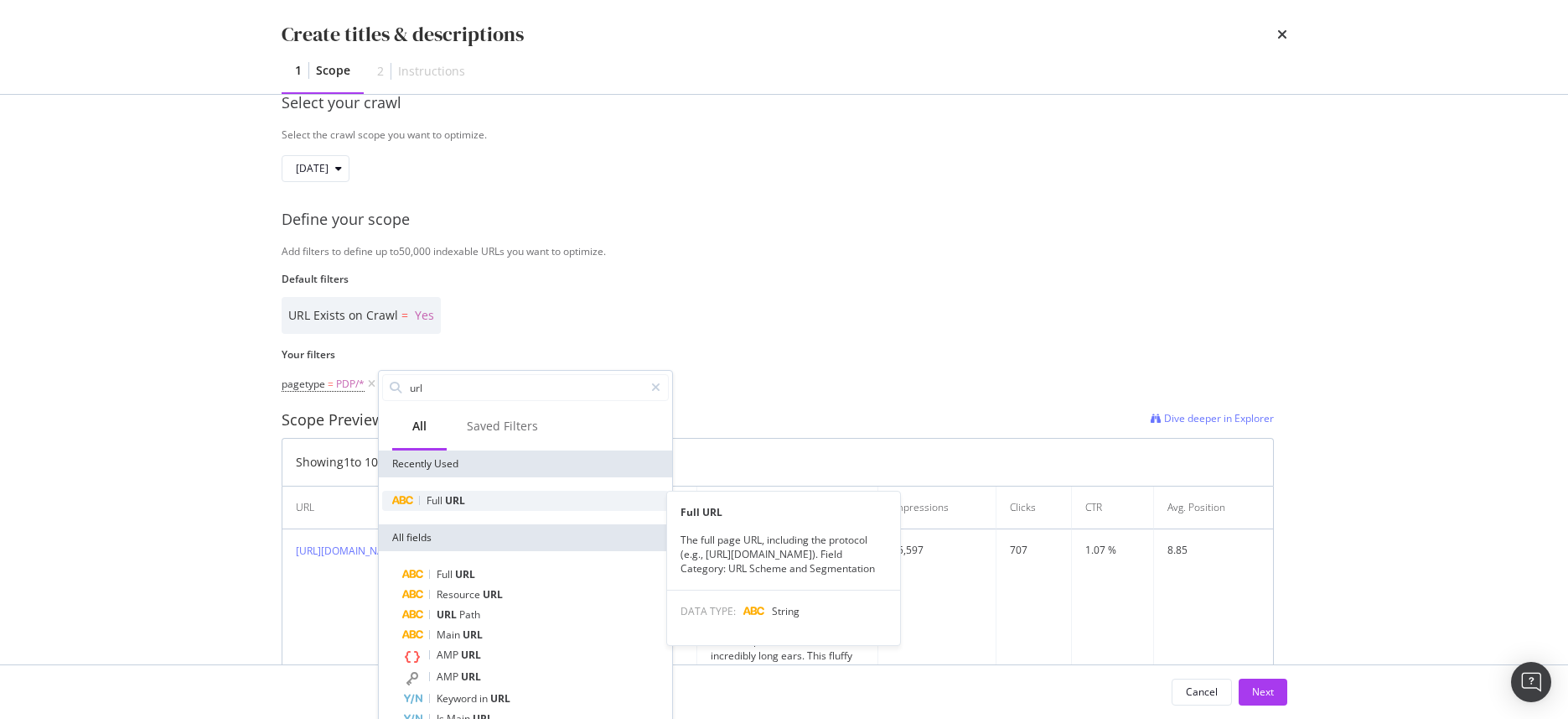
type input "url"
click at [455, 499] on span "URL" at bounding box center [455, 500] width 20 height 15
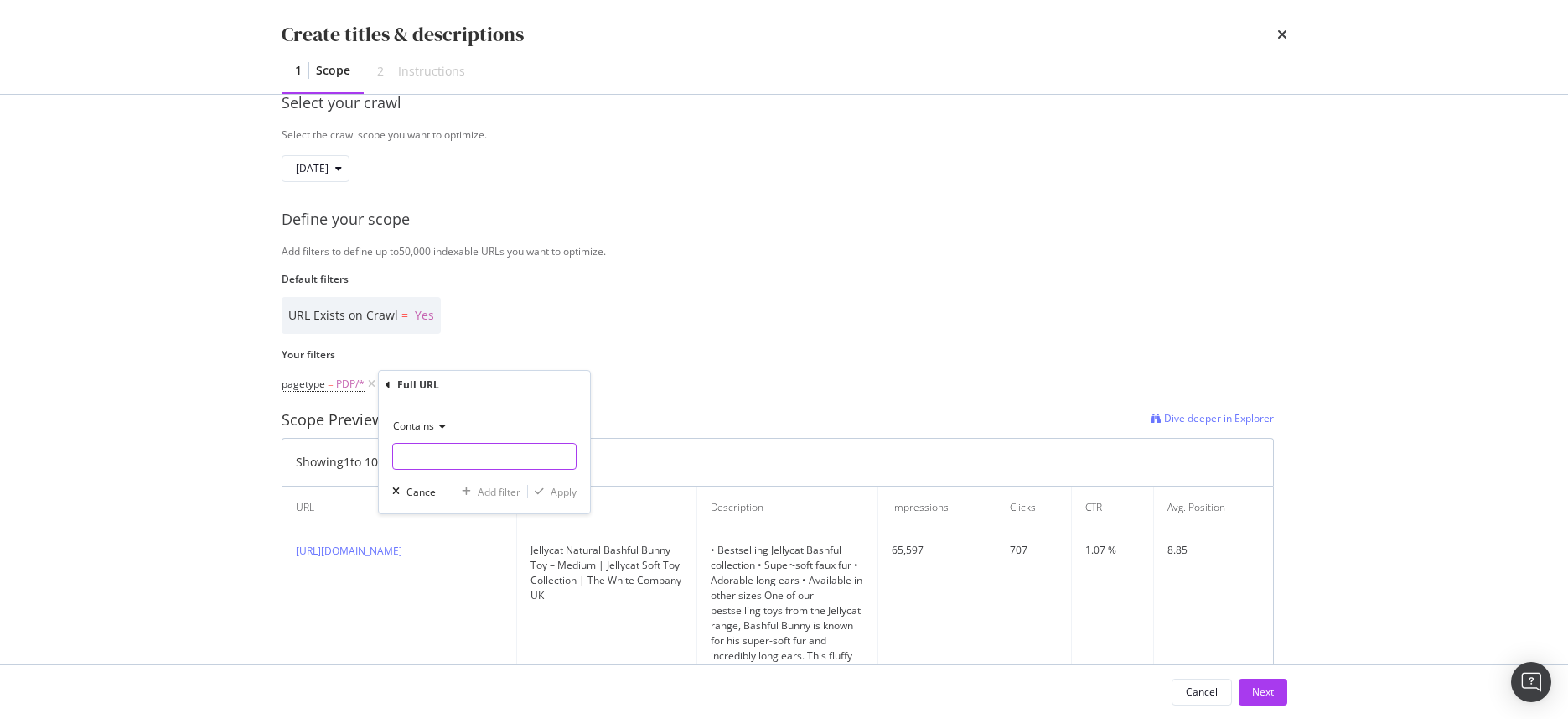
click at [446, 459] on input "Name" at bounding box center [485, 455] width 183 height 26
type input "/uk/"
click at [562, 488] on div "Apply" at bounding box center [563, 492] width 26 height 15
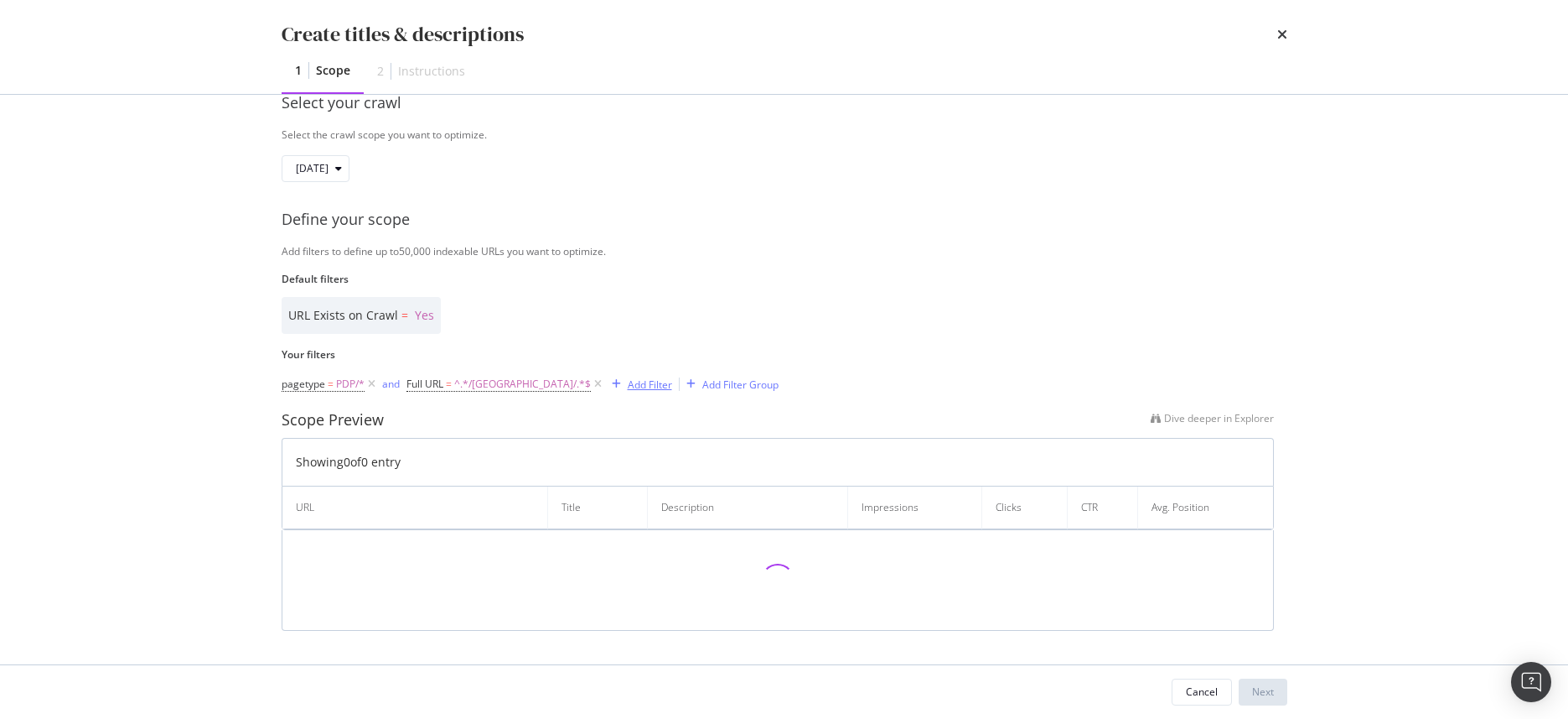
click at [627, 379] on div "Add Filter" at bounding box center [650, 384] width 44 height 15
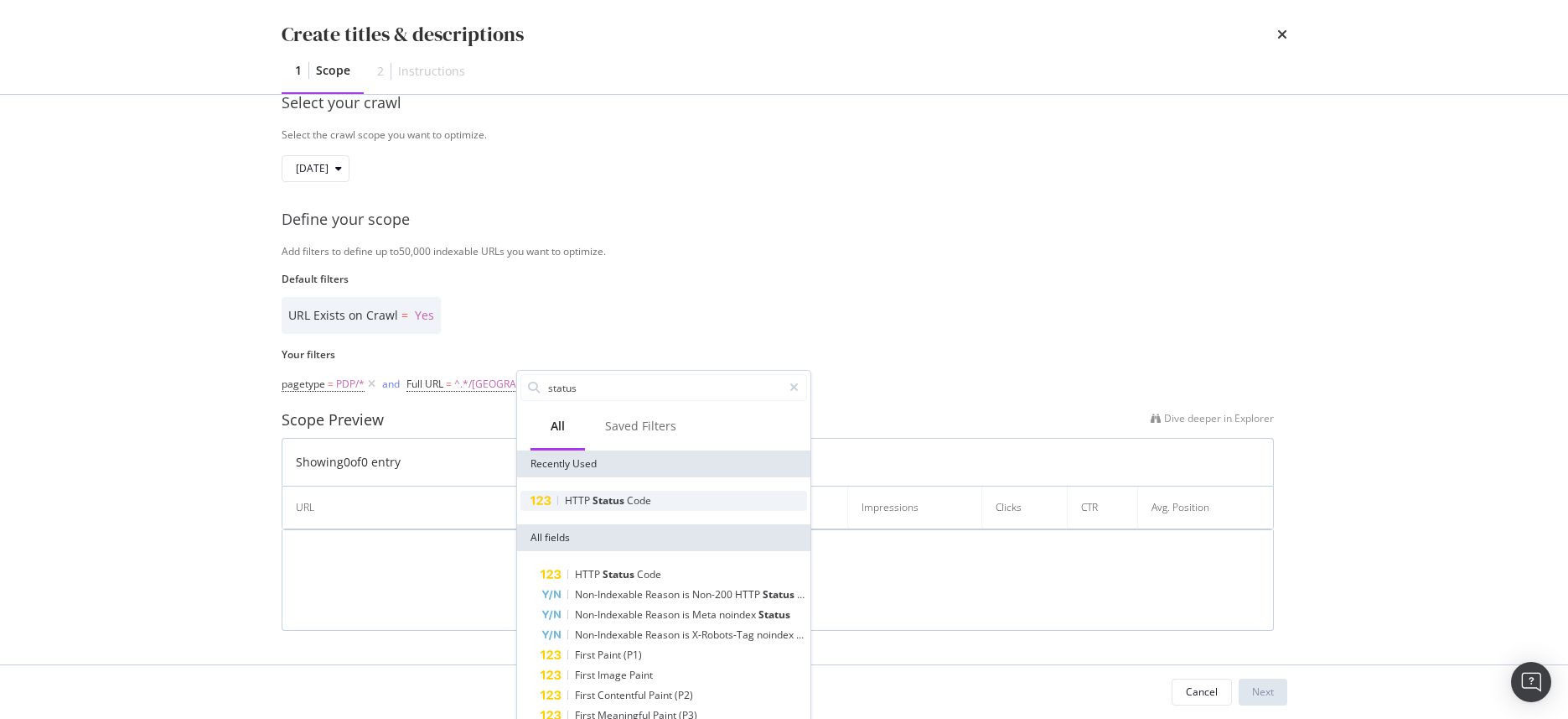
type input "status"
click at [593, 497] on span "Status" at bounding box center [609, 500] width 34 height 15
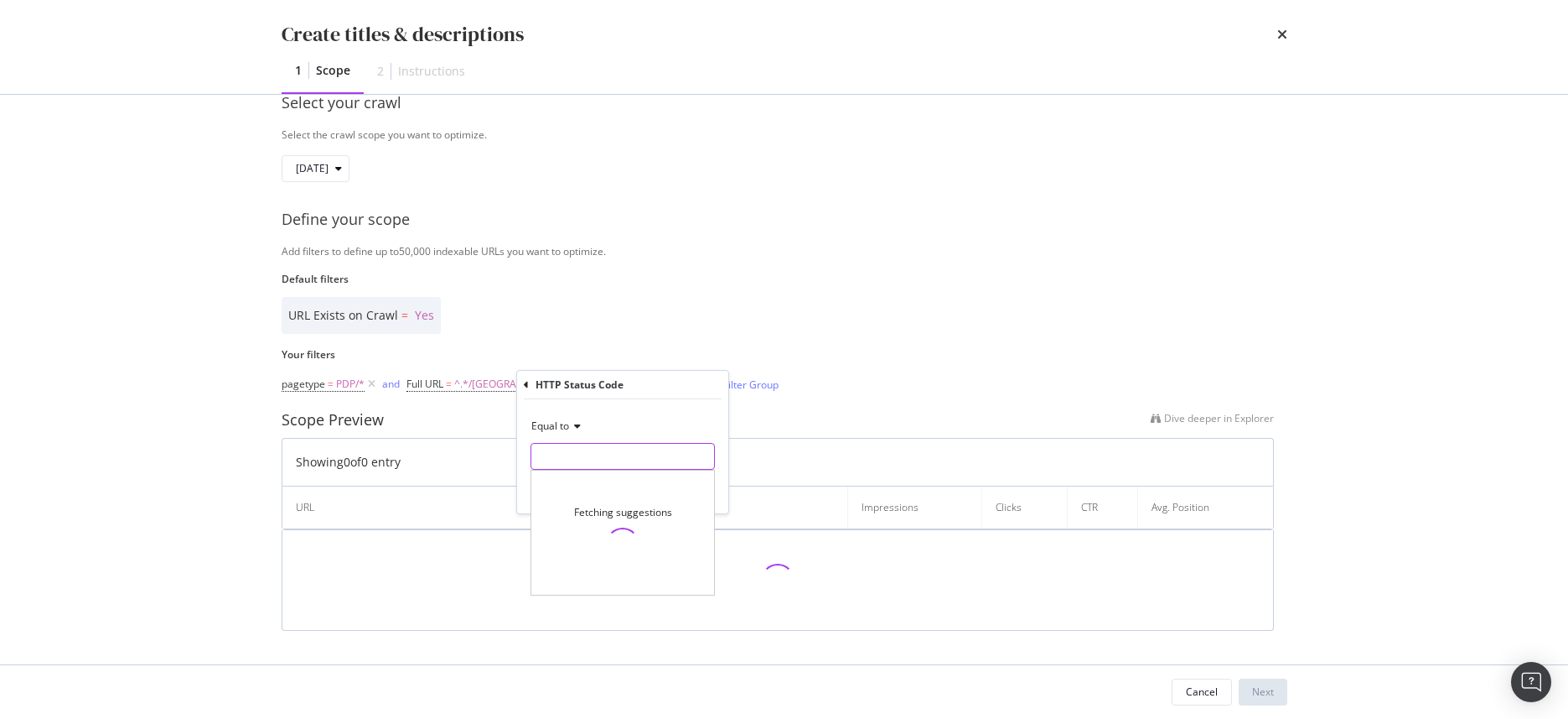
click at [561, 448] on input "modal" at bounding box center [623, 455] width 184 height 26
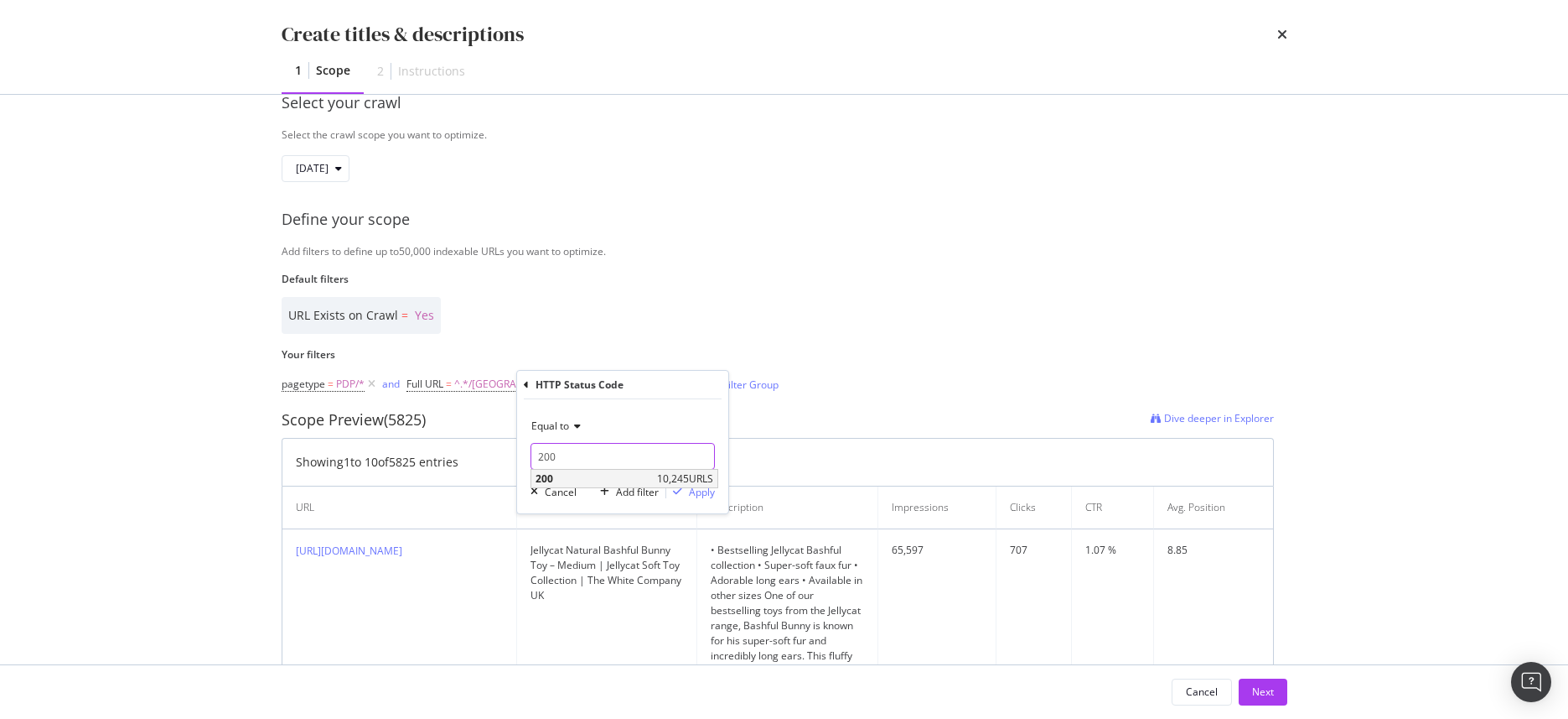
type input "200"
click at [617, 474] on span "200" at bounding box center [593, 478] width 117 height 15
click at [697, 491] on div "Apply" at bounding box center [702, 492] width 26 height 15
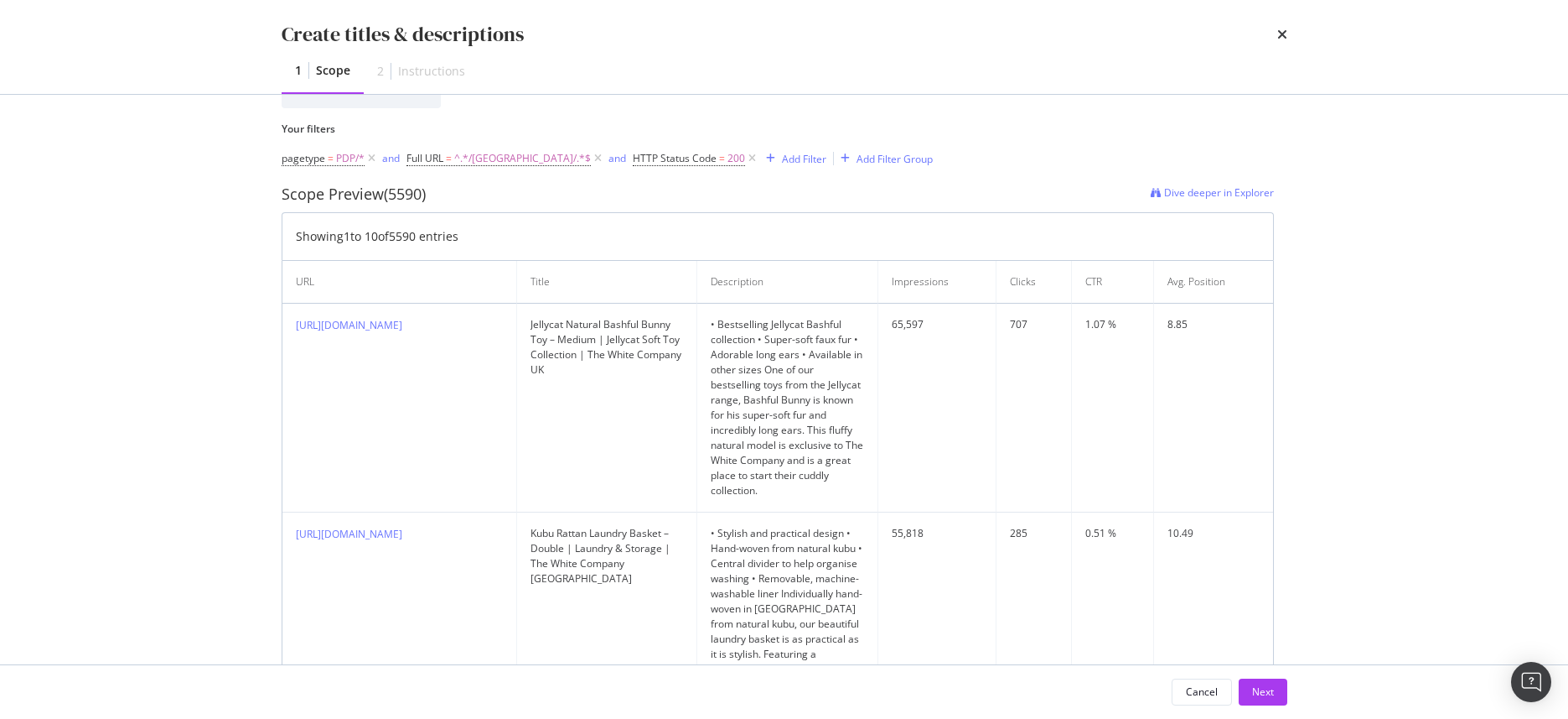
scroll to position [488, 0]
click at [782, 155] on div "Add Filter" at bounding box center [804, 154] width 44 height 15
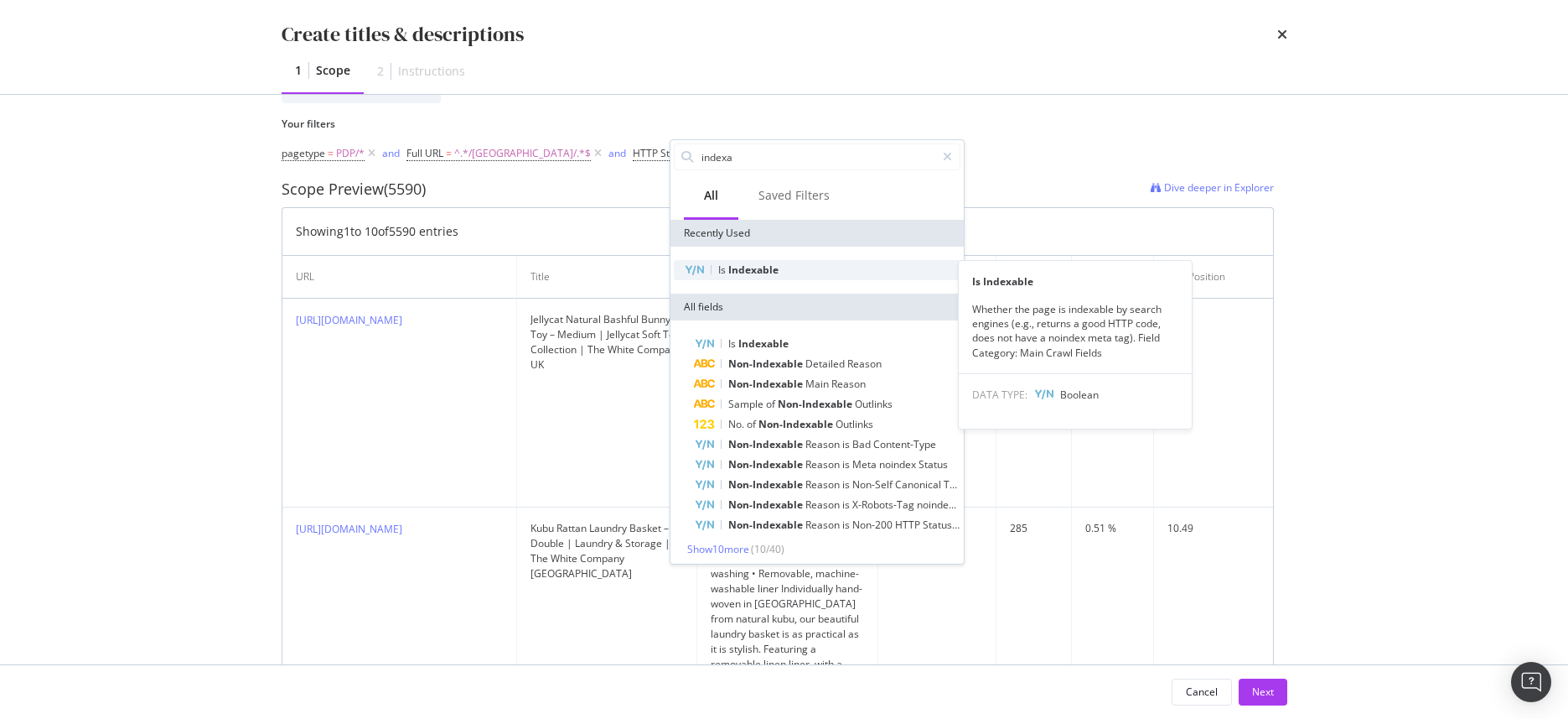
type input "indexa"
click at [761, 268] on span "Indexable" at bounding box center [753, 269] width 50 height 15
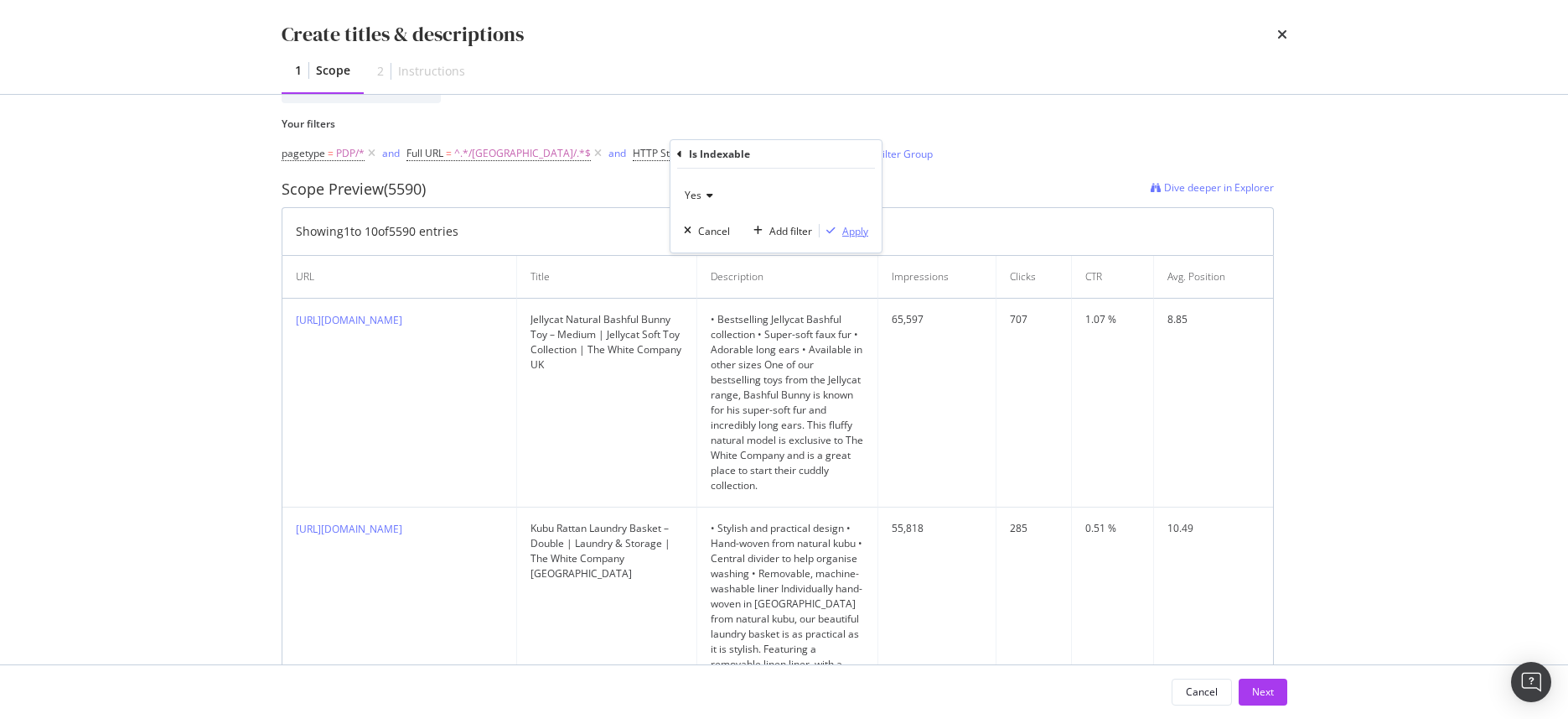
click at [844, 232] on div "Apply" at bounding box center [855, 231] width 26 height 15
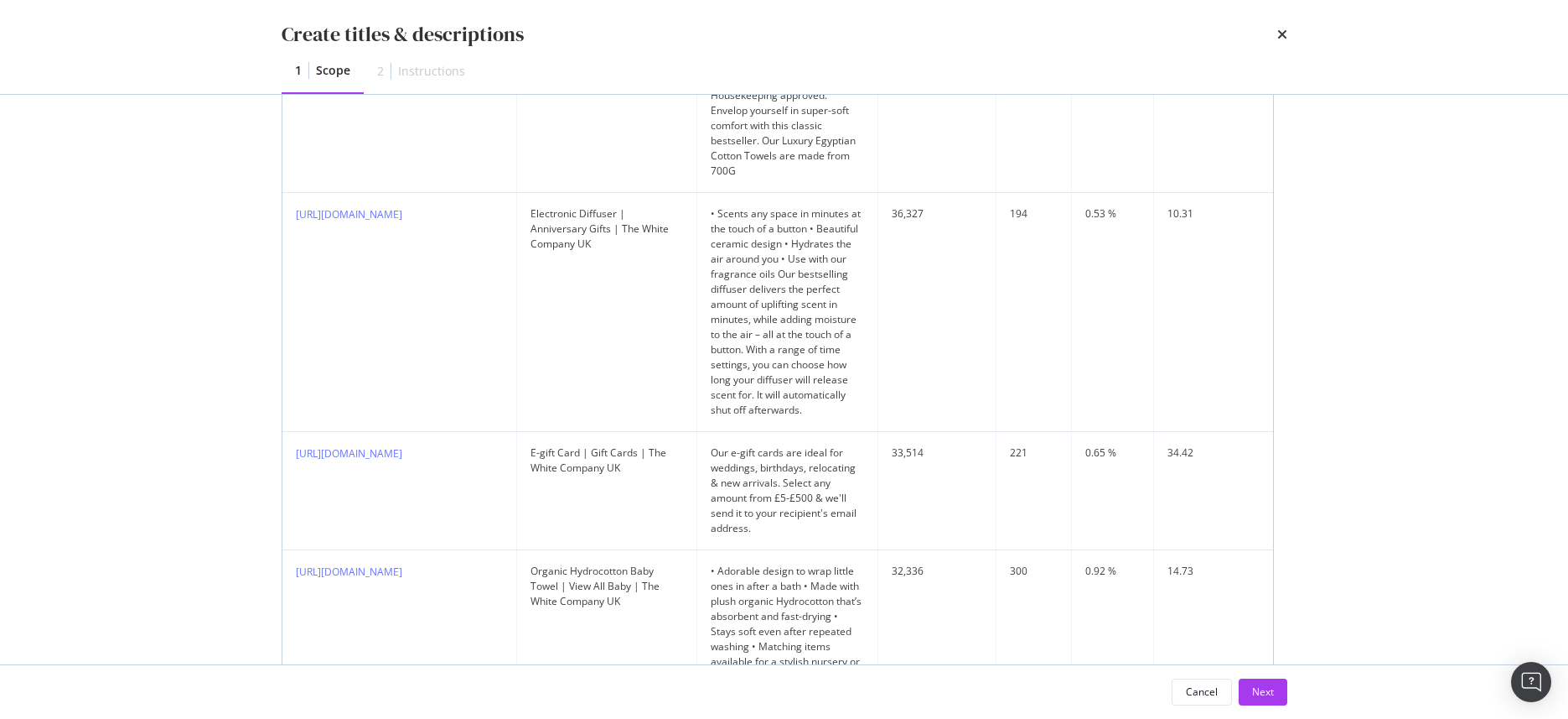
scroll to position [0, 0]
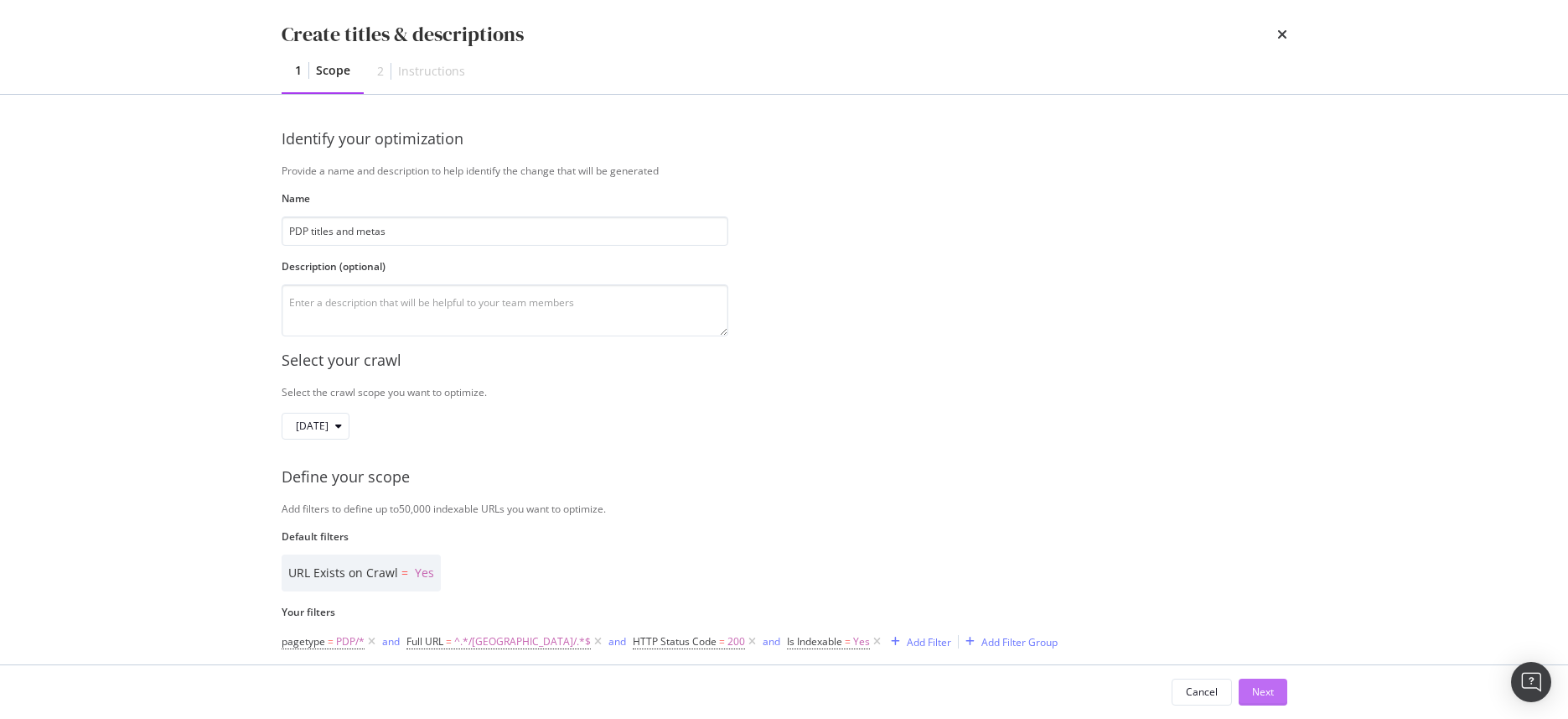
click at [1255, 693] on div "Next" at bounding box center [1263, 691] width 22 height 15
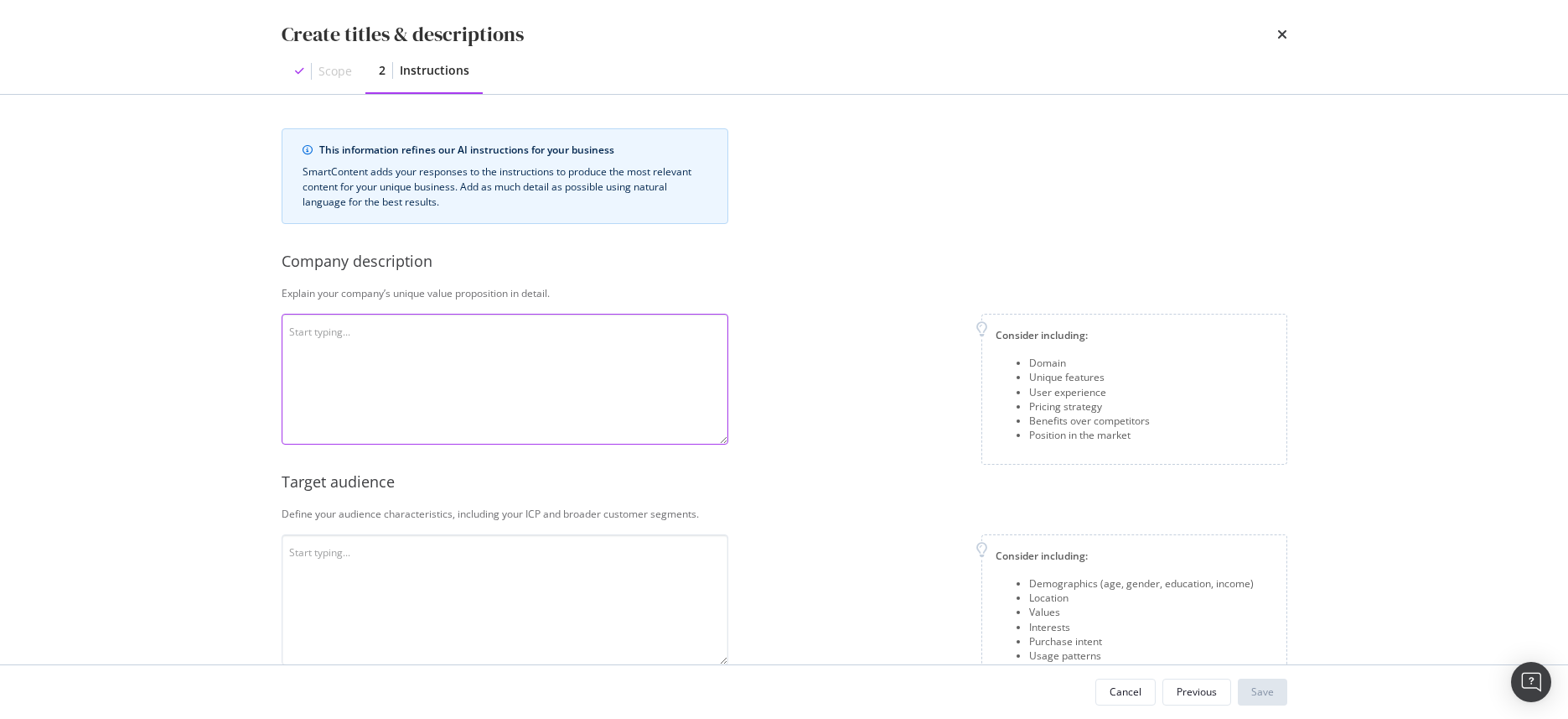
click at [461, 400] on textarea "modal" at bounding box center [504, 378] width 446 height 131
drag, startPoint x: 536, startPoint y: 291, endPoint x: 193, endPoint y: 278, distance: 343.2
click at [193, 278] on div "Create titles & descriptions Scope 2 Instructions This information refines our …" at bounding box center [784, 360] width 1568 height 719
copy div "Explain your company’s unique value proposition in detail."
click at [347, 354] on textarea "modal" at bounding box center [504, 378] width 446 height 131
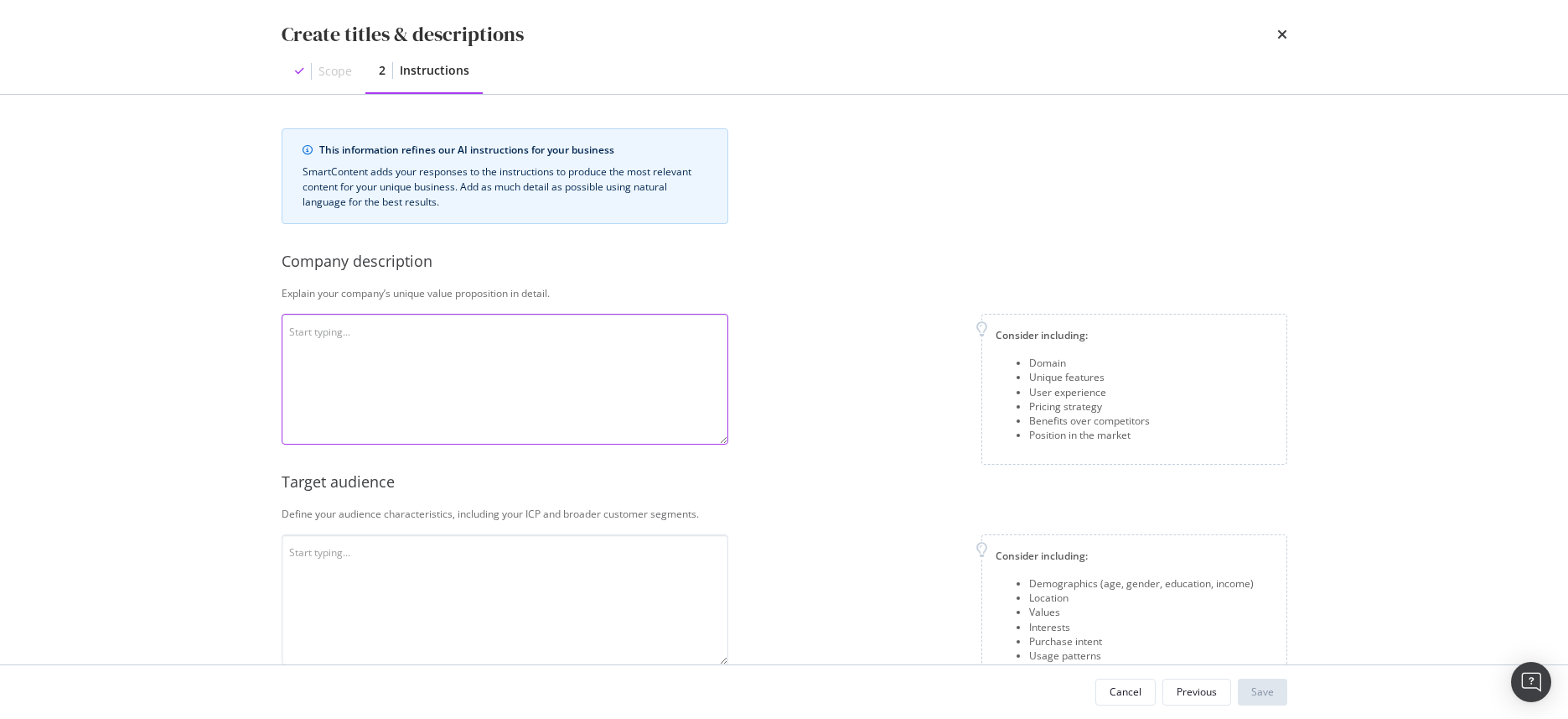
paste textarea "The White Company (U.K.) Limited is a distinguished British luxury lifestyle re…"
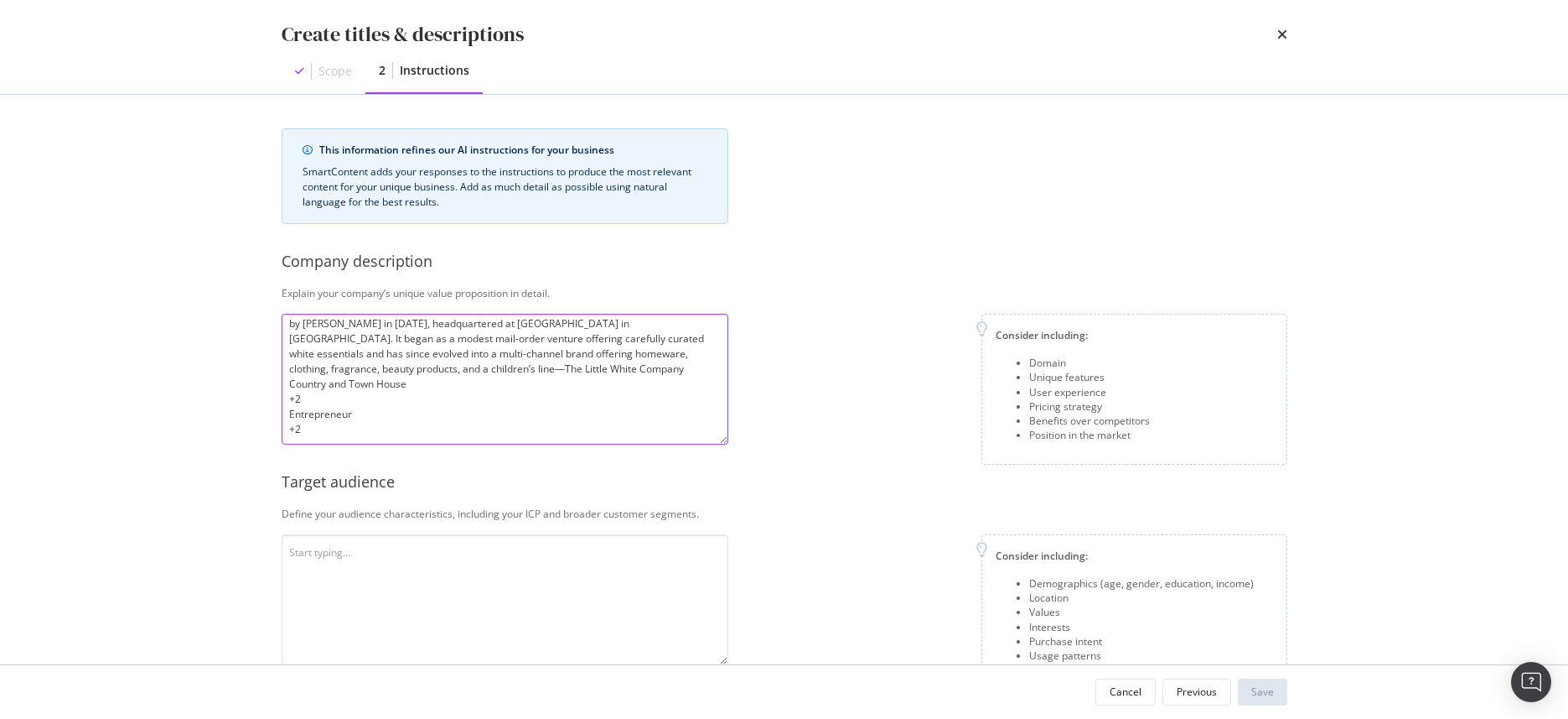
scroll to position [25, 0]
drag, startPoint x: 318, startPoint y: 428, endPoint x: 286, endPoint y: 384, distance: 54.4
click at [286, 384] on textarea "The White Company (U.K.) Limited is a distinguished British luxury lifestyle re…" at bounding box center [504, 378] width 446 height 131
type textarea "The White Company (U.K.) Limited is a distinguished British luxury lifestyle re…"
click at [402, 377] on textarea "The White Company (U.K.) Limited is a distinguished British luxury lifestyle re…" at bounding box center [504, 378] width 446 height 131
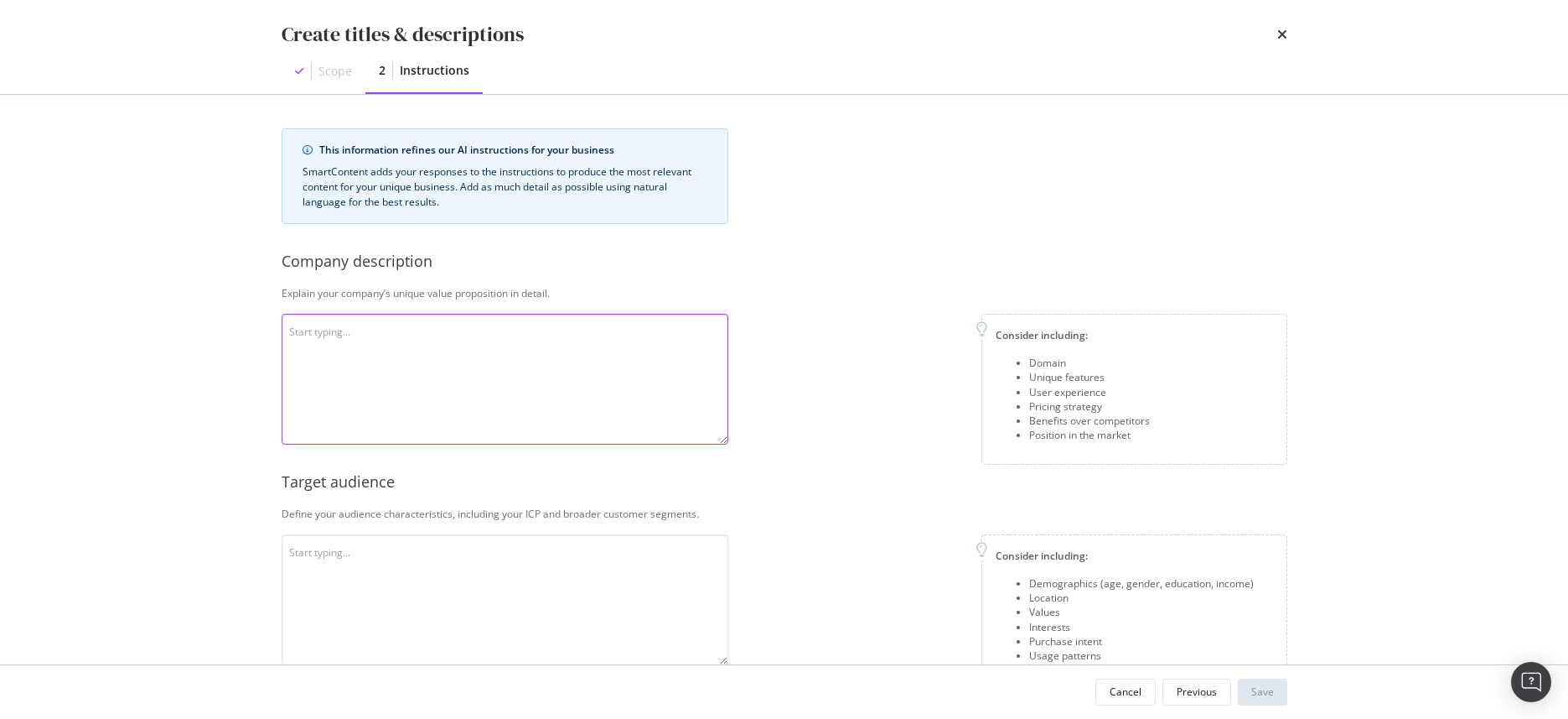
scroll to position [0, 0]
paste textarea "The White Company offers timelessly elegant, beautifully designed home, wardrob…"
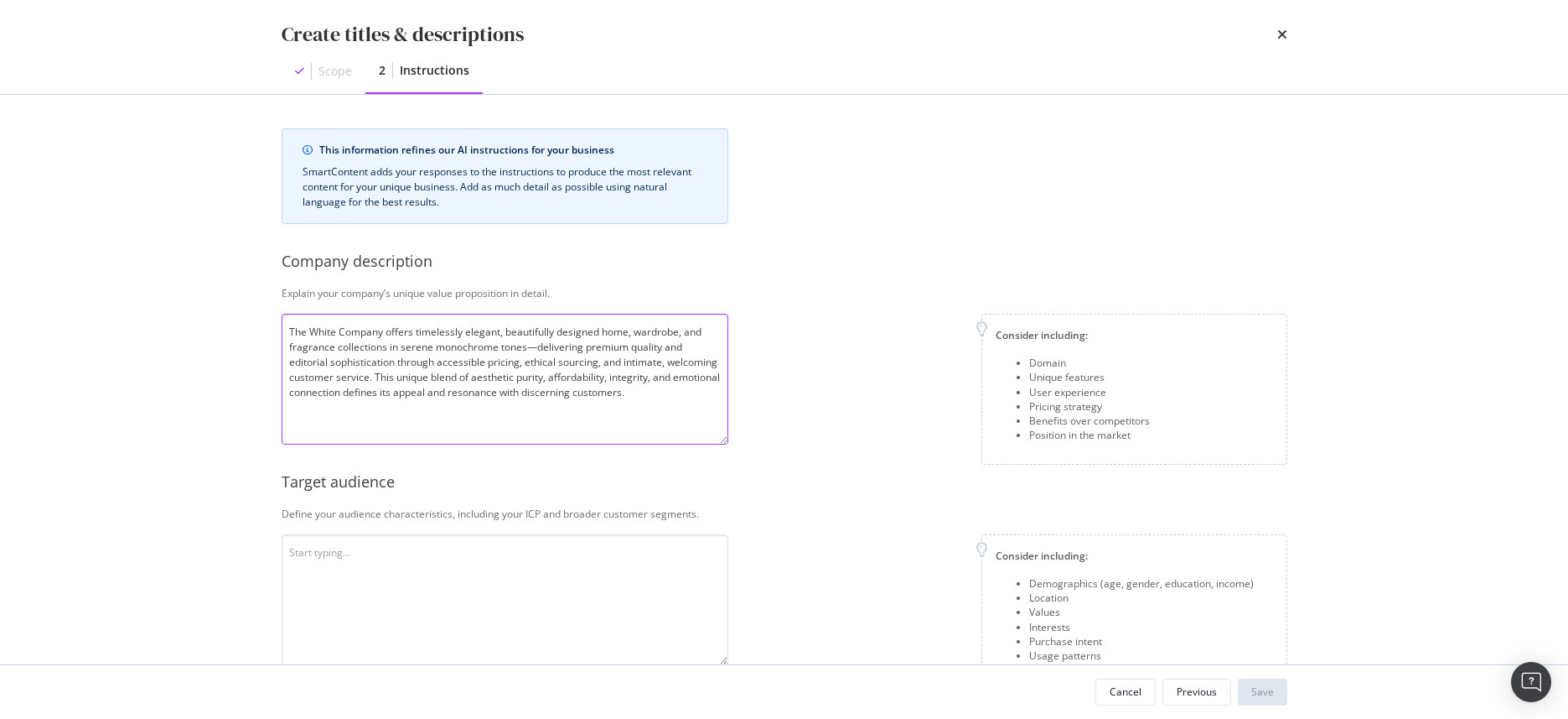
type textarea "The White Company offers timelessly elegant, beautifully designed home, wardrob…"
drag, startPoint x: 284, startPoint y: 511, endPoint x: 697, endPoint y: 523, distance: 413.2
click at [697, 523] on div "This information refines our AI instructions for your business SmartContent add…" at bounding box center [784, 577] width 1006 height 898
copy div "Define your audience characteristics, including your ICP and broader customer s…"
click at [383, 549] on textarea "modal" at bounding box center [504, 599] width 446 height 131
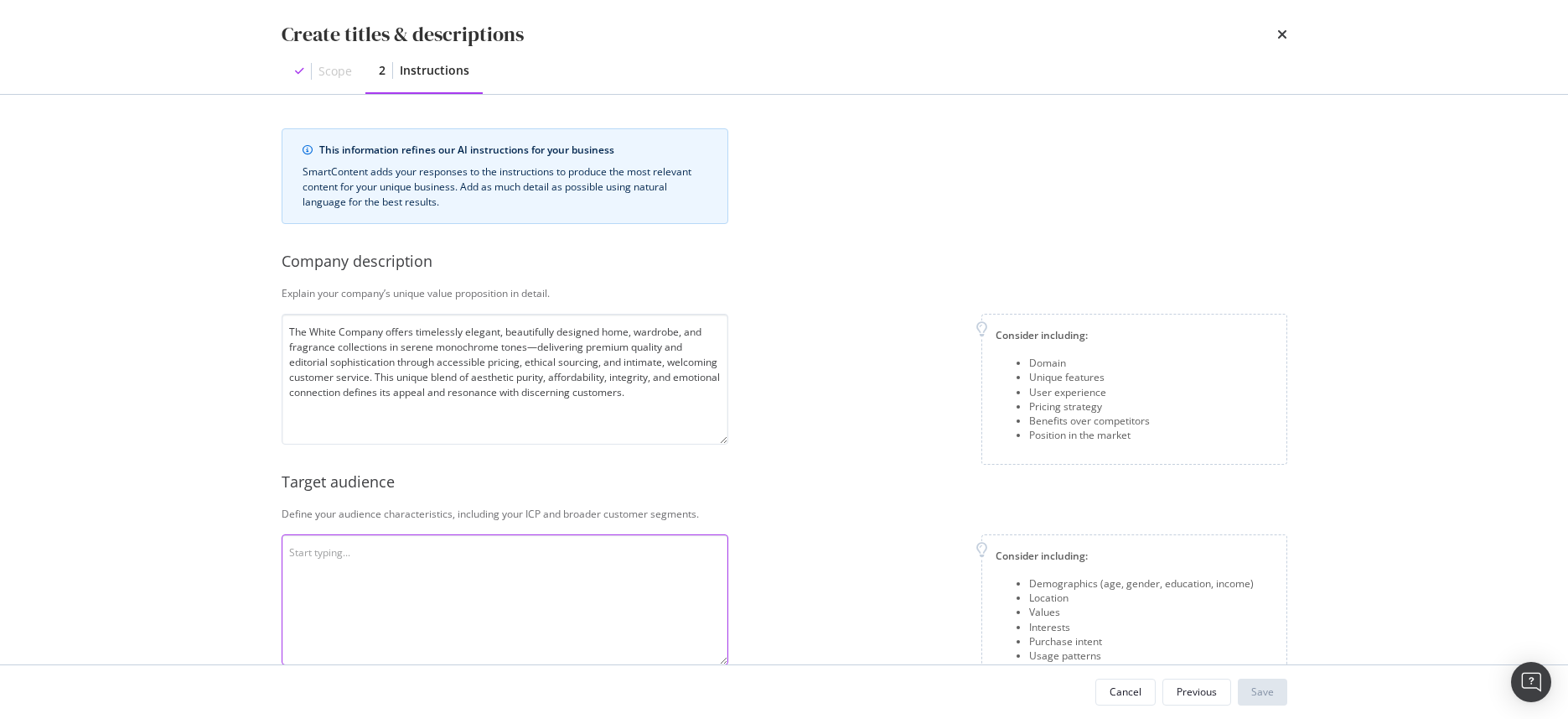
paste textarea "The core customer base of The White Company can be described as: Demographics: …"
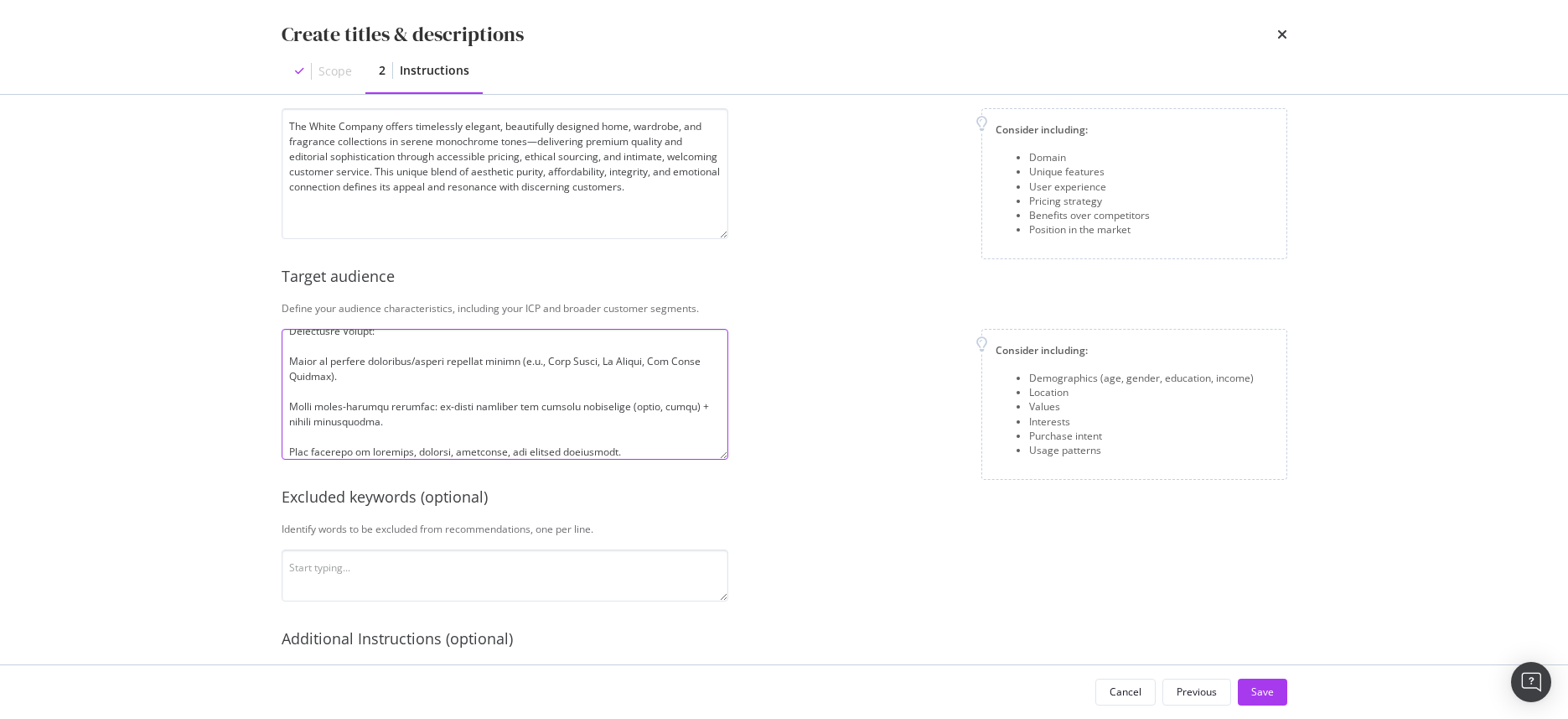
scroll to position [395, 0]
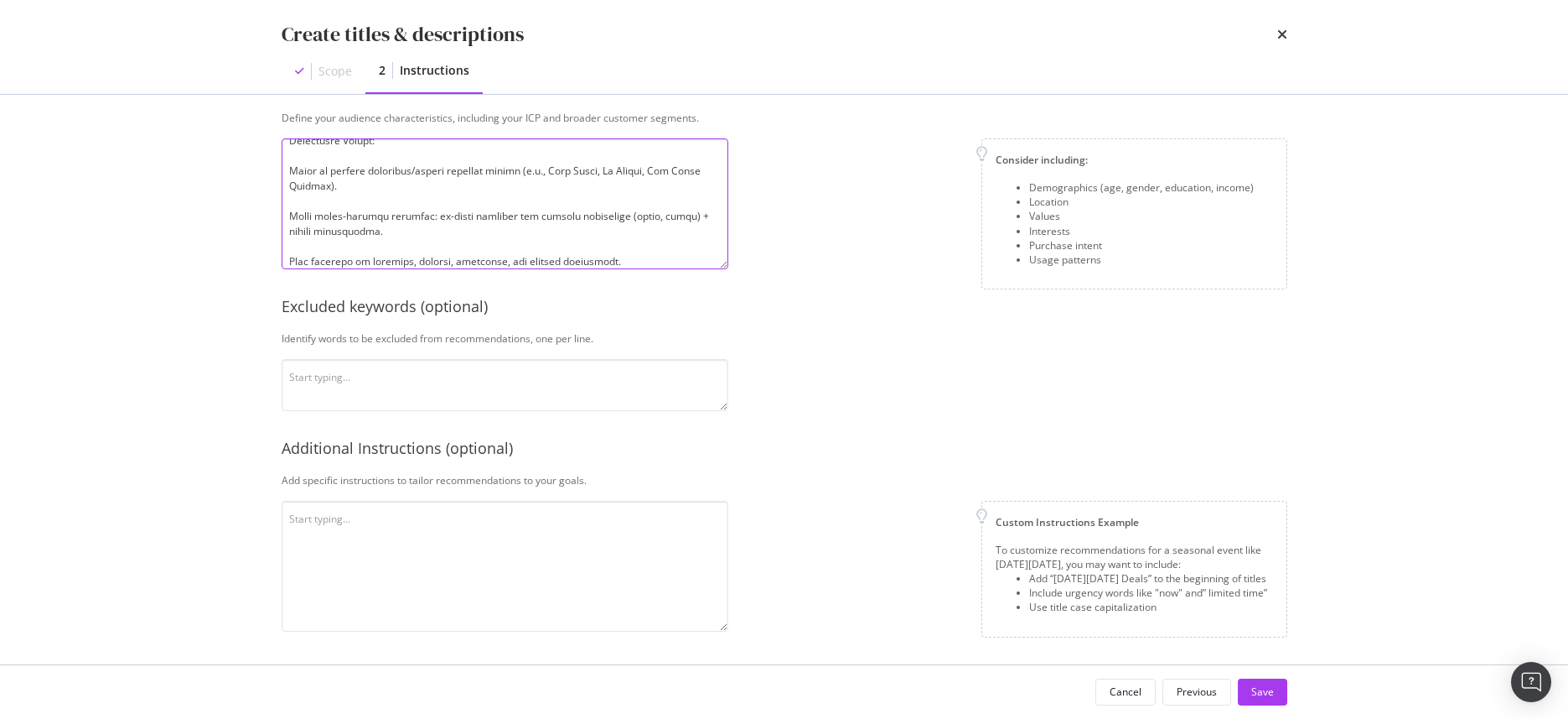
click at [639, 266] on textarea "modal" at bounding box center [504, 203] width 446 height 131
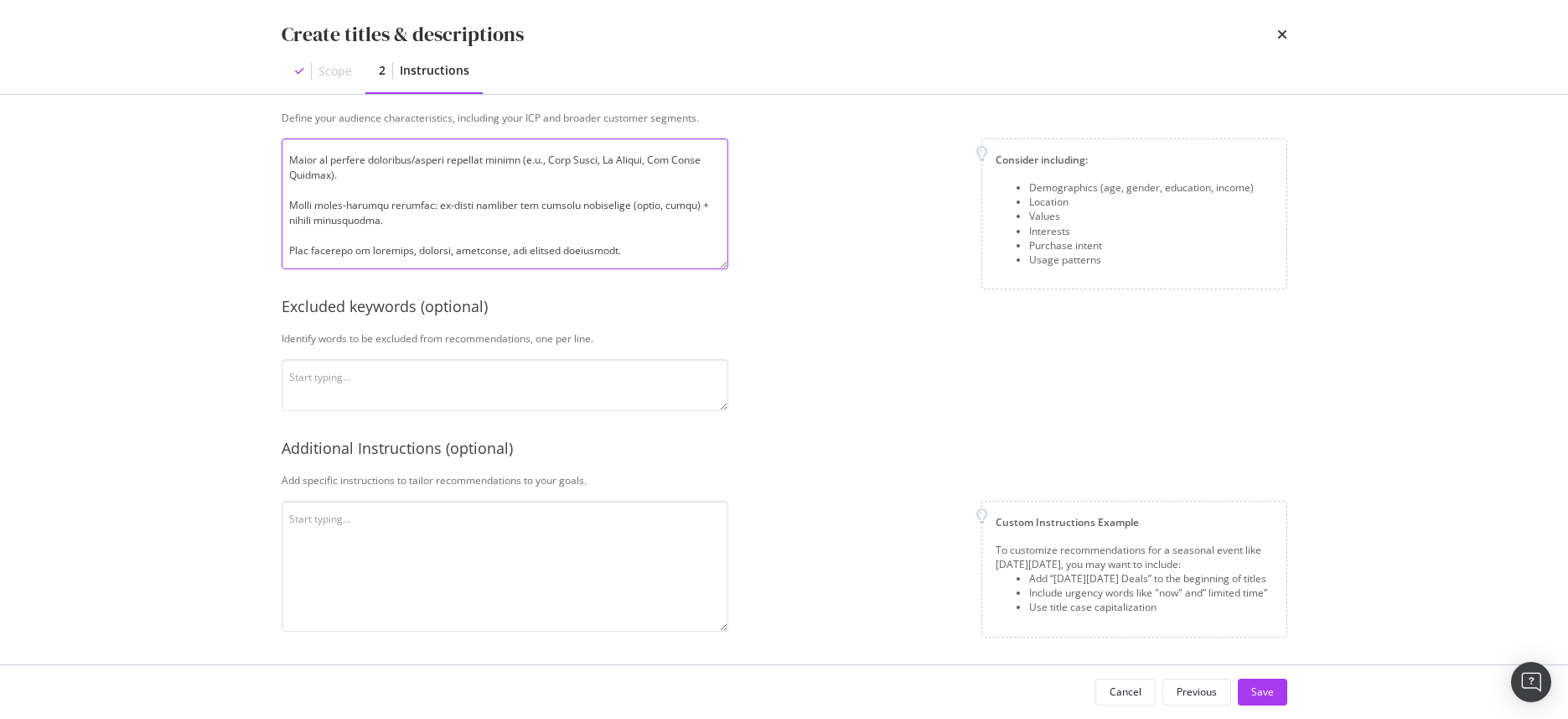
scroll to position [453, 0]
paste textarea "The White Company’s ideal customer is an affluent, design-conscious female (30–…"
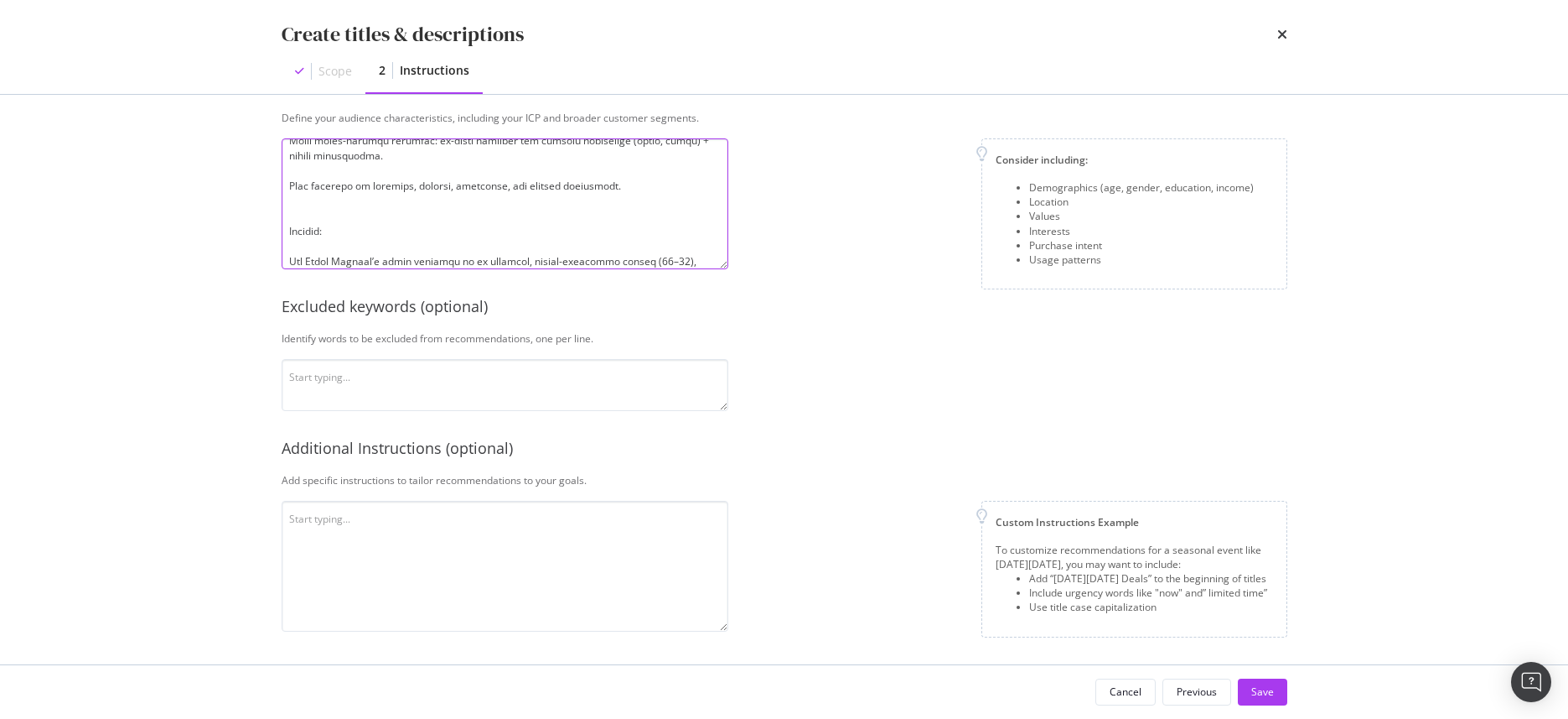
scroll to position [575, 0]
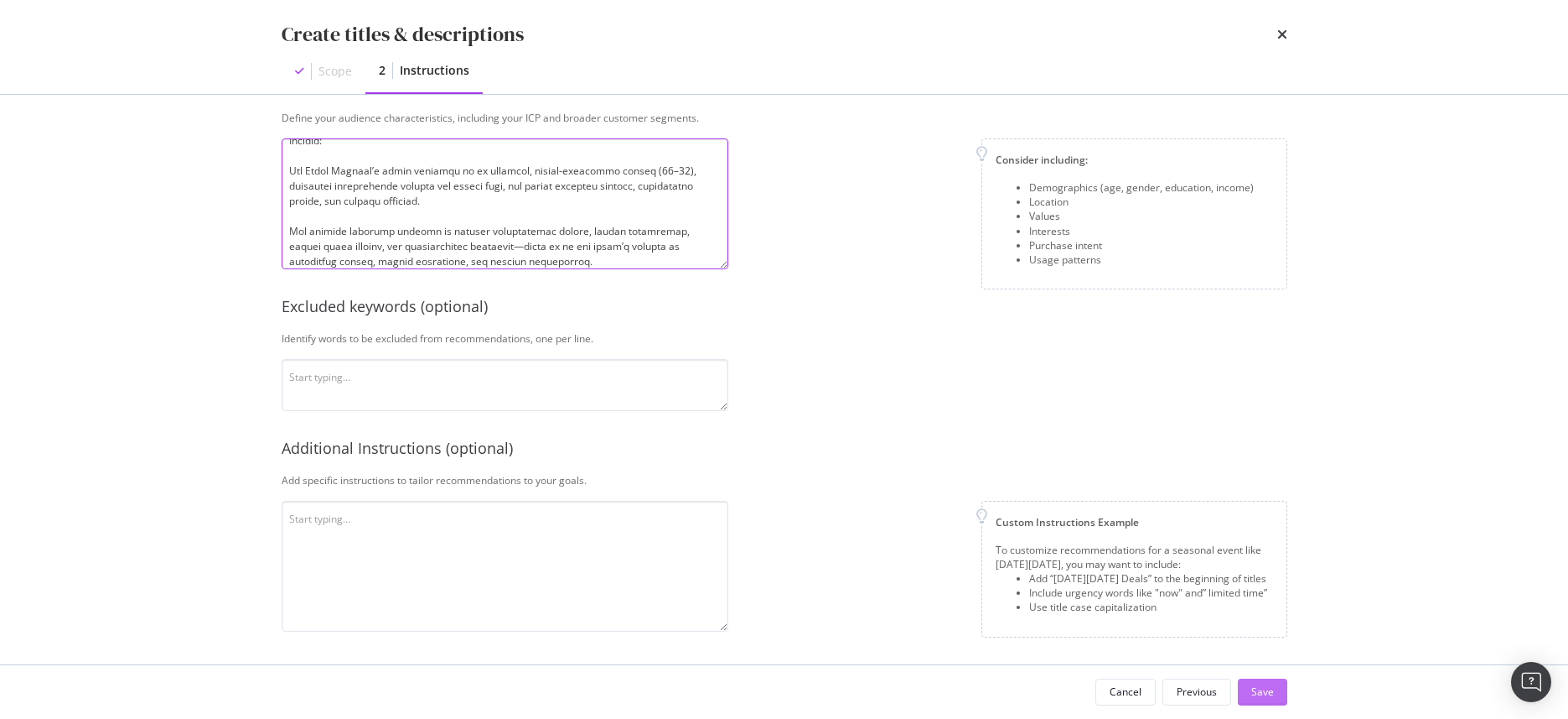
type textarea "The core customer base of The White Company can be described as: Demographics: …"
click at [1272, 696] on div "Save" at bounding box center [1262, 691] width 23 height 15
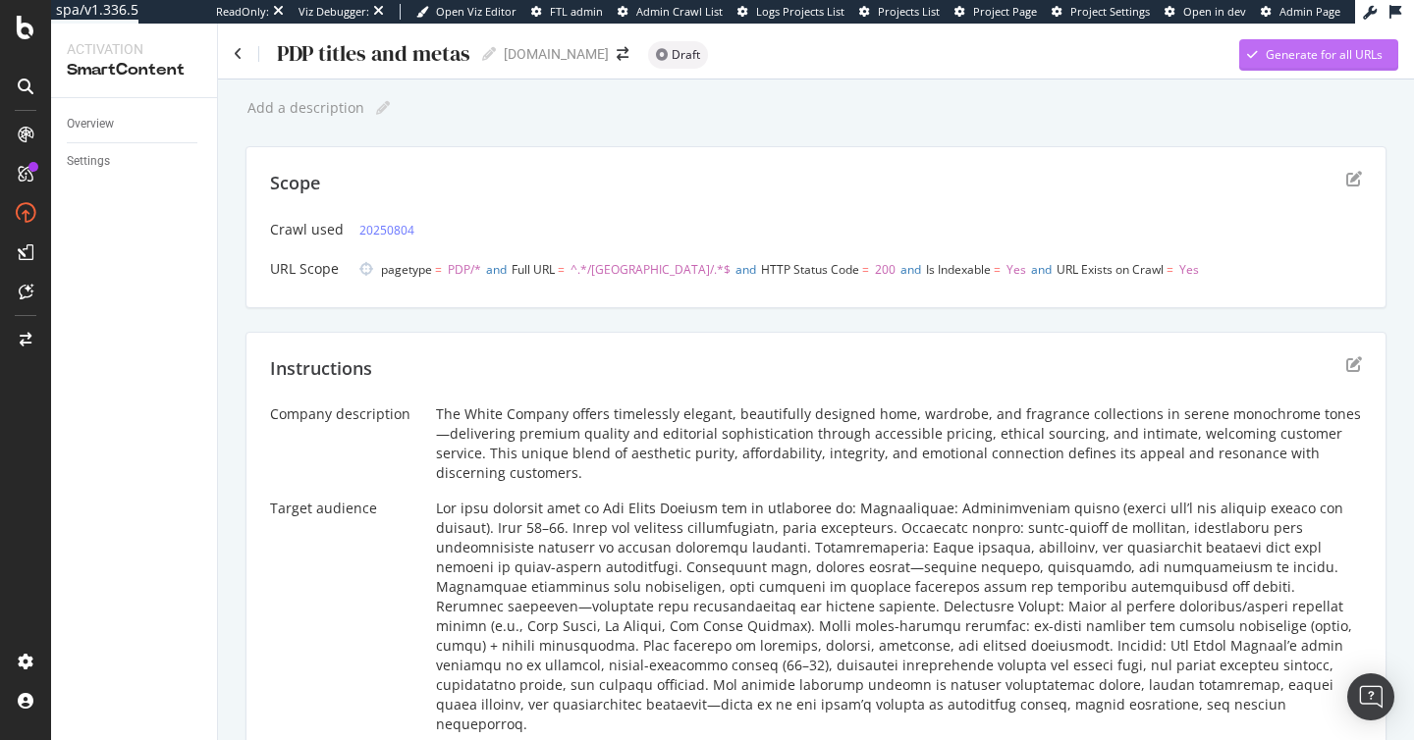
click at [1276, 64] on div "Generate for all URLs" at bounding box center [1310, 54] width 143 height 29
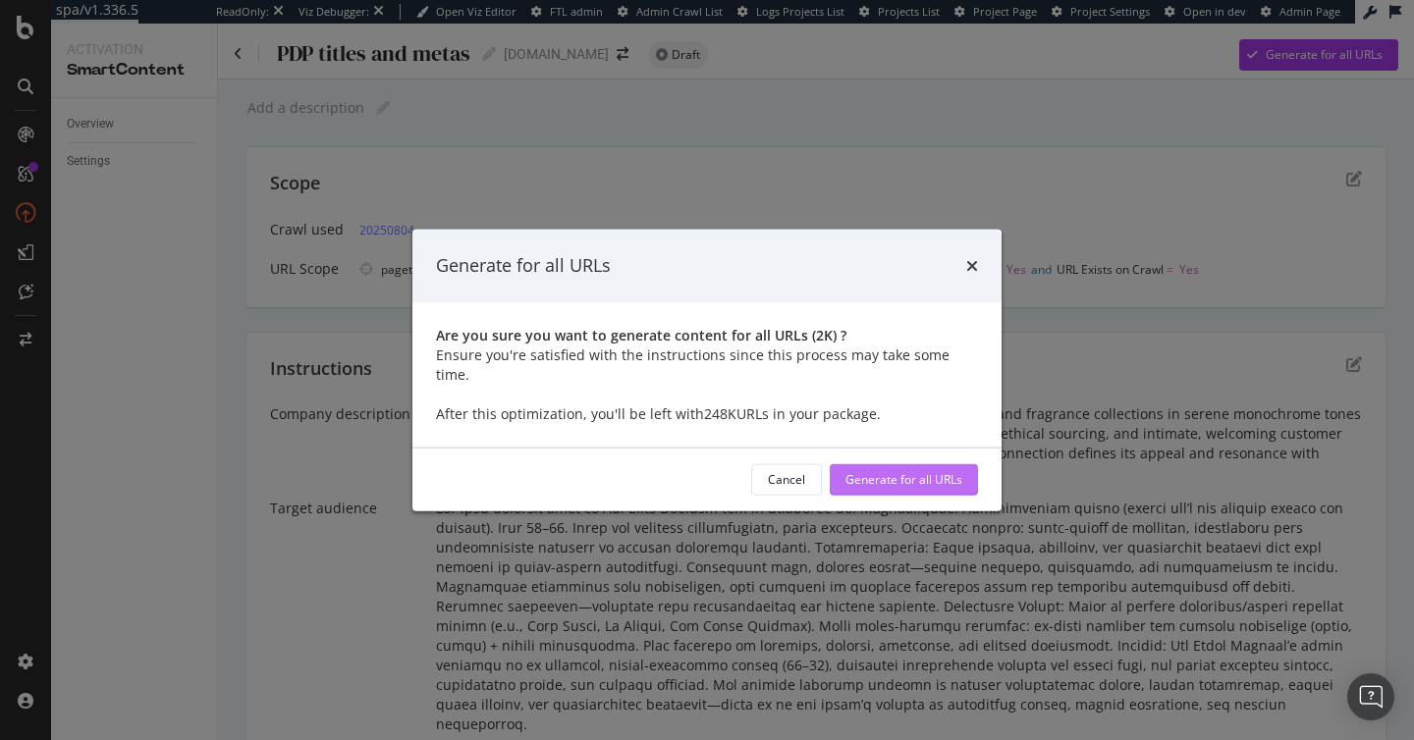
click at [933, 471] on div "Generate for all URLs" at bounding box center [903, 479] width 117 height 17
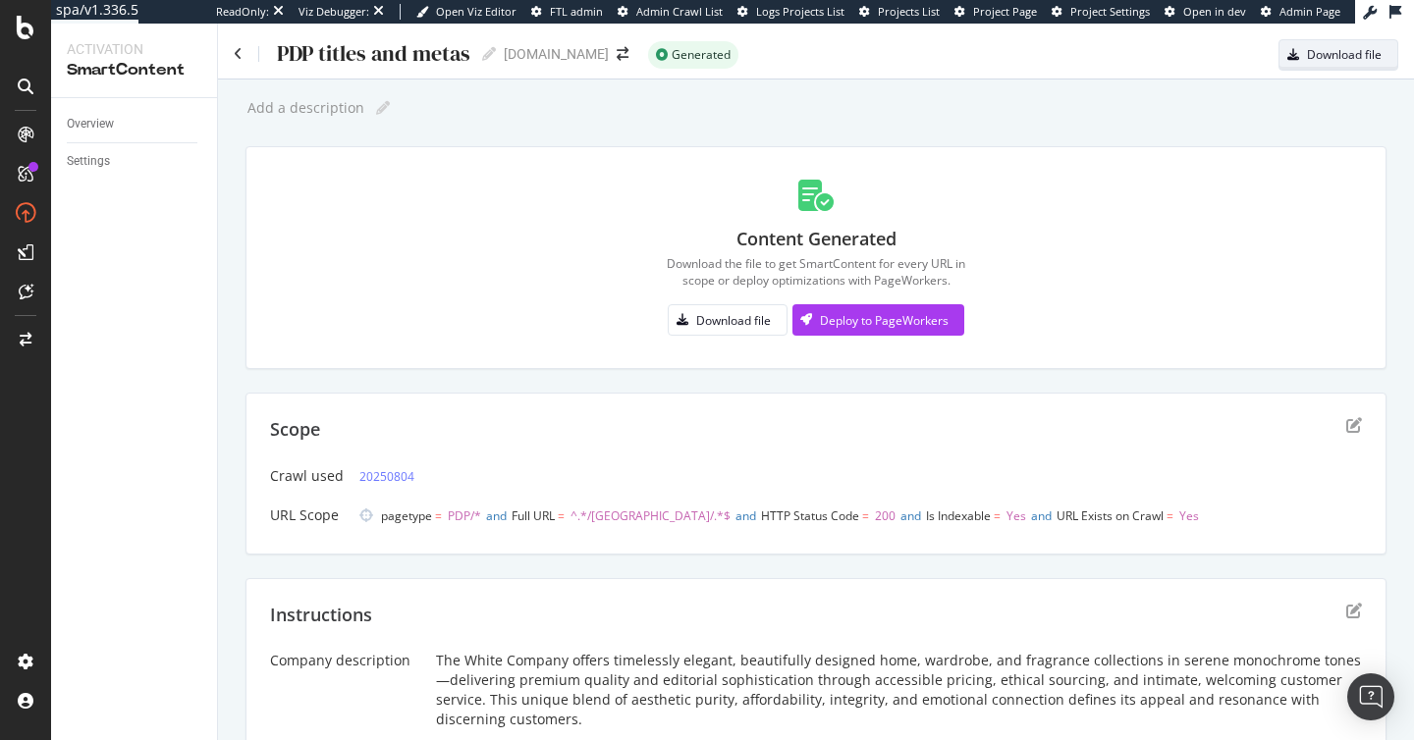
click at [1315, 56] on div "Download file" at bounding box center [1344, 54] width 75 height 17
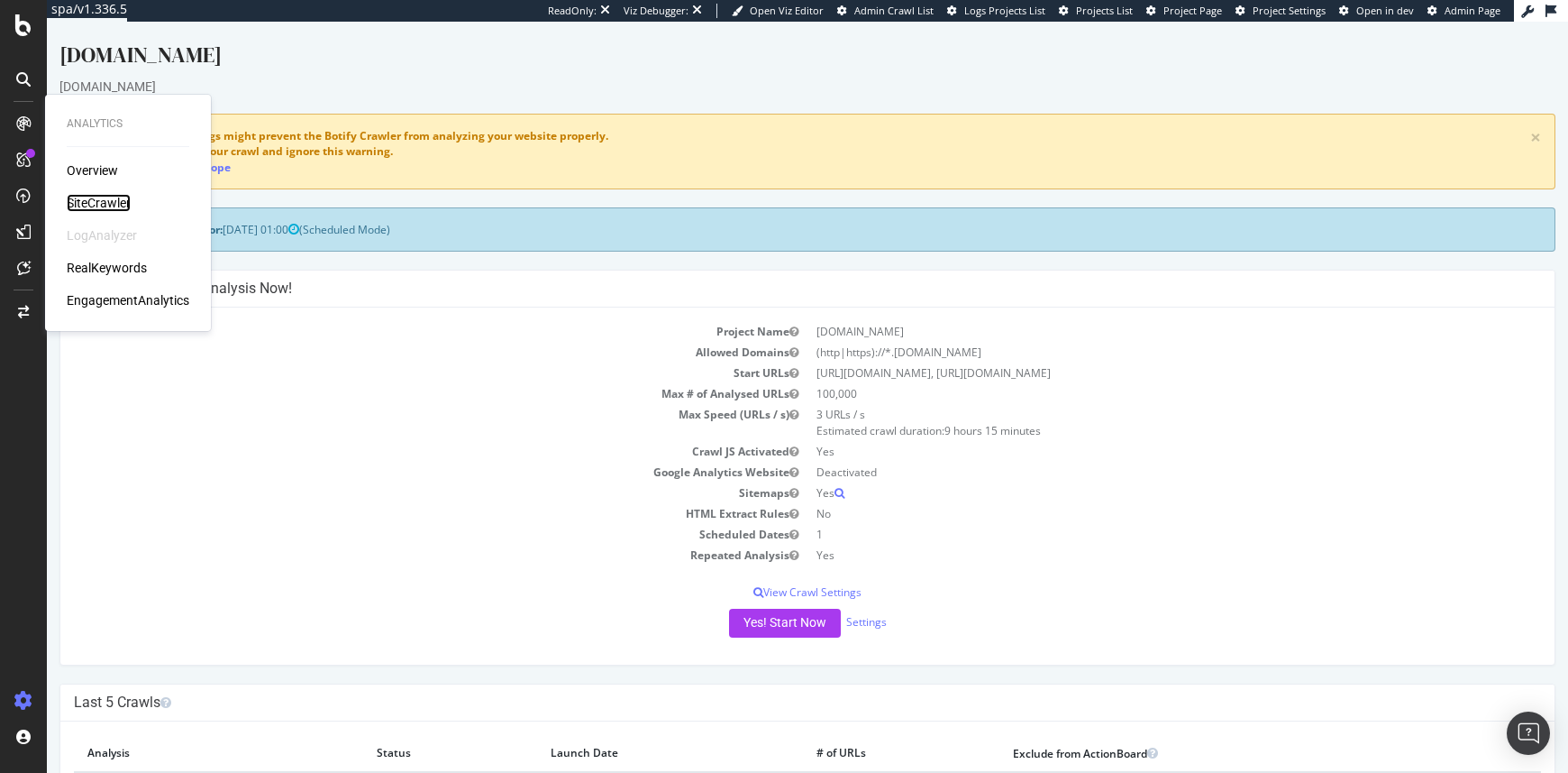
click at [88, 199] on div "SiteCrawler" at bounding box center [99, 203] width 64 height 18
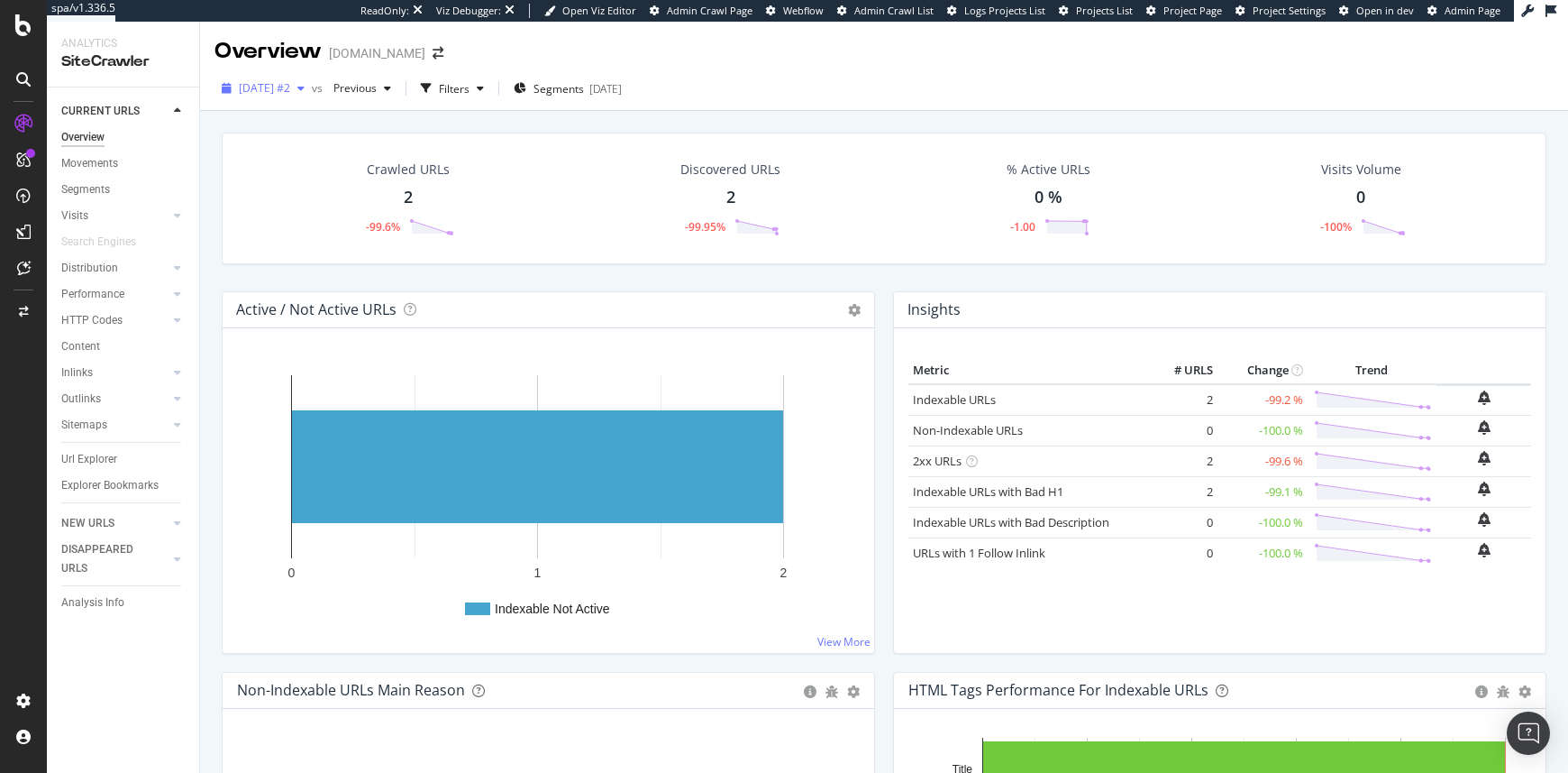
click at [290, 94] on span "[DATE] #2" at bounding box center [264, 87] width 51 height 16
click at [309, 185] on div "[DATE]" at bounding box center [287, 191] width 94 height 17
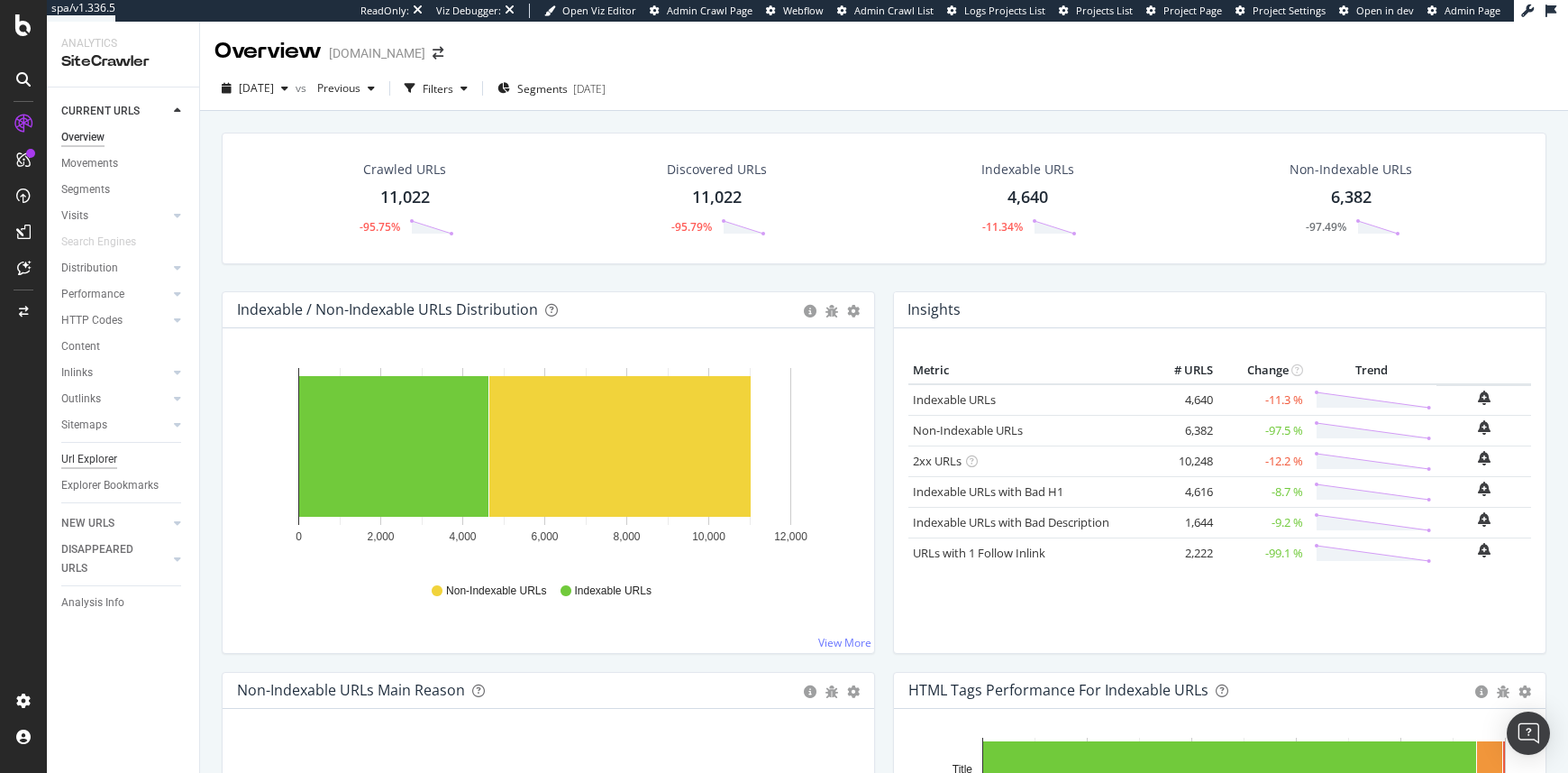
click at [108, 451] on div "Url Explorer" at bounding box center [89, 459] width 56 height 19
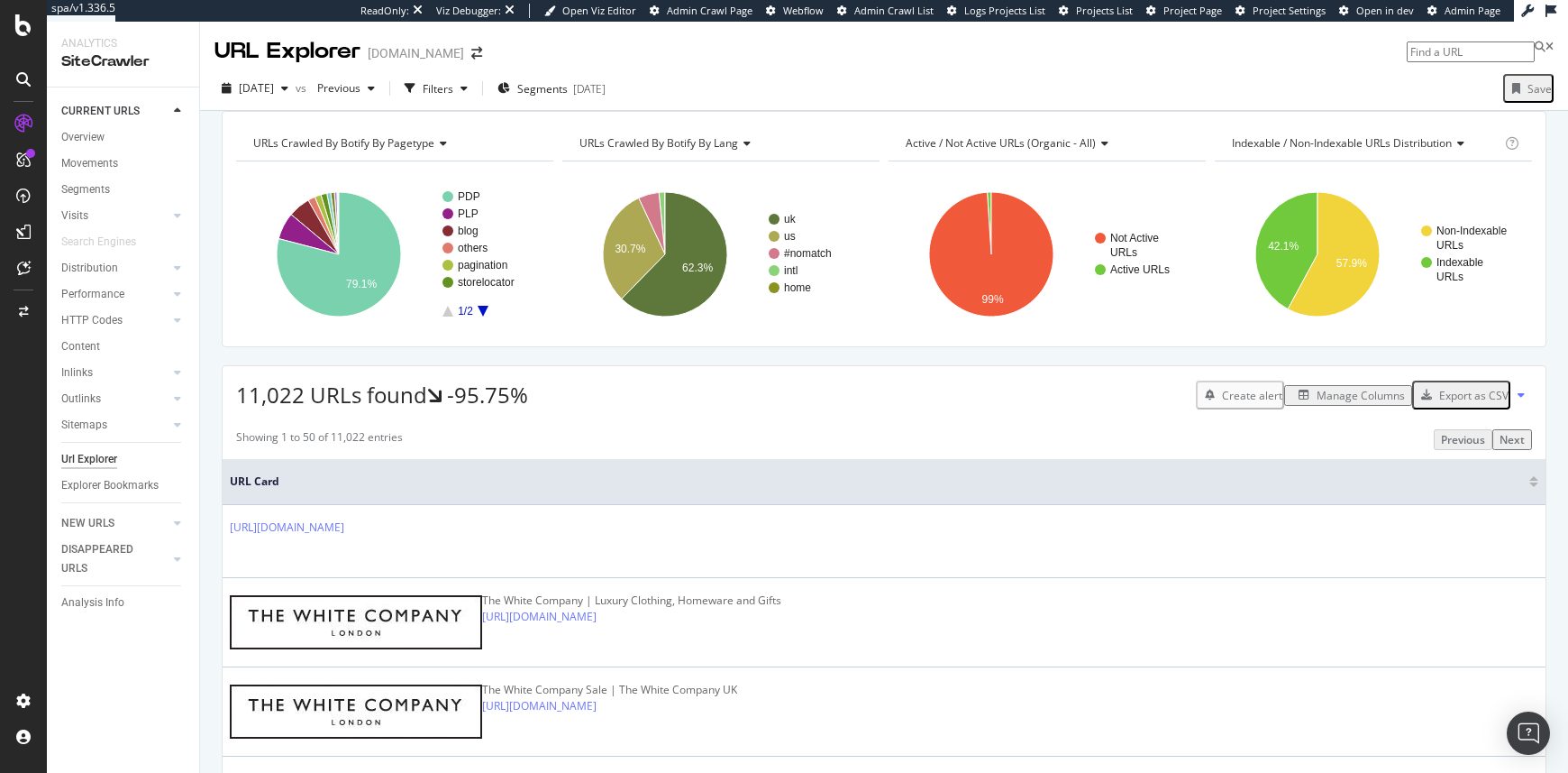
type input "[URL][DOMAIN_NAME]"
